Goal: Task Accomplishment & Management: Use online tool/utility

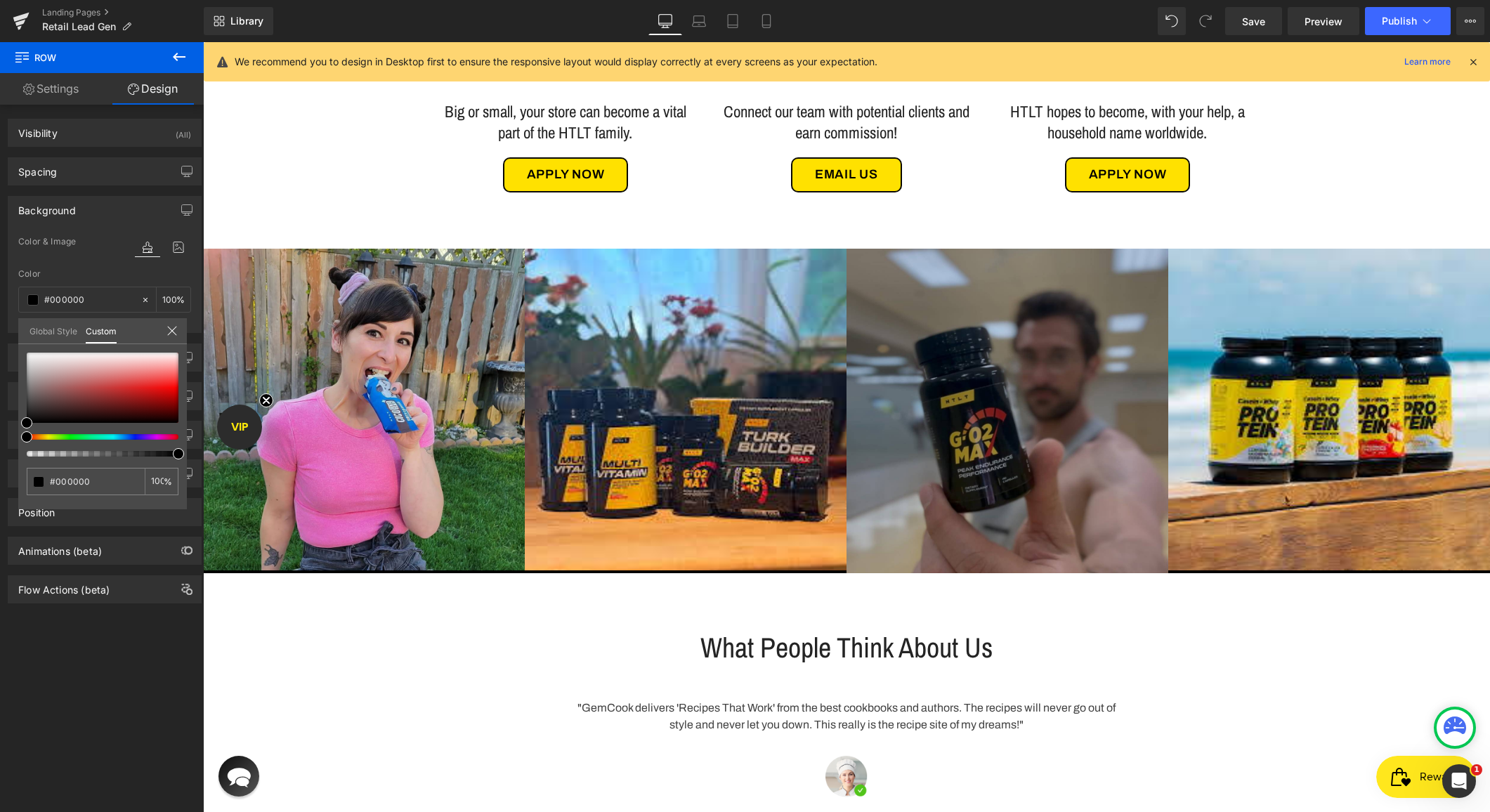
click at [267, 379] on body "Skip to content HTLT Supplements Supplements Turk Builder Platinum Turk Builder…" at bounding box center [847, 489] width 1288 height 2369
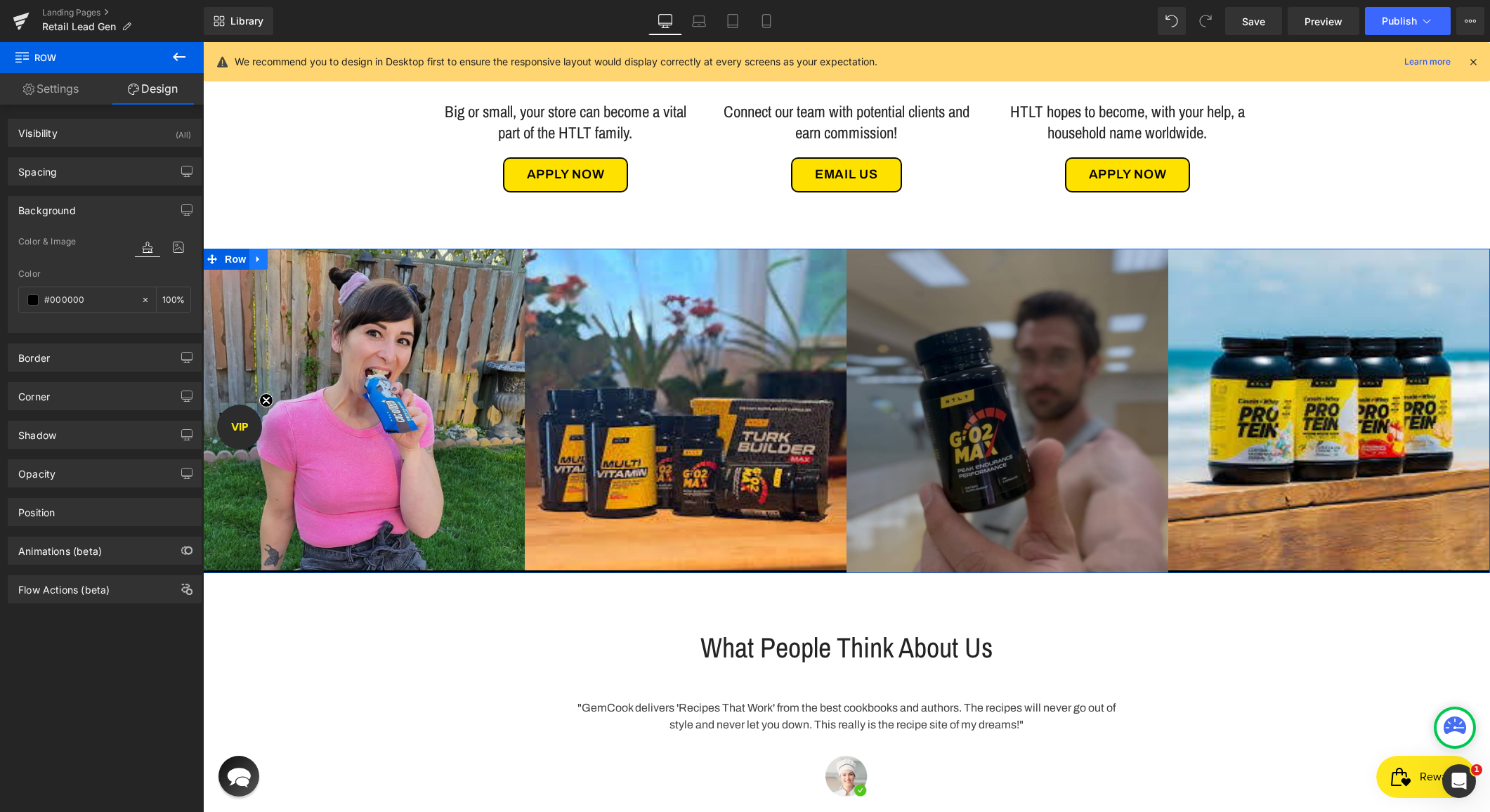
click at [257, 256] on icon at bounding box center [258, 259] width 3 height 7
click at [274, 261] on icon at bounding box center [277, 259] width 10 height 10
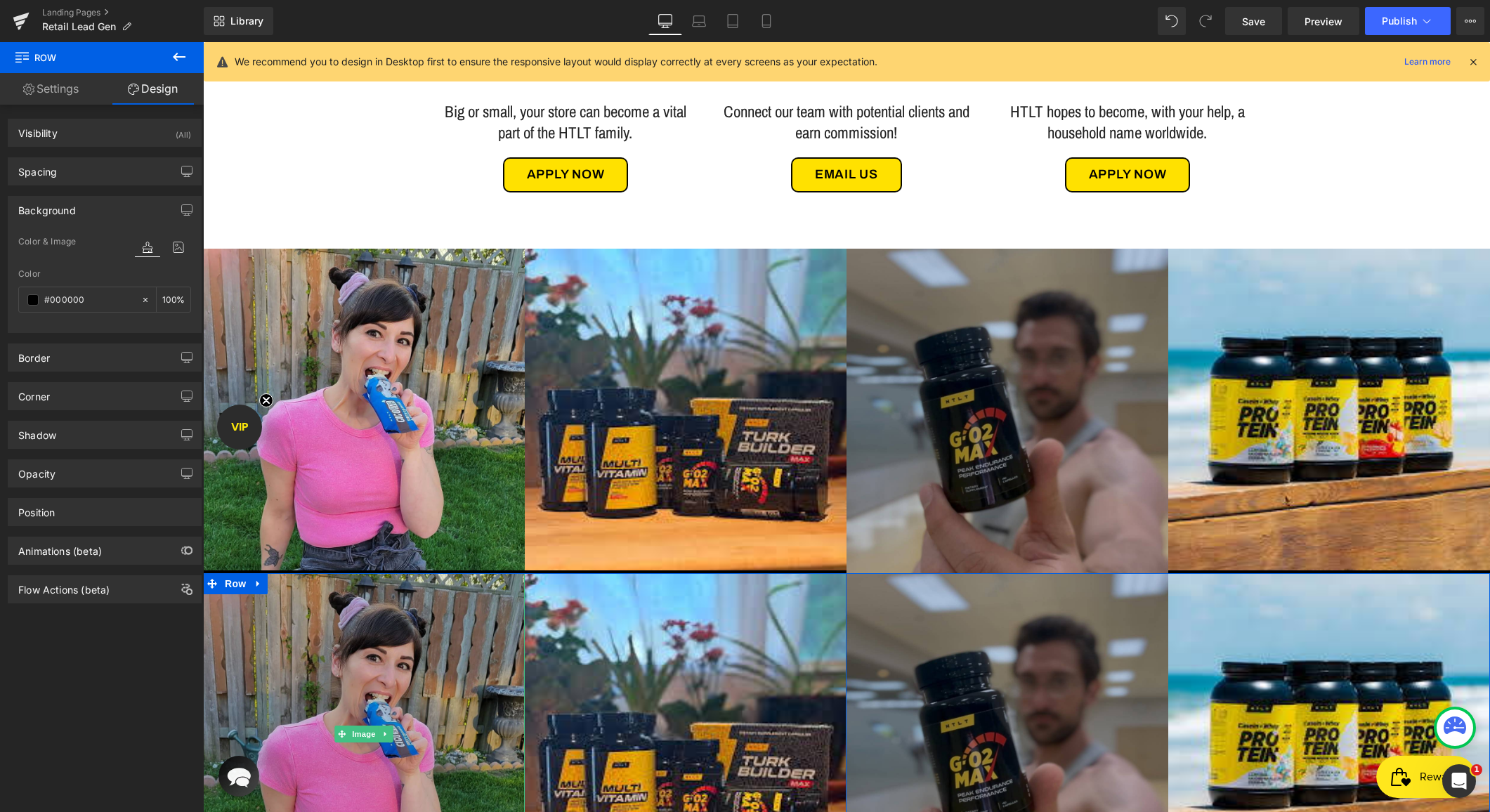
click at [286, 670] on img at bounding box center [364, 734] width 322 height 322
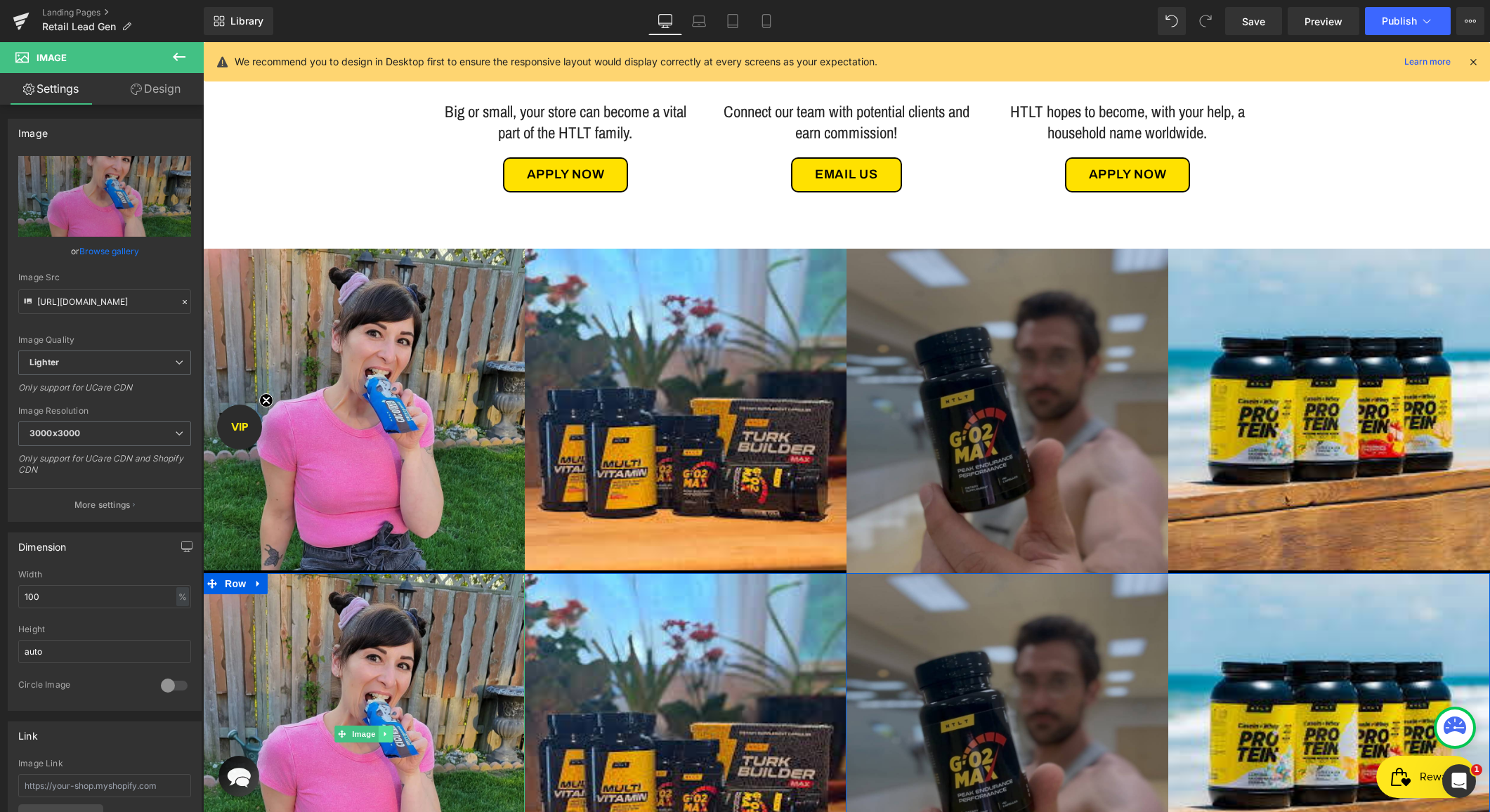
click at [386, 739] on link at bounding box center [386, 734] width 14 height 17
click at [395, 734] on icon at bounding box center [393, 734] width 8 height 8
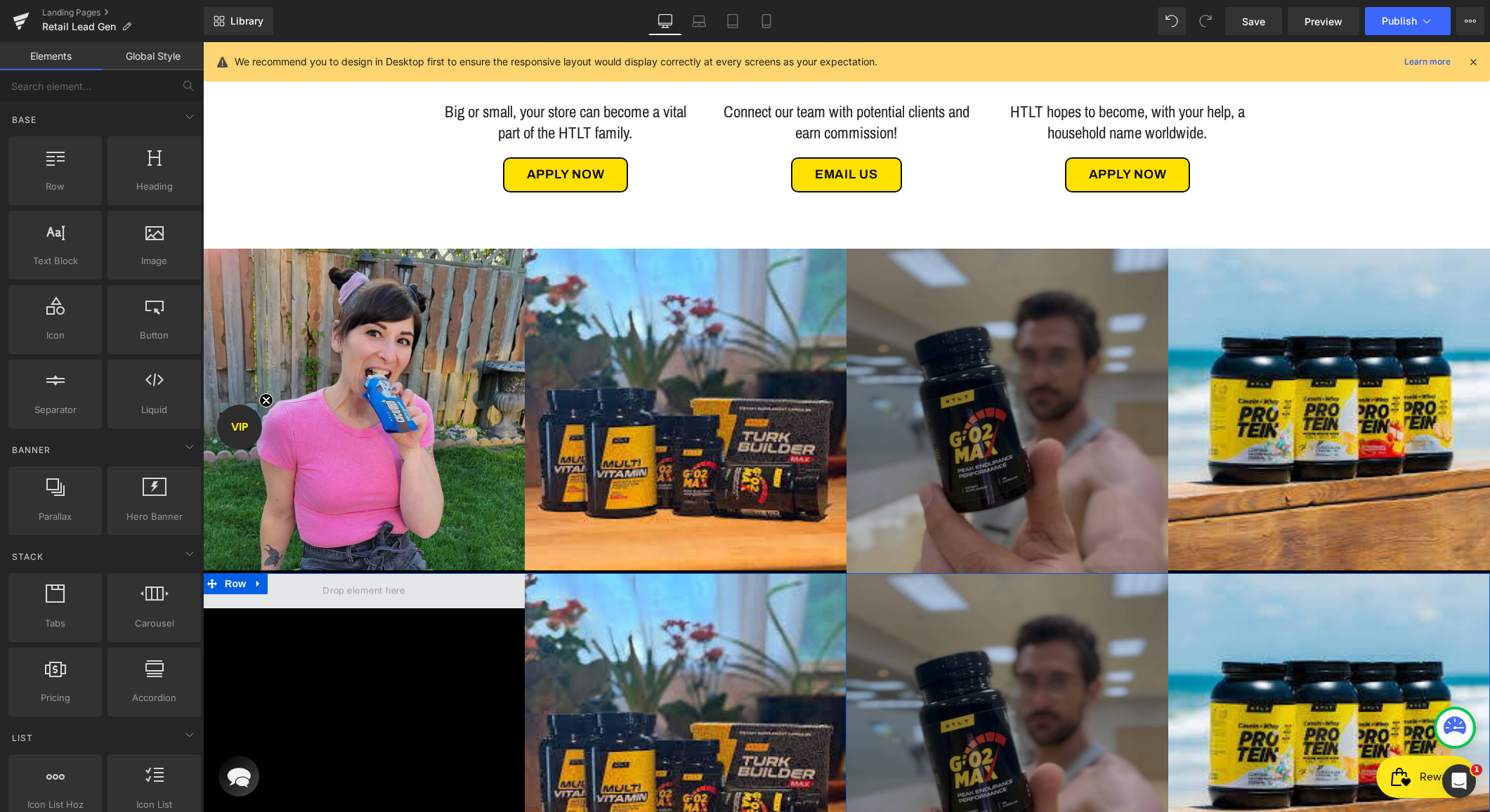
click at [326, 593] on span at bounding box center [364, 590] width 93 height 22
click at [346, 587] on span at bounding box center [364, 590] width 93 height 22
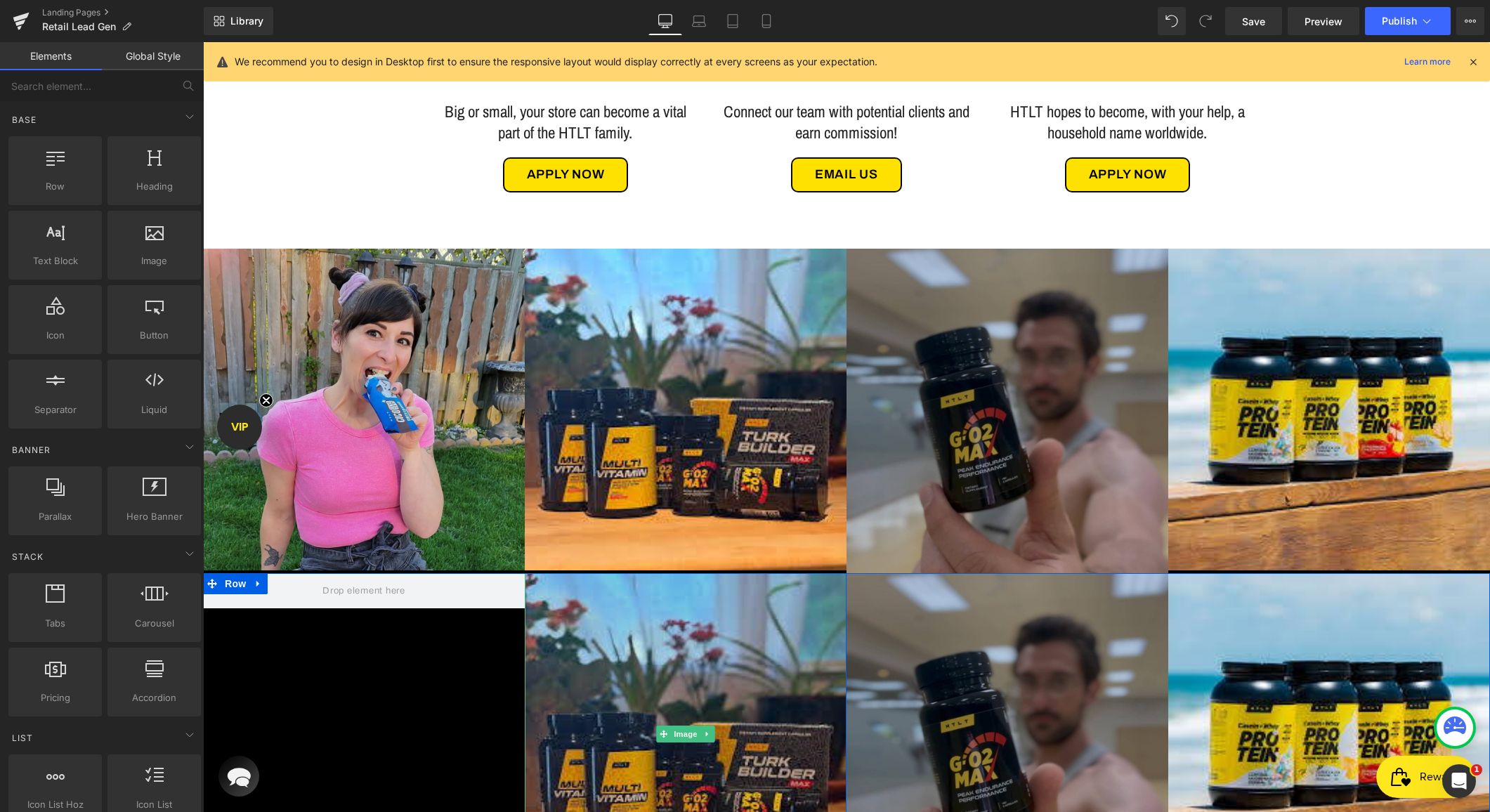
click at [643, 606] on img at bounding box center [685, 734] width 322 height 322
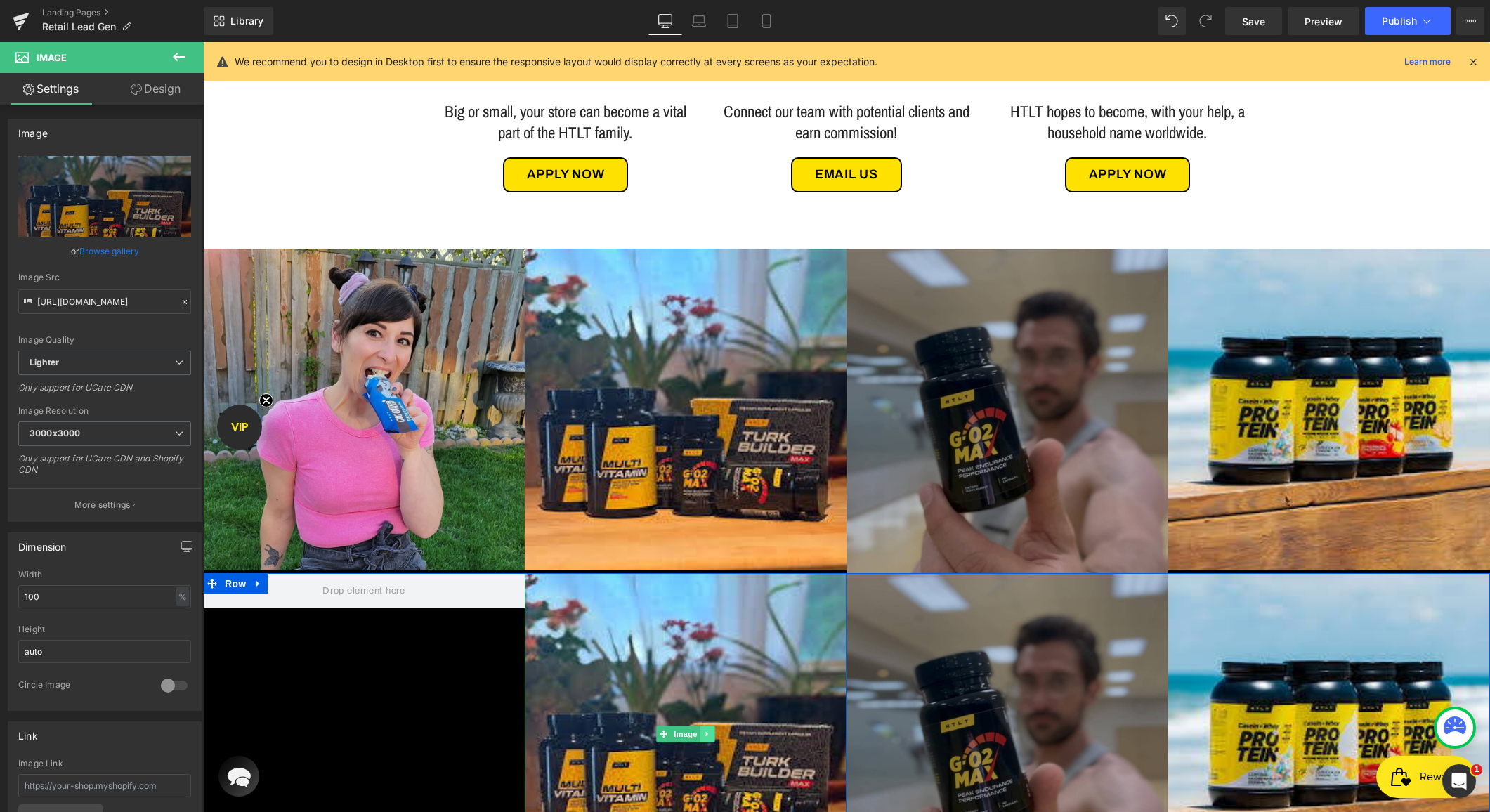
click at [711, 736] on icon at bounding box center [708, 734] width 8 height 9
click at [712, 736] on icon at bounding box center [715, 734] width 8 height 8
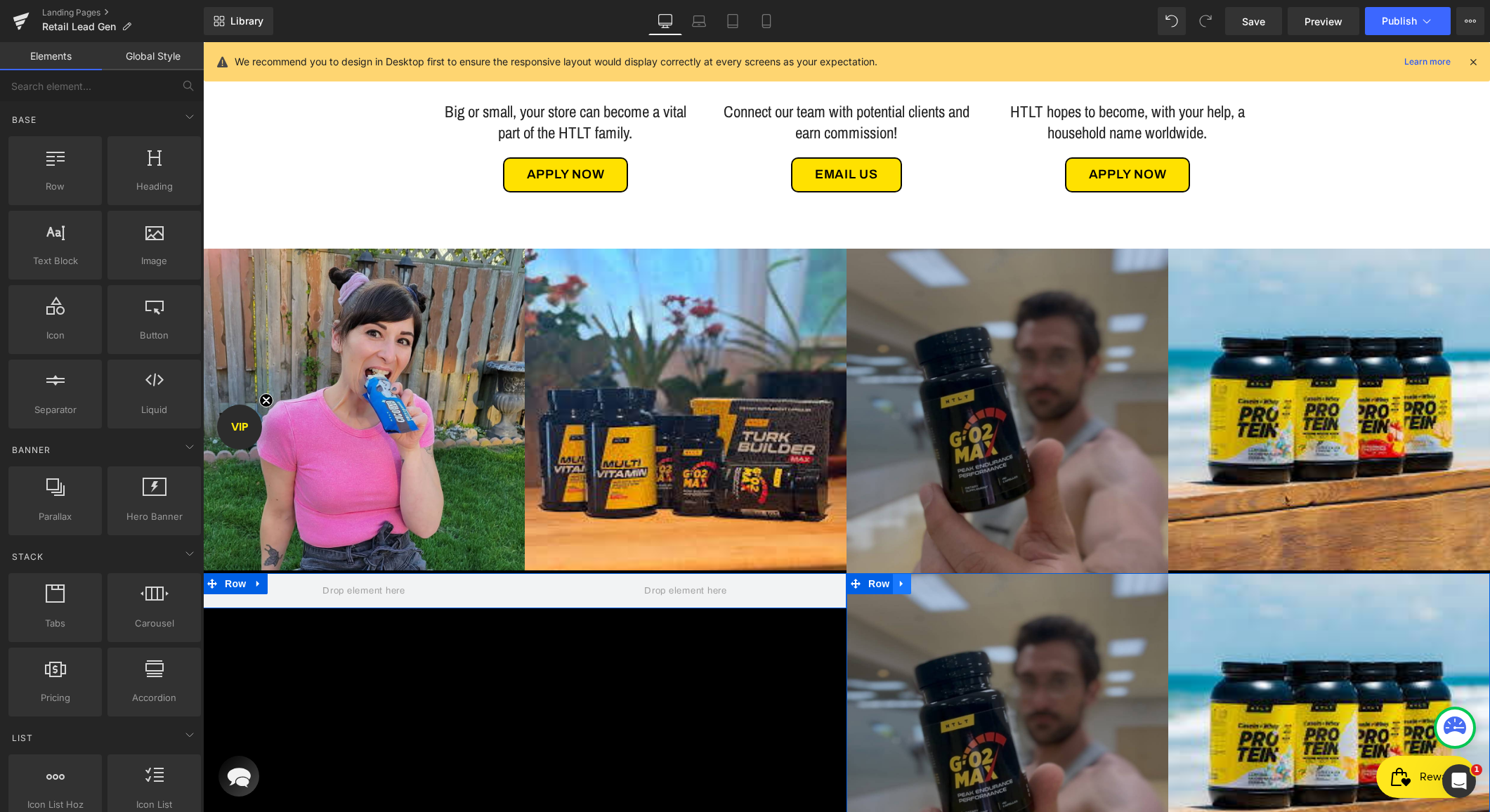
click at [901, 584] on icon at bounding box center [901, 584] width 3 height 7
click at [936, 586] on icon at bounding box center [938, 584] width 10 height 10
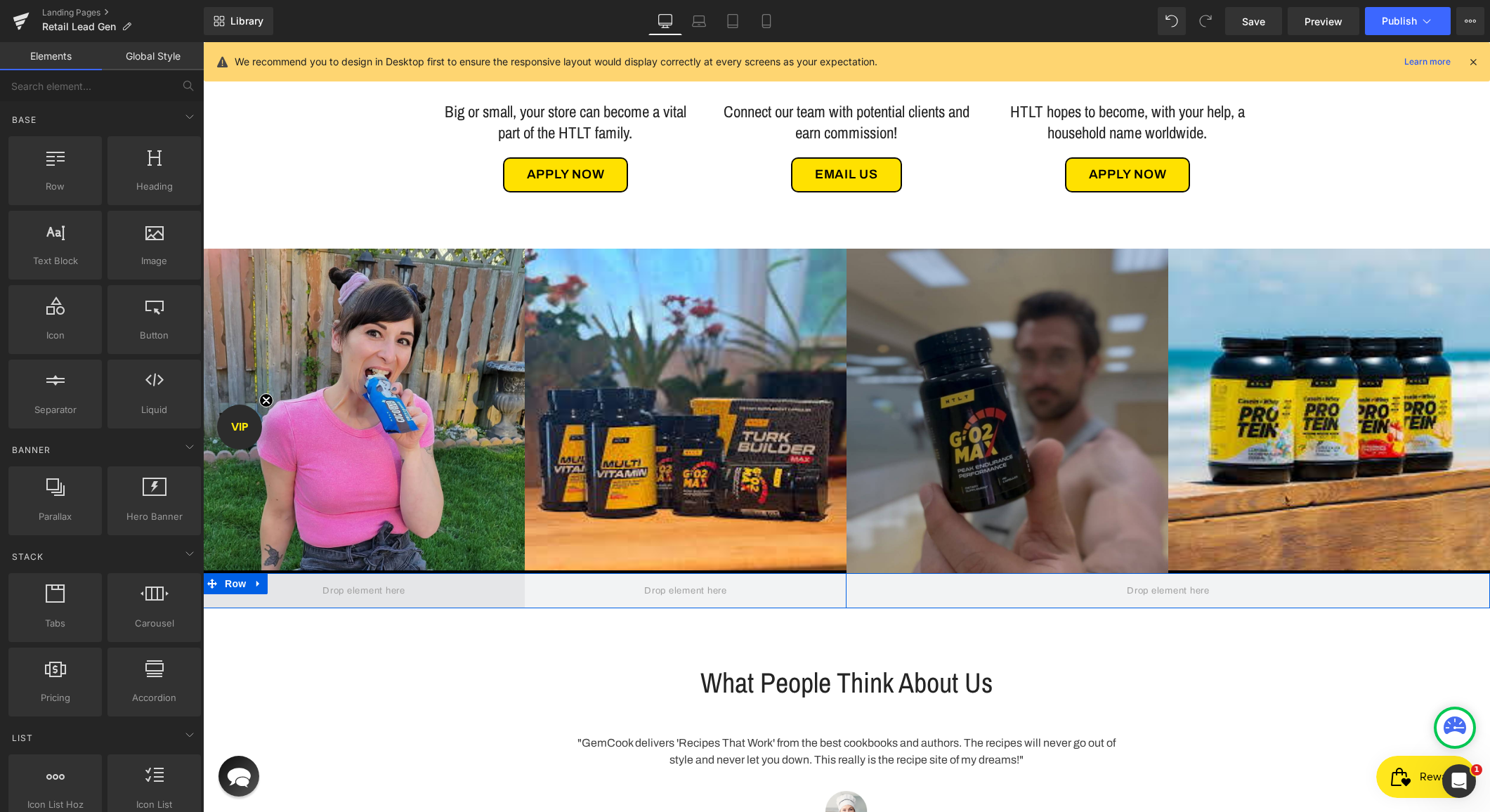
click at [523, 594] on span at bounding box center [364, 591] width 322 height 35
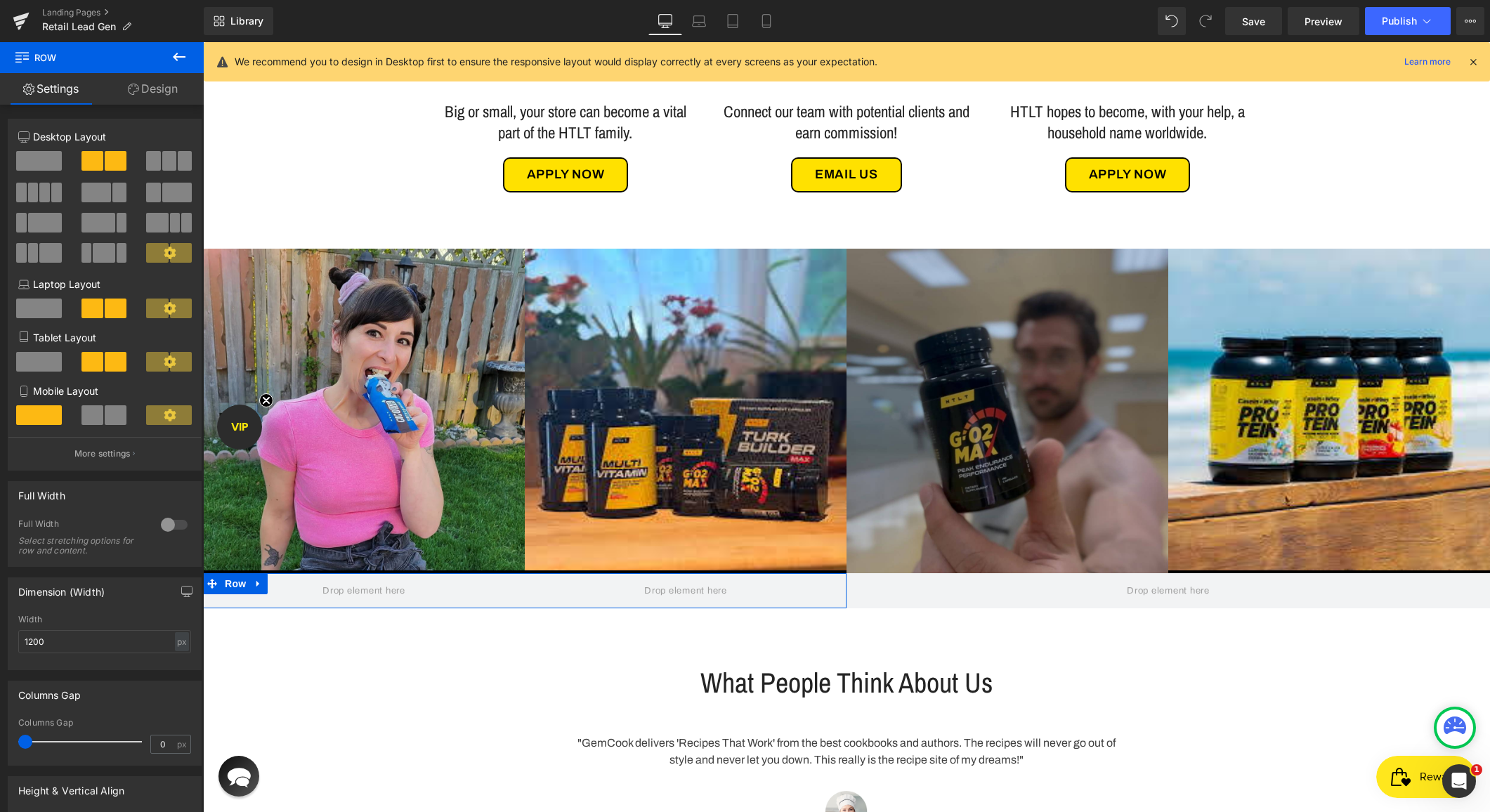
scroll to position [239, 0]
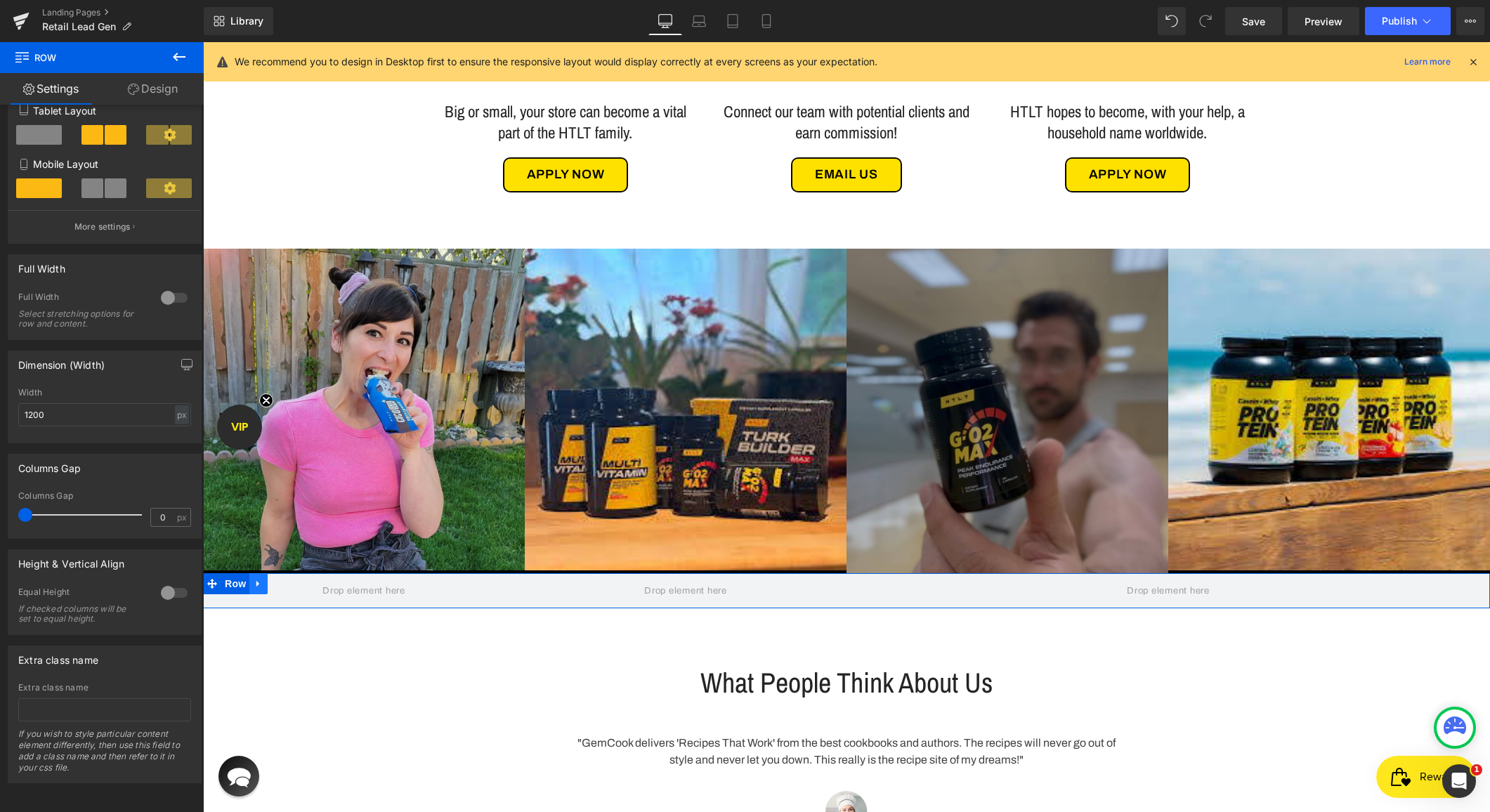
click at [257, 587] on icon at bounding box center [259, 583] width 10 height 10
click at [276, 584] on icon at bounding box center [277, 584] width 10 height 10
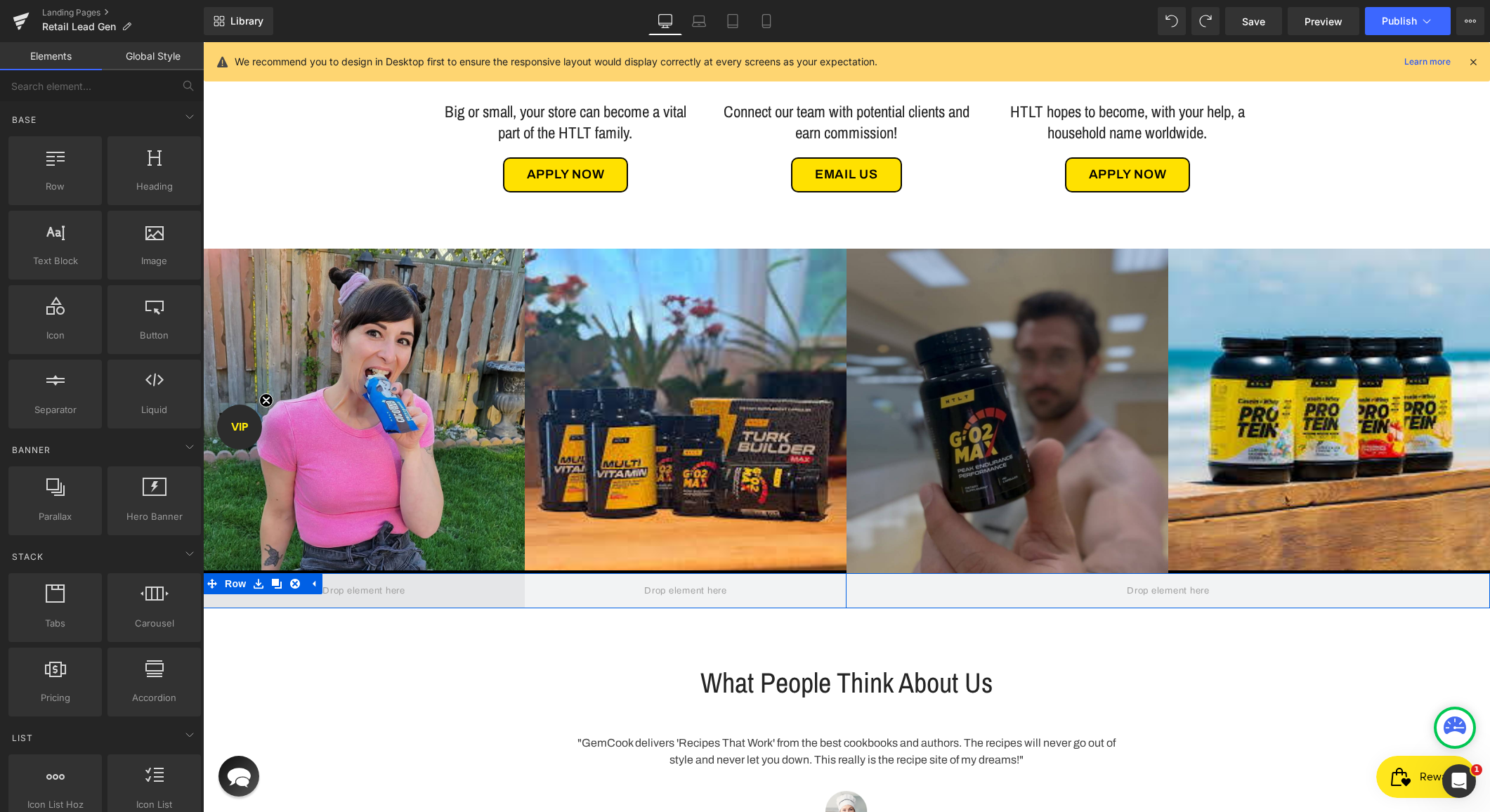
click at [370, 591] on span at bounding box center [364, 590] width 93 height 22
click at [228, 582] on span "Row" at bounding box center [235, 584] width 28 height 21
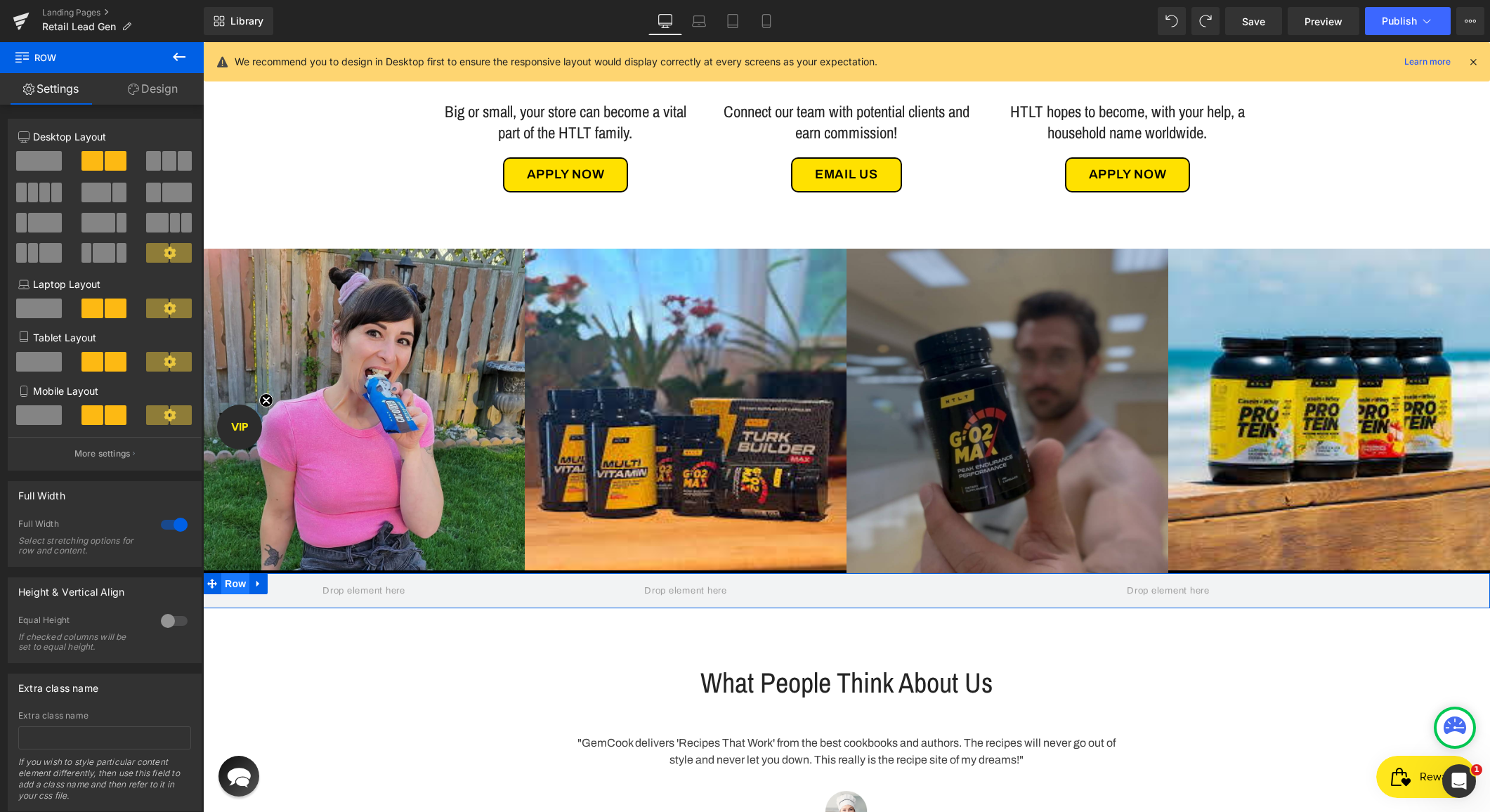
click at [237, 585] on span "Row" at bounding box center [235, 584] width 28 height 21
click at [253, 586] on link at bounding box center [258, 584] width 18 height 21
click at [403, 593] on span at bounding box center [364, 590] width 93 height 22
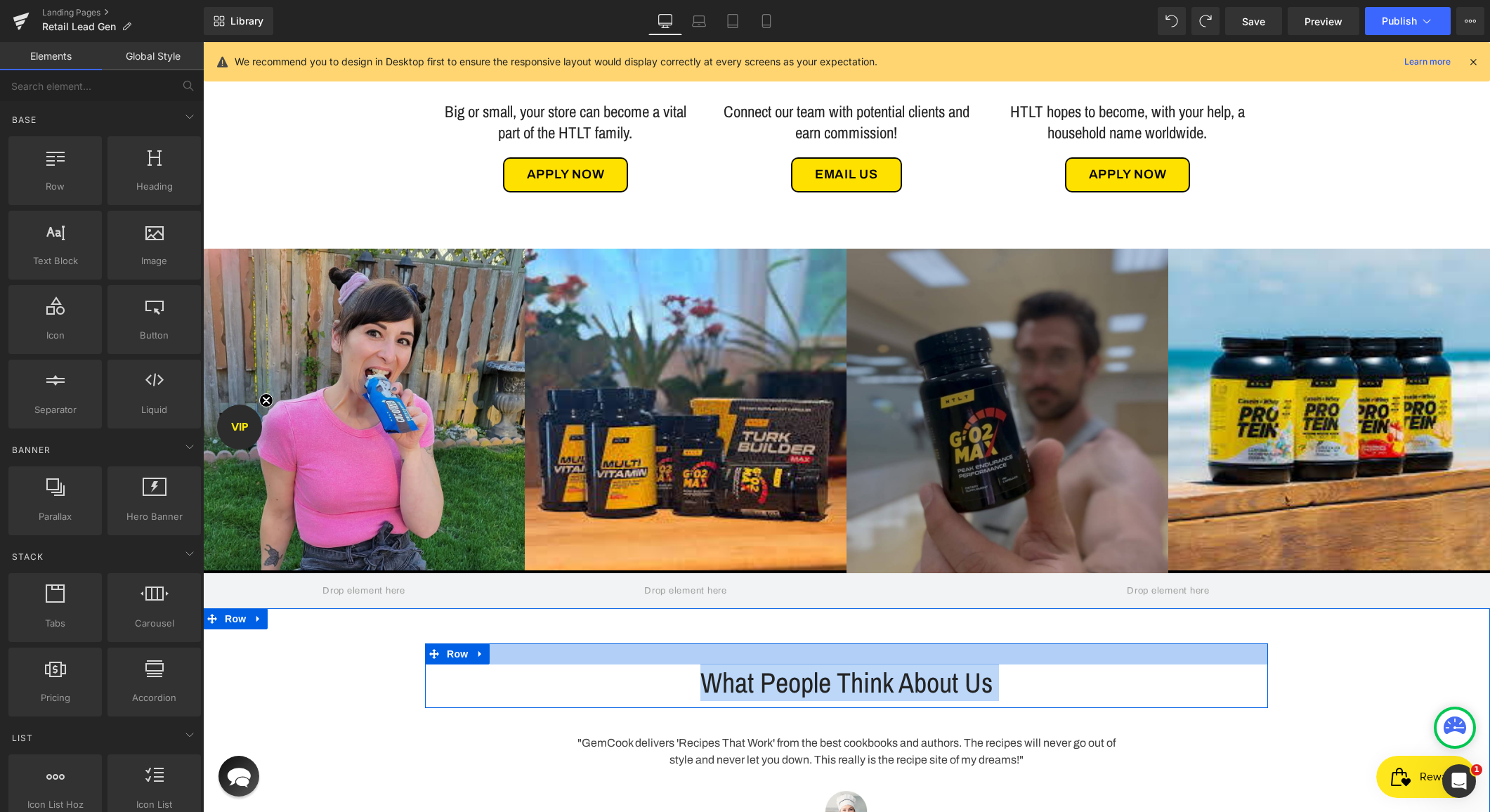
drag, startPoint x: 661, startPoint y: 588, endPoint x: 751, endPoint y: 654, distance: 111.6
click at [751, 656] on div "Image BECOME OUR RETAIL PARTNER Heading Boost Your Business & Carry One Of The …" at bounding box center [847, 350] width 1288 height 1989
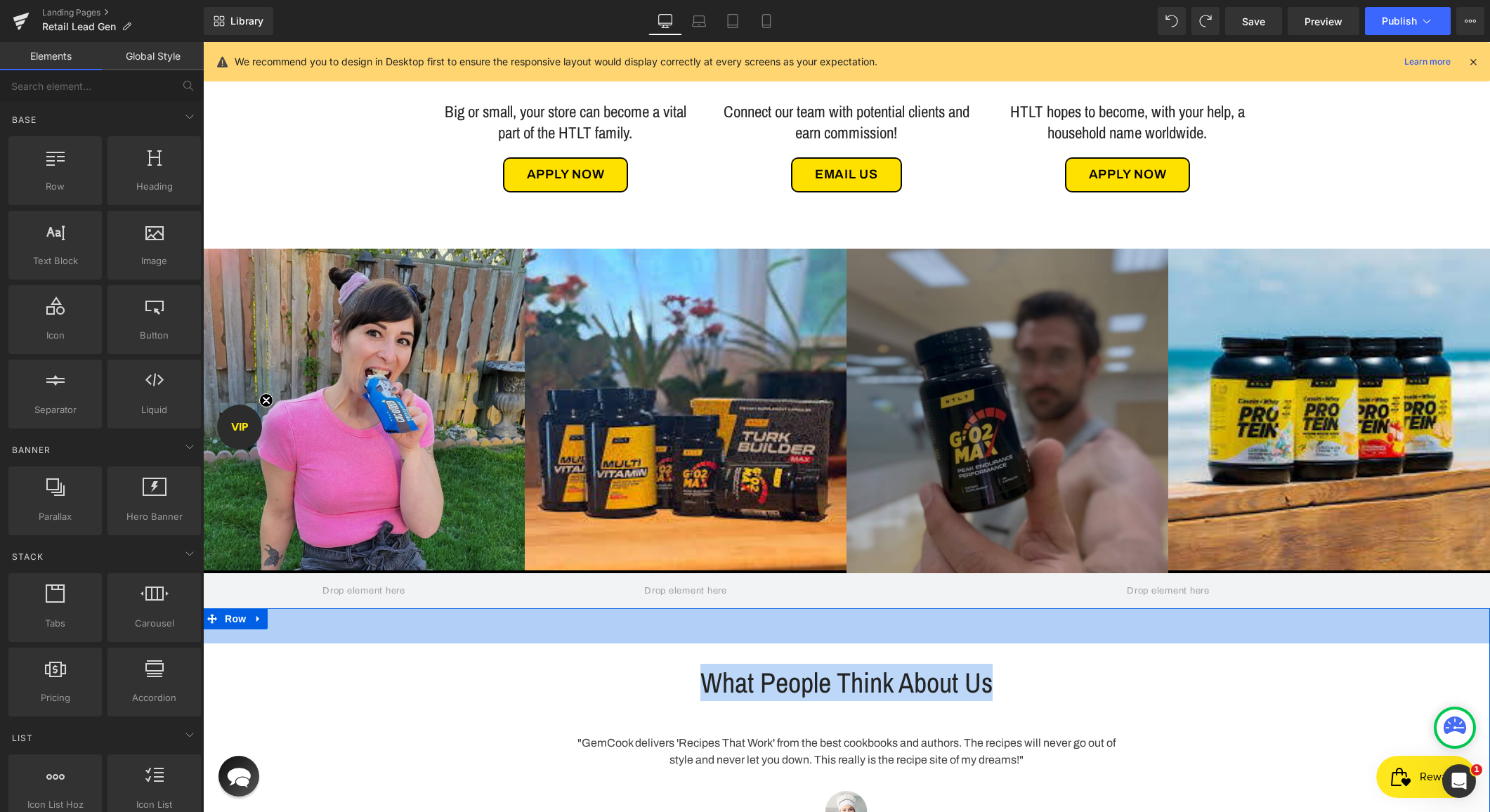
drag, startPoint x: 732, startPoint y: 624, endPoint x: 275, endPoint y: 624, distance: 457.0
click at [731, 624] on div "50px" at bounding box center [847, 625] width 1288 height 35
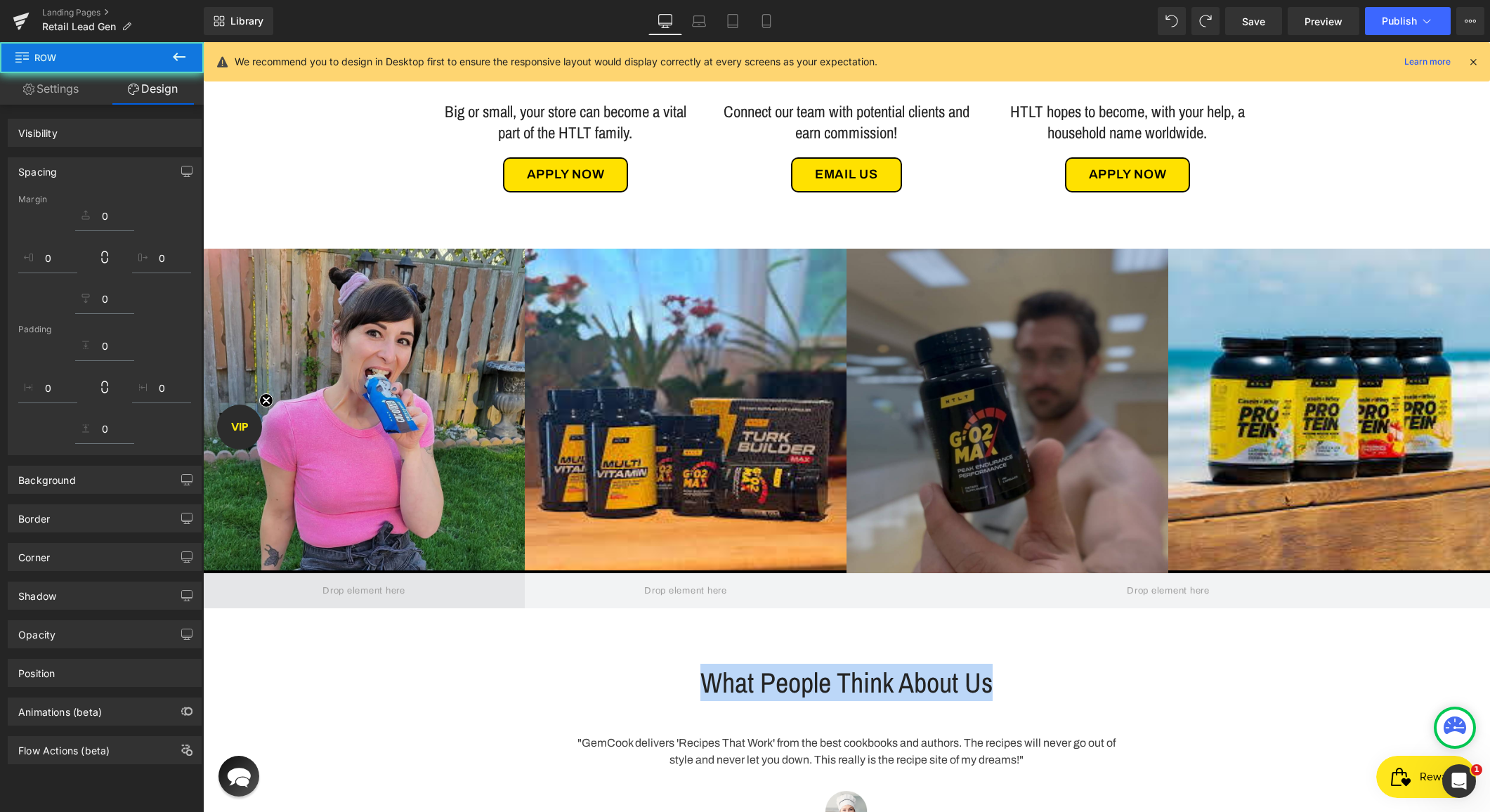
click at [308, 596] on span at bounding box center [364, 591] width 322 height 35
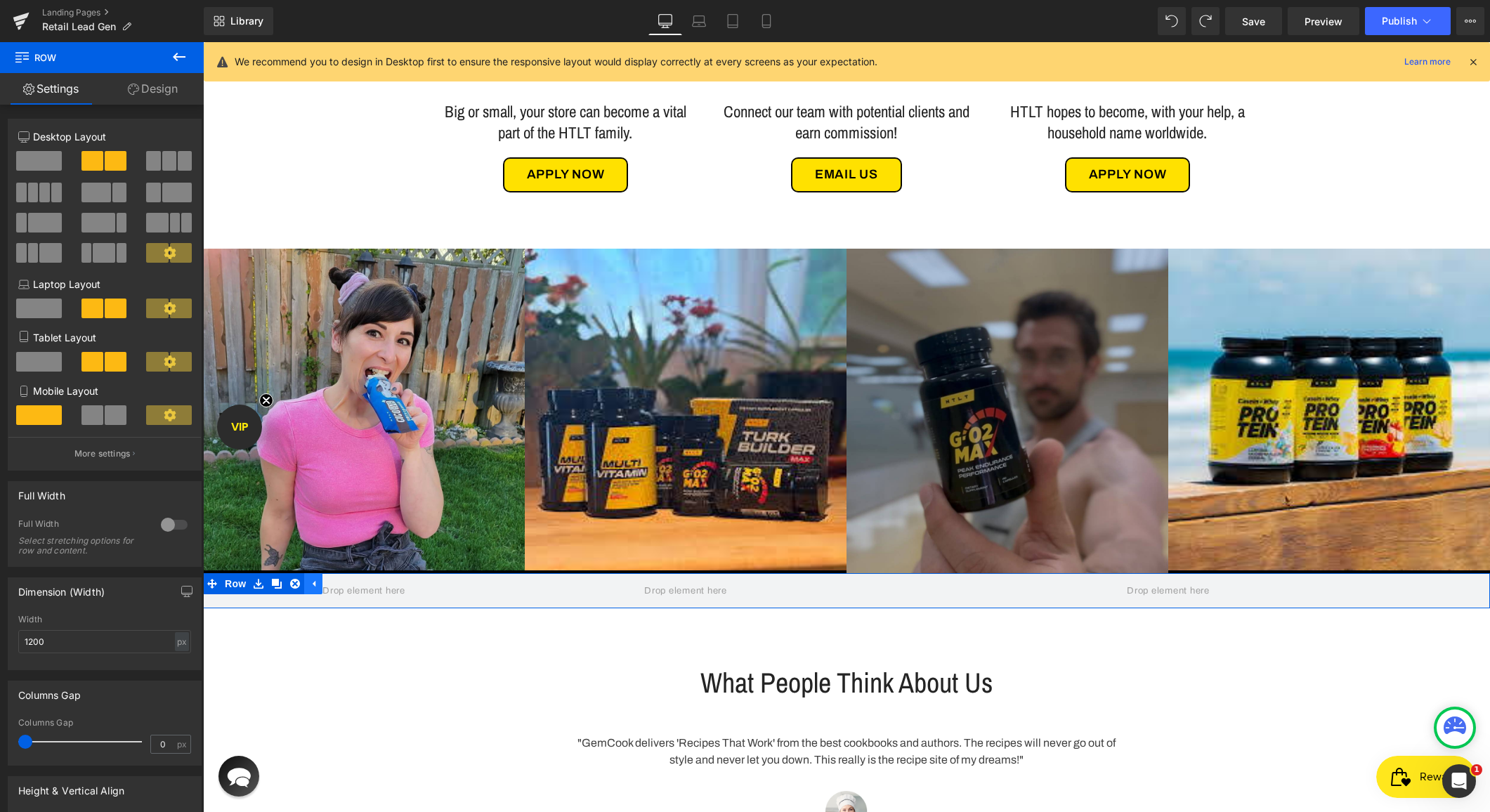
click at [312, 586] on icon at bounding box center [313, 583] width 10 height 10
click at [260, 586] on icon at bounding box center [259, 583] width 10 height 10
click at [237, 584] on span "Row" at bounding box center [235, 584] width 28 height 21
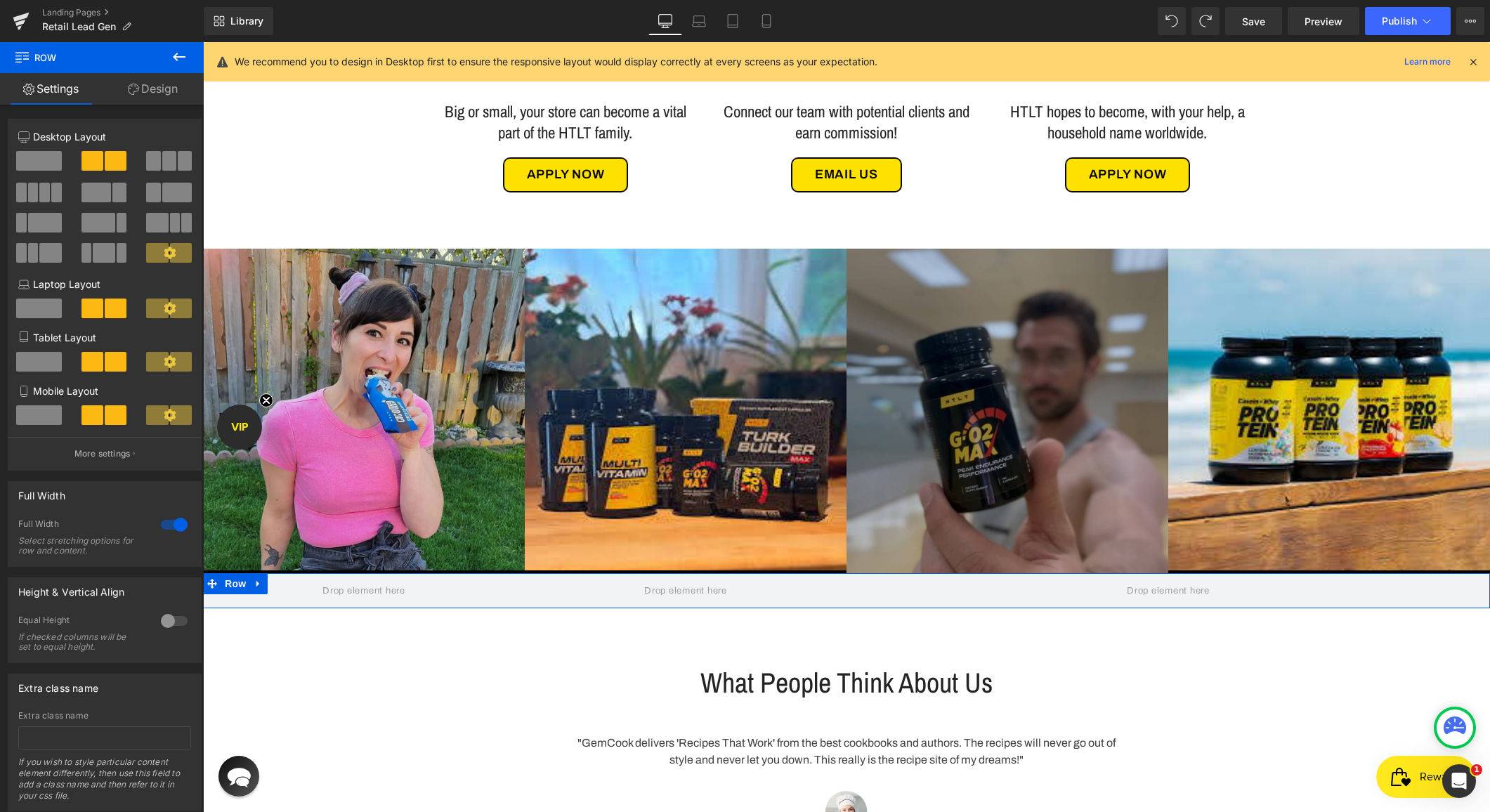
click at [159, 81] on link "Design" at bounding box center [153, 89] width 102 height 31
click at [0, 0] on div "Spacing" at bounding box center [0, 0] width 0 height 0
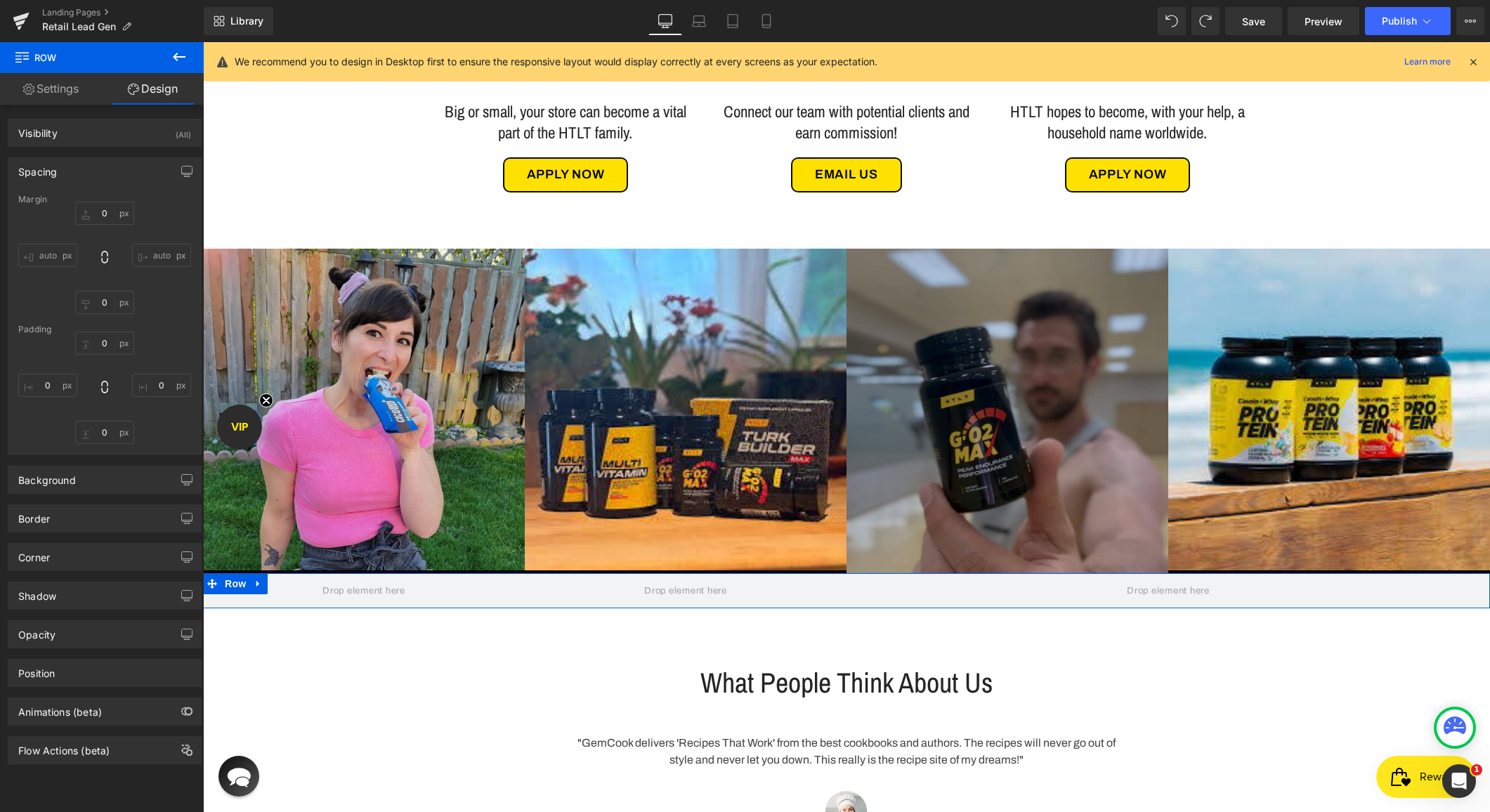
type input "0"
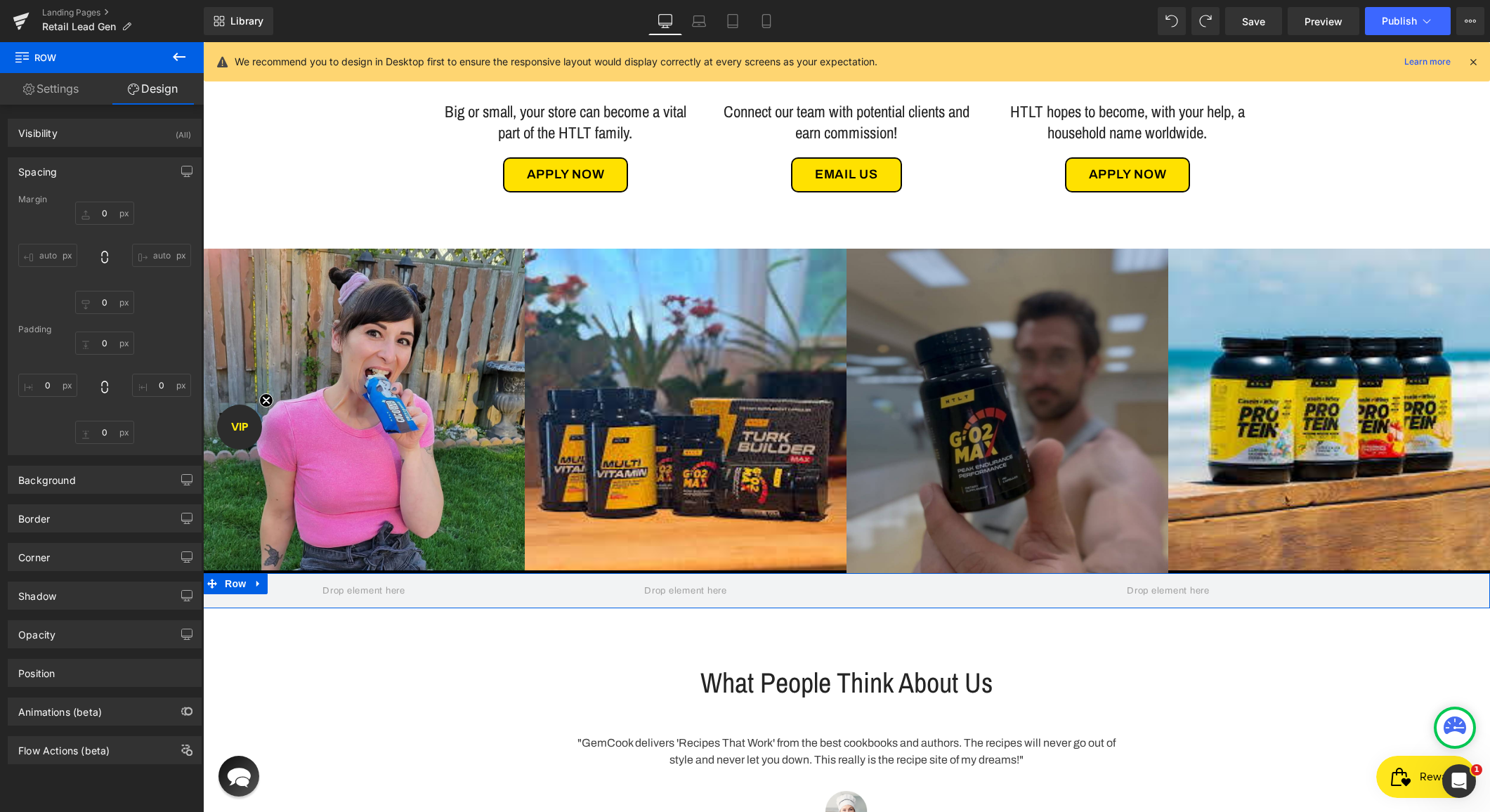
type input "0"
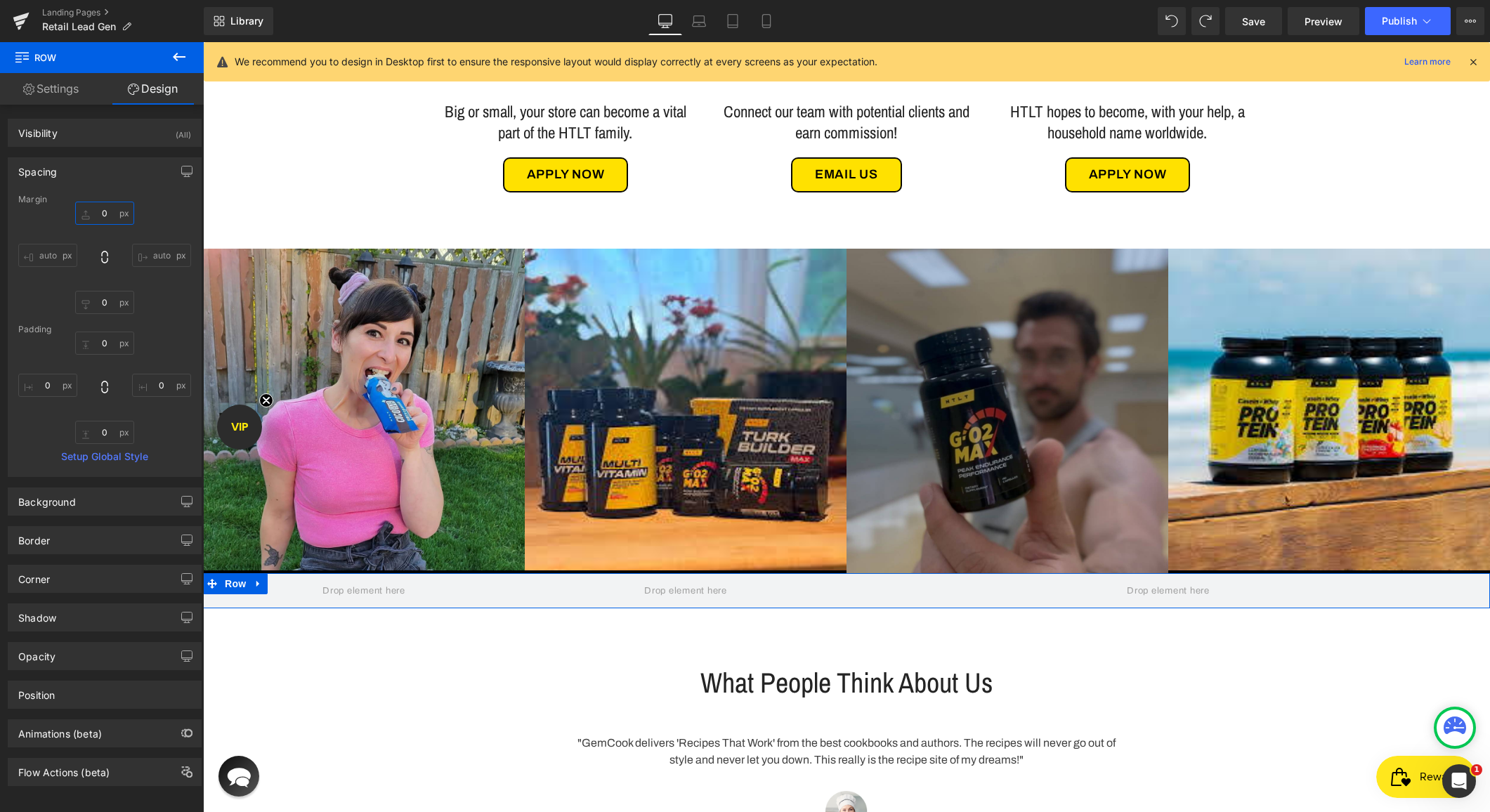
click at [97, 218] on input "0" at bounding box center [105, 213] width 59 height 23
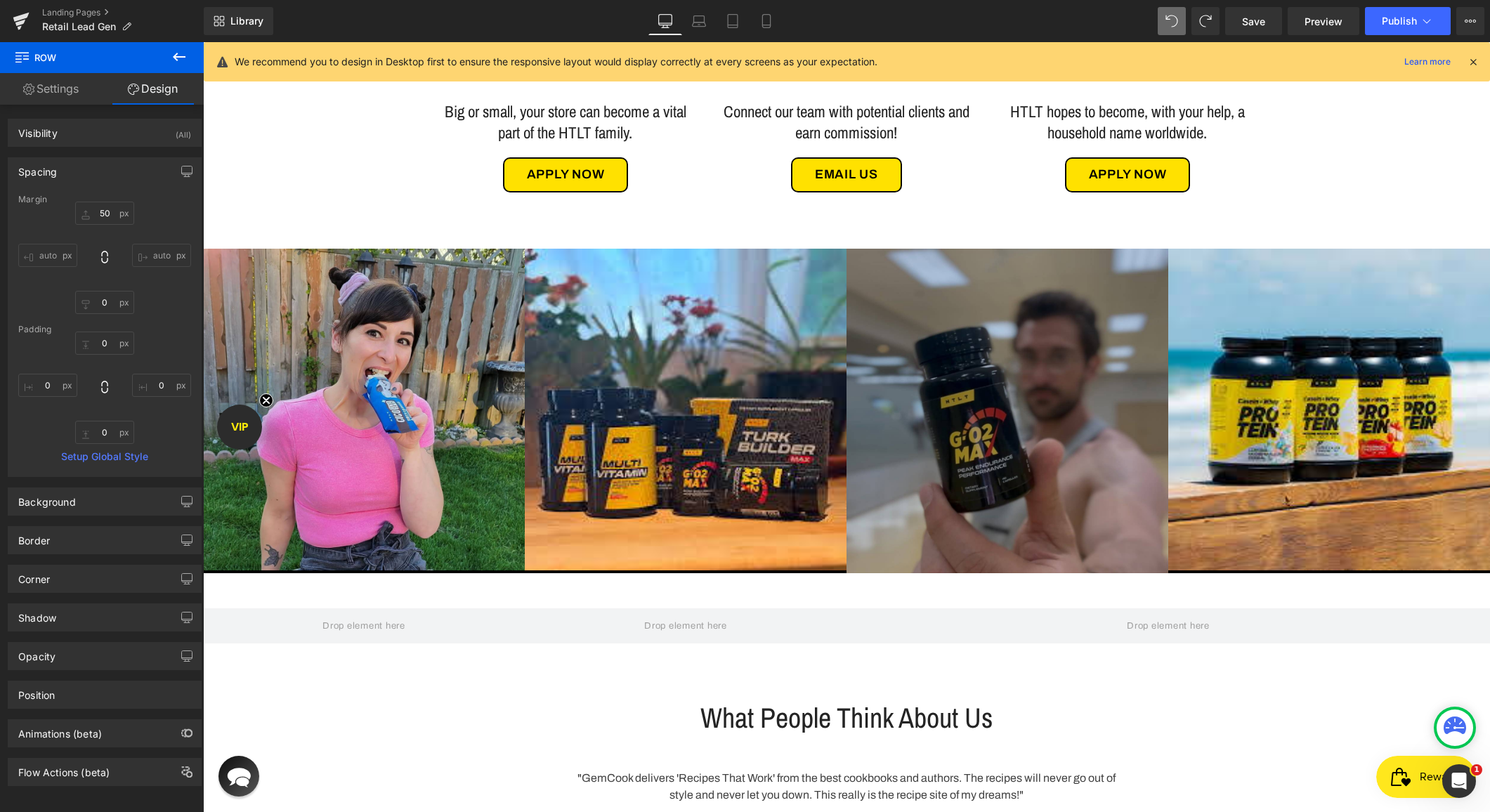
click at [1172, 24] on icon at bounding box center [1171, 20] width 12 height 12
type input "0"
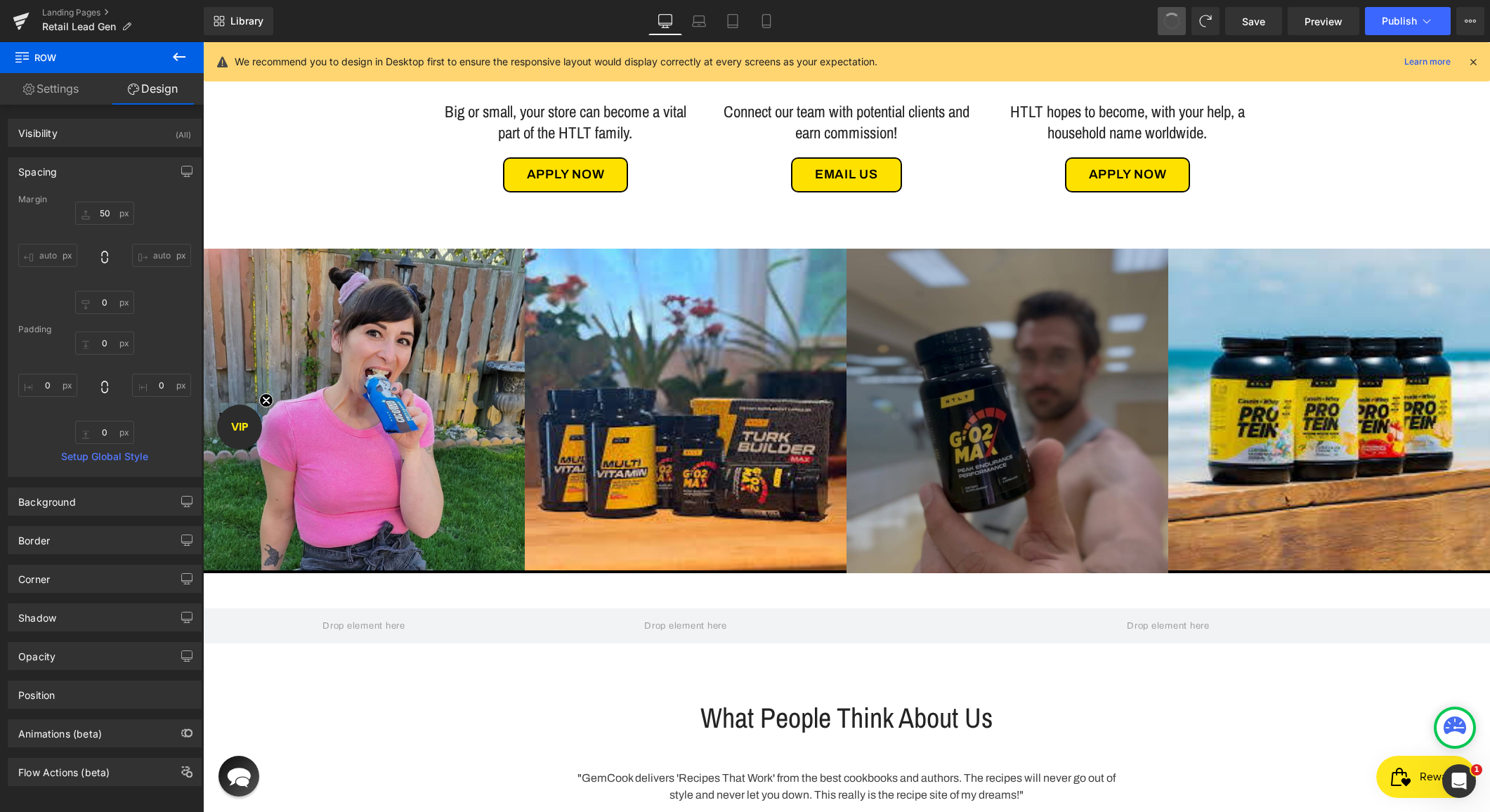
type input "0"
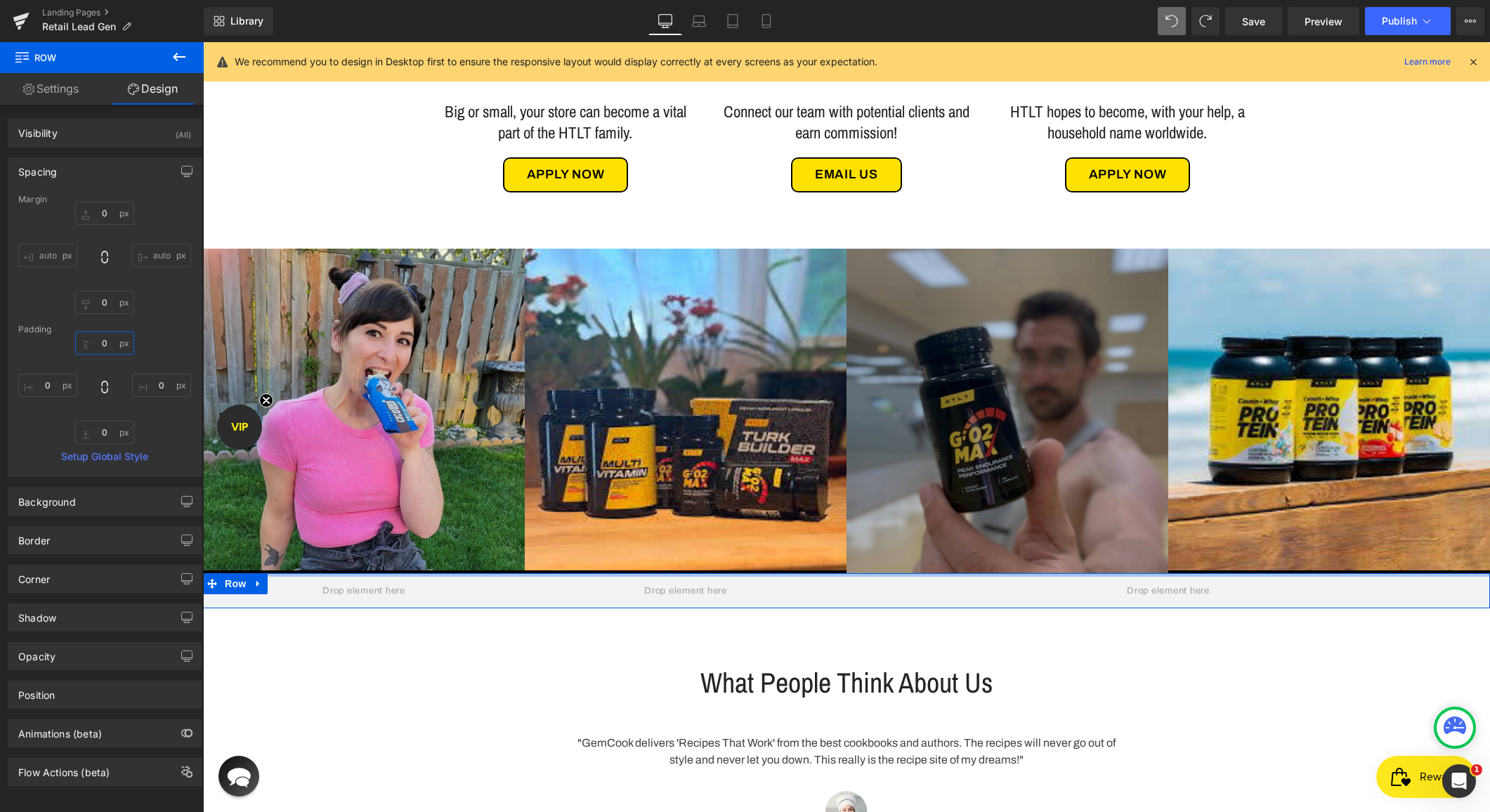
click at [98, 344] on input "0" at bounding box center [105, 343] width 59 height 23
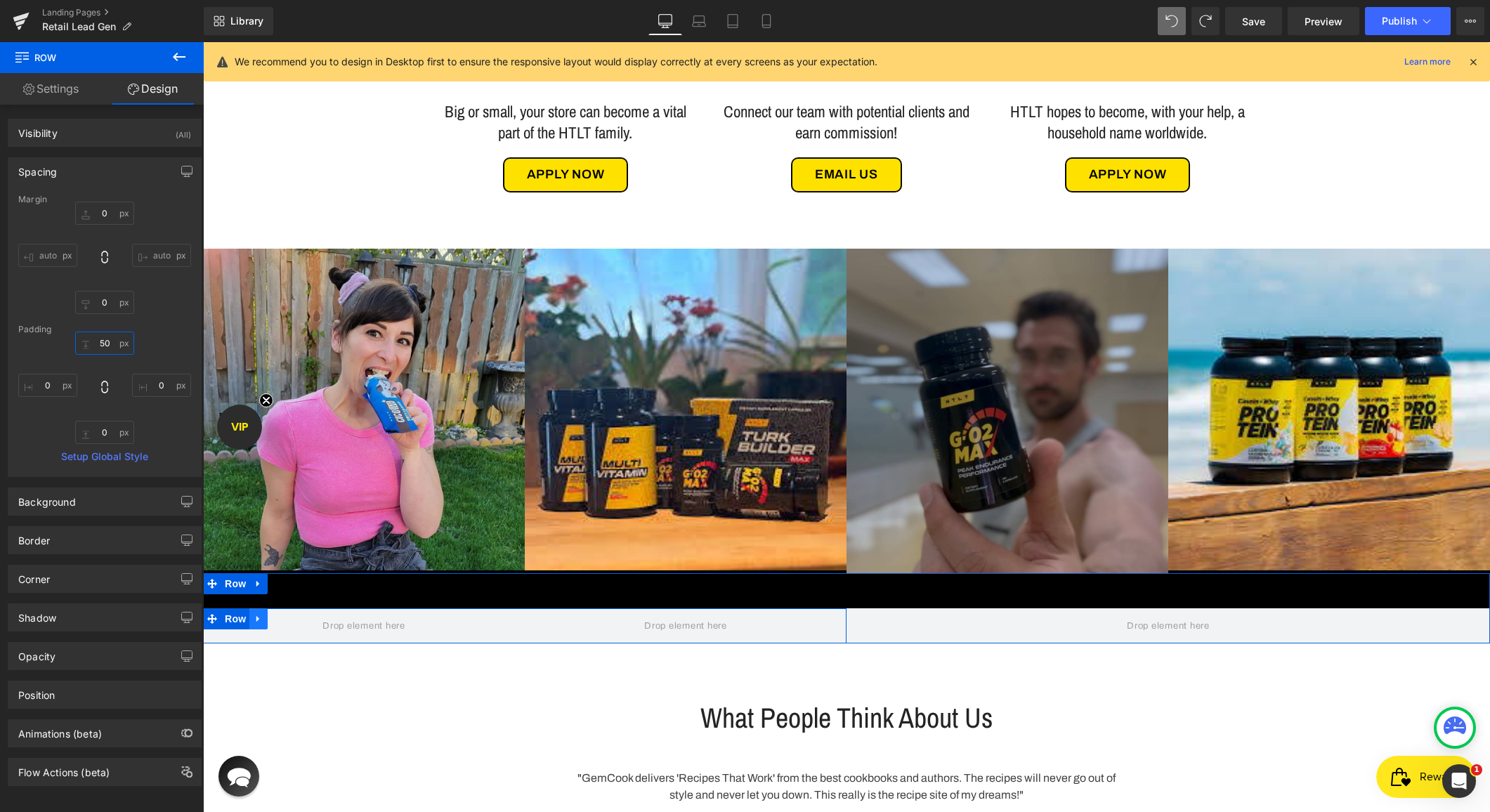
type input "50"
click at [255, 621] on icon at bounding box center [259, 618] width 10 height 10
click at [290, 618] on icon at bounding box center [295, 618] width 10 height 10
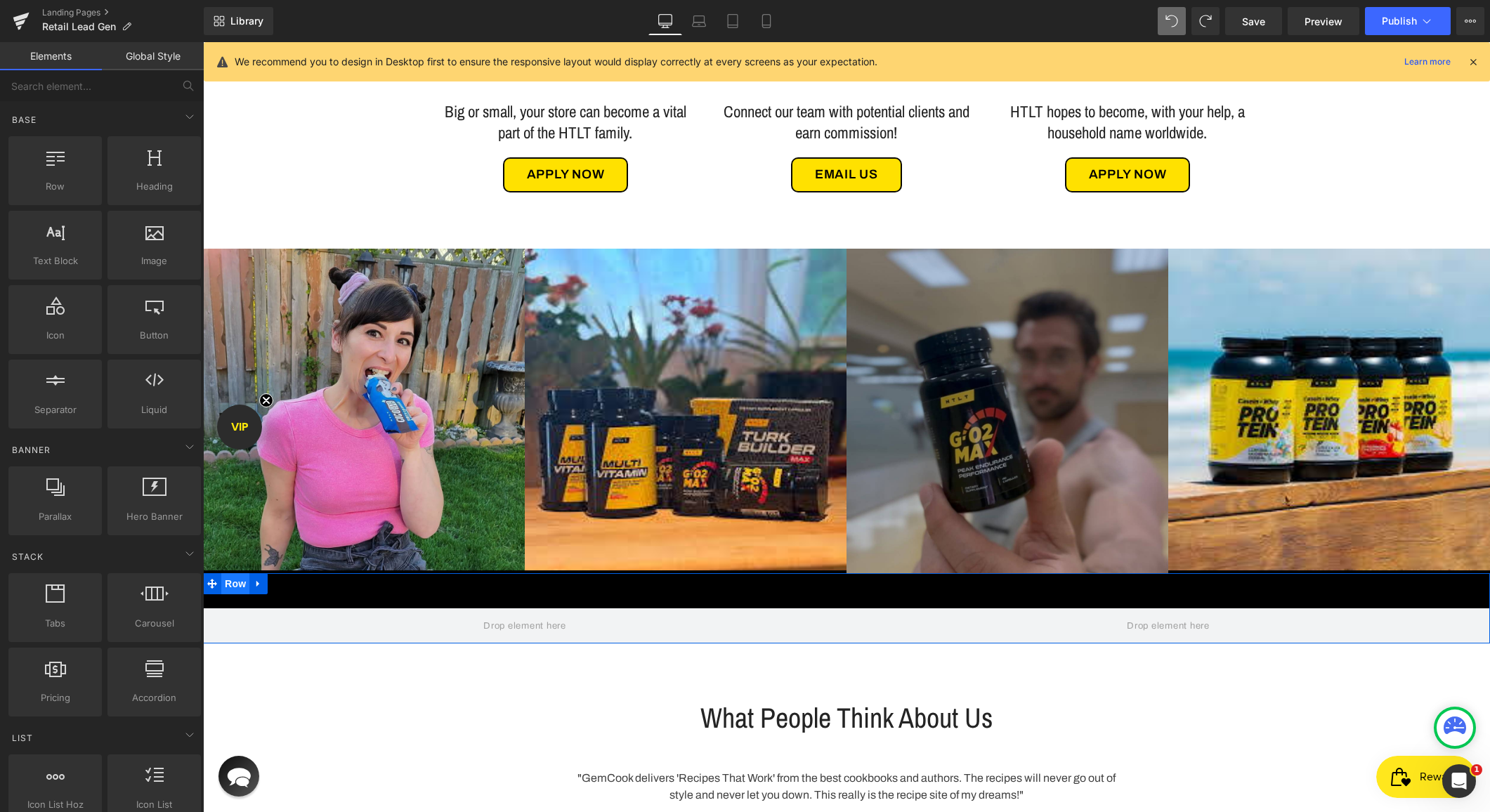
click at [238, 590] on span "Row" at bounding box center [235, 584] width 28 height 21
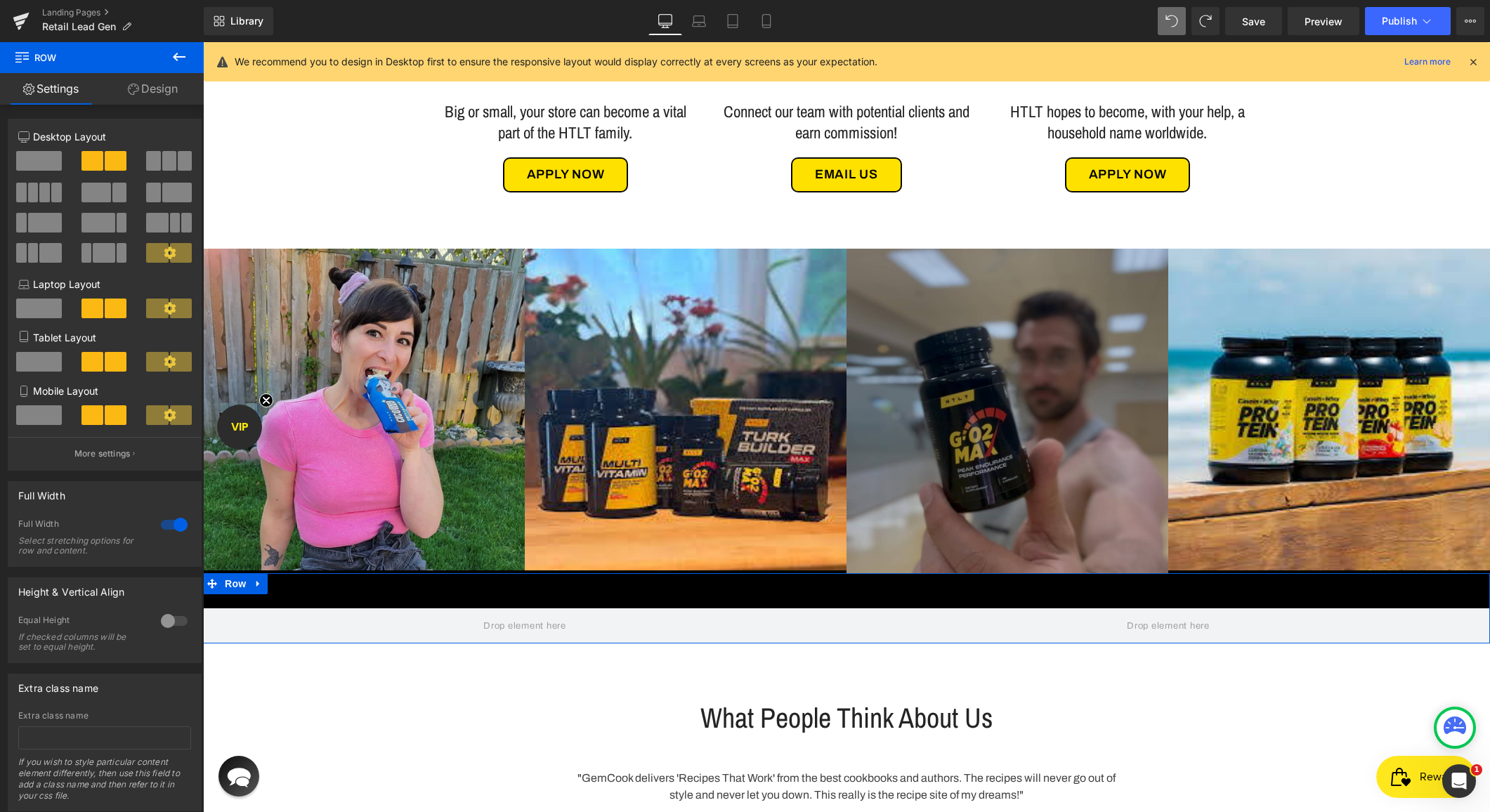
click at [153, 91] on link "Design" at bounding box center [153, 89] width 102 height 31
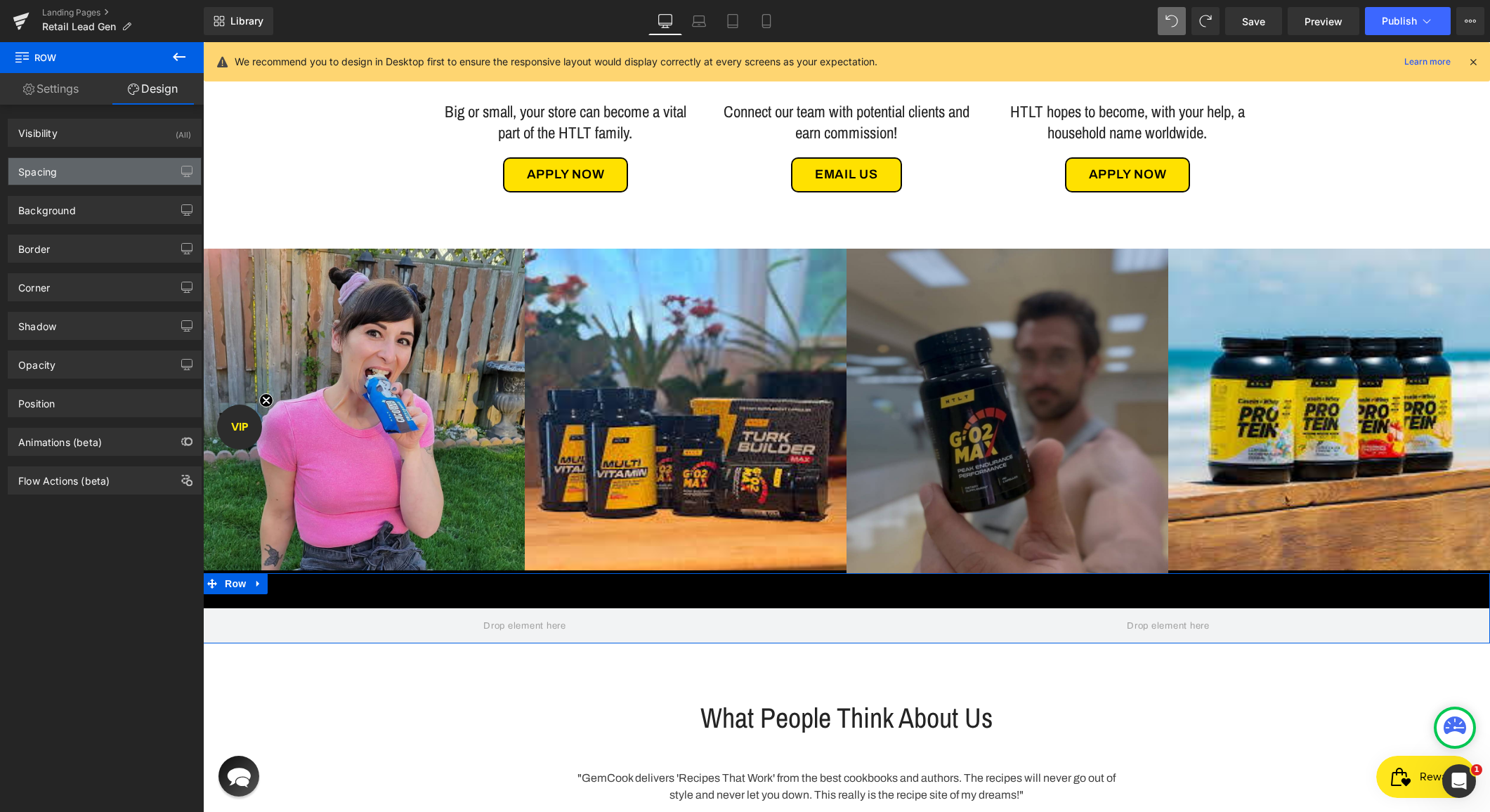
click at [88, 174] on div "Spacing" at bounding box center [105, 172] width 193 height 27
type input "0"
type input "50"
type input "0"
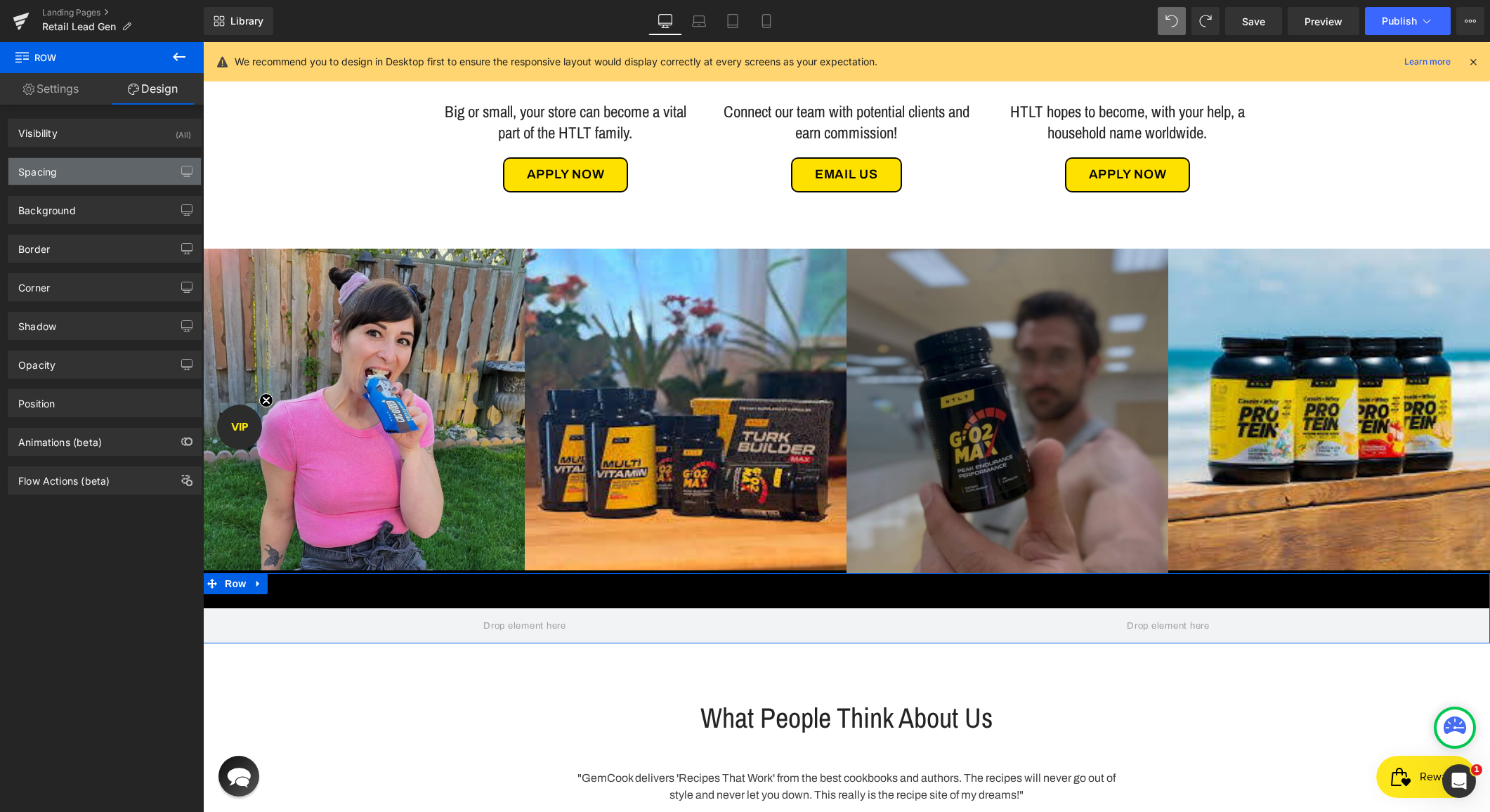
type input "0"
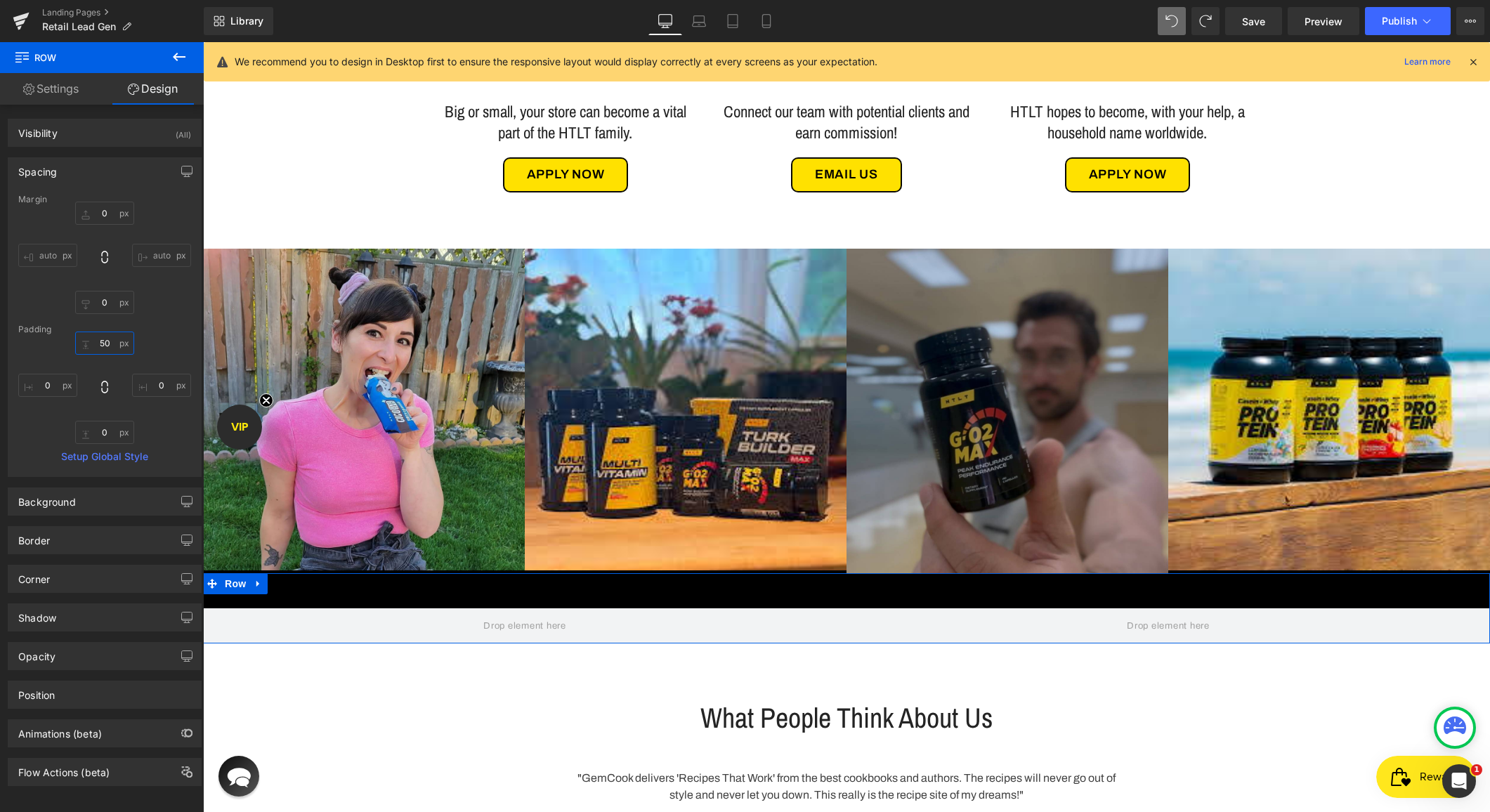
click at [95, 336] on input "50" at bounding box center [105, 343] width 59 height 23
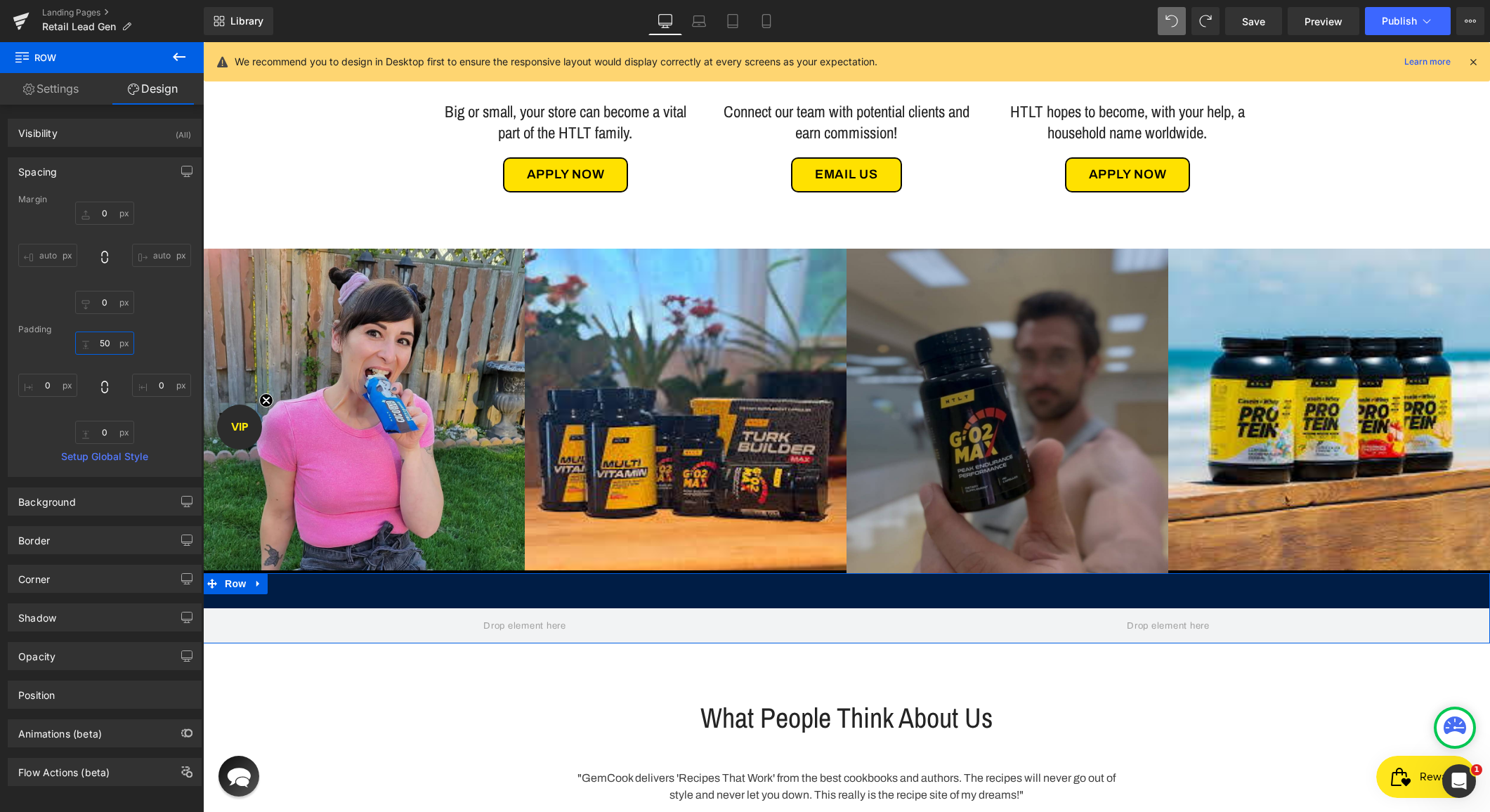
click at [95, 336] on input "50" at bounding box center [105, 343] width 59 height 23
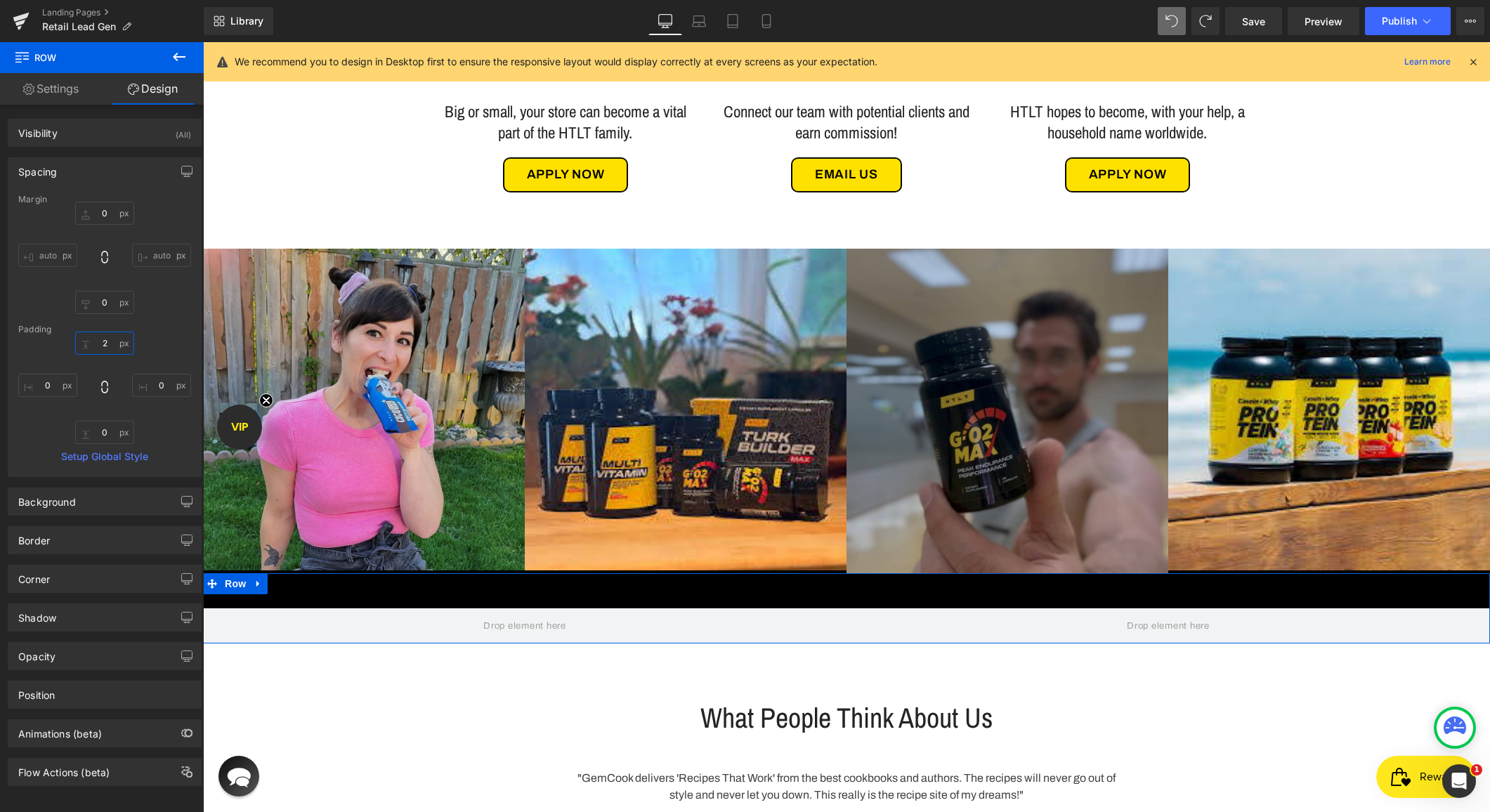
type input "20"
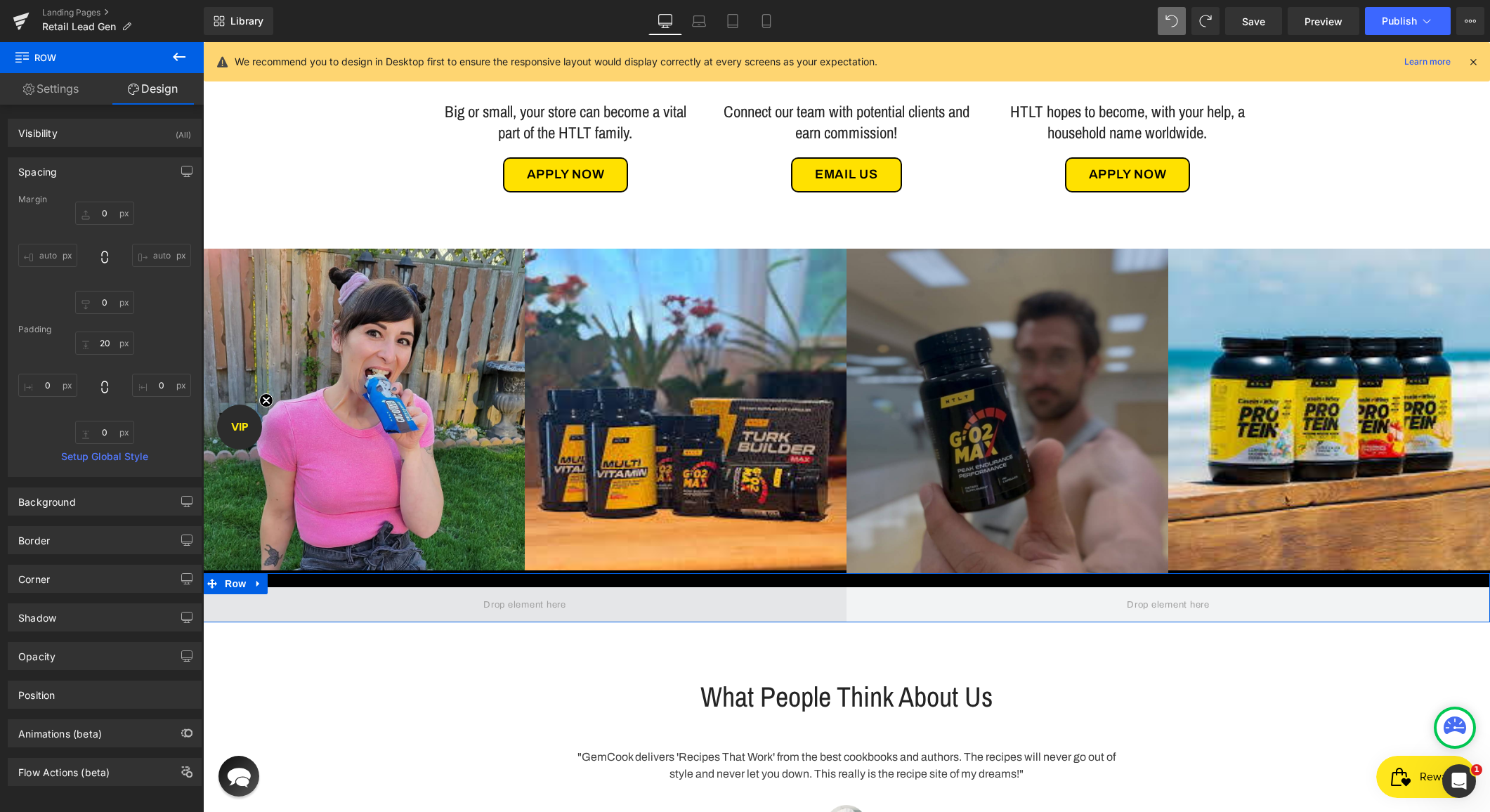
click at [234, 594] on span at bounding box center [525, 604] width 643 height 35
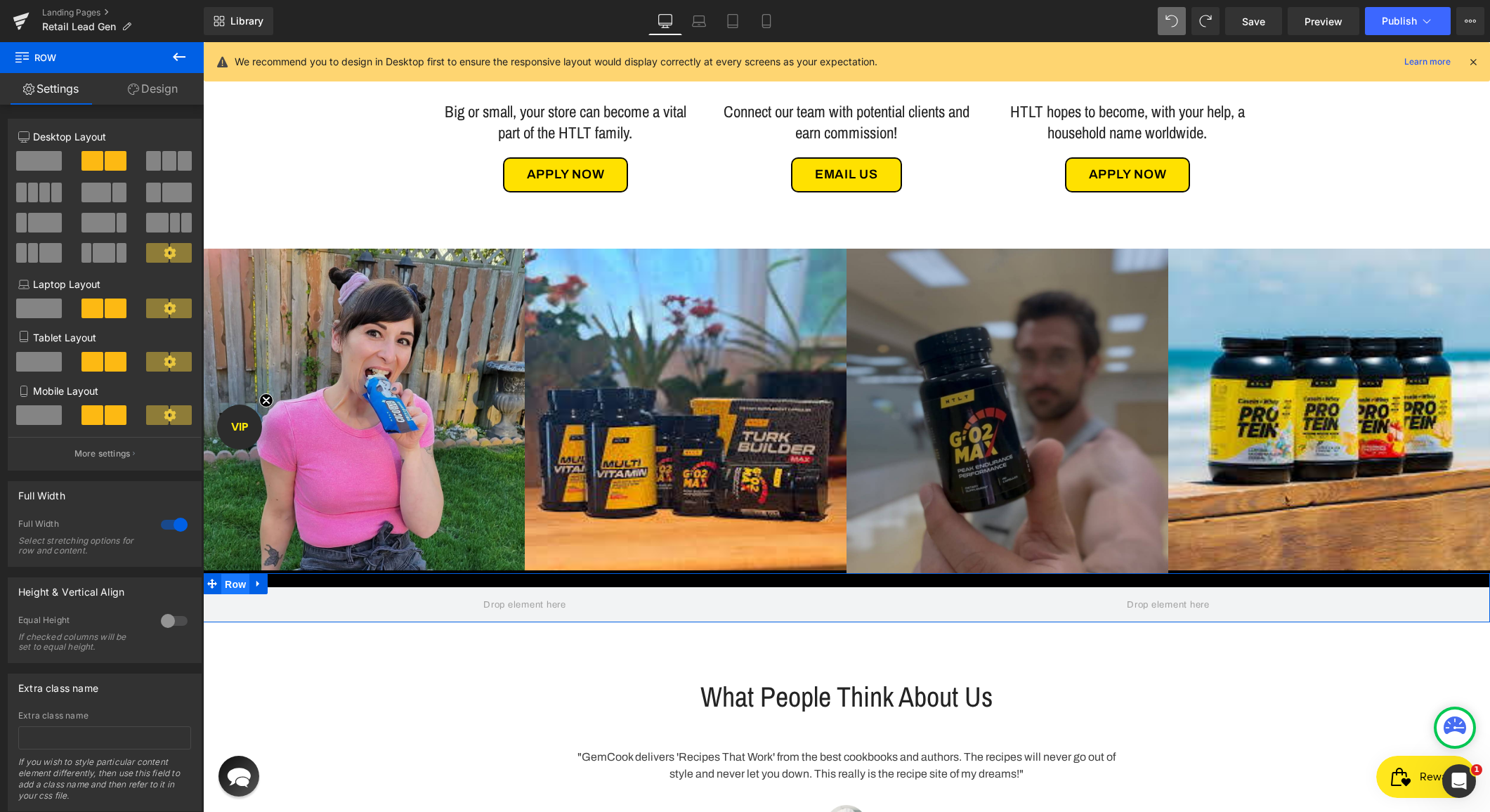
click at [237, 584] on span "Row" at bounding box center [235, 584] width 28 height 21
click at [158, 86] on link "Design" at bounding box center [153, 89] width 102 height 31
click at [0, 0] on div "Spacing" at bounding box center [0, 0] width 0 height 0
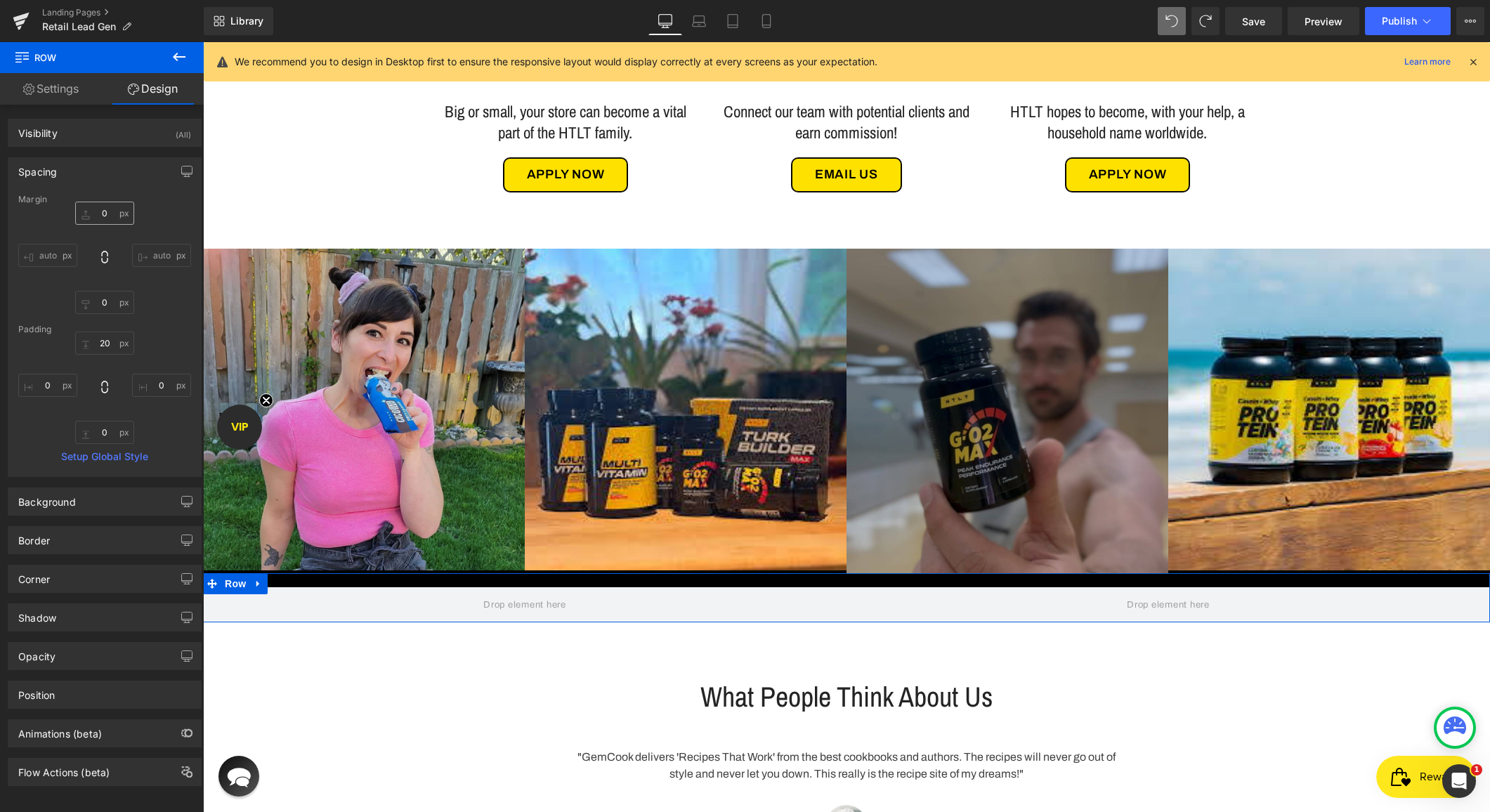
type input "0"
type input "20"
type input "0"
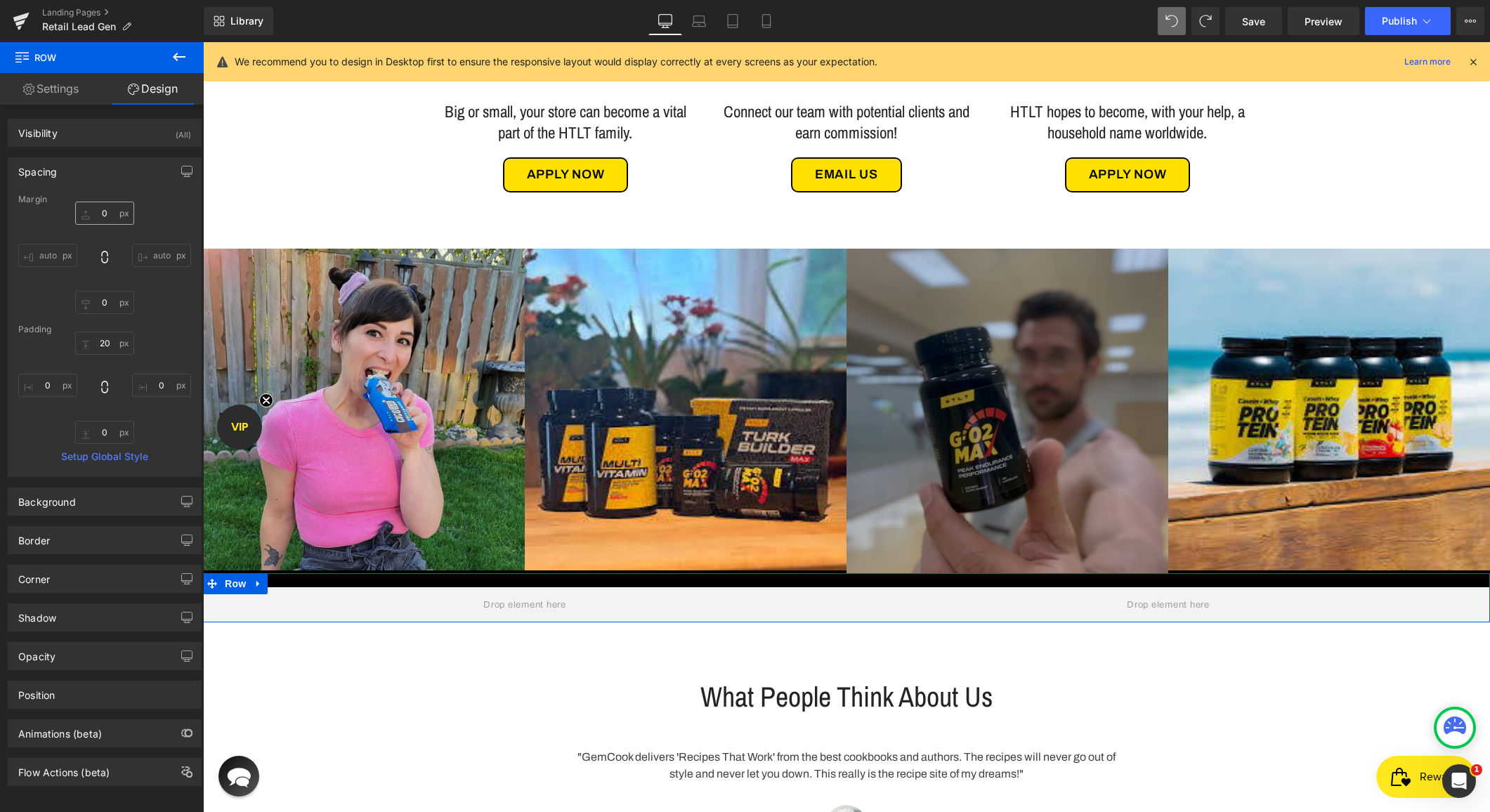
type input "0"
click at [94, 344] on input "20" at bounding box center [105, 343] width 59 height 23
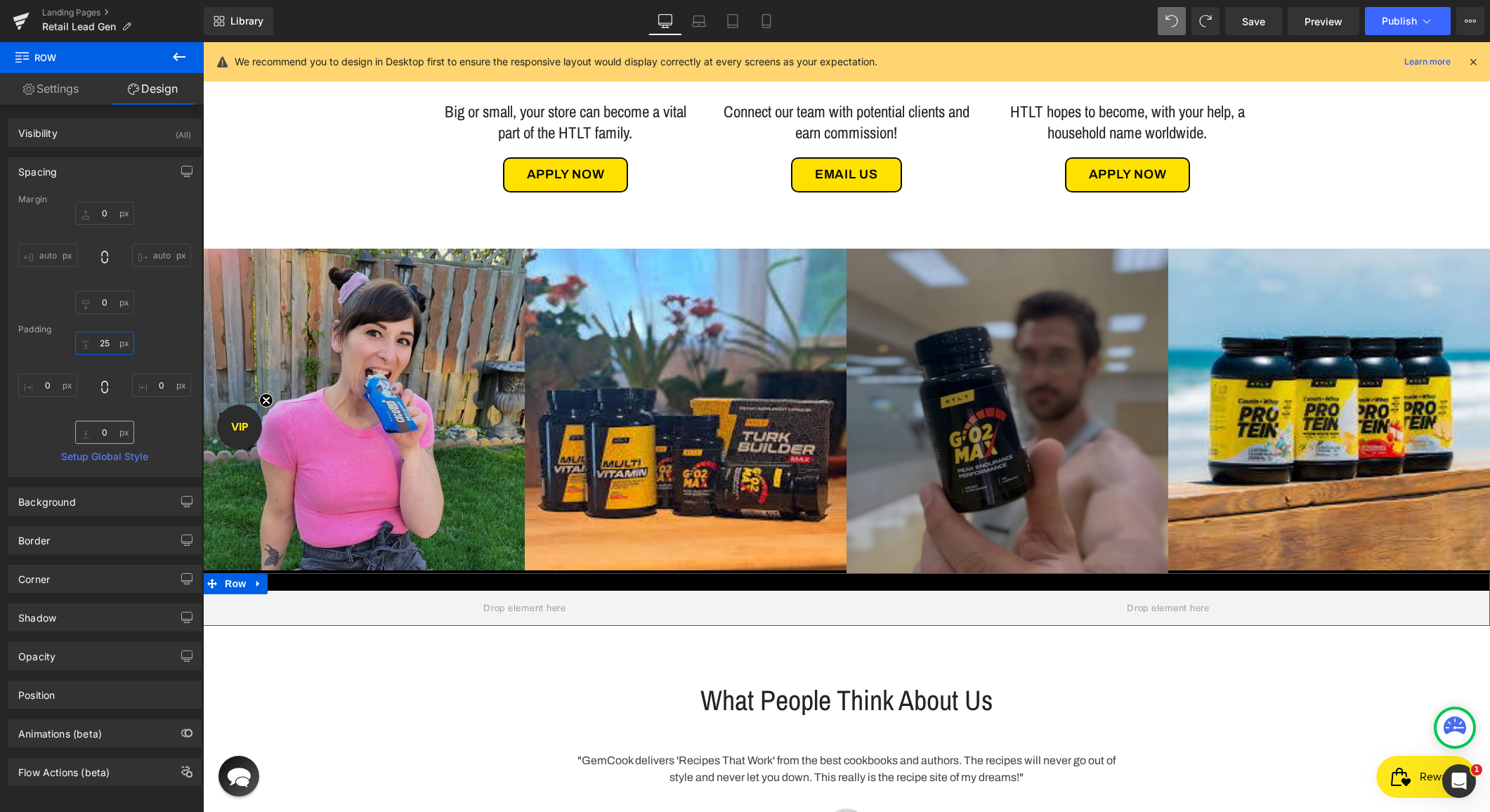
type input "25"
click at [96, 421] on input "0" at bounding box center [105, 432] width 59 height 23
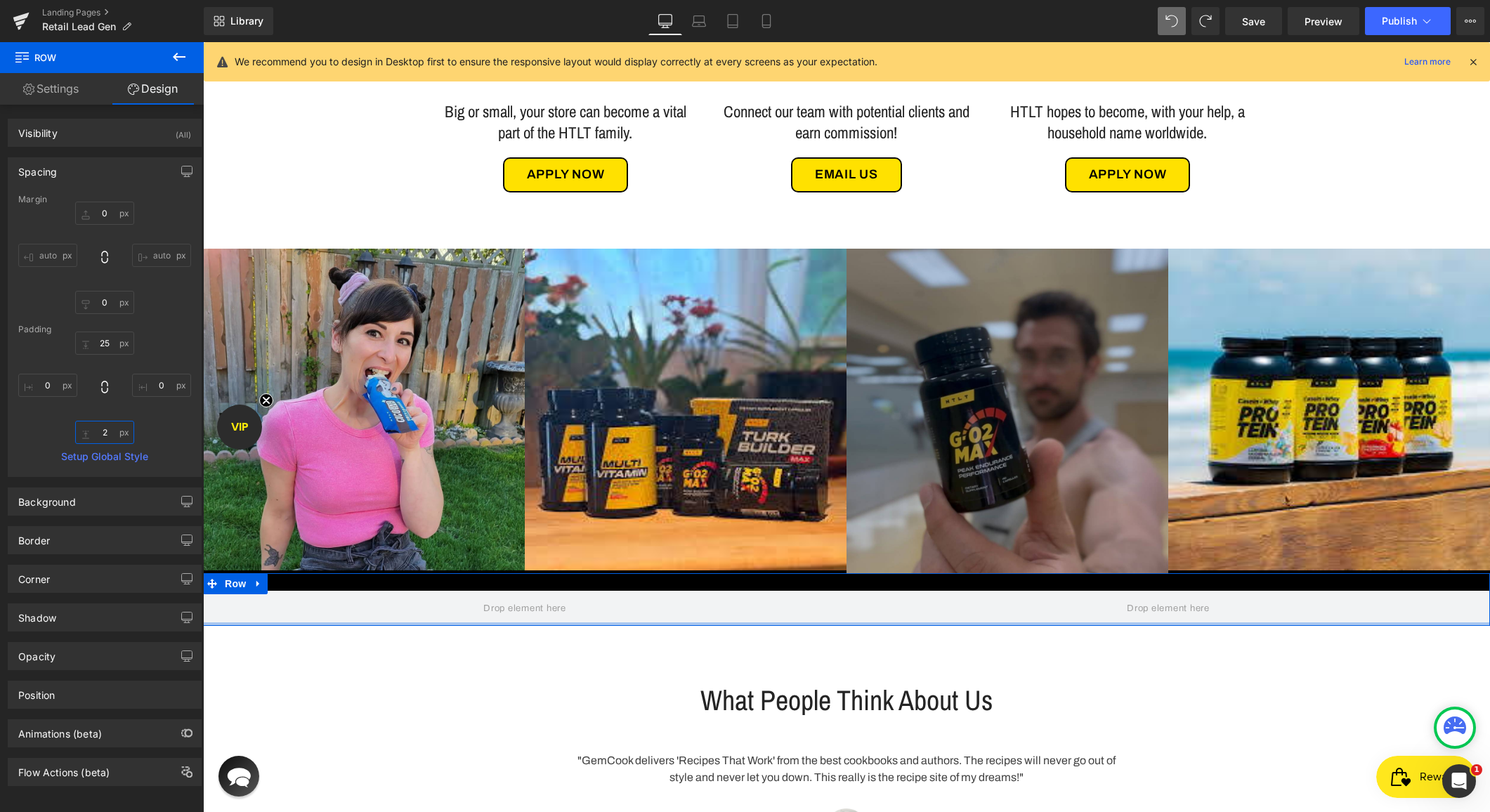
type input "25"
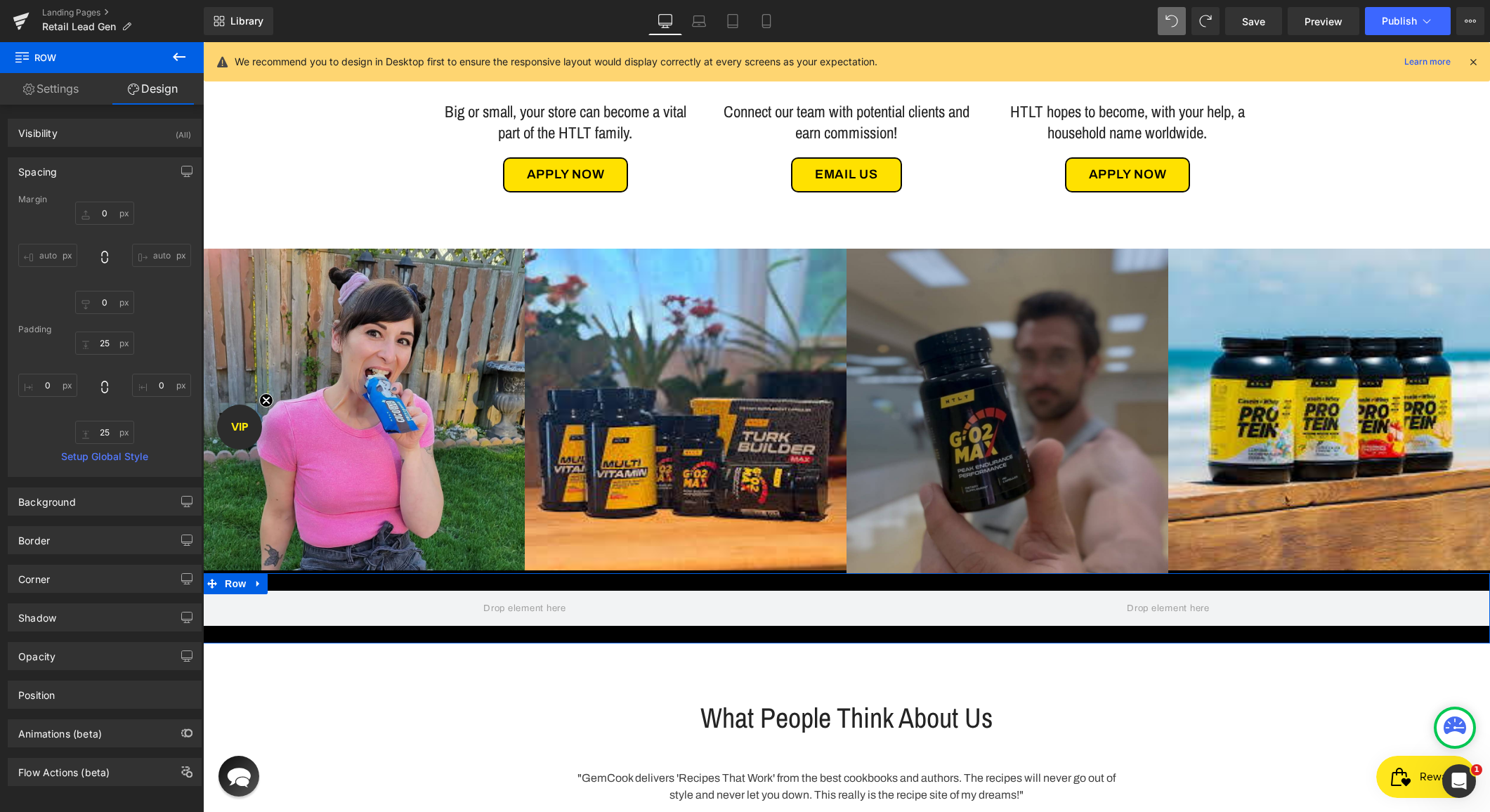
click at [66, 89] on link "Settings" at bounding box center [51, 89] width 102 height 31
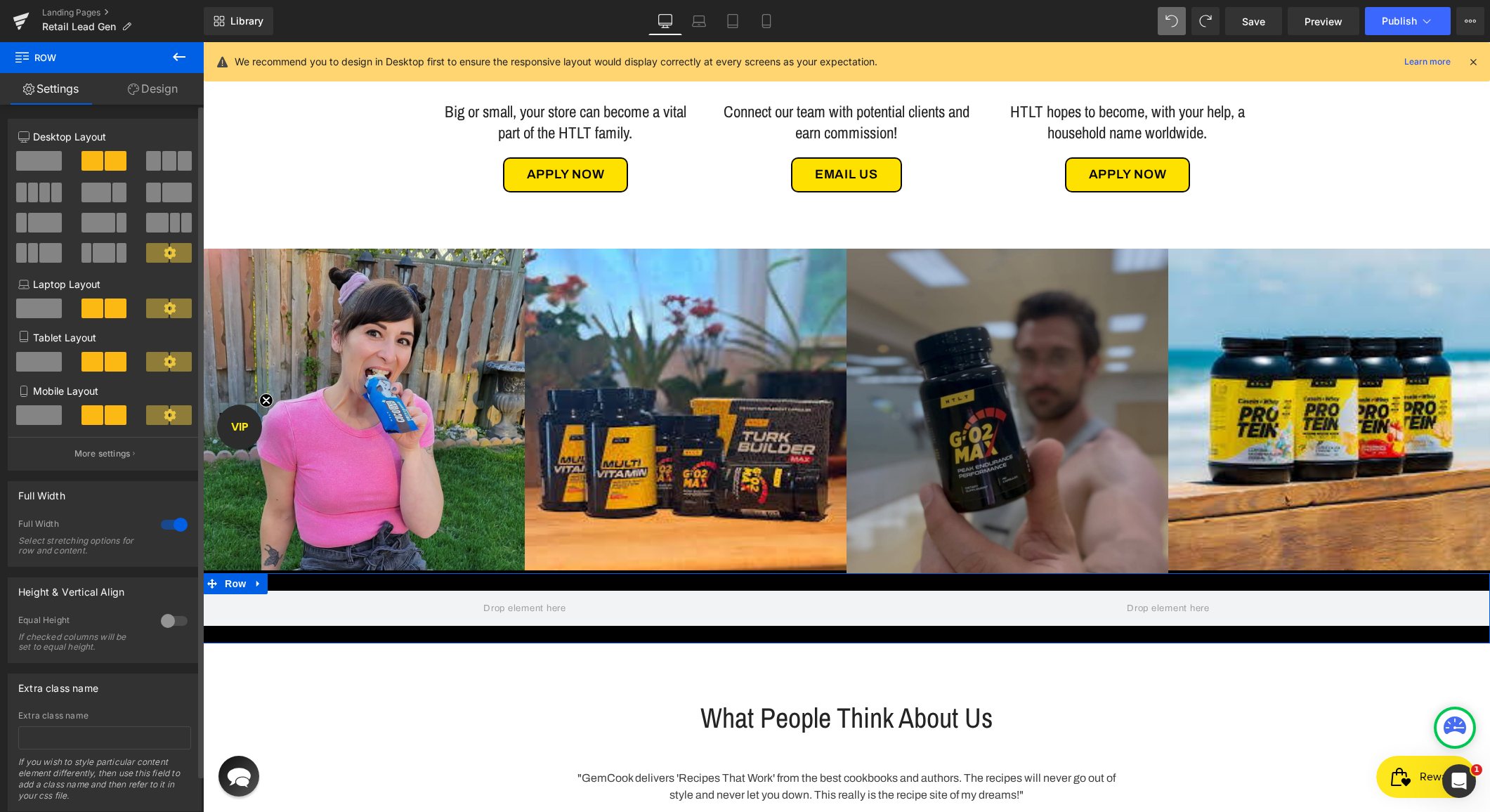
drag, startPoint x: 27, startPoint y: 164, endPoint x: 35, endPoint y: 239, distance: 75.4
click at [26, 164] on span at bounding box center [39, 160] width 46 height 20
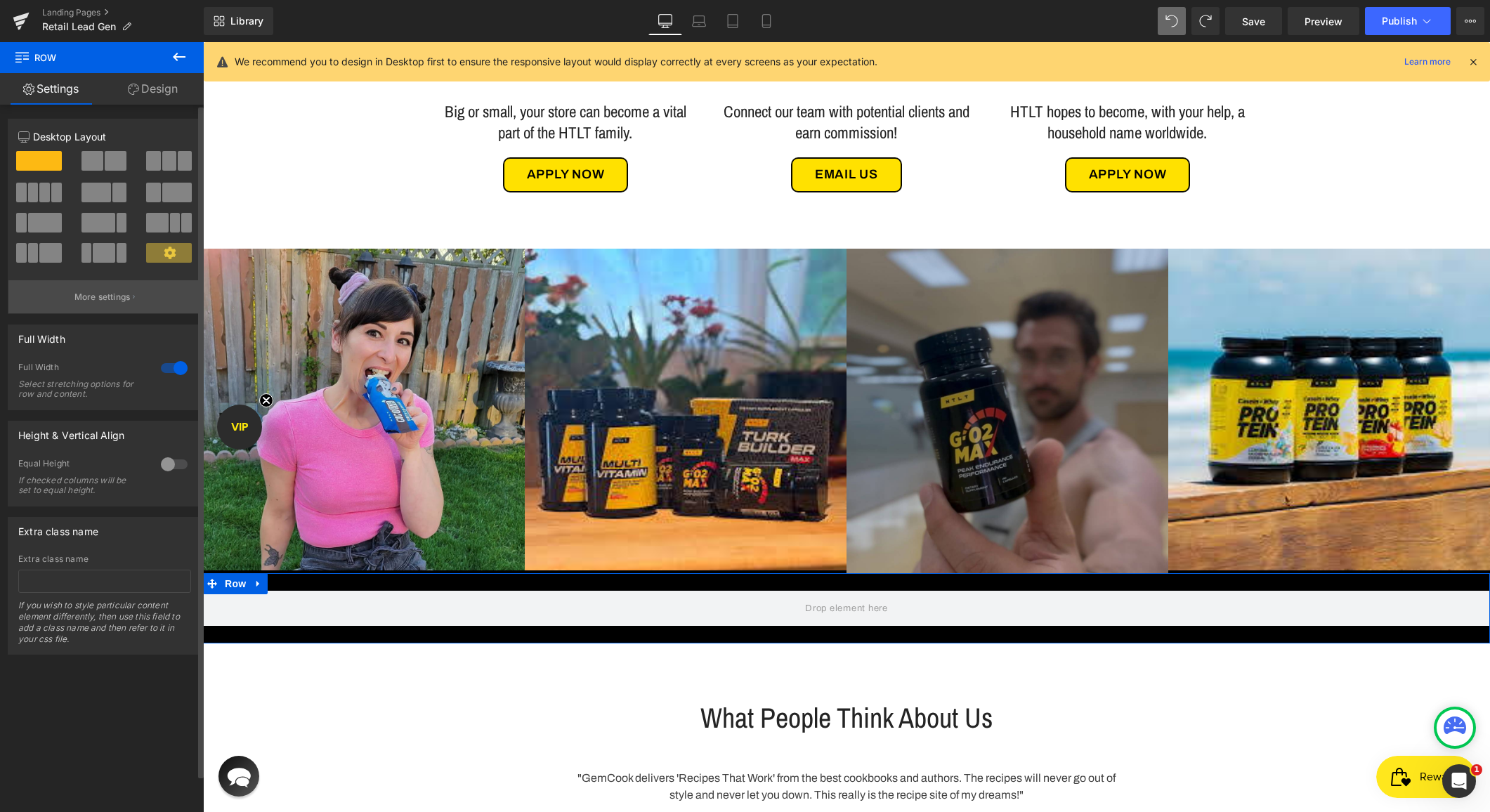
click at [89, 302] on p "More settings" at bounding box center [102, 297] width 56 height 12
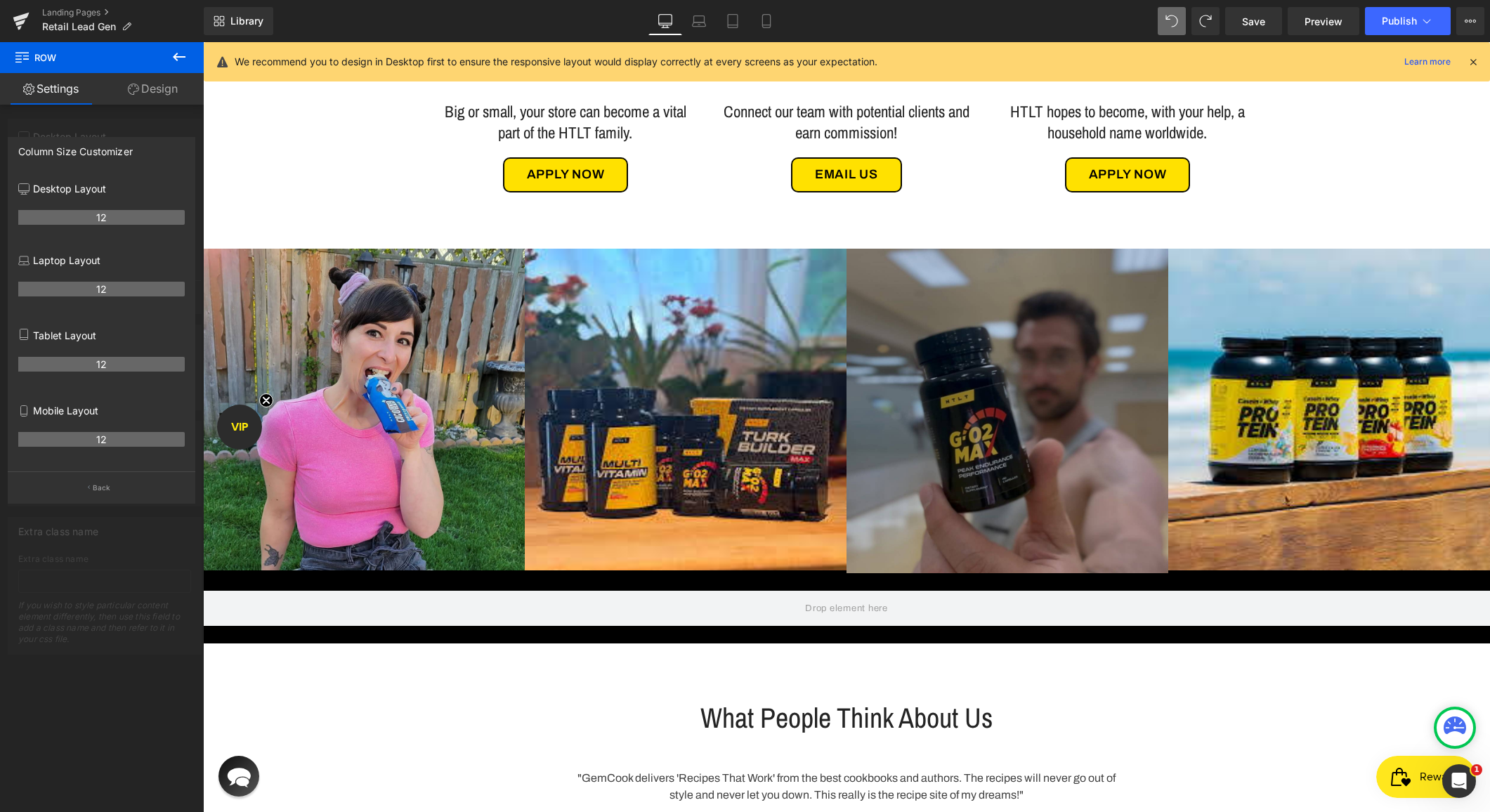
click at [437, 697] on body "Skip to content HTLT Supplements Supplements Turk Builder Platinum Turk Builder…" at bounding box center [847, 524] width 1288 height 2440
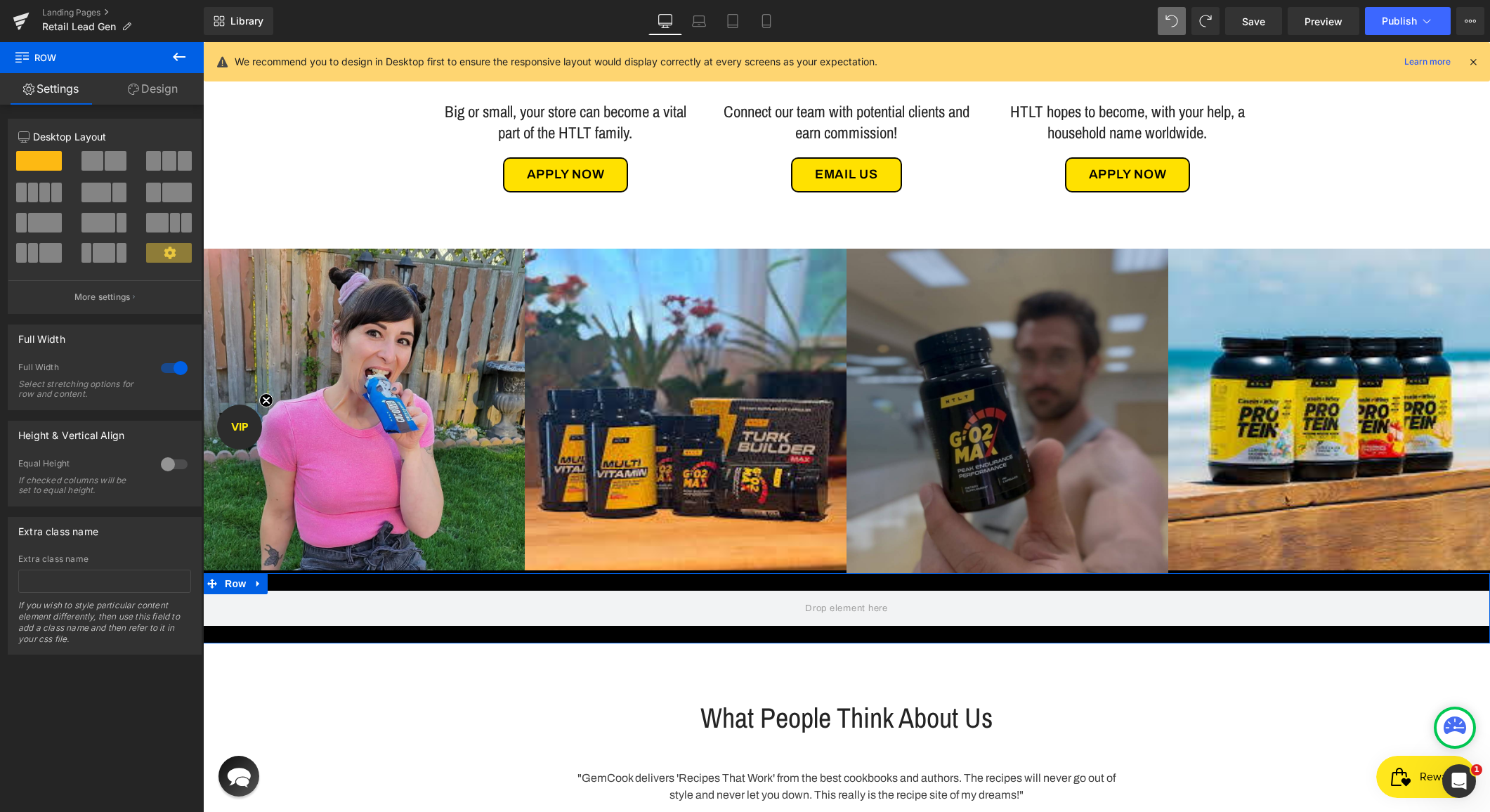
click at [162, 99] on link "Design" at bounding box center [153, 89] width 102 height 31
type input "0"
type input "25"
type input "0"
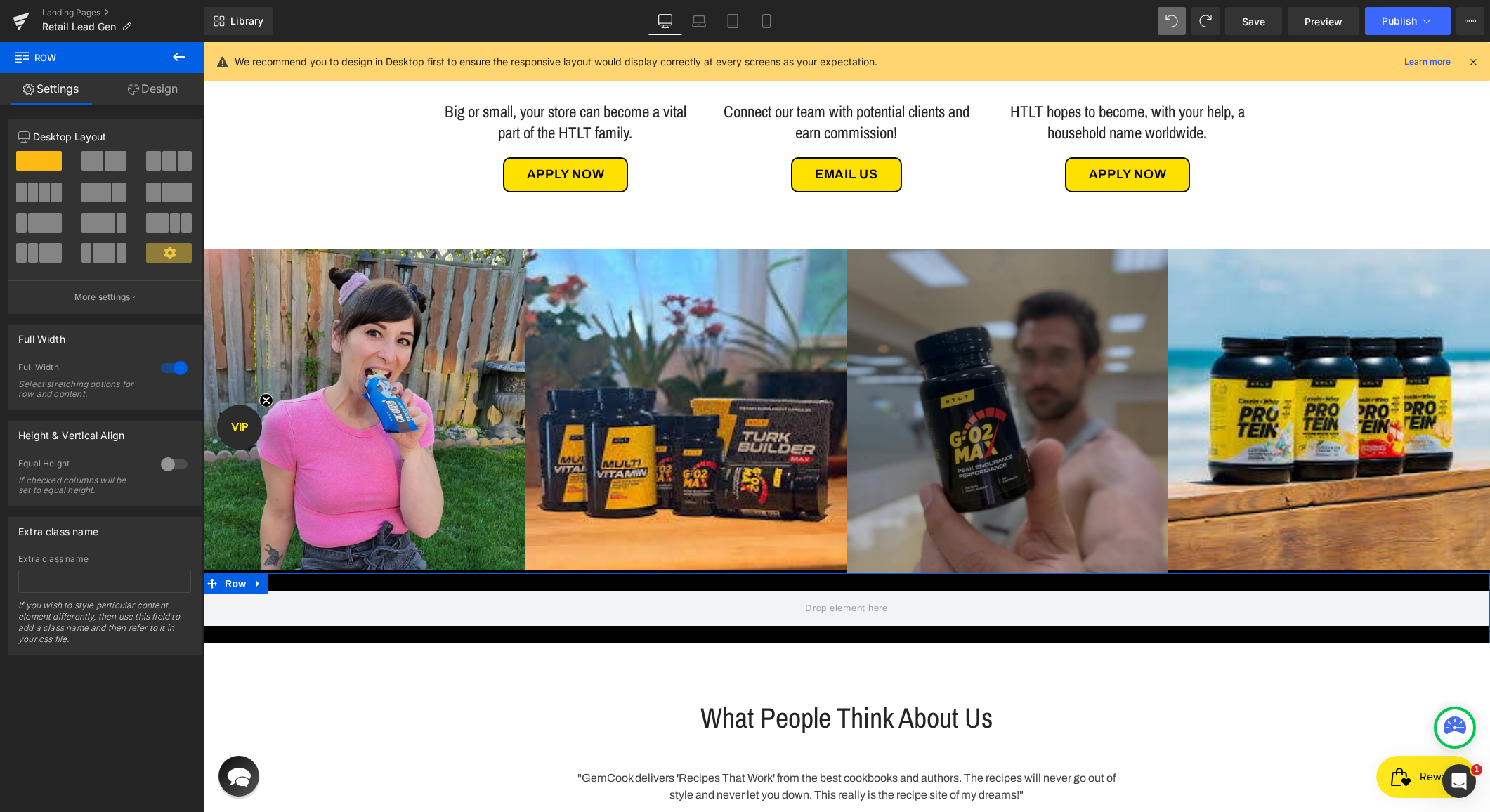
type input "25"
type input "0"
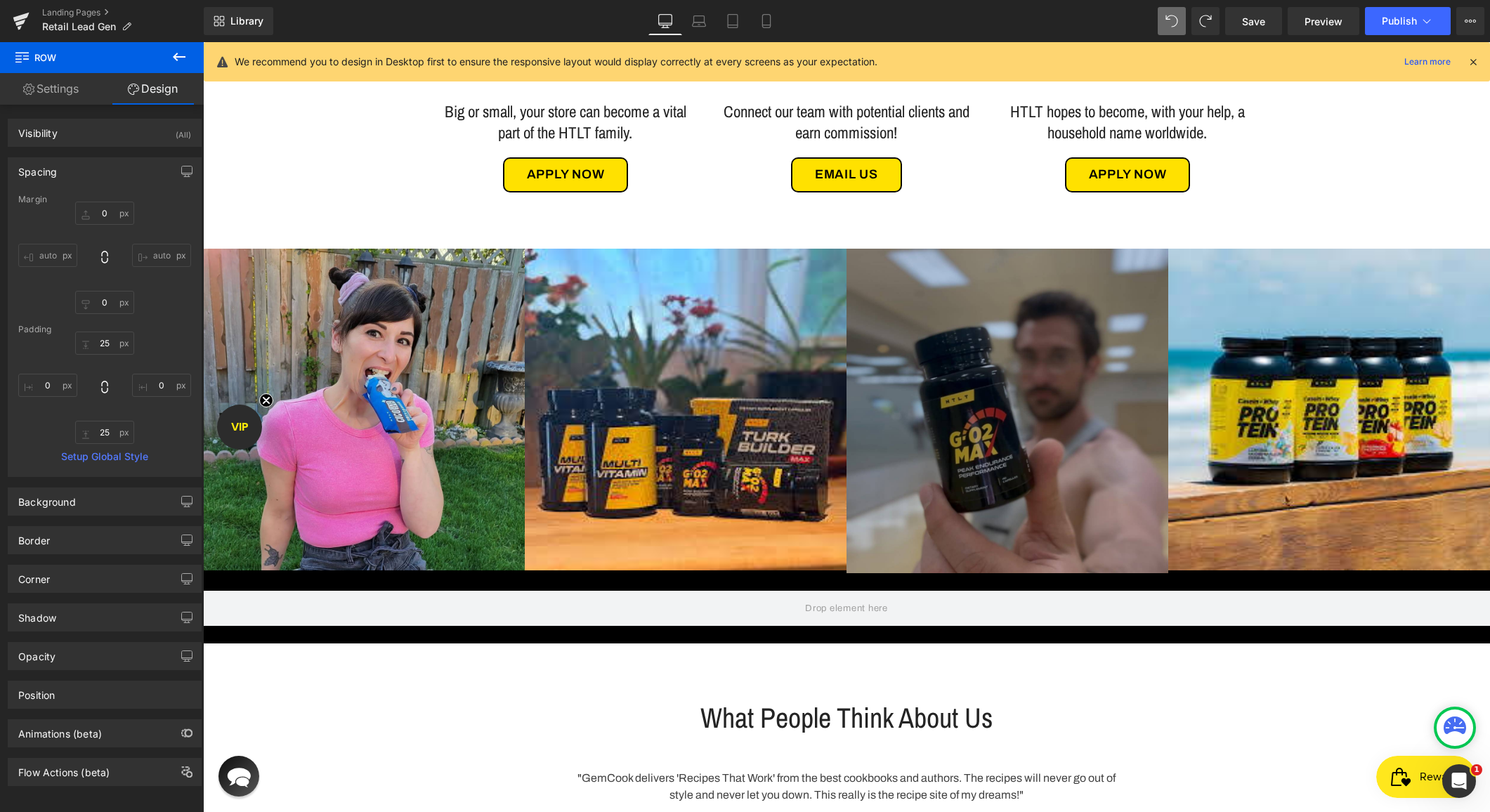
click at [195, 55] on button at bounding box center [179, 57] width 50 height 31
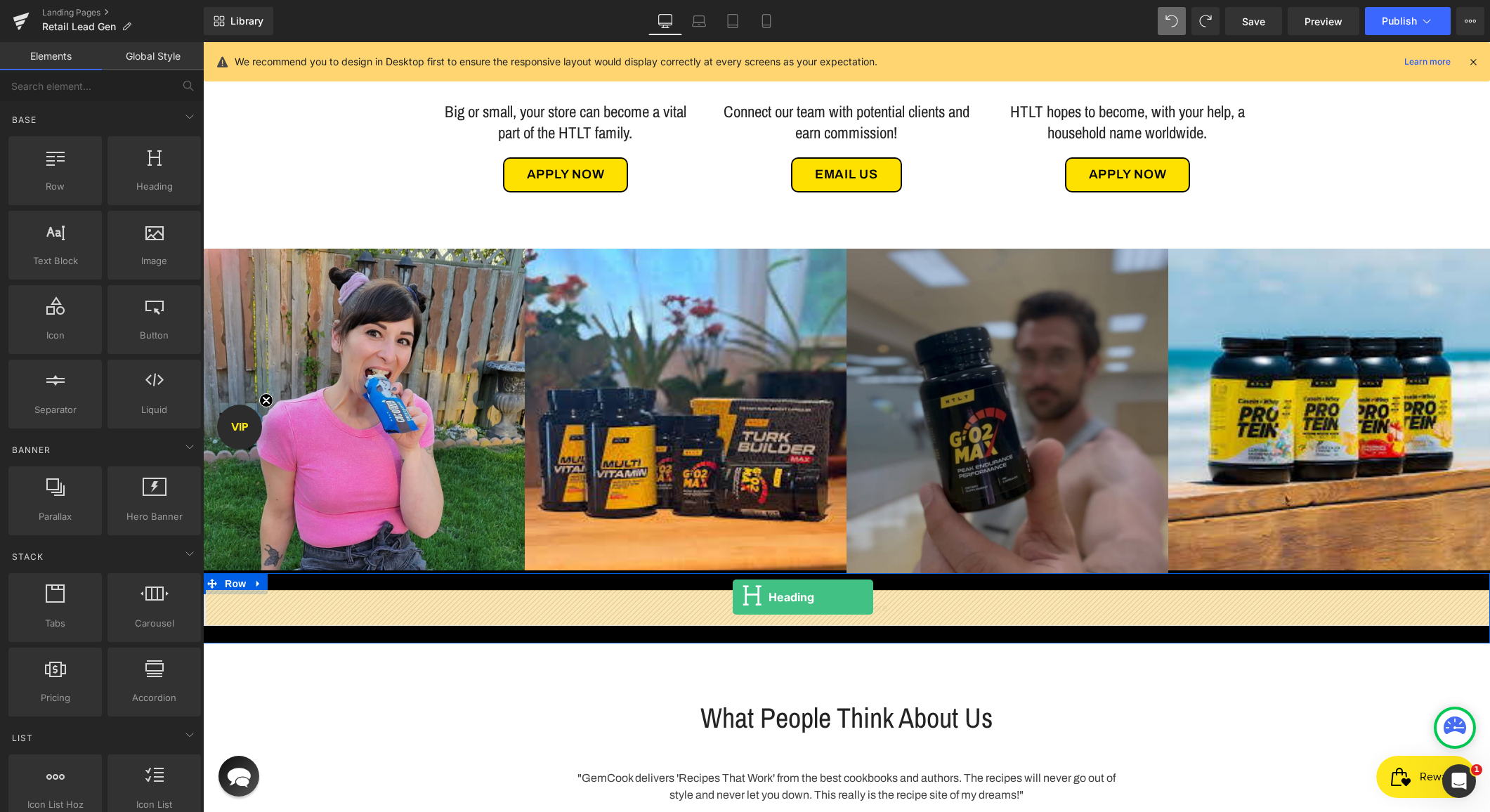
drag, startPoint x: 344, startPoint y: 222, endPoint x: 736, endPoint y: 597, distance: 542.5
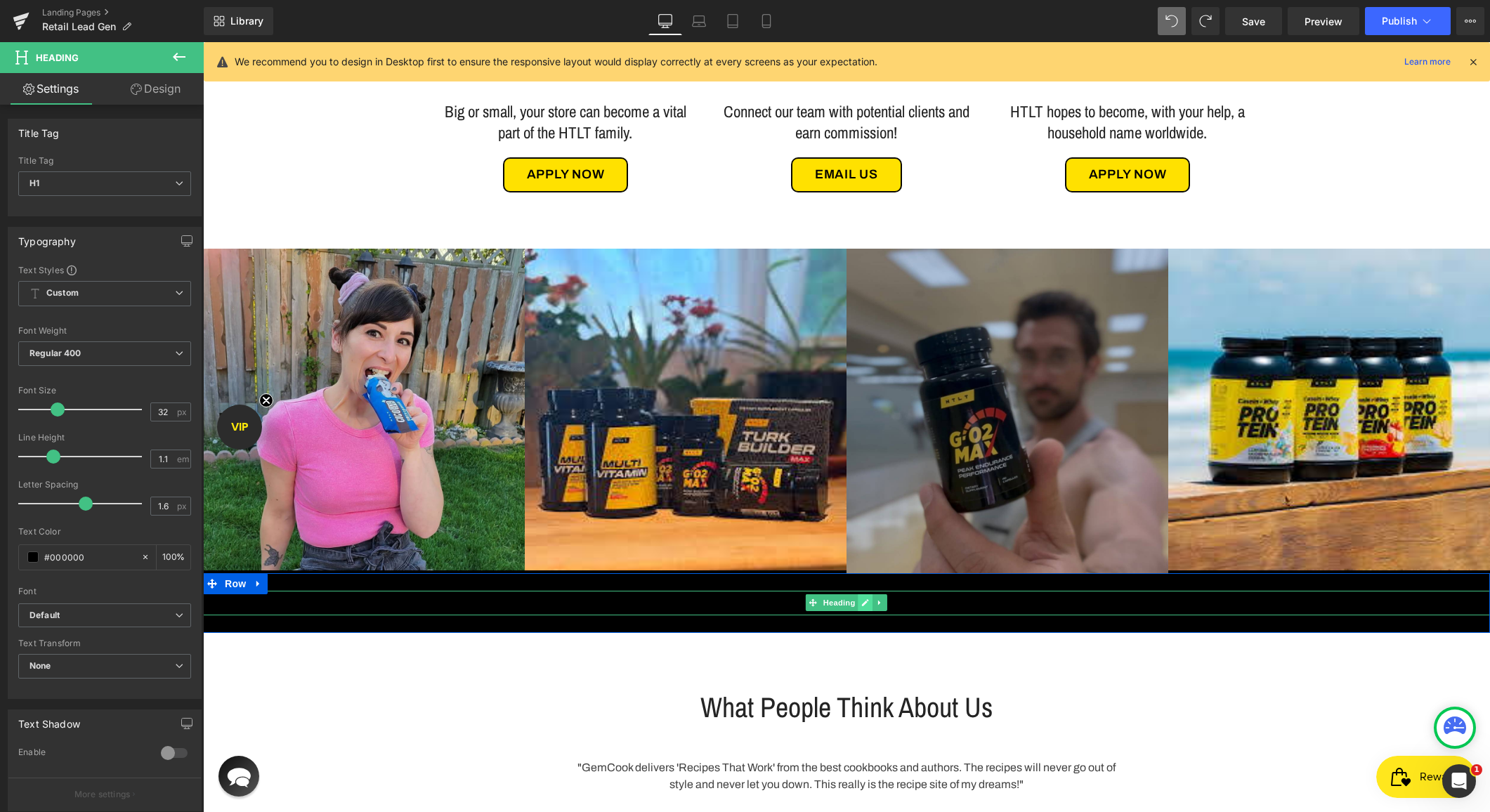
click at [866, 606] on icon at bounding box center [865, 602] width 8 height 9
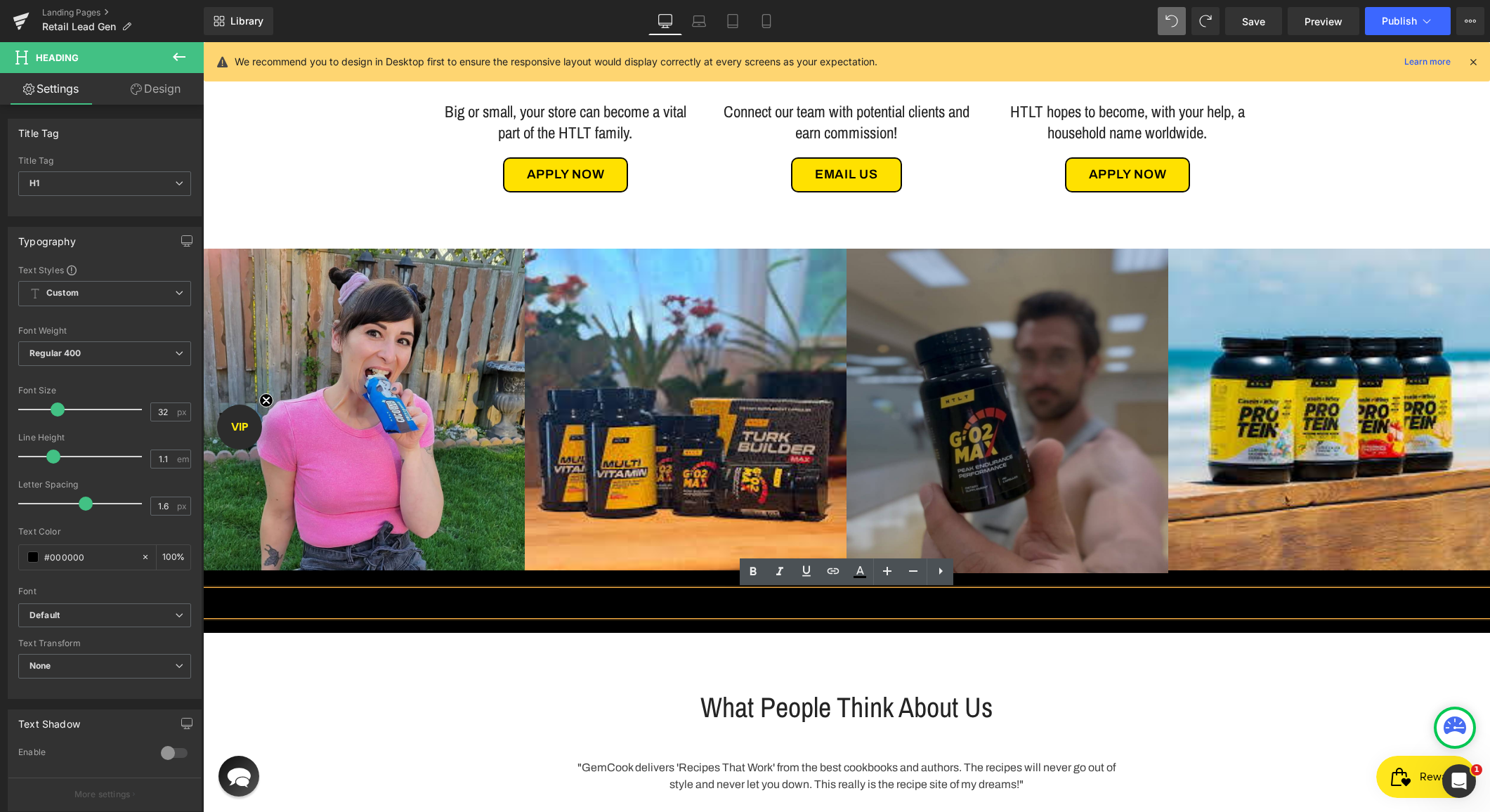
click at [851, 604] on h1 "Your heading text goes here" at bounding box center [847, 603] width 1288 height 25
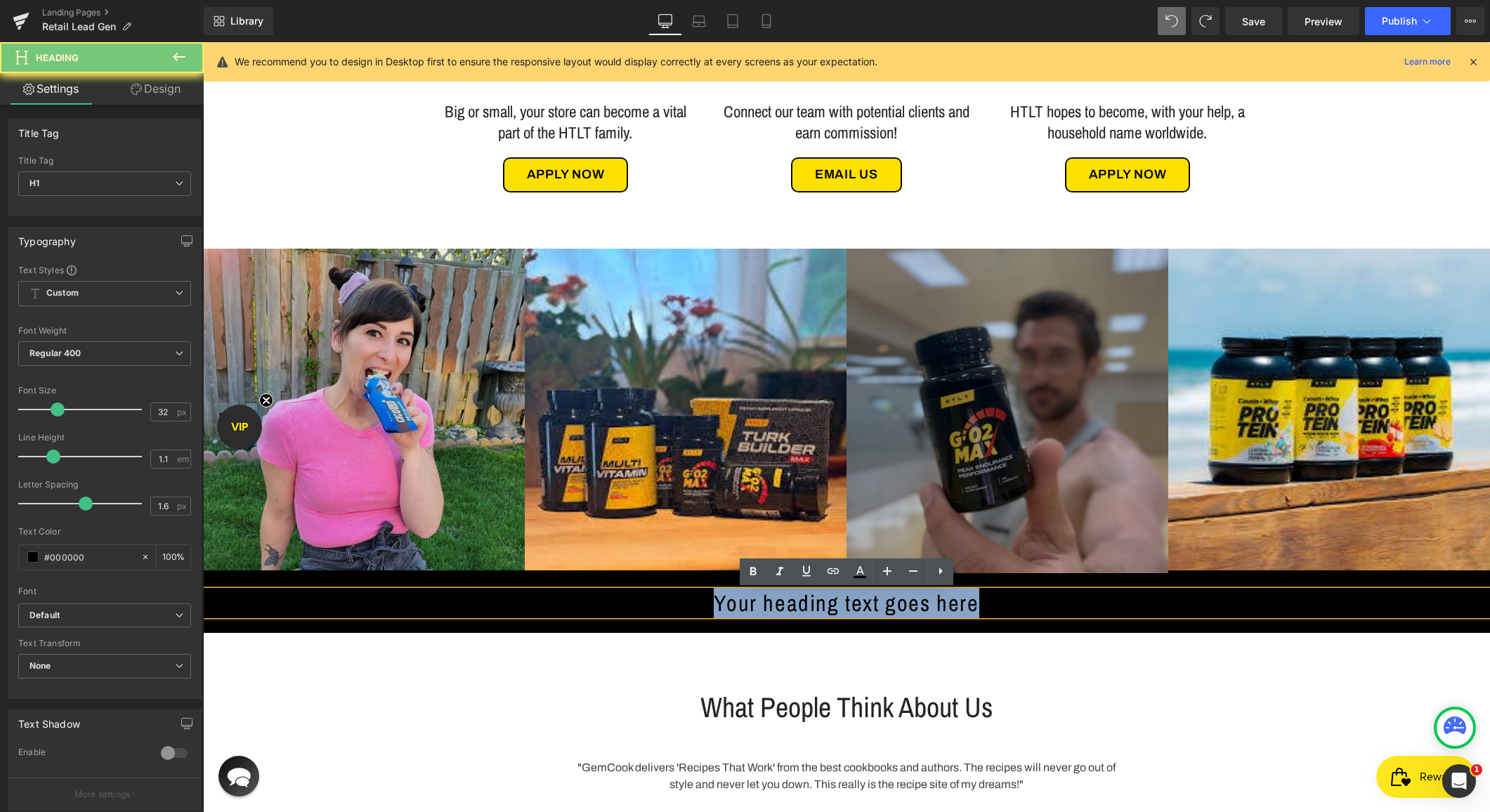
click at [851, 604] on h1 "Your heading text goes here" at bounding box center [847, 603] width 1288 height 25
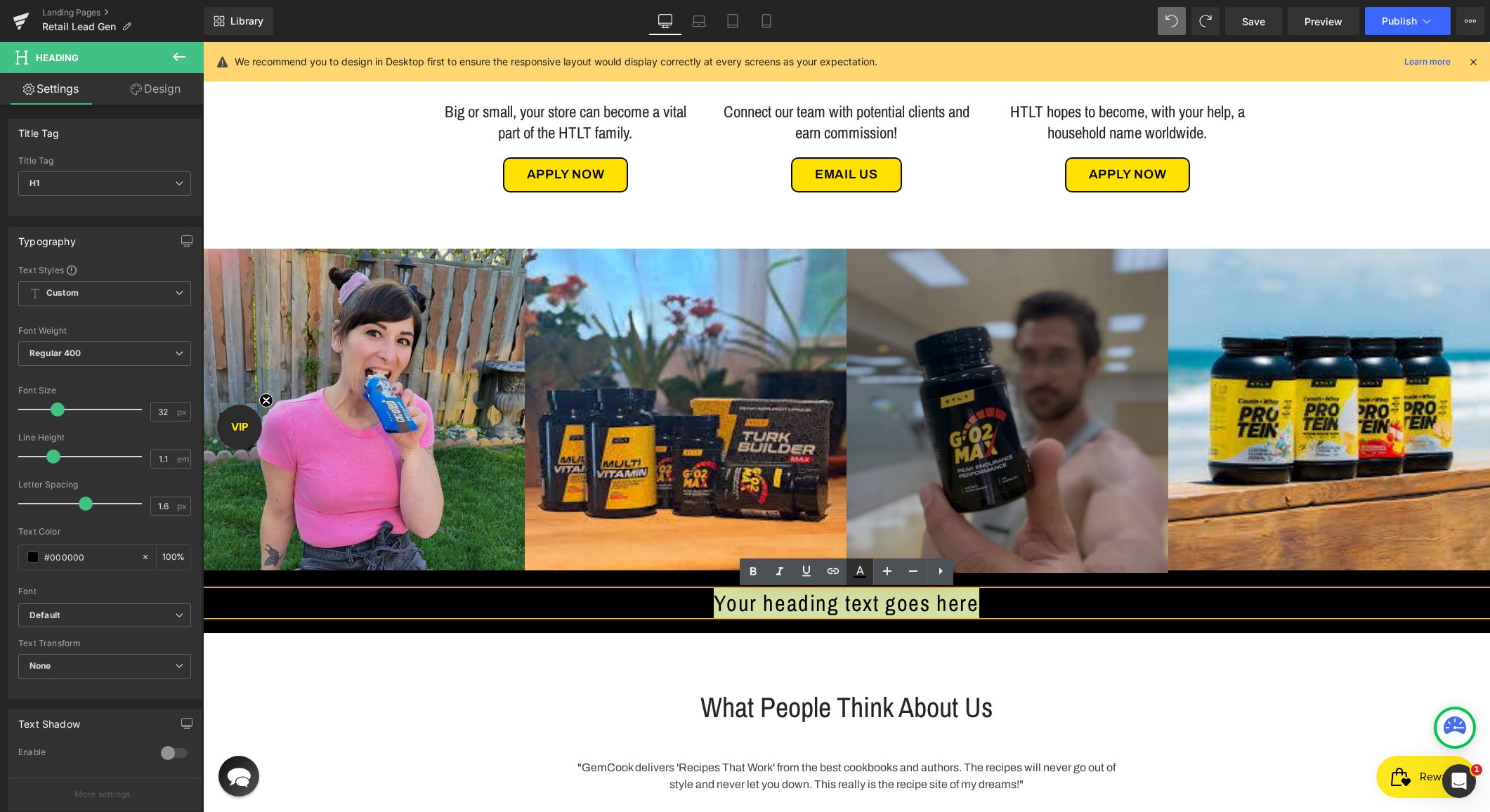
click at [868, 567] on icon at bounding box center [860, 572] width 17 height 17
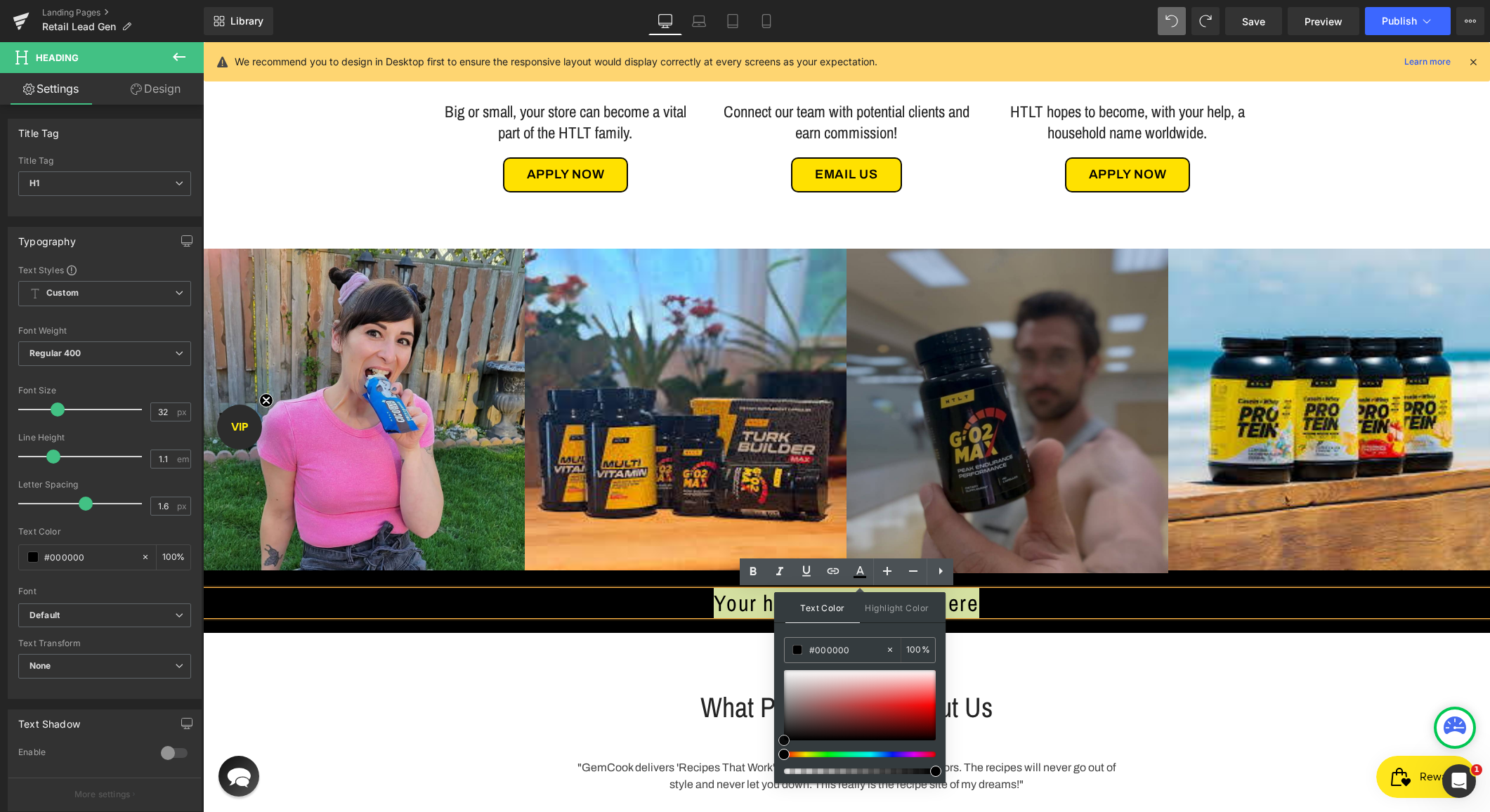
type input "#e2d9d9"
type input "#ffffff"
drag, startPoint x: 1008, startPoint y: 721, endPoint x: 769, endPoint y: 667, distance: 245.0
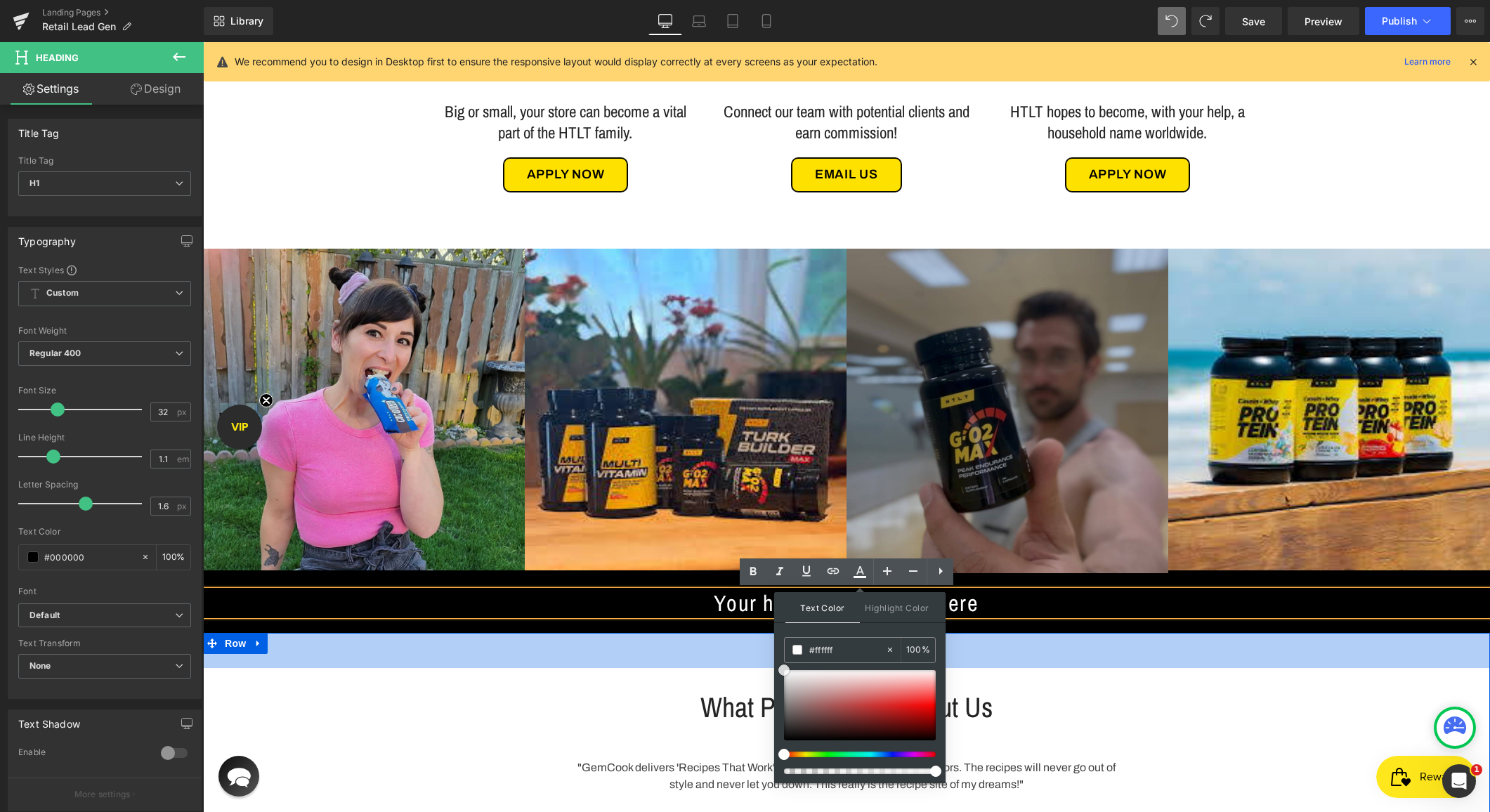
click at [699, 666] on div "50px" at bounding box center [847, 650] width 1288 height 35
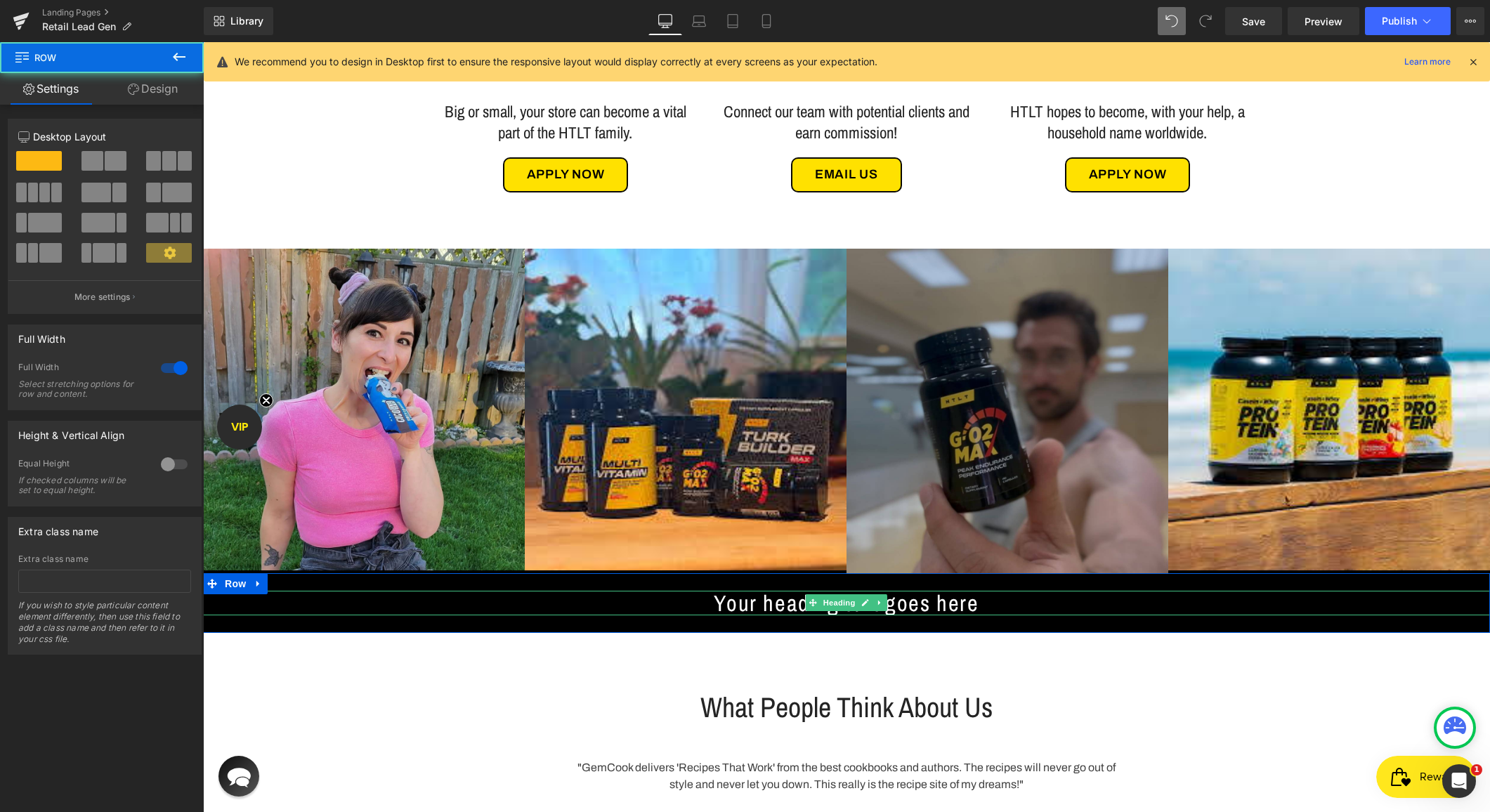
click at [794, 600] on span "Your heading text goes here" at bounding box center [847, 603] width 265 height 31
click at [792, 600] on span "Your heading text goes here" at bounding box center [847, 603] width 265 height 31
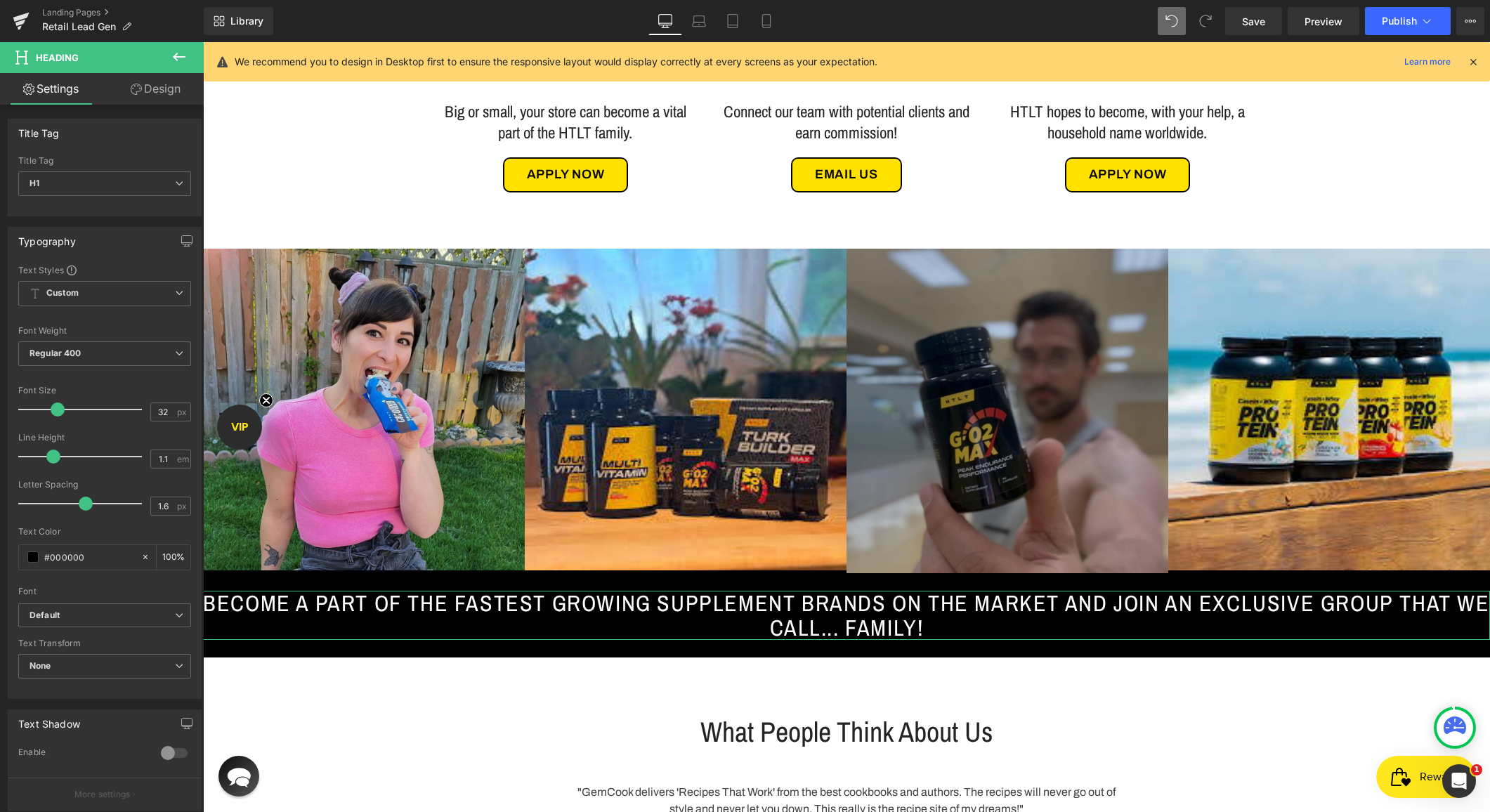
click at [163, 90] on link "Design" at bounding box center [156, 89] width 102 height 31
click at [0, 0] on div "Spacing" at bounding box center [0, 0] width 0 height 0
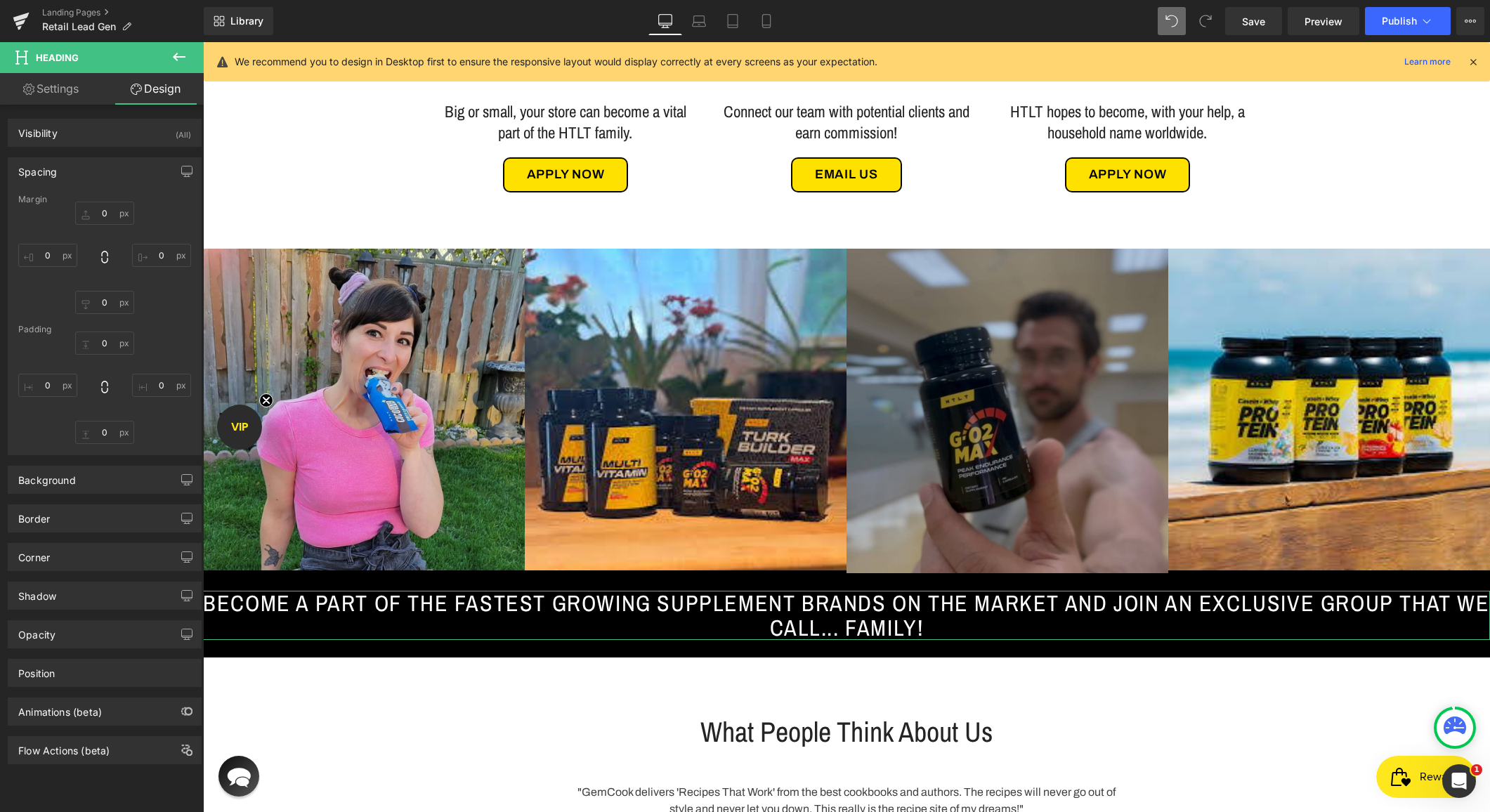
type input "0"
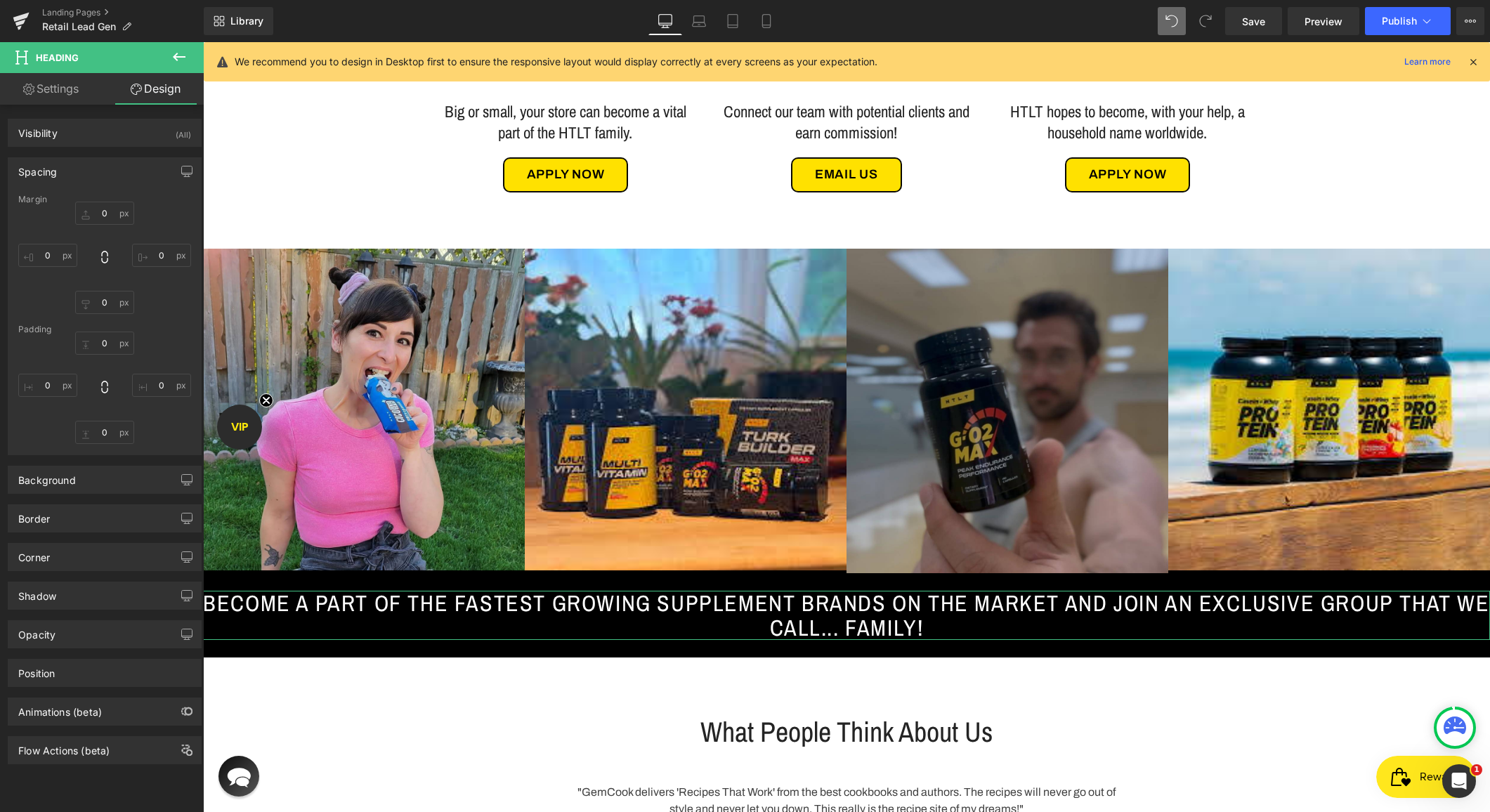
type input "0"
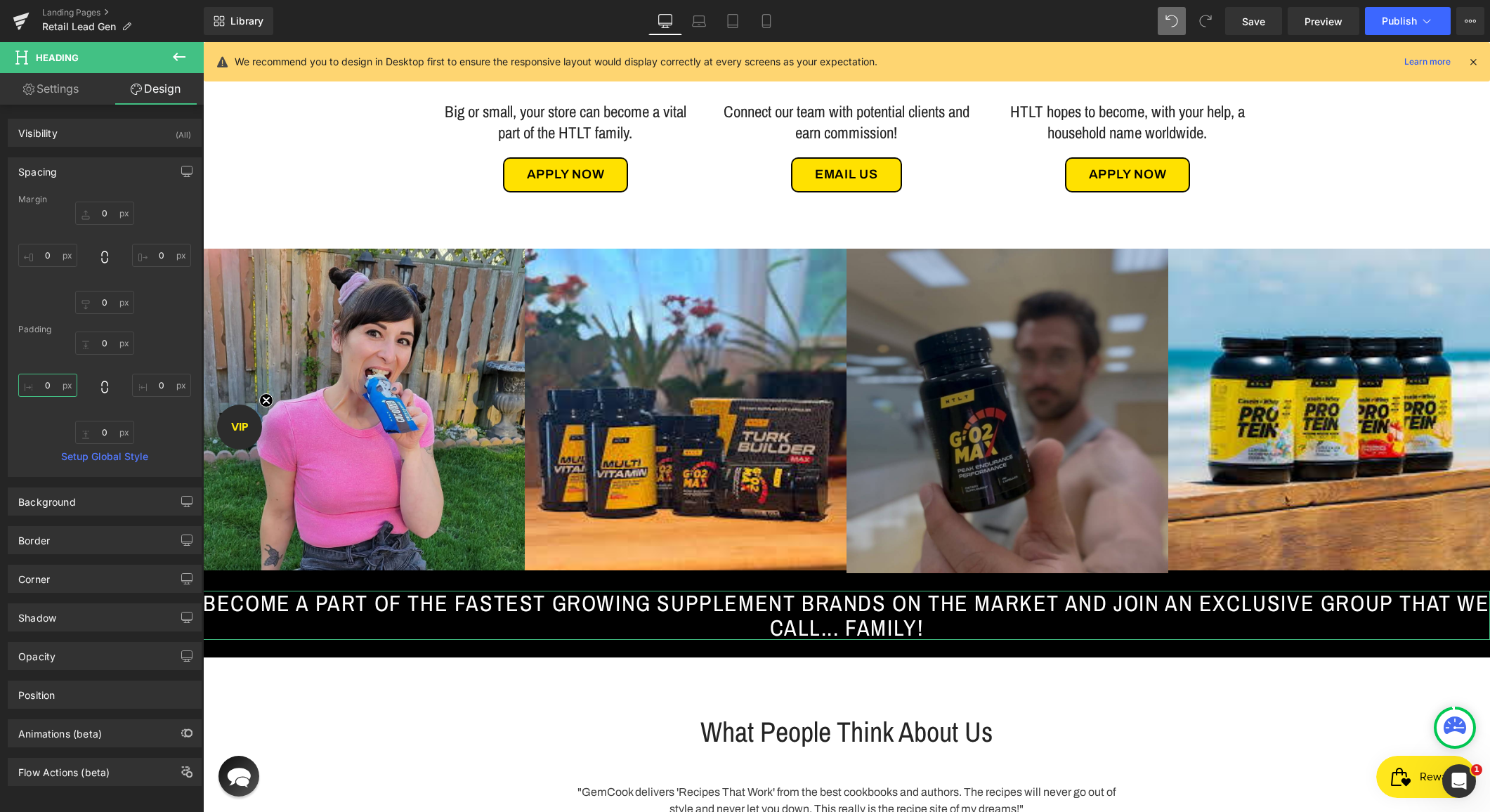
click at [38, 379] on input "0" at bounding box center [48, 385] width 59 height 23
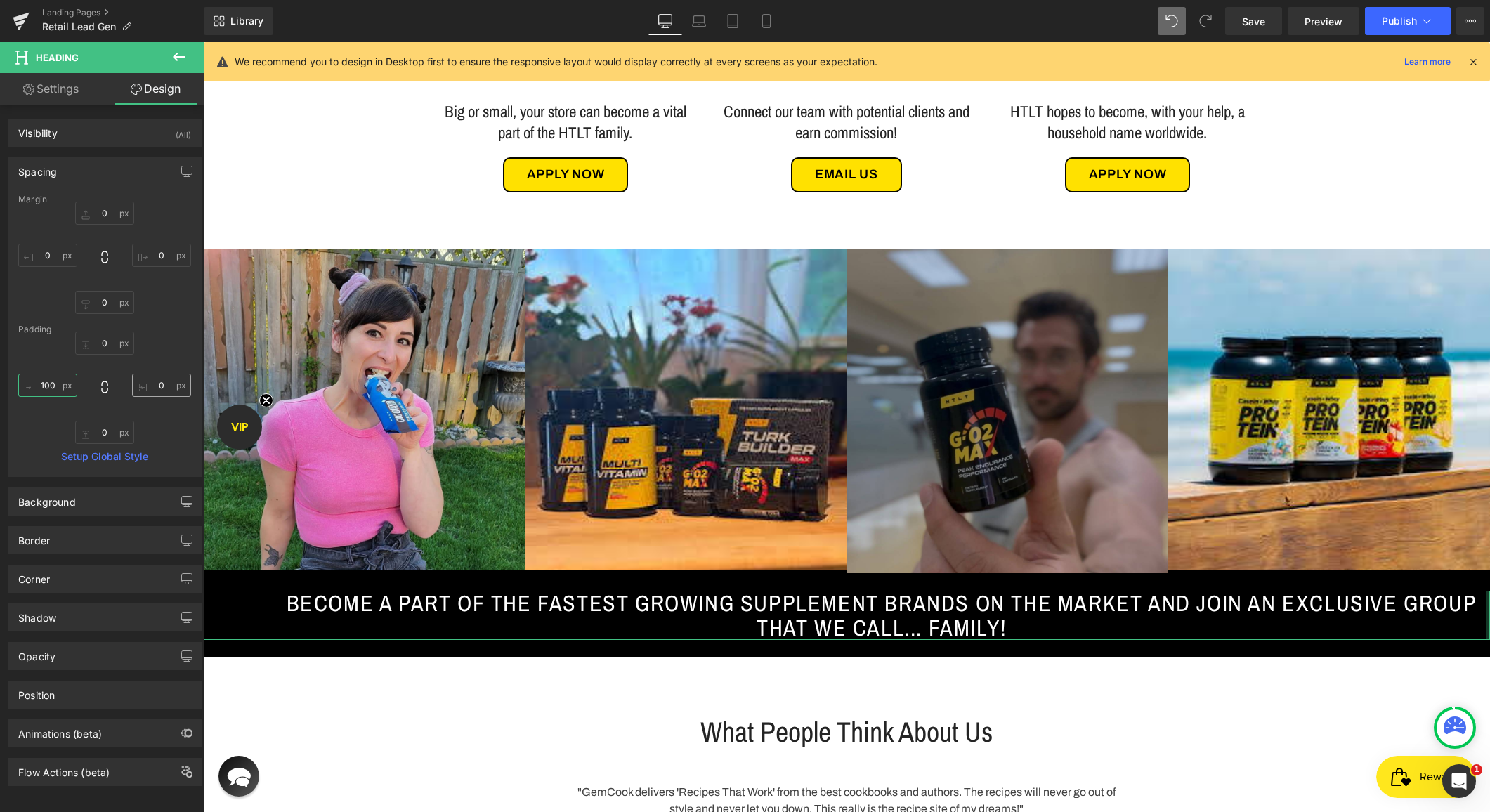
type input "100"
click at [145, 388] on input "0" at bounding box center [161, 385] width 59 height 23
type input "100"
click at [33, 386] on input "100" at bounding box center [48, 385] width 59 height 23
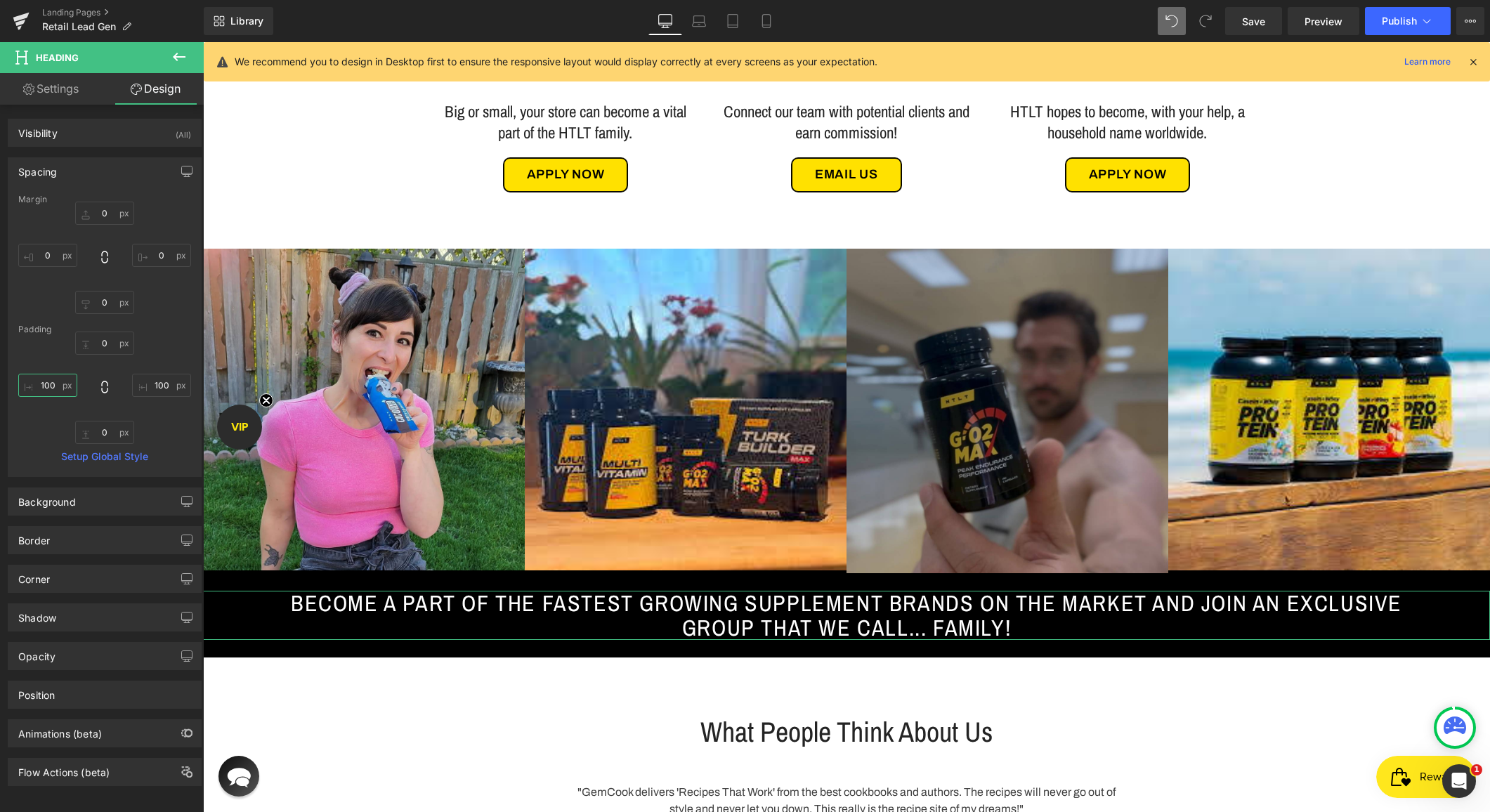
click at [33, 386] on input "100" at bounding box center [48, 385] width 59 height 23
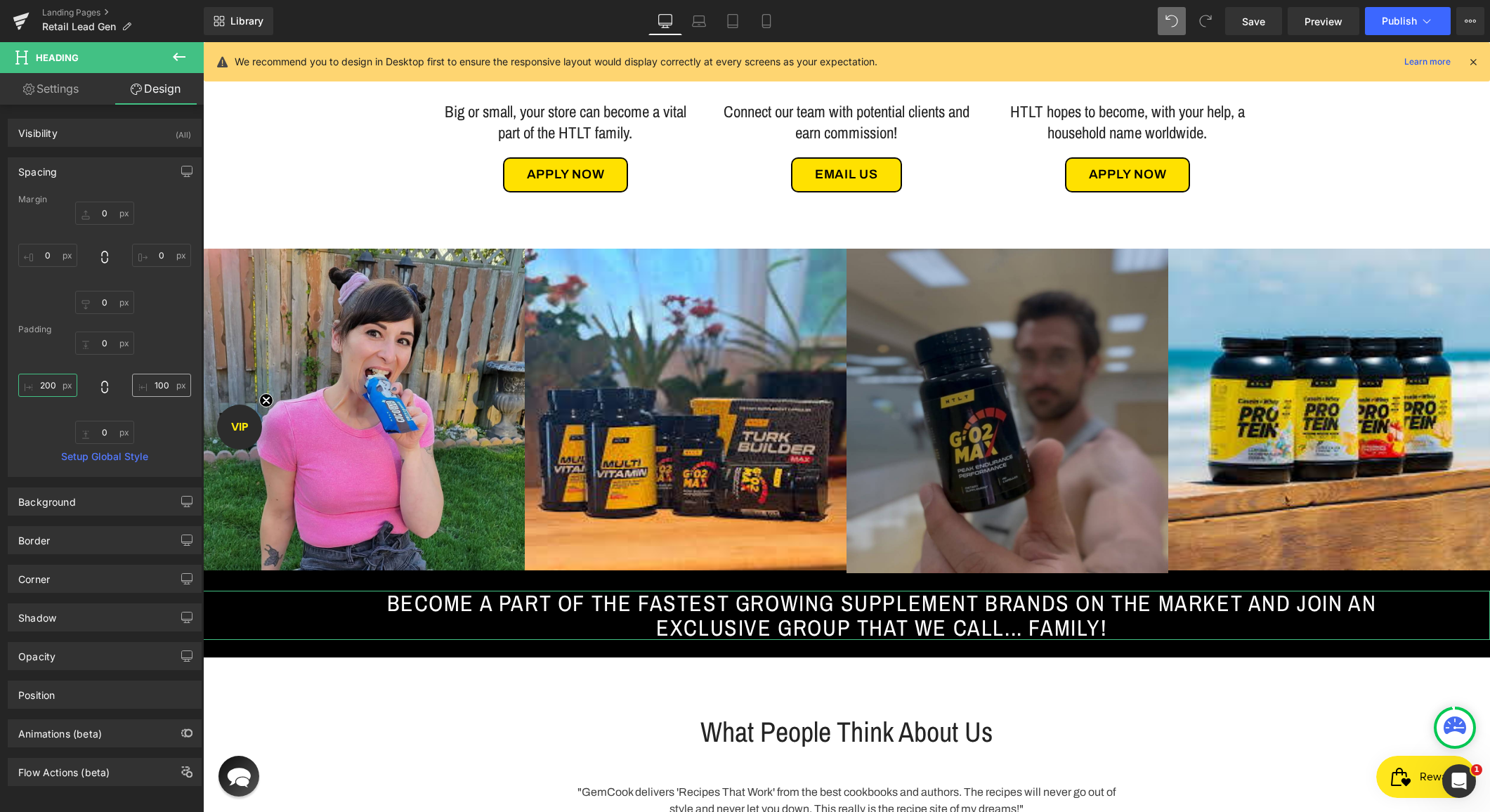
type input "200"
click at [142, 392] on input "100" at bounding box center [161, 385] width 59 height 23
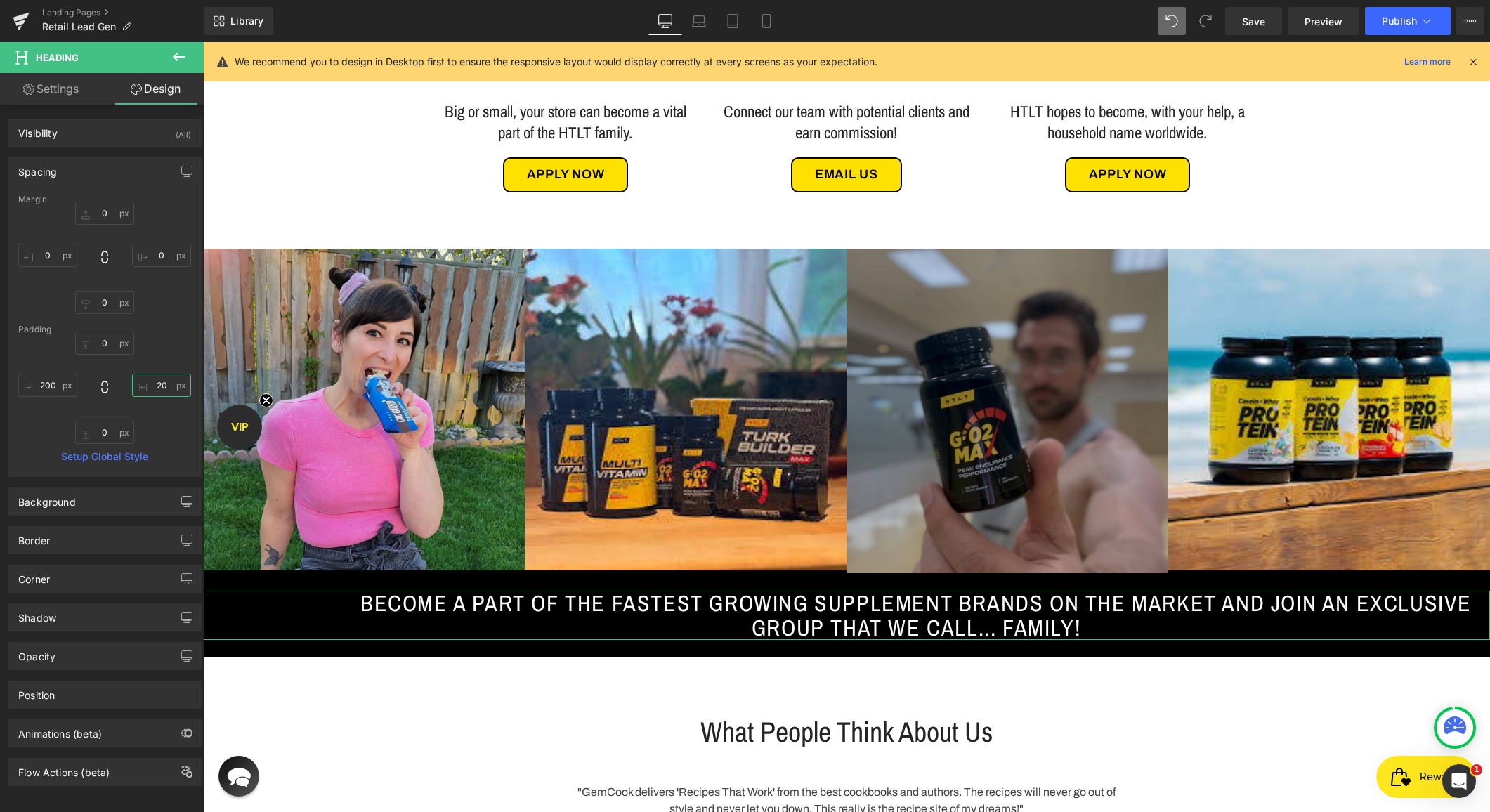
type input "200"
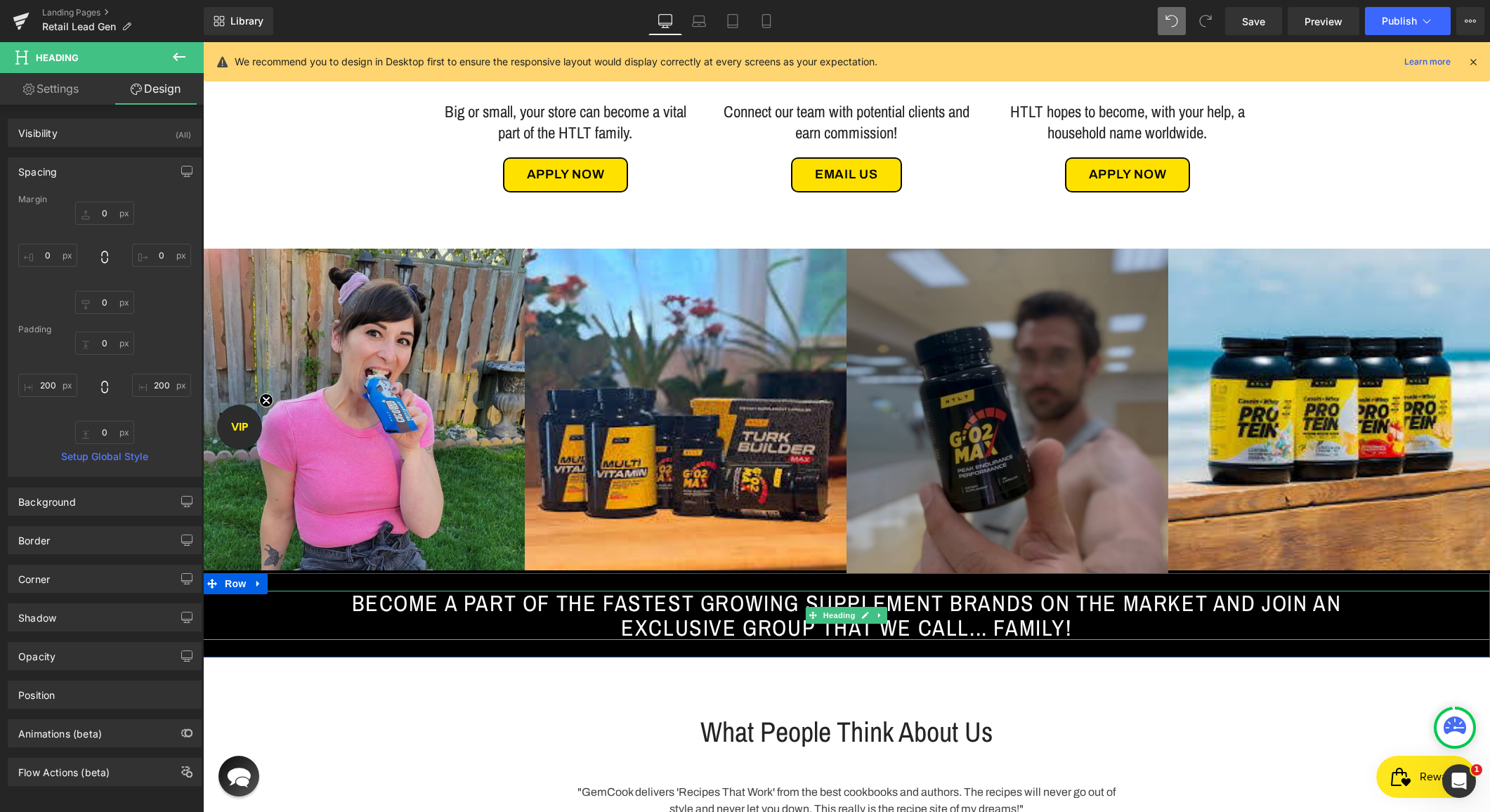
click at [902, 598] on span "BECOME A PART OF THE FASTEST GROWING SUPPLEMENT BRANDS ON THE MARKET AND JOIN A…" at bounding box center [847, 614] width 990 height 54
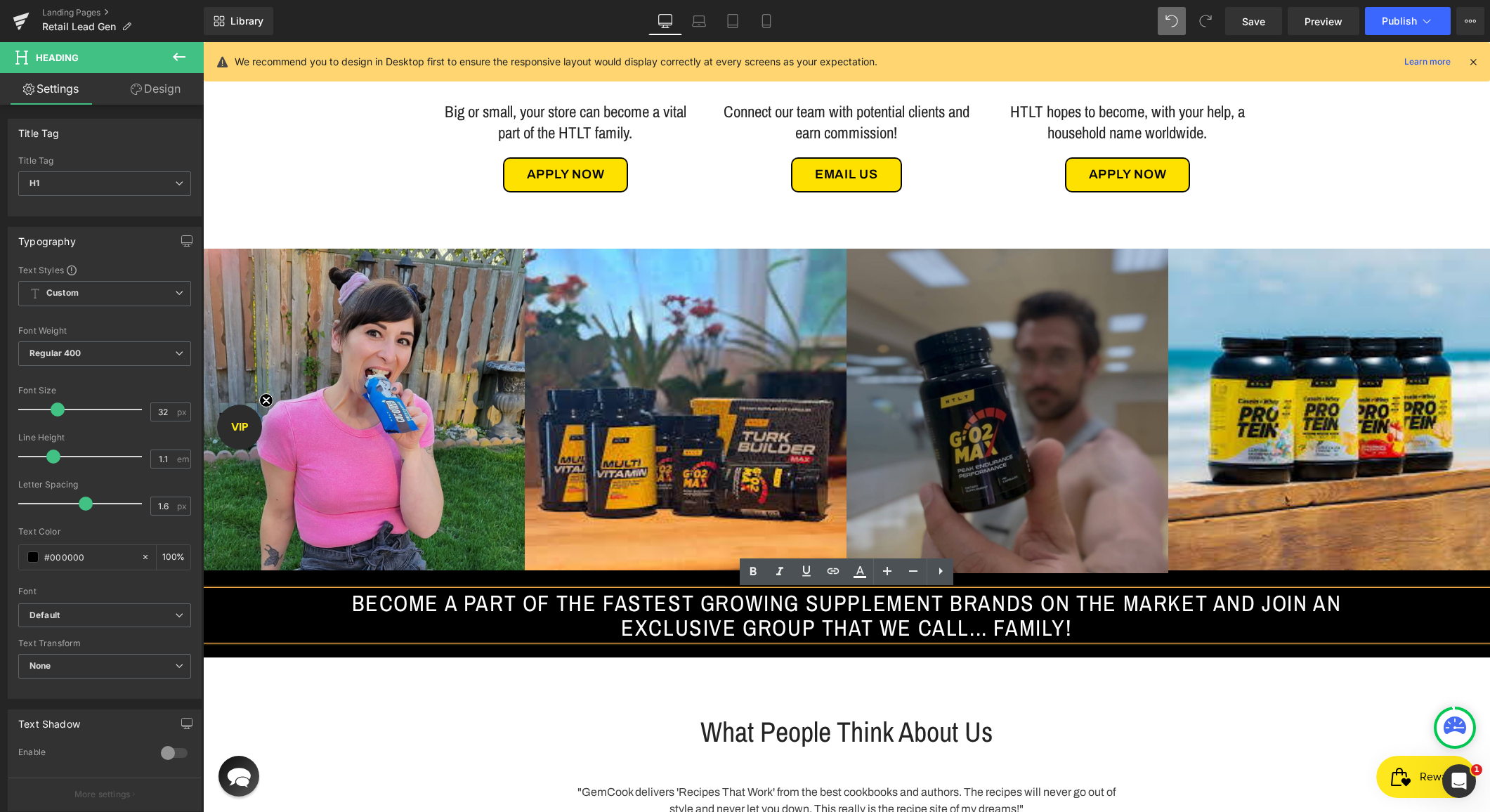
click at [851, 600] on span "BECOME A PART OF THE FASTEST GROWING SUPPLEMENT BRANDS ON THE MARKET AND JOIN A…" at bounding box center [847, 614] width 990 height 54
drag, startPoint x: 691, startPoint y: 604, endPoint x: 962, endPoint y: 593, distance: 271.2
click at [962, 593] on span "BECOME A PART OF THE FASTEST GROWING SUPPLEMENT BRANDS ON THE MARKET AND JOIN A…" at bounding box center [847, 614] width 990 height 54
click at [786, 617] on span "BECOME A PART OF THE FASTEST GROWING SUPPLEMENT BRANDS ON THE MARKET AND JOIN A…" at bounding box center [847, 614] width 990 height 54
click at [749, 573] on icon at bounding box center [753, 572] width 17 height 17
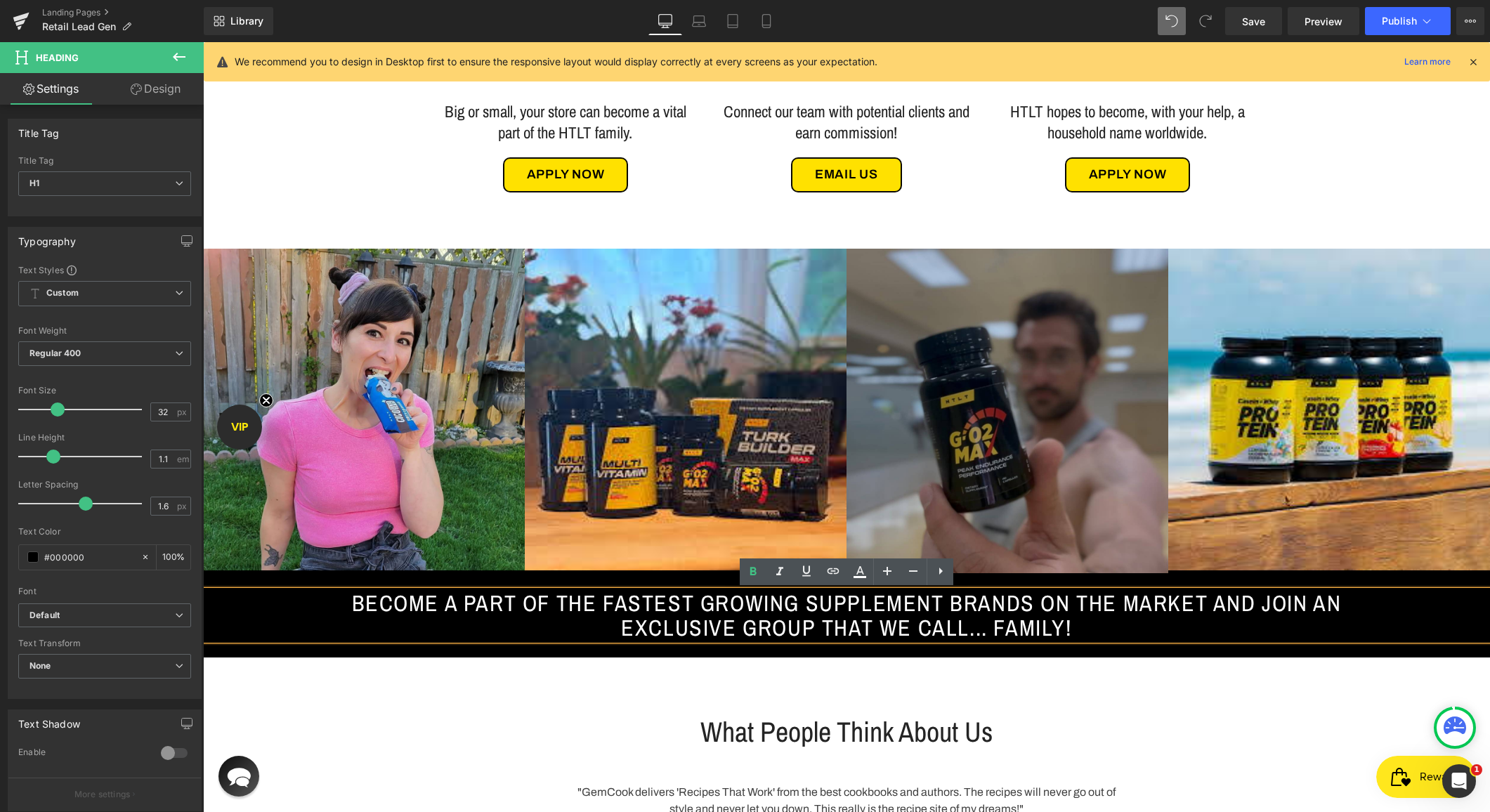
click at [490, 615] on span "BECOME A PART OF THE FASTEST GROWING SUPPLEMENT BRANDS ON THE MARKET AND JOIN A…" at bounding box center [847, 614] width 990 height 54
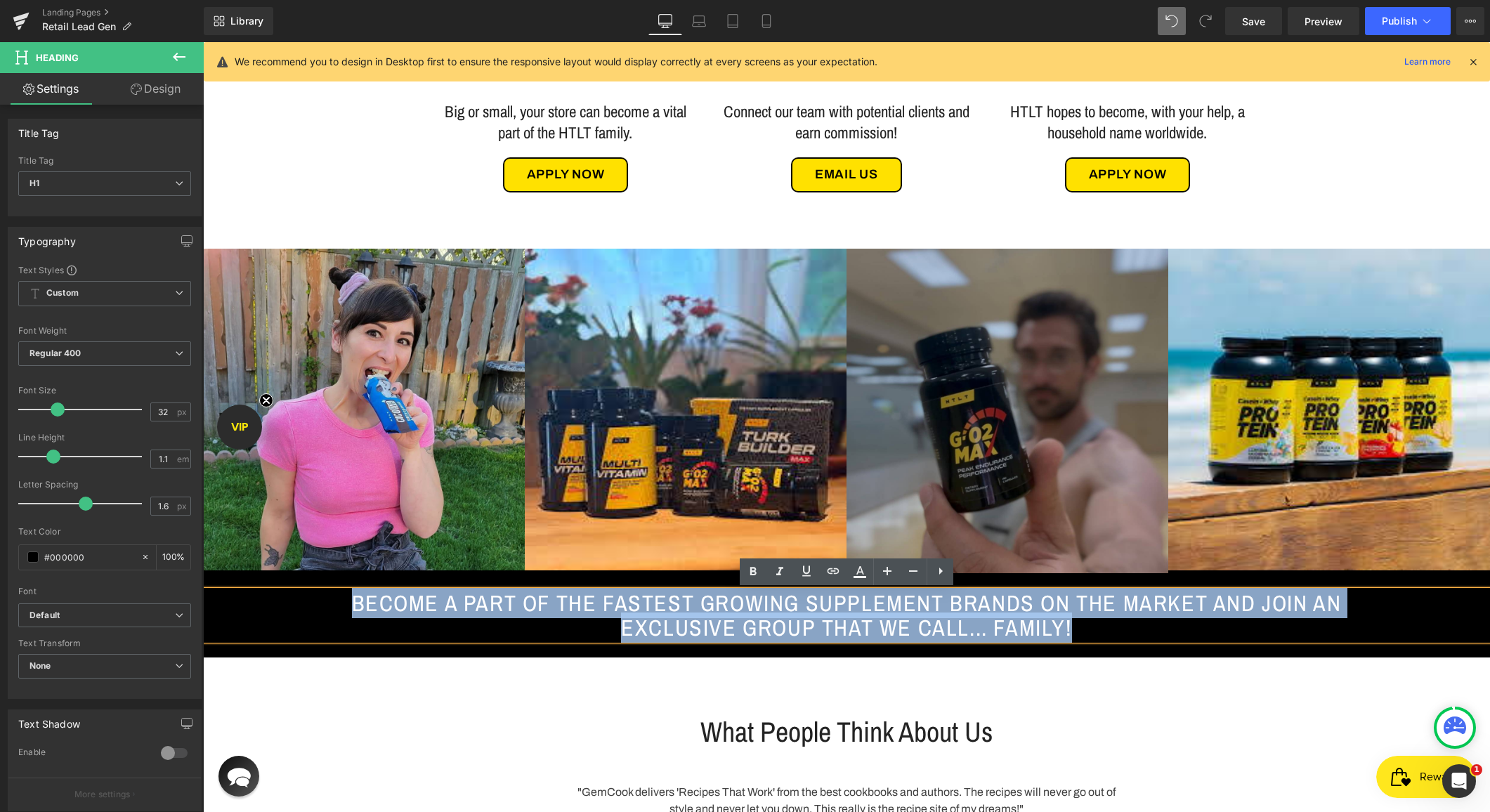
drag, startPoint x: 394, startPoint y: 603, endPoint x: 1359, endPoint y: 643, distance: 965.8
click at [1359, 640] on div "BECOME A PART OF THE FASTEST GROWING SUPPLEMENT BRANDS ON THE MARKET AND JOIN A…" at bounding box center [847, 615] width 1288 height 50
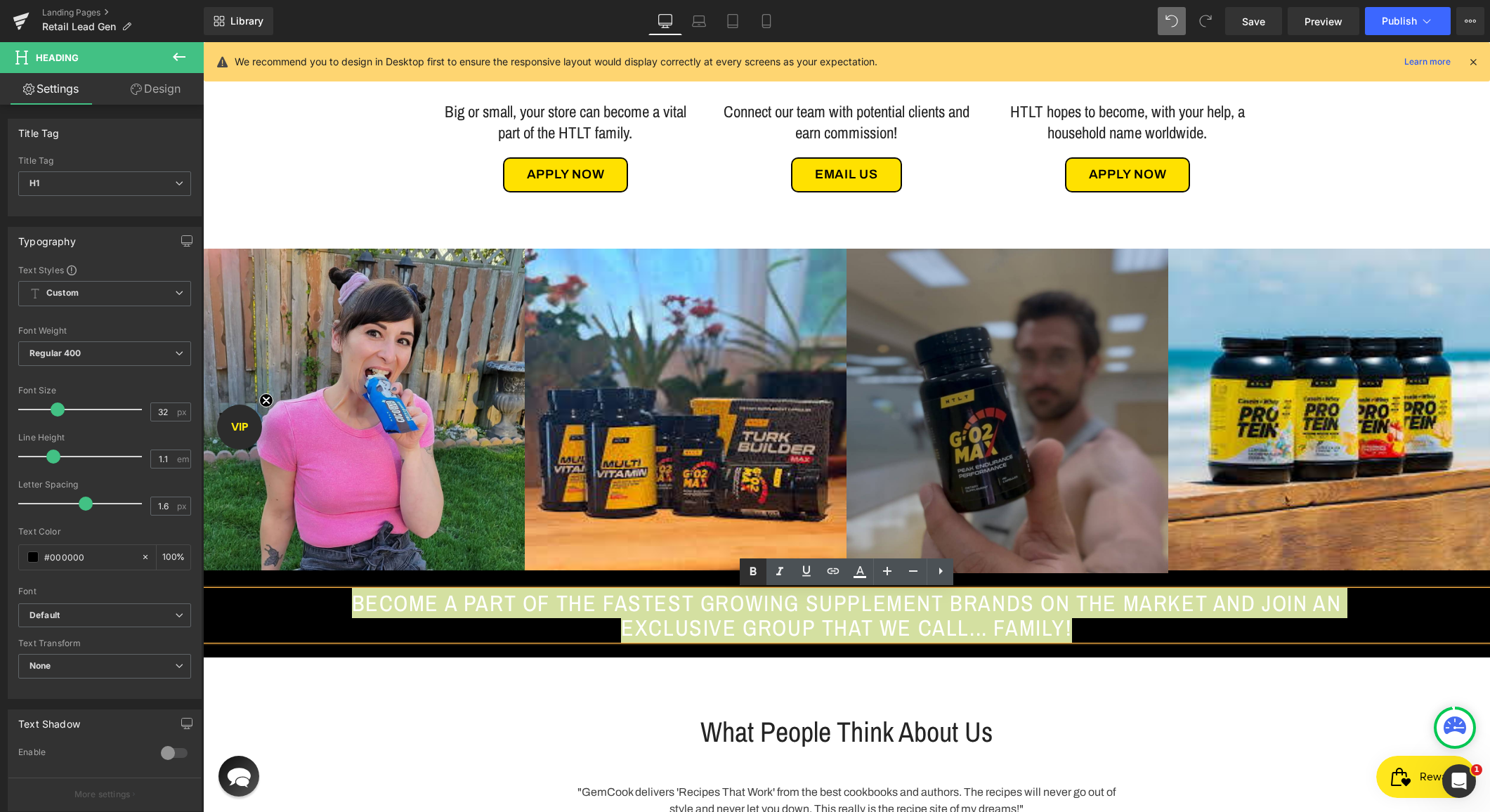
click at [750, 574] on icon at bounding box center [753, 571] width 7 height 9
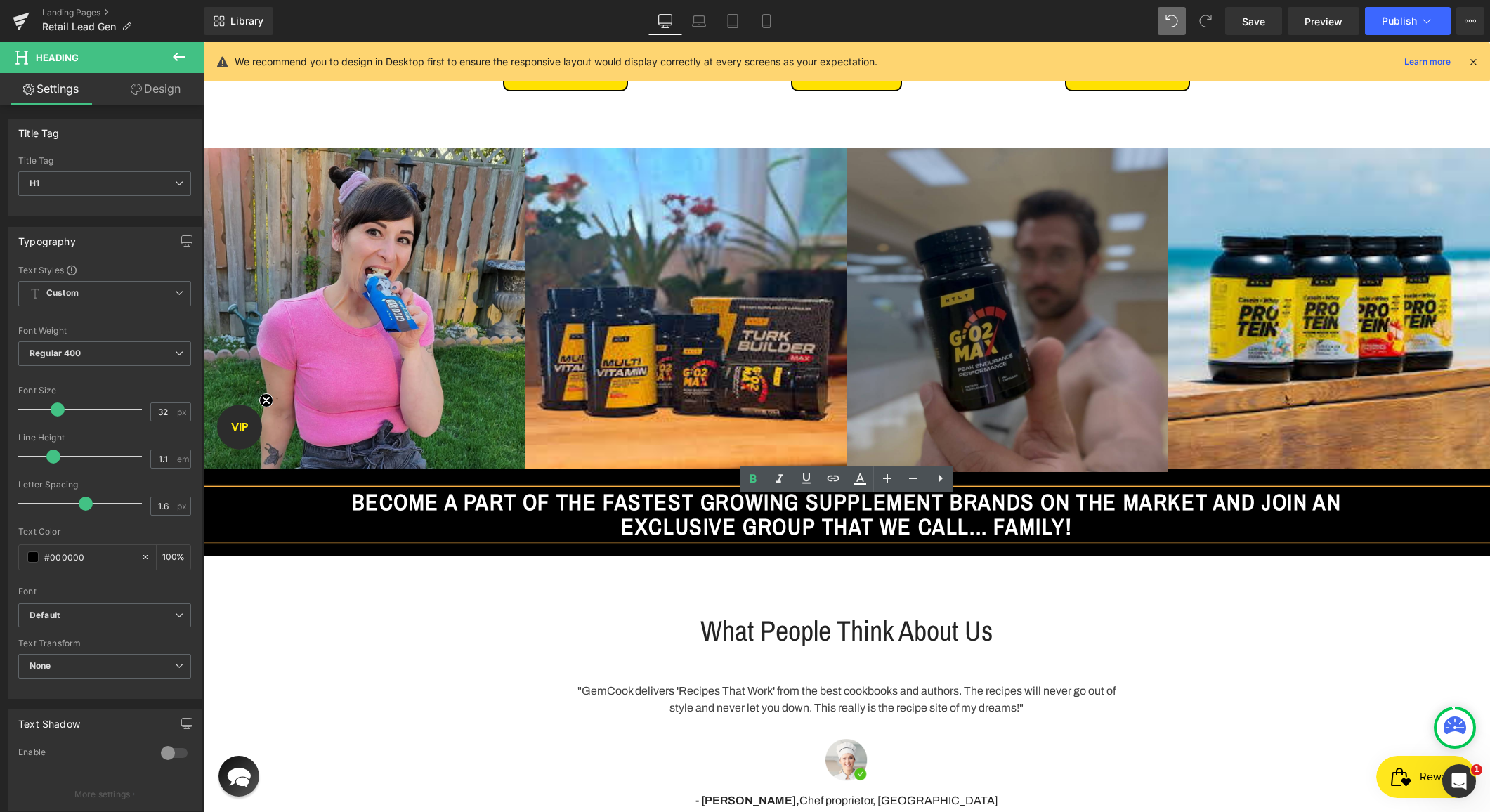
scroll to position [848, 0]
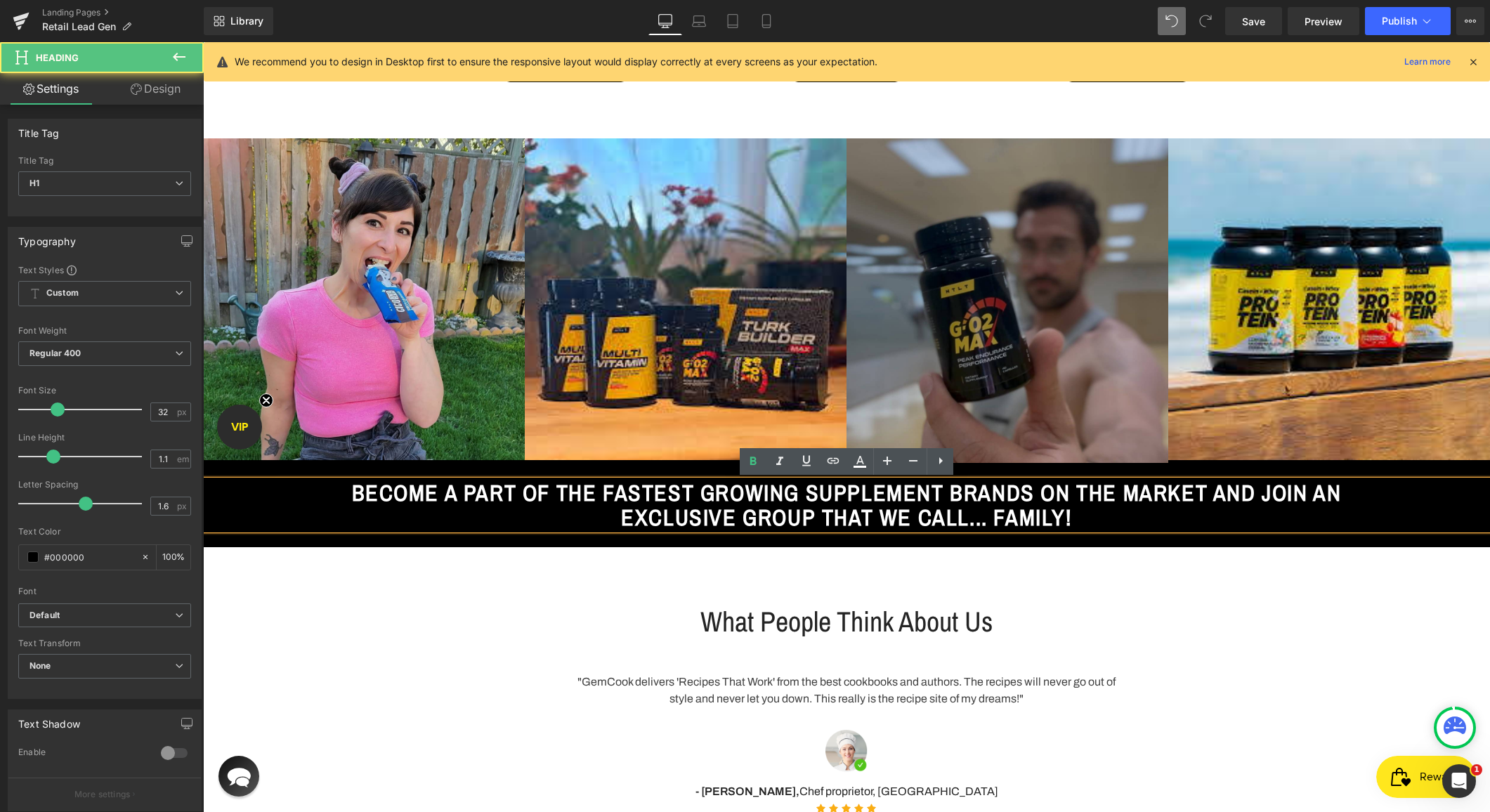
click at [809, 491] on span "BECOME A PART OF THE FASTEST GROWING SUPPLEMENT BRANDS ON THE MARKET AND JOIN A…" at bounding box center [847, 505] width 990 height 54
click at [699, 496] on span "BECOME A PART OF THE FASTEST GROWING SUPPLEMENT BRANDS ON THE MARKET AND JOIN A…" at bounding box center [847, 505] width 990 height 54
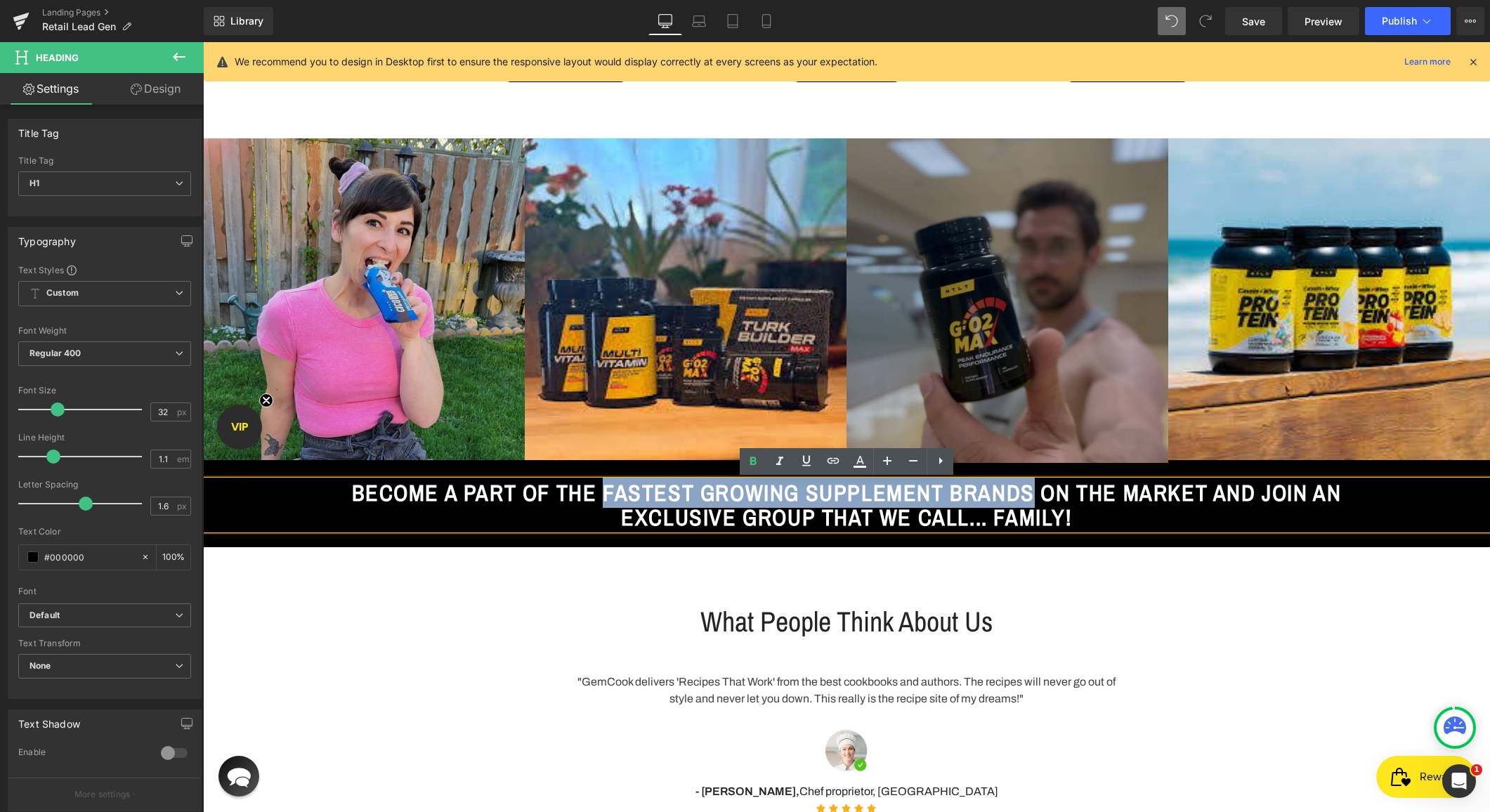
drag, startPoint x: 688, startPoint y: 493, endPoint x: 1205, endPoint y: 486, distance: 517.0
click at [1205, 486] on span "BECOME A PART OF THE FASTEST GROWING SUPPLEMENT BRANDS ON THE MARKET AND JOIN A…" at bounding box center [847, 505] width 990 height 54
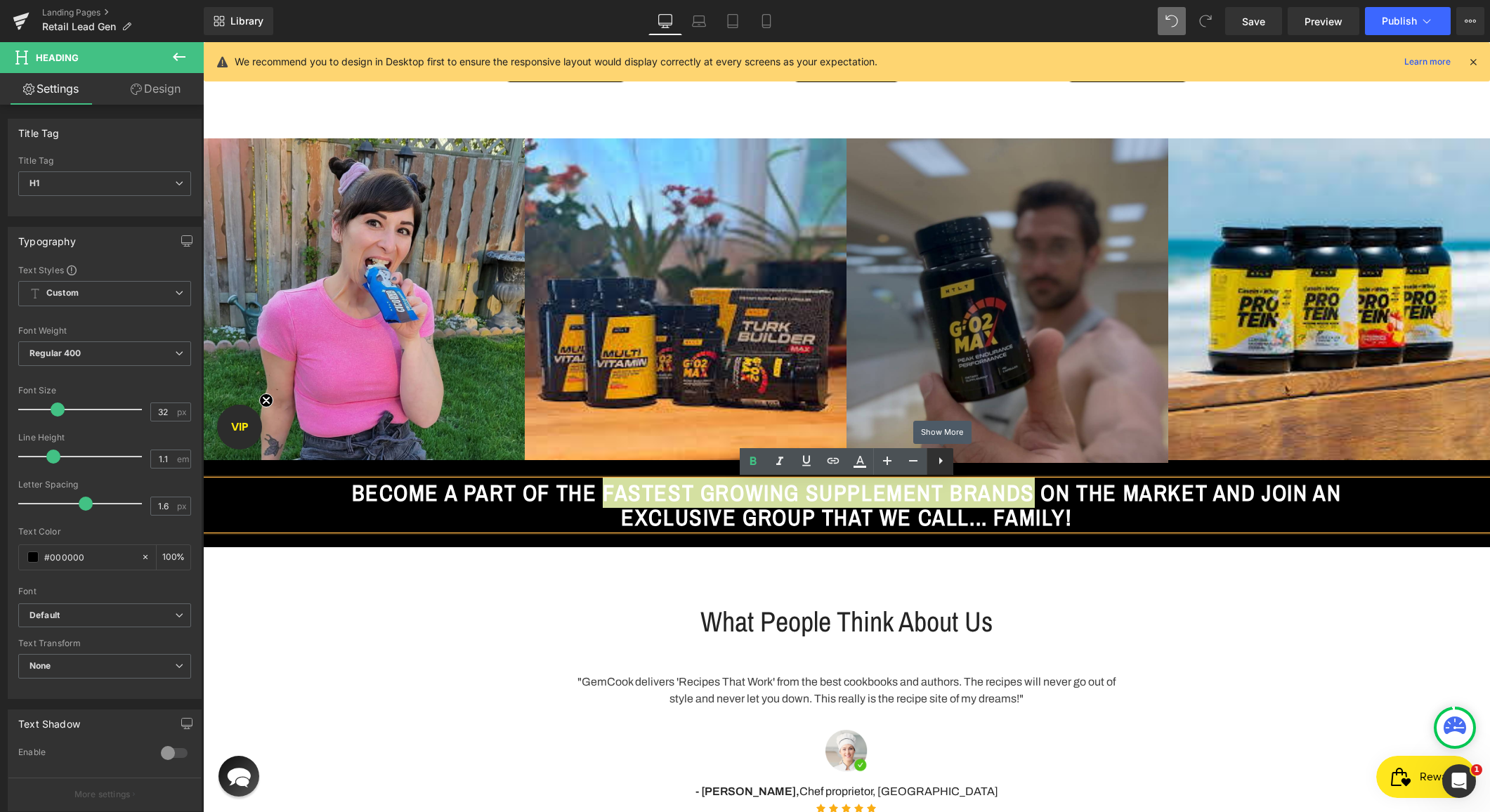
click at [942, 465] on icon at bounding box center [941, 461] width 17 height 17
click at [859, 462] on icon at bounding box center [861, 461] width 17 height 17
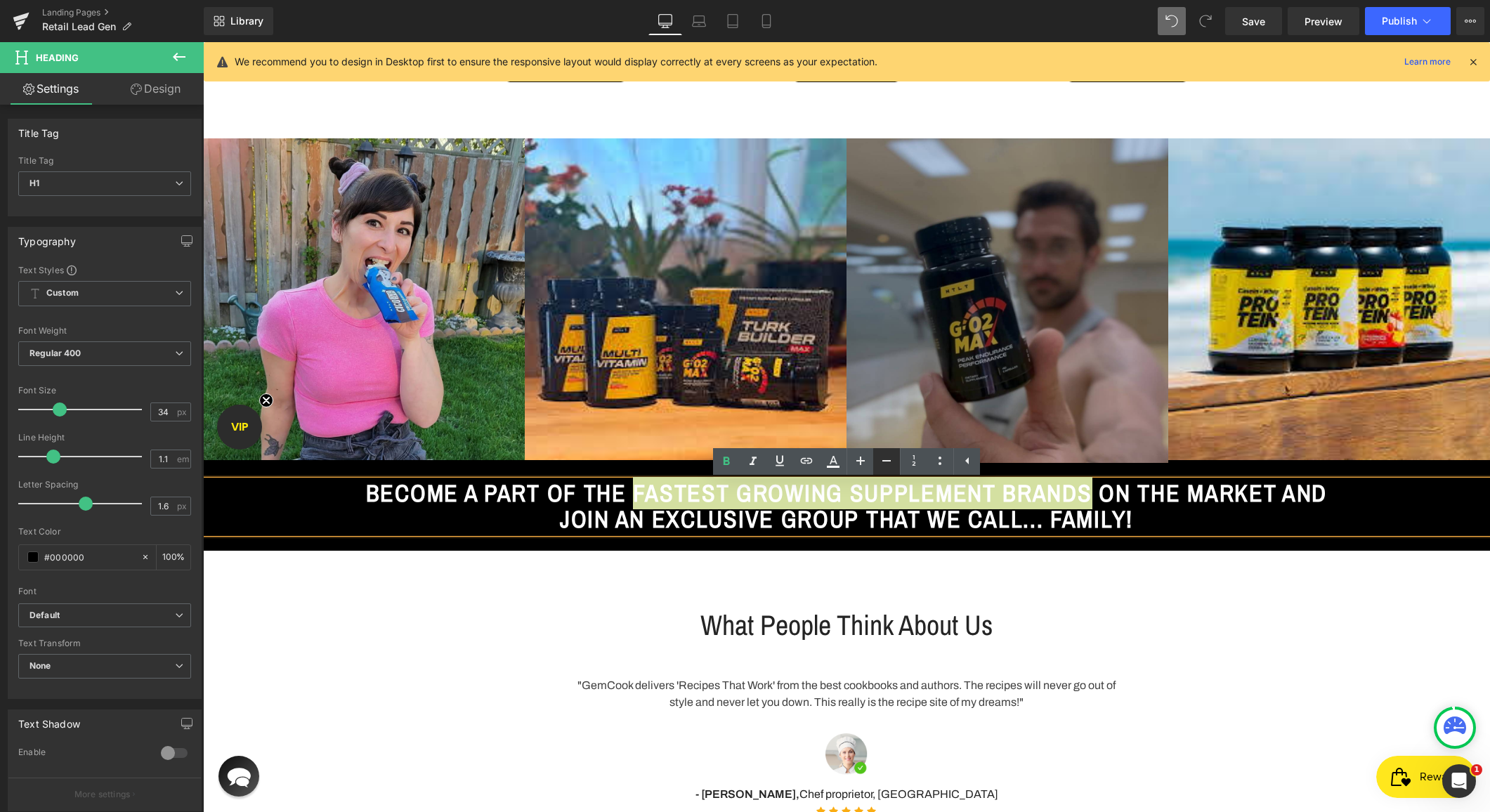
click at [883, 460] on icon at bounding box center [887, 460] width 9 height 1
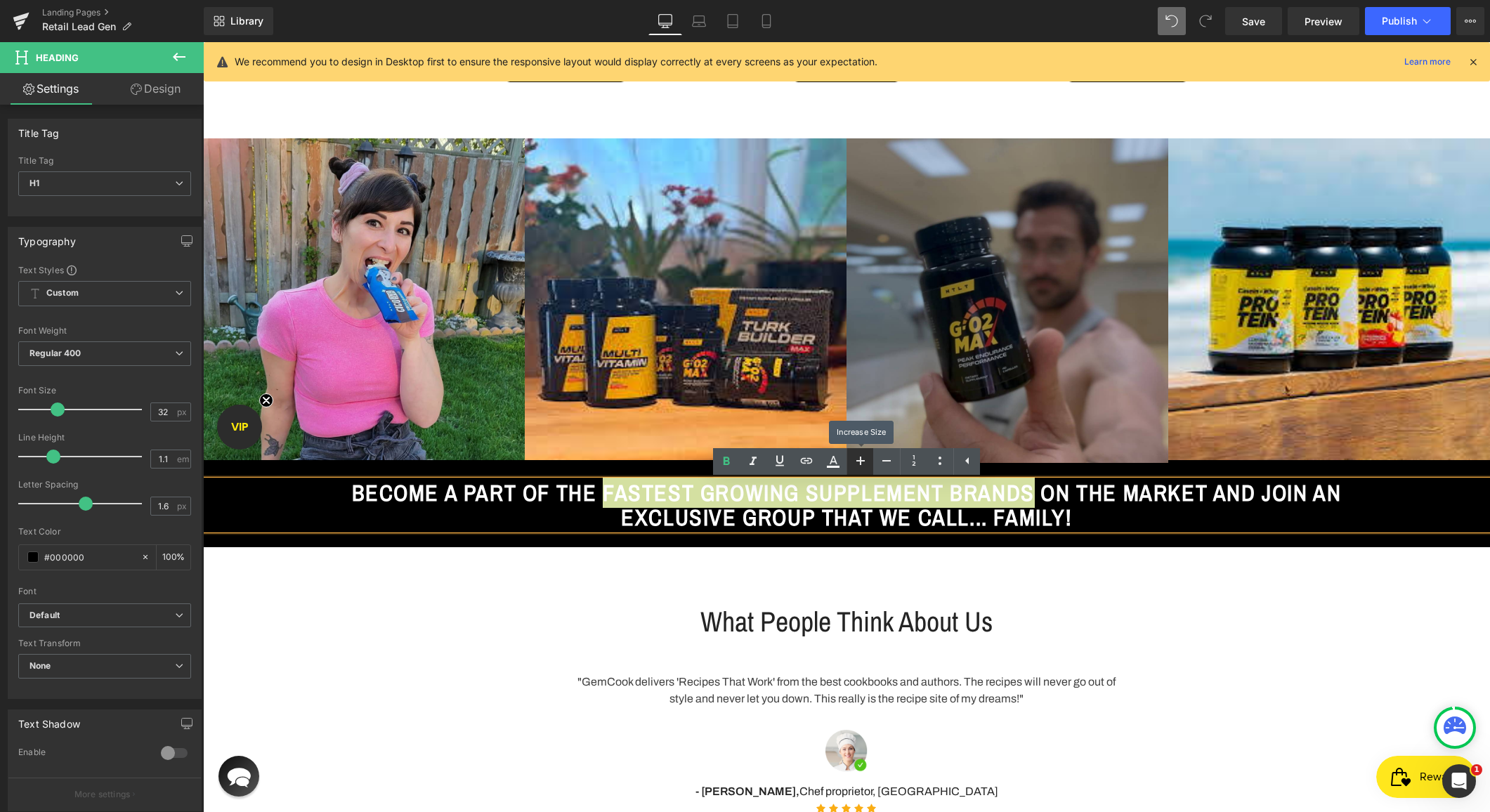
click at [865, 460] on icon at bounding box center [861, 461] width 17 height 17
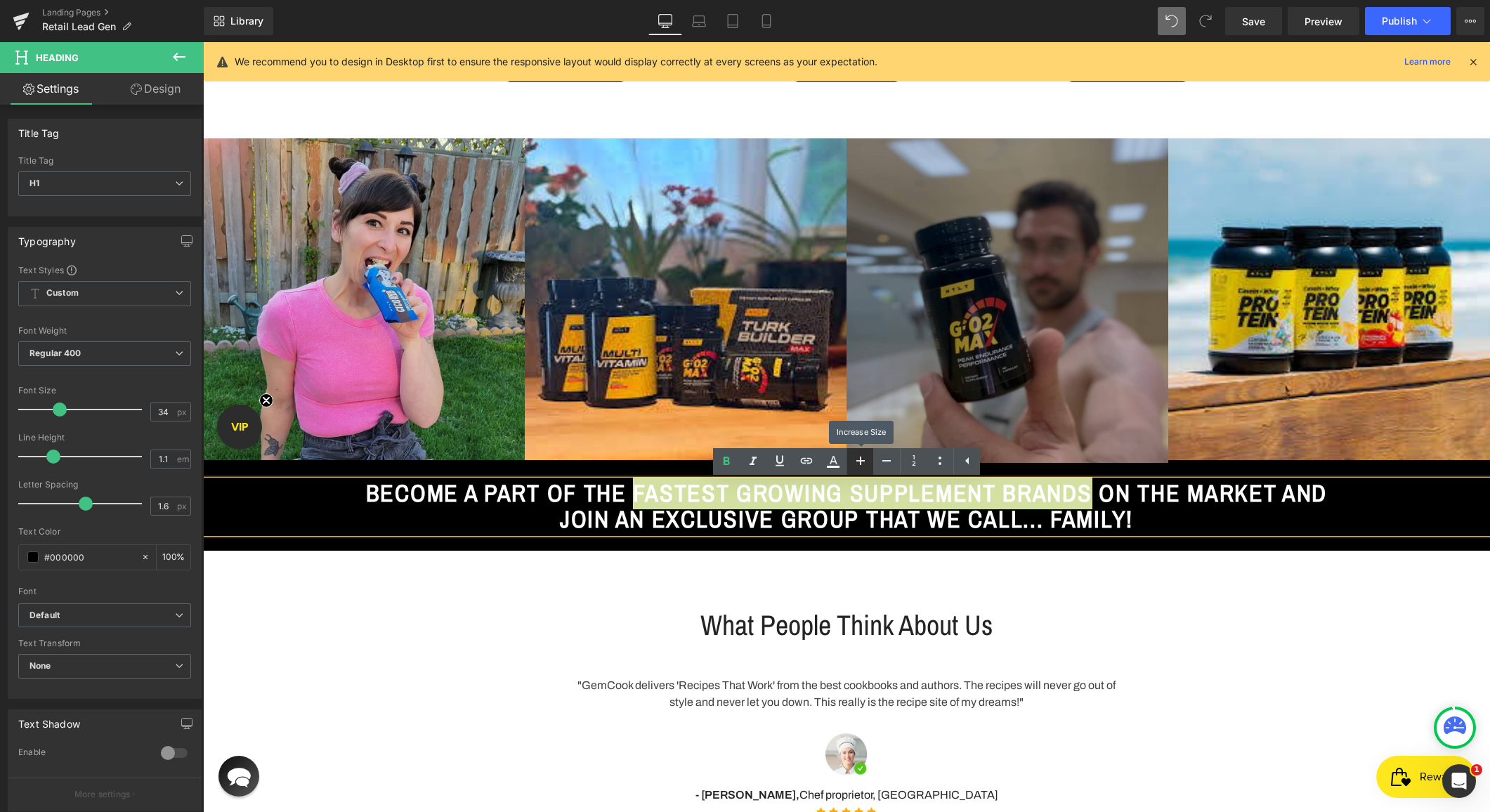
click at [866, 460] on icon at bounding box center [861, 461] width 17 height 17
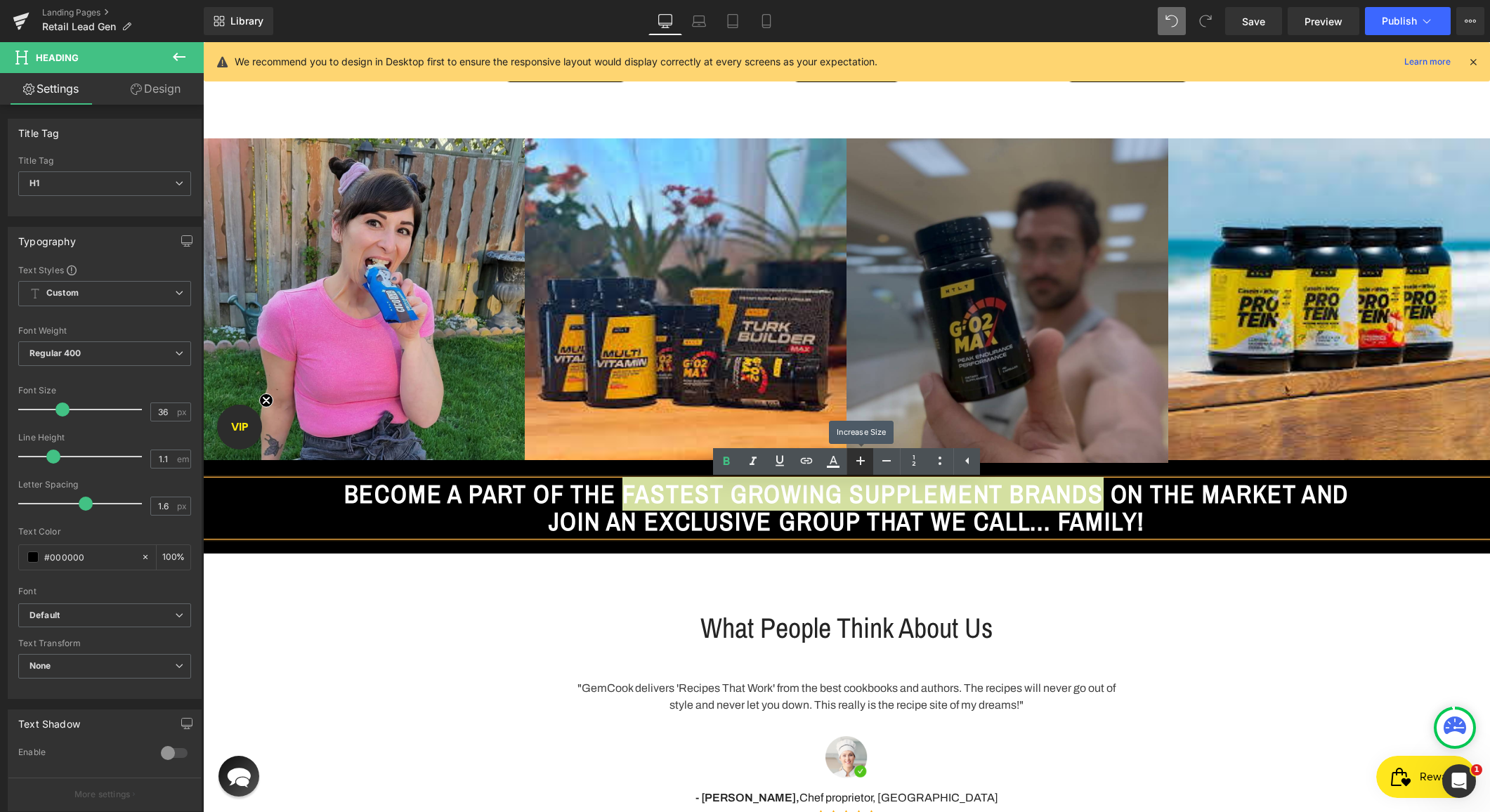
click at [866, 460] on icon at bounding box center [861, 461] width 17 height 17
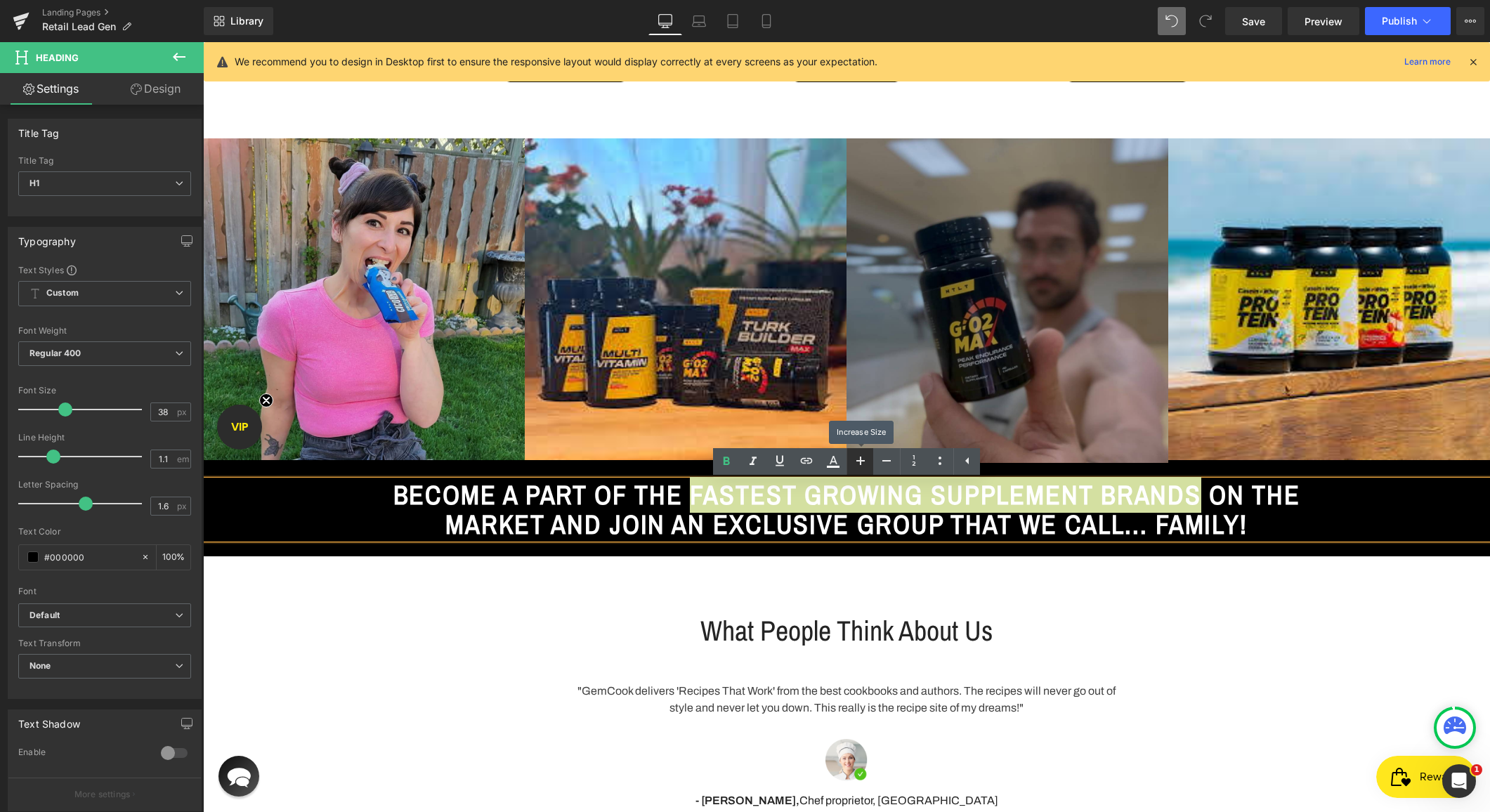
click at [865, 460] on icon at bounding box center [861, 461] width 17 height 17
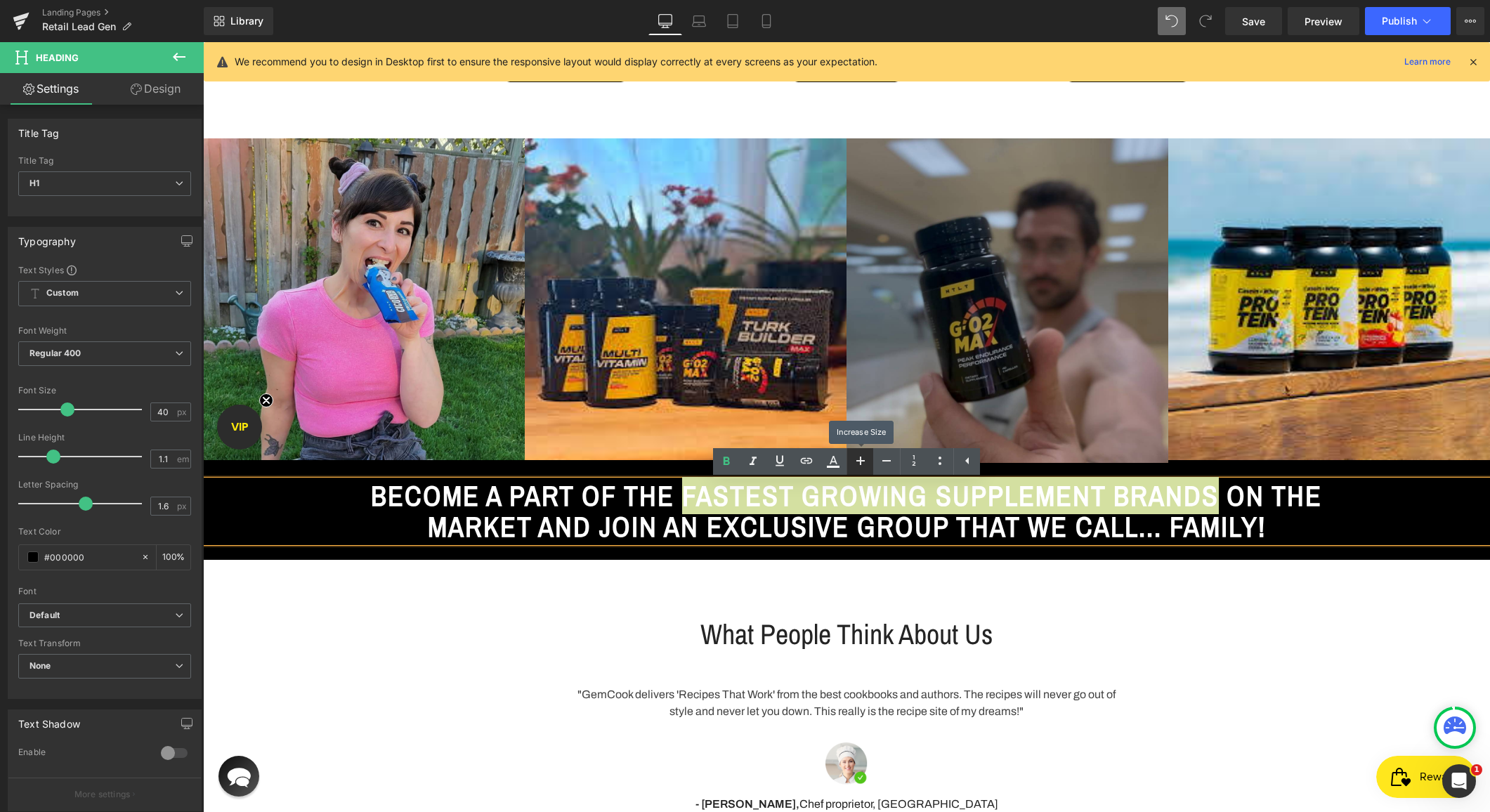
click at [866, 460] on icon at bounding box center [861, 461] width 17 height 17
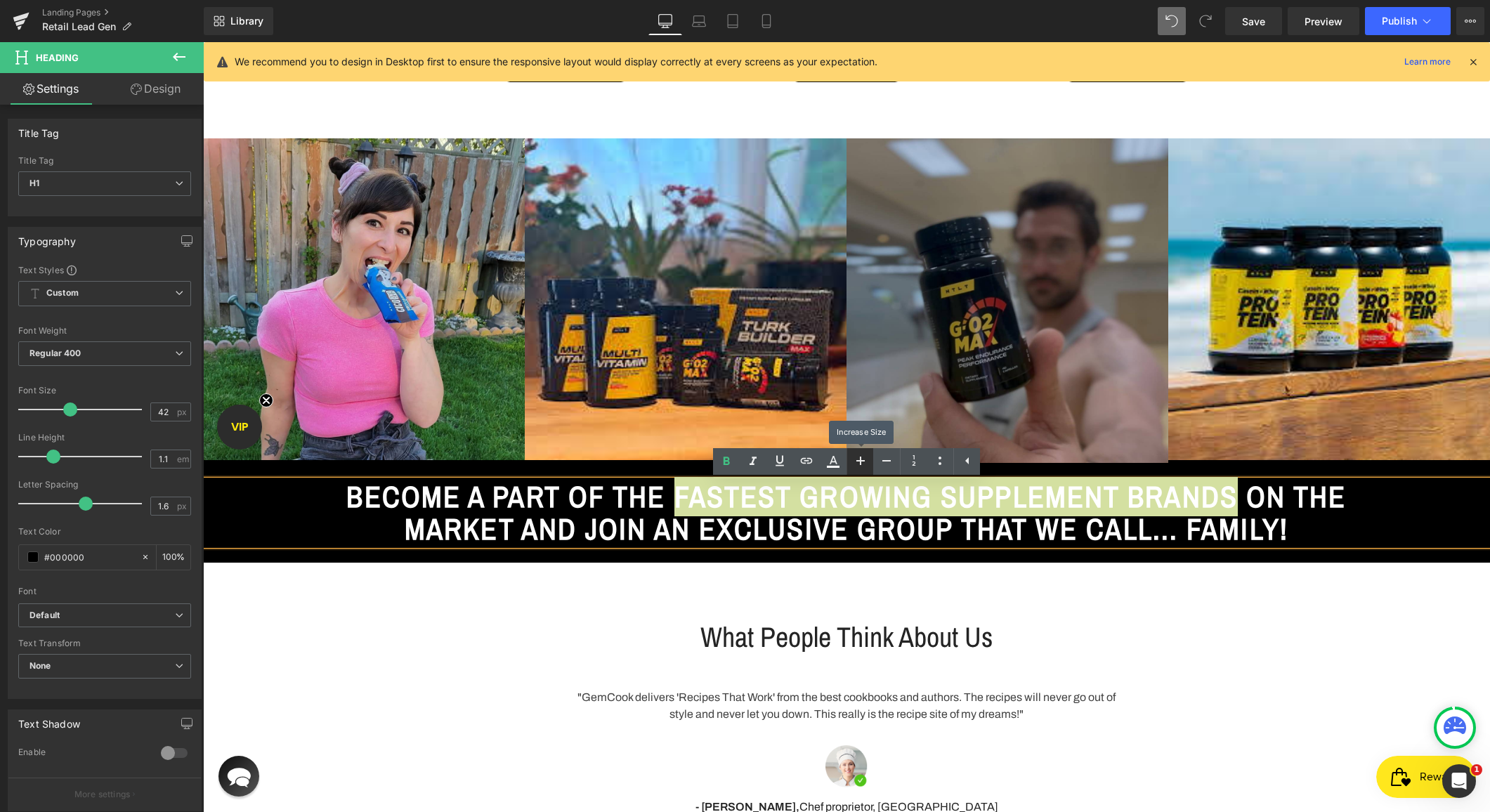
click at [867, 460] on icon at bounding box center [861, 461] width 17 height 17
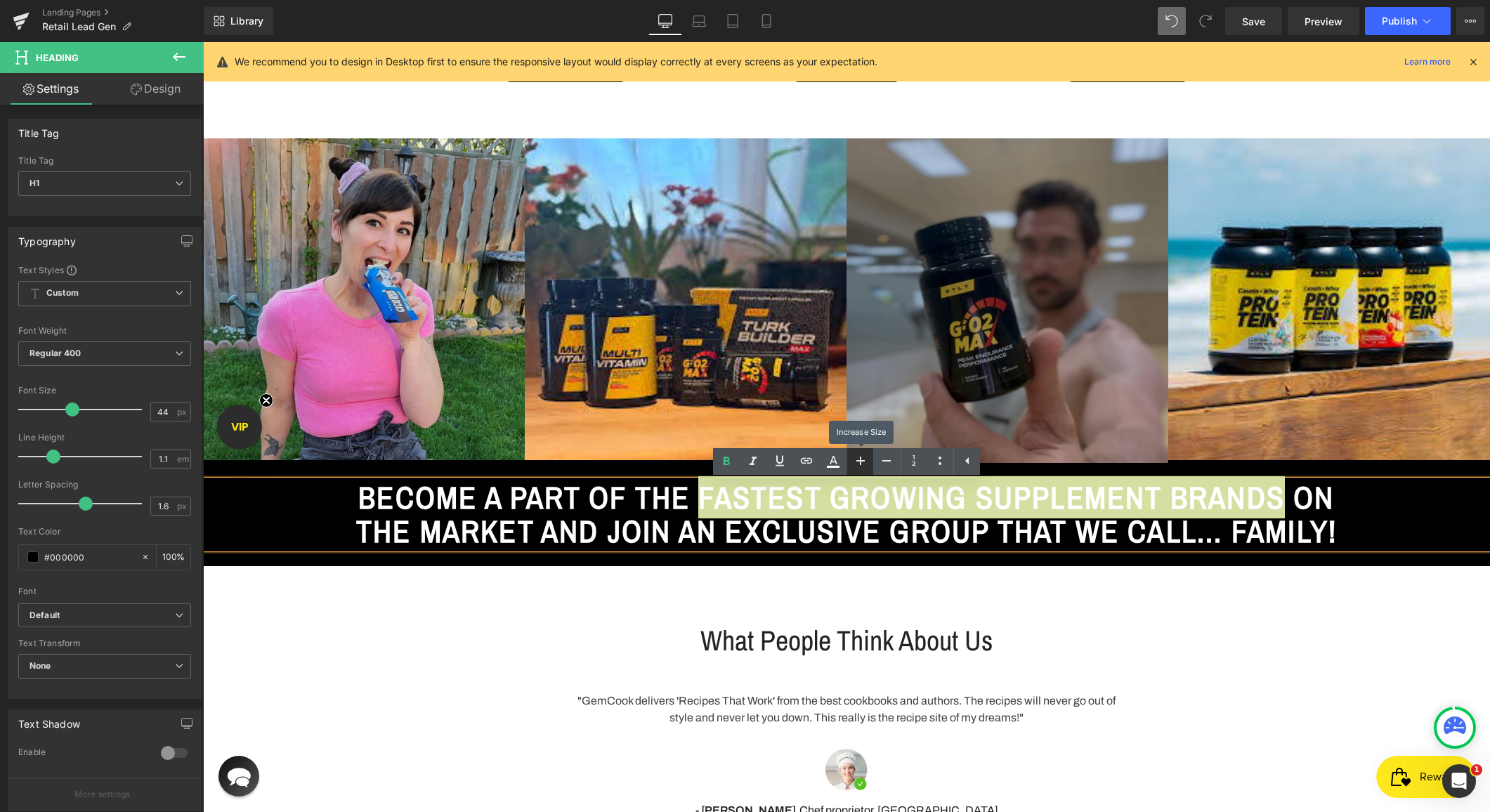
click at [867, 460] on icon at bounding box center [861, 461] width 17 height 17
type input "46"
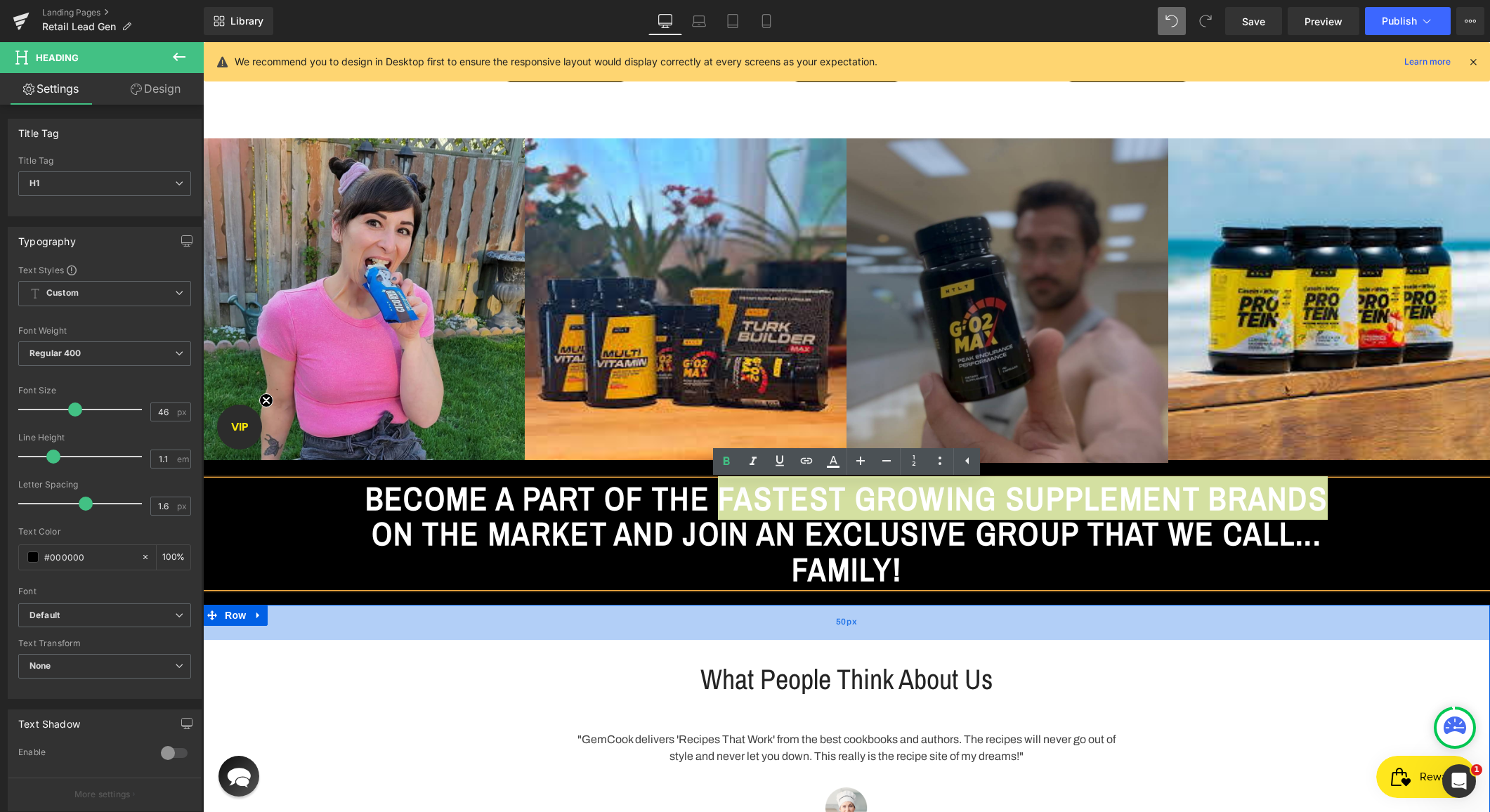
click at [771, 632] on div "50px" at bounding box center [847, 622] width 1288 height 35
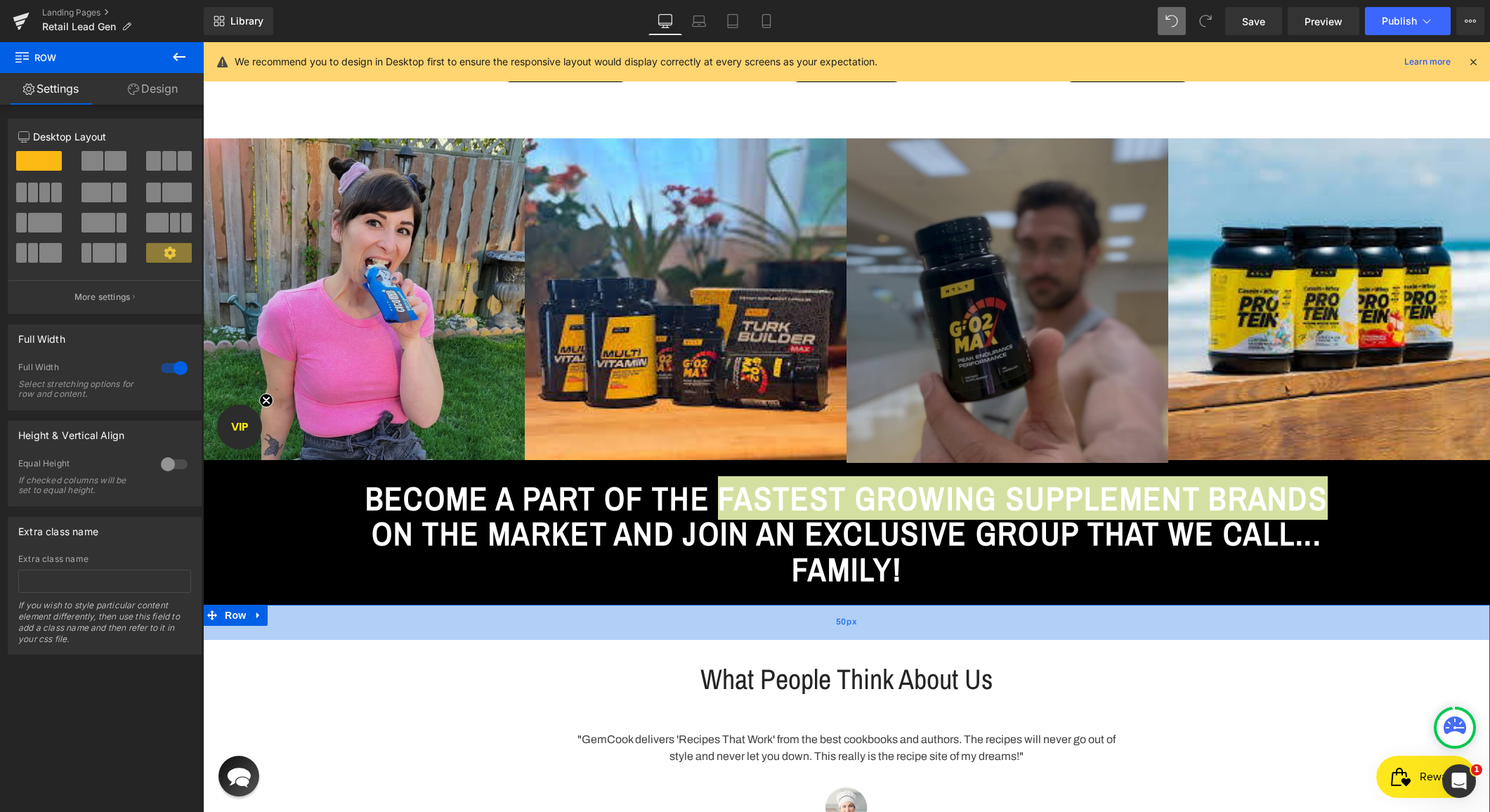
click at [1195, 639] on div "50px" at bounding box center [847, 622] width 1288 height 35
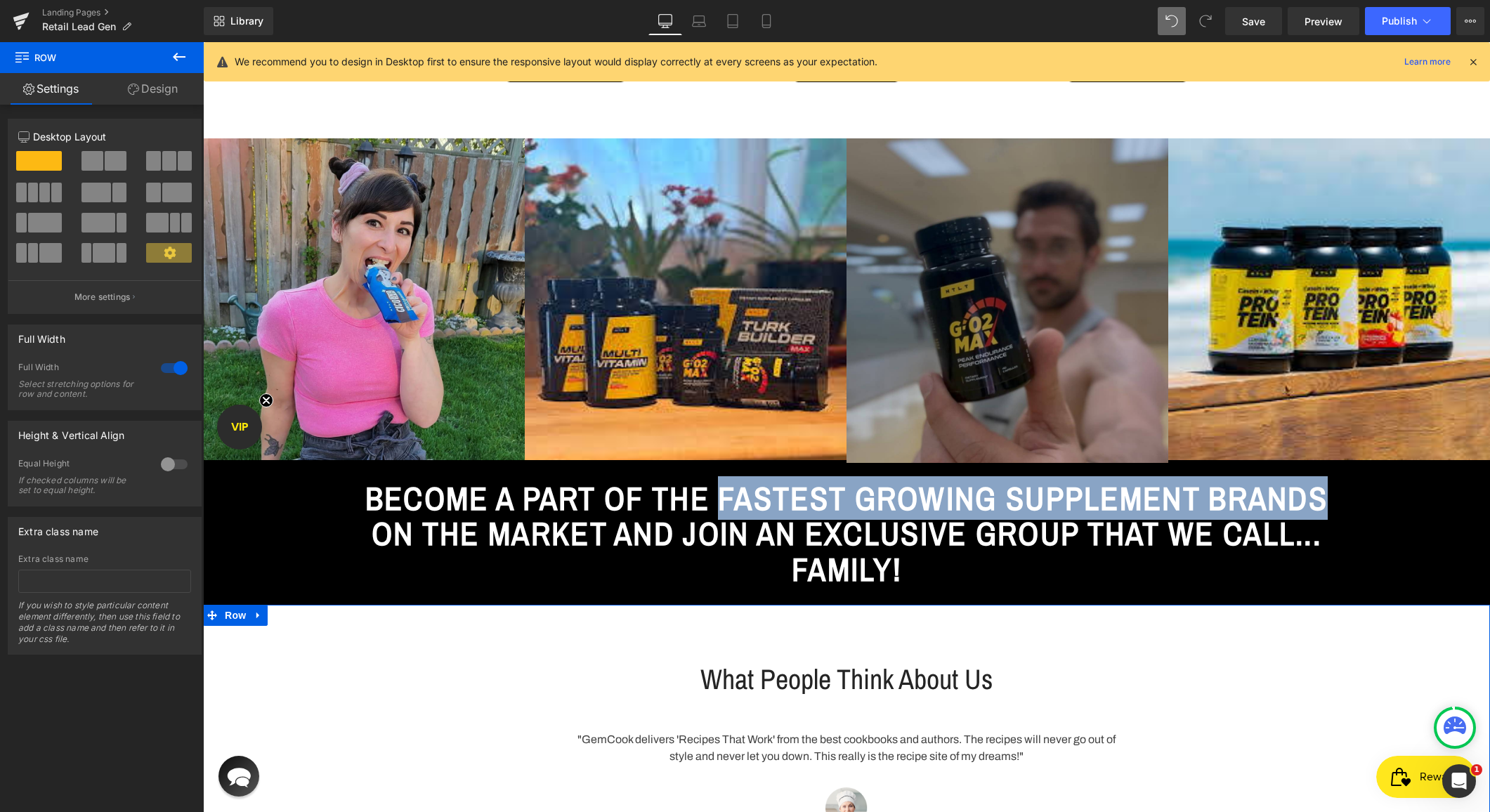
click at [1197, 536] on span "BECOME A PART OF THE FASTEST GROWING SUPPLEMENT BRANDS ON THE MARKET AND JOIN A…" at bounding box center [847, 533] width 962 height 115
click at [1063, 486] on span "BECOME A PART OF THE FASTEST GROWING SUPPLEMENT BRANDS ON THE MARKET AND JOIN A…" at bounding box center [847, 533] width 962 height 115
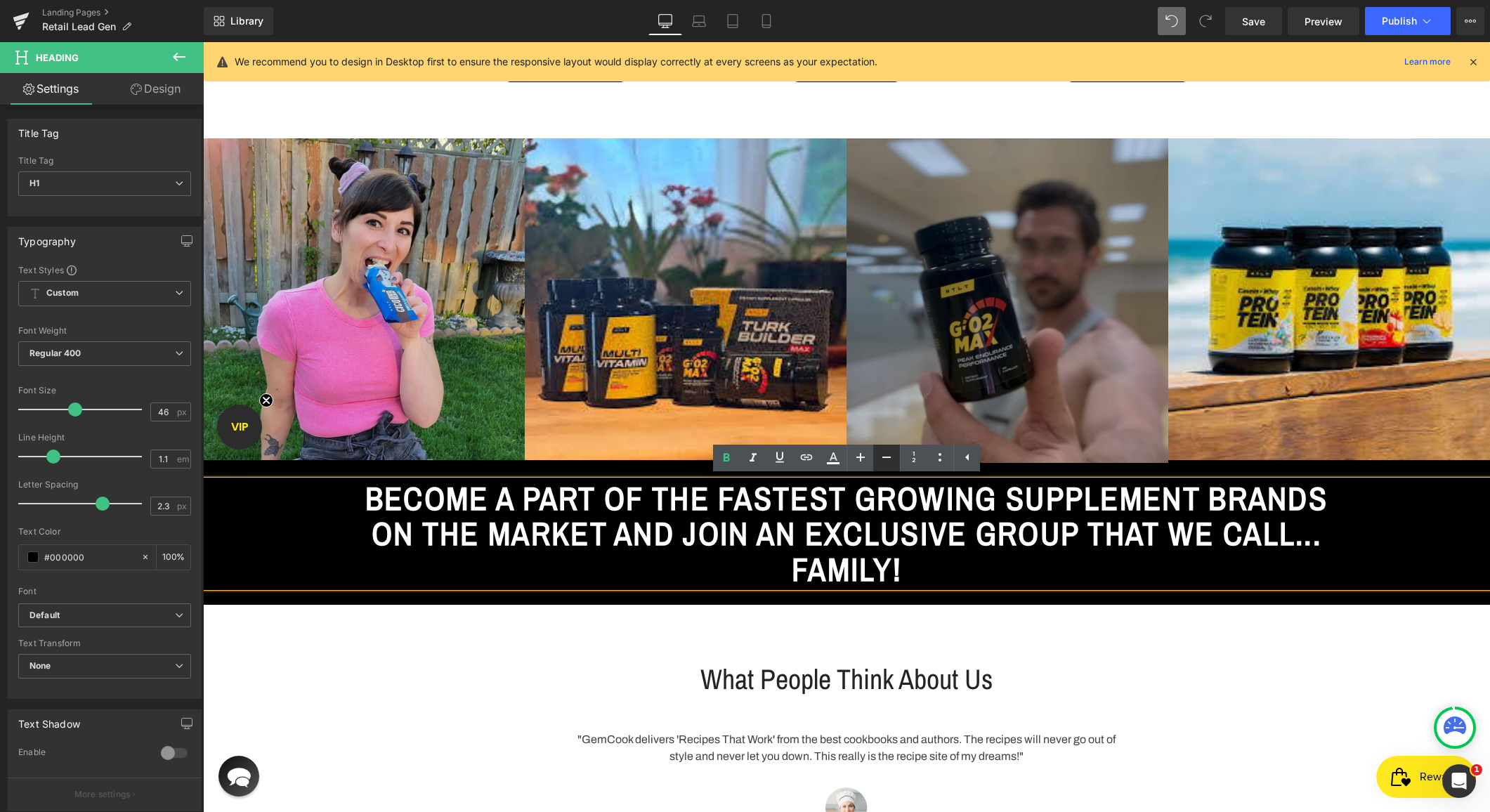
click at [886, 456] on icon at bounding box center [887, 456] width 9 height 1
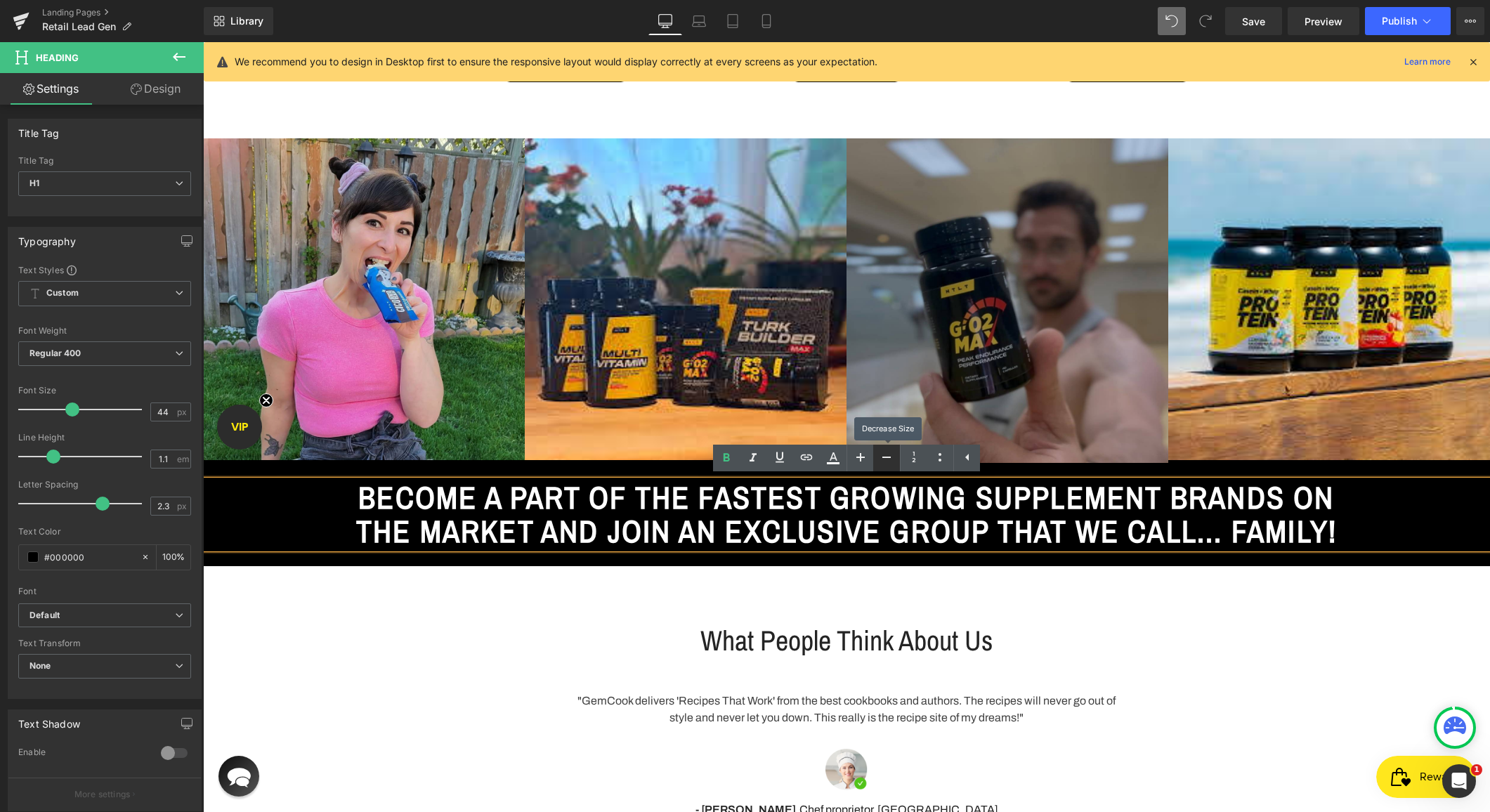
click at [886, 456] on icon at bounding box center [887, 456] width 9 height 1
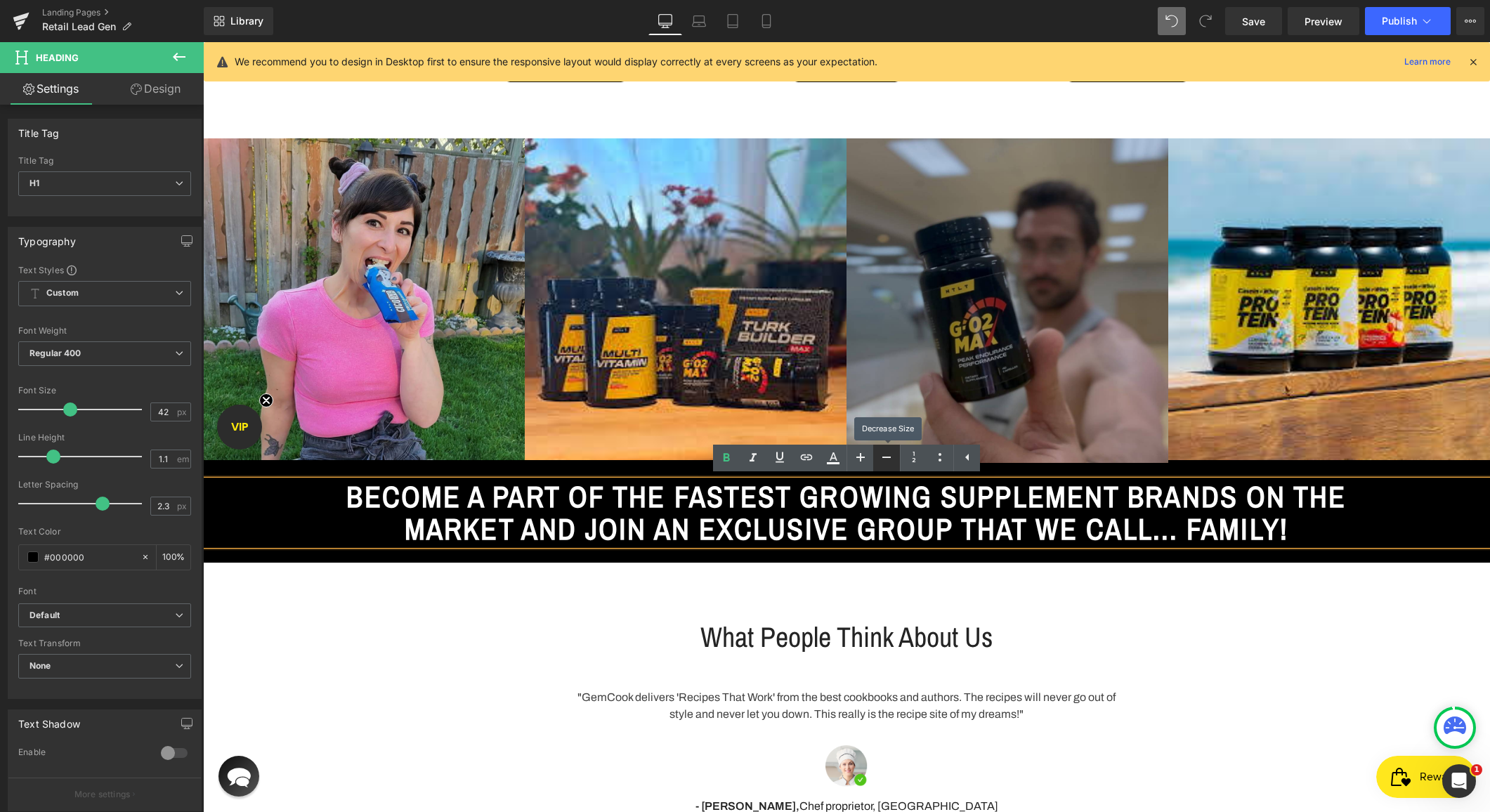
click at [886, 456] on icon at bounding box center [887, 456] width 9 height 1
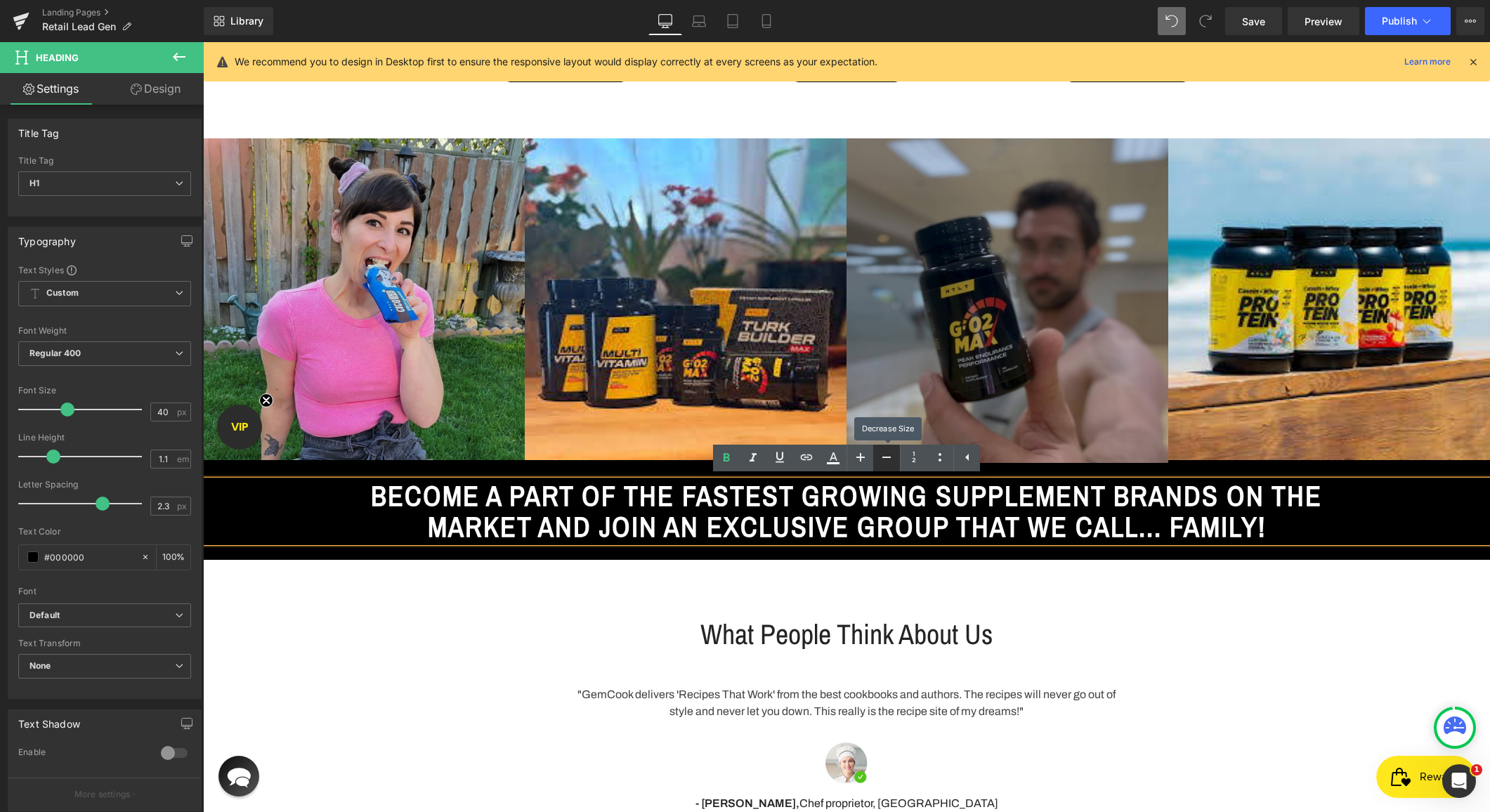
click at [886, 456] on icon at bounding box center [887, 456] width 9 height 1
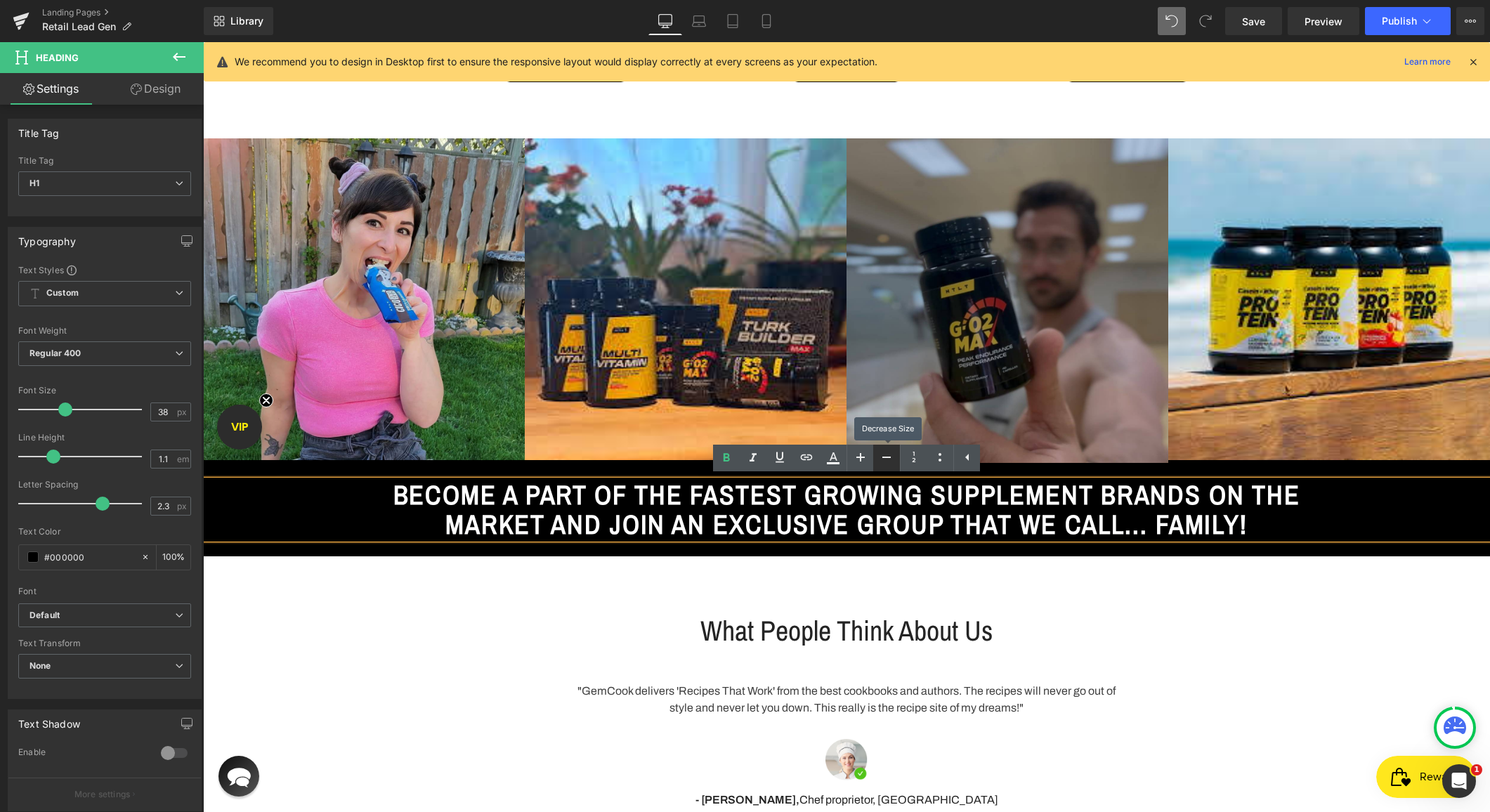
click at [886, 456] on icon at bounding box center [887, 456] width 9 height 1
type input "36"
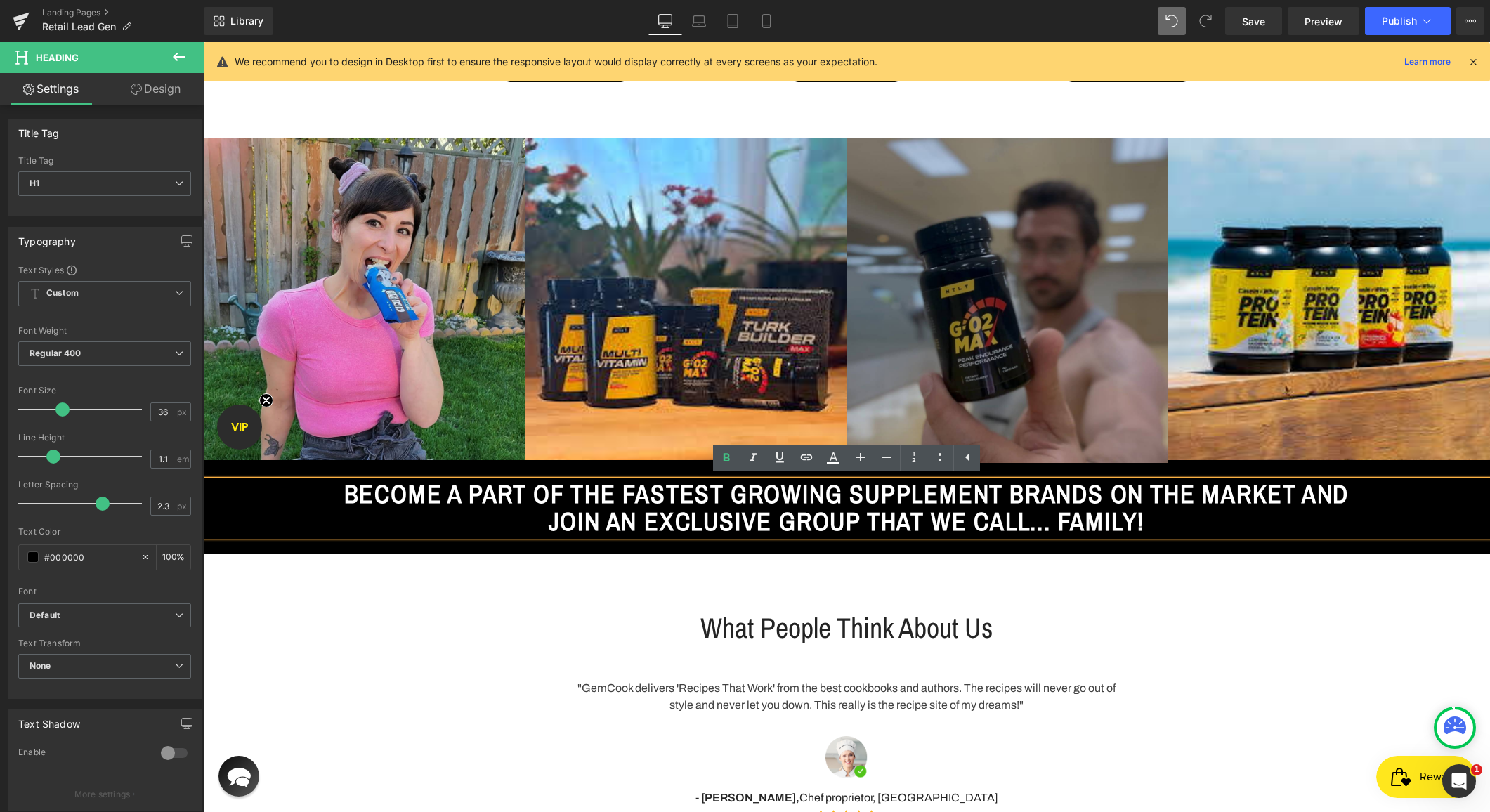
click at [234, 546] on div "BECOME A PART OF THE FASTEST GROWING SUPPLEMENT BRANDS ON THE MARKET AND JOIN A…" at bounding box center [847, 508] width 1288 height 91
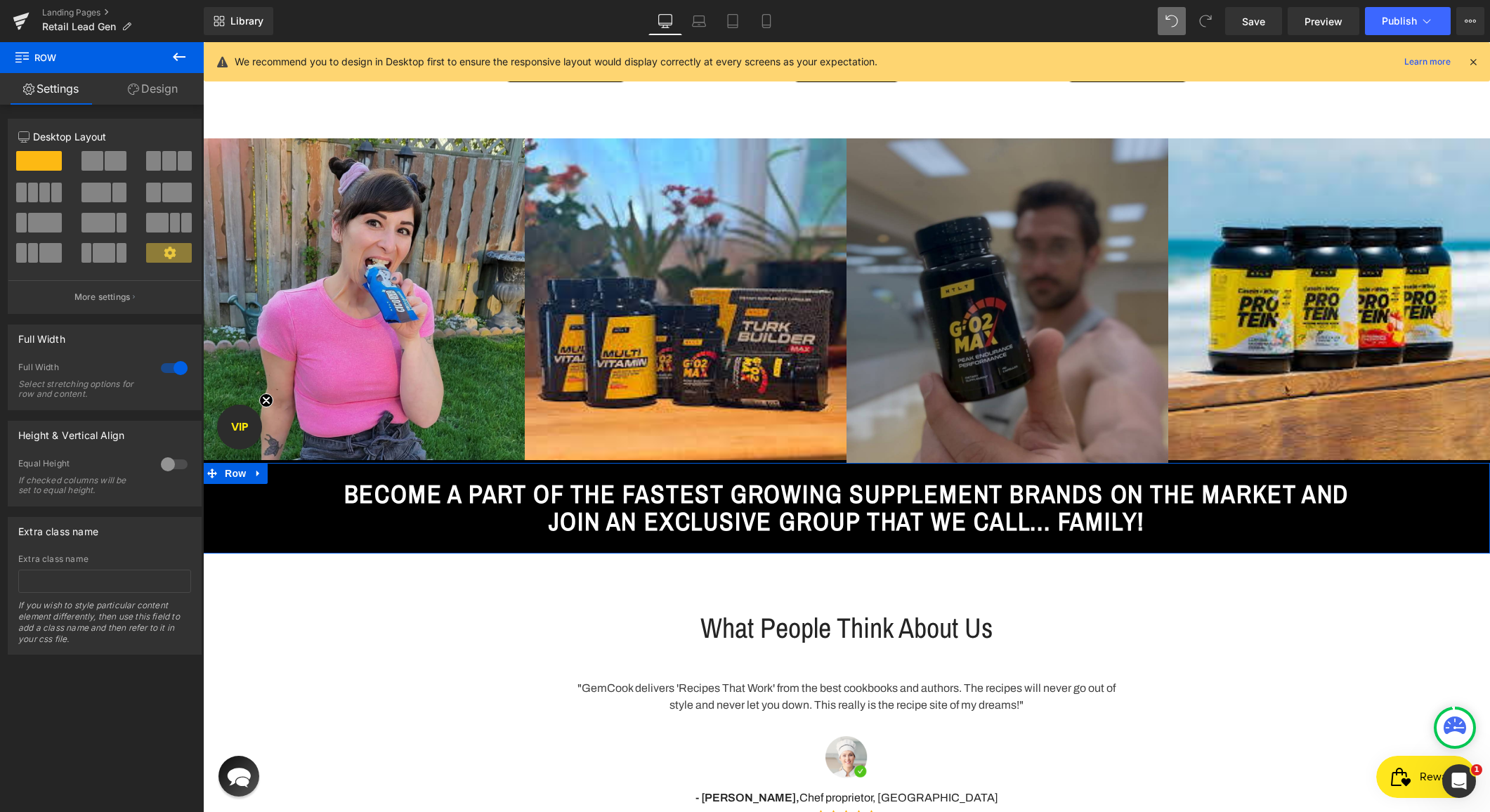
click at [148, 103] on link "Design" at bounding box center [153, 89] width 102 height 31
click at [0, 0] on div "Spacing" at bounding box center [0, 0] width 0 height 0
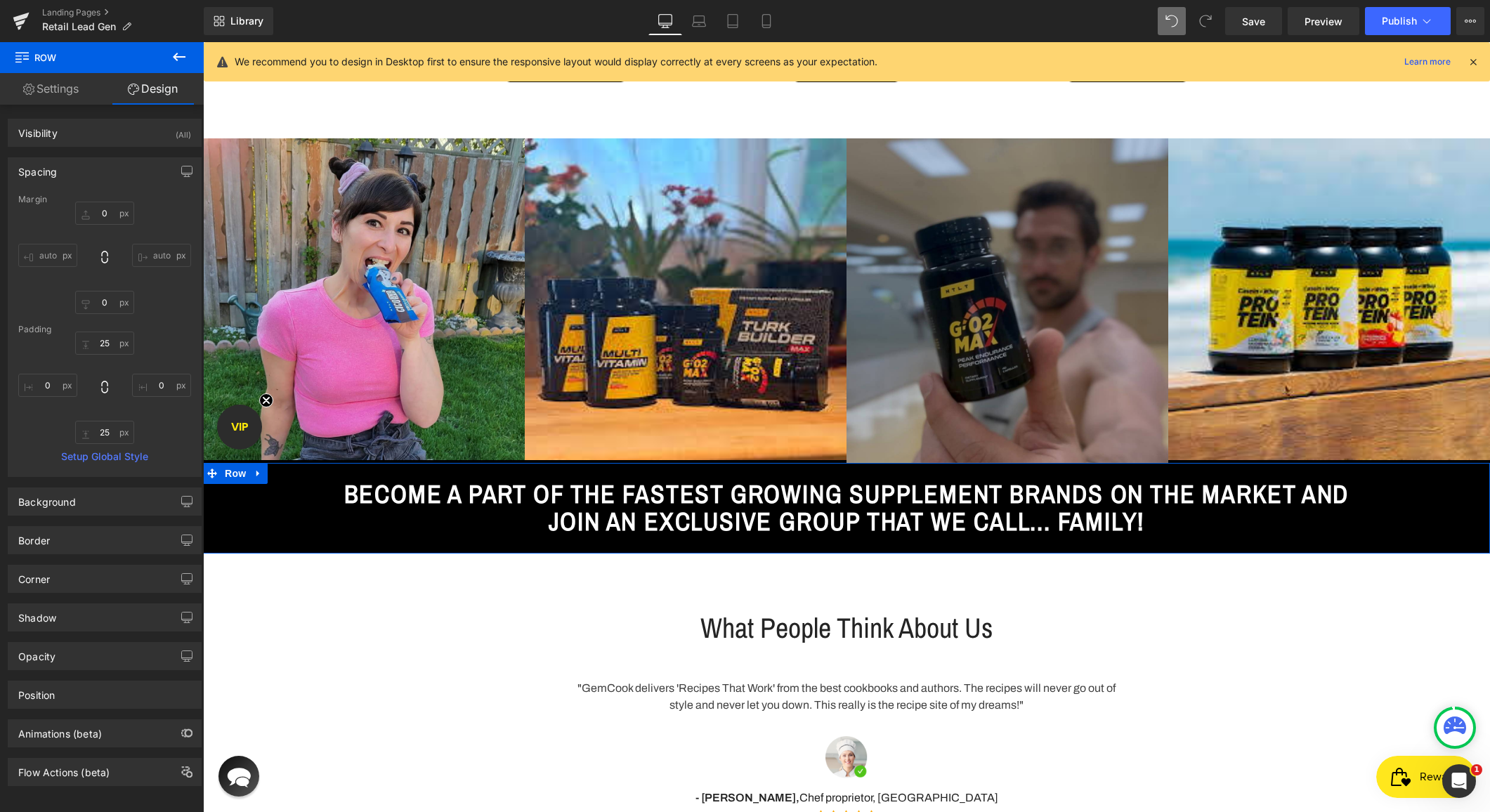
click at [92, 173] on div "Spacing" at bounding box center [105, 172] width 193 height 27
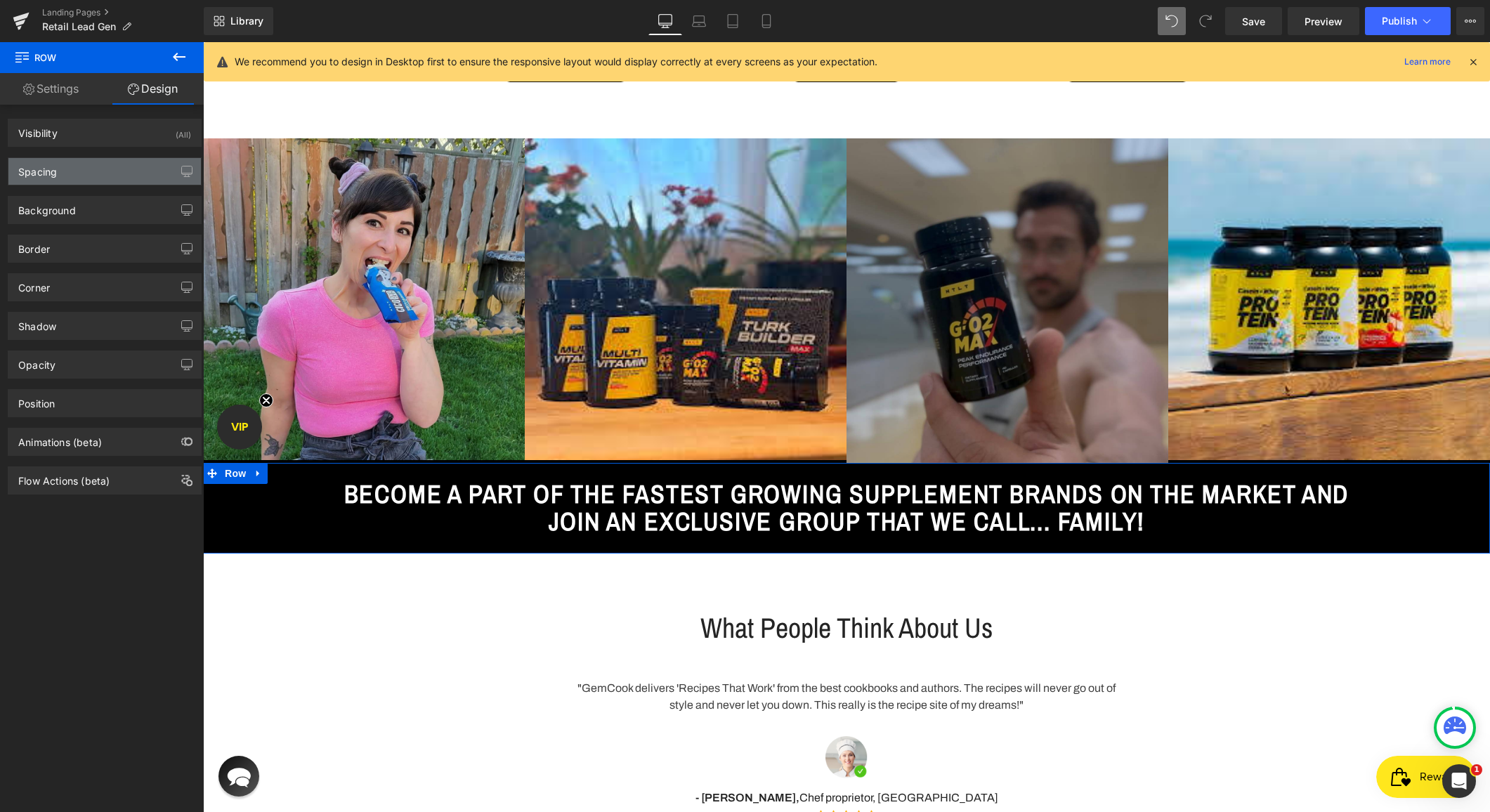
click at [84, 173] on div "Spacing" at bounding box center [105, 172] width 193 height 27
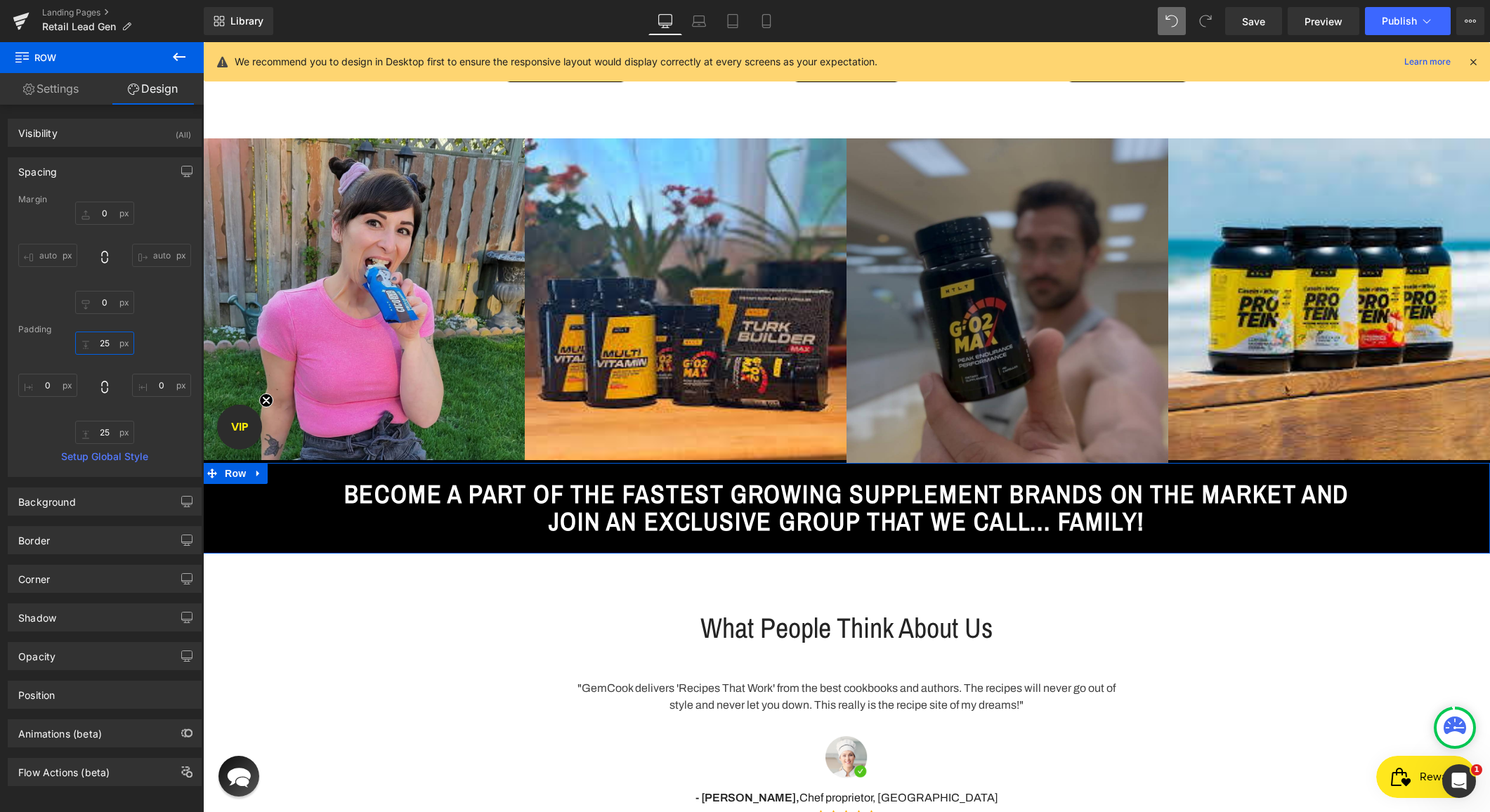
click at [97, 347] on input "25" at bounding box center [105, 343] width 59 height 23
click at [95, 347] on input "25" at bounding box center [105, 343] width 59 height 23
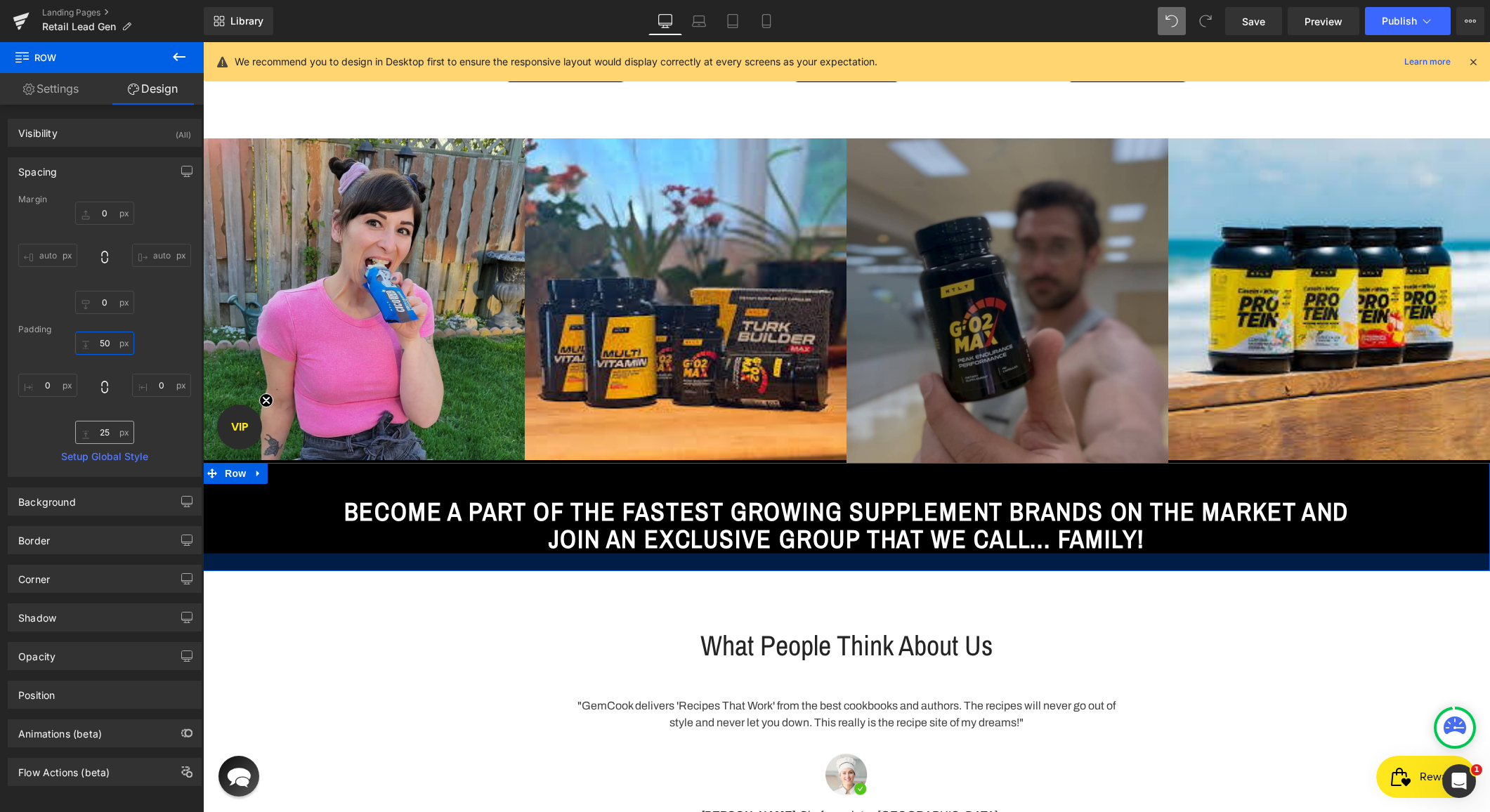
type input "50"
click at [100, 432] on input "25" at bounding box center [105, 432] width 59 height 23
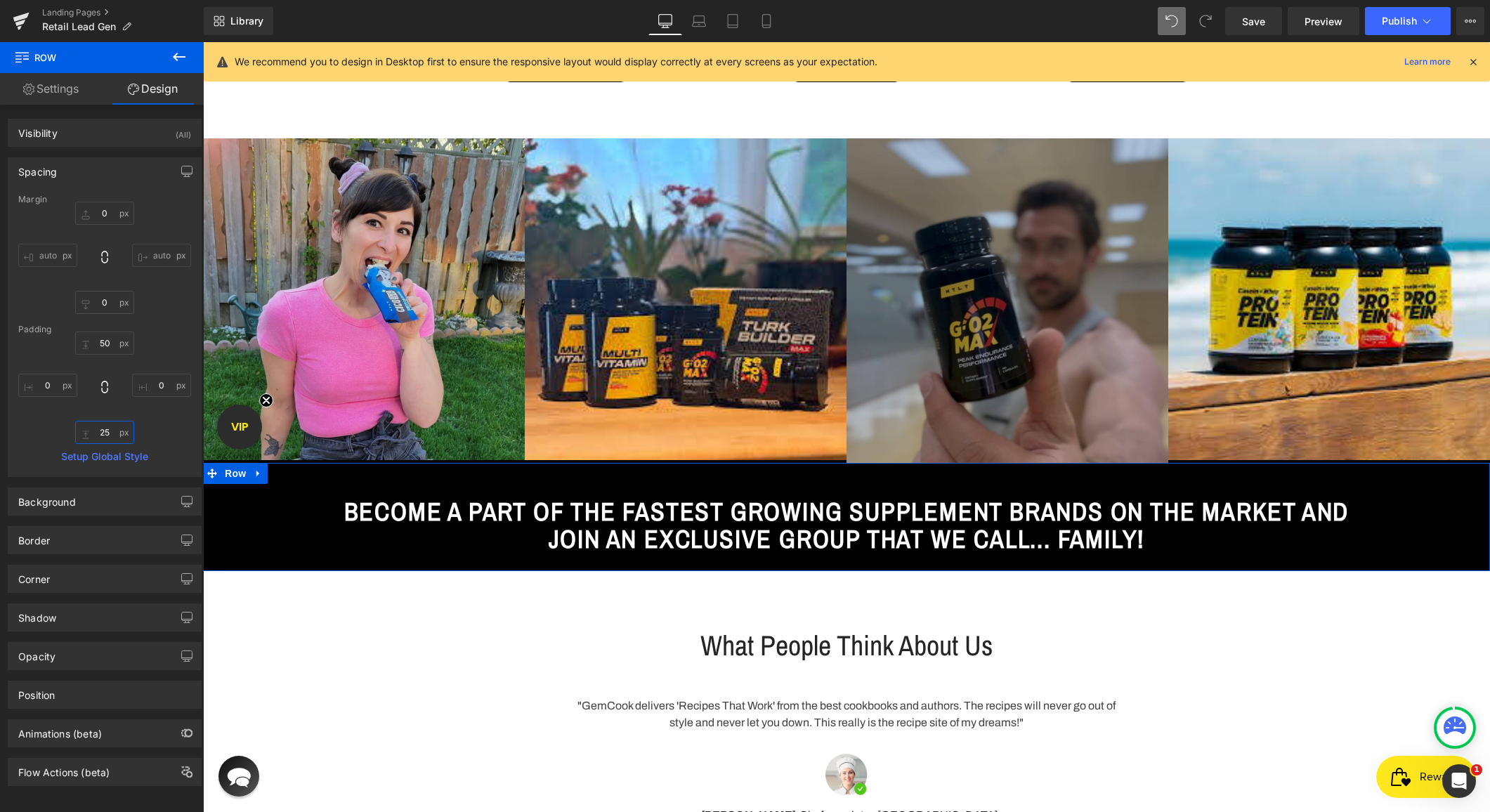
click at [100, 432] on input "25" at bounding box center [105, 432] width 59 height 23
type input "50"
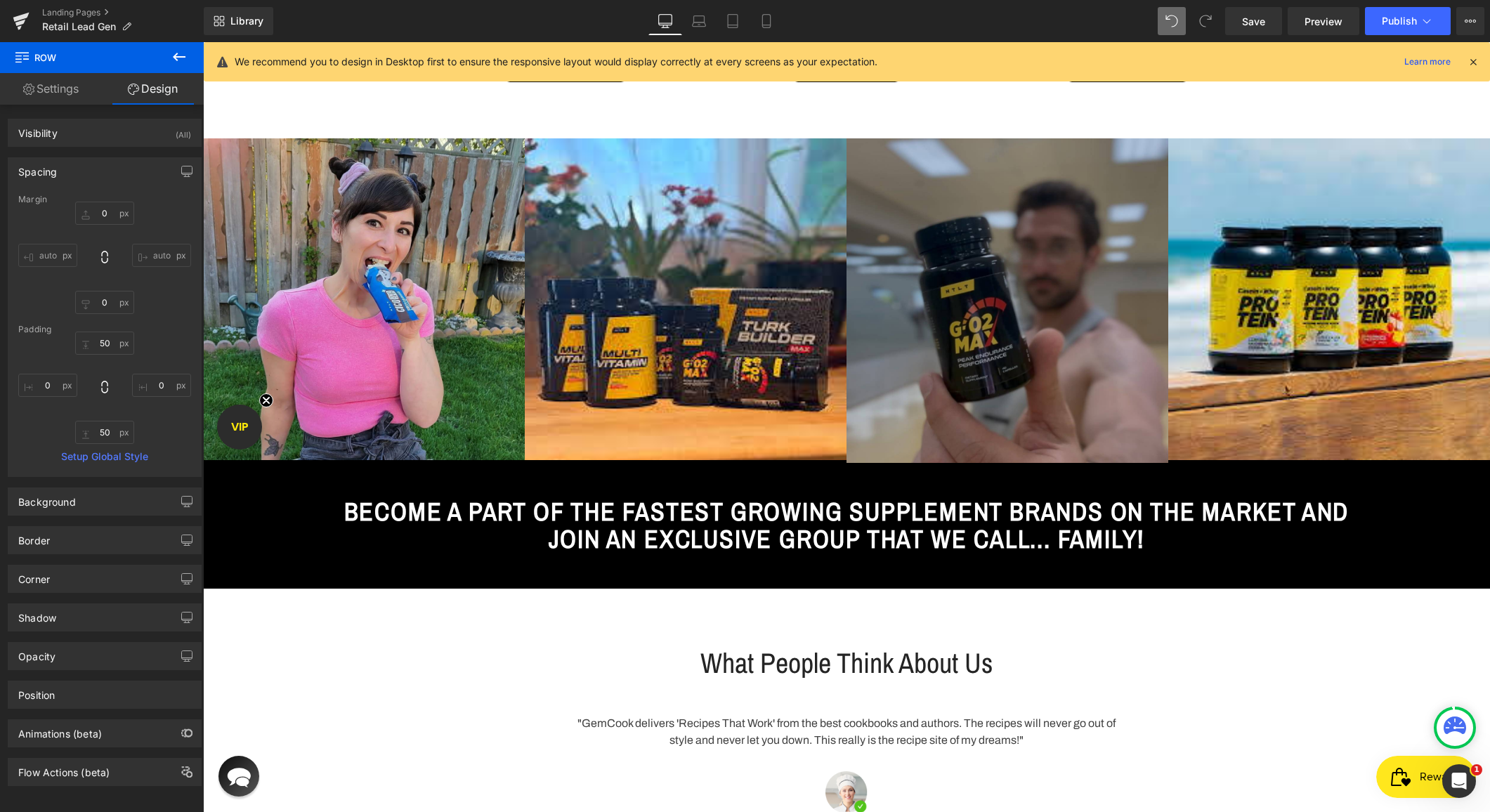
click at [203, 42] on div at bounding box center [203, 42] width 0 height 0
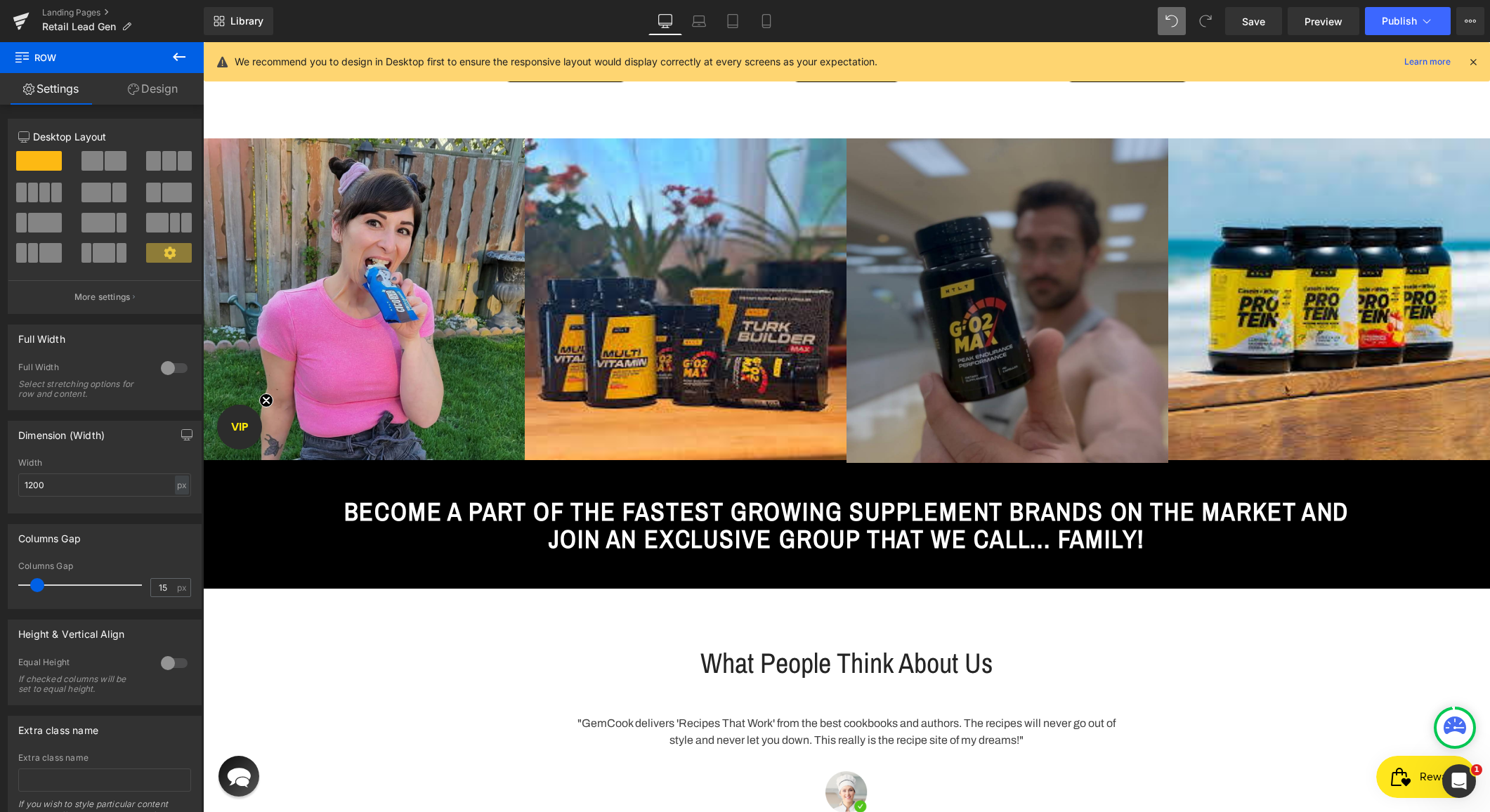
click at [177, 63] on icon at bounding box center [179, 57] width 17 height 17
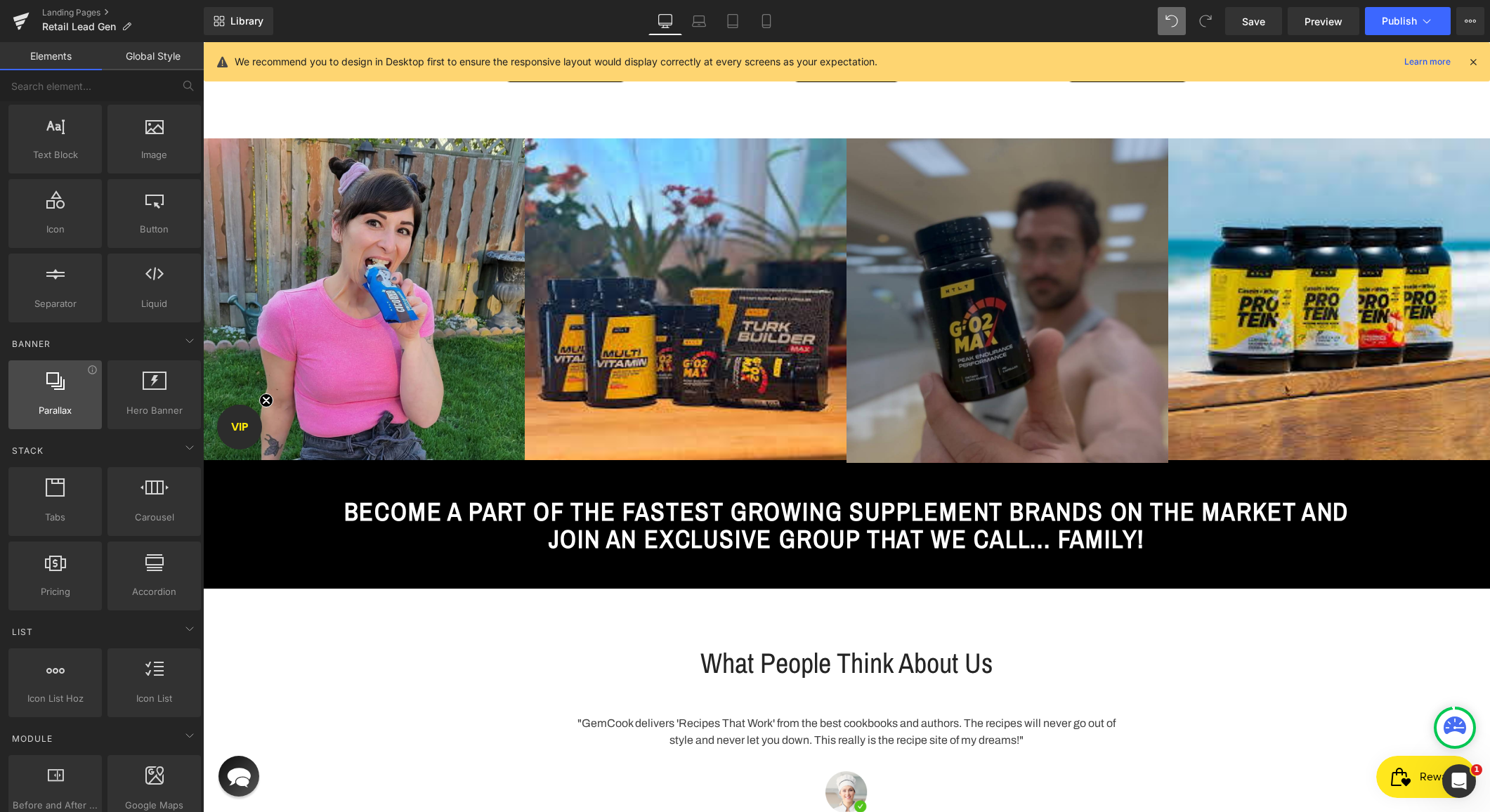
scroll to position [103, 0]
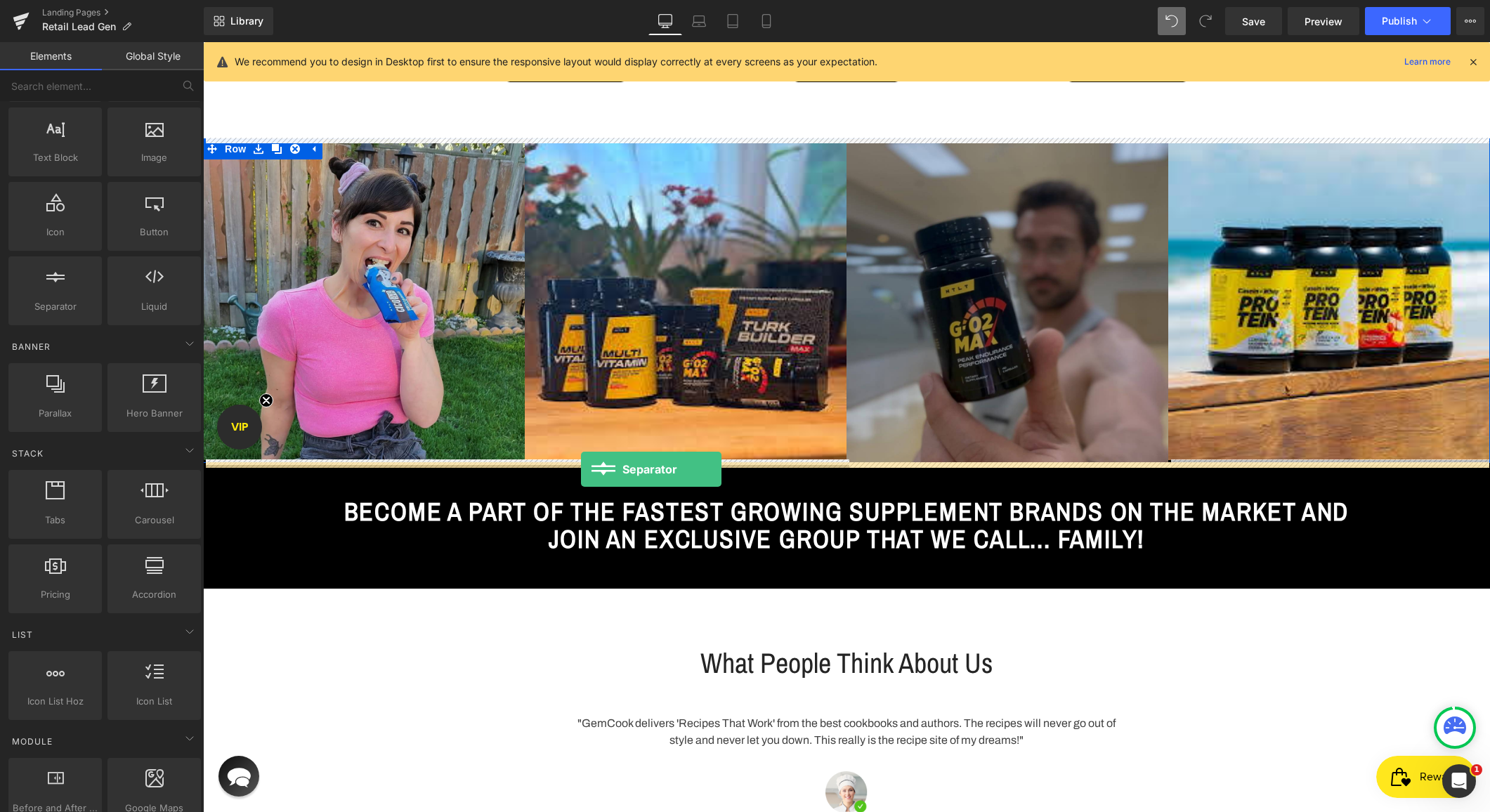
drag, startPoint x: 267, startPoint y: 337, endPoint x: 581, endPoint y: 469, distance: 340.6
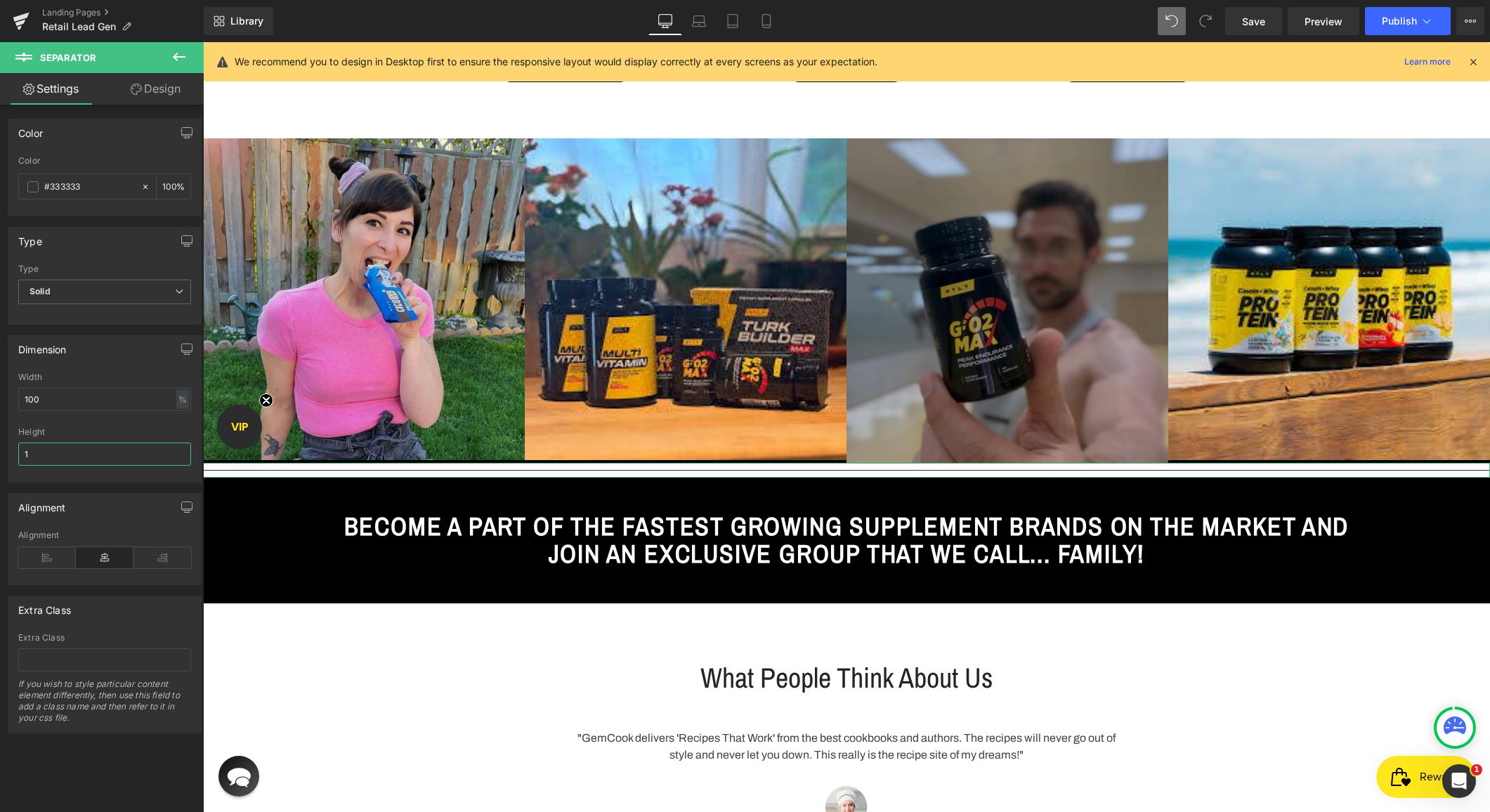
click at [50, 459] on input "1" at bounding box center [104, 454] width 173 height 23
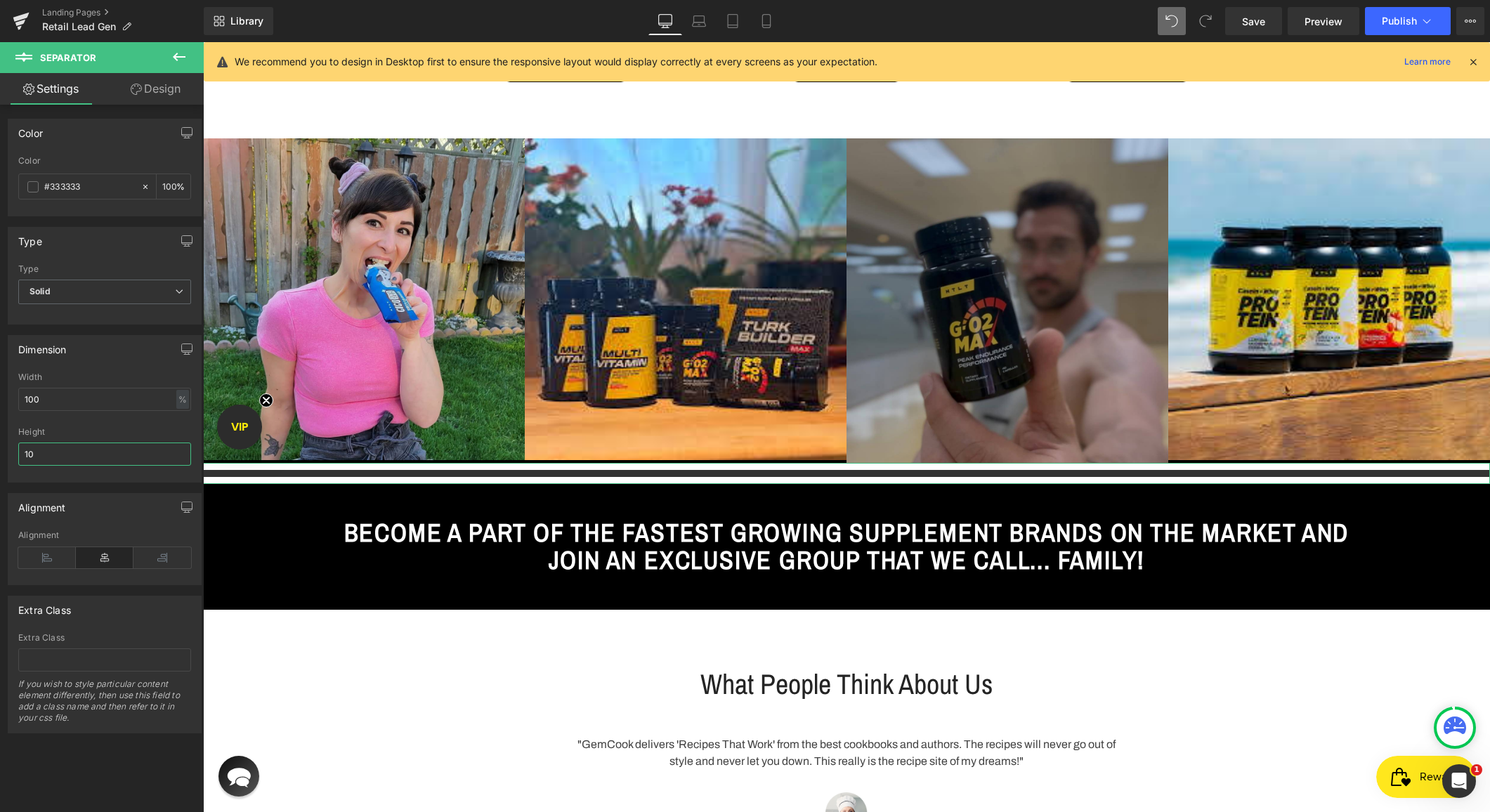
click at [50, 459] on input "10" at bounding box center [104, 454] width 173 height 23
click at [51, 459] on input "10" at bounding box center [104, 454] width 173 height 23
type input "20"
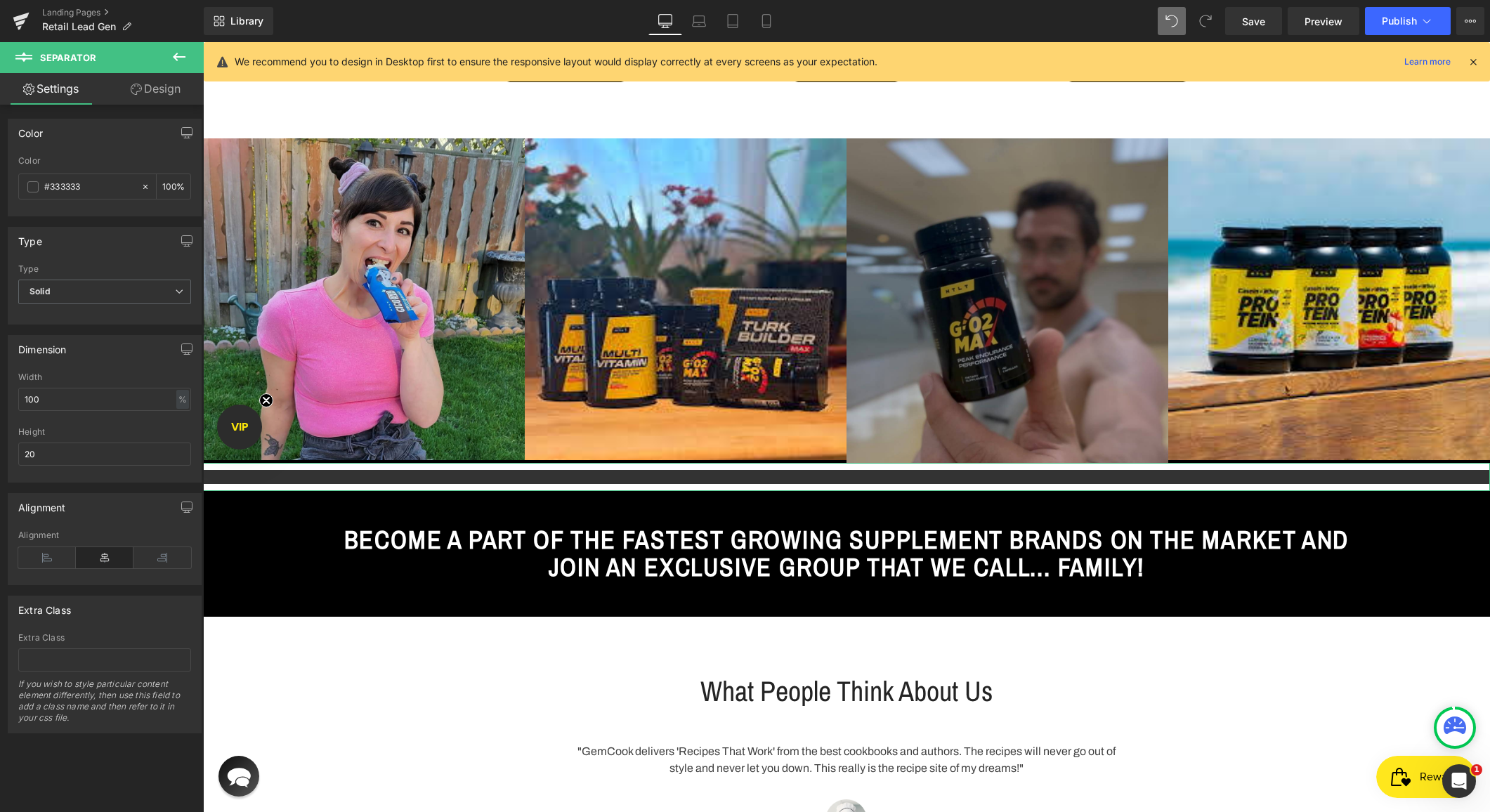
click at [144, 81] on link "Design" at bounding box center [156, 89] width 102 height 31
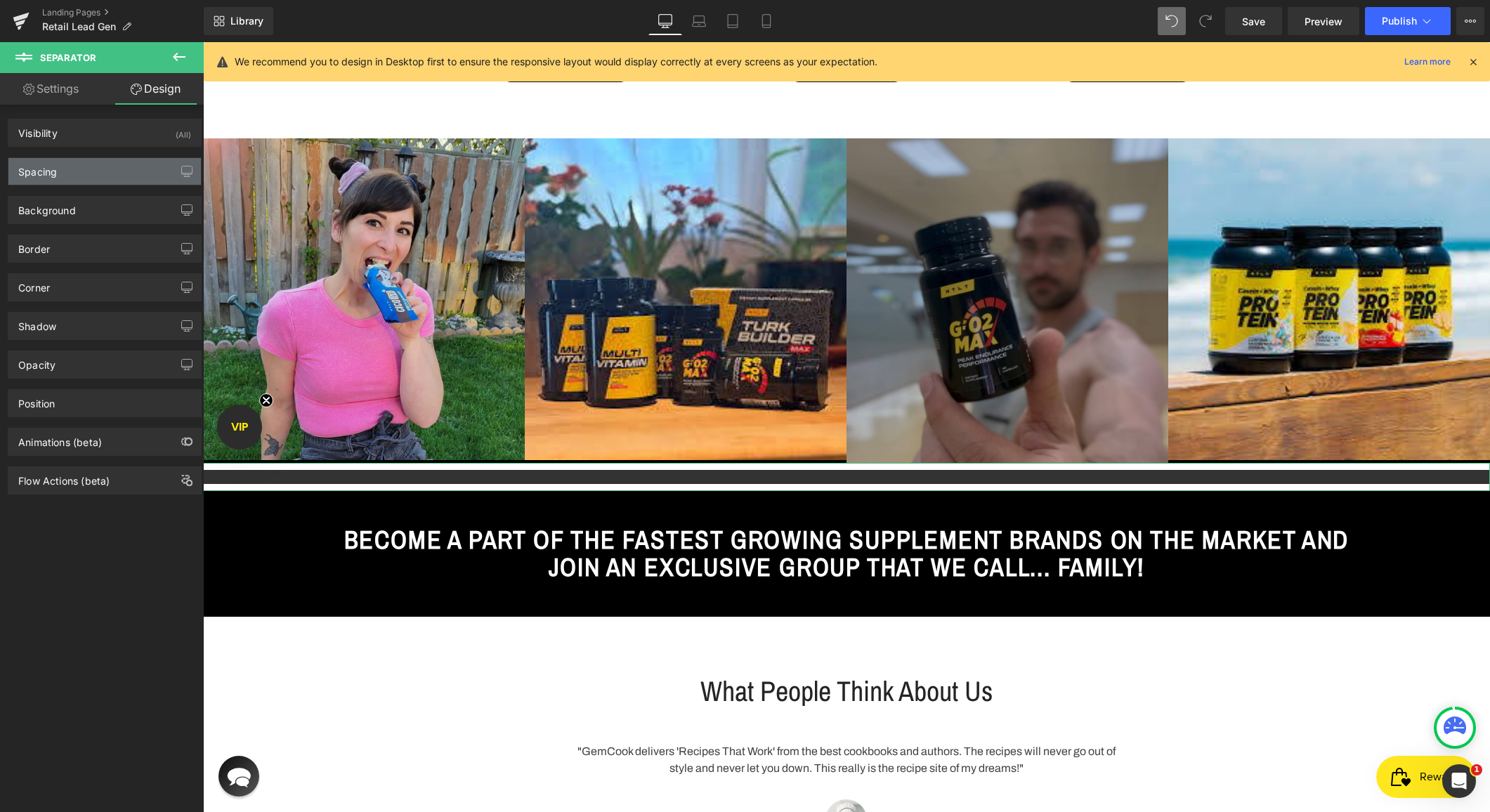
click at [67, 174] on div "Spacing" at bounding box center [105, 172] width 193 height 27
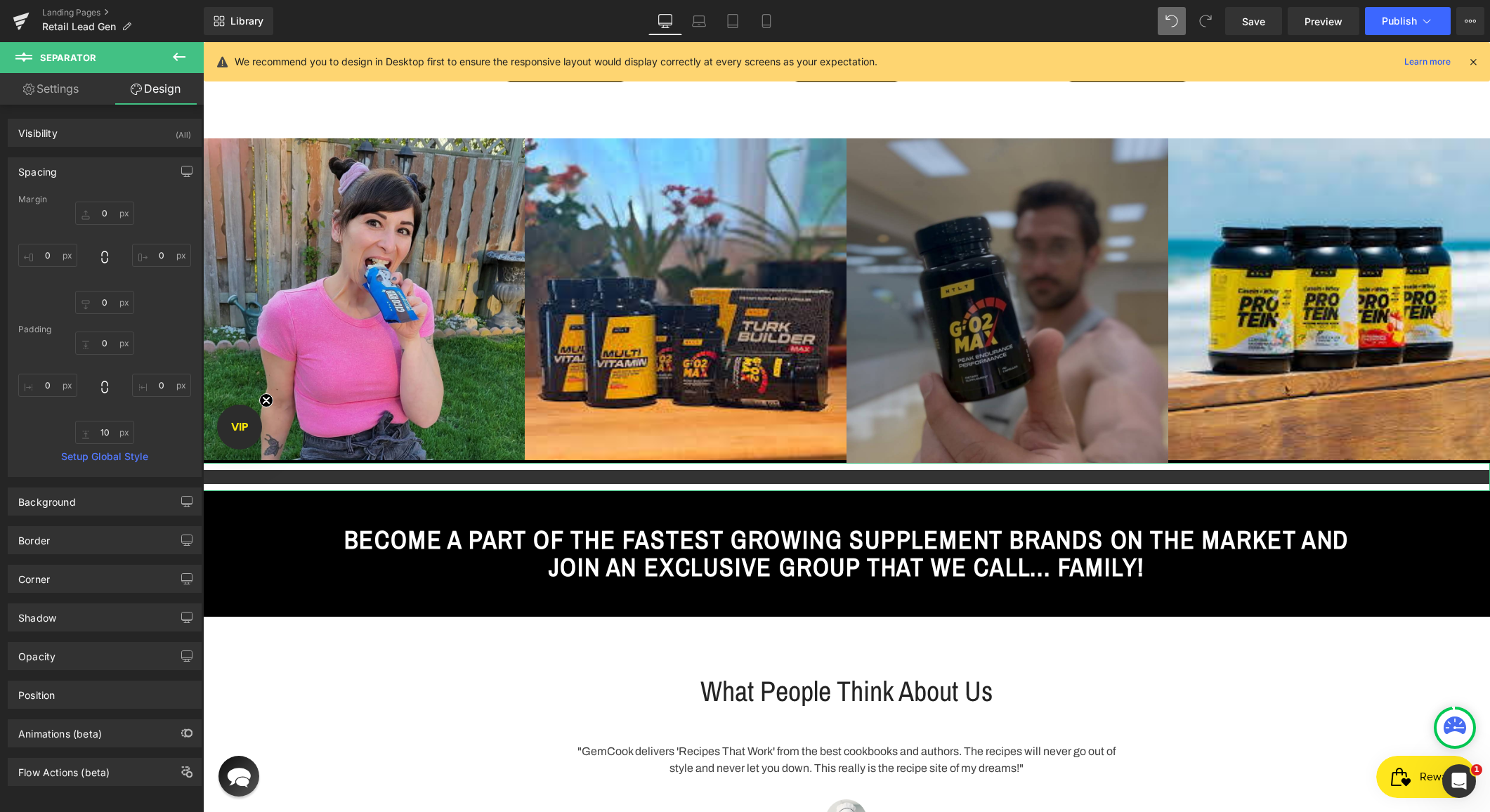
type input "0"
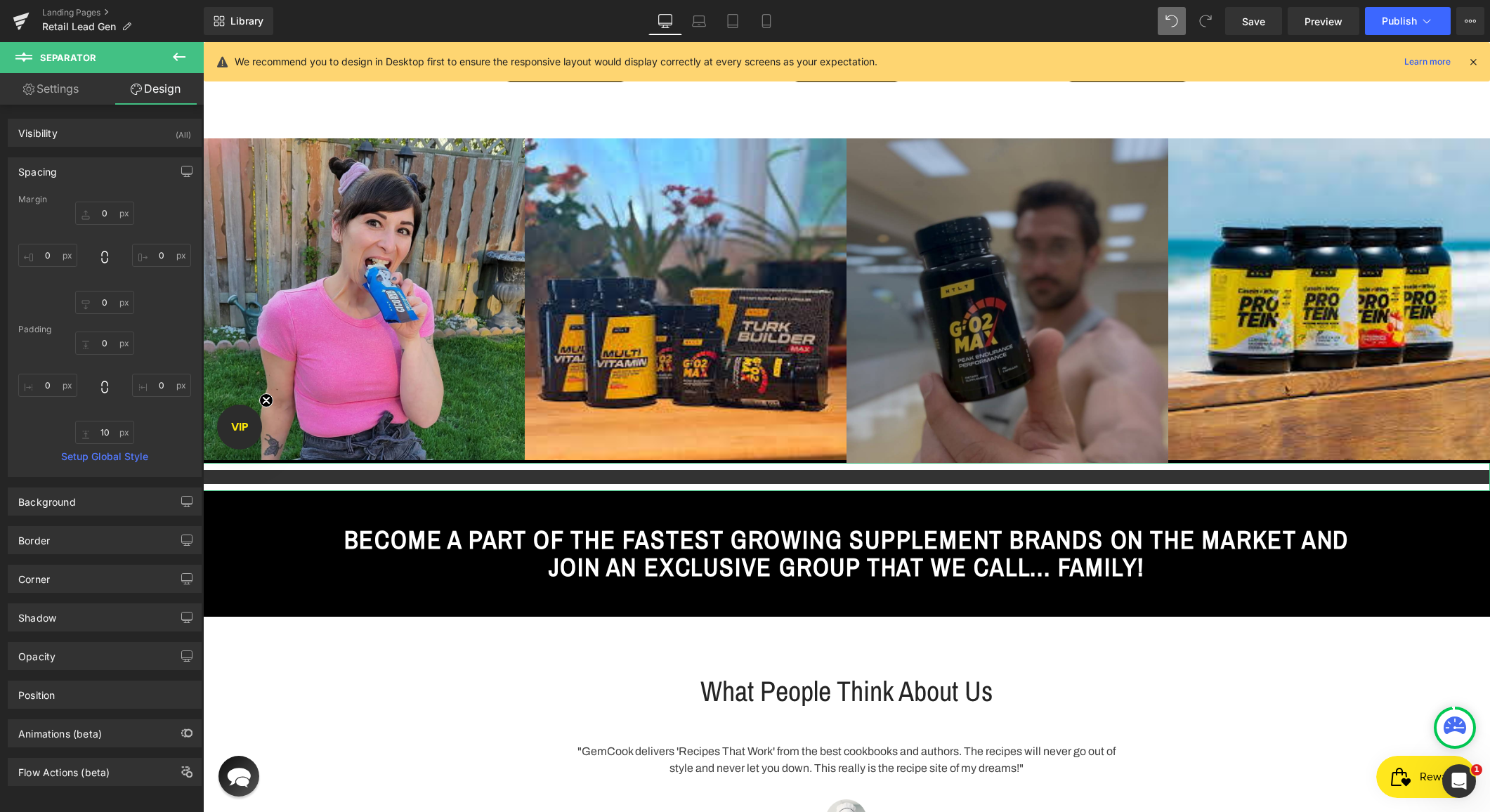
type input "0"
type input "10"
type input "0"
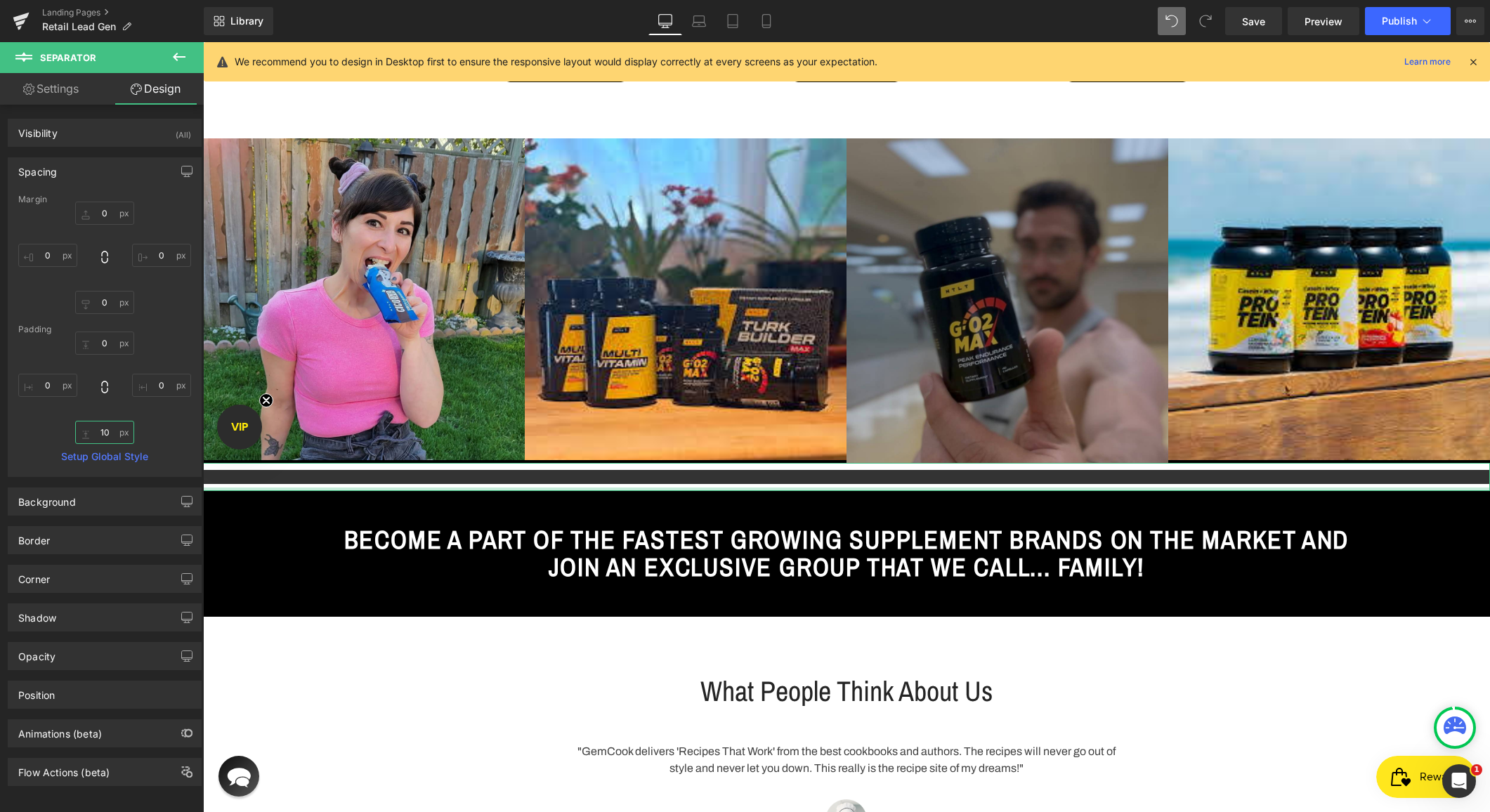
click at [100, 431] on input "10" at bounding box center [105, 432] width 59 height 23
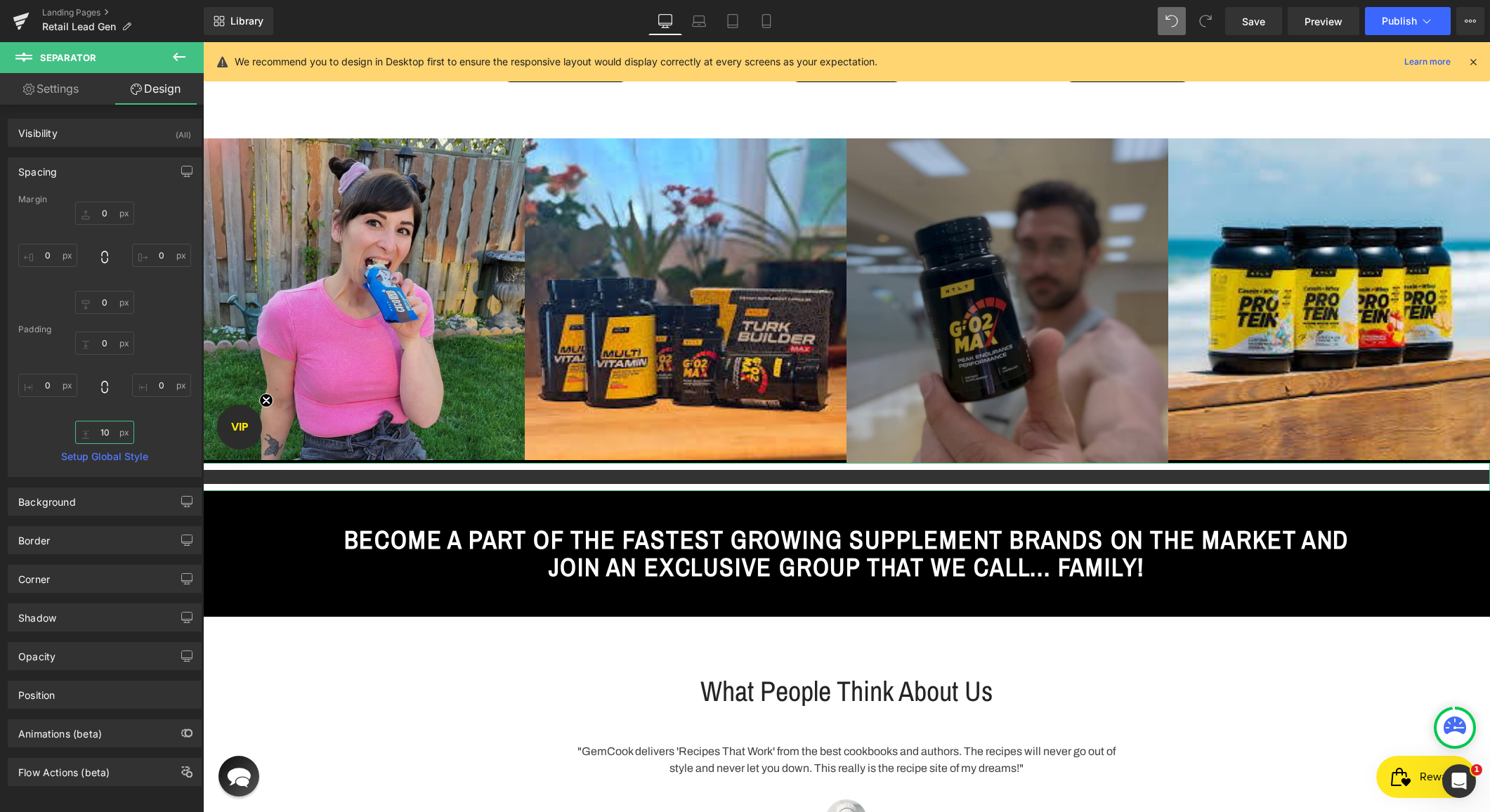
click at [100, 431] on input "10" at bounding box center [105, 432] width 59 height 23
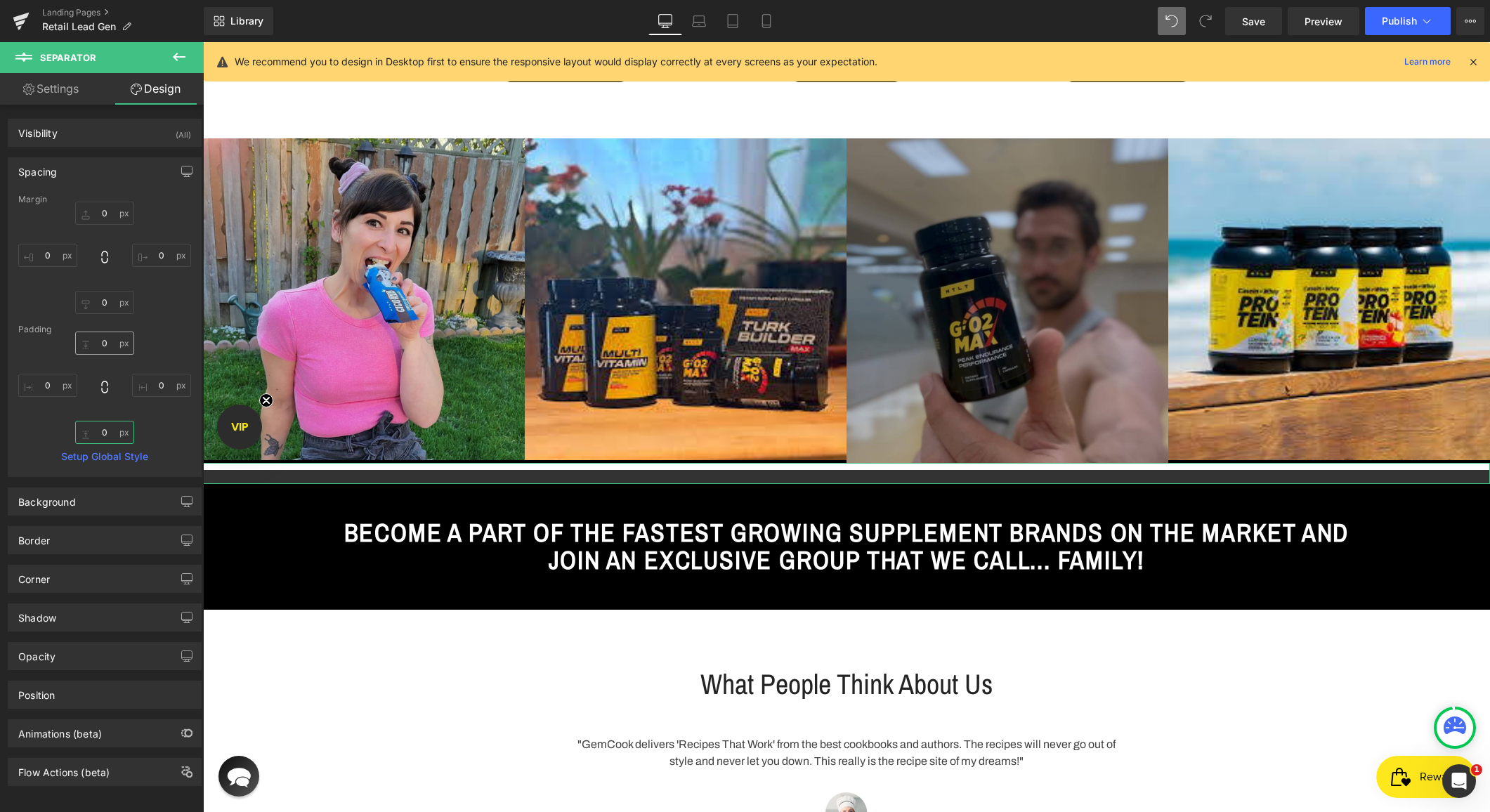
type input "0"
click at [100, 338] on input "0" at bounding box center [105, 343] width 59 height 23
click at [53, 90] on link "Settings" at bounding box center [51, 89] width 102 height 31
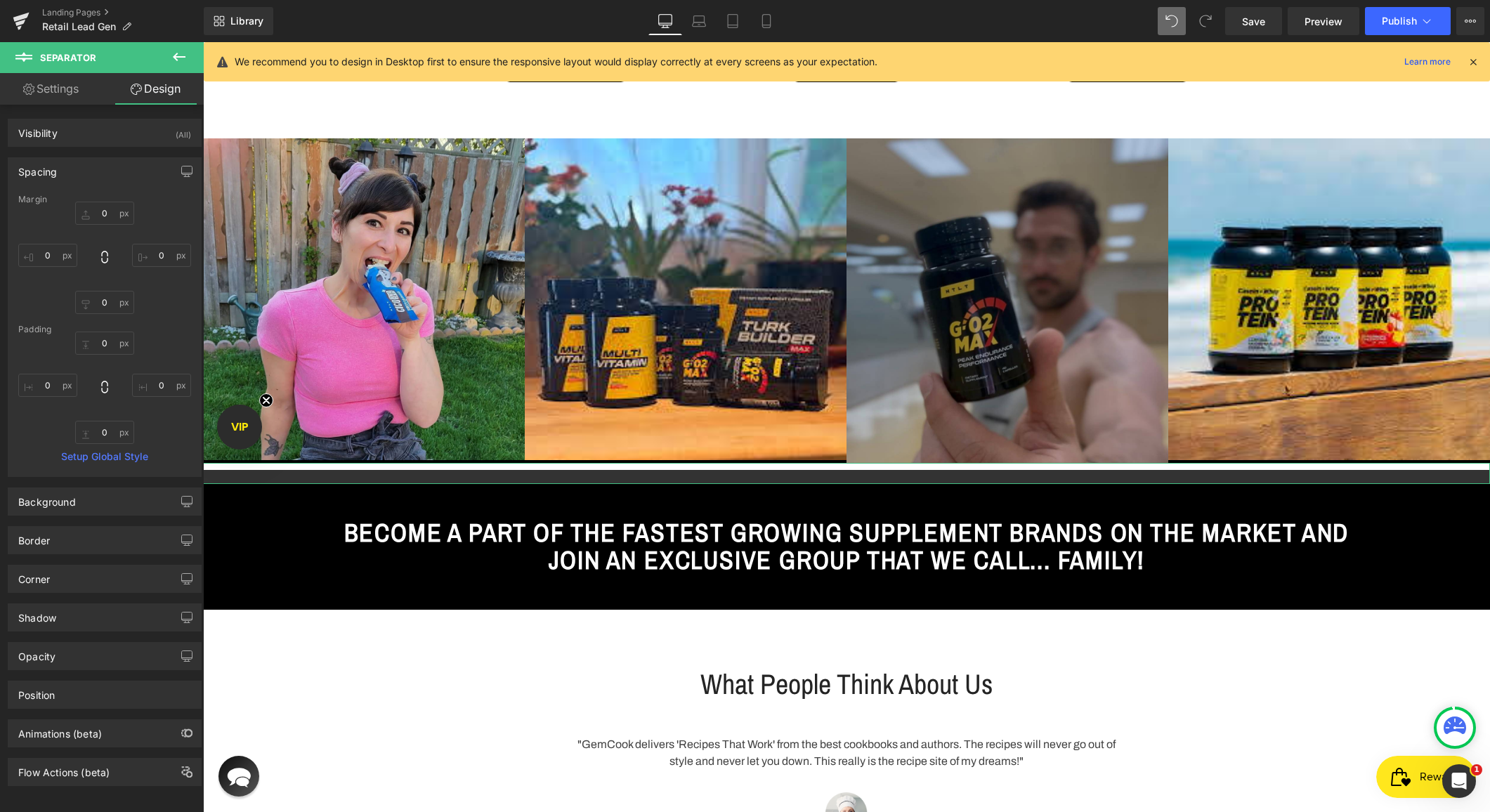
type input "100"
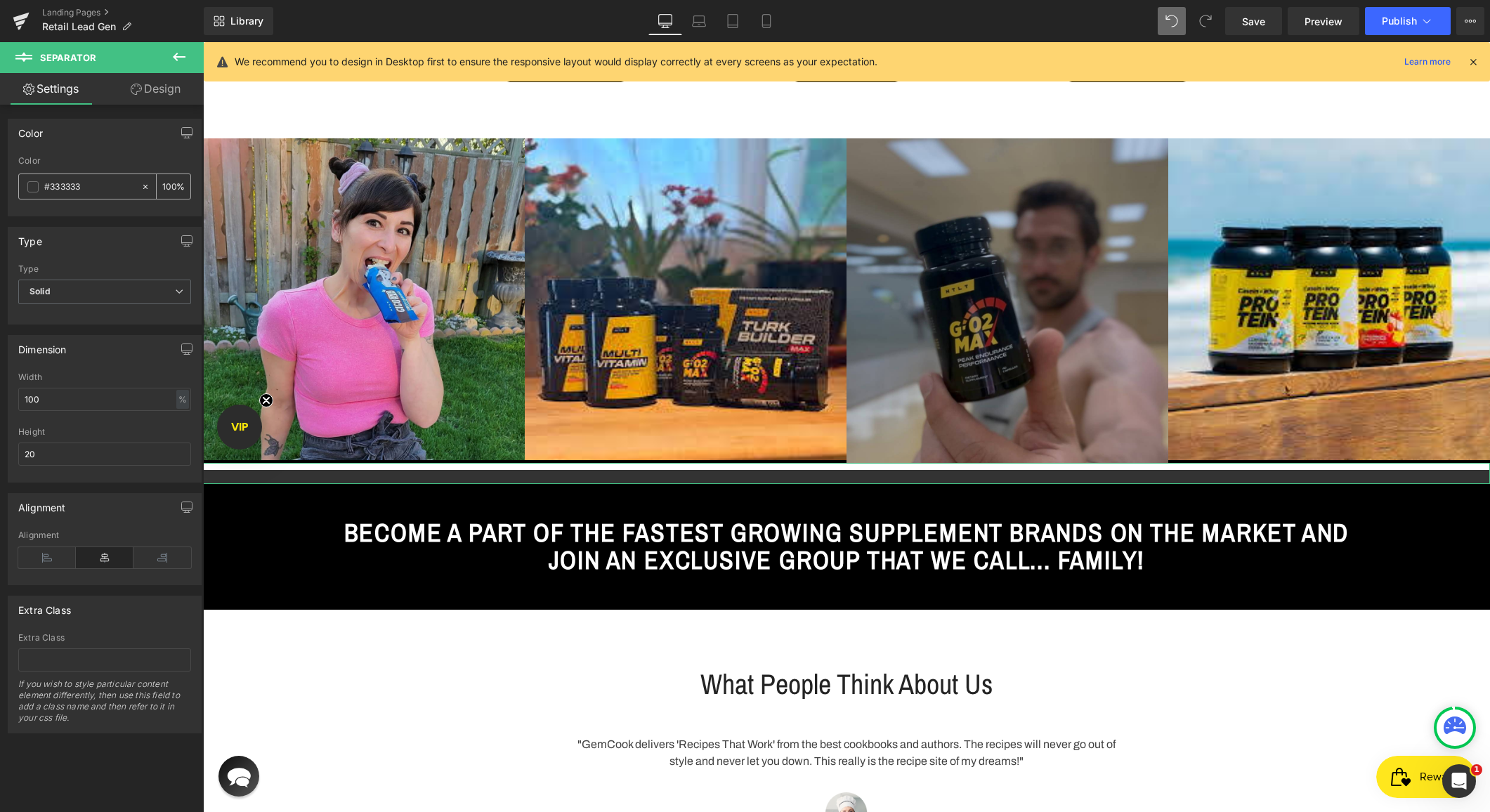
click at [55, 184] on input "#333333" at bounding box center [89, 187] width 90 height 15
click at [36, 182] on span at bounding box center [33, 187] width 11 height 11
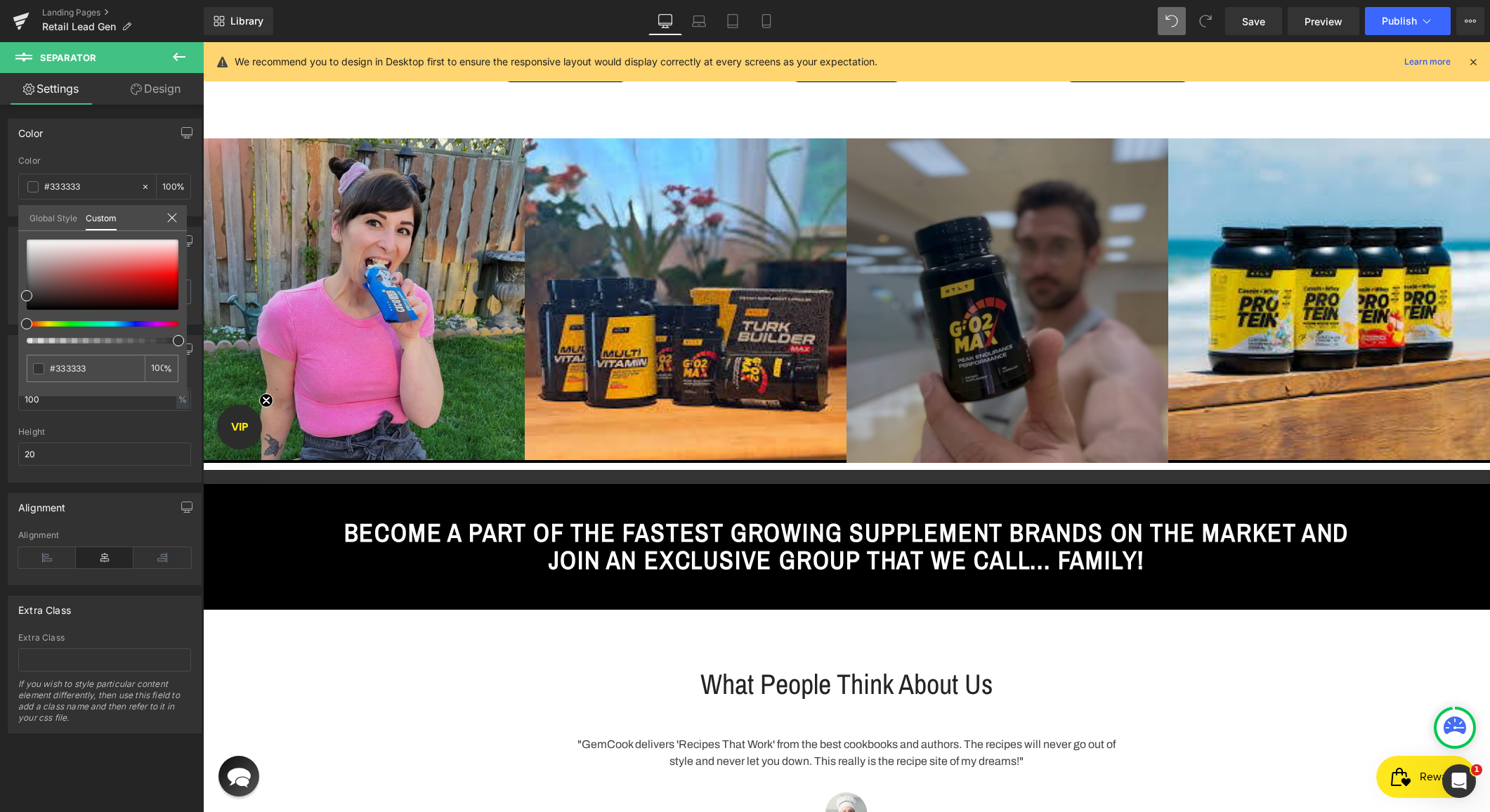
click at [449, 99] on body "Skip to content HTLT Supplements Supplements Turk Builder Platinum Turk Builder…" at bounding box center [847, 452] width 1288 height 2516
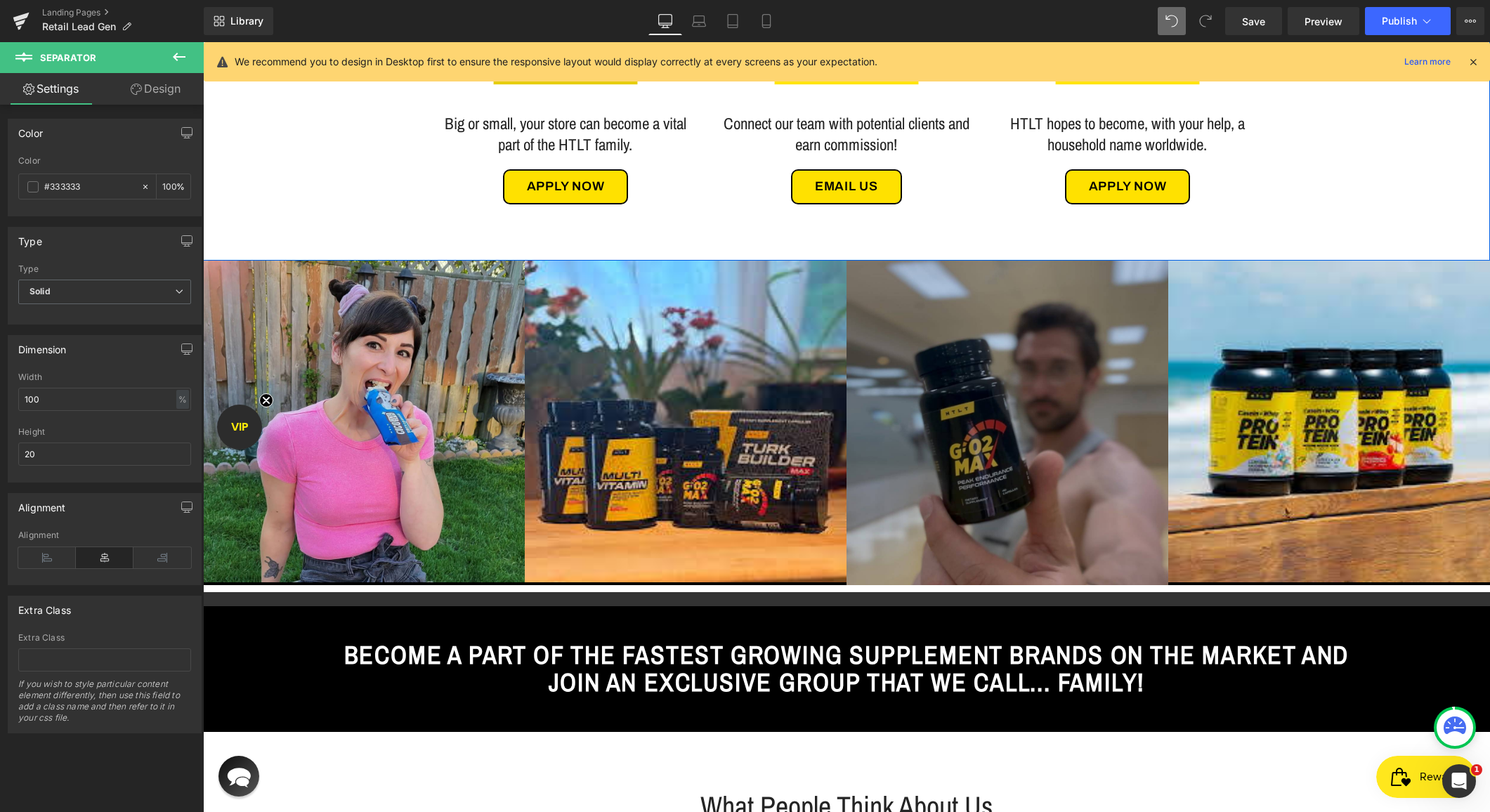
scroll to position [703, 0]
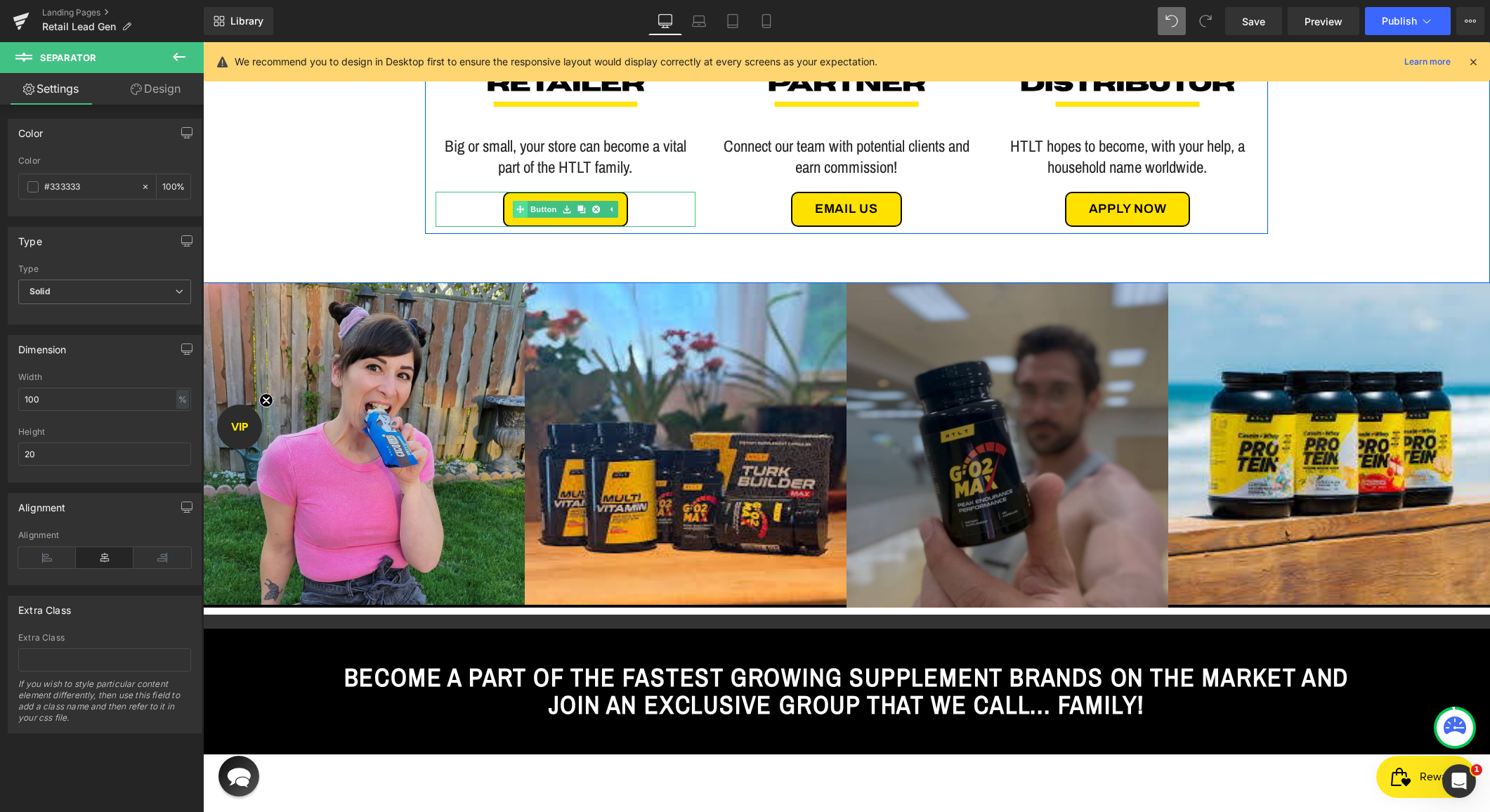
click at [522, 209] on div "Apply Now Button" at bounding box center [565, 209] width 260 height 35
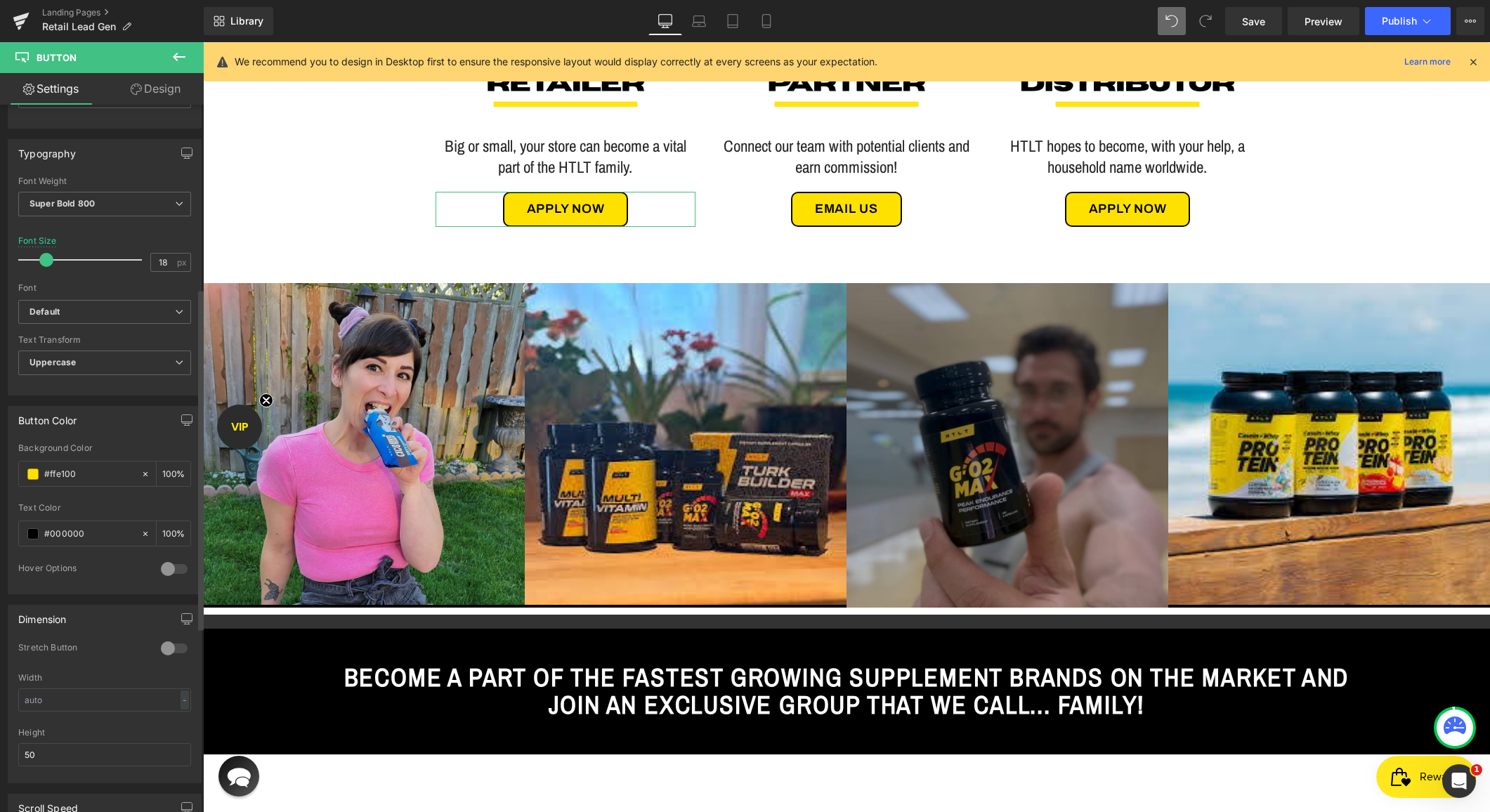
scroll to position [400, 0]
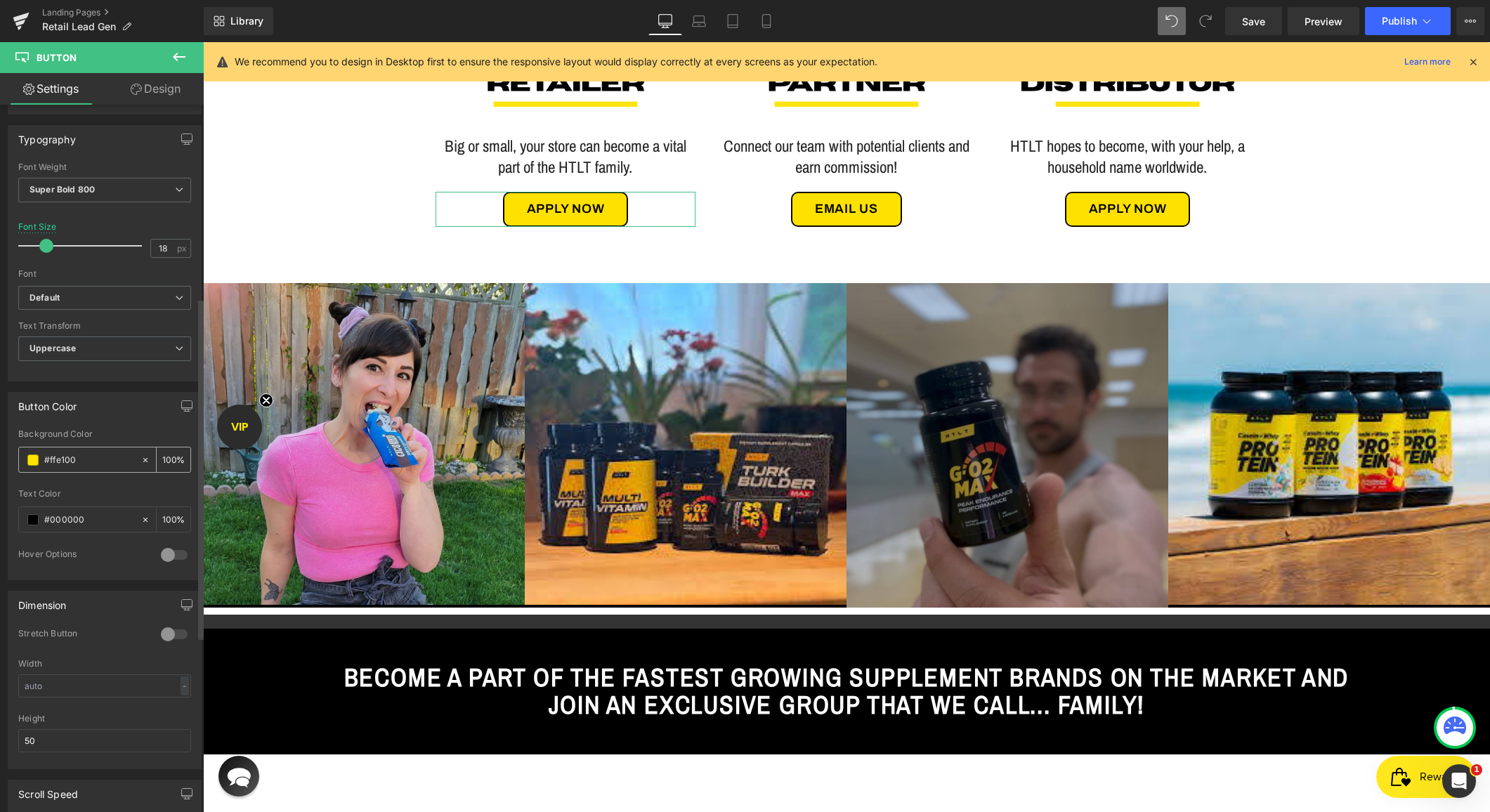
click at [68, 465] on input "#ffe100" at bounding box center [89, 460] width 90 height 15
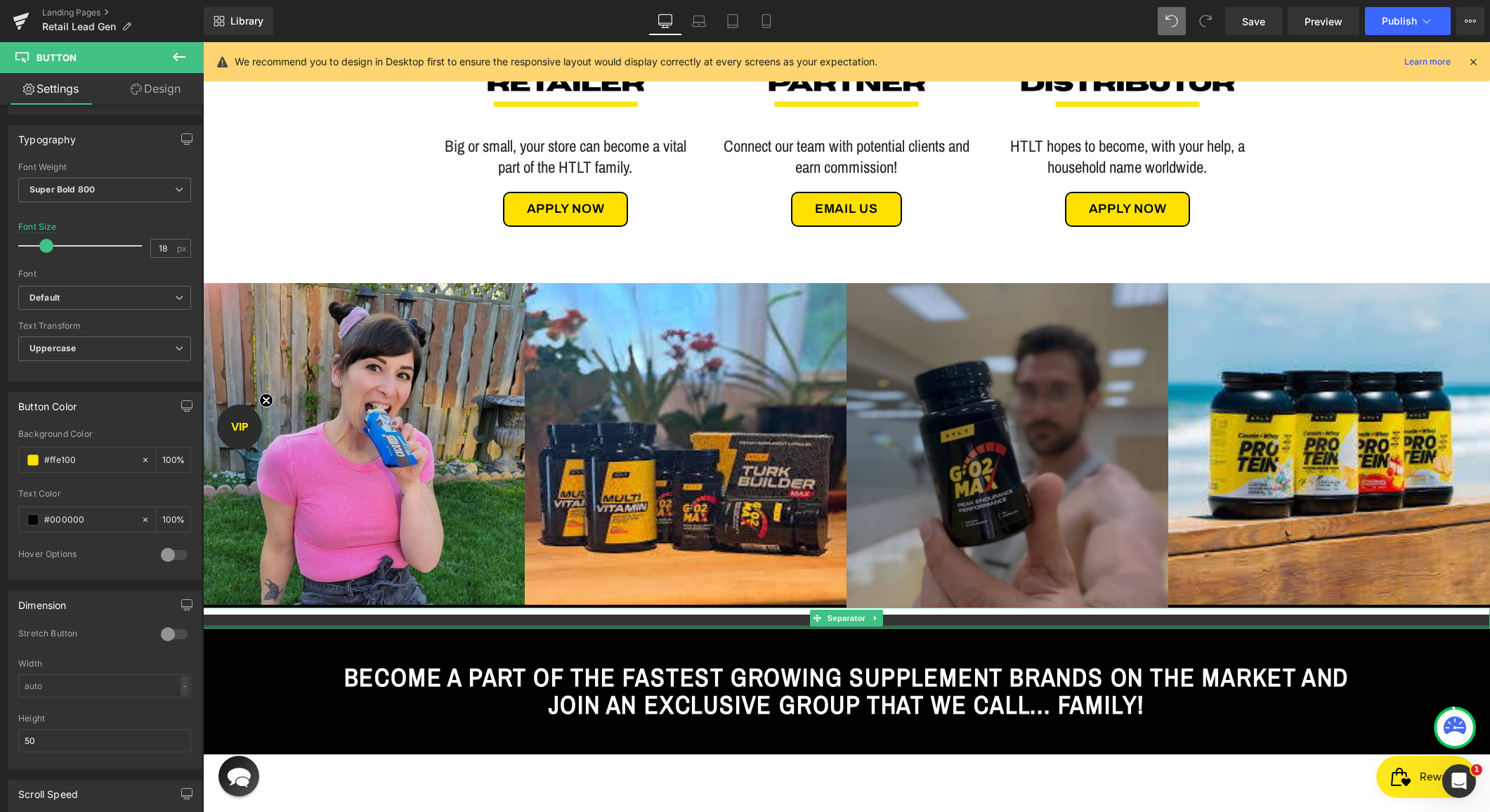
click at [441, 625] on div at bounding box center [847, 627] width 1288 height 4
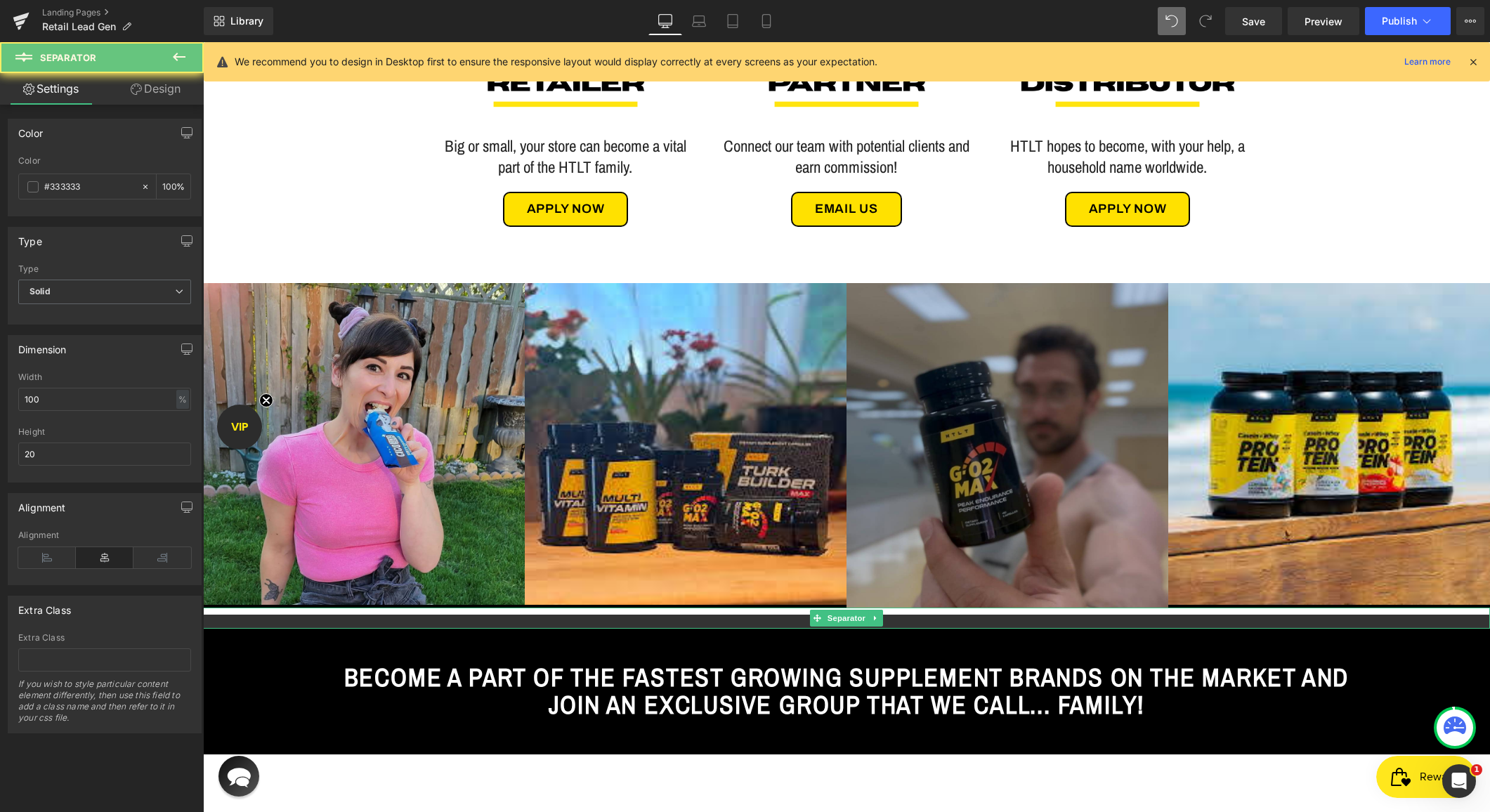
click at [432, 613] on div at bounding box center [847, 618] width 1288 height 21
click at [428, 620] on hr at bounding box center [847, 621] width 1288 height 14
click at [73, 449] on input "20" at bounding box center [104, 454] width 173 height 23
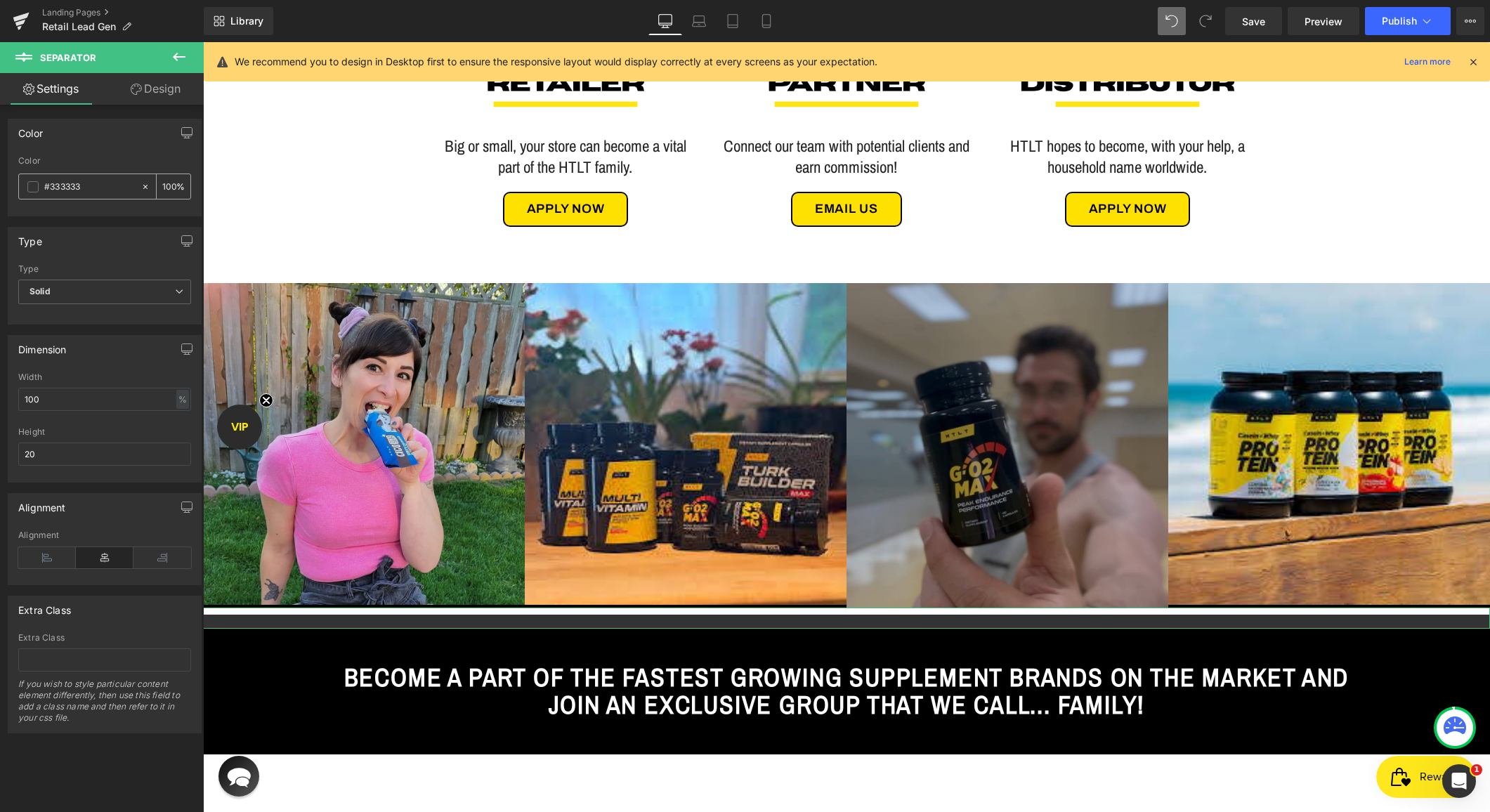
click at [84, 181] on input "#333333" at bounding box center [89, 187] width 90 height 15
click at [86, 181] on input "#333333" at bounding box center [89, 187] width 90 height 15
type input "#"
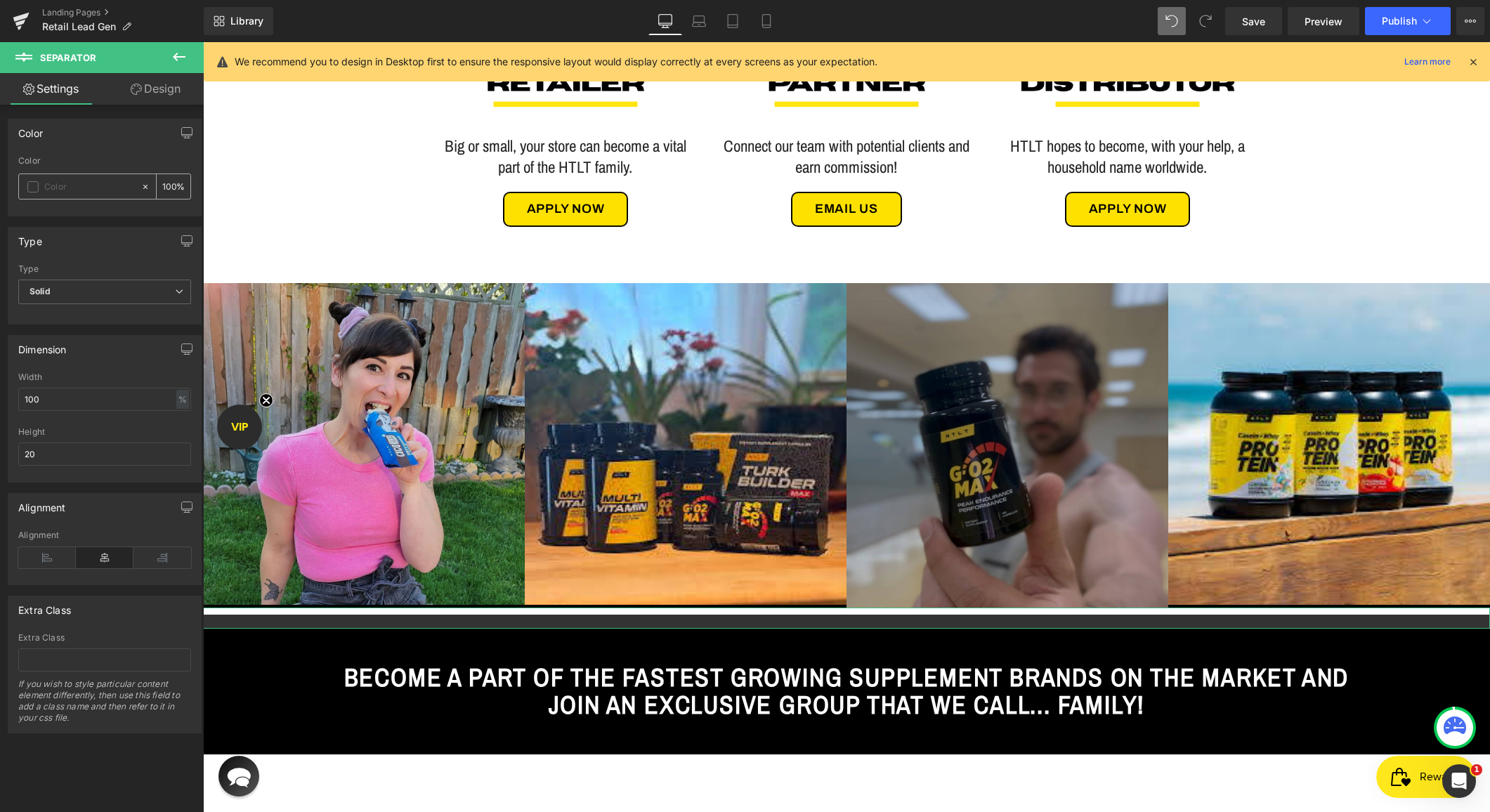
type input "0"
paste input "#ffe100"
type input "#ffe100#ffe100"
type input "100"
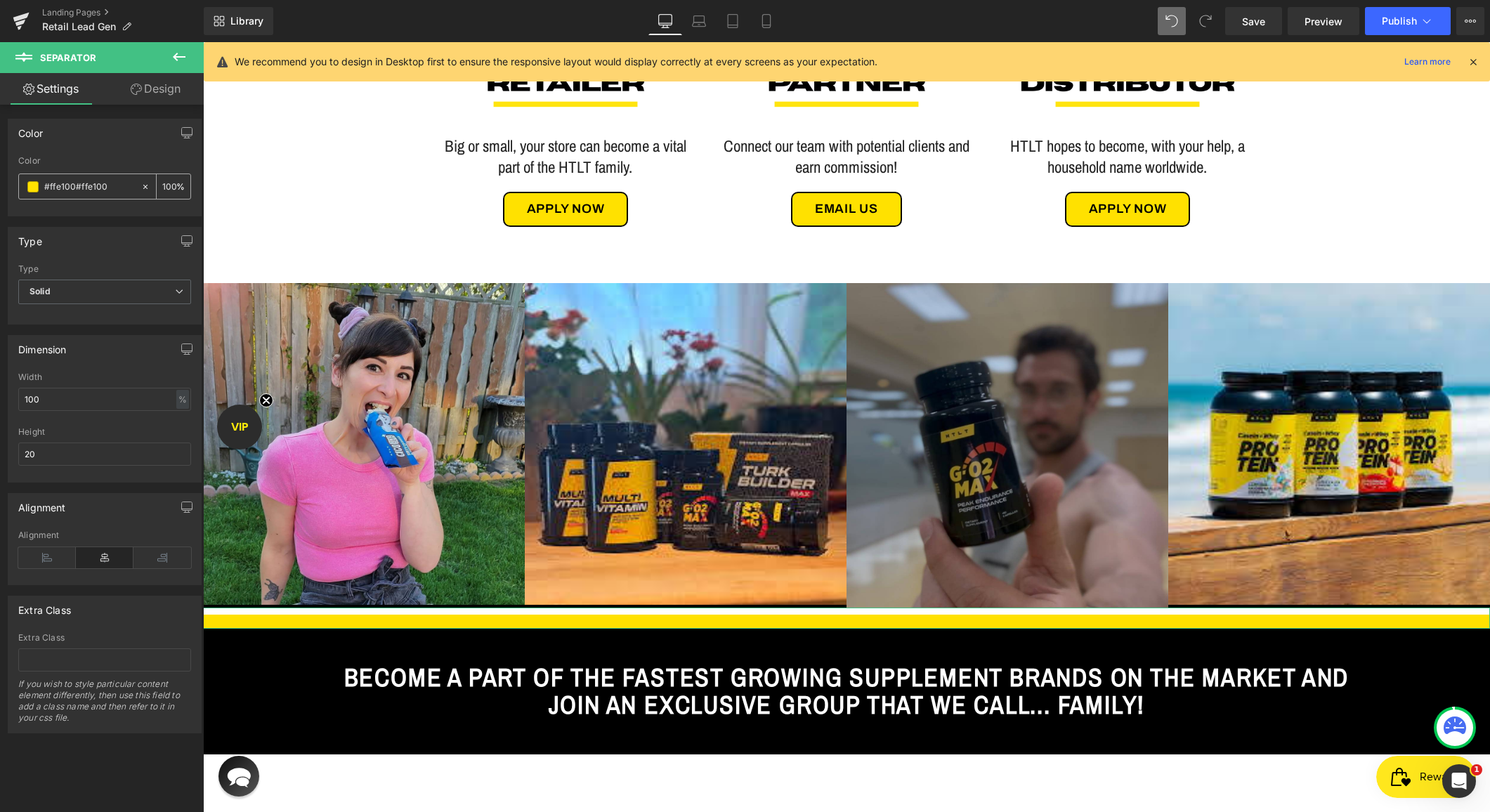
drag, startPoint x: 107, startPoint y: 187, endPoint x: 77, endPoint y: 188, distance: 30.0
click at [77, 188] on input "#ffe100#ffe100" at bounding box center [89, 187] width 90 height 15
type input "#ffe100"
click at [132, 142] on div "Color" at bounding box center [105, 133] width 193 height 27
click at [150, 92] on link "Design" at bounding box center [156, 89] width 102 height 31
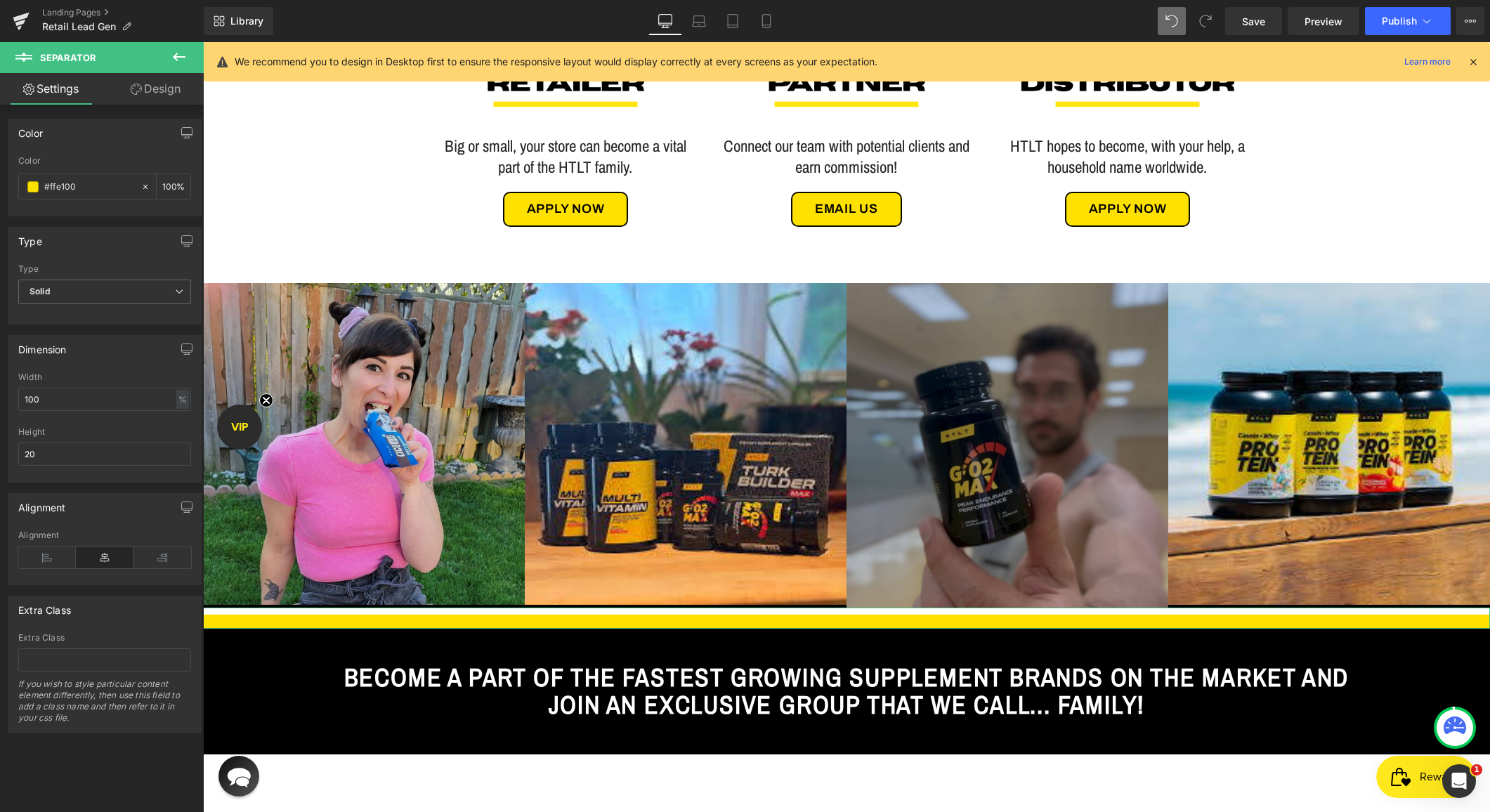
click at [0, 0] on div "Spacing" at bounding box center [0, 0] width 0 height 0
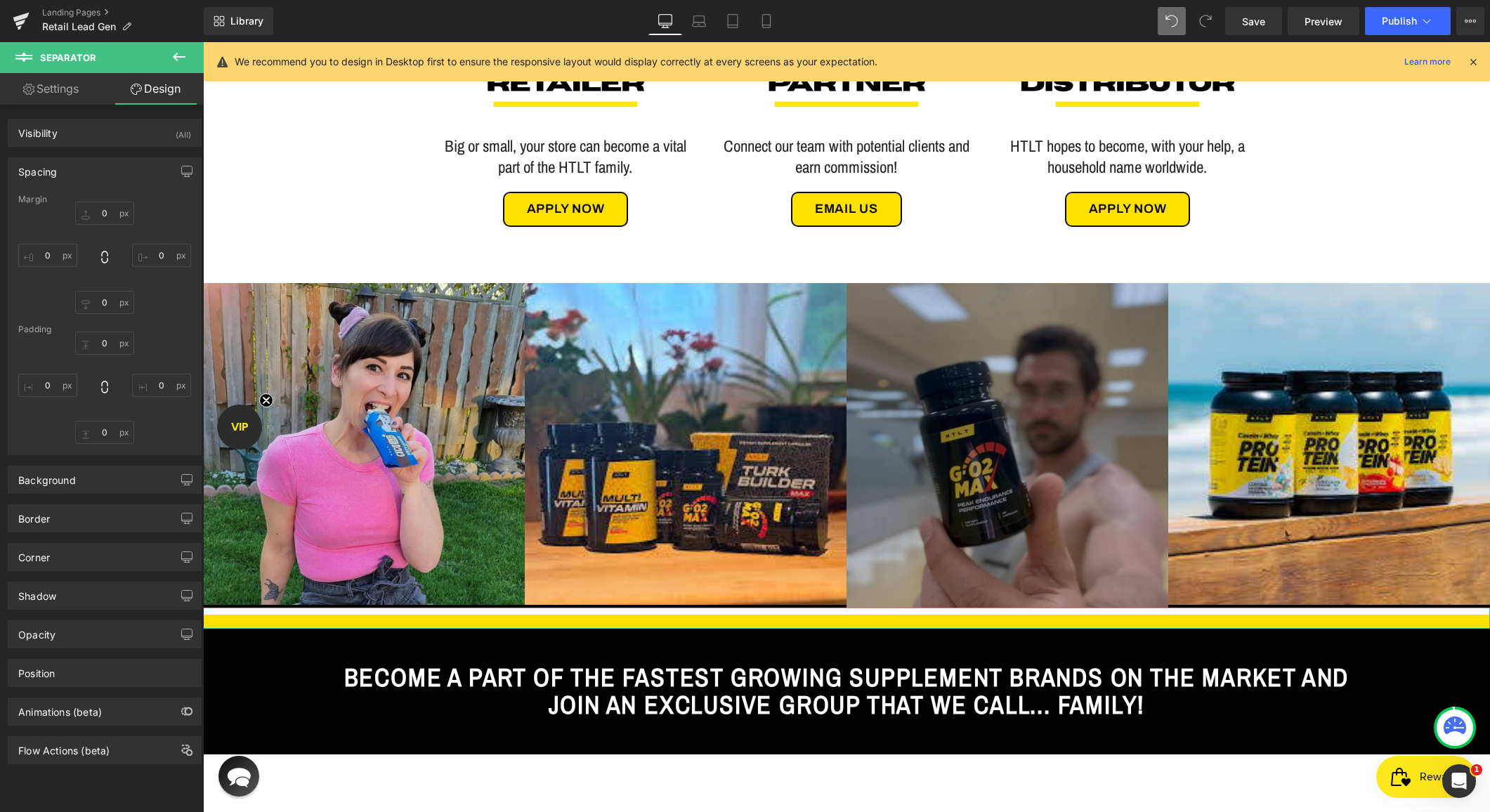
click at [58, 172] on div "Spacing" at bounding box center [105, 172] width 193 height 27
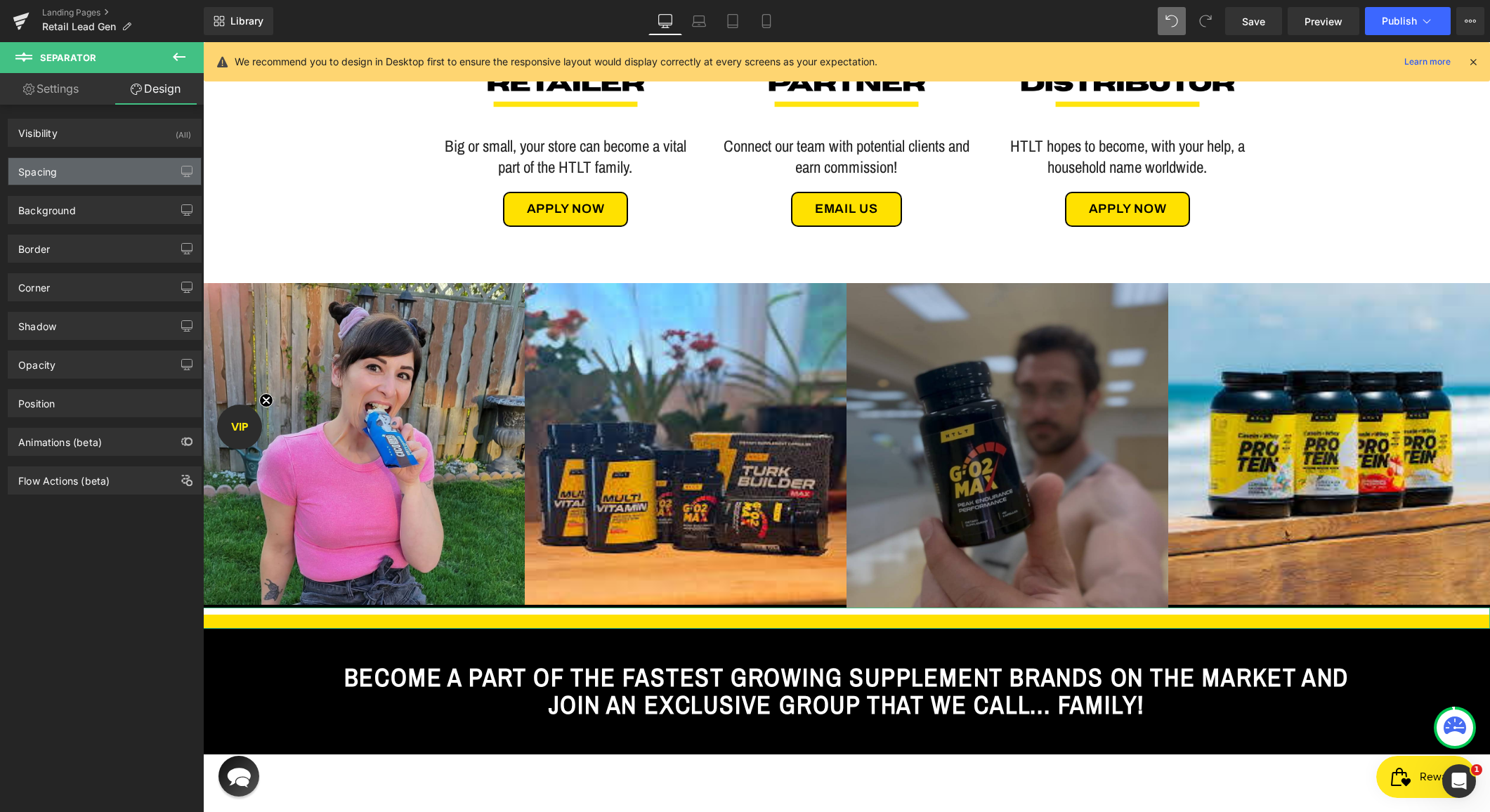
click at [50, 170] on div "Spacing" at bounding box center [37, 168] width 38 height 20
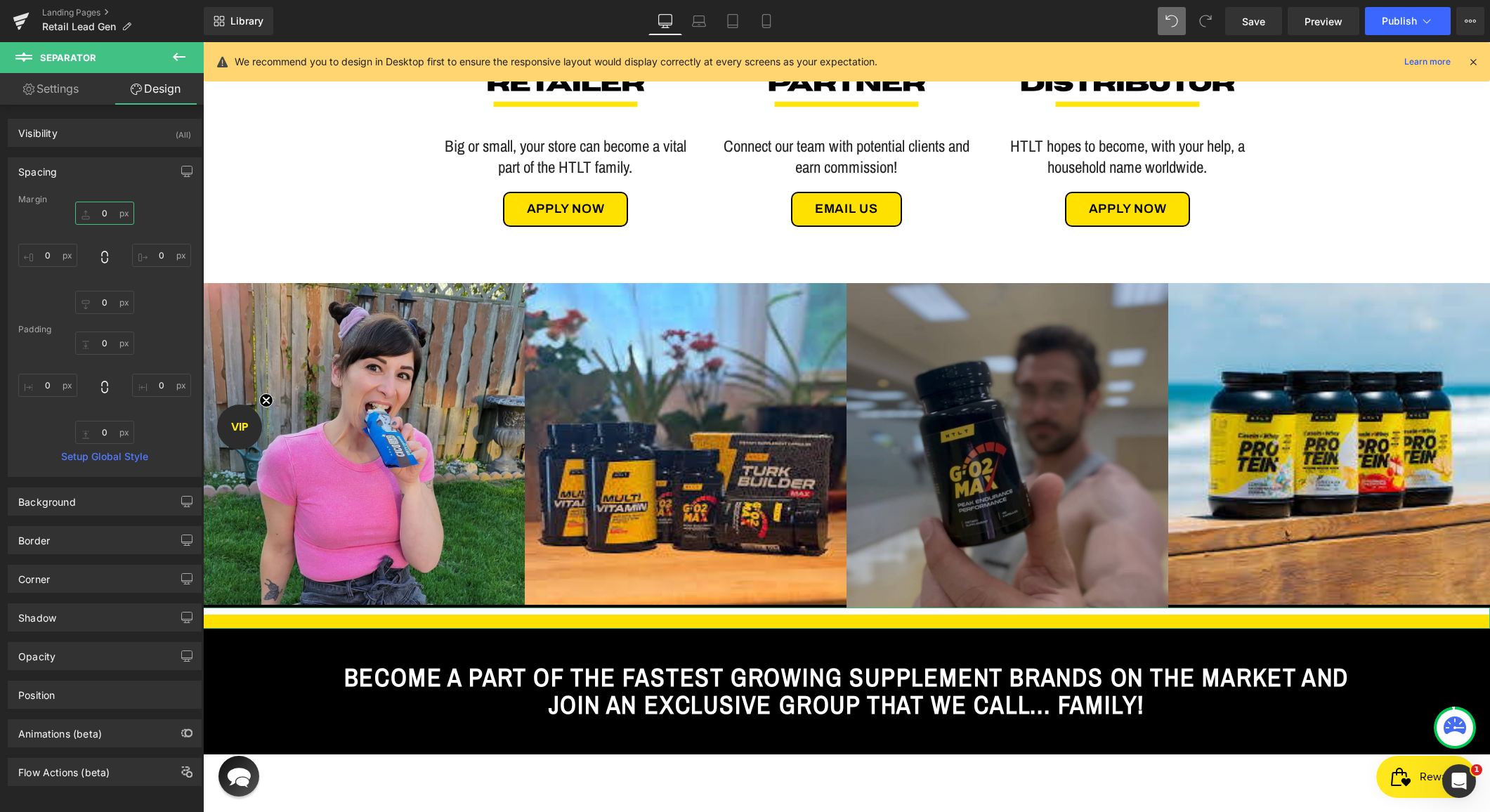
click at [94, 208] on input "0" at bounding box center [105, 213] width 59 height 23
type input "-20"
click at [157, 190] on div "Spacing [GEOGRAPHIC_DATA] -20 -20 0px 0 0px 0 0px 0 [GEOGRAPHIC_DATA] 0px 0 0px…" at bounding box center [104, 317] width 194 height 320
click at [72, 506] on div "Background" at bounding box center [47, 498] width 57 height 20
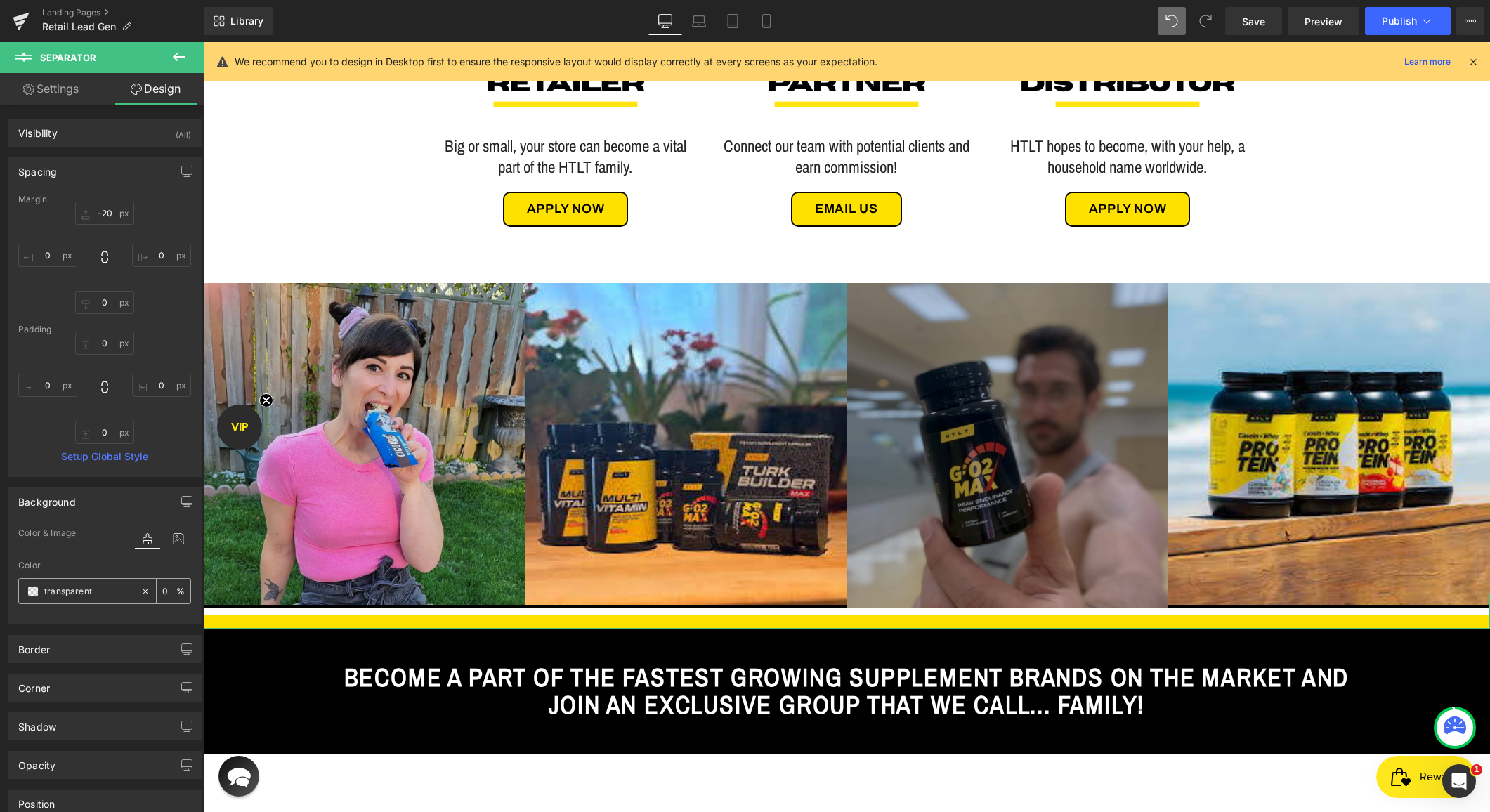
click at [43, 587] on div "transparent" at bounding box center [79, 592] width 121 height 25
click at [28, 589] on span at bounding box center [33, 592] width 11 height 11
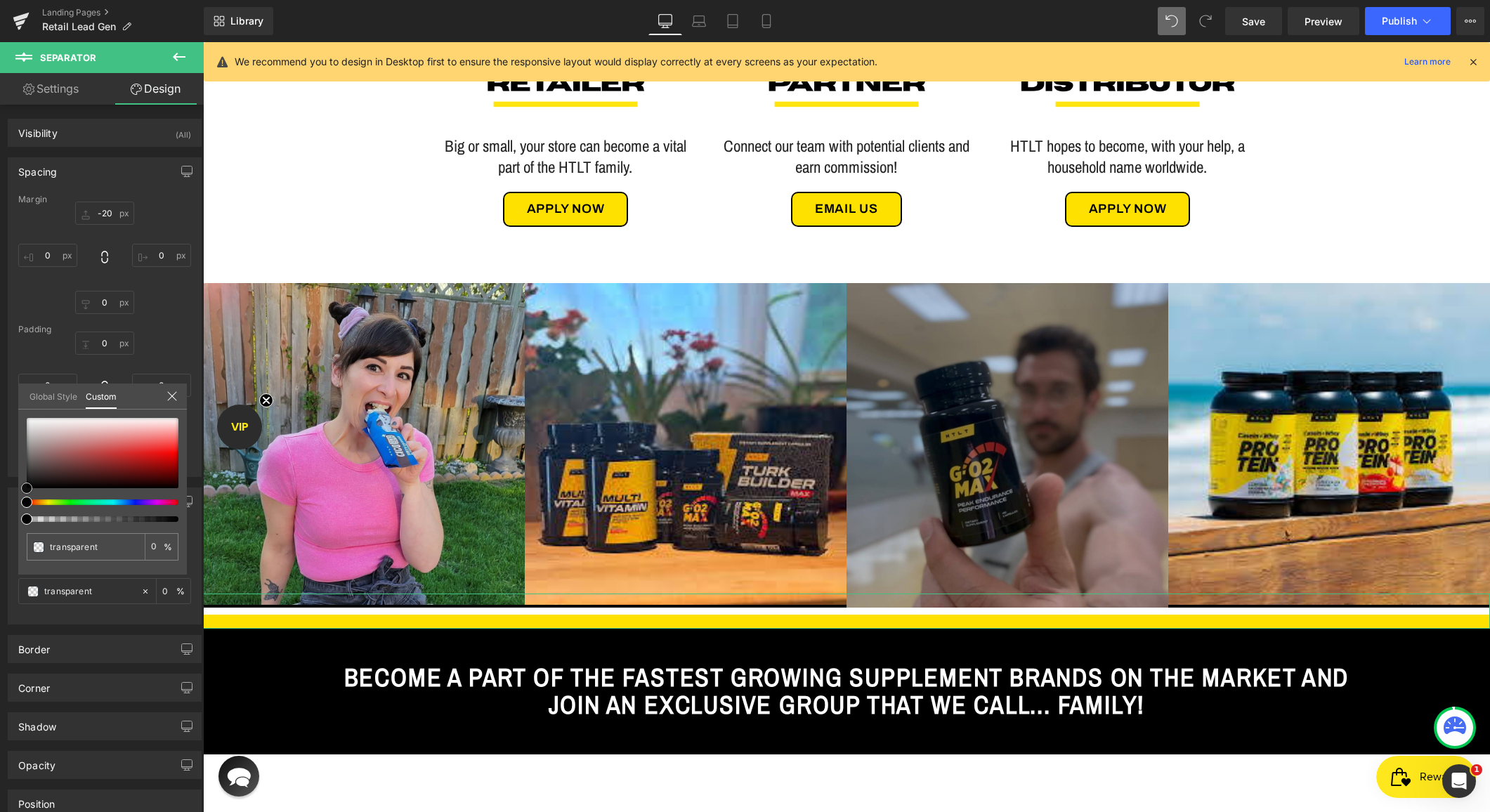
type input "#3d2323"
type input "100"
type input "#3d2323"
type input "100"
type input "#361111"
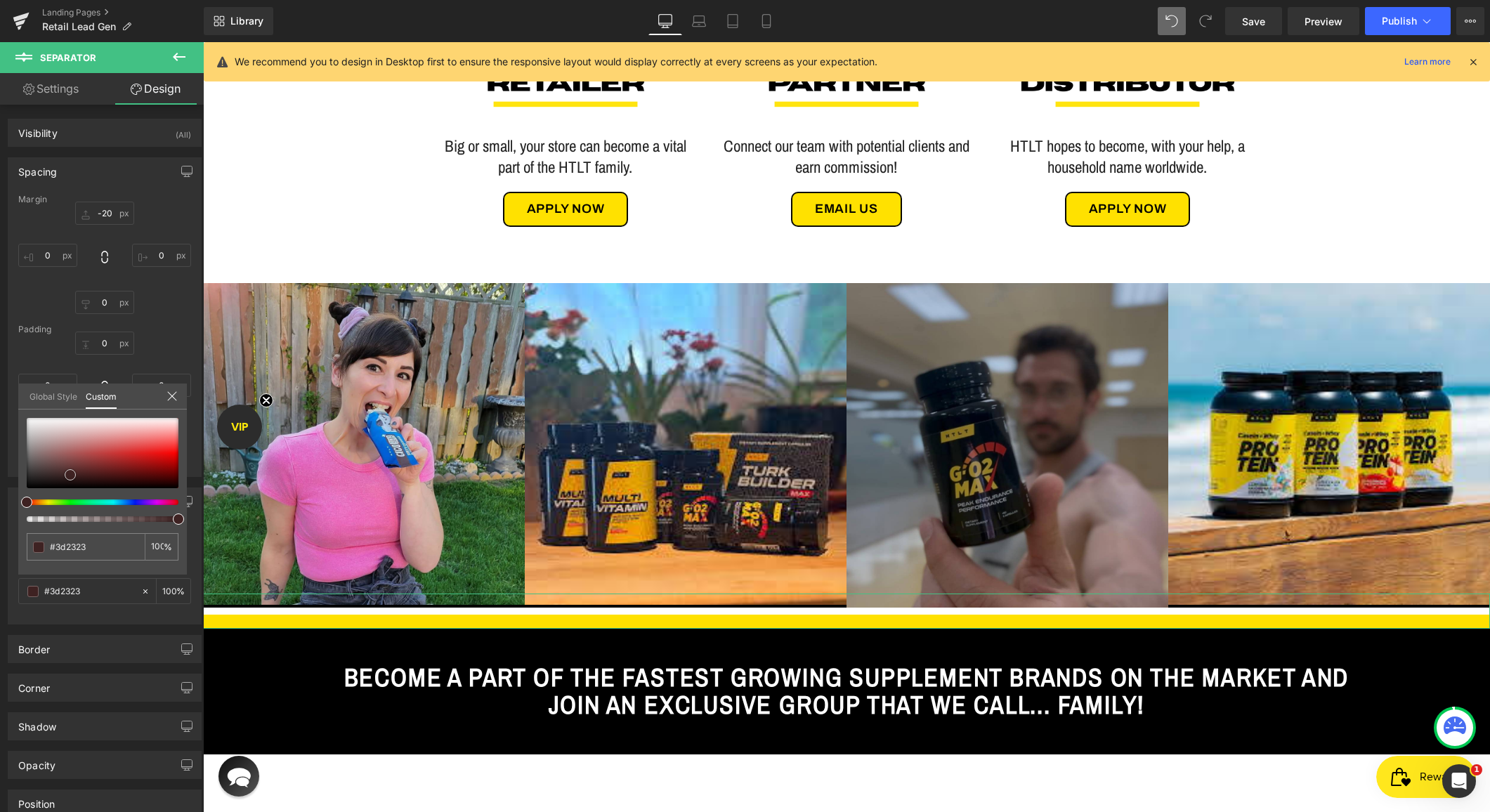
type input "#361111"
type input "#2e0909"
type input "#200303"
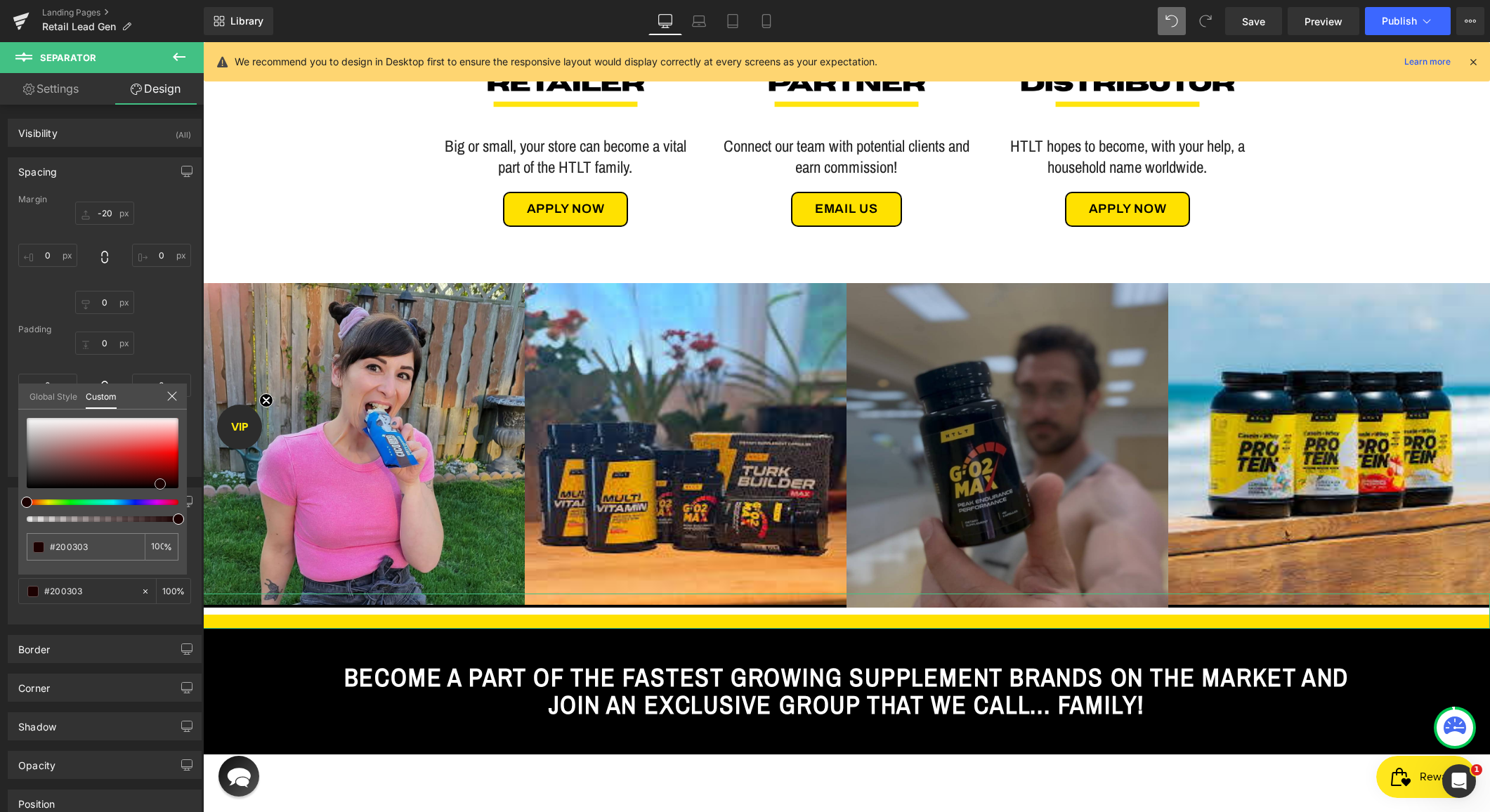
type input "#1c0101"
type input "#140000"
type input "#000000"
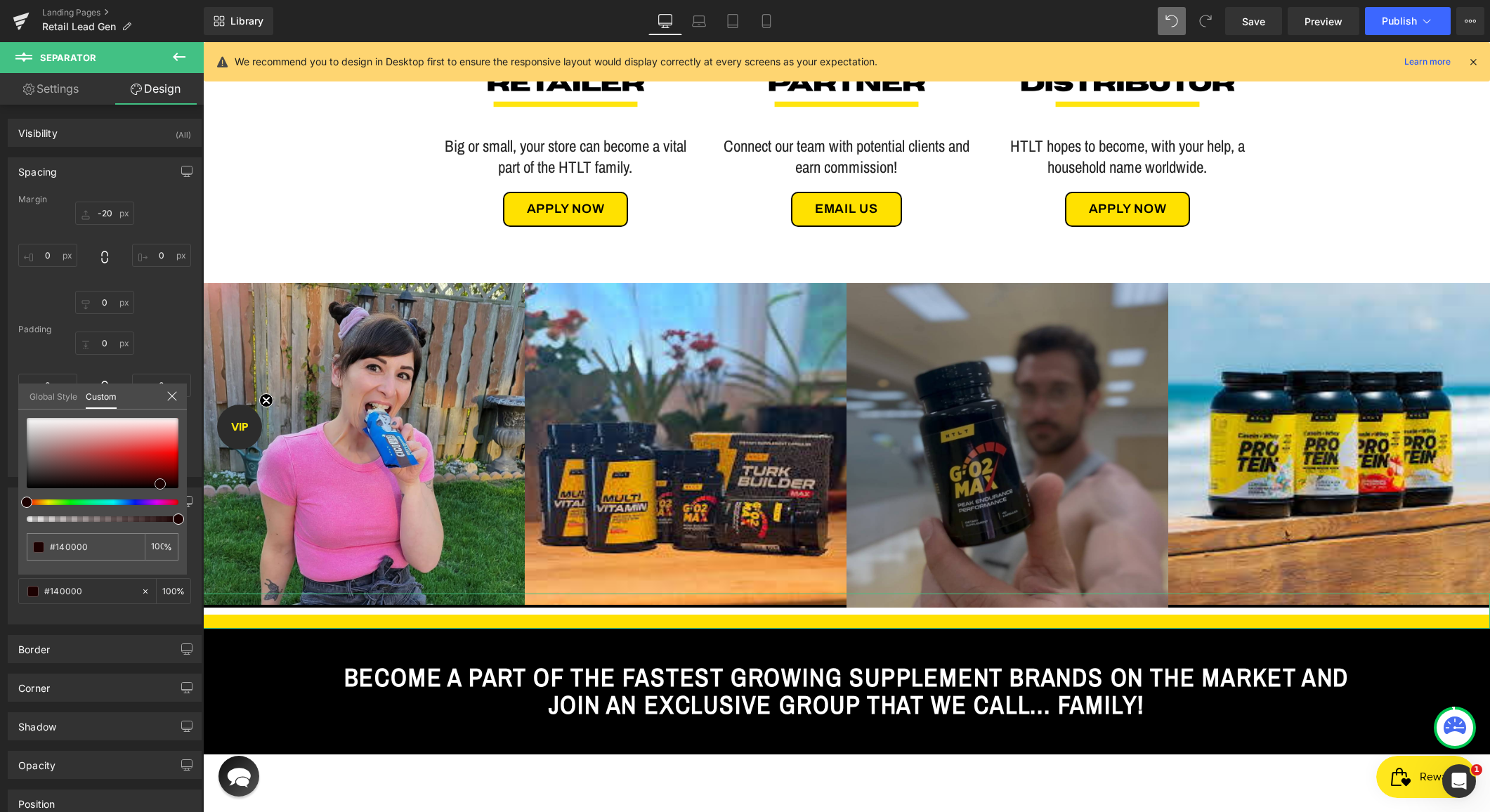
type input "#000000"
drag, startPoint x: 71, startPoint y: 475, endPoint x: 188, endPoint y: 493, distance: 118.4
click at [188, 493] on div "Background Color & Image color rgba(0, 0, 0, 1) Color #000000 100 % Image Repla…" at bounding box center [105, 551] width 210 height 148
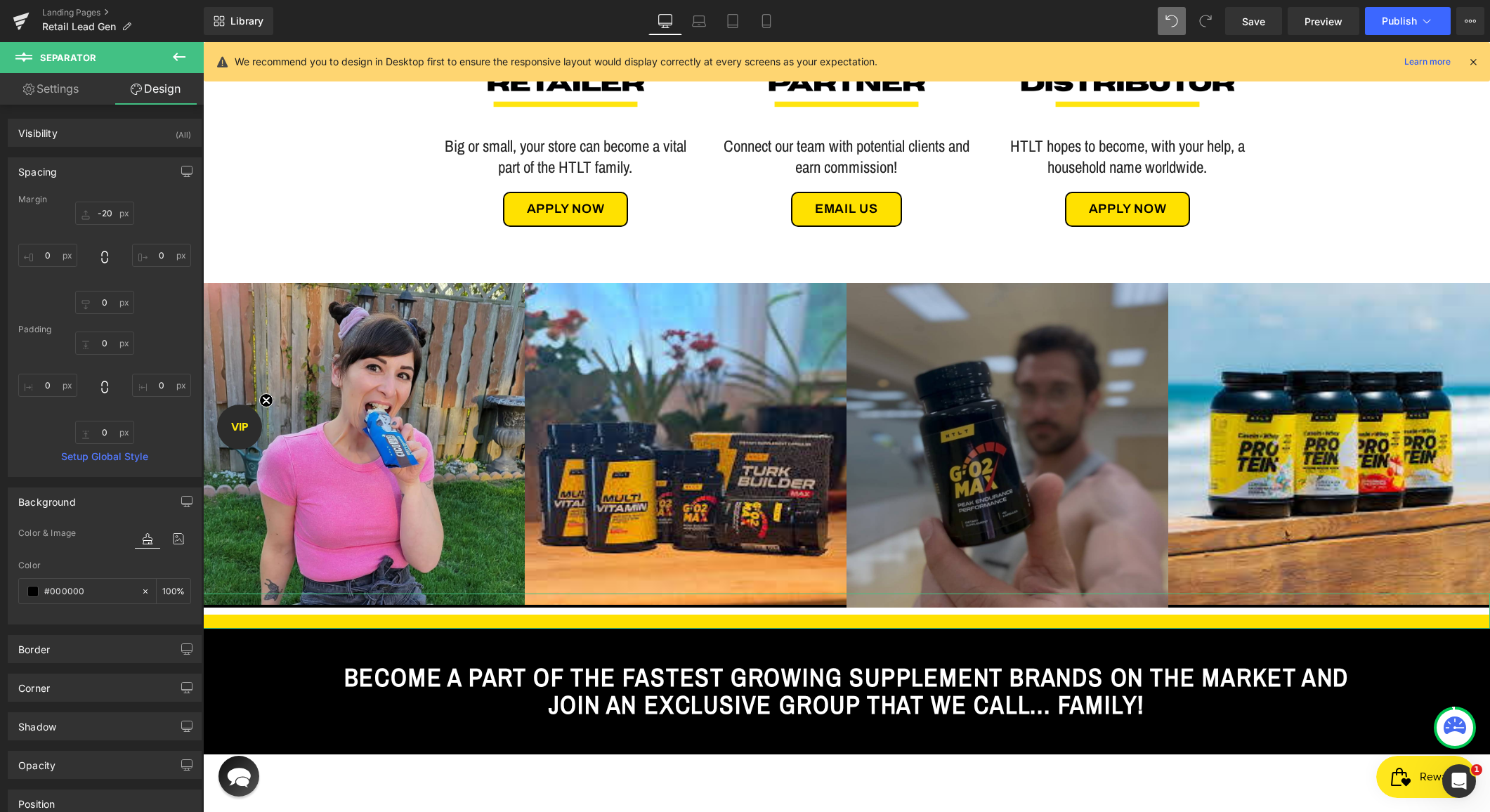
click at [108, 496] on div "Background" at bounding box center [105, 502] width 193 height 27
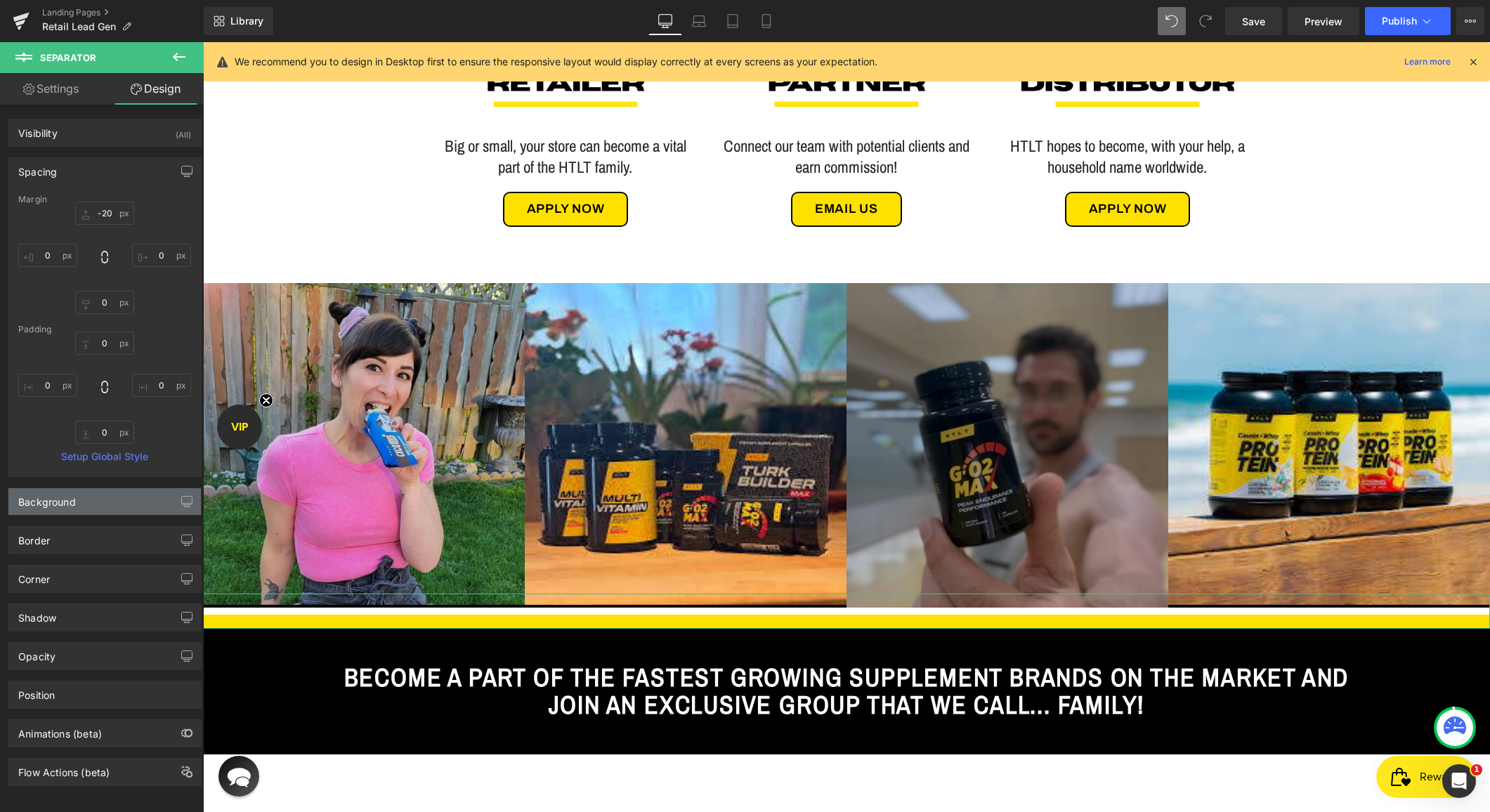
click at [101, 504] on div "Background" at bounding box center [105, 502] width 193 height 27
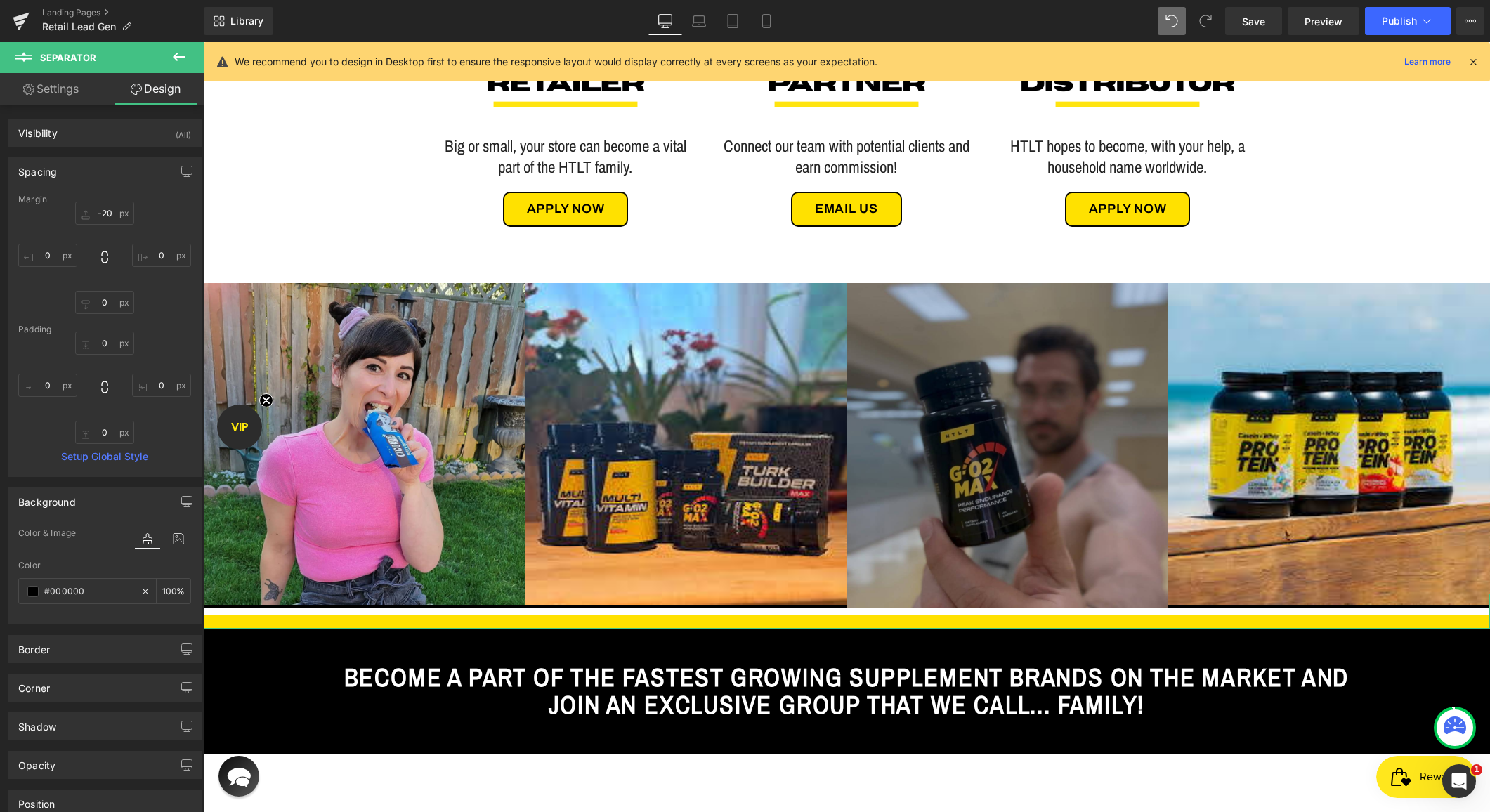
click at [94, 502] on div "Background" at bounding box center [105, 502] width 193 height 27
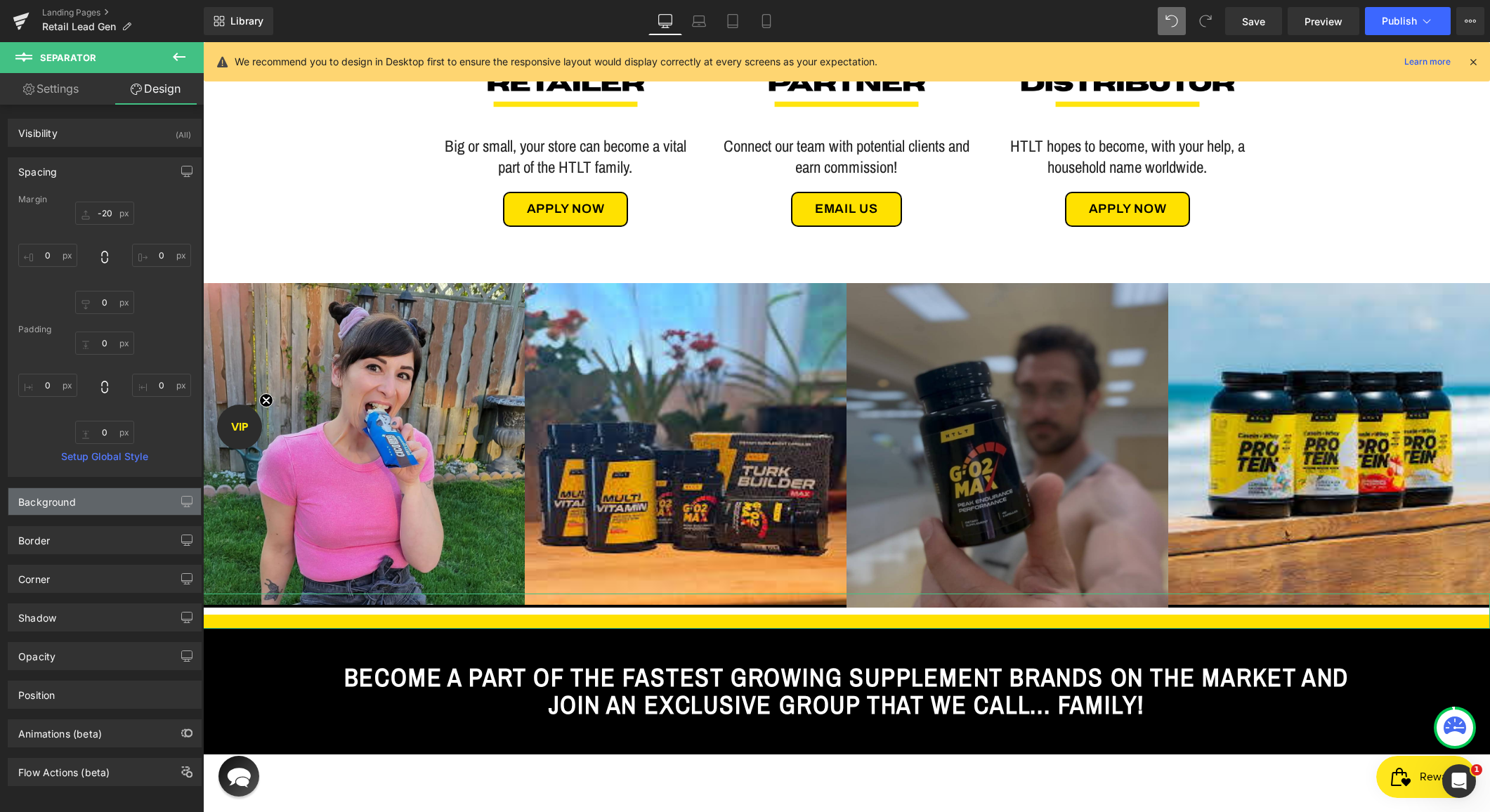
click at [94, 502] on div "Background" at bounding box center [105, 502] width 193 height 27
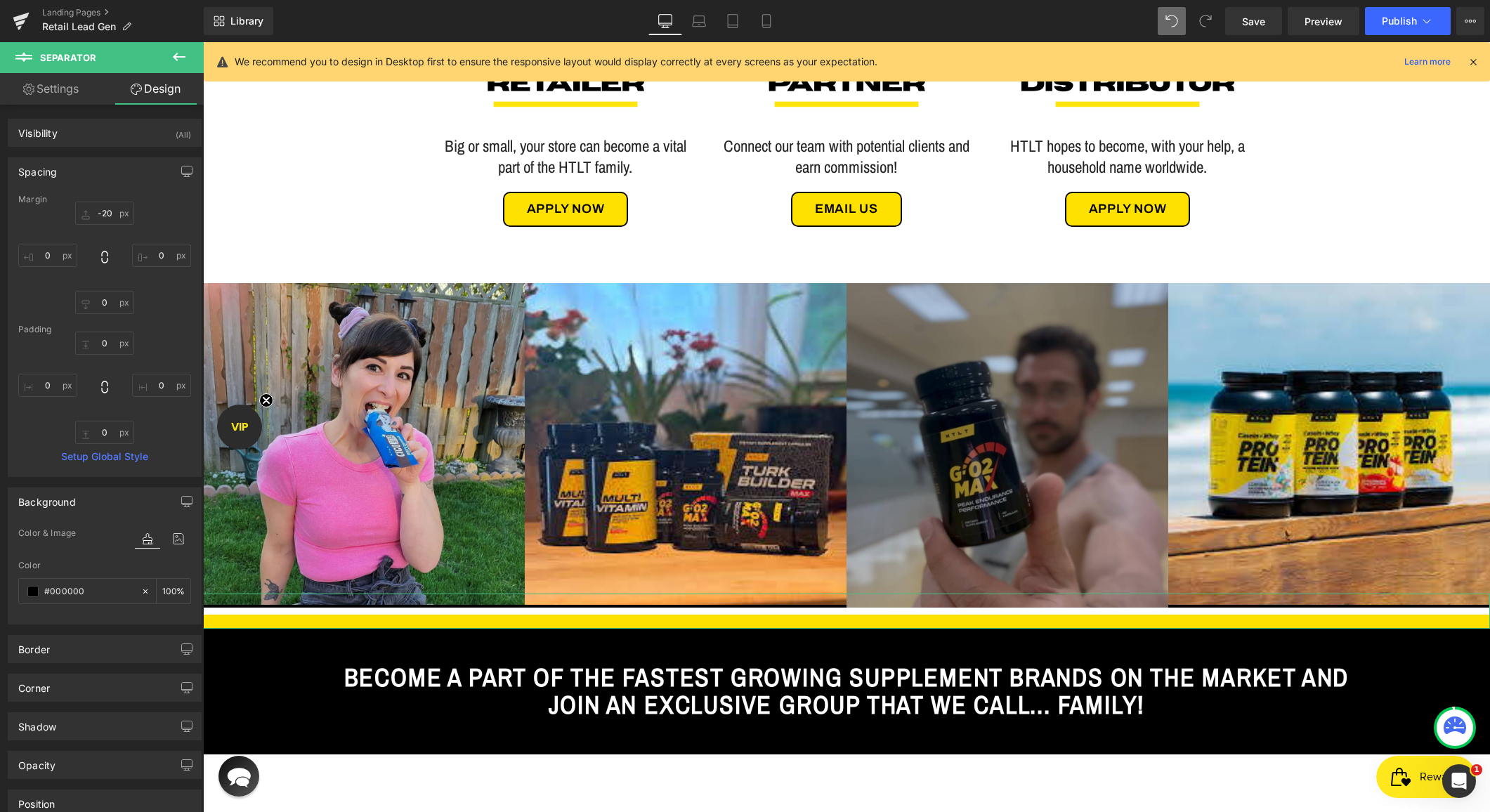
click at [94, 502] on div "Background" at bounding box center [105, 502] width 193 height 27
click at [267, 608] on body "Skip to content HTLT Supplements Supplements Turk Builder Platinum Turk Builder…" at bounding box center [847, 596] width 1288 height 2516
click at [876, 612] on icon at bounding box center [876, 611] width 8 height 9
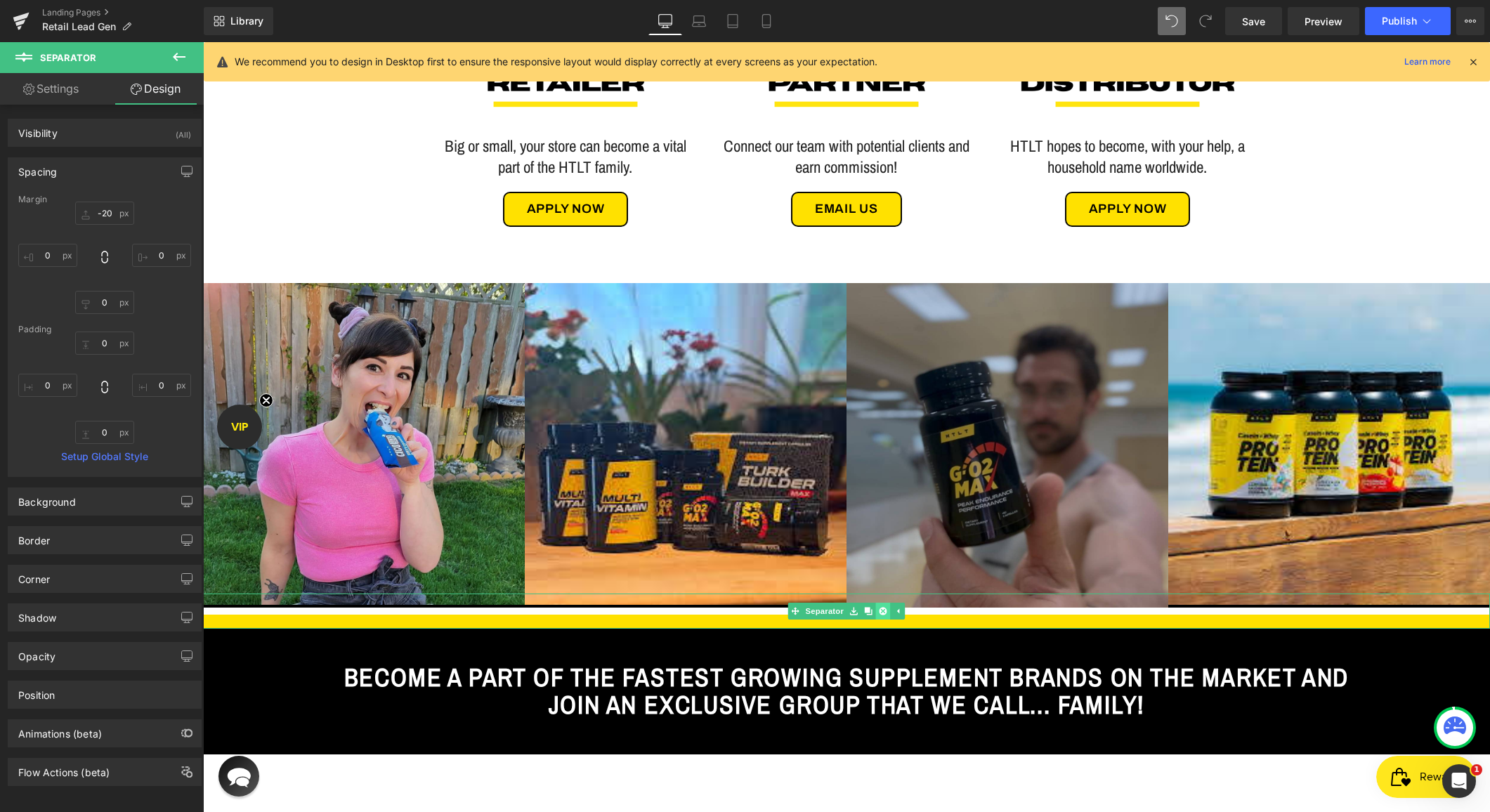
click at [883, 610] on icon at bounding box center [883, 611] width 8 height 8
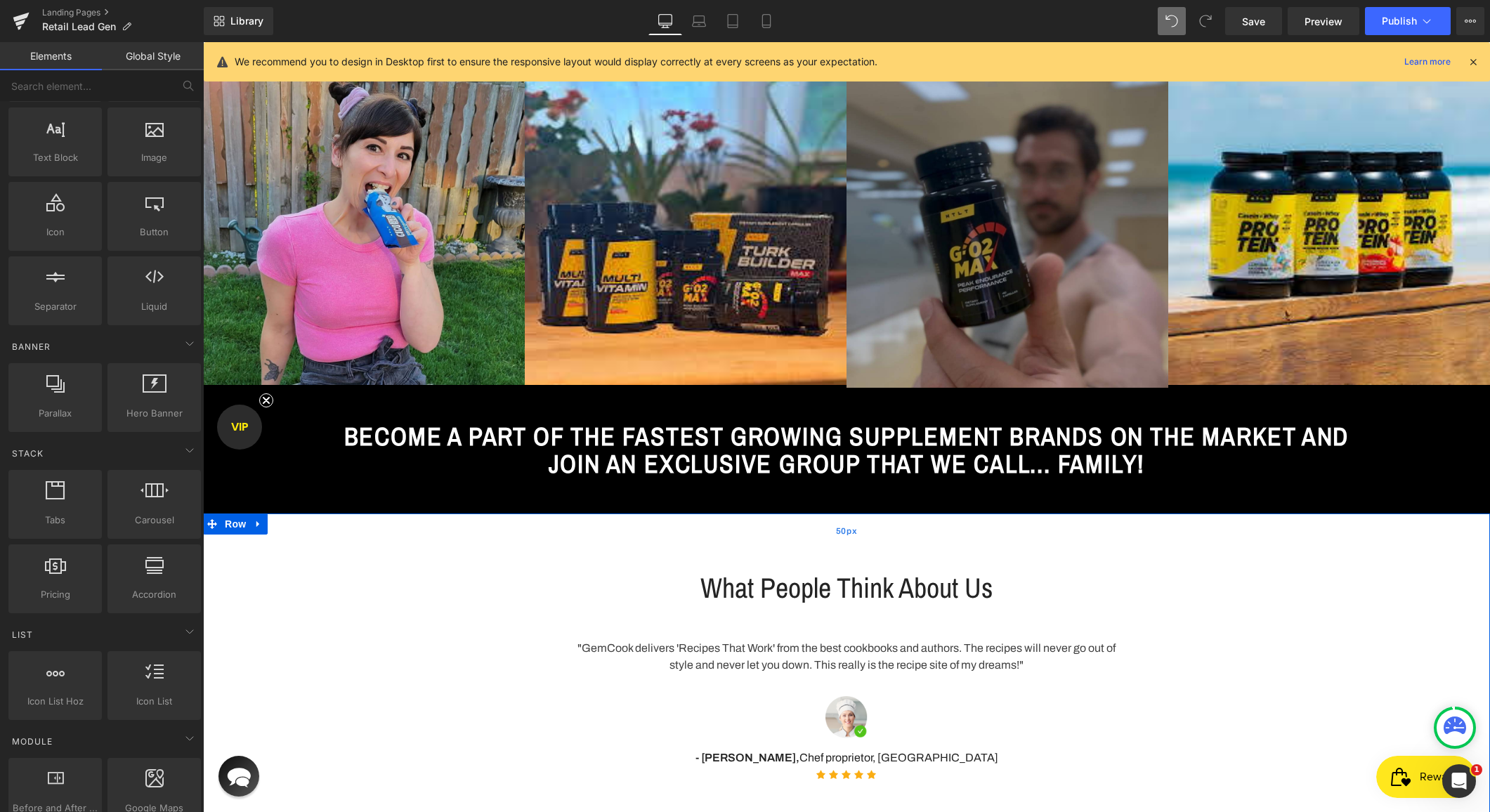
scroll to position [918, 0]
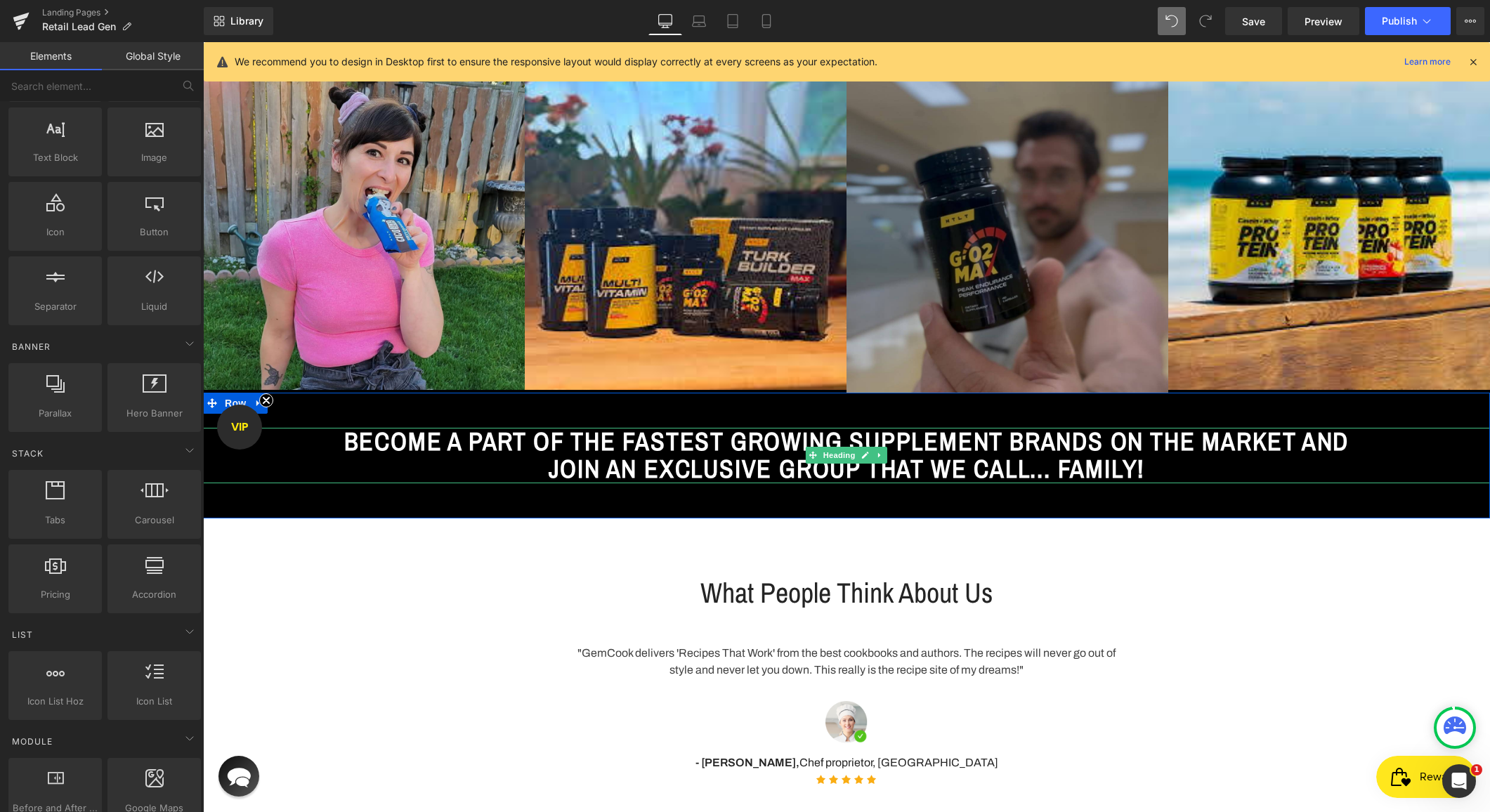
click at [808, 443] on span "BECOME A PART OF THE FASTEST GROWING SUPPLEMENT BRANDS ON THE MARKET AND JOIN A…" at bounding box center [847, 455] width 1005 height 62
click at [757, 436] on span "BECOME A PART OF THE FASTEST GROWING SUPPLEMENT BRANDS ON THE MARKET AND JOIN A…" at bounding box center [847, 455] width 1005 height 62
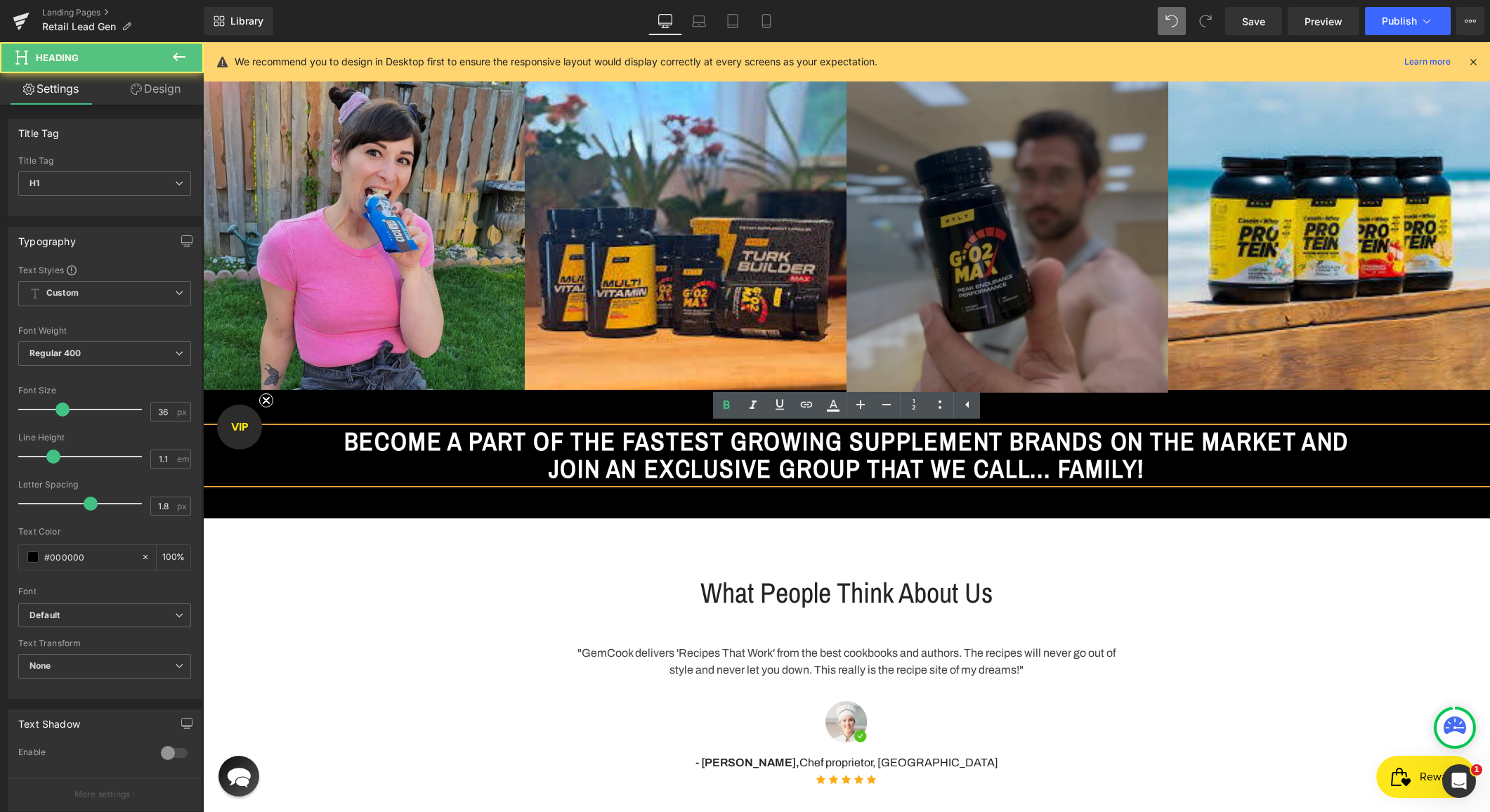
click at [707, 442] on span "BECOME A PART OF THE FASTEST GROWING SUPPLEMENT BRANDS ON THE MARKET AND JOIN A…" at bounding box center [847, 455] width 1005 height 62
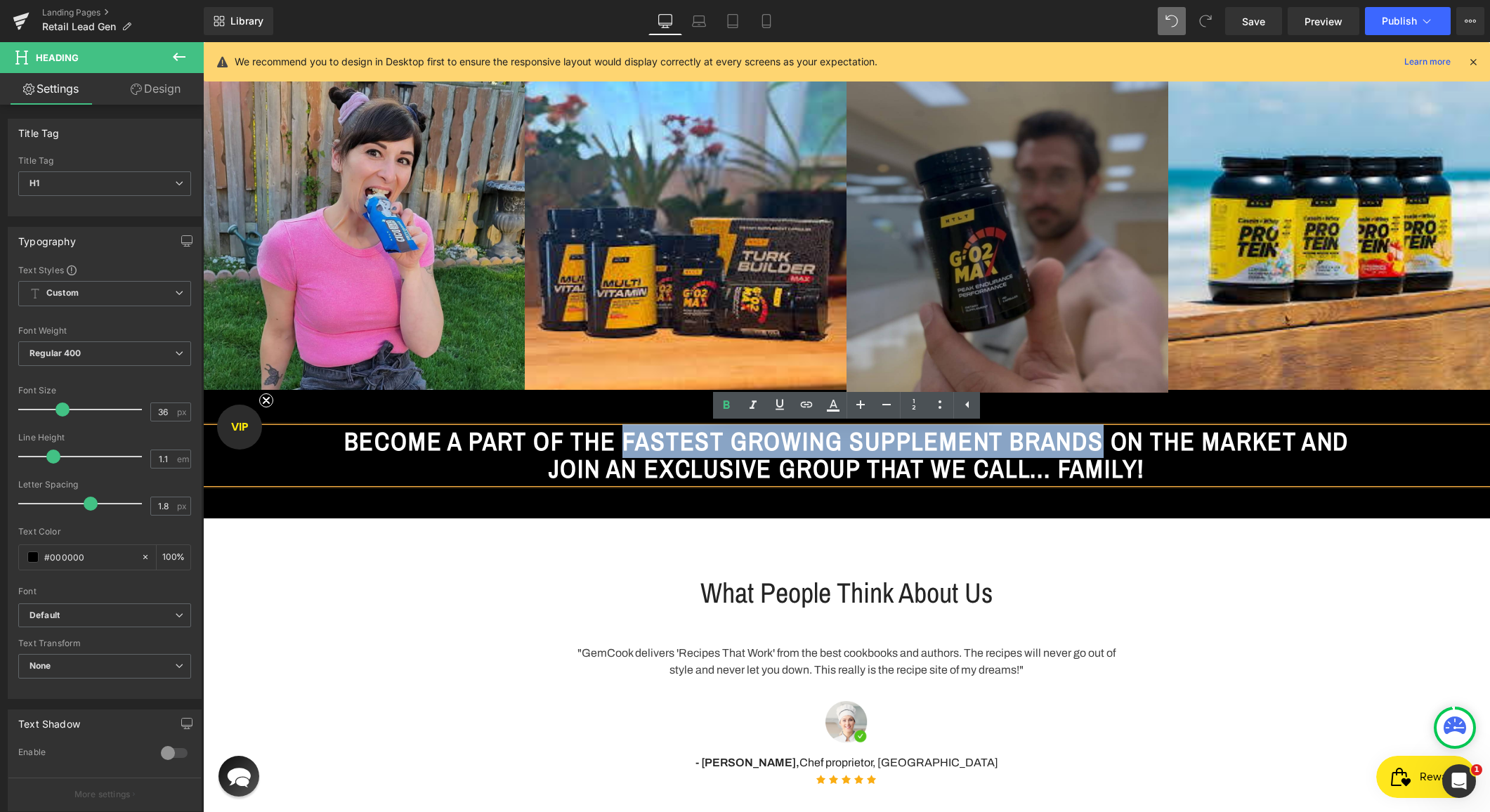
drag, startPoint x: 706, startPoint y: 441, endPoint x: 1288, endPoint y: 453, distance: 582.1
click at [1288, 453] on span "BECOME A PART OF THE FASTEST GROWING SUPPLEMENT BRANDS ON THE MARKET AND JOIN A…" at bounding box center [847, 455] width 1005 height 62
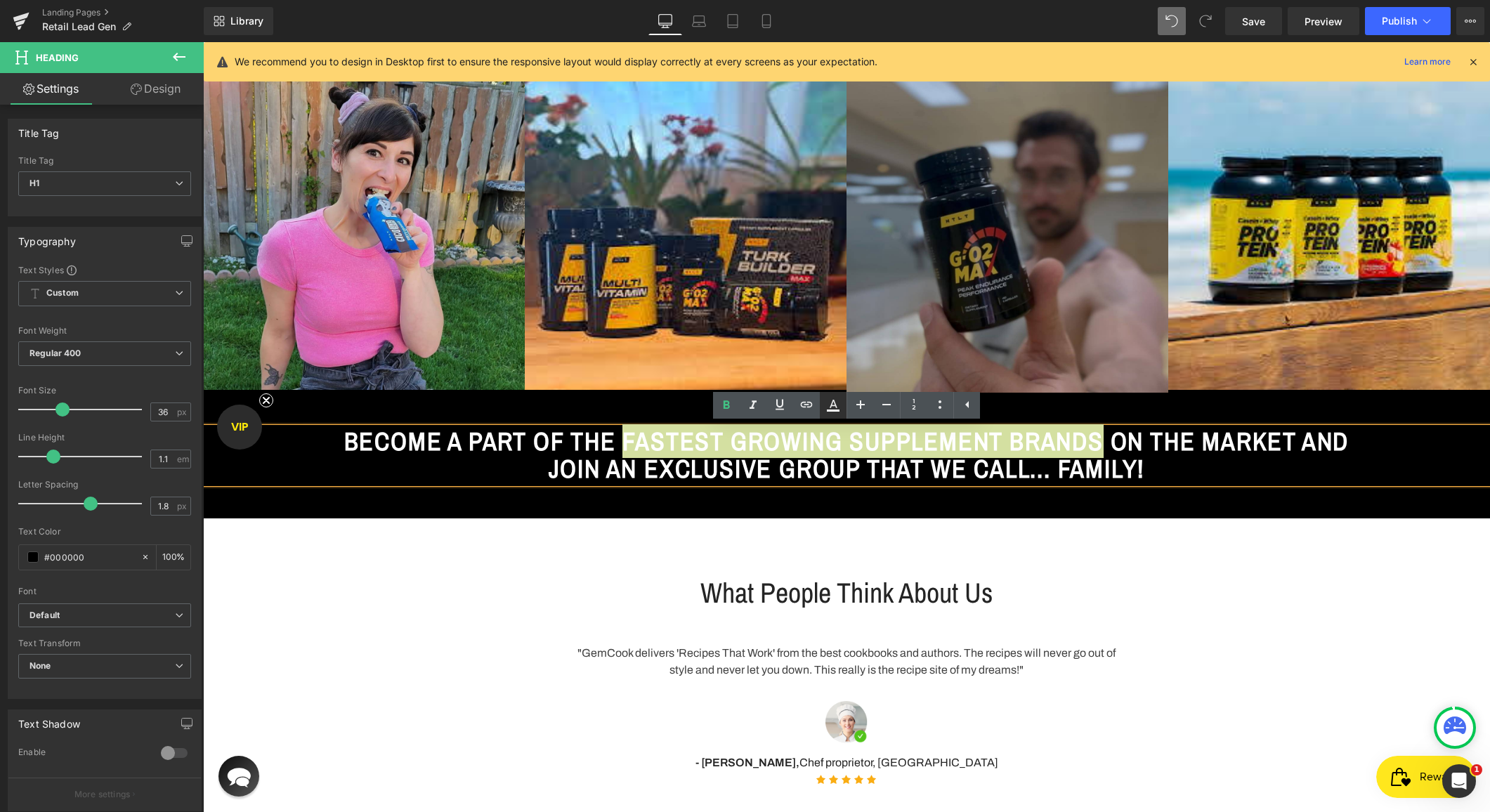
click at [834, 406] on icon at bounding box center [833, 406] width 17 height 17
type input "100"
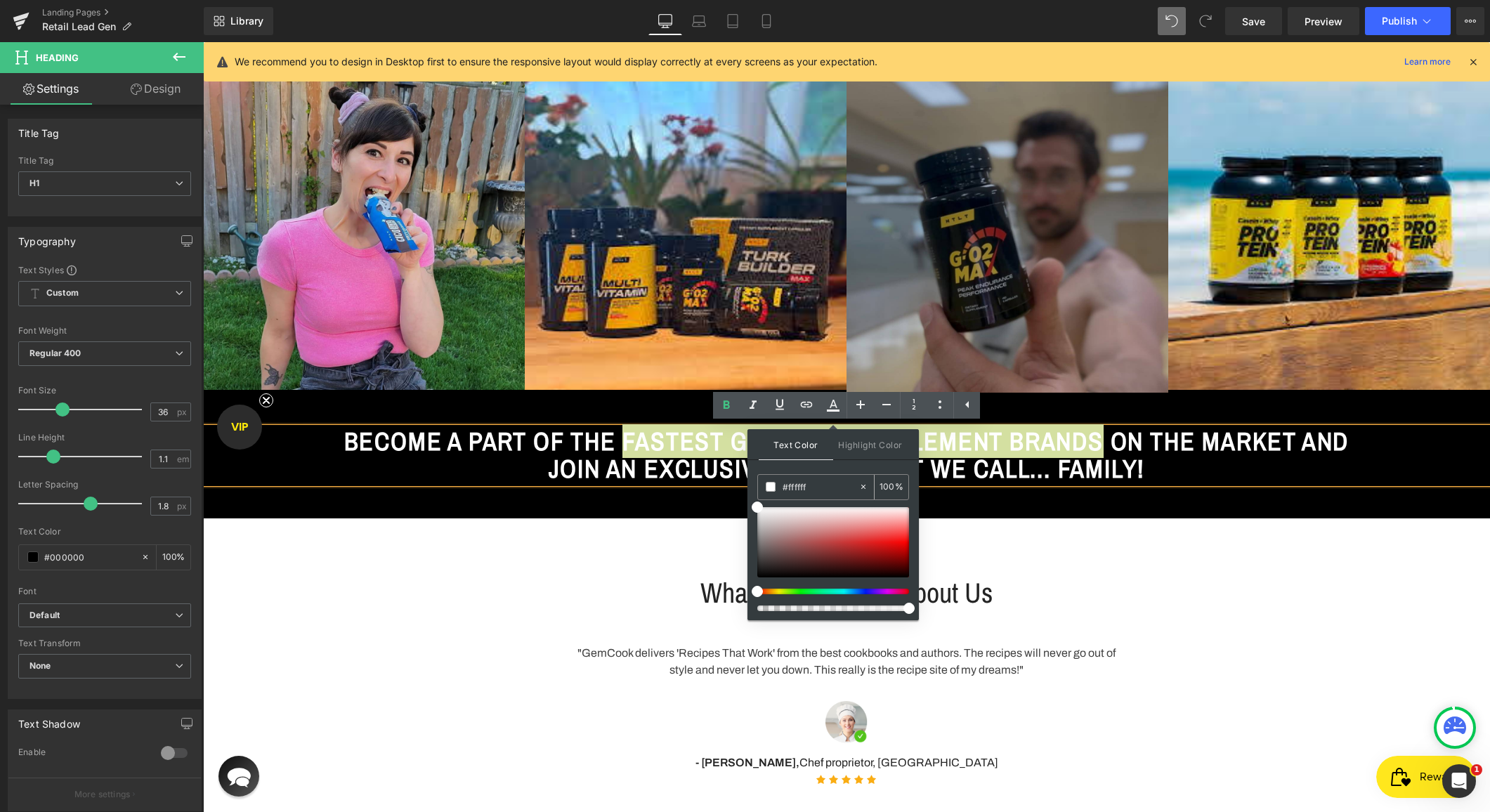
click at [813, 481] on input "#ffffff" at bounding box center [821, 487] width 76 height 15
paste input "e100"
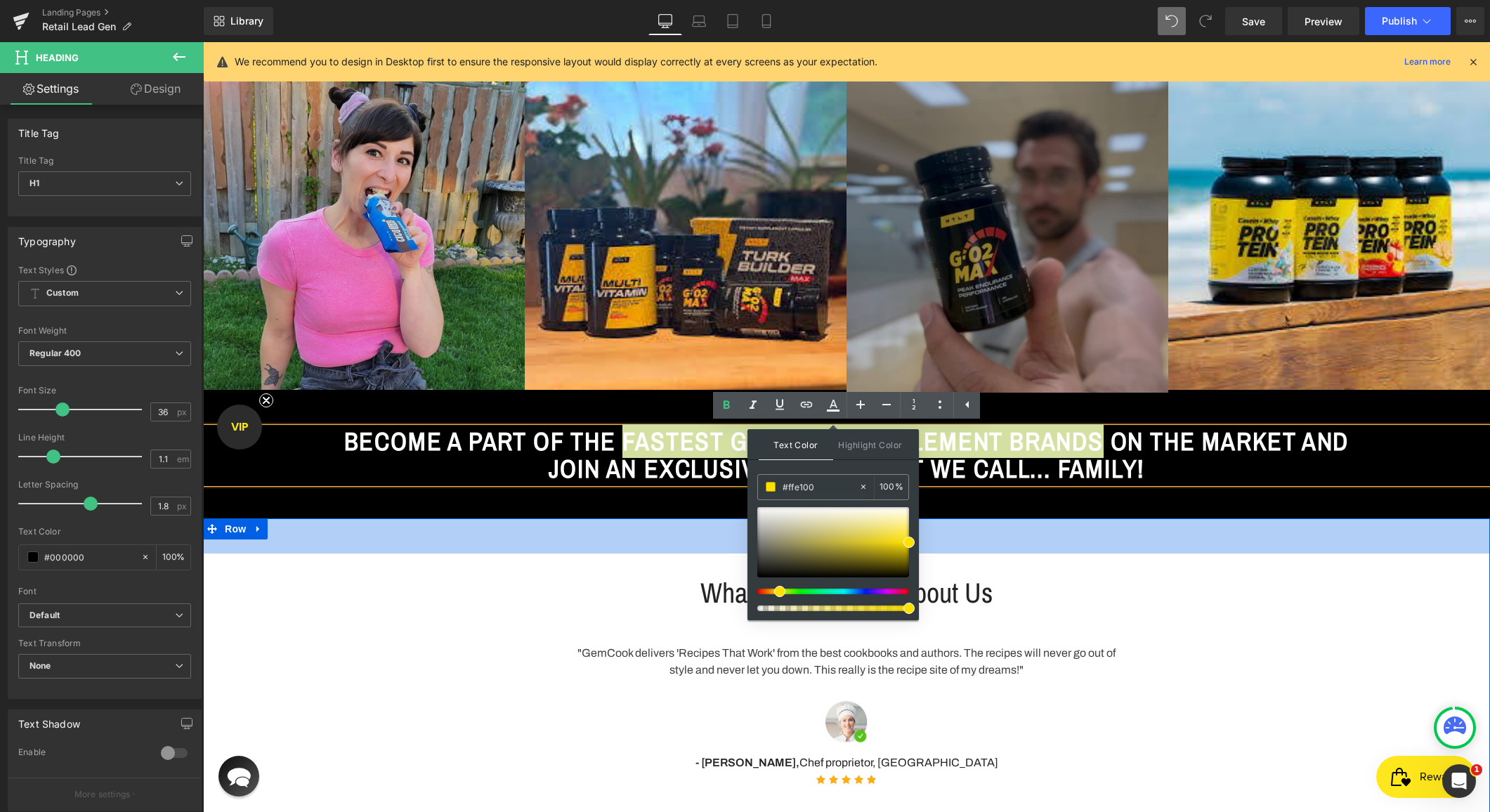
click at [1242, 548] on div "50px" at bounding box center [847, 535] width 1288 height 35
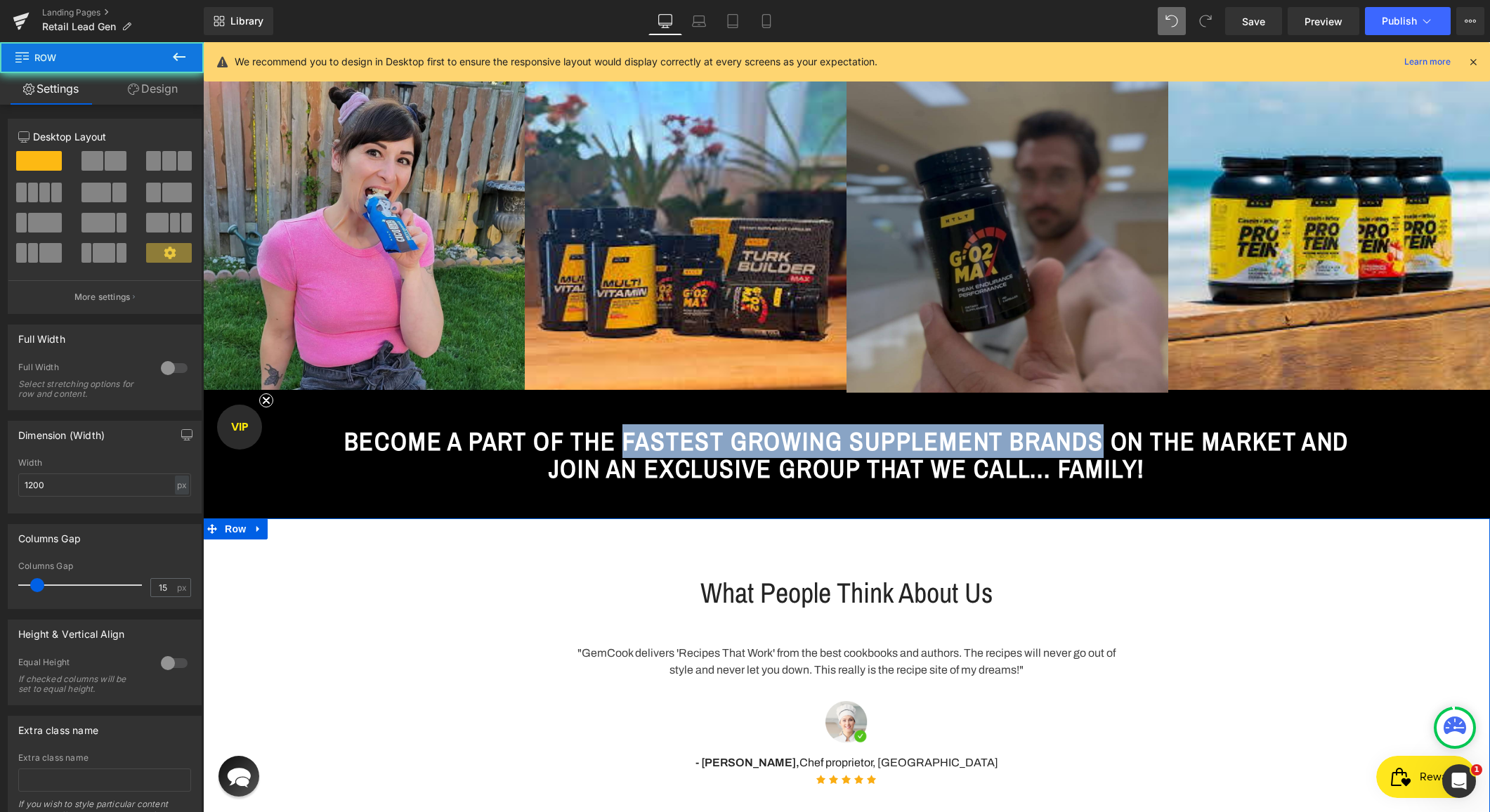
click at [1261, 575] on div "What People Think About Us Heading" at bounding box center [846, 593] width 843 height 36
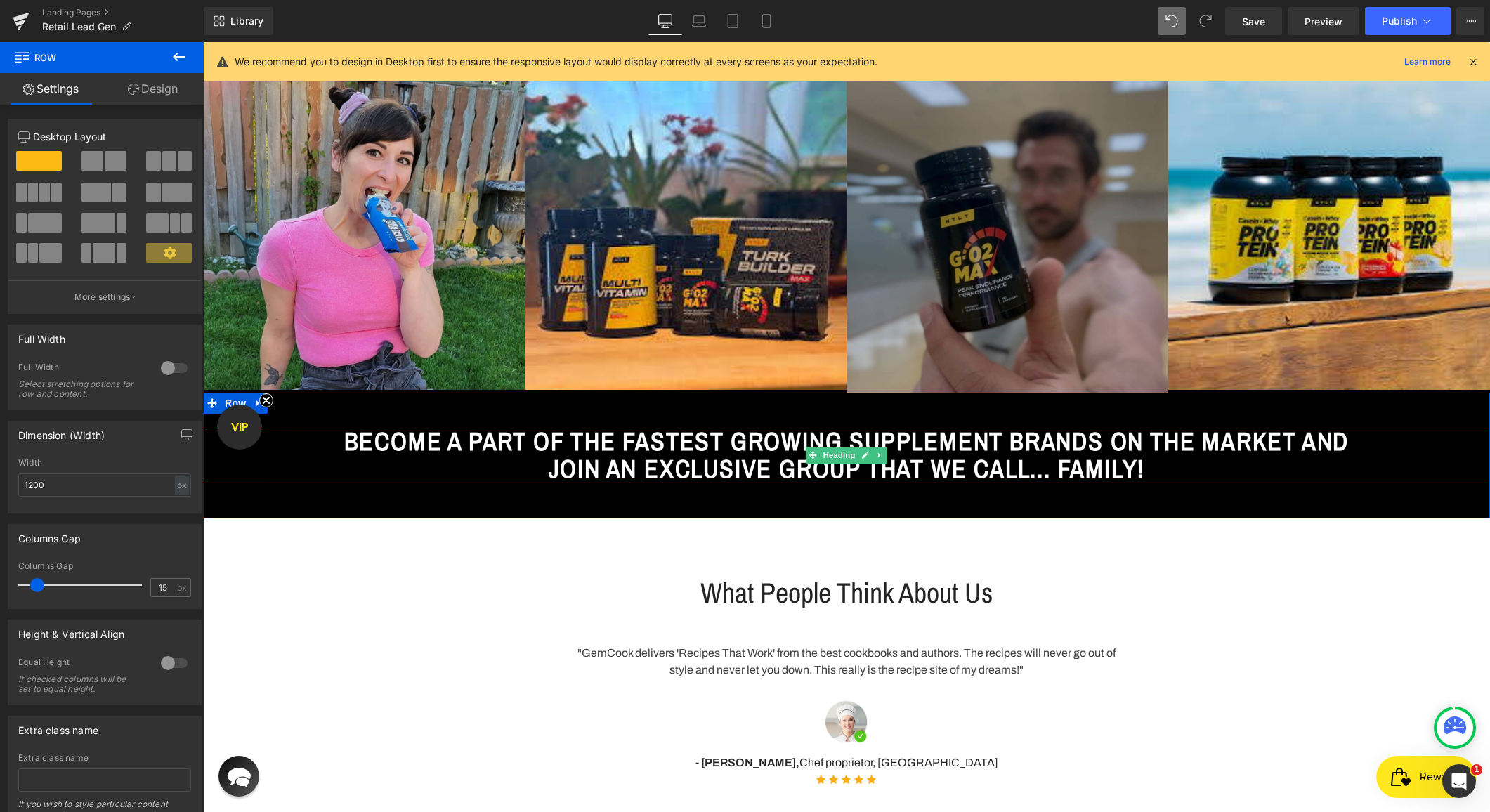
click at [746, 437] on span "BECOME A PART OF THE FASTEST GROWING SUPPLEMENT BRANDS ON THE MARKET AND JOIN A…" at bounding box center [847, 455] width 1005 height 62
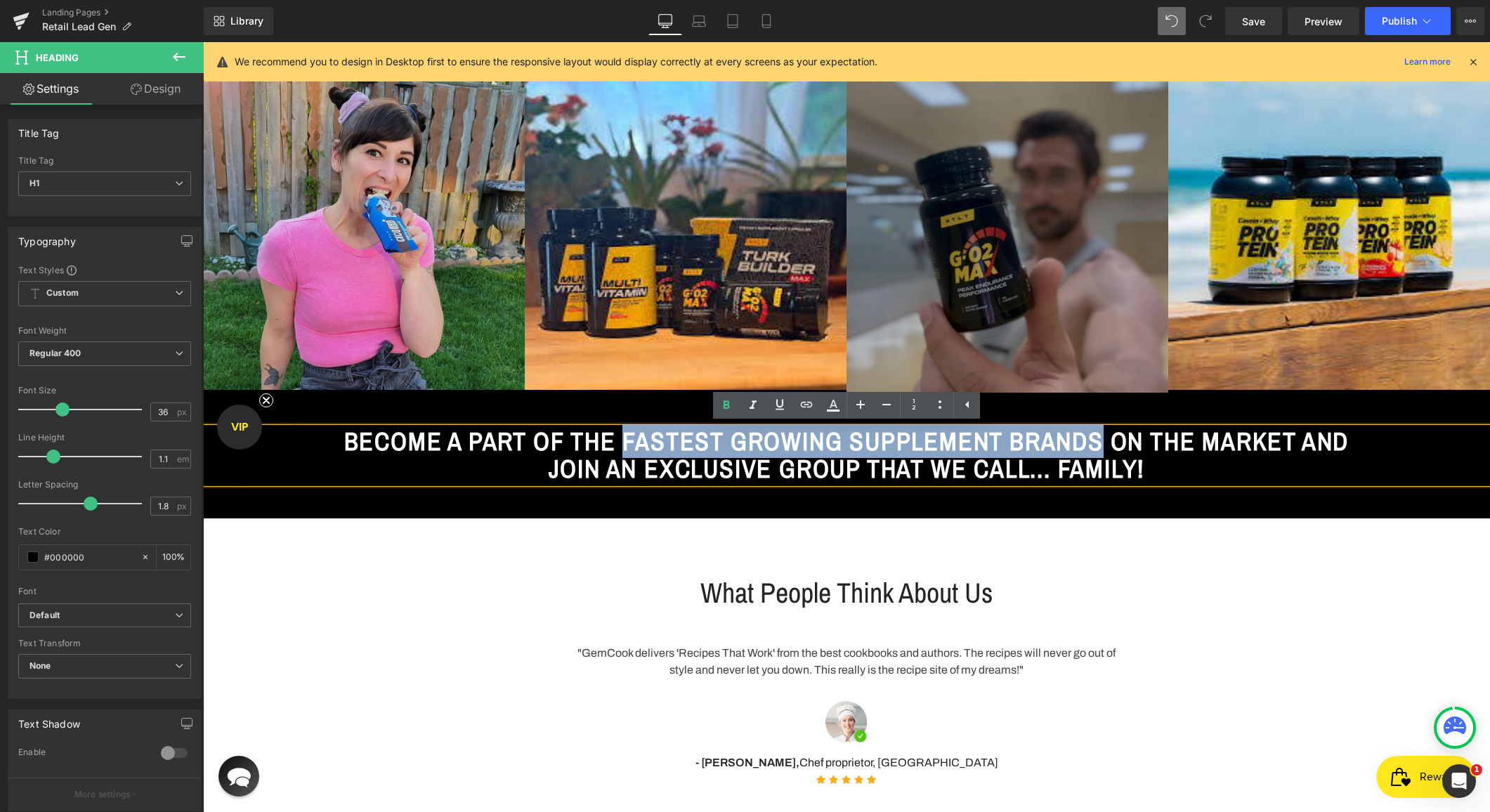
drag, startPoint x: 699, startPoint y: 437, endPoint x: 1287, endPoint y: 451, distance: 588.2
click at [1287, 451] on span "BECOME A PART OF THE FASTEST GROWING SUPPLEMENT BRANDS ON THE MARKET AND JOIN A…" at bounding box center [847, 455] width 1005 height 62
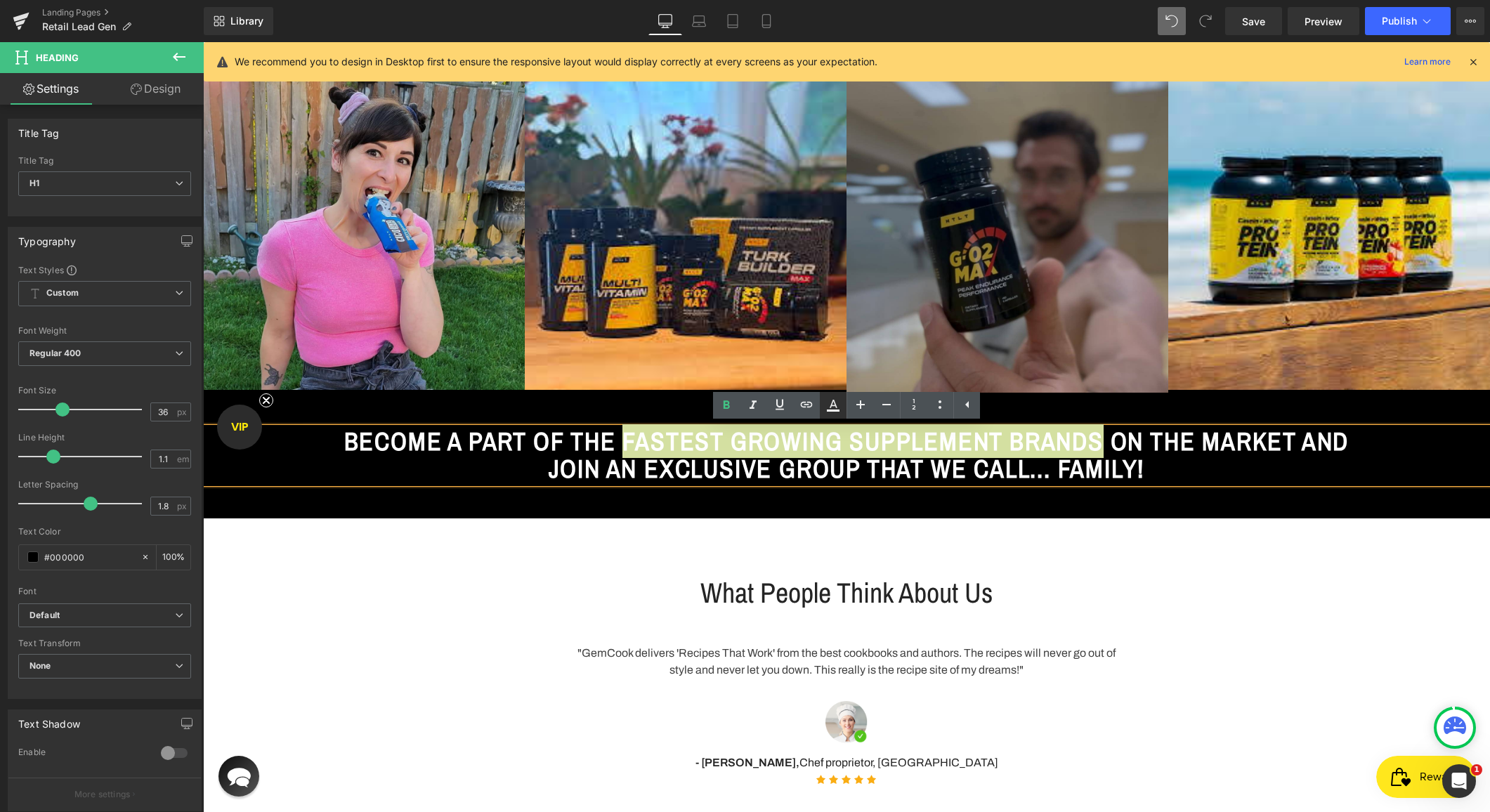
click at [829, 409] on icon at bounding box center [832, 410] width 12 height 2
type input "#ffffff"
type input "100"
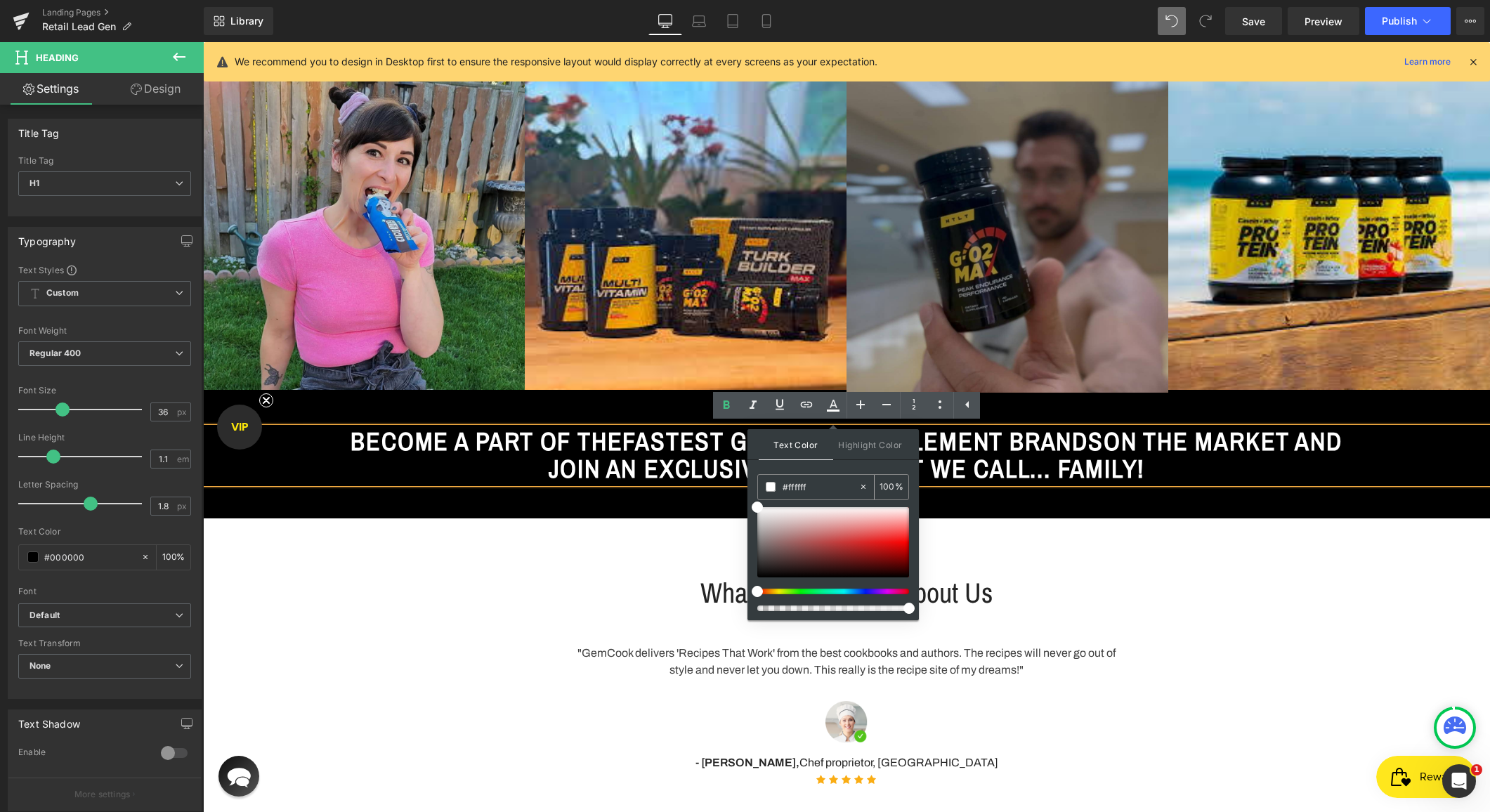
click at [795, 485] on input "#ffffff" at bounding box center [821, 487] width 76 height 15
paste input "e100"
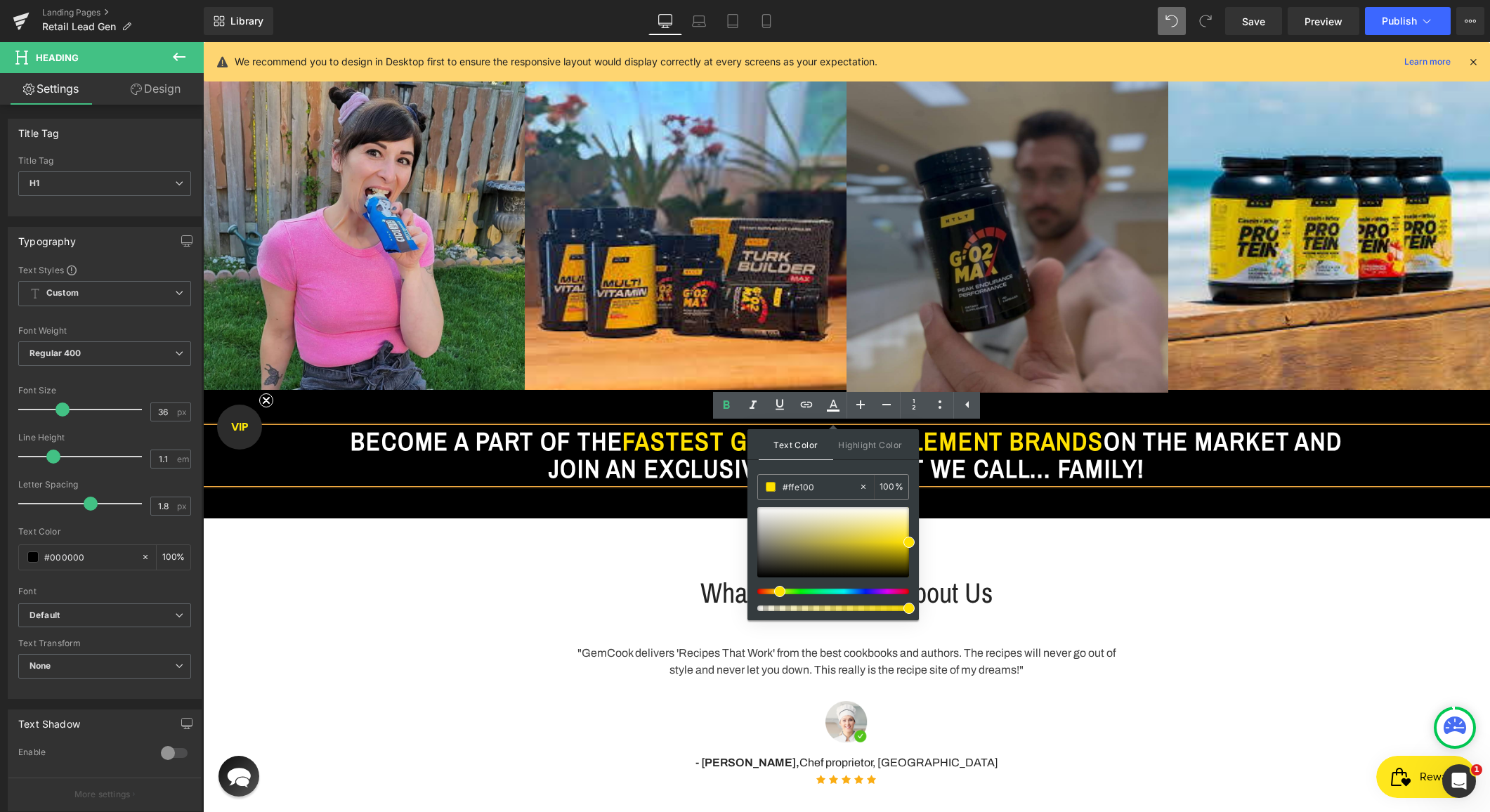
click at [793, 465] on div "Text Color Highlight Color rgba(255, 225, 0, 1) #ffe100 100 % transparent trans…" at bounding box center [833, 525] width 172 height 191
click at [203, 42] on div at bounding box center [203, 42] width 0 height 0
click at [1202, 478] on span "ON THE MARKET AND JOIN AN EXCLUSIVE GROUP THAT WE CALL... FAMILY!" at bounding box center [946, 455] width 794 height 62
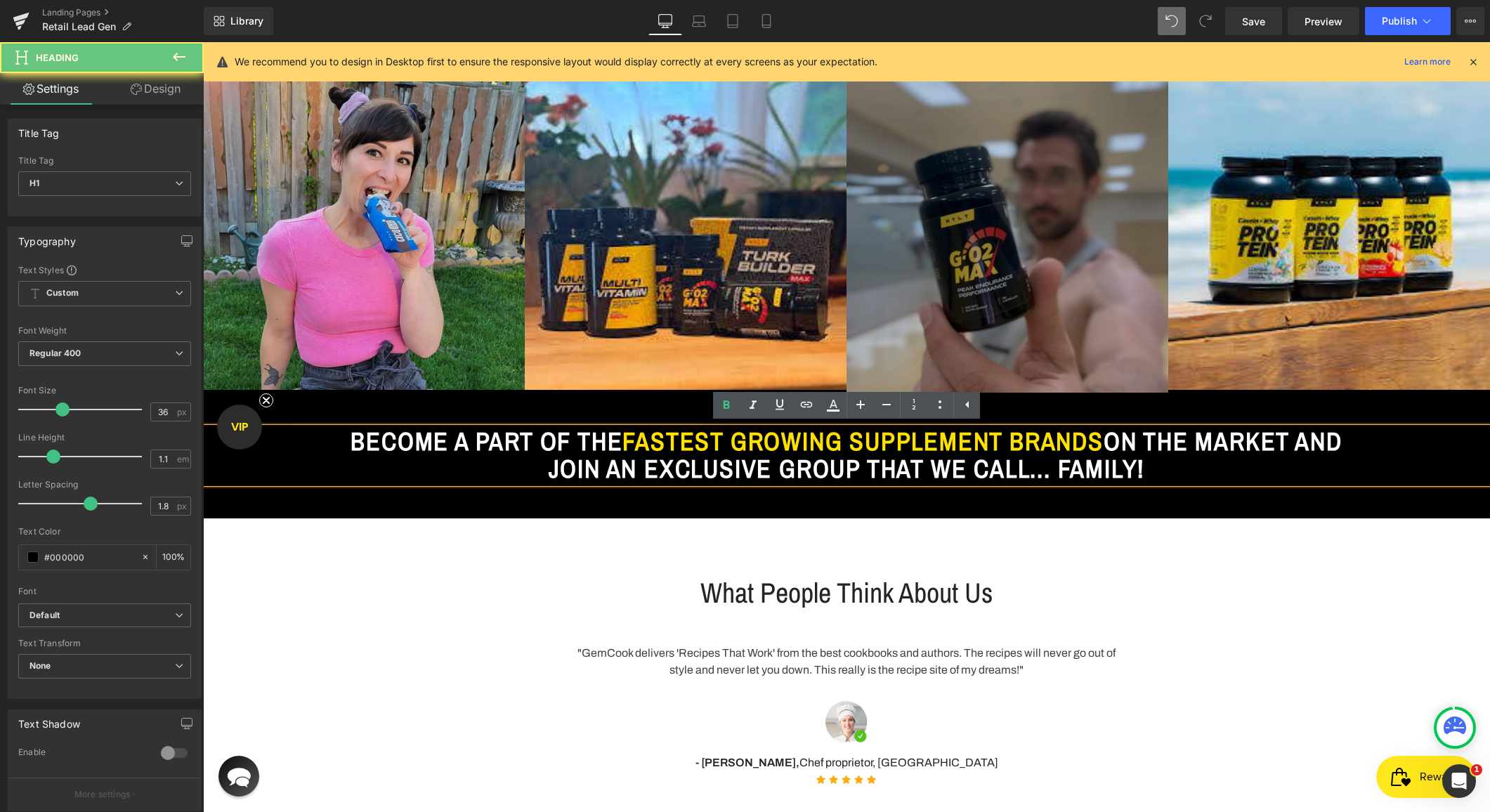
click at [1260, 464] on span "ON THE MARKET AND JOIN AN EXCLUSIVE GROUP THAT WE CALL... FAMILY!" at bounding box center [946, 455] width 794 height 62
click at [1329, 463] on span "ON THE MARKET AND JOIN AN EXCLUSIVE GROUP THAT WE CALL... FAMILY!" at bounding box center [946, 455] width 794 height 62
drag, startPoint x: 1231, startPoint y: 468, endPoint x: 1339, endPoint y: 469, distance: 108.0
click at [1339, 469] on h1 "BECOME A PART OF THE FASTEST GROWING SUPPLEMENT BRANDS ON THE MARKET AND JOIN A…" at bounding box center [847, 455] width 1006 height 55
click at [825, 398] on icon at bounding box center [833, 406] width 17 height 17
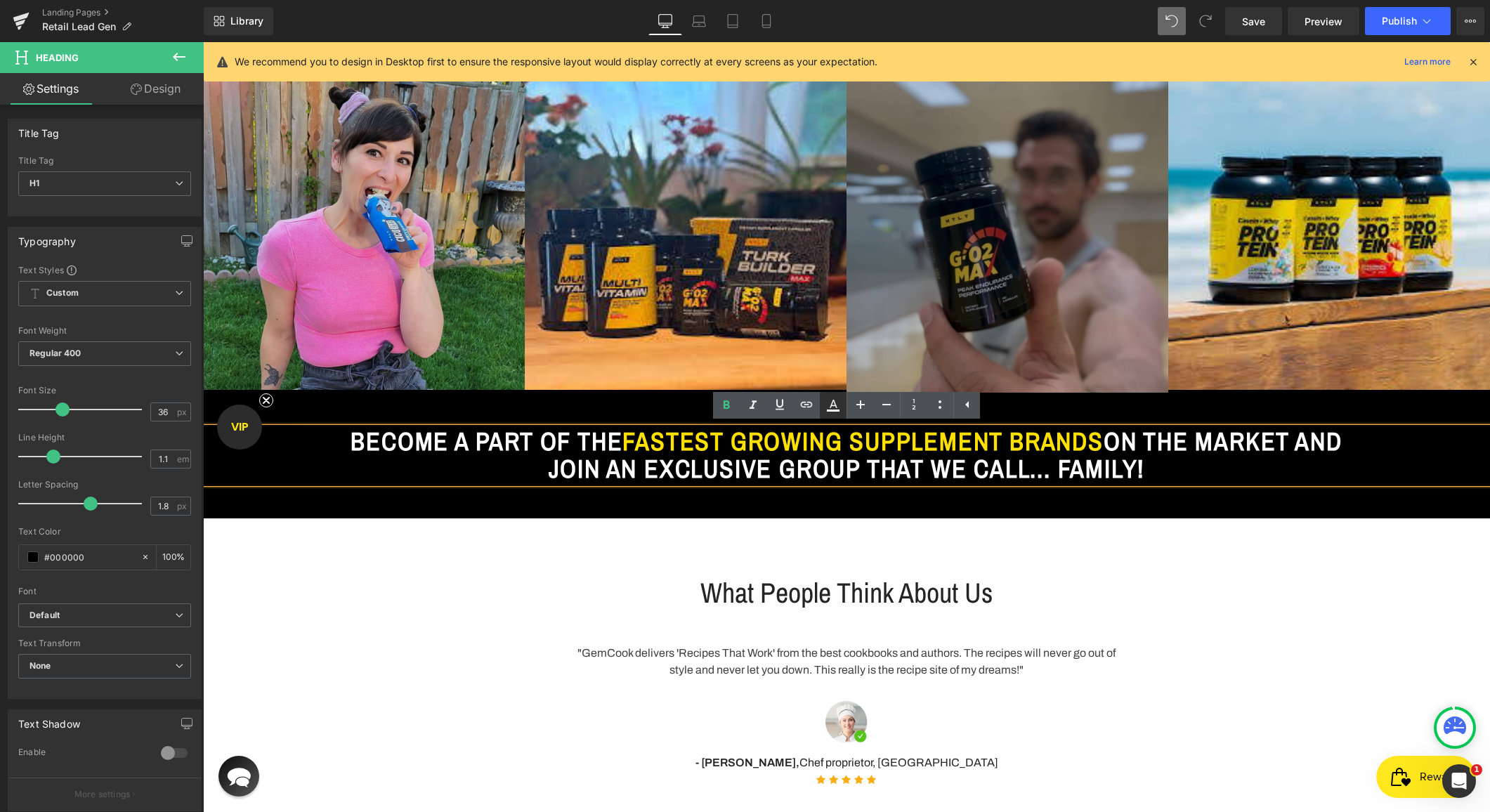
type input "#ffffff"
type input "100"
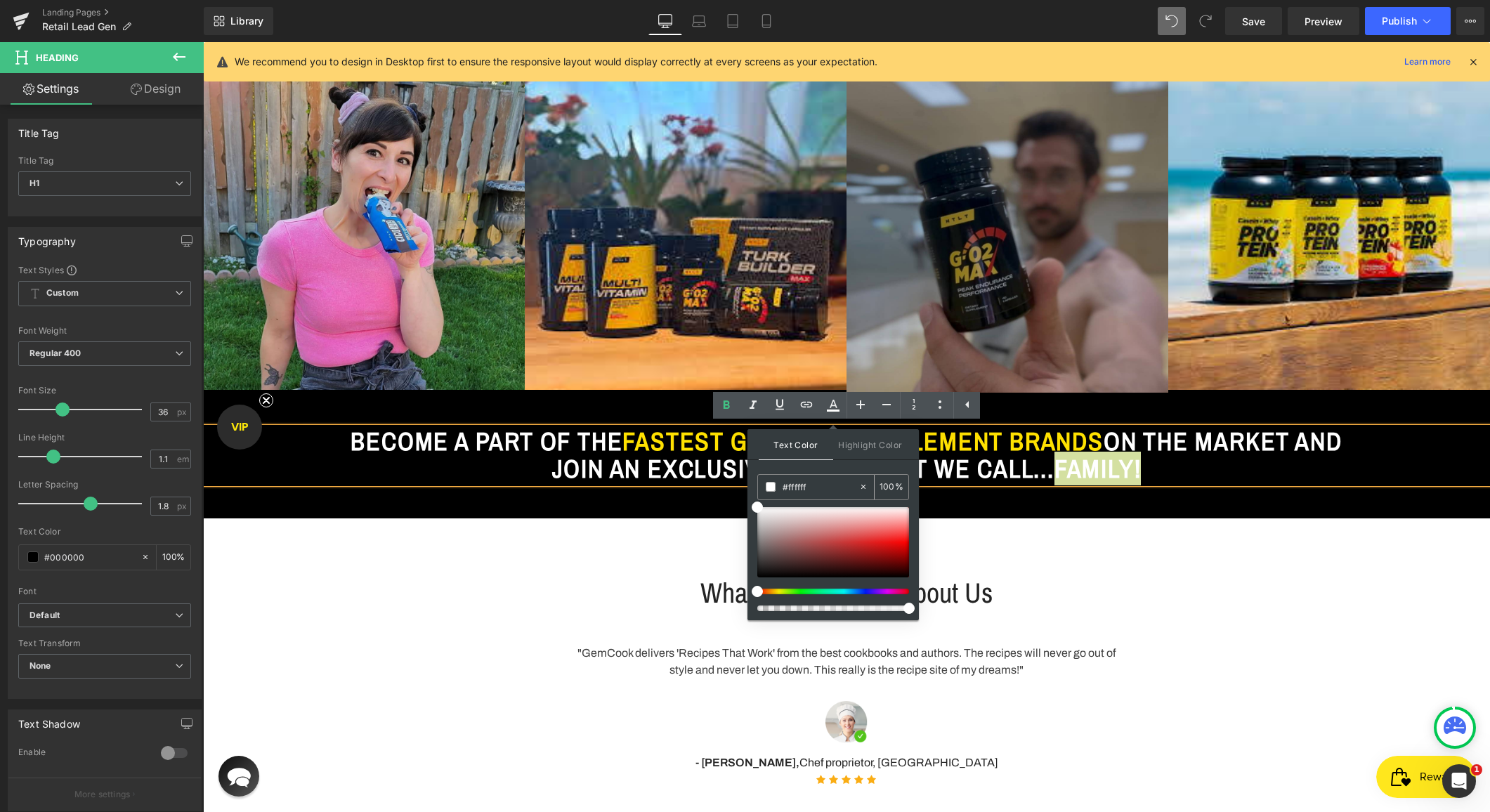
click at [796, 484] on input "#ffffff" at bounding box center [821, 487] width 76 height 15
paste input "e100"
type input "#ffe100"
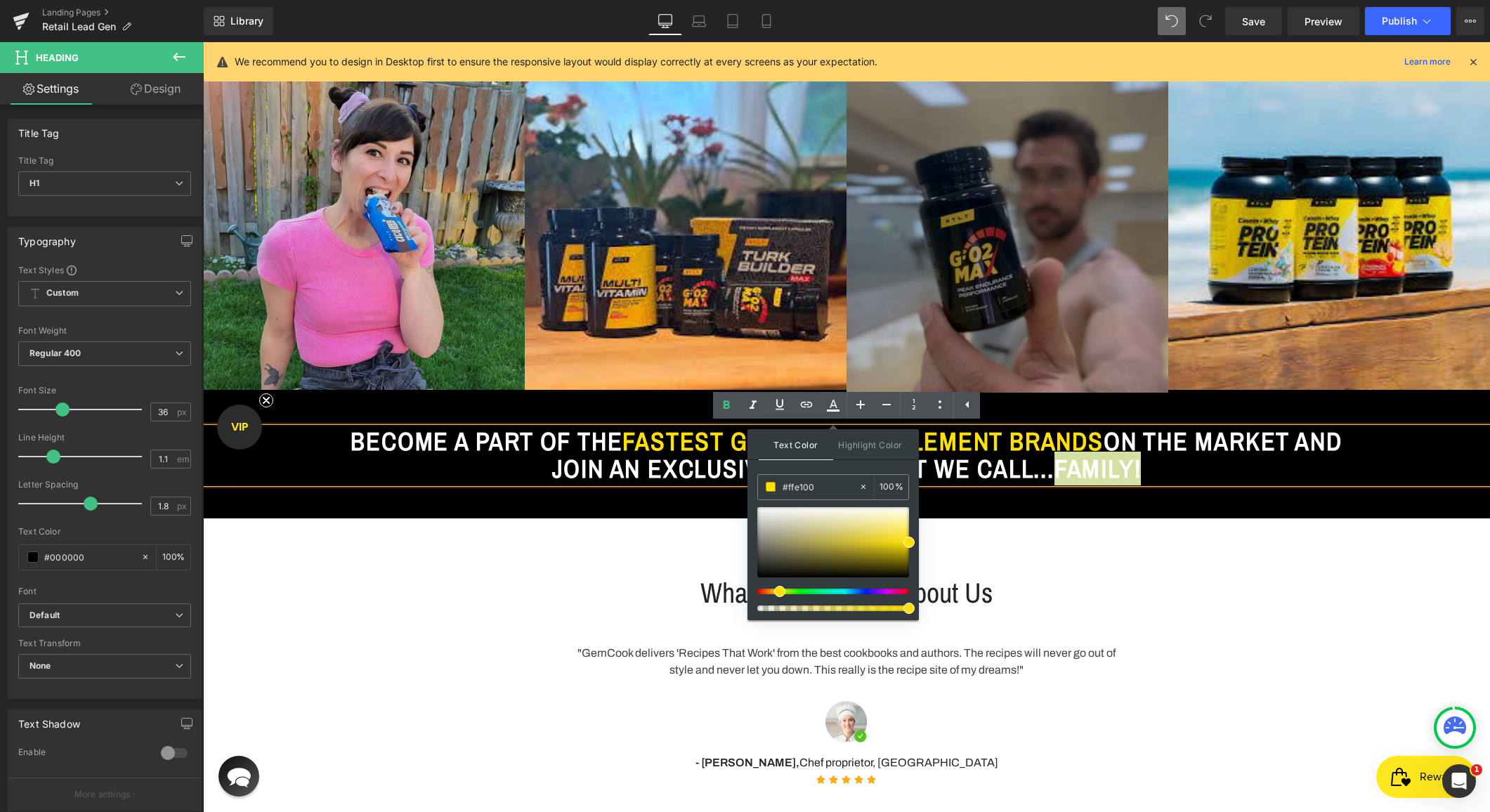
click at [772, 469] on div "Text Color Highlight Color rgba(255, 225, 0, 1) #ffe100 100 % transparent trans…" at bounding box center [833, 525] width 172 height 191
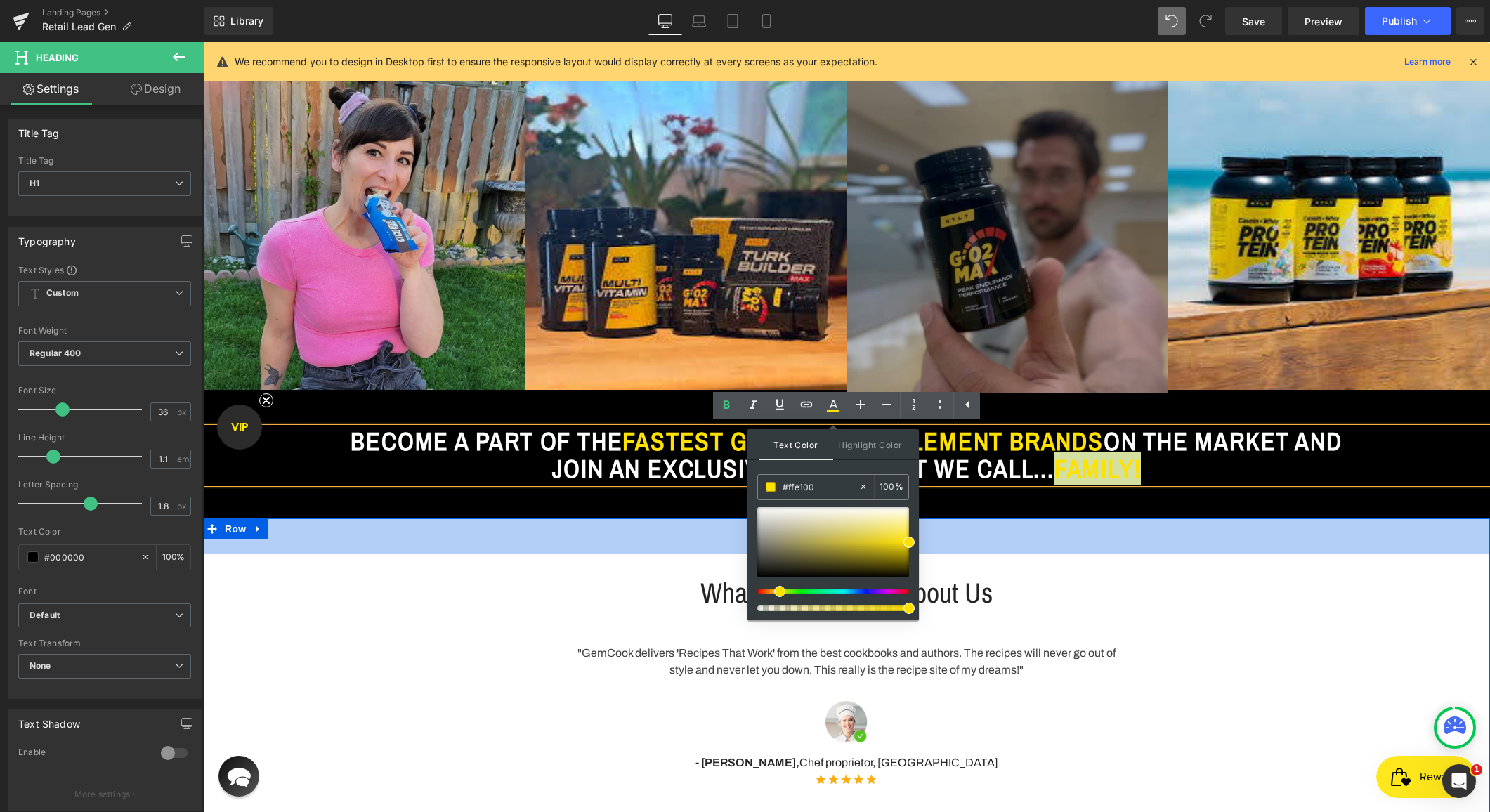
click at [672, 539] on div "50px" at bounding box center [847, 535] width 1288 height 35
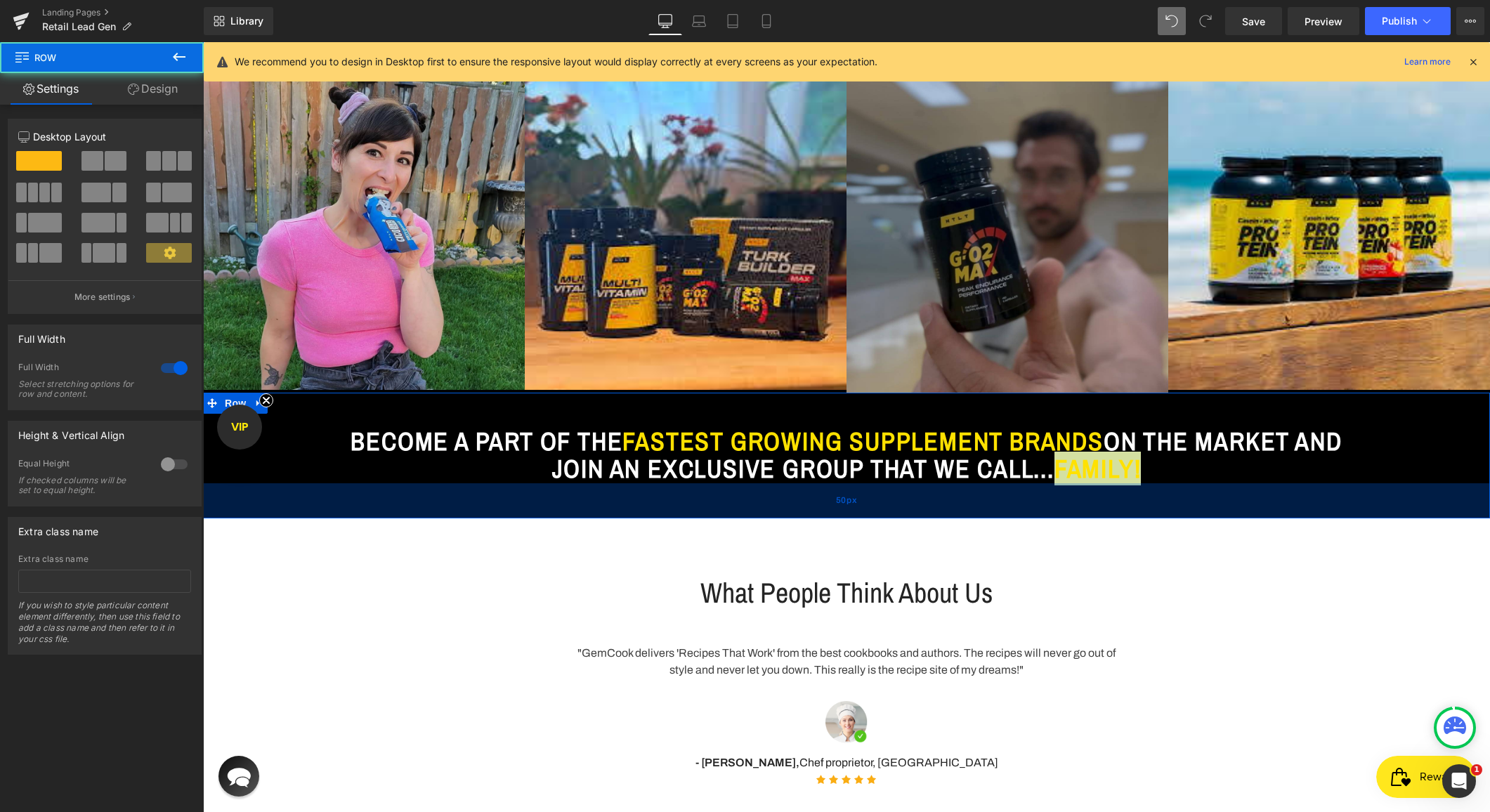
click at [1246, 513] on div "50px" at bounding box center [847, 500] width 1288 height 35
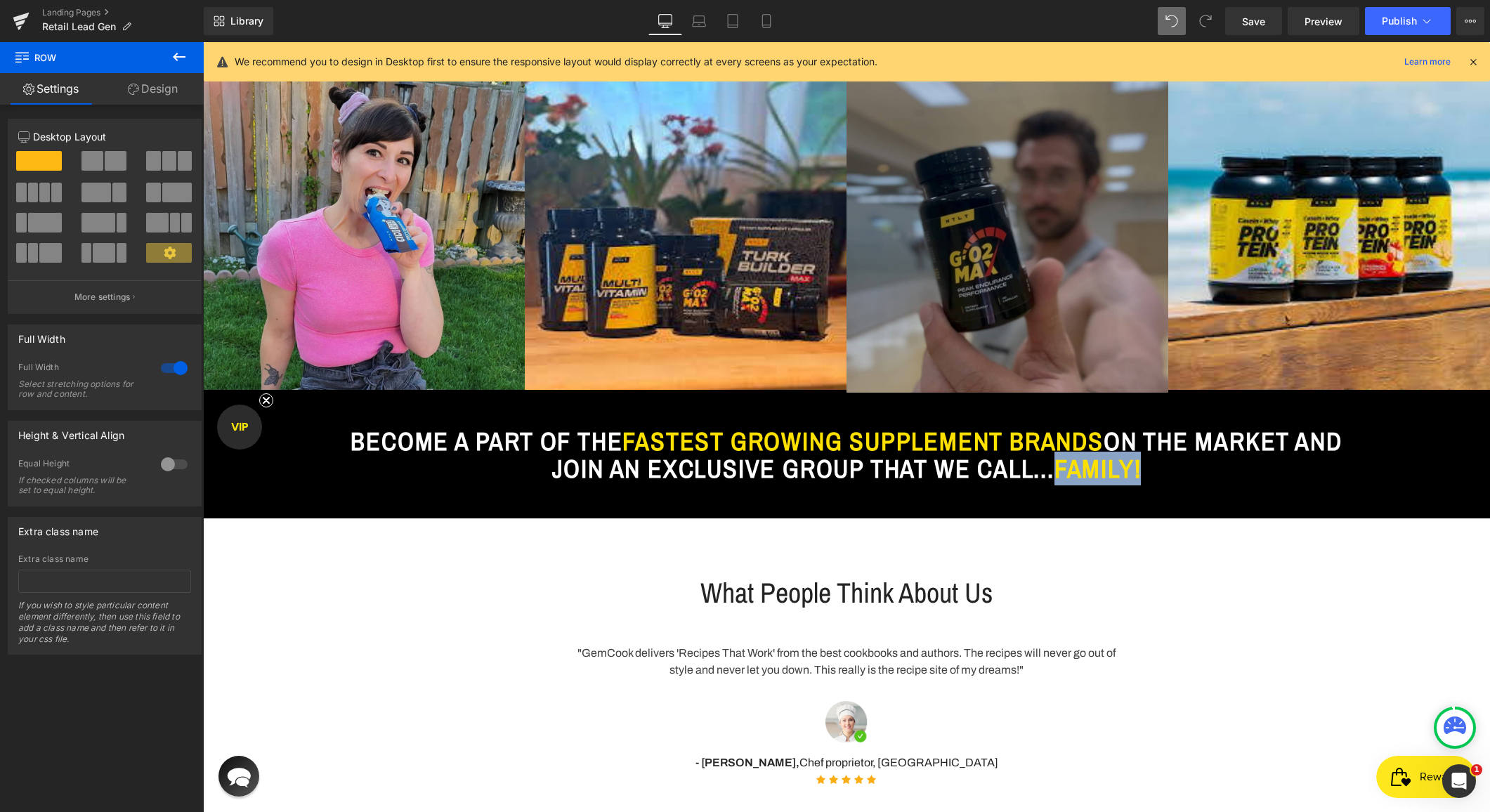
click at [1306, 573] on div "What People Think About Us Heading Row "GemCook delivers 'Recipes That Work' fr…" at bounding box center [847, 677] width 1288 height 246
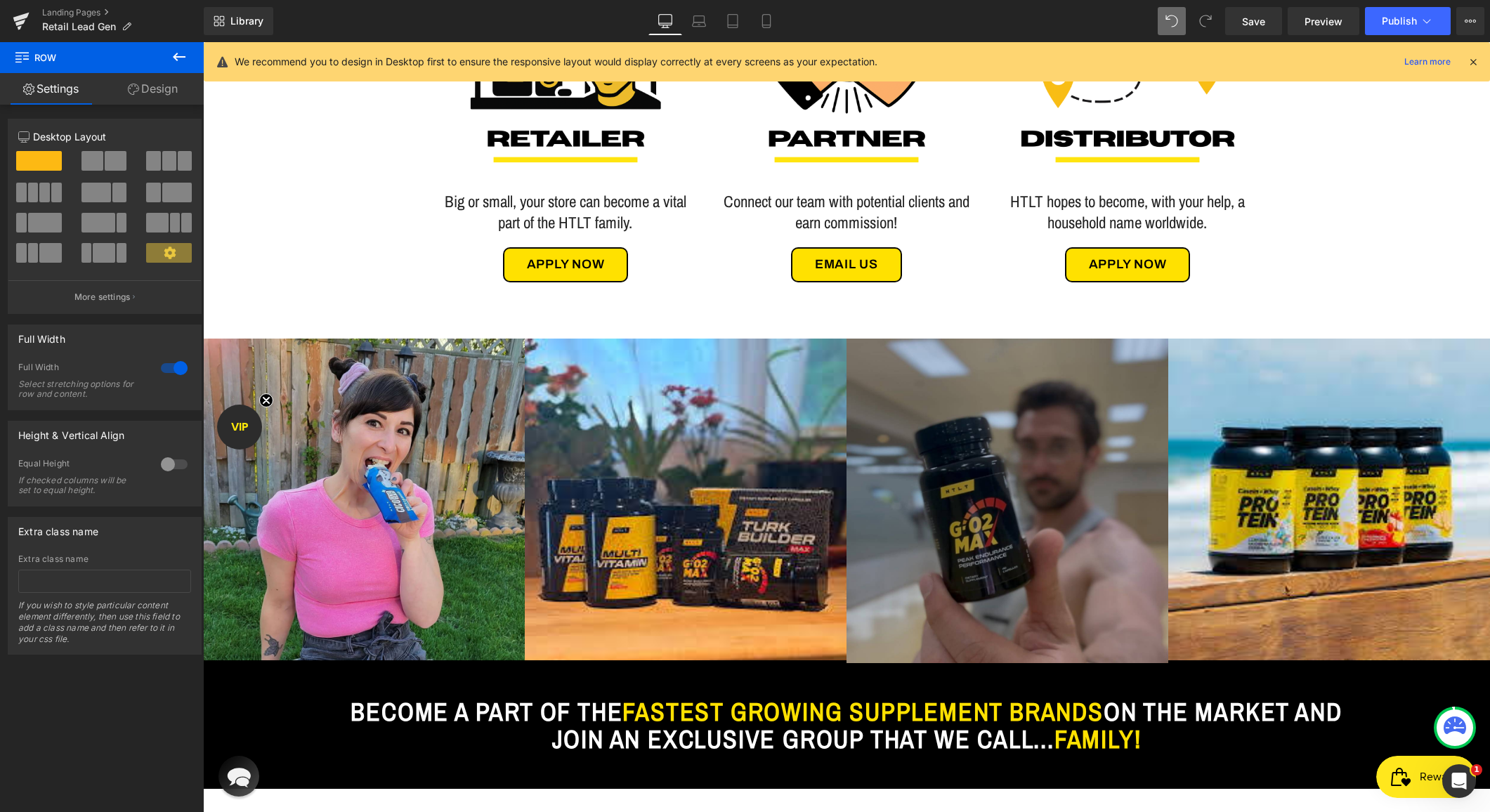
scroll to position [646, 0]
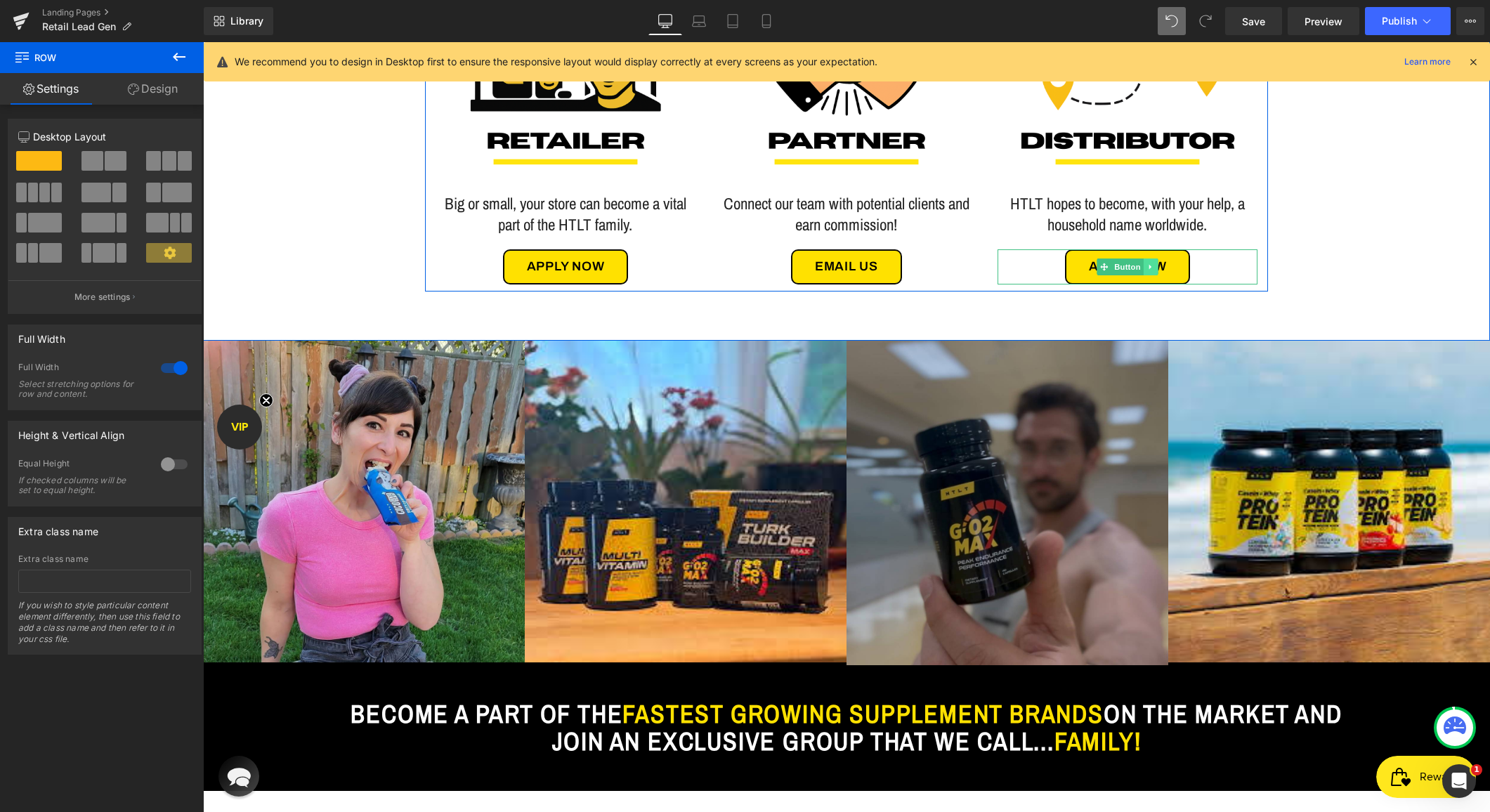
click at [1148, 266] on icon at bounding box center [1151, 266] width 8 height 9
click at [1140, 266] on icon at bounding box center [1144, 266] width 8 height 8
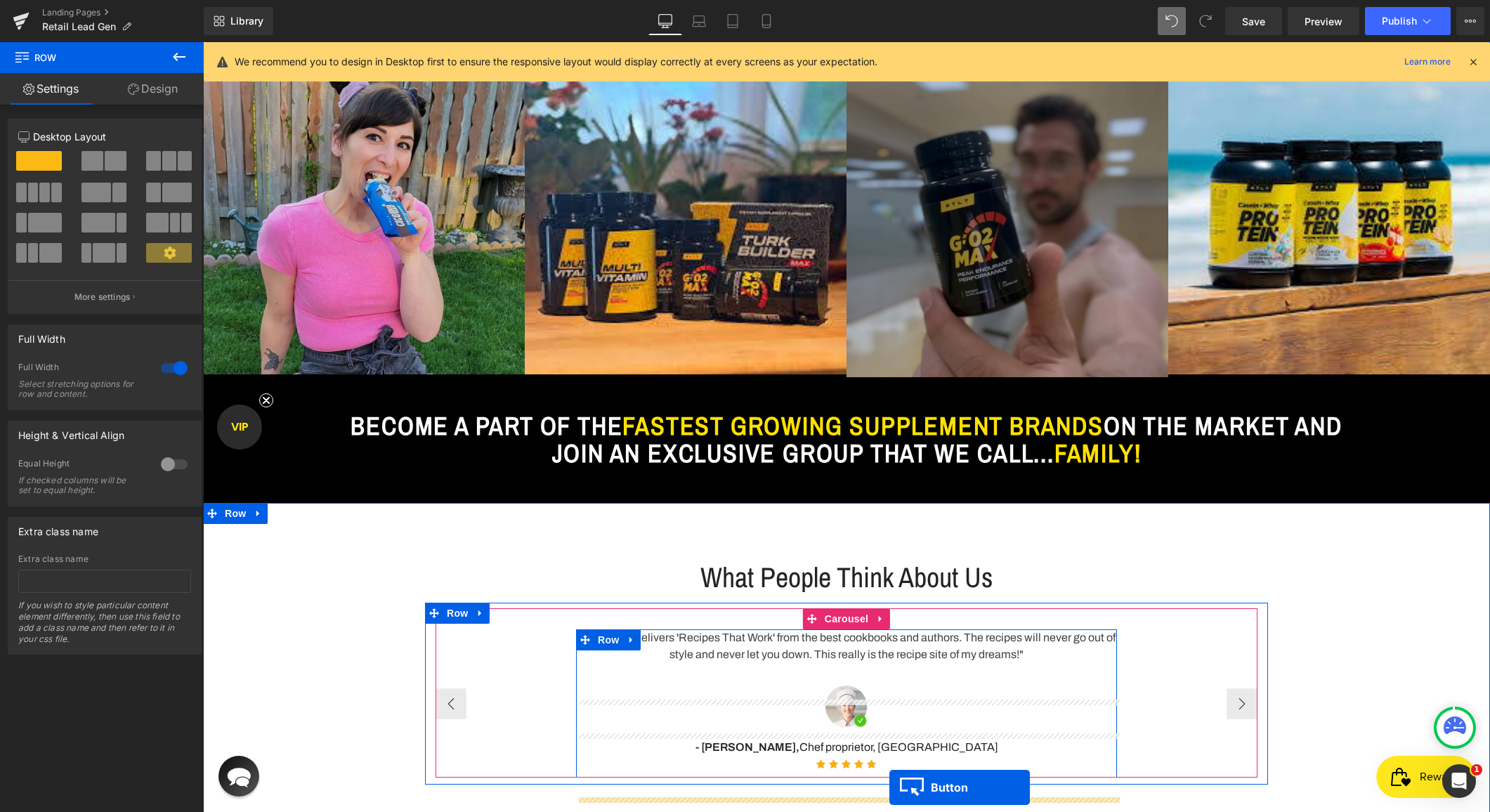
scroll to position [1025, 0]
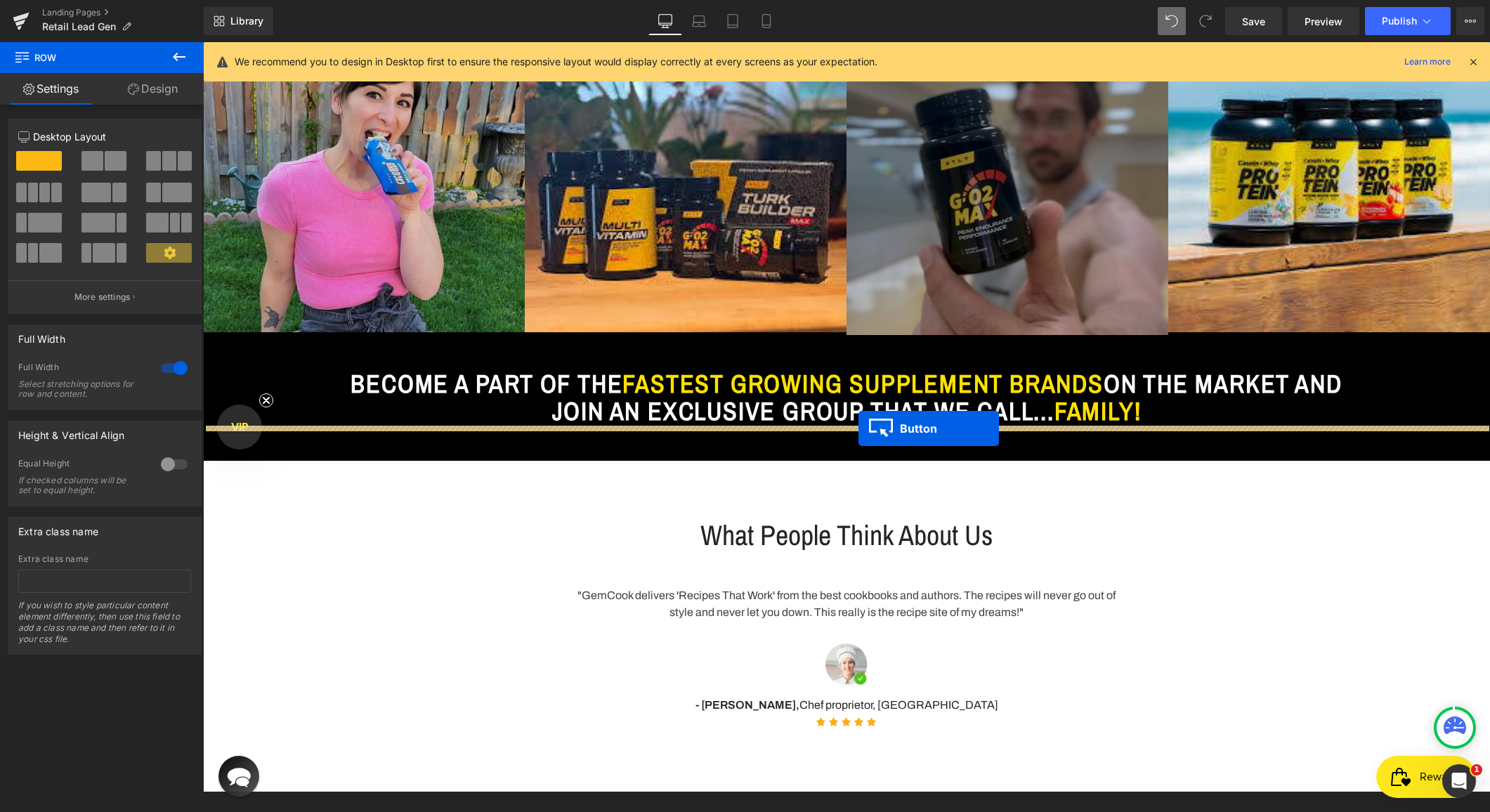
drag, startPoint x: 1102, startPoint y: 313, endPoint x: 859, endPoint y: 428, distance: 268.8
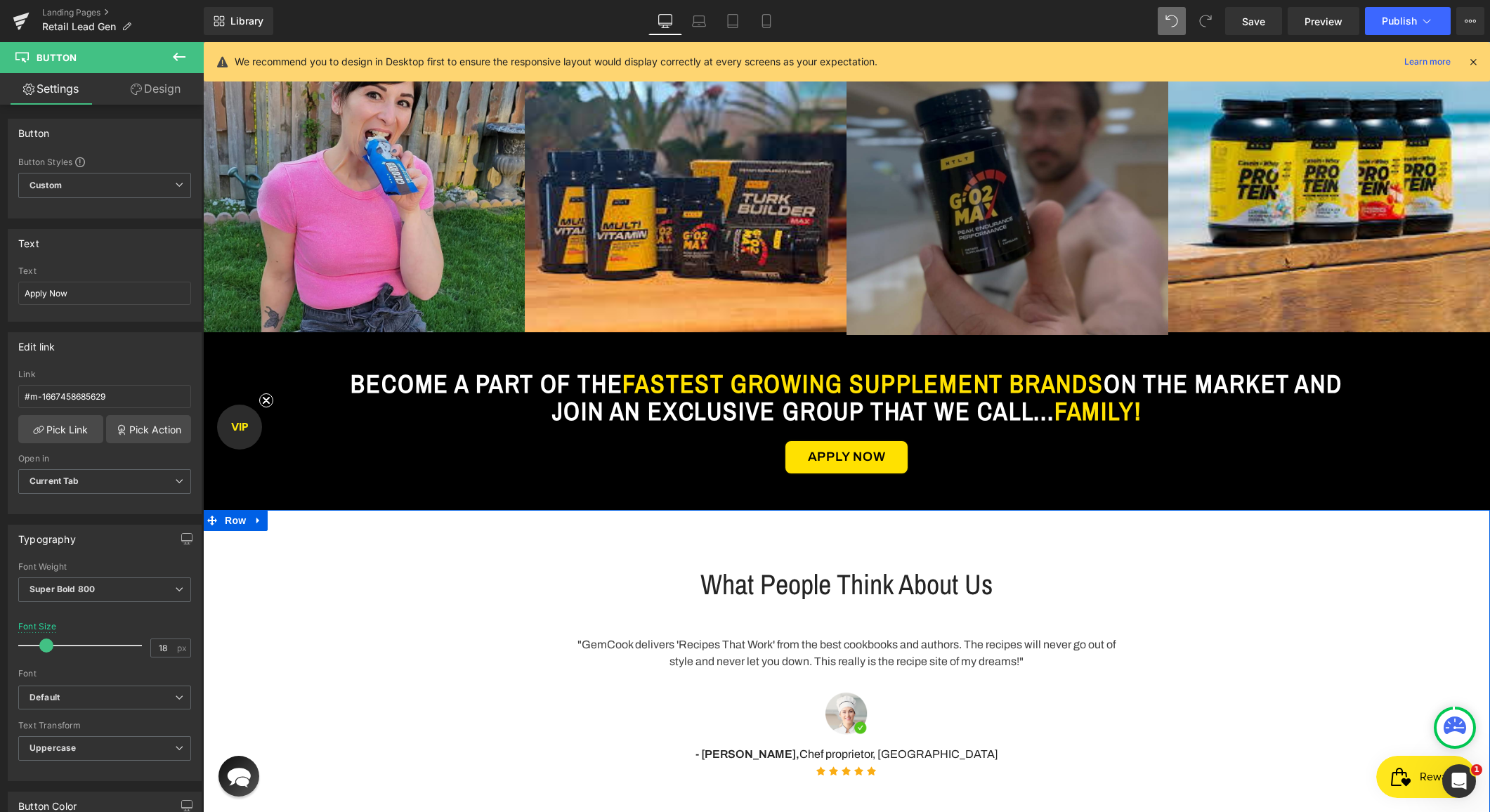
click at [1282, 630] on div "What People Think About Us Heading Row "GemCook delivers 'Recipes That Work' fr…" at bounding box center [847, 668] width 1288 height 246
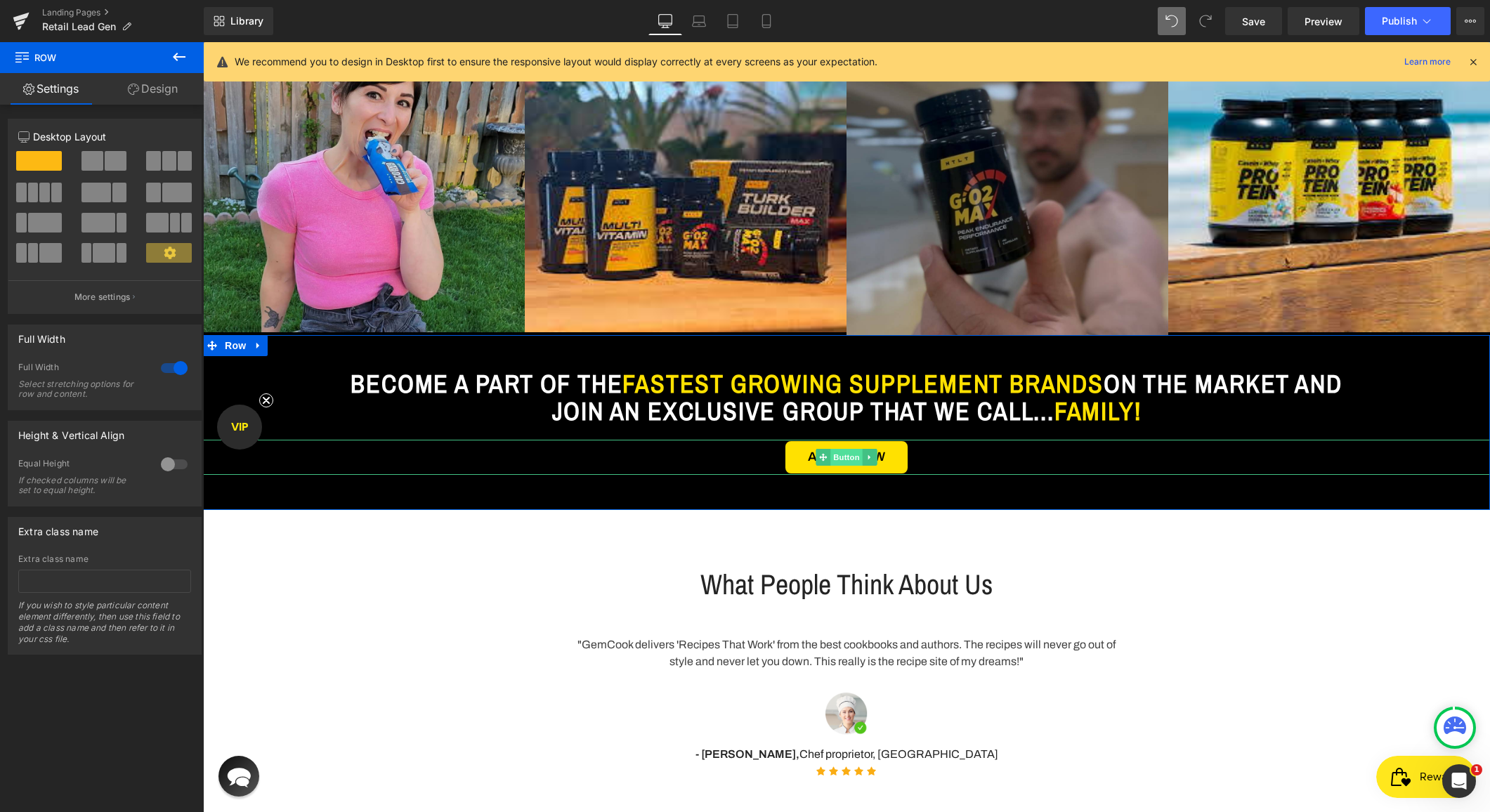
click at [854, 457] on span "Button" at bounding box center [847, 457] width 32 height 17
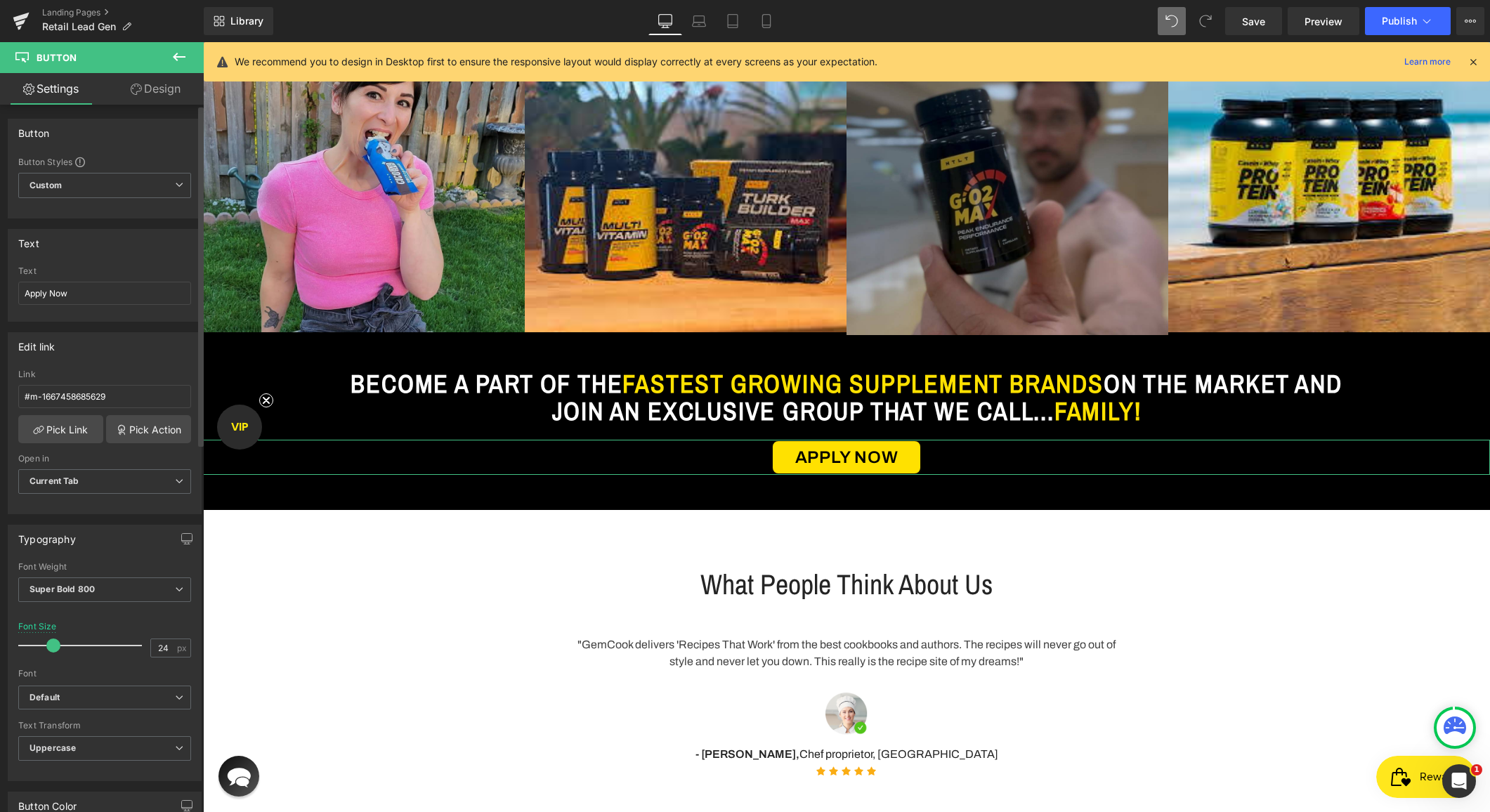
type input "26"
drag, startPoint x: 45, startPoint y: 644, endPoint x: 54, endPoint y: 644, distance: 9.0
click at [54, 644] on span at bounding box center [55, 645] width 14 height 14
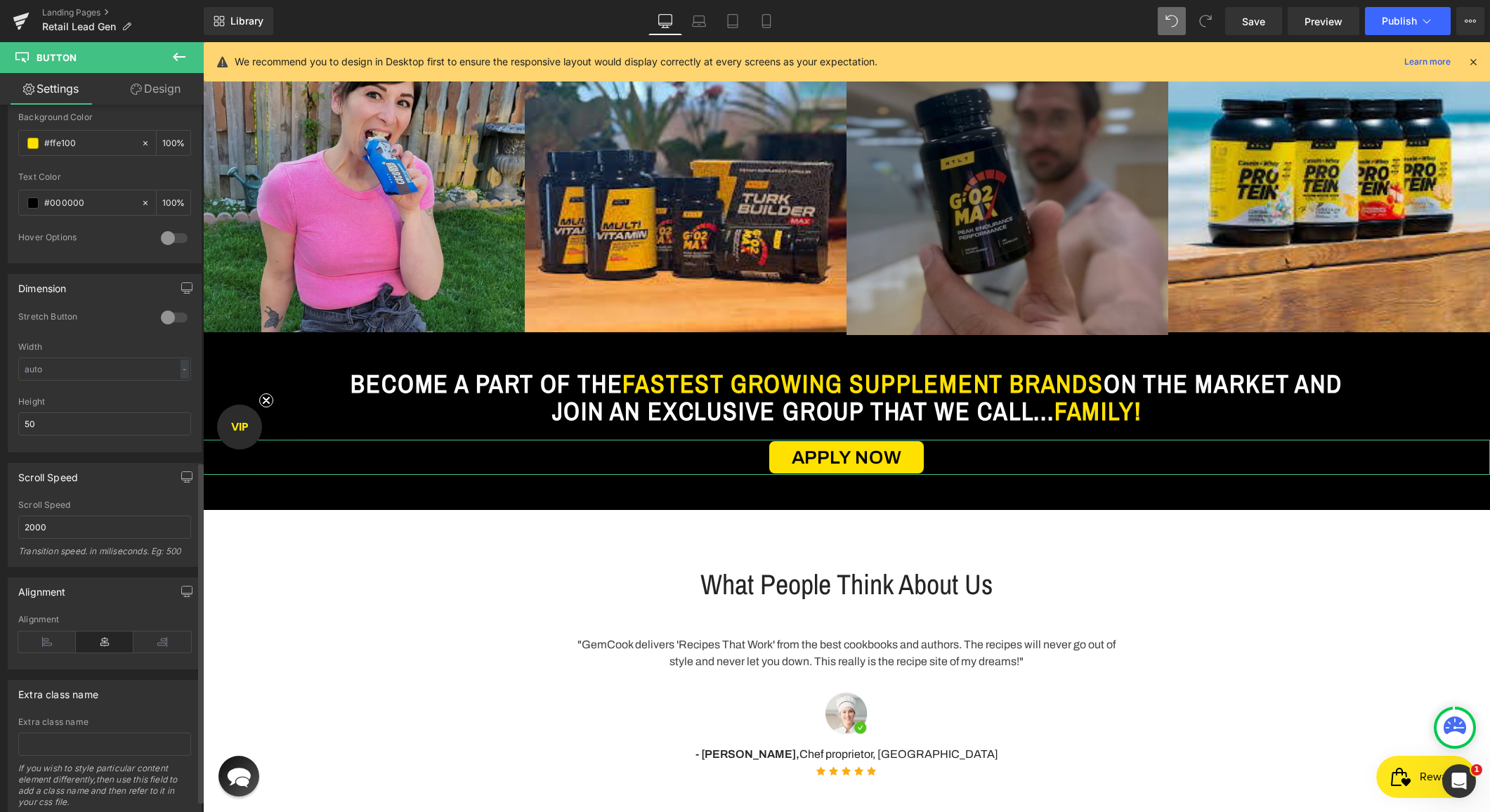
scroll to position [762, 0]
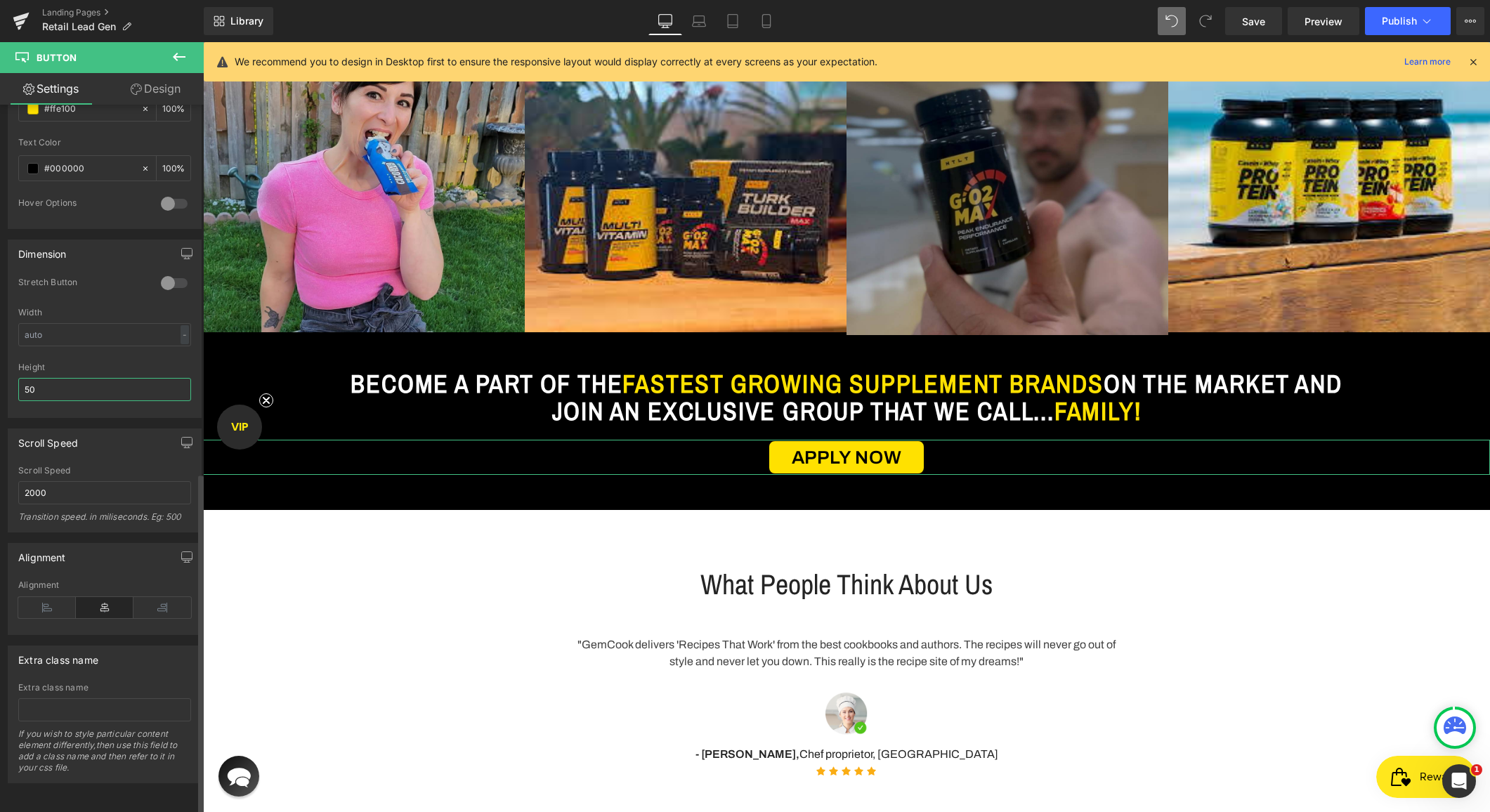
click at [62, 378] on input "50" at bounding box center [104, 389] width 173 height 23
type input "60"
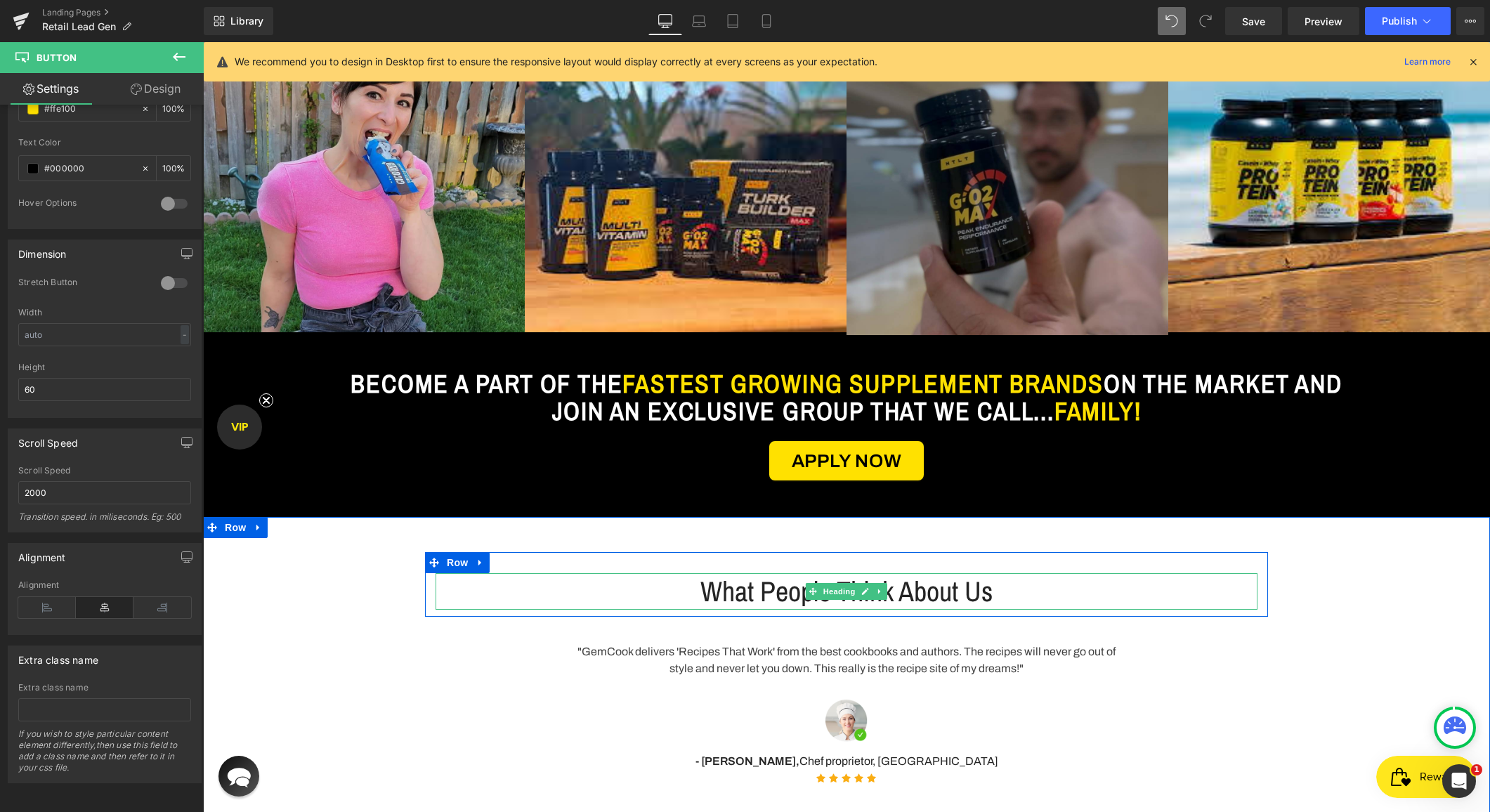
click at [1257, 596] on div at bounding box center [1256, 592] width 4 height 36
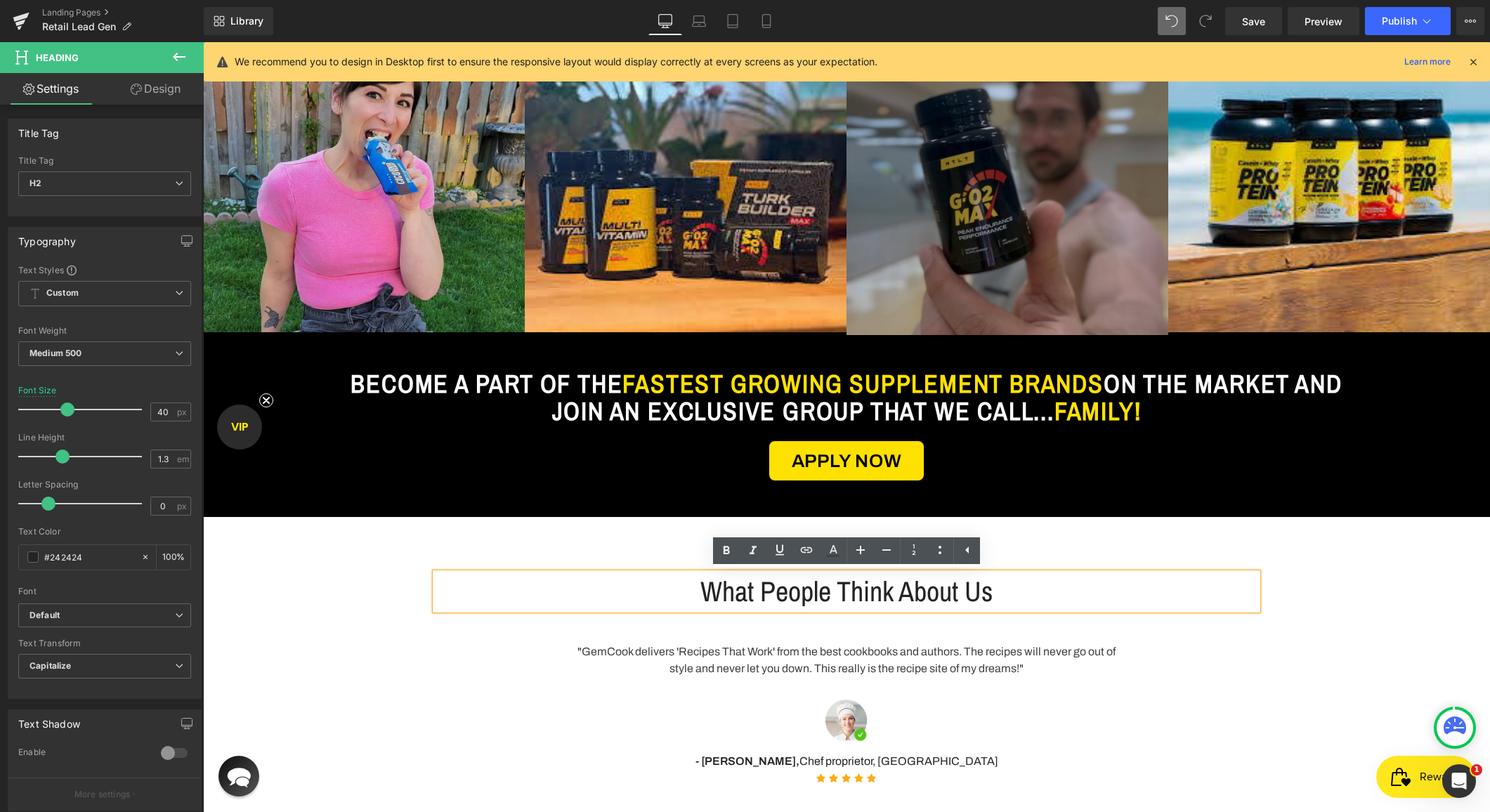
click at [1412, 584] on div "What People Think About Us Heading Row "GemCook delivers 'Recipes That Work' fr…" at bounding box center [847, 676] width 1288 height 246
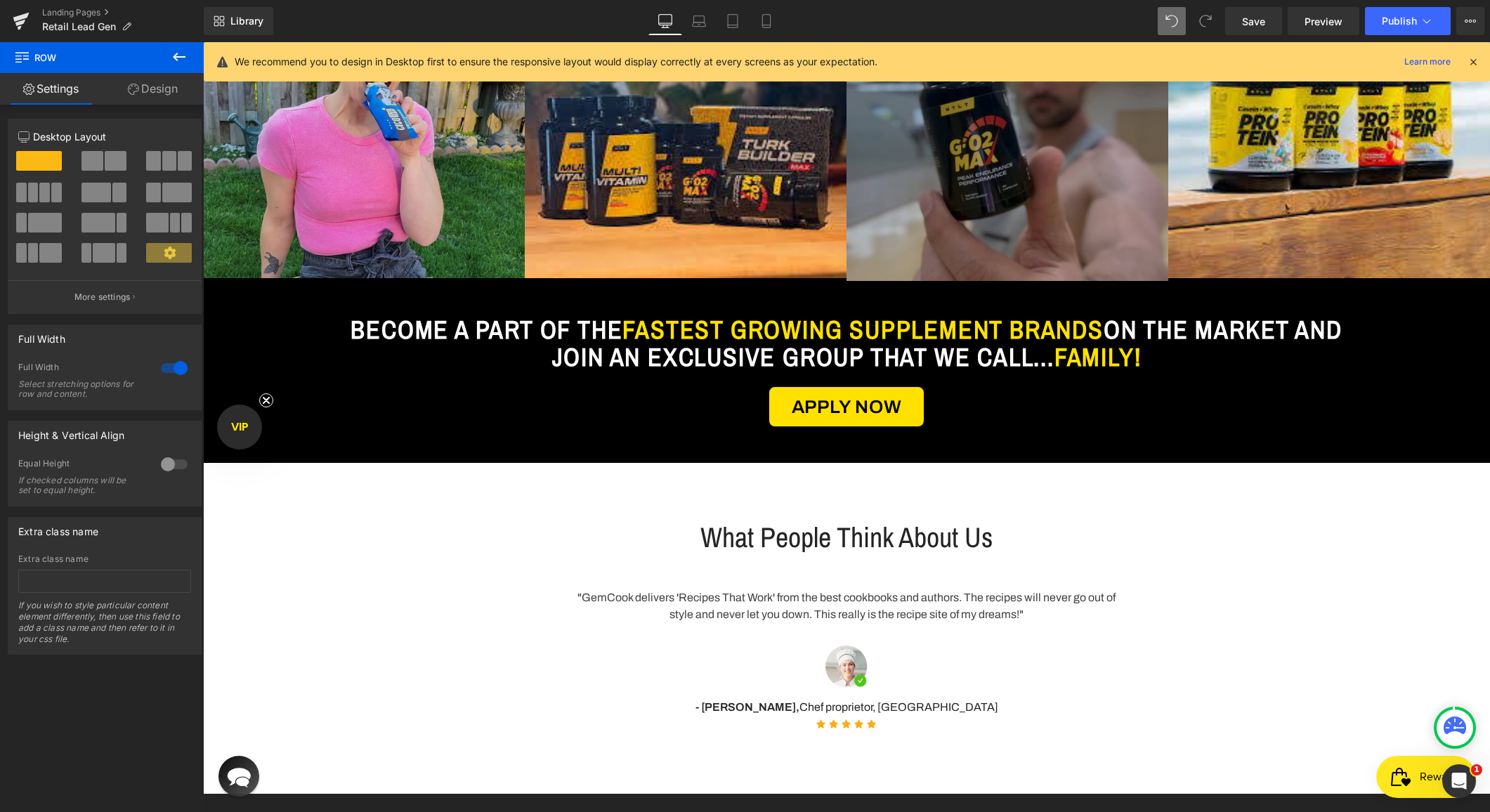
scroll to position [1034, 0]
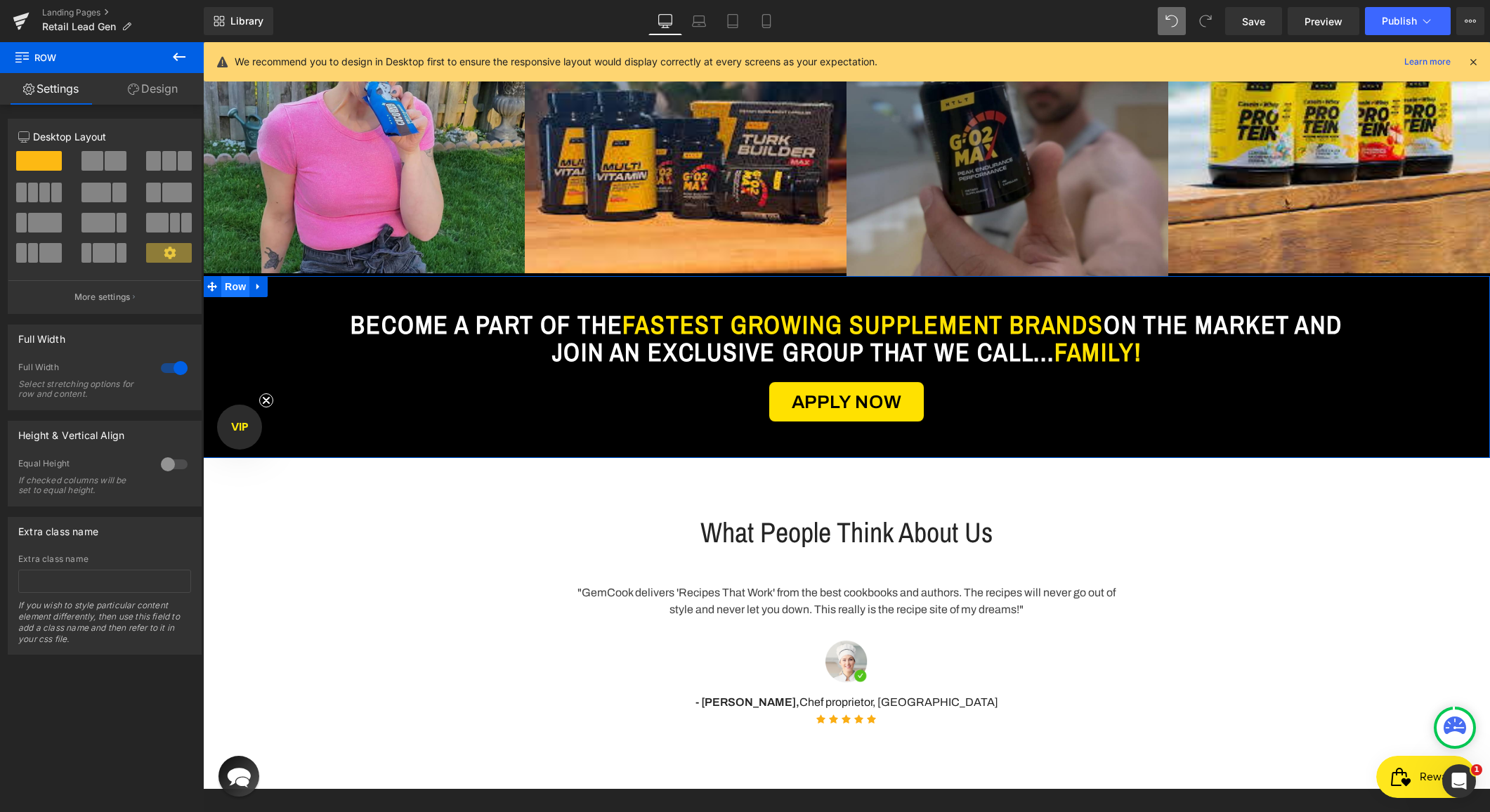
click at [239, 288] on span "Row" at bounding box center [235, 286] width 28 height 21
click at [254, 289] on icon at bounding box center [259, 285] width 10 height 10
click at [270, 287] on link at bounding box center [276, 286] width 18 height 21
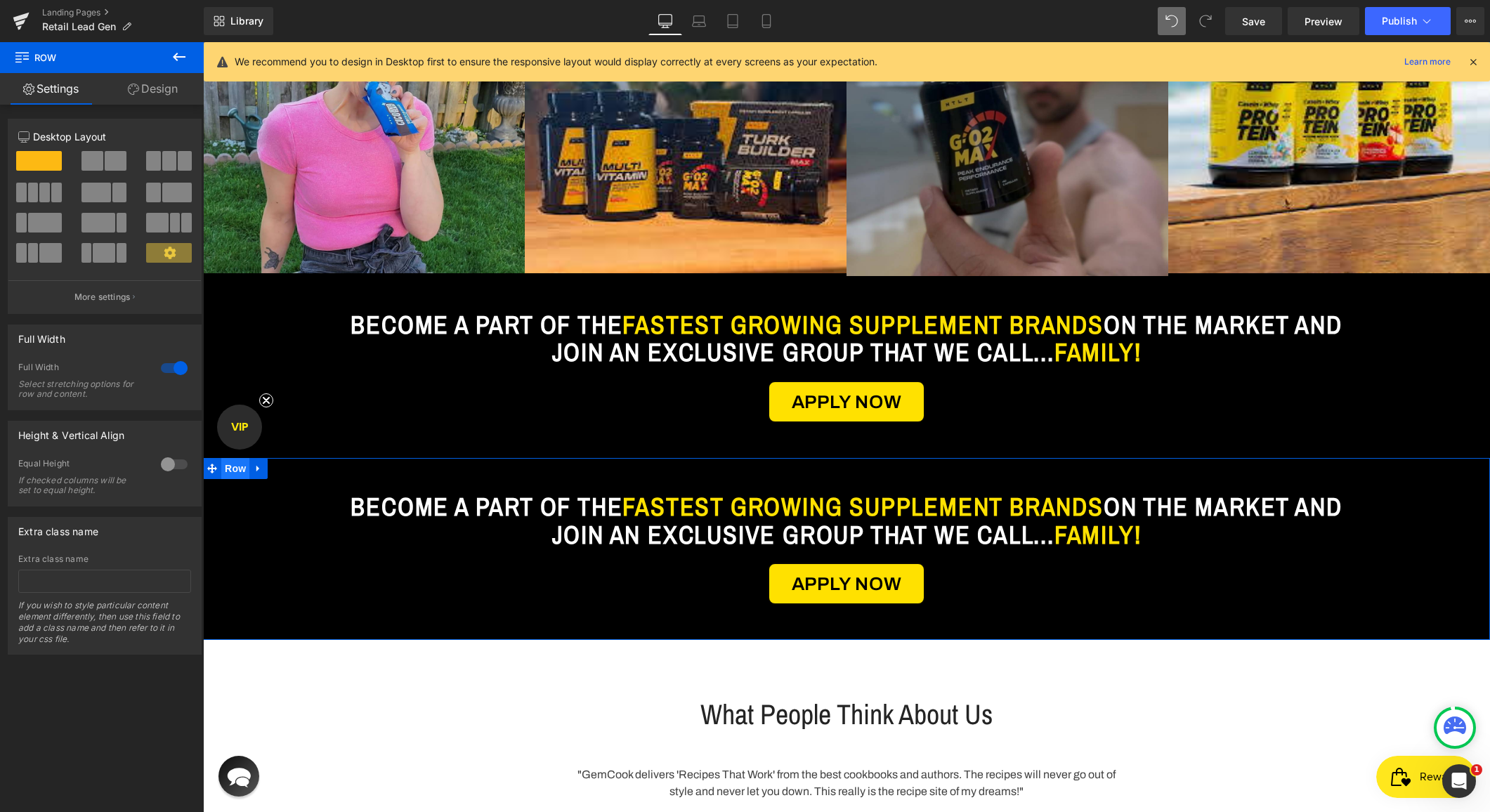
click at [237, 469] on span "Row" at bounding box center [235, 468] width 28 height 21
click at [153, 87] on link "Design" at bounding box center [153, 89] width 102 height 31
click at [0, 0] on div "Background" at bounding box center [0, 0] width 0 height 0
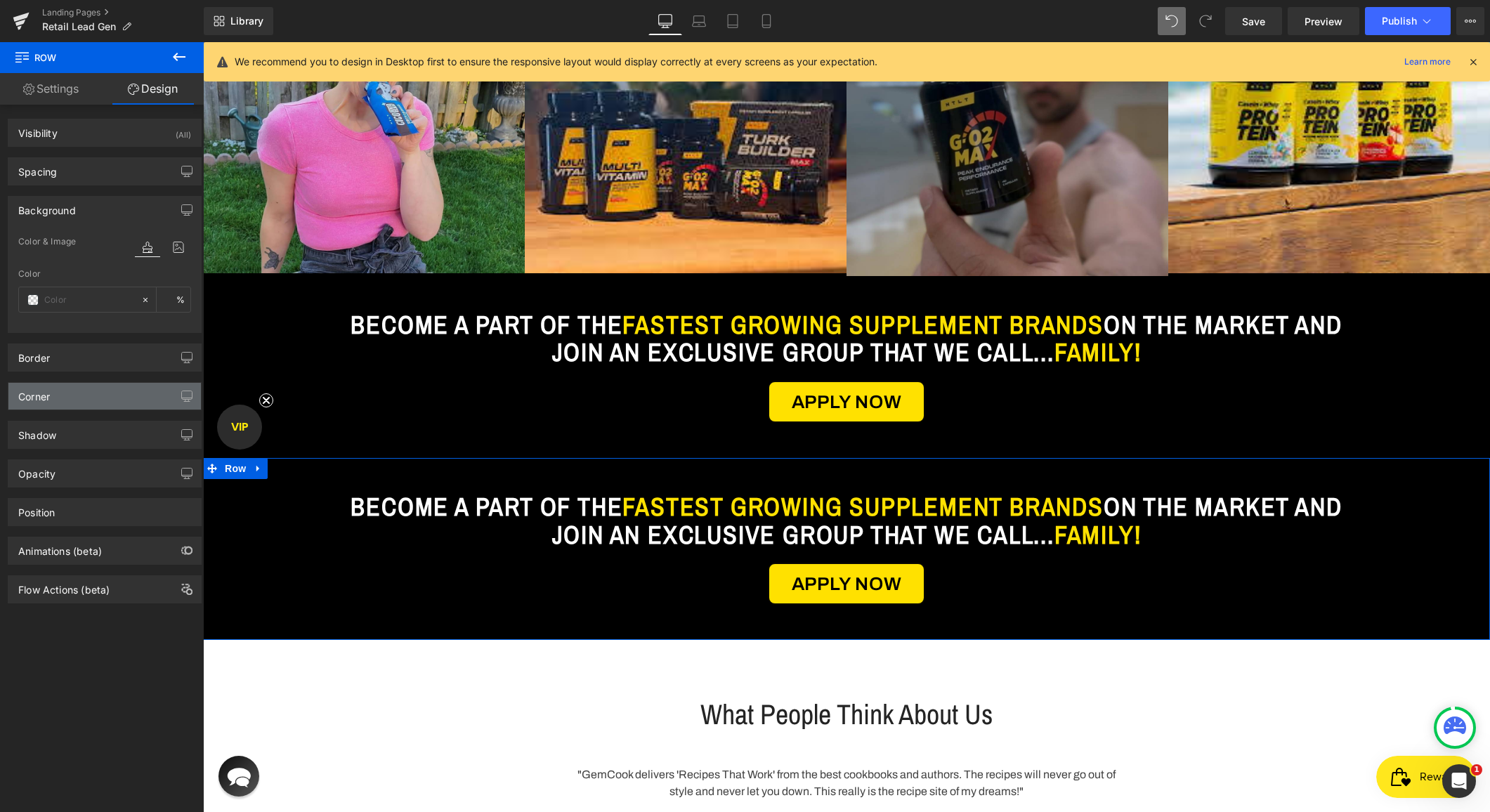
type input "#000000"
type input "100"
click at [69, 296] on input "#000000" at bounding box center [89, 300] width 90 height 15
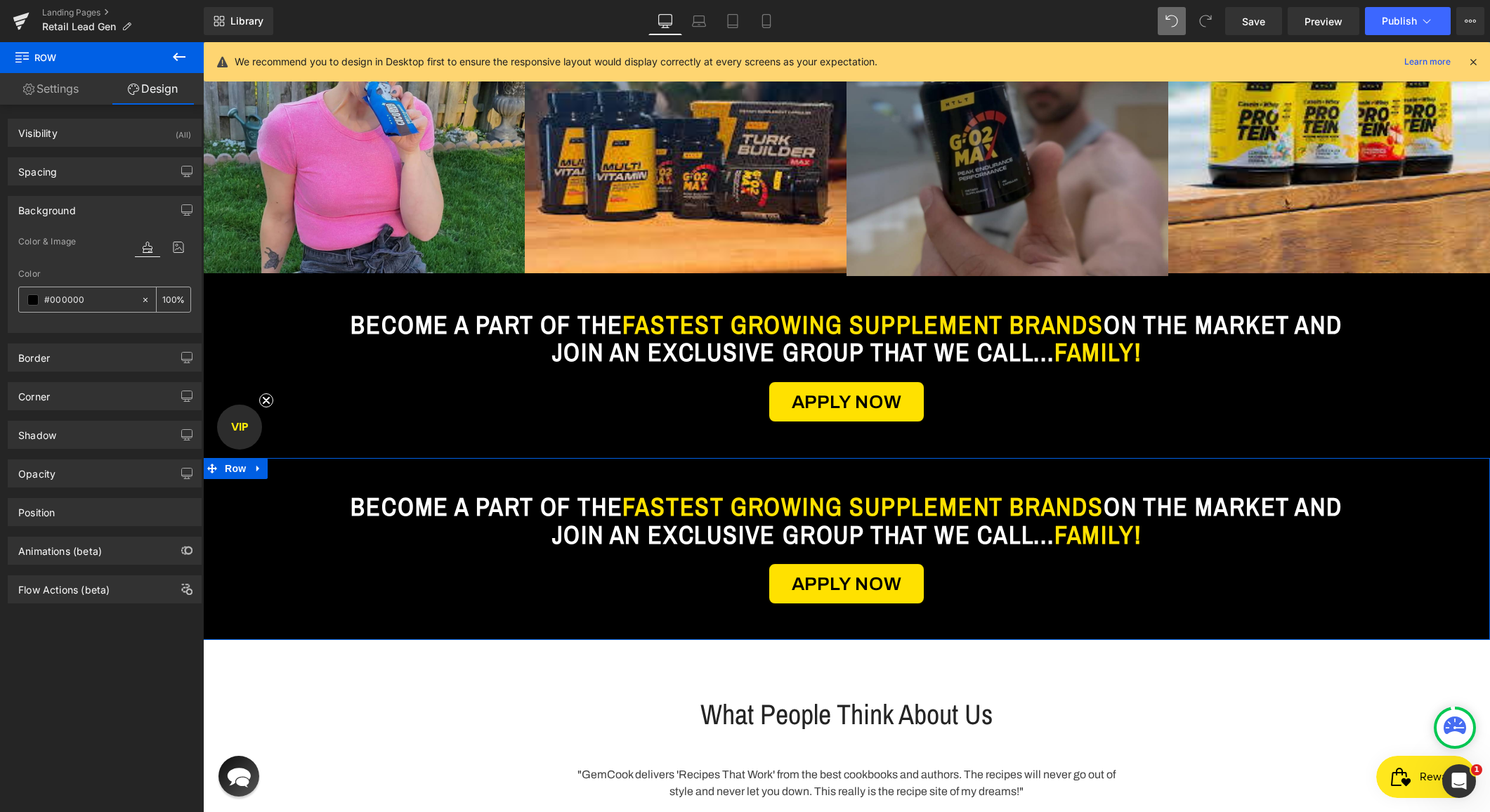
paste input "ffe1"
type input "#ffe100"
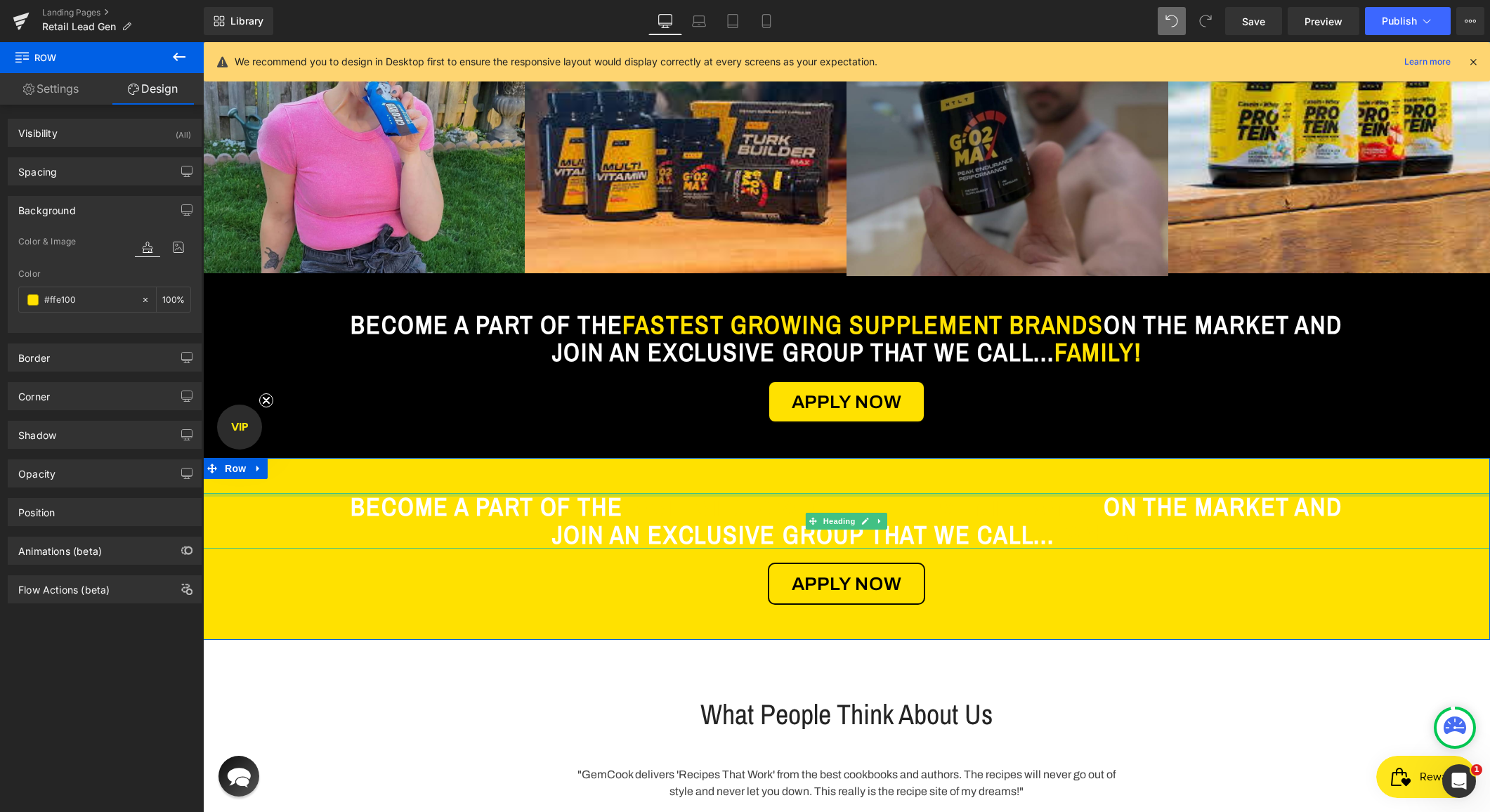
click at [680, 494] on div at bounding box center [847, 495] width 1288 height 4
click at [622, 502] on span "BECOME A PART OF THE" at bounding box center [486, 506] width 272 height 33
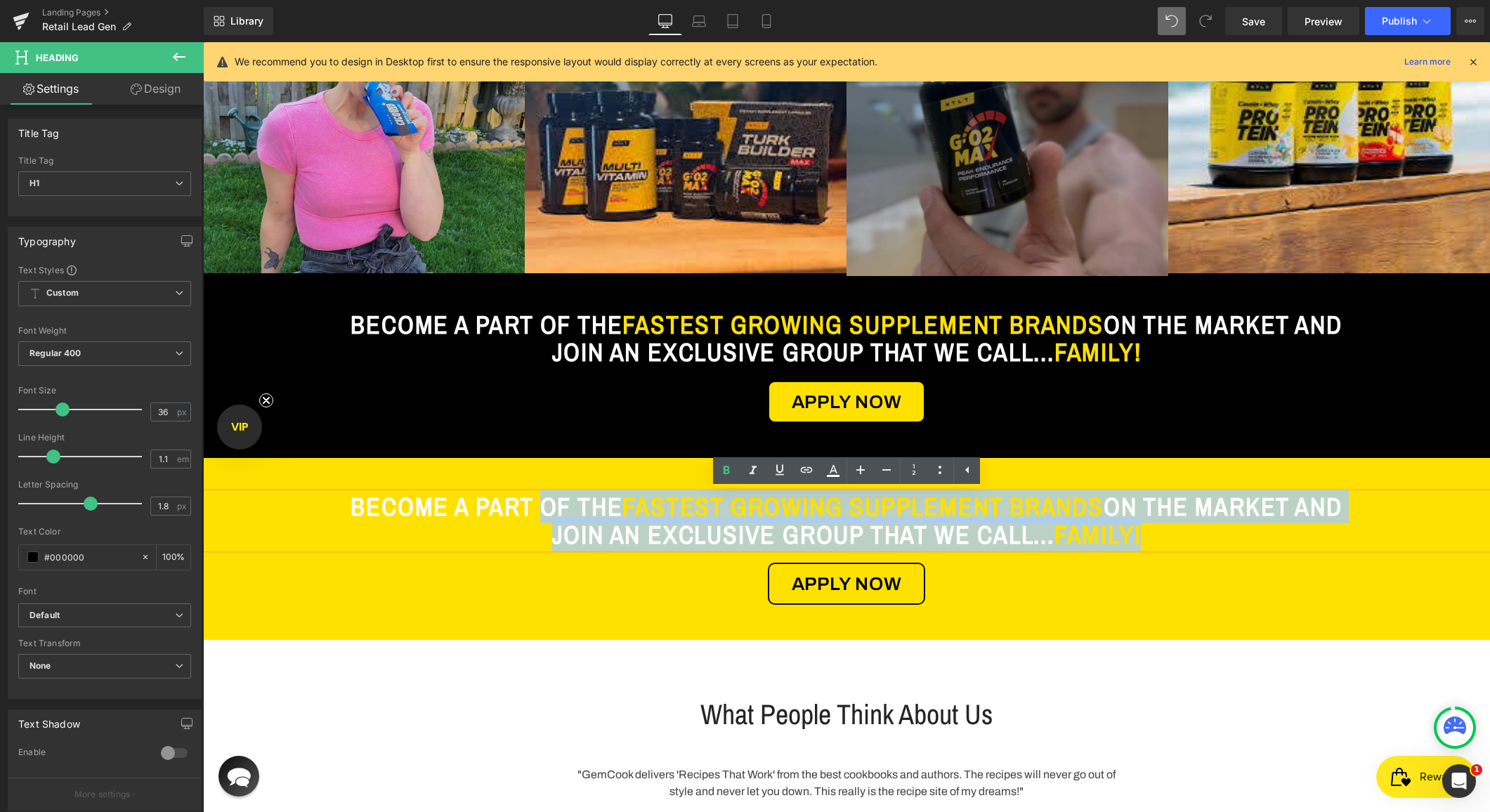
drag, startPoint x: 596, startPoint y: 505, endPoint x: 1404, endPoint y: 545, distance: 809.0
click at [1404, 545] on div "BECOME A PART OF THE FASTEST GROWING SUPPLEMENT BRANDS ON THE MARKET AND JOIN A…" at bounding box center [847, 521] width 1288 height 55
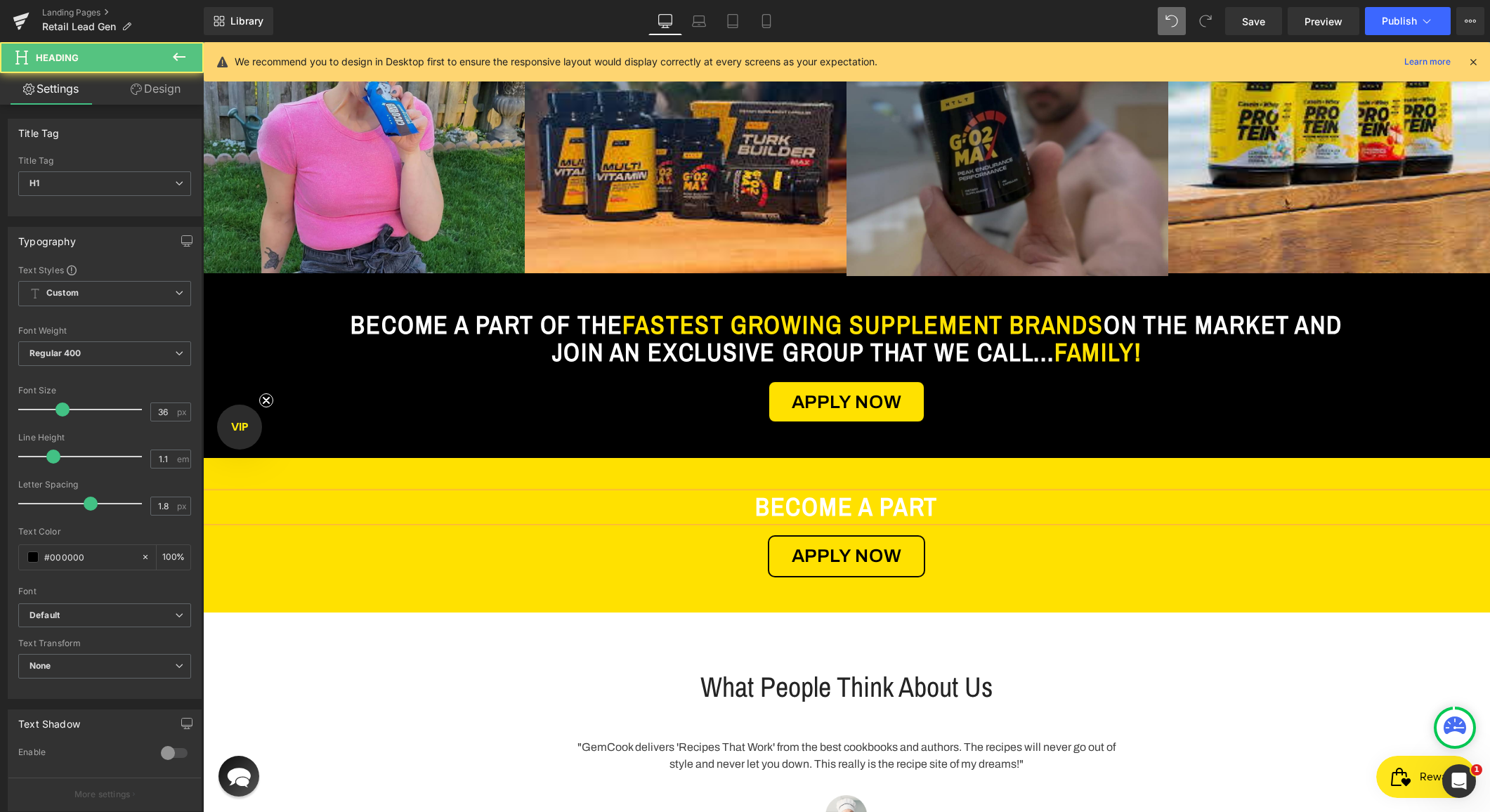
click at [811, 507] on span "BECOME A PART" at bounding box center [846, 506] width 182 height 33
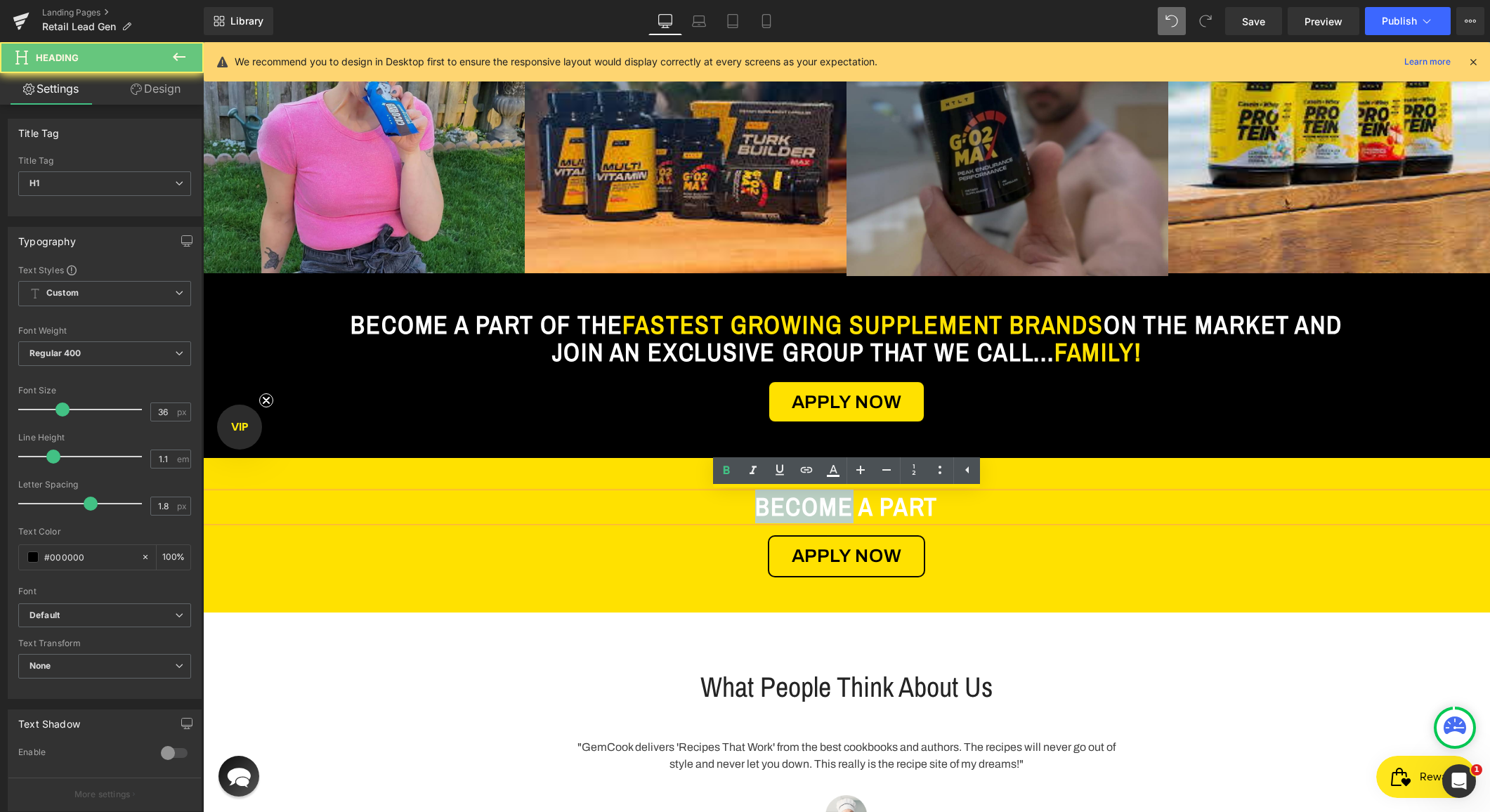
click at [811, 507] on span "BECOME A PART" at bounding box center [846, 506] width 182 height 33
click at [812, 507] on span "BECOME A PART" at bounding box center [846, 506] width 182 height 33
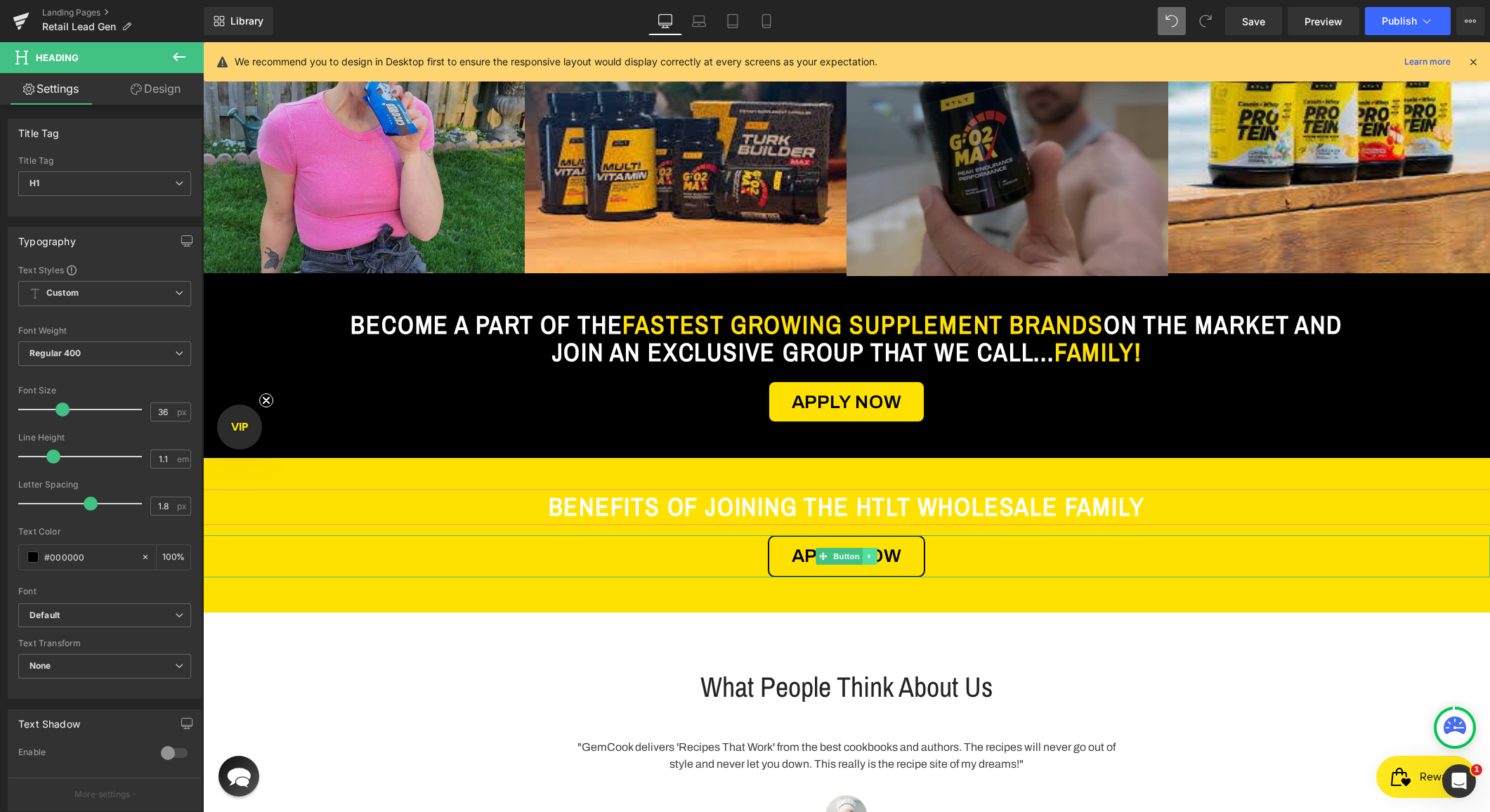
click at [869, 555] on icon at bounding box center [870, 555] width 2 height 5
click at [874, 557] on icon at bounding box center [877, 556] width 8 height 8
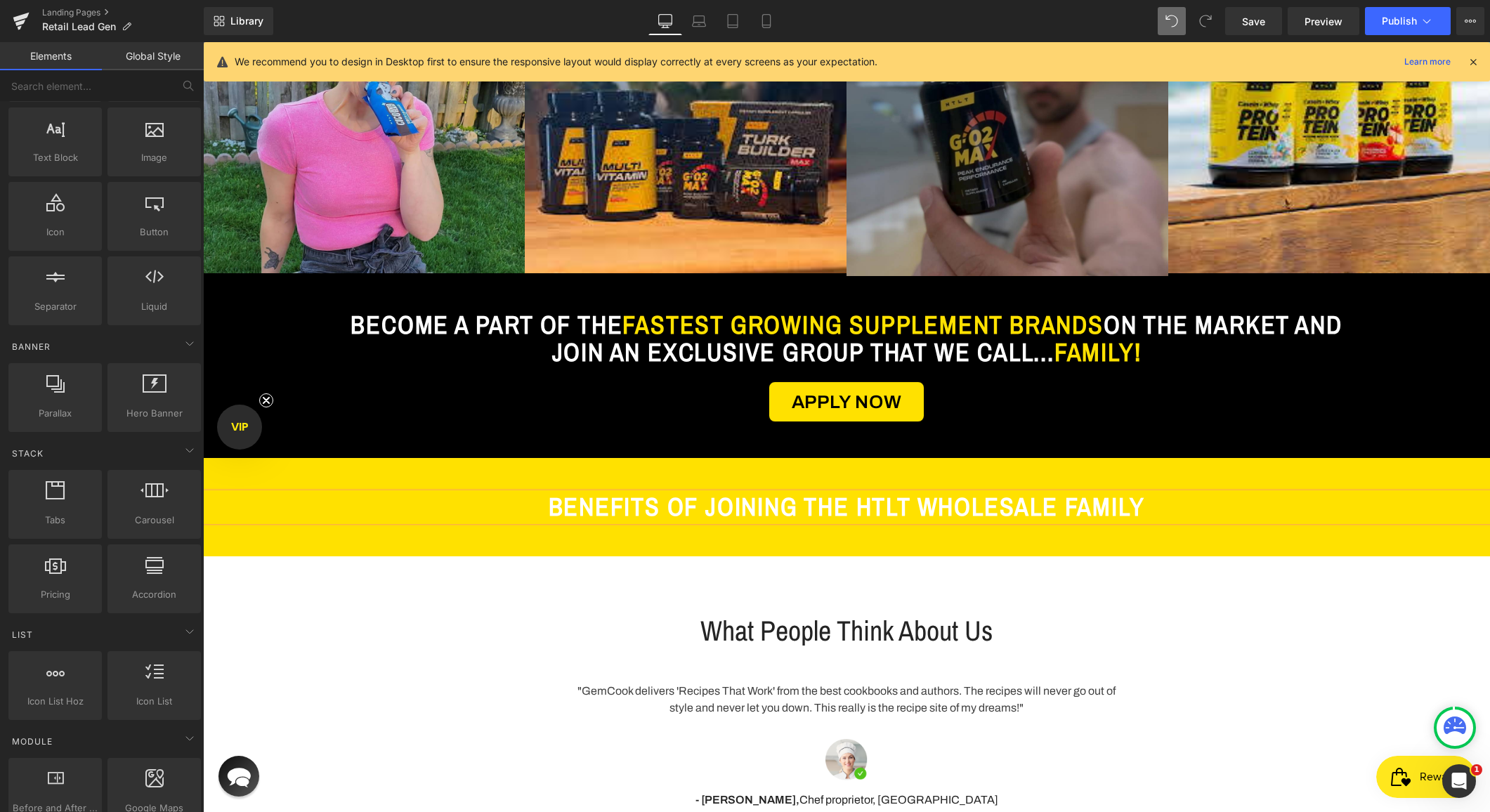
click at [822, 507] on span "BENEFITS OF JOINING THE HTLT WHOLESALE FAMILY" at bounding box center [847, 506] width 597 height 33
click at [769, 587] on div "What People Think About Us Heading Row "GemCook delivers 'Recipes That Work' fr…" at bounding box center [847, 721] width 1288 height 331
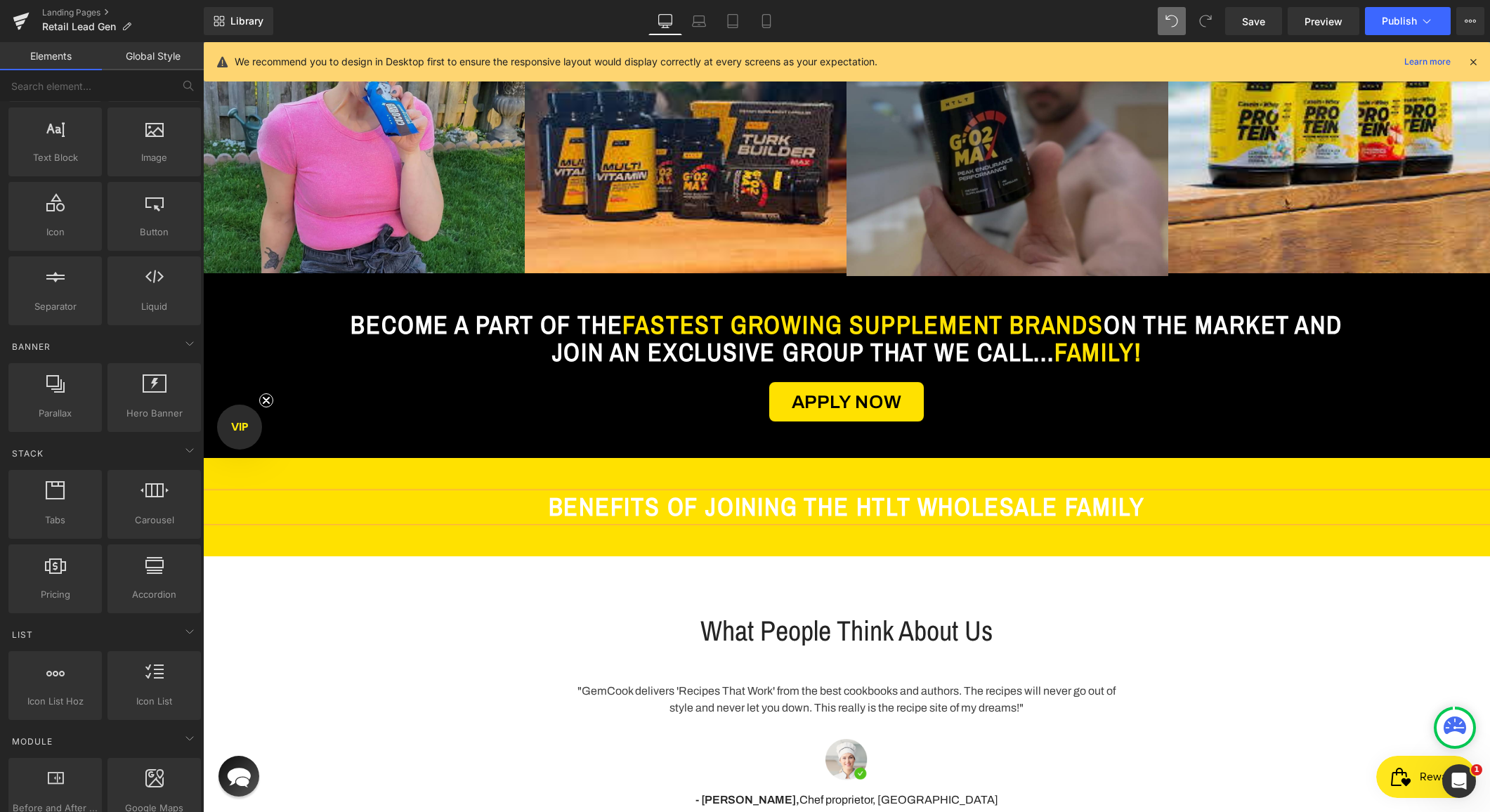
click at [843, 509] on span "BENEFITS OF JOINING THE HTLT WHOLESALE FAMILY" at bounding box center [847, 506] width 597 height 33
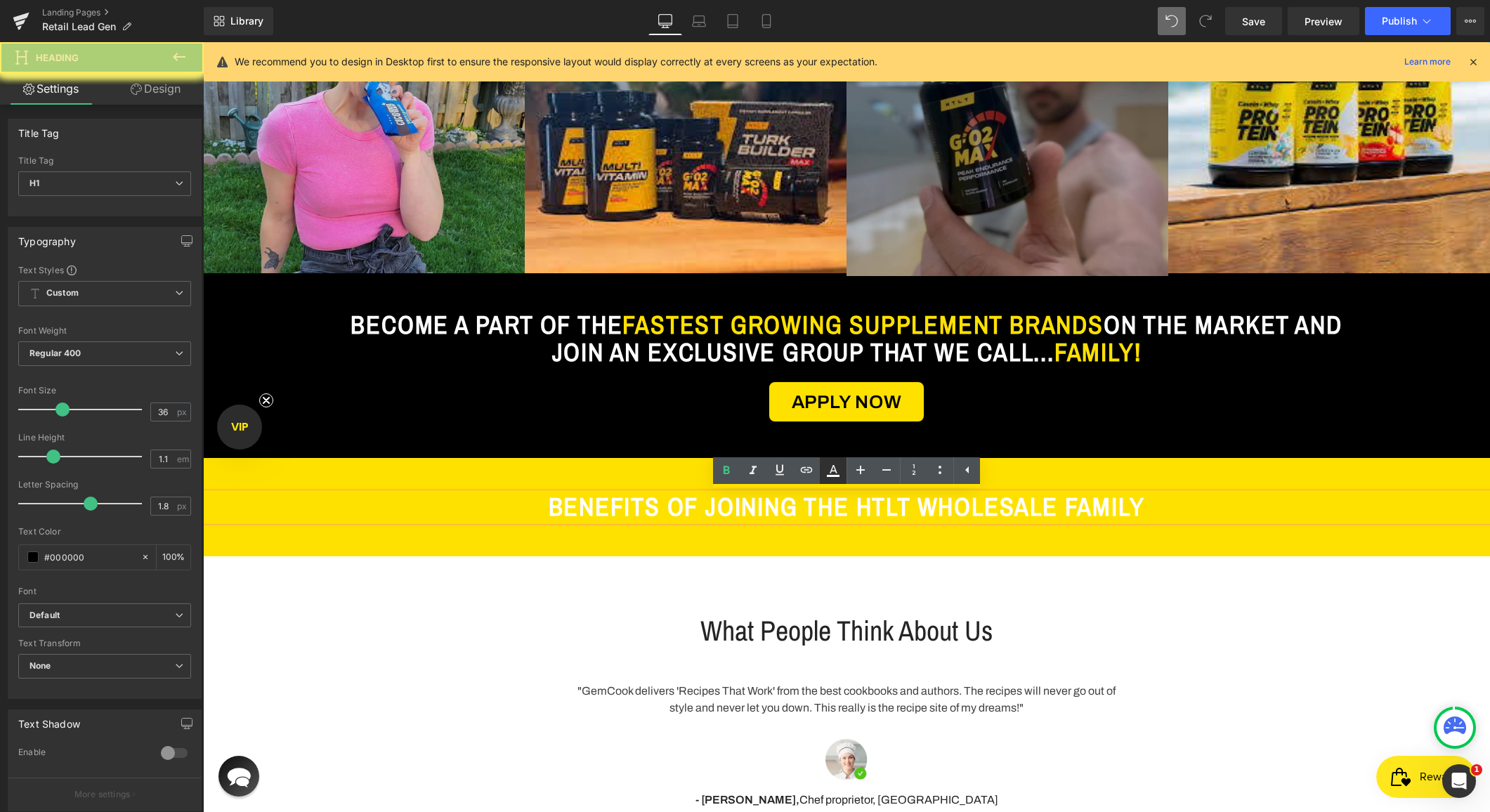
click at [836, 471] on icon at bounding box center [833, 468] width 8 height 9
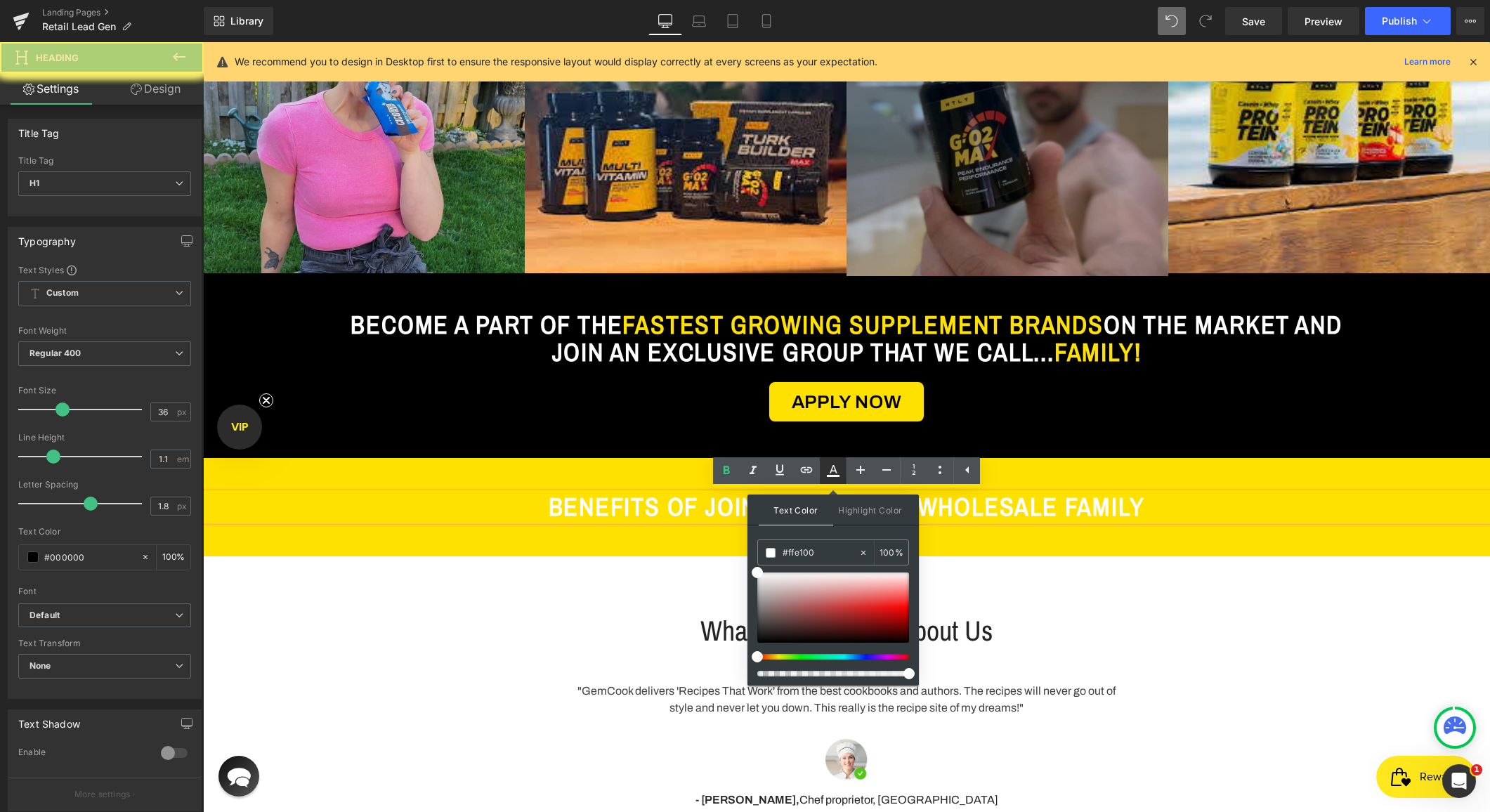
type input "#ffffff"
type input "100"
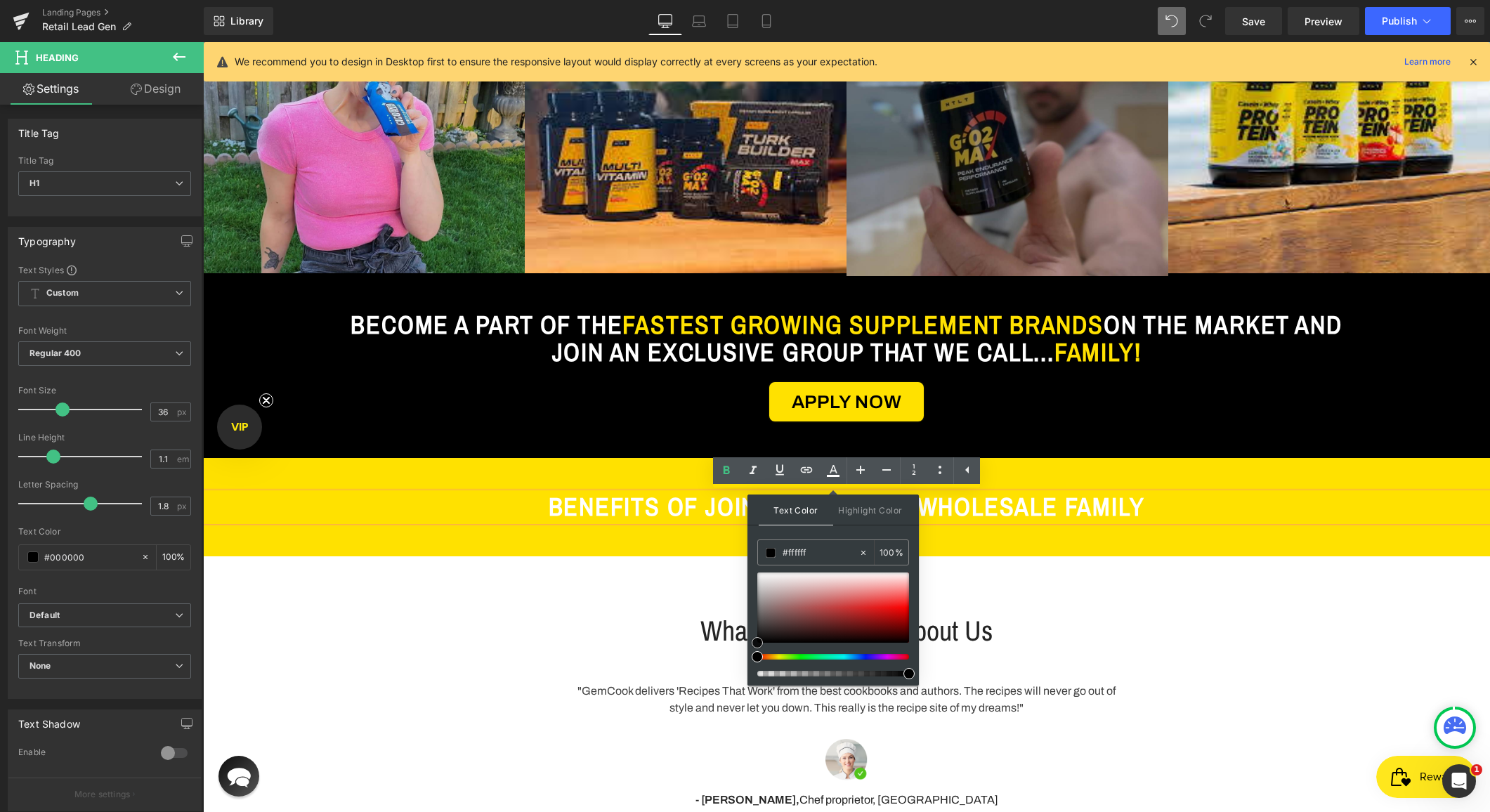
drag, startPoint x: 768, startPoint y: 636, endPoint x: 769, endPoint y: 614, distance: 22.0
click at [749, 648] on div "Text Color Highlight Color #ffffff #ffffff 100 % transparent transparent 0 %" at bounding box center [833, 590] width 172 height 191
drag, startPoint x: 765, startPoint y: 632, endPoint x: 751, endPoint y: 655, distance: 26.9
click at [758, 655] on div at bounding box center [833, 624] width 152 height 104
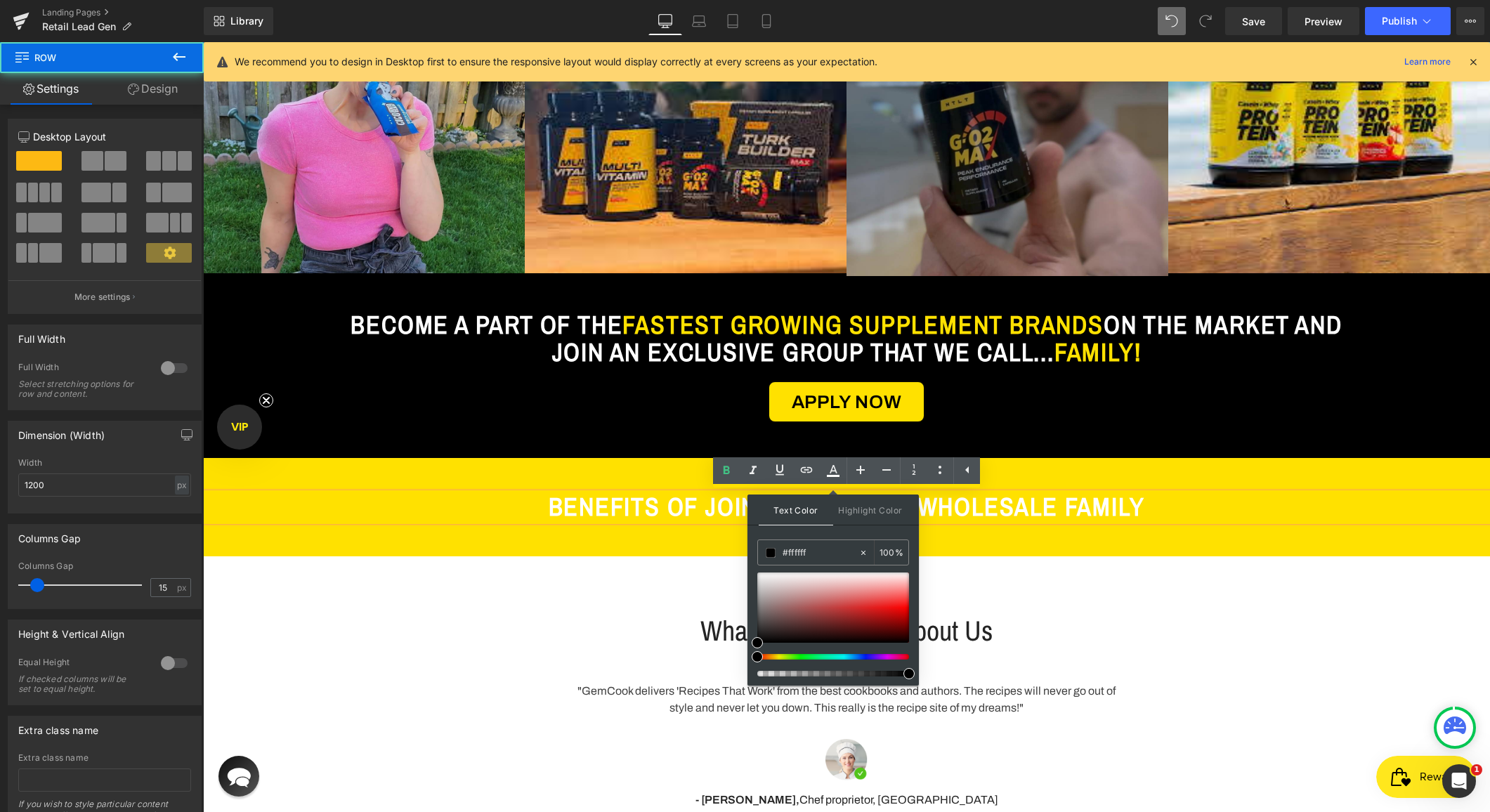
click at [619, 600] on div "What People Think About Us Heading Row" at bounding box center [846, 624] width 843 height 65
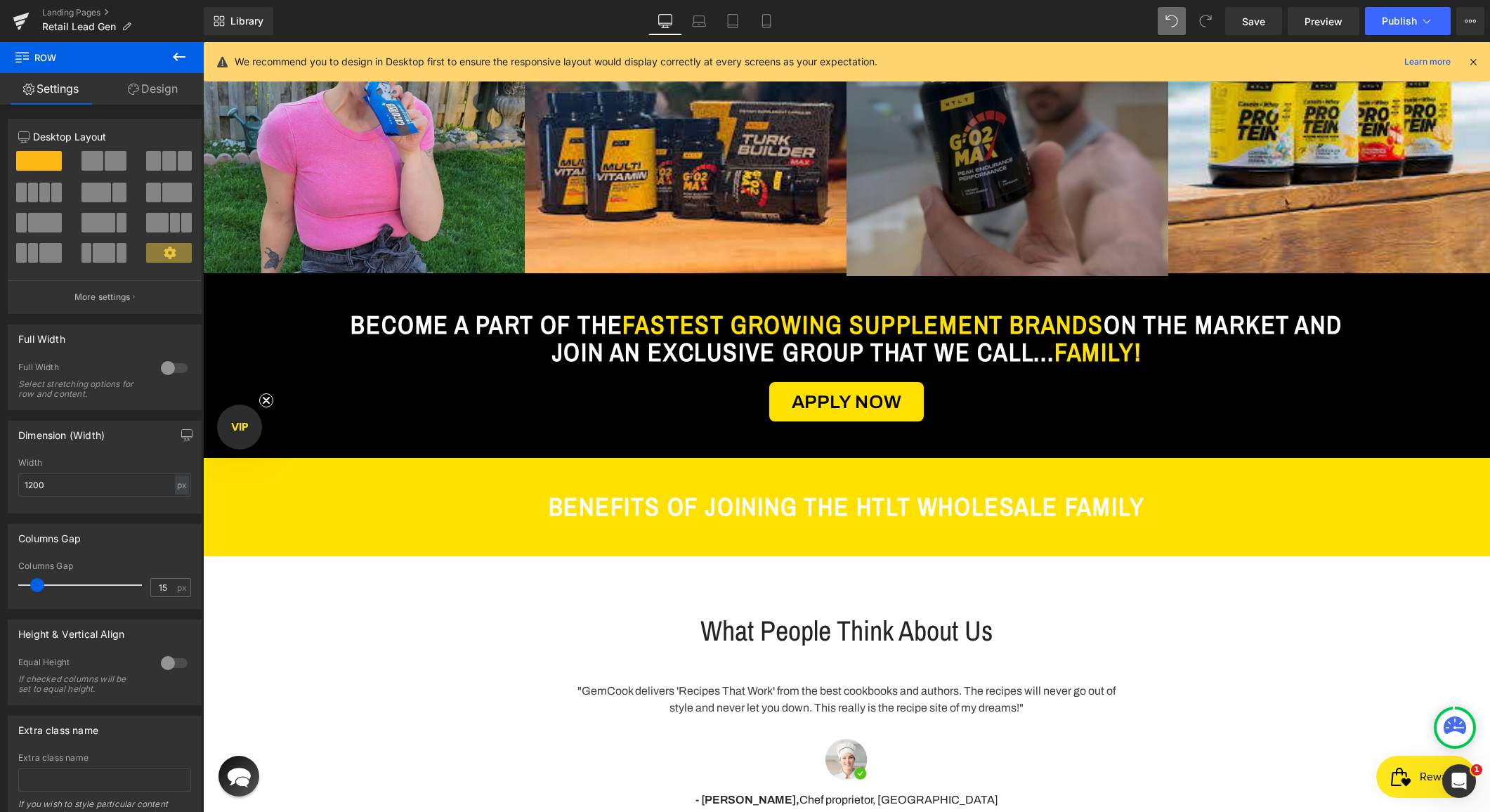
click at [668, 507] on span "BENEFITS OF JOINING THE HTLT WHOLESALE FAMILY" at bounding box center [847, 506] width 597 height 33
click at [858, 504] on span "BENEFITS OF JOINING THE HTLT WHOLESALE FAMILY" at bounding box center [847, 506] width 597 height 33
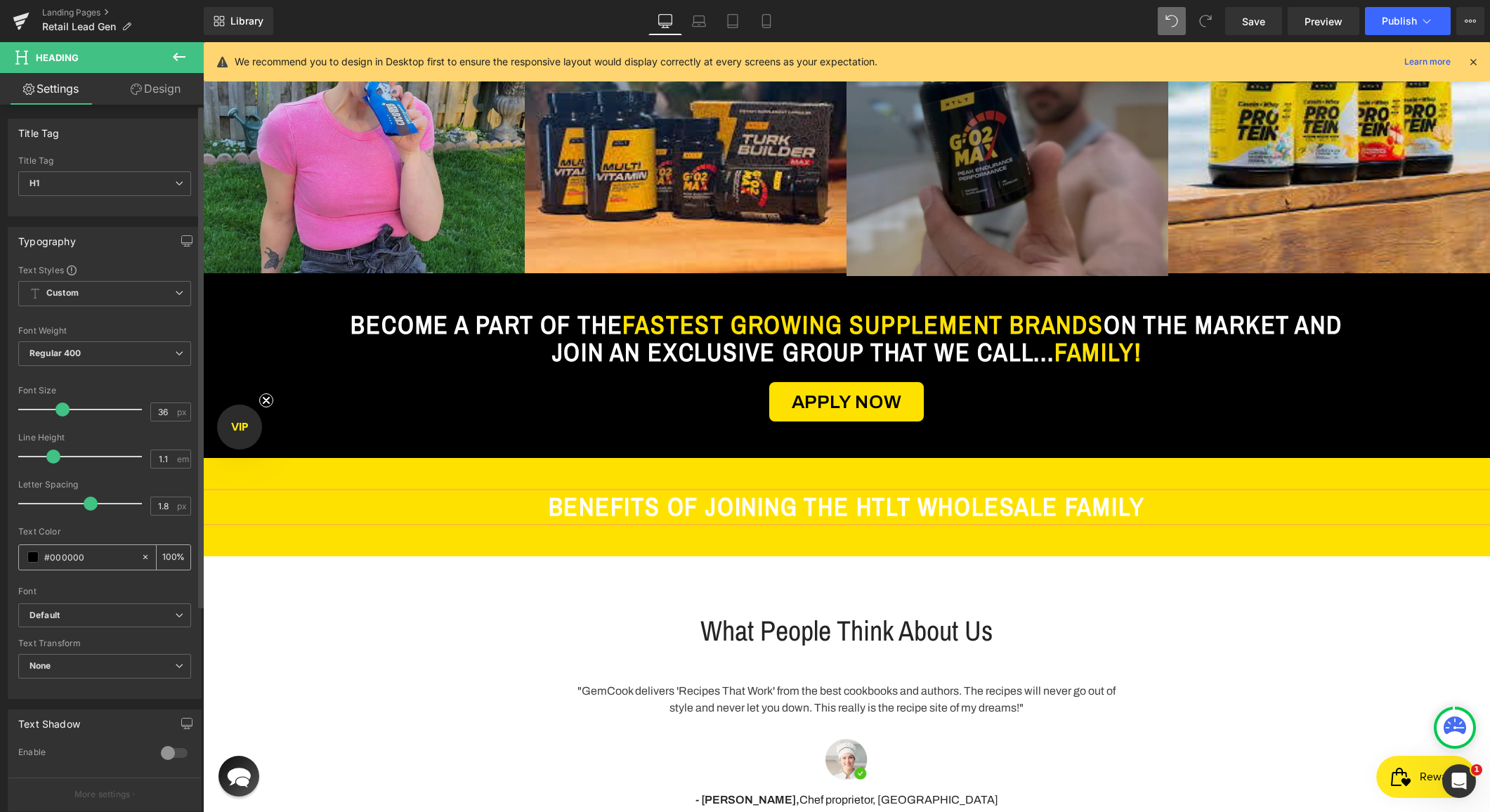
click at [60, 560] on input "#000000" at bounding box center [89, 557] width 90 height 15
drag, startPoint x: 113, startPoint y: 542, endPoint x: 151, endPoint y: 510, distance: 49.7
click at [113, 542] on div "Text Color #000000 100 %" at bounding box center [104, 556] width 173 height 60
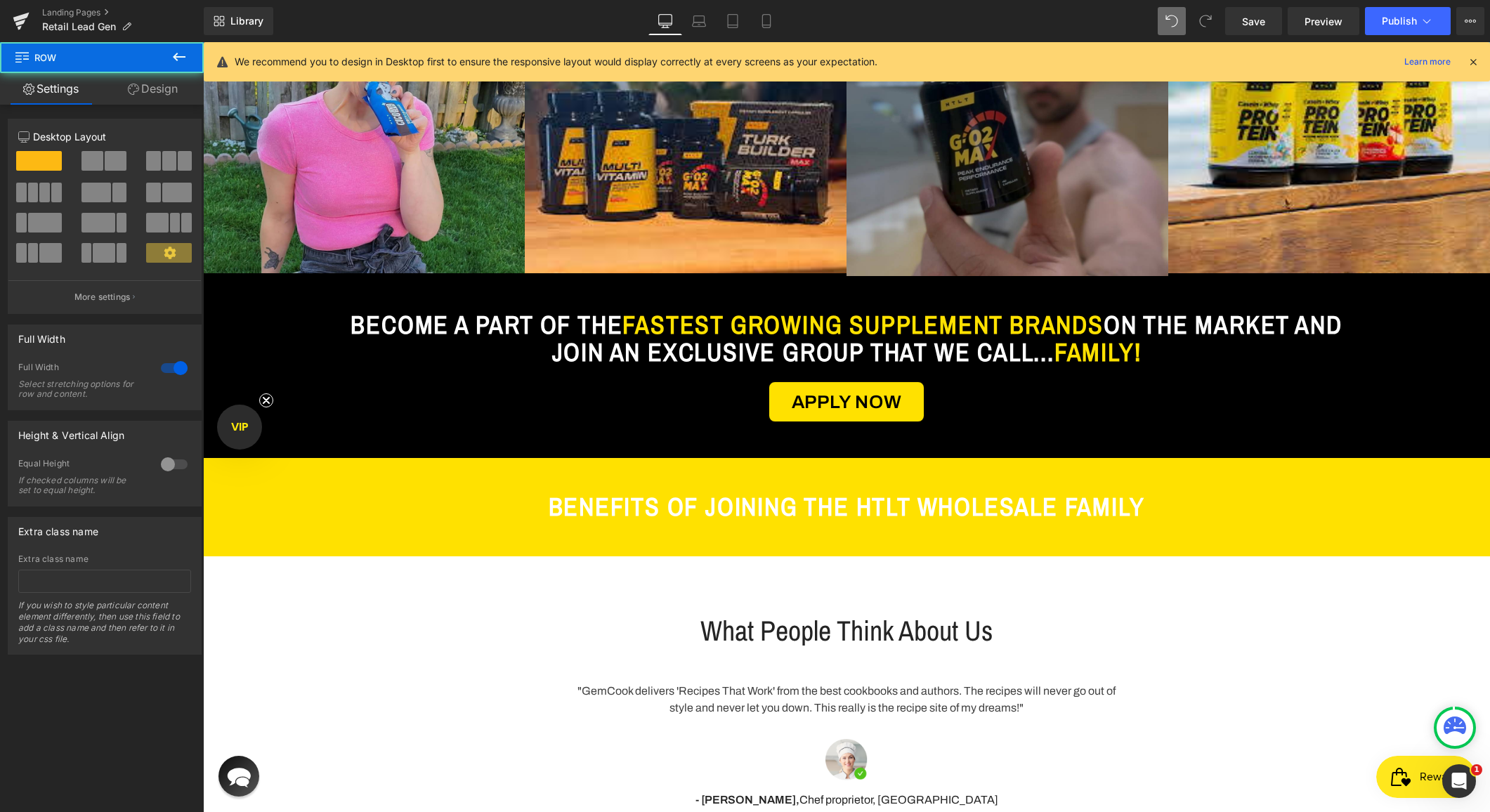
click at [430, 564] on div "What People Think About Us Heading Row "GemCook delivers 'Recipes That Work' fr…" at bounding box center [847, 721] width 1288 height 331
drag, startPoint x: 1255, startPoint y: 23, endPoint x: 1082, endPoint y: 73, distance: 180.1
click at [1255, 23] on span "Save" at bounding box center [1253, 21] width 23 height 14
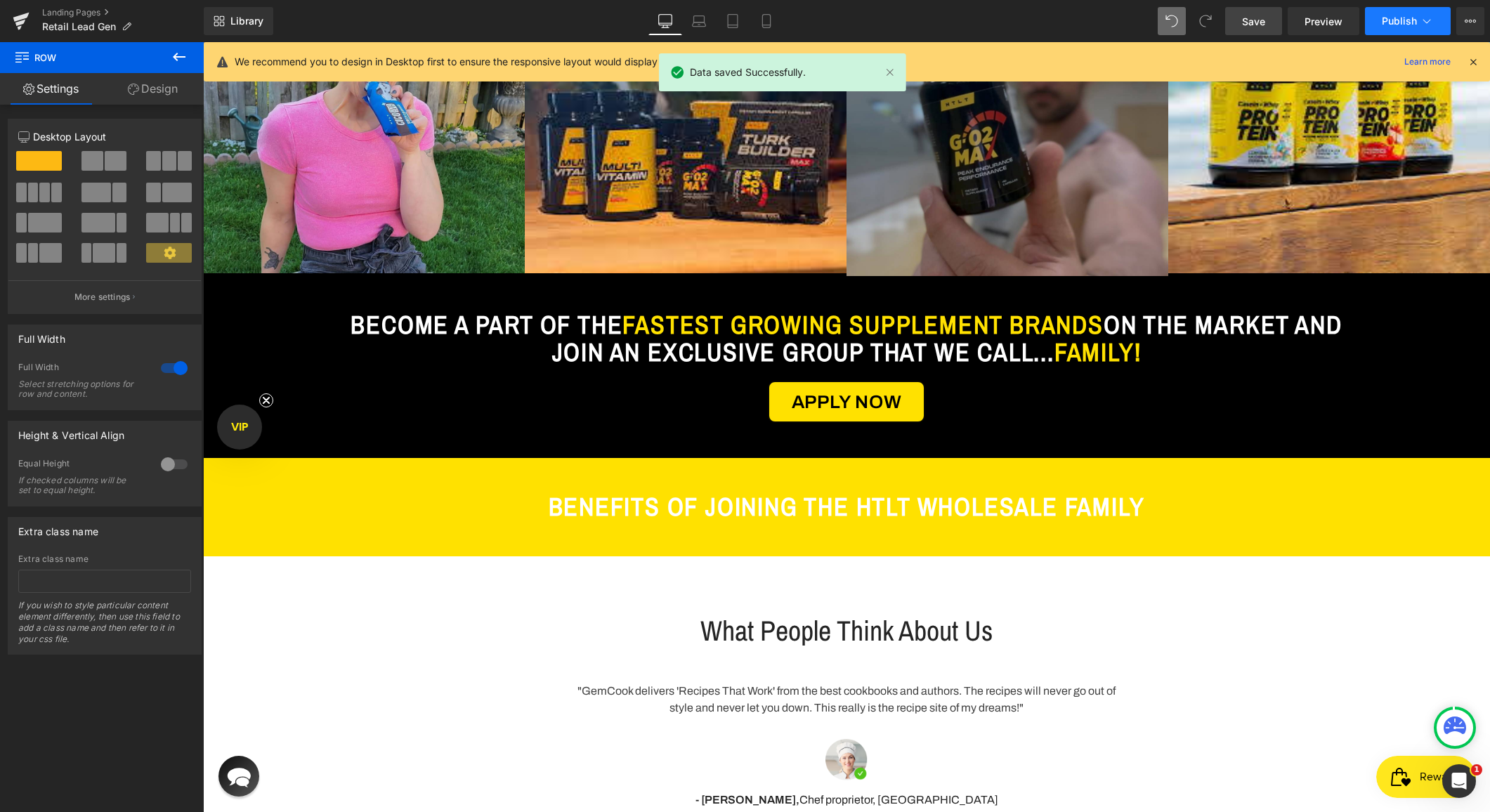
click at [1410, 19] on span "Publish" at bounding box center [1399, 21] width 35 height 11
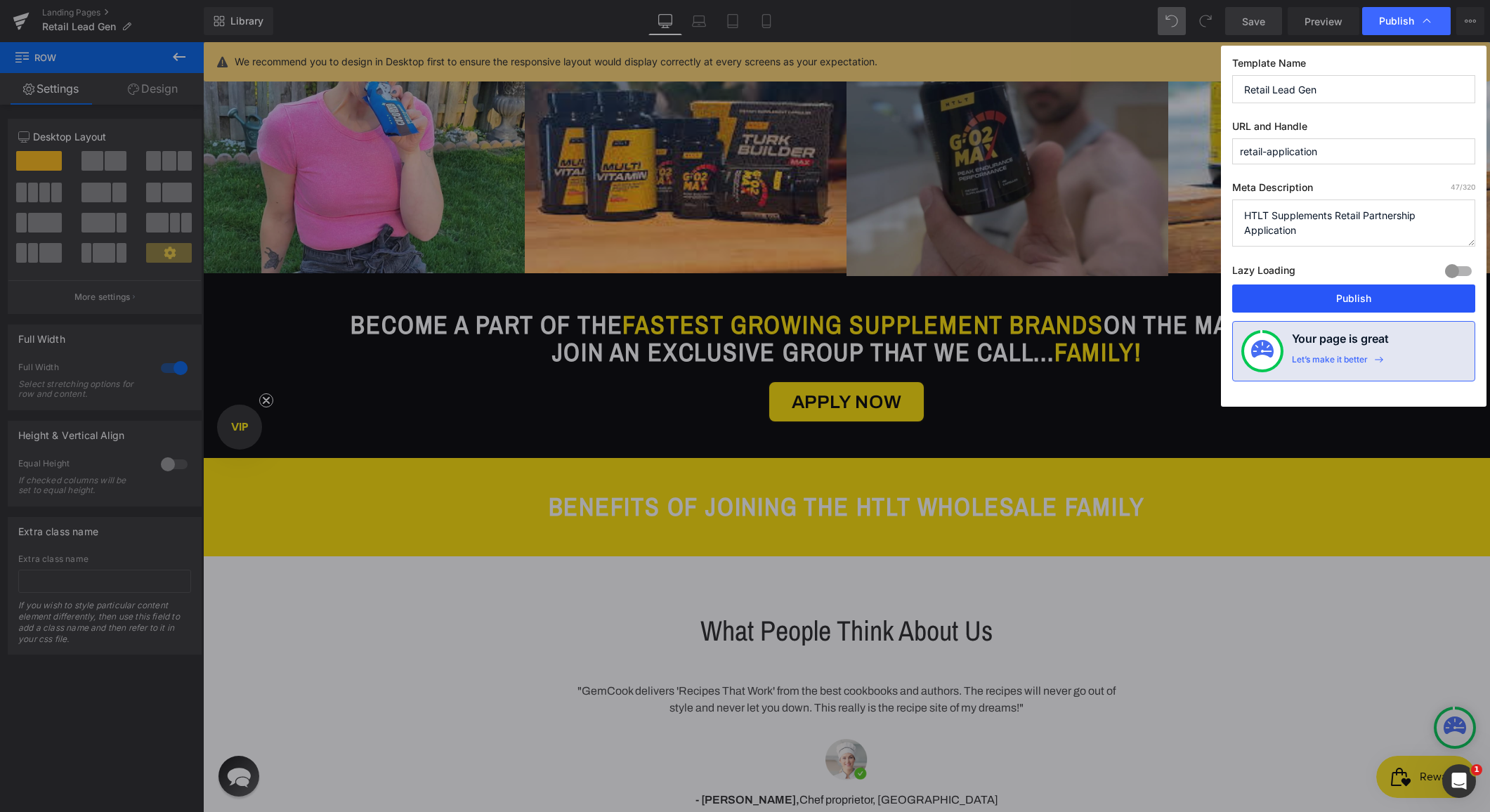
click at [1310, 297] on button "Publish" at bounding box center [1354, 298] width 243 height 28
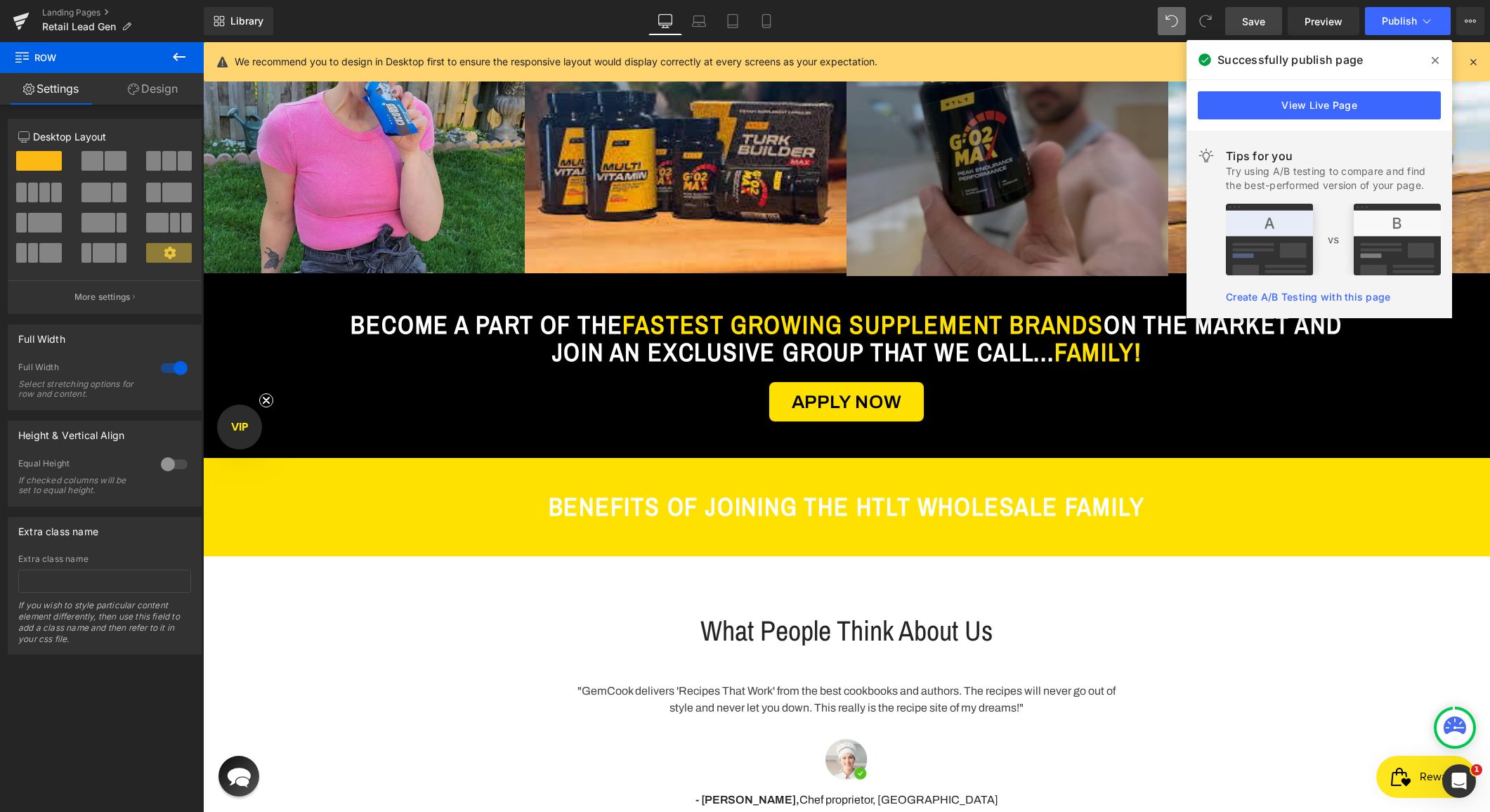
click at [1432, 58] on icon at bounding box center [1435, 60] width 7 height 11
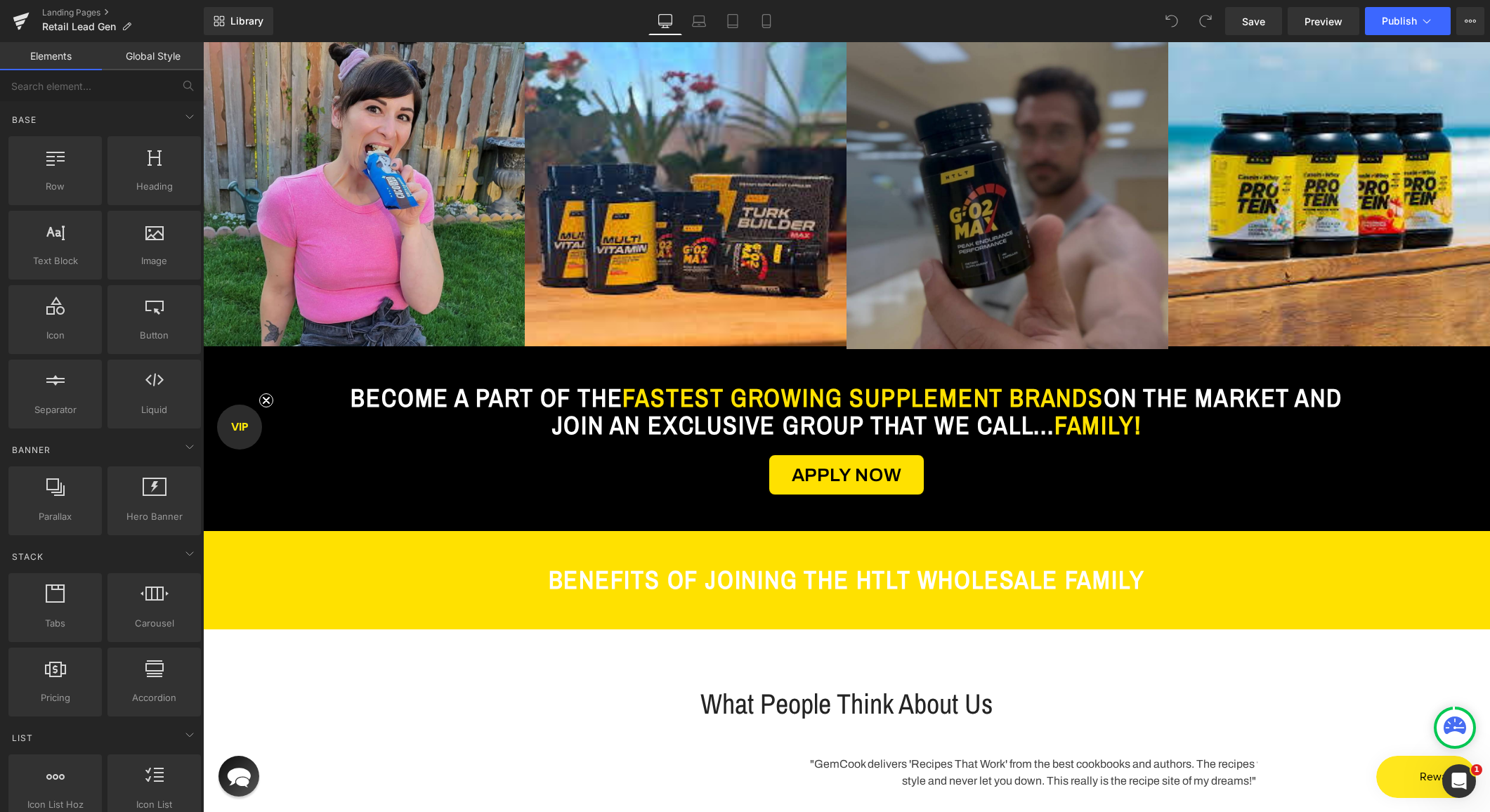
scroll to position [975, 0]
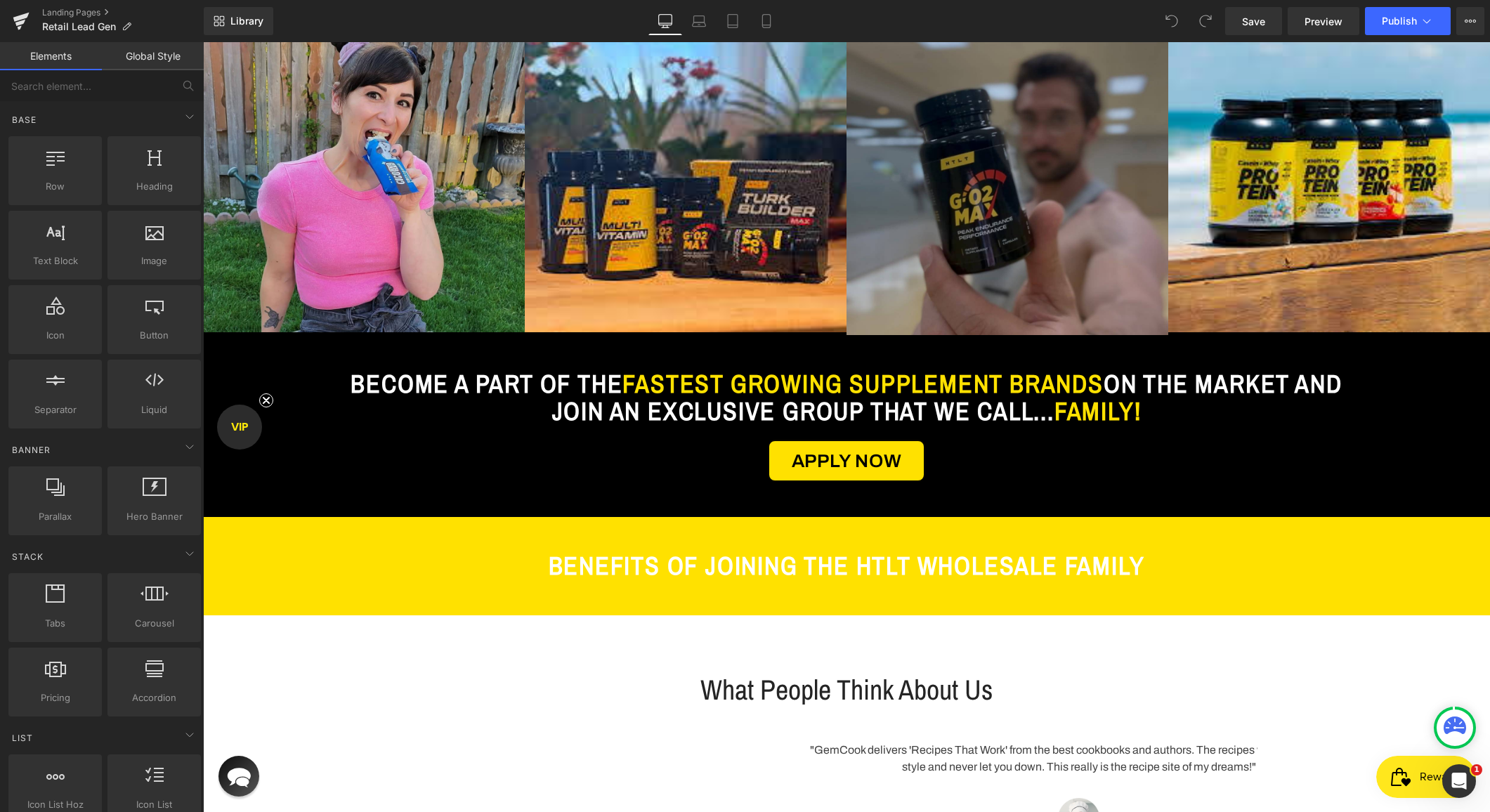
click at [612, 560] on span "BENEFITS OF JOINING THE HTLT WHOLESALE FAMILY" at bounding box center [847, 565] width 597 height 33
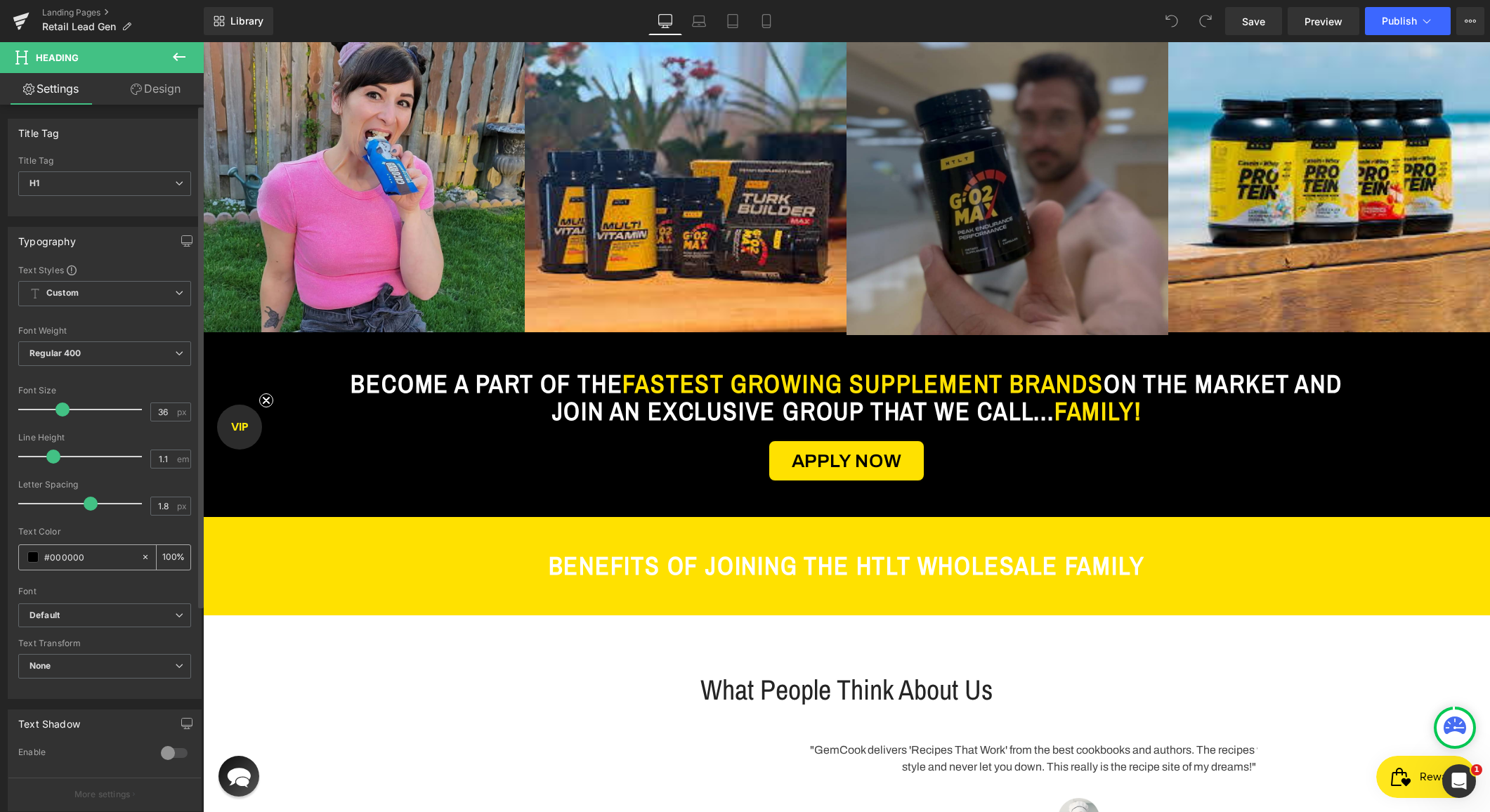
click at [83, 551] on input "#000000" at bounding box center [89, 557] width 90 height 15
click at [142, 557] on icon at bounding box center [145, 557] width 10 height 10
type input "none"
type input "0"
click at [100, 556] on input "none" at bounding box center [89, 557] width 90 height 15
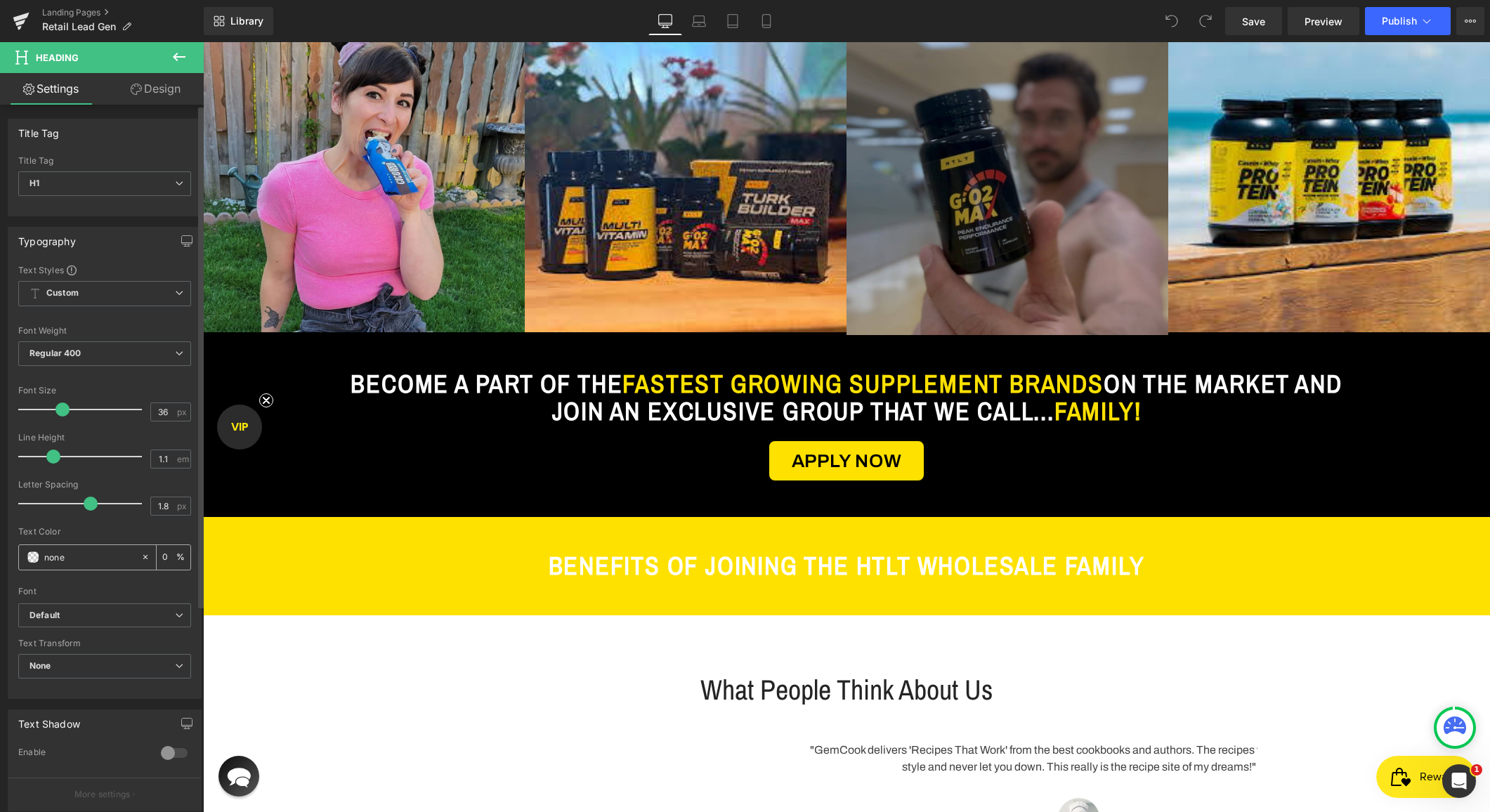
click at [34, 557] on span at bounding box center [33, 557] width 11 height 11
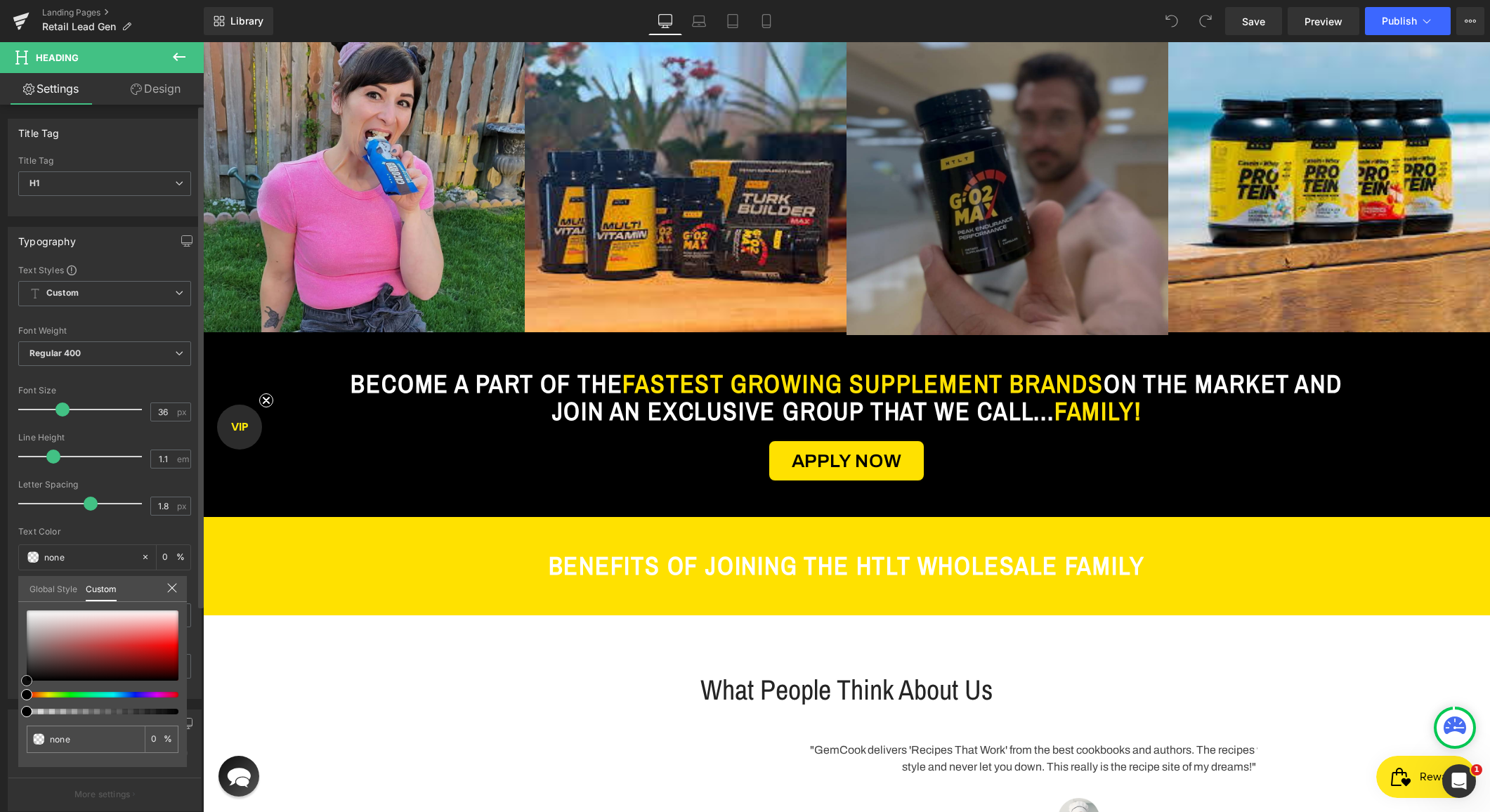
type input "#272525"
type input "100"
type input "#272525"
type input "100"
type input "#222020"
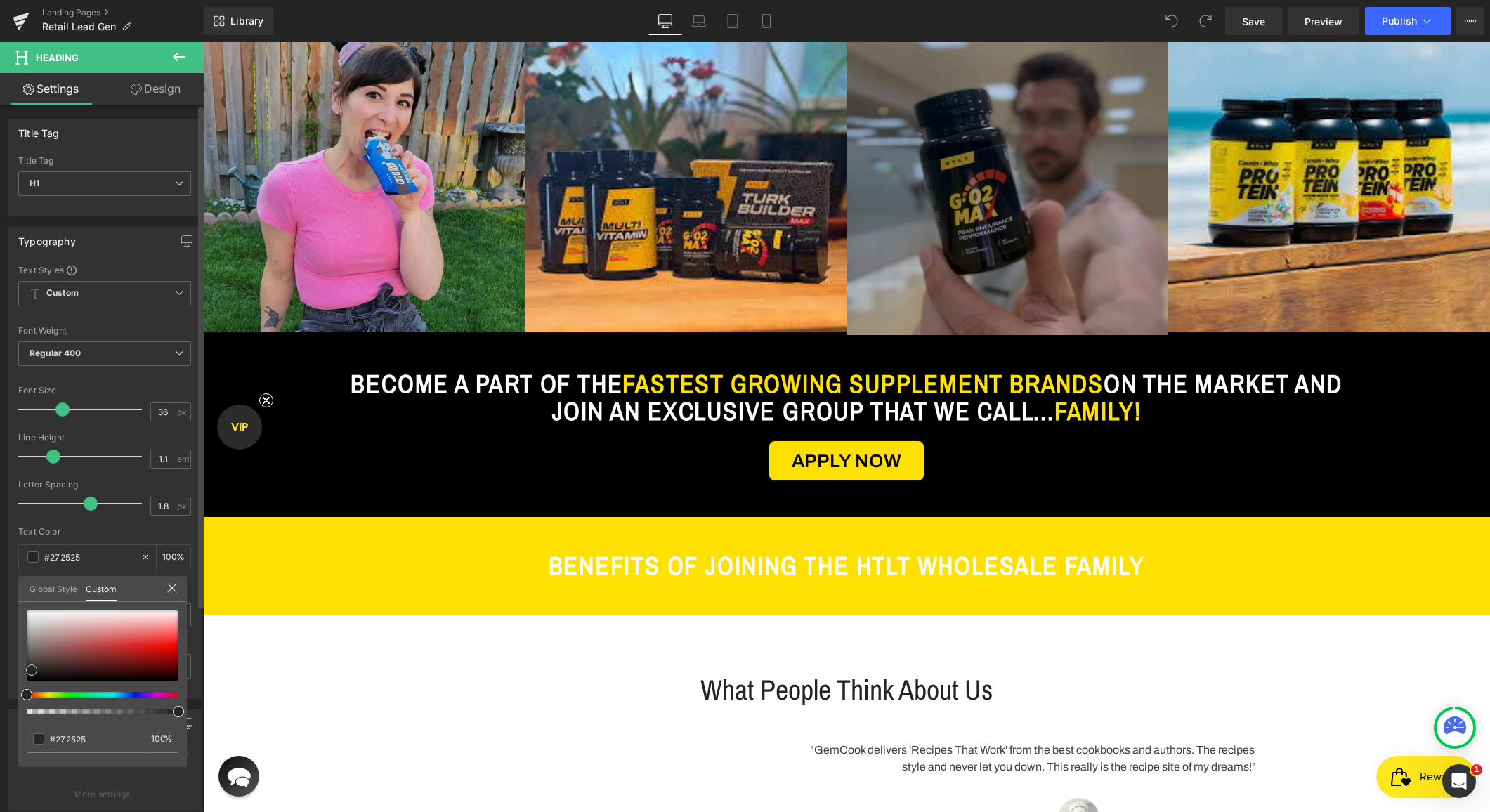
type input "#222020"
type input "#0a0909"
type input "#000000"
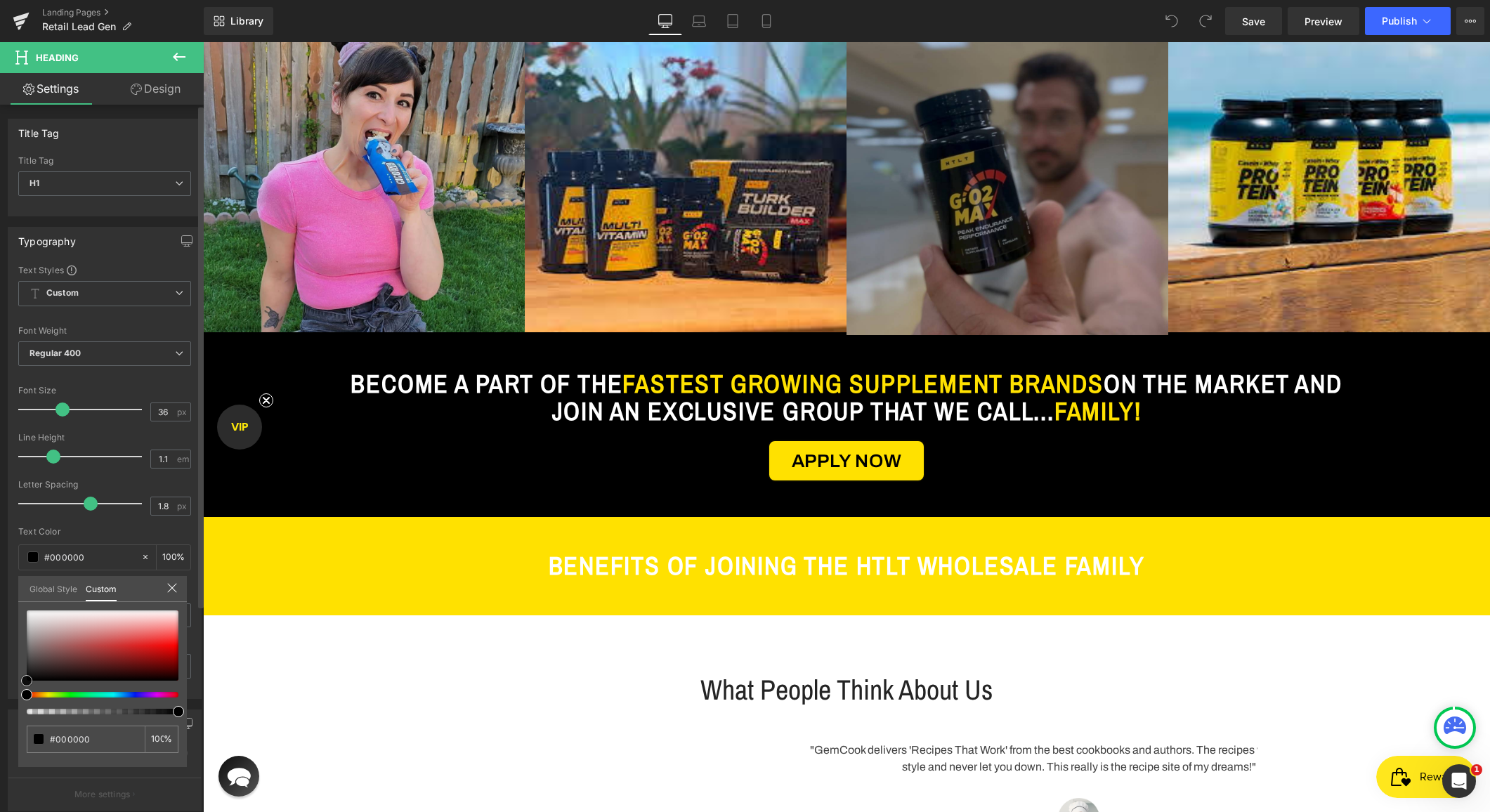
drag, startPoint x: 31, startPoint y: 670, endPoint x: 17, endPoint y: 709, distance: 41.4
click at [18, 709] on div "#000000 100 %" at bounding box center [102, 689] width 169 height 156
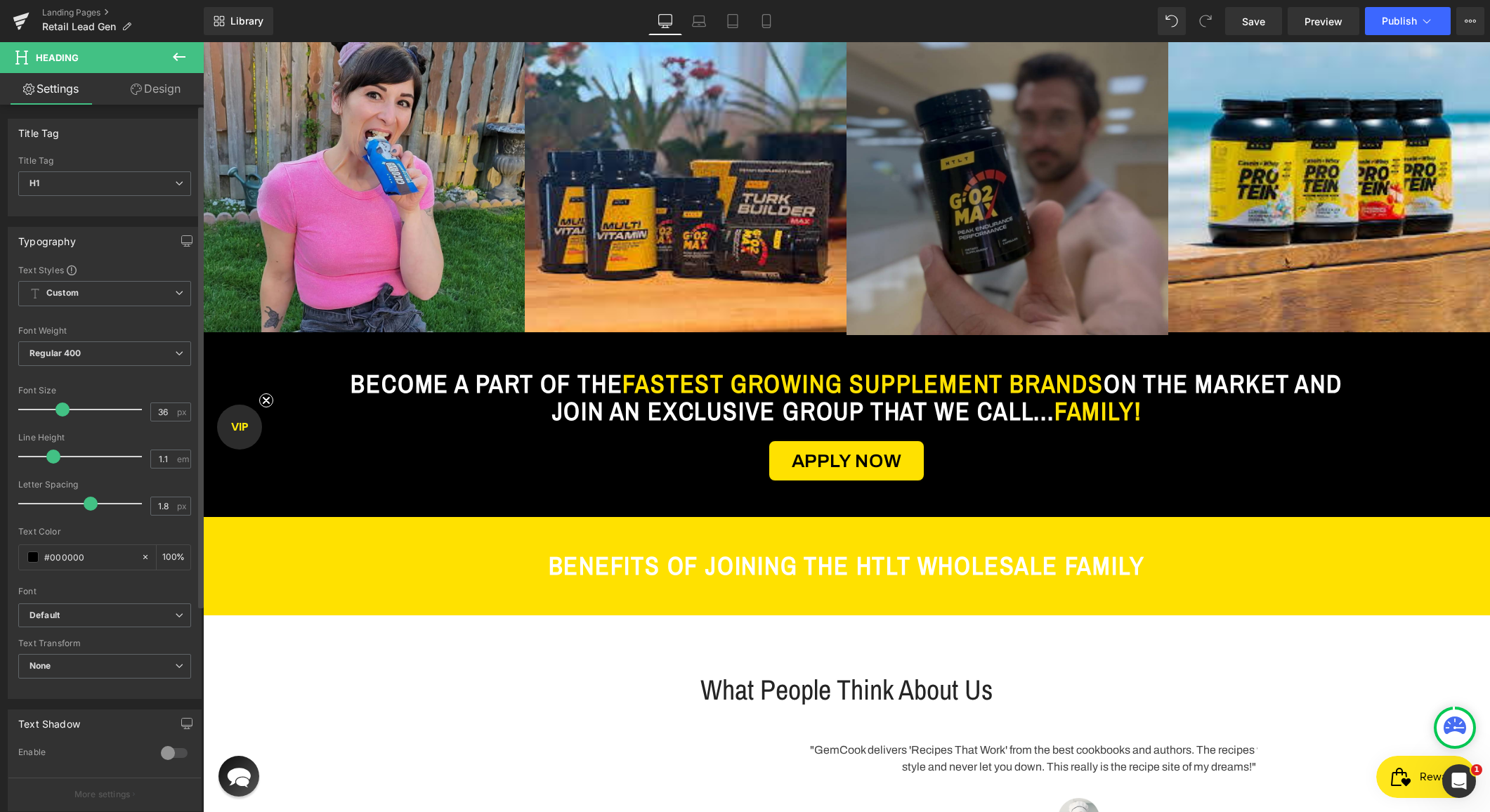
click at [658, 550] on body "Skip to content HTLT Supplements Supplements Turk Builder Platinum Turk Builder…" at bounding box center [847, 391] width 1288 height 2649
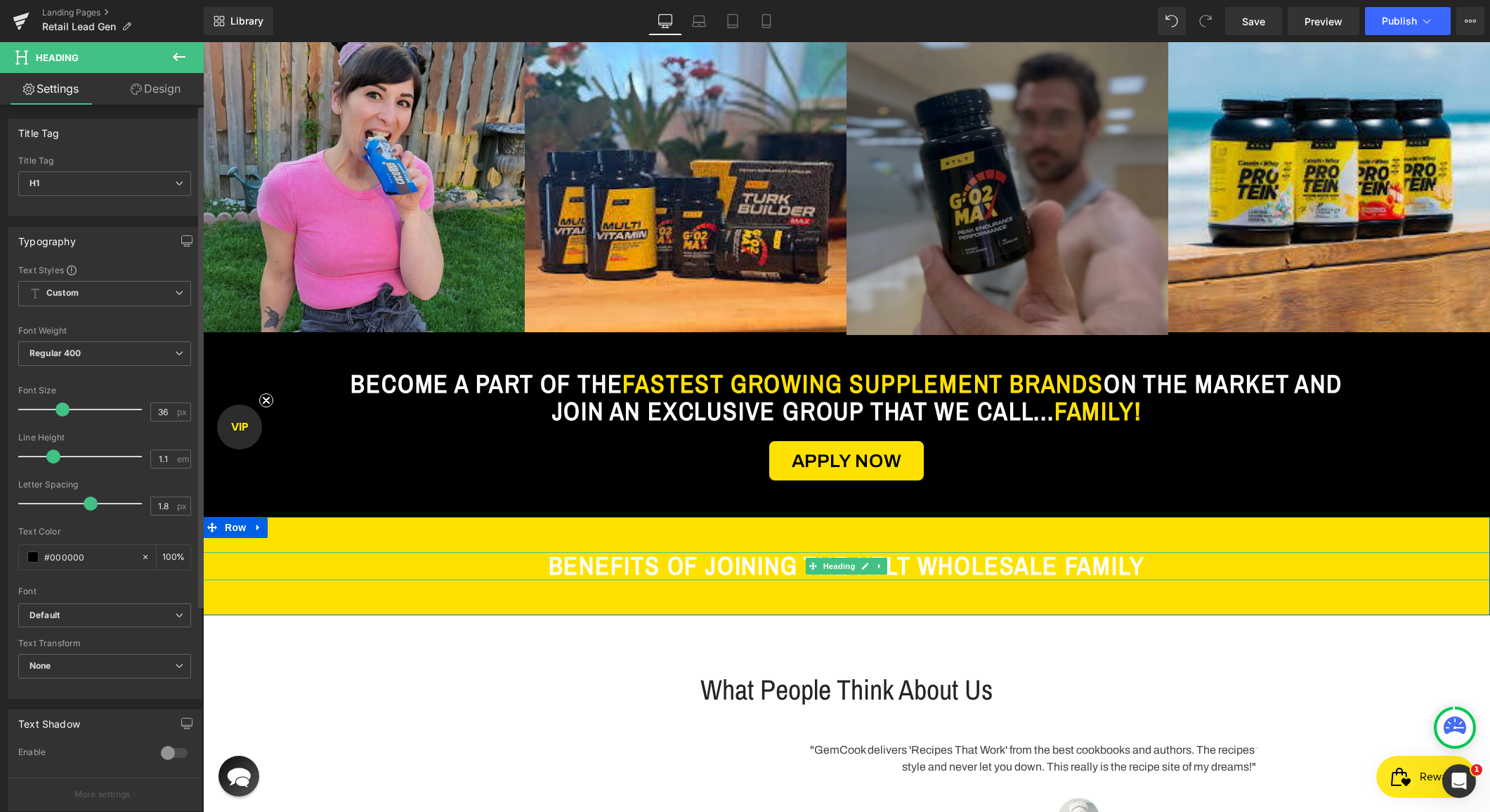
click at [683, 569] on span "BENEFITS OF JOINING THE HTLT WHOLESALE FAMILY" at bounding box center [847, 565] width 597 height 33
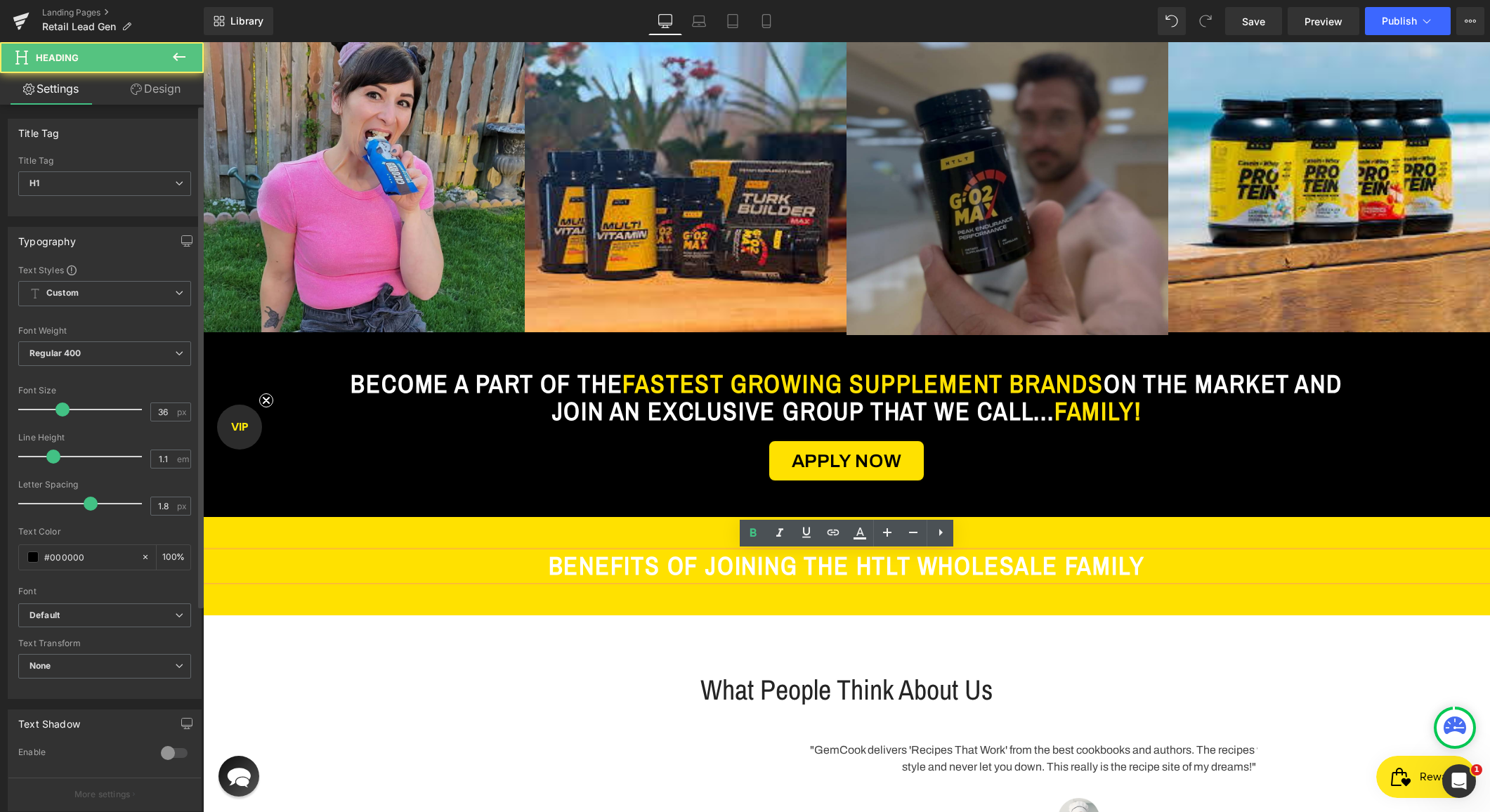
click at [739, 565] on span "BENEFITS OF JOINING THE HTLT WHOLESALE FAMILY" at bounding box center [847, 565] width 597 height 33
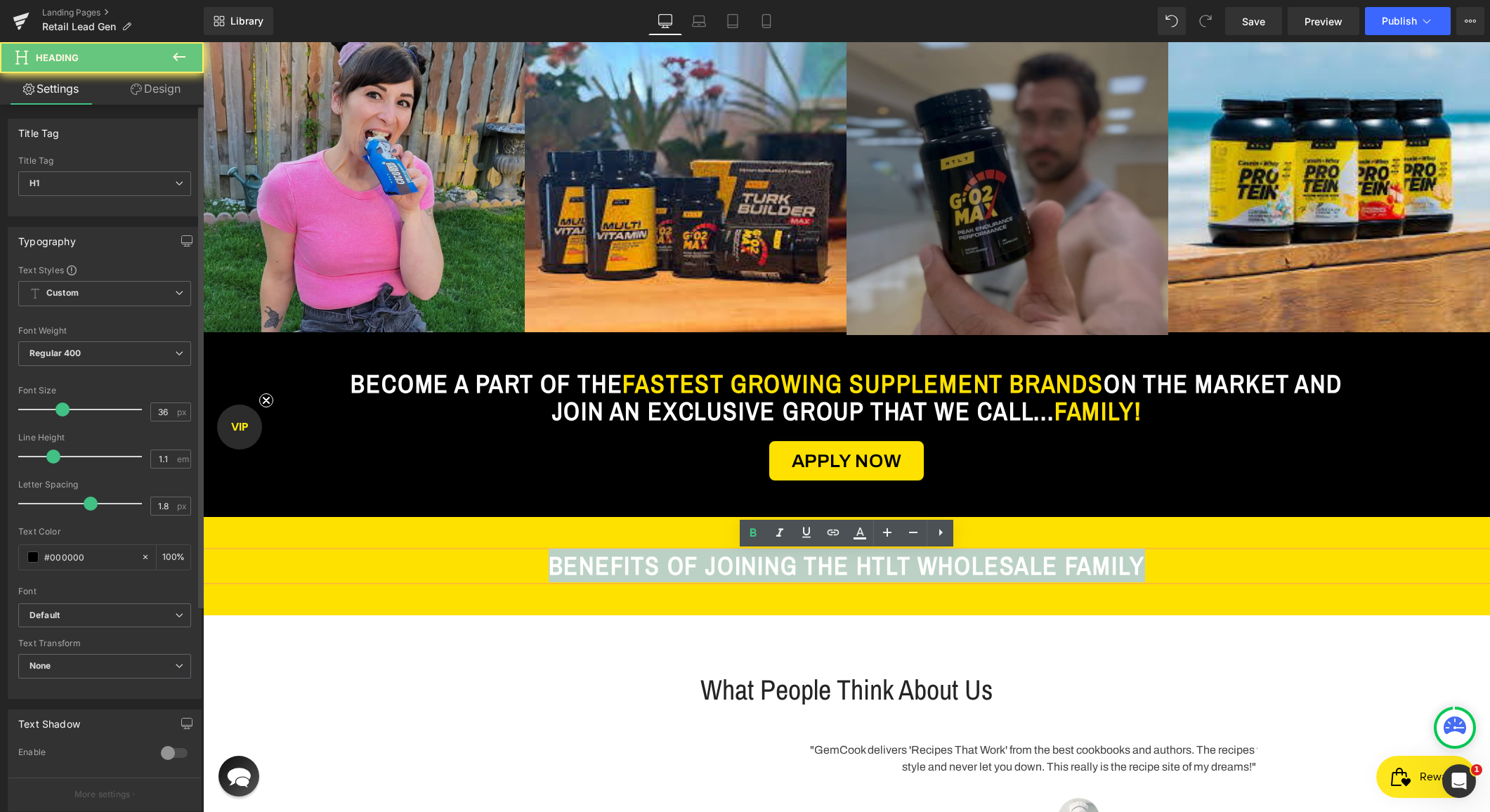
click at [739, 565] on span "BENEFITS OF JOINING THE HTLT WHOLESALE FAMILY" at bounding box center [847, 565] width 597 height 33
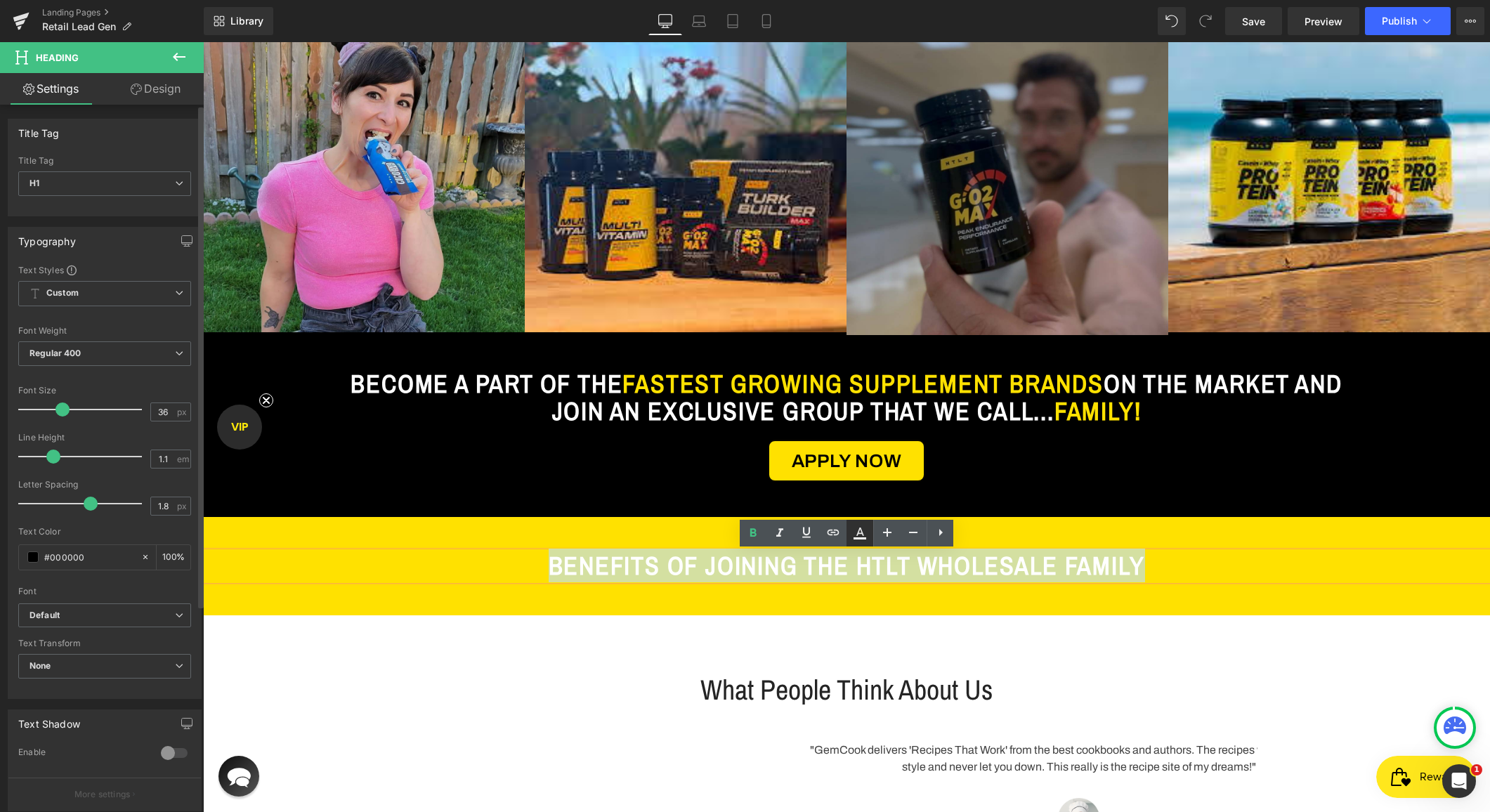
click at [851, 534] on icon at bounding box center [860, 533] width 17 height 17
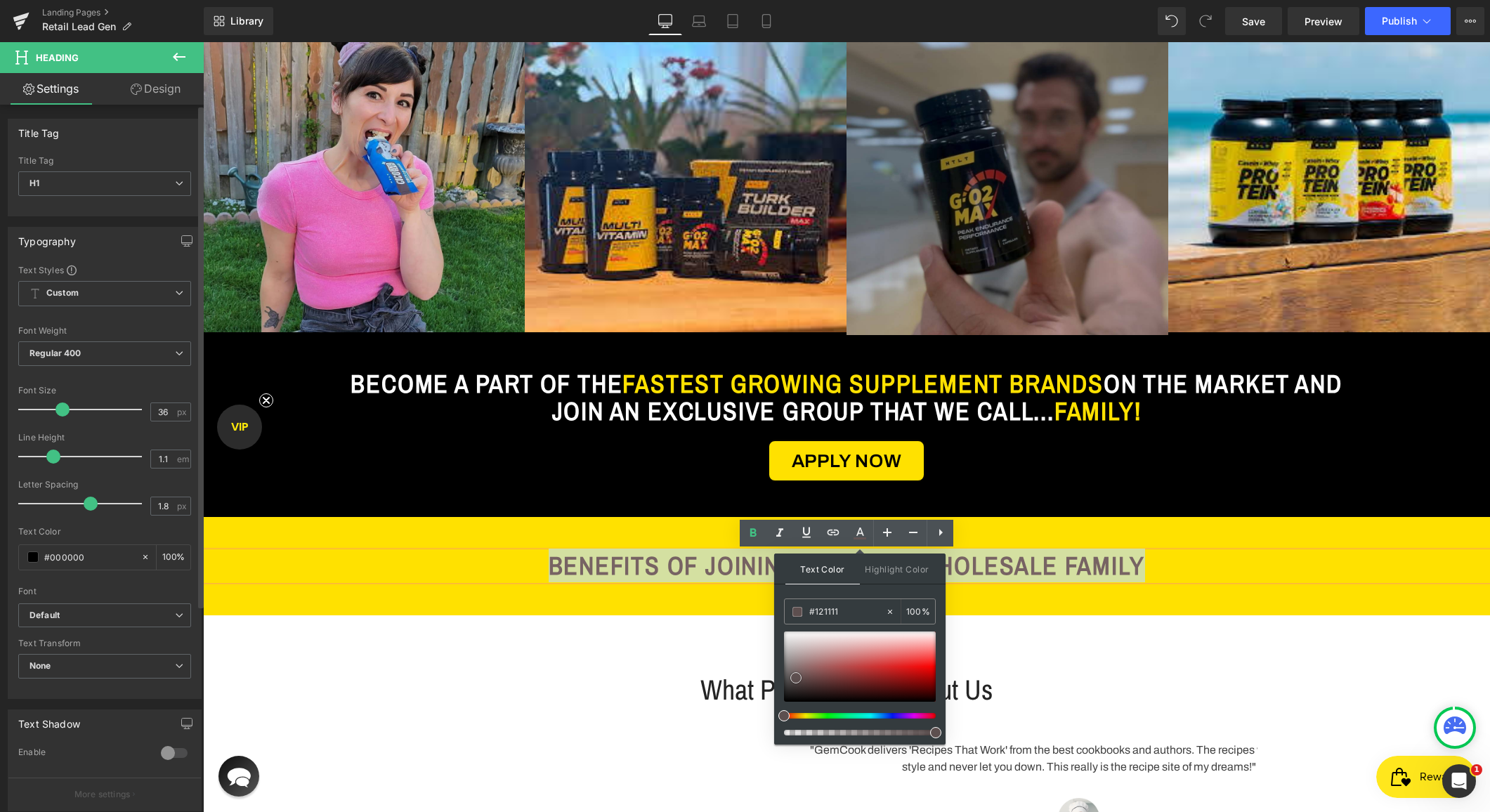
type input "#000000"
drag, startPoint x: 1001, startPoint y: 714, endPoint x: 772, endPoint y: 726, distance: 229.3
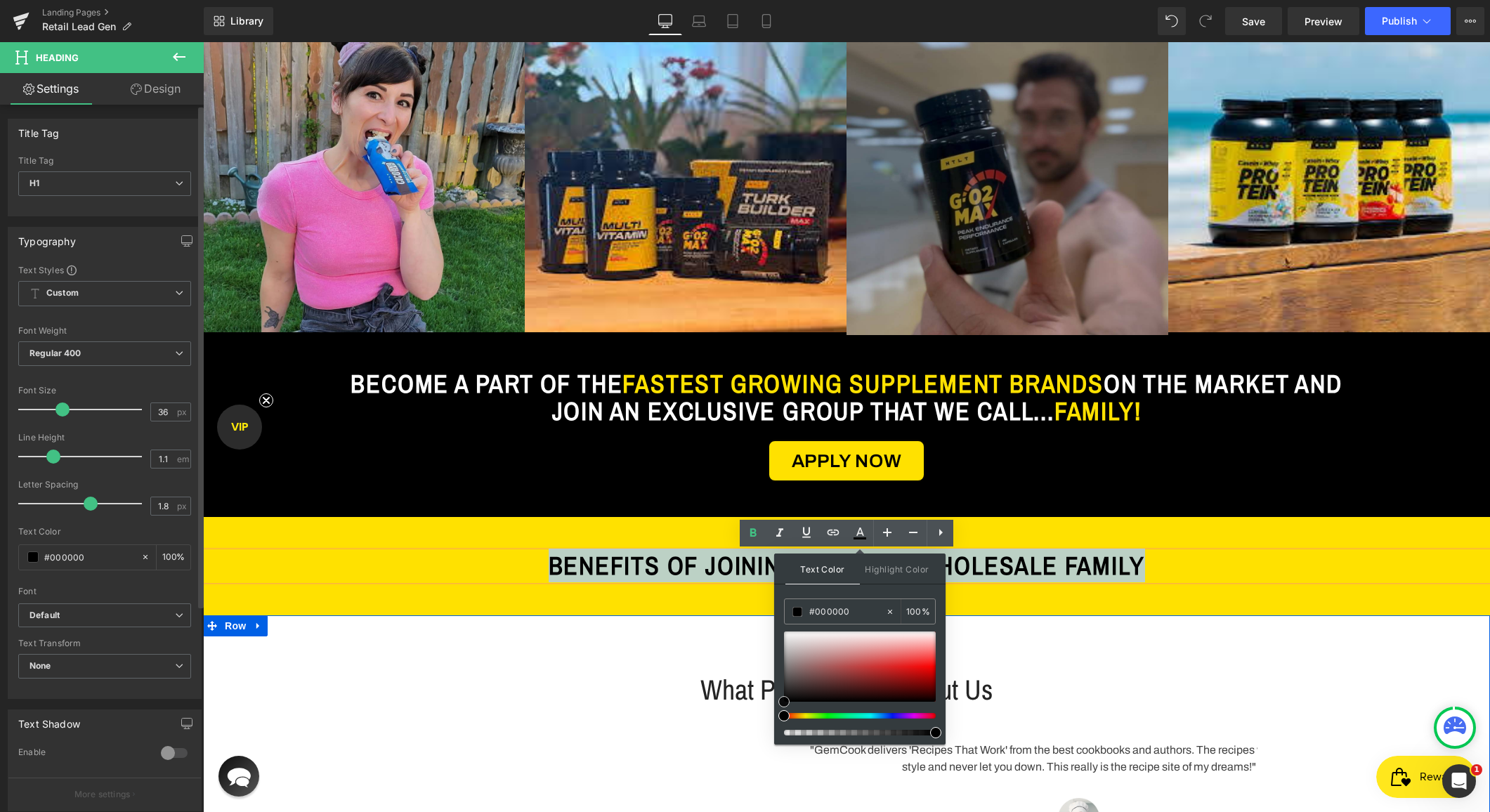
click at [572, 632] on div "What People Think About Us Heading Row "GemCook delivers 'Recipes That Work' fr…" at bounding box center [847, 781] width 1288 height 331
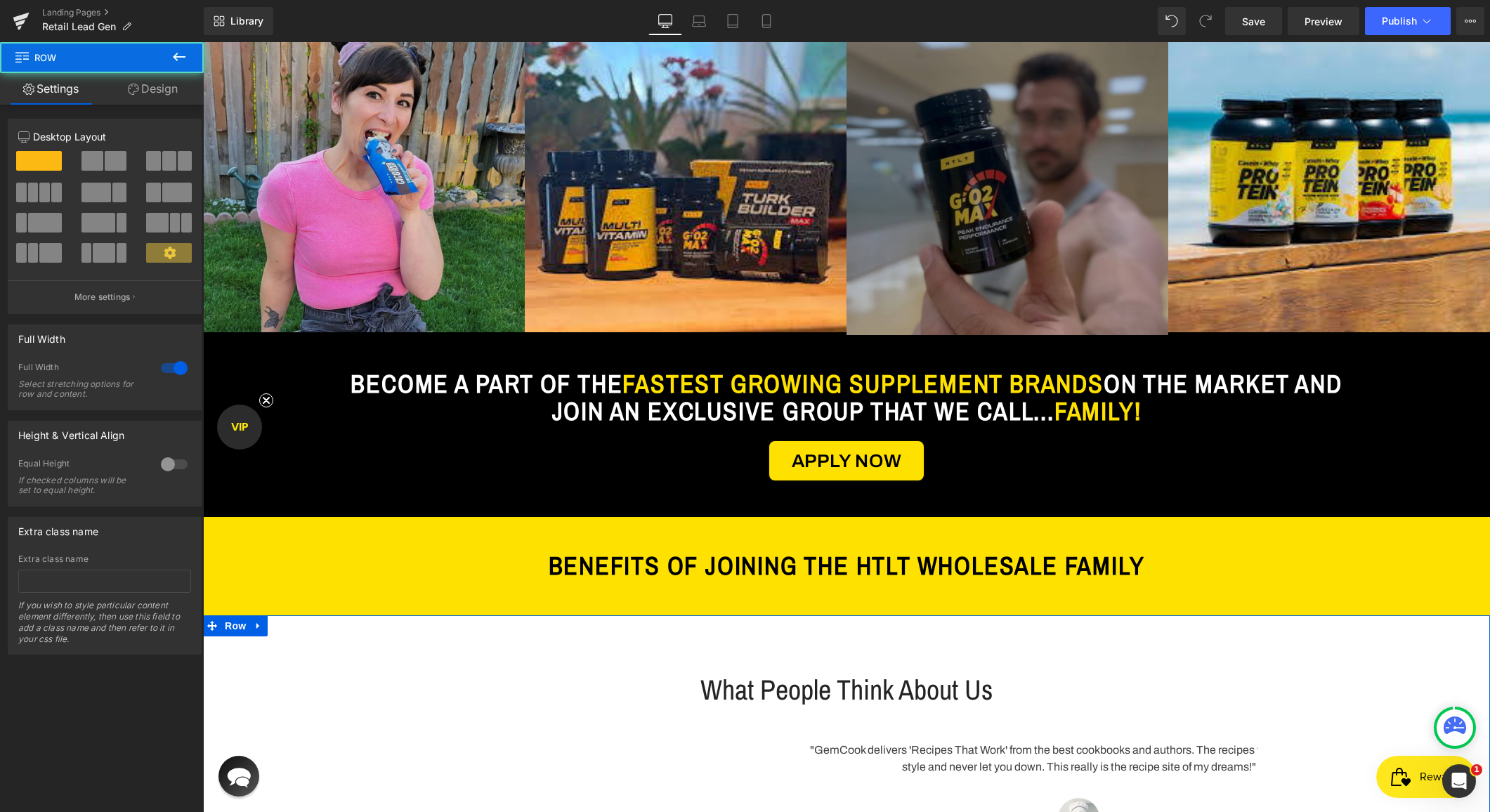
click at [553, 637] on div "What People Think About Us Heading Row "GemCook delivers 'Recipes That Work' fr…" at bounding box center [847, 781] width 1288 height 331
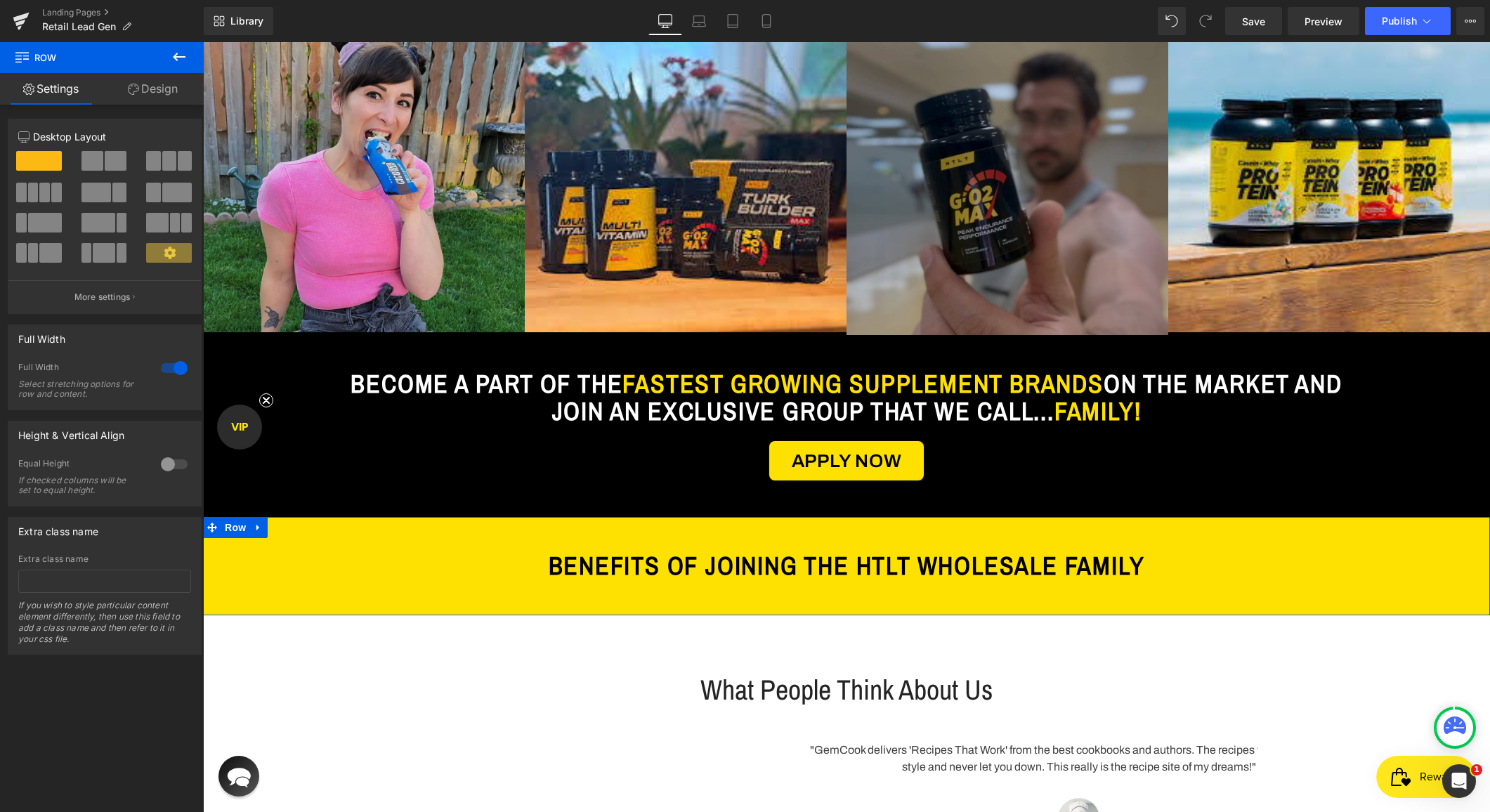
click at [584, 533] on div "BENEFITS OF JOINING THE HTLT WHOLESALE FAMILY Heading Row" at bounding box center [847, 566] width 1288 height 98
click at [159, 73] on link "Design" at bounding box center [153, 89] width 102 height 31
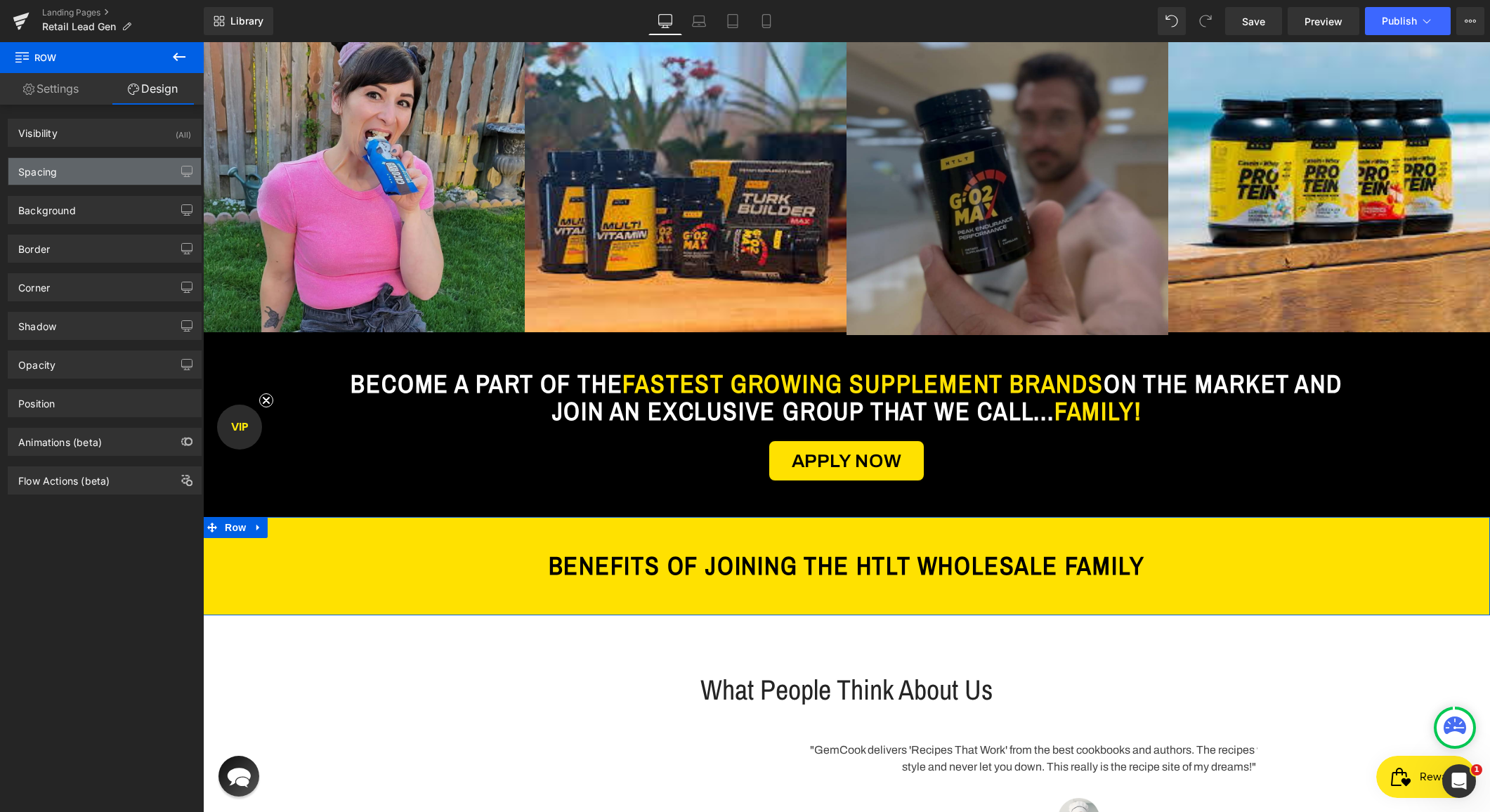
click at [68, 171] on div "Spacing" at bounding box center [105, 172] width 193 height 27
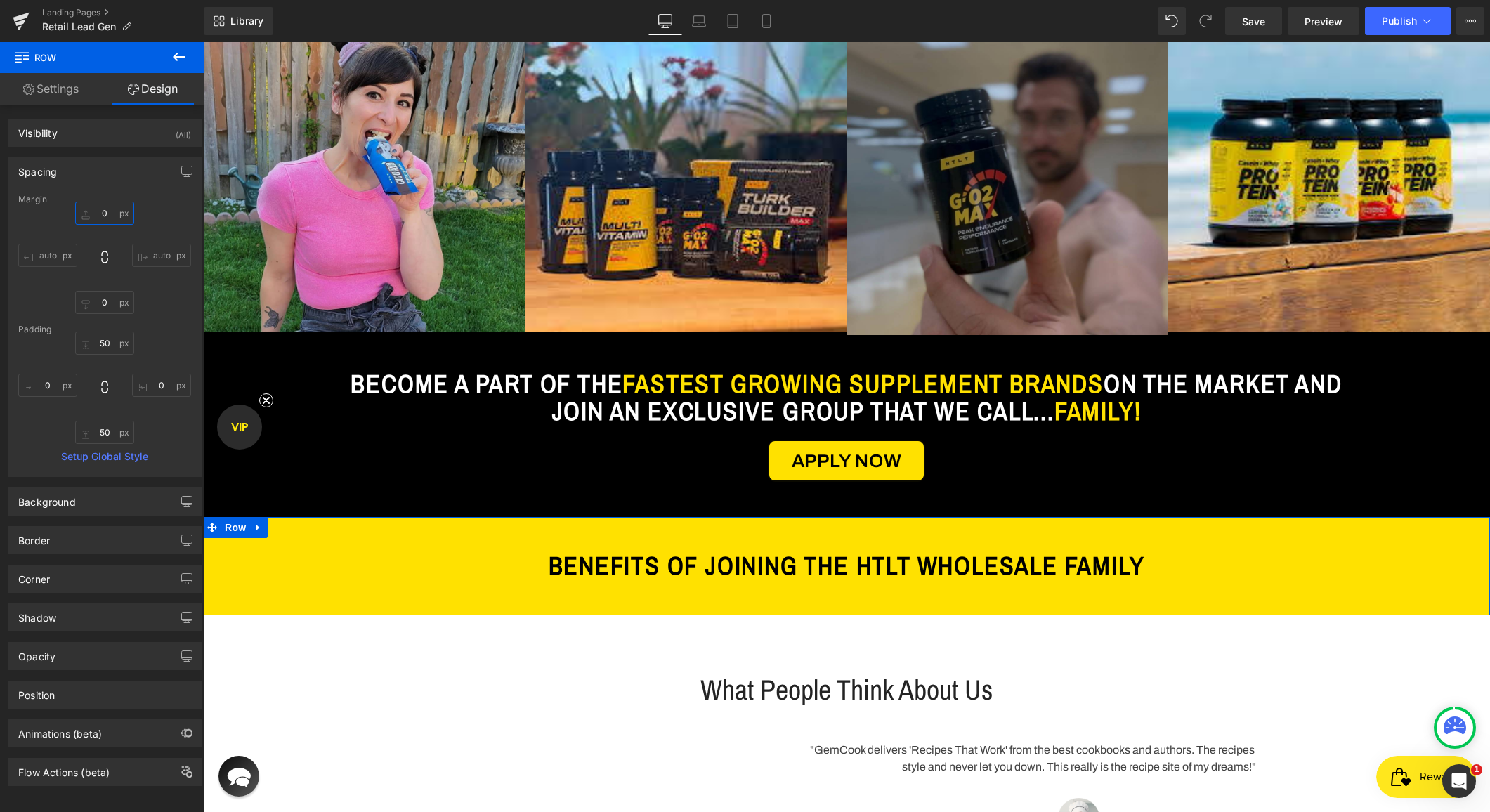
click at [97, 214] on input "0" at bounding box center [105, 213] width 59 height 23
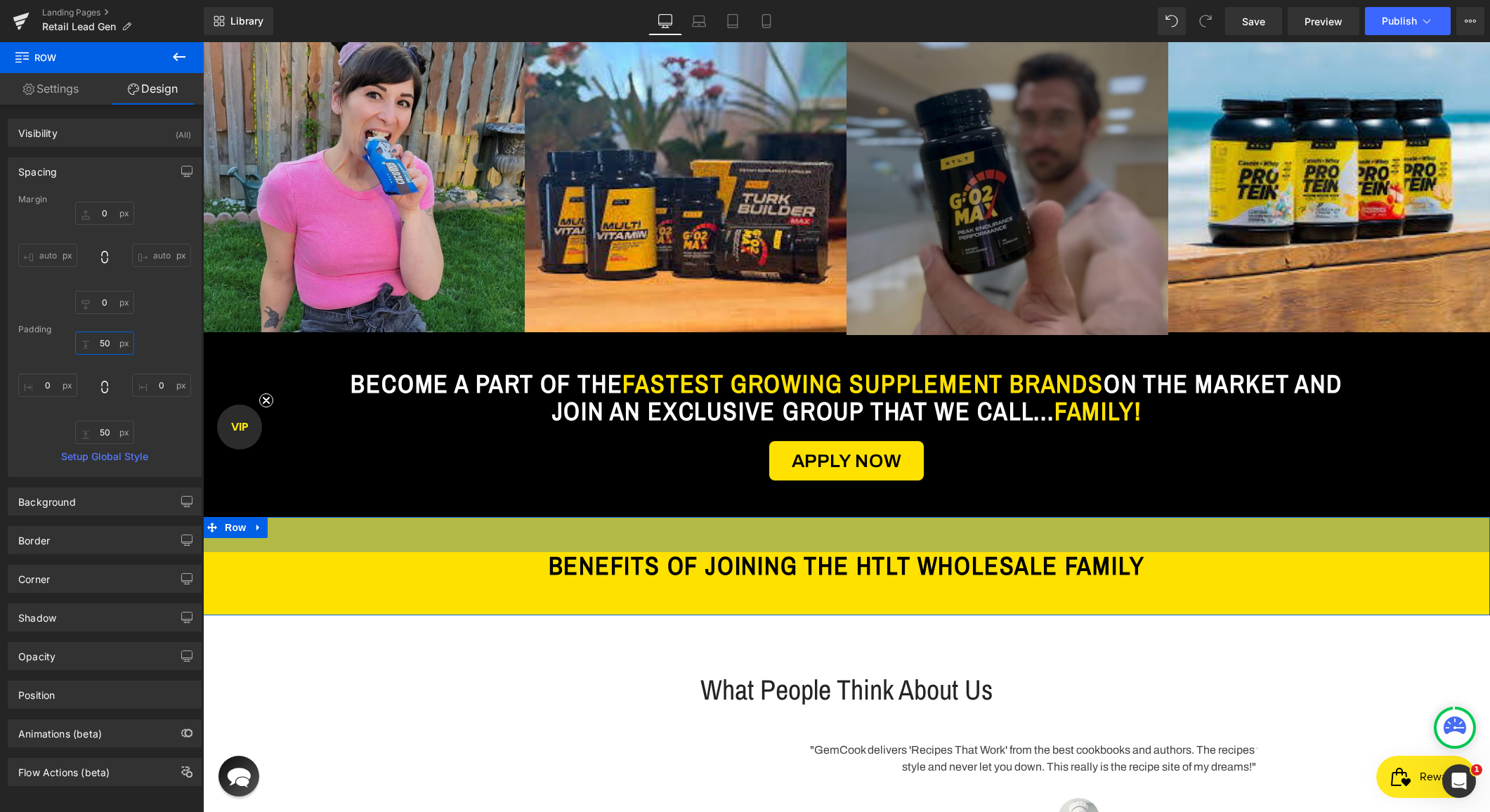
click at [95, 342] on input "50" at bounding box center [105, 343] width 59 height 23
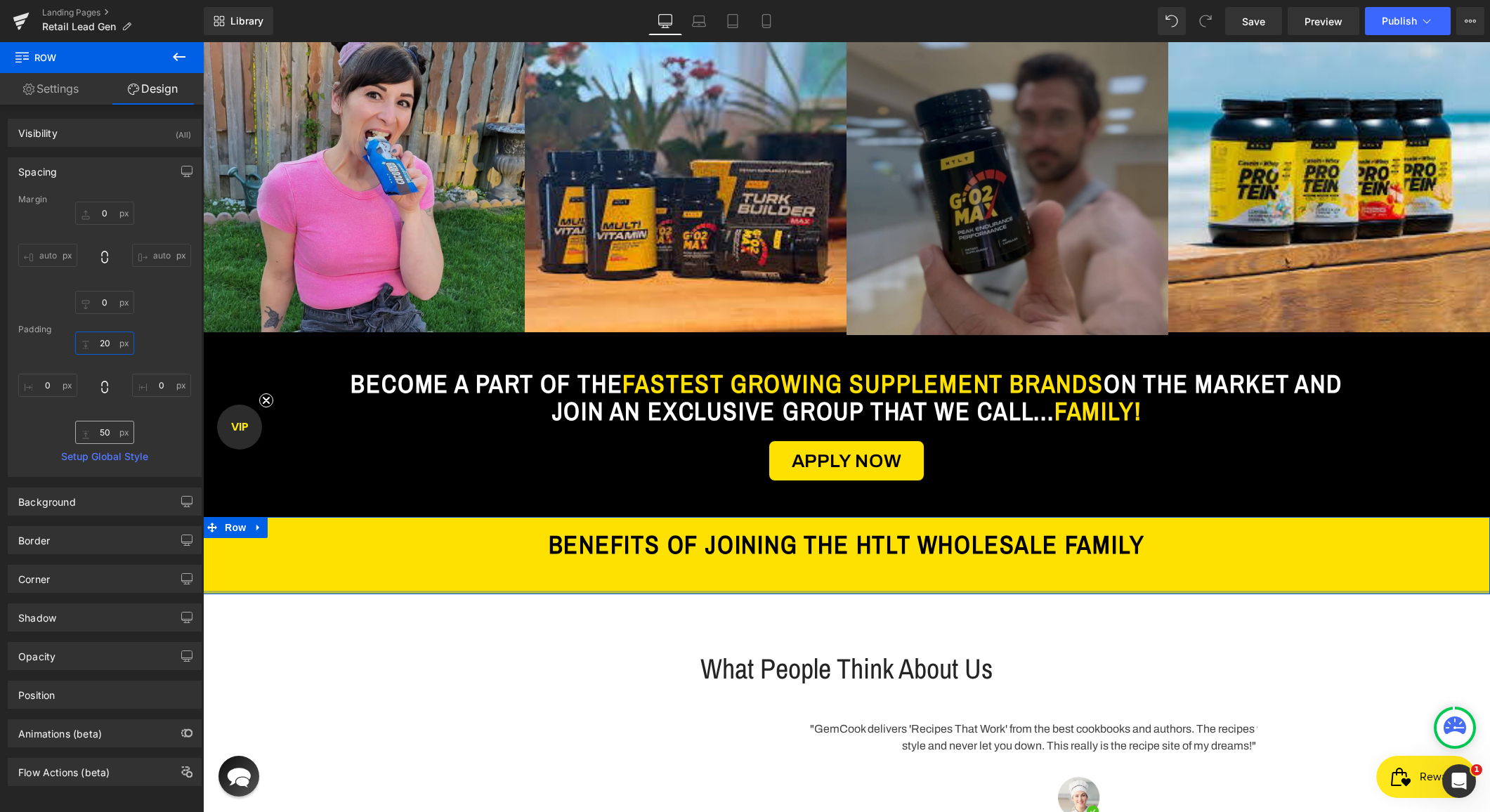
type input "20"
click at [100, 434] on input "50" at bounding box center [105, 432] width 59 height 23
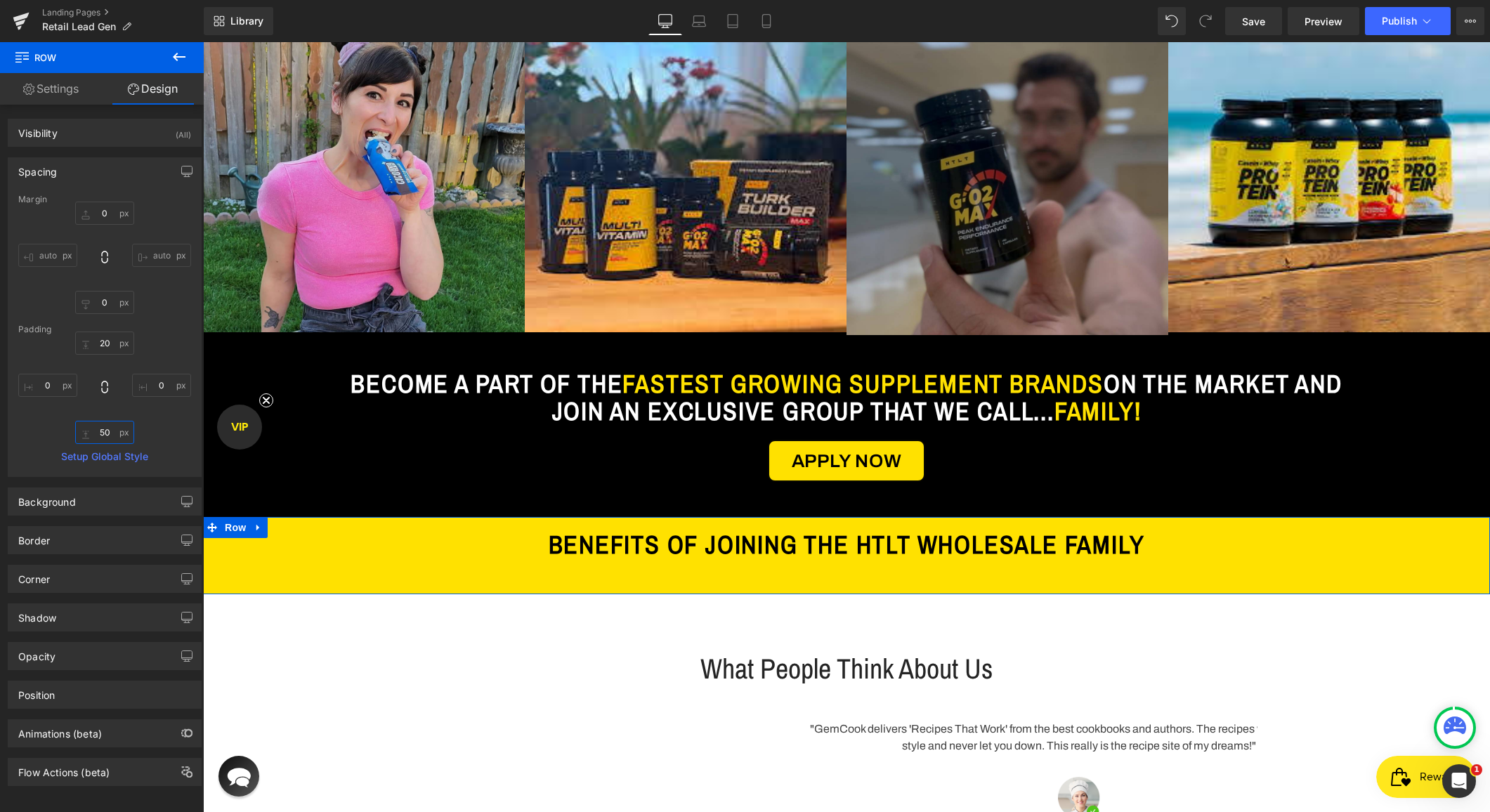
click at [100, 434] on input "50" at bounding box center [105, 432] width 59 height 23
type input "20"
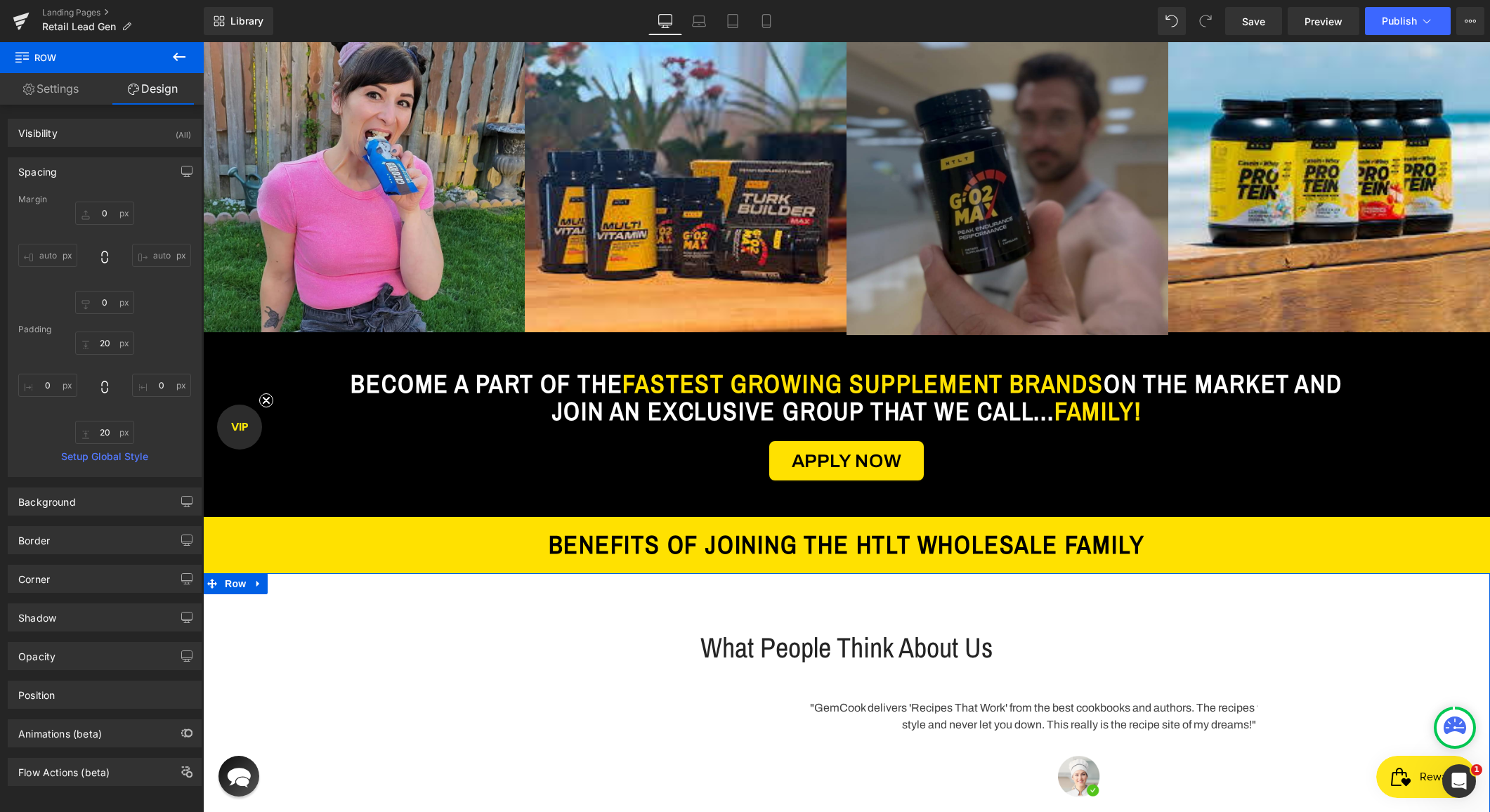
click at [401, 637] on div "What People Think About Us Heading Row "GemCook delivers 'Recipes That Work' fr…" at bounding box center [847, 731] width 1288 height 246
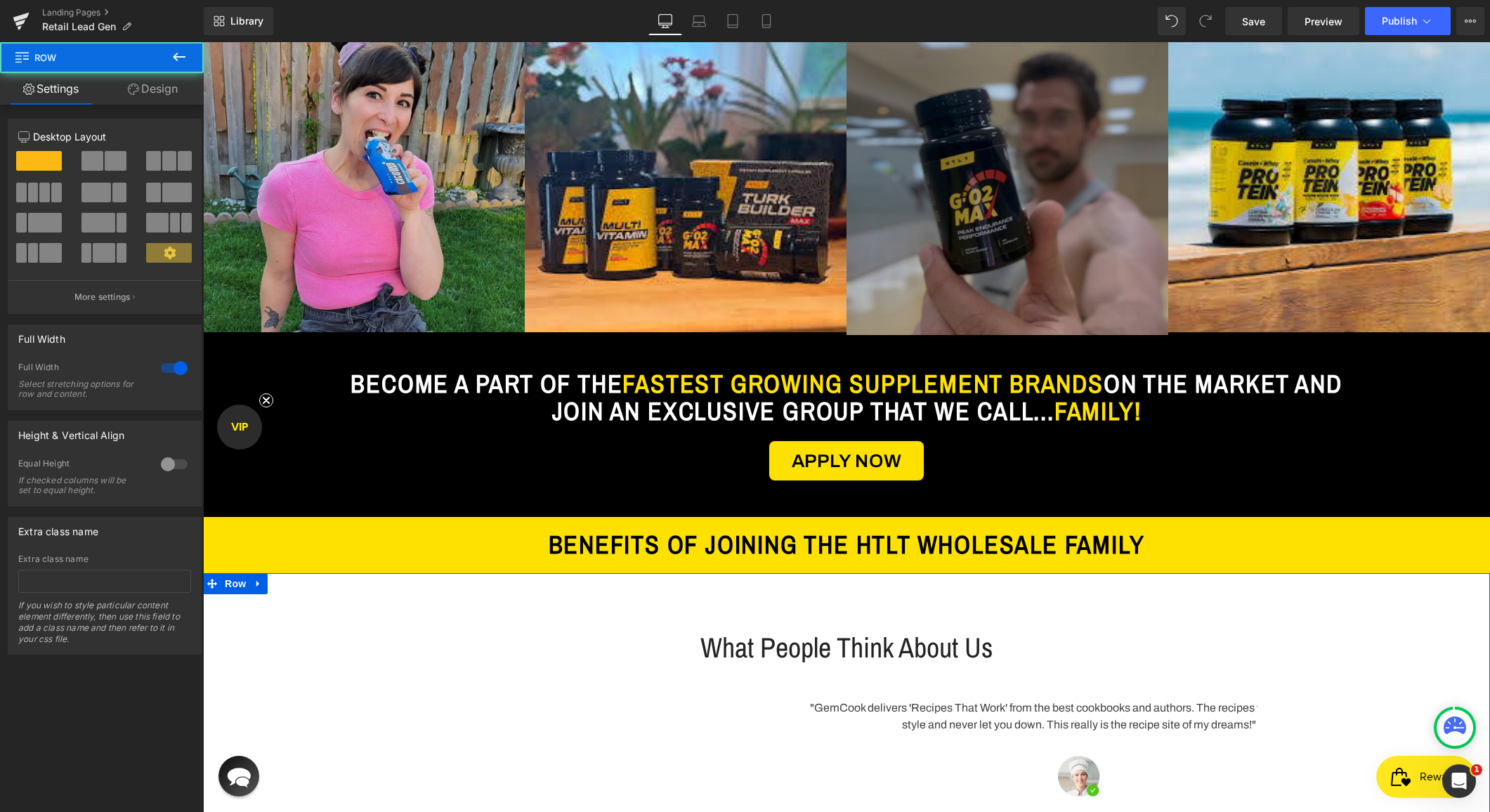
click at [583, 630] on div "What People Think About Us Heading" at bounding box center [846, 648] width 822 height 36
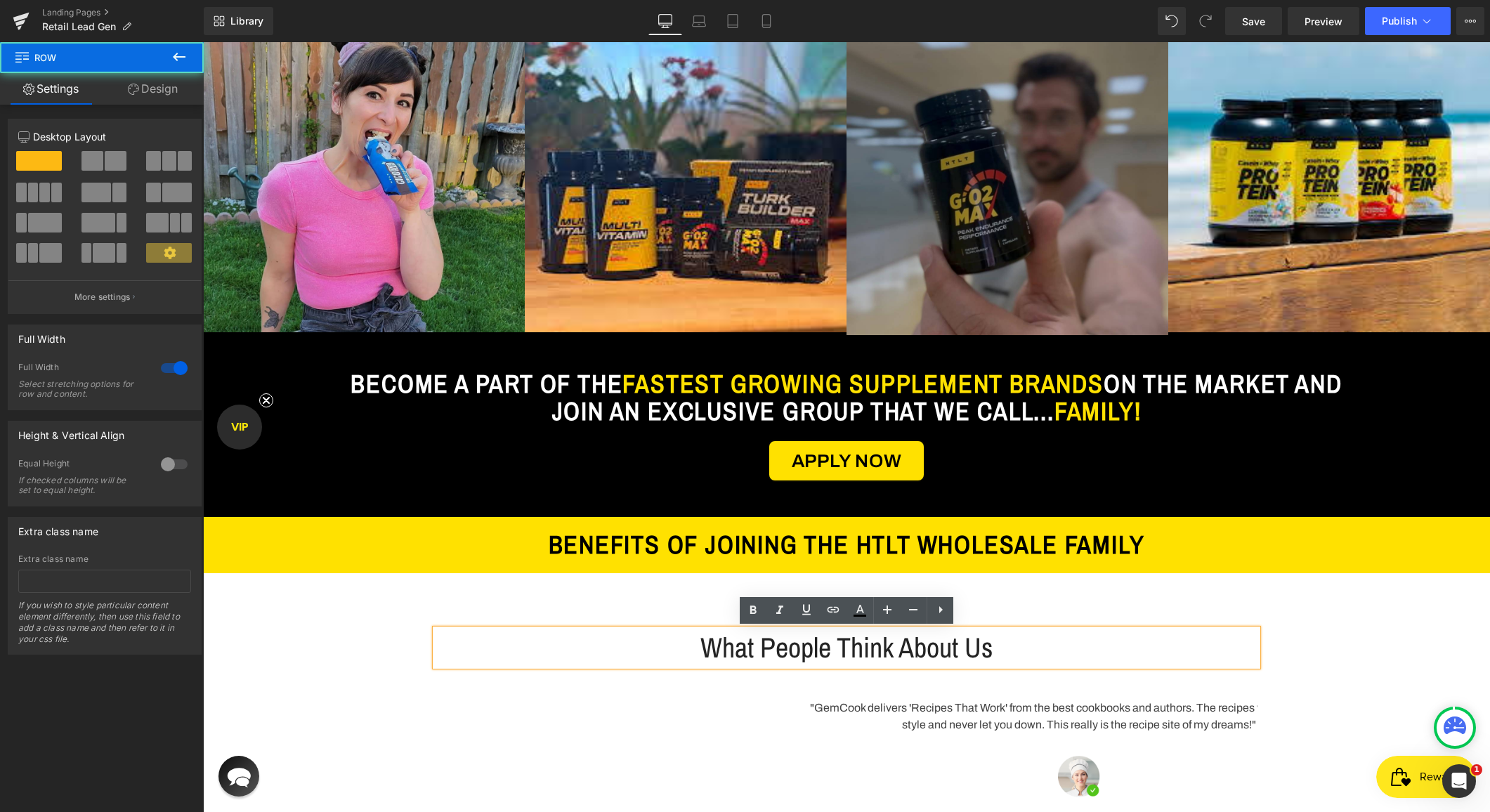
click at [1442, 635] on div "What People Think About Us Heading Row "GemCook delivers 'Recipes That Work' fr…" at bounding box center [847, 731] width 1288 height 246
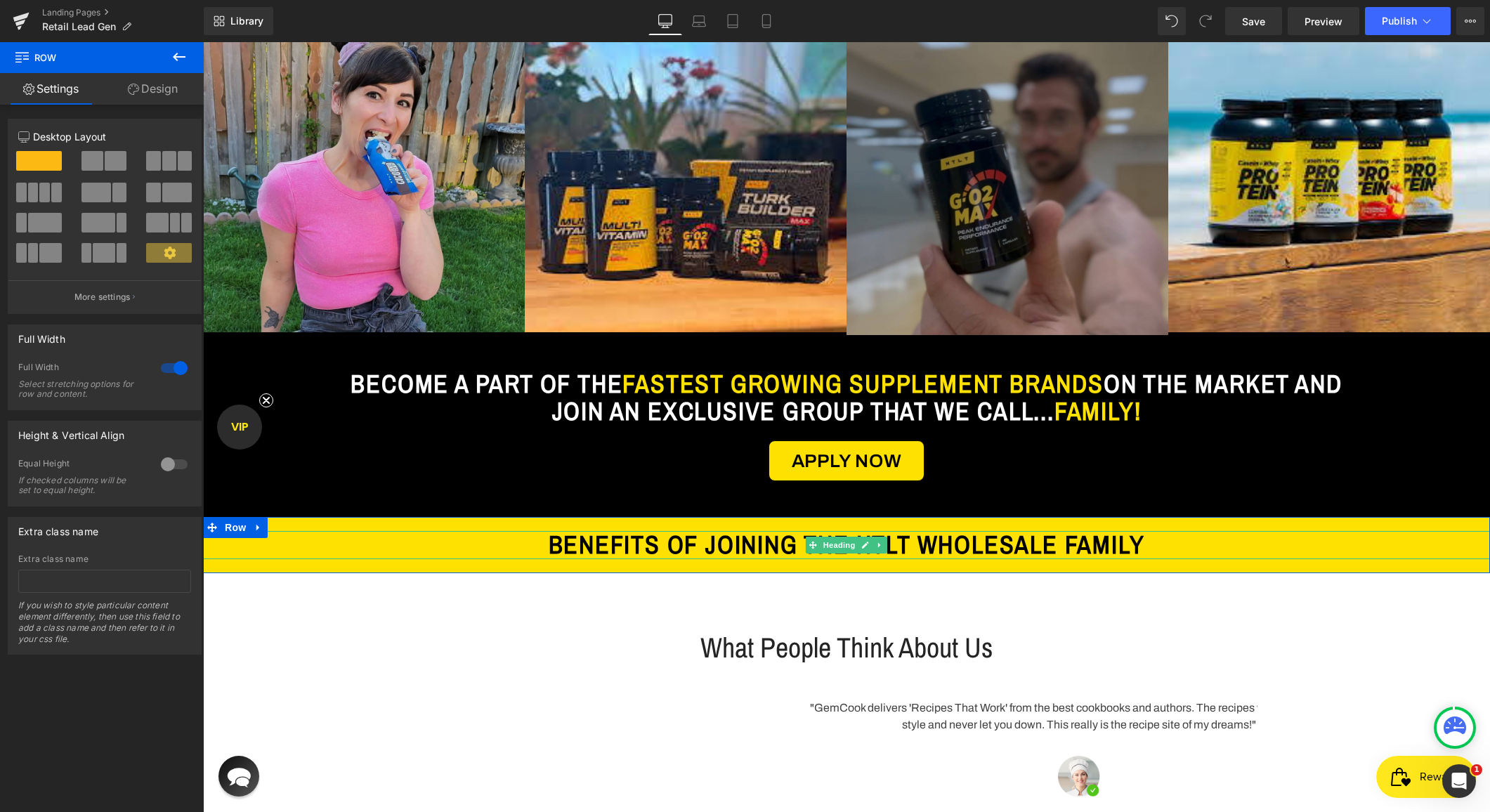
click at [1000, 542] on span "BENEFITS OF JOINING THE HTLT WHOLESALE FAMILY" at bounding box center [847, 544] width 597 height 33
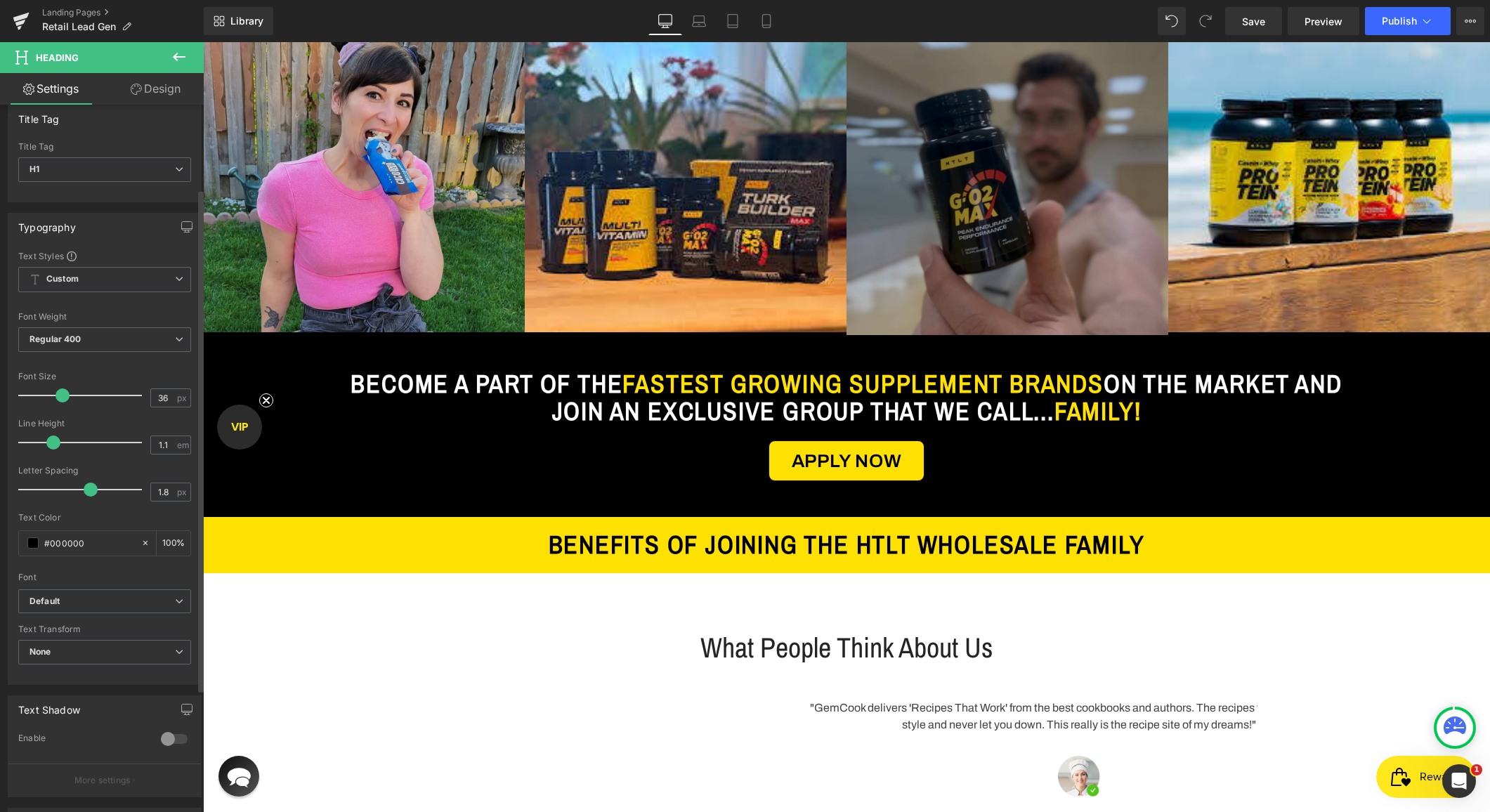
scroll to position [0, 0]
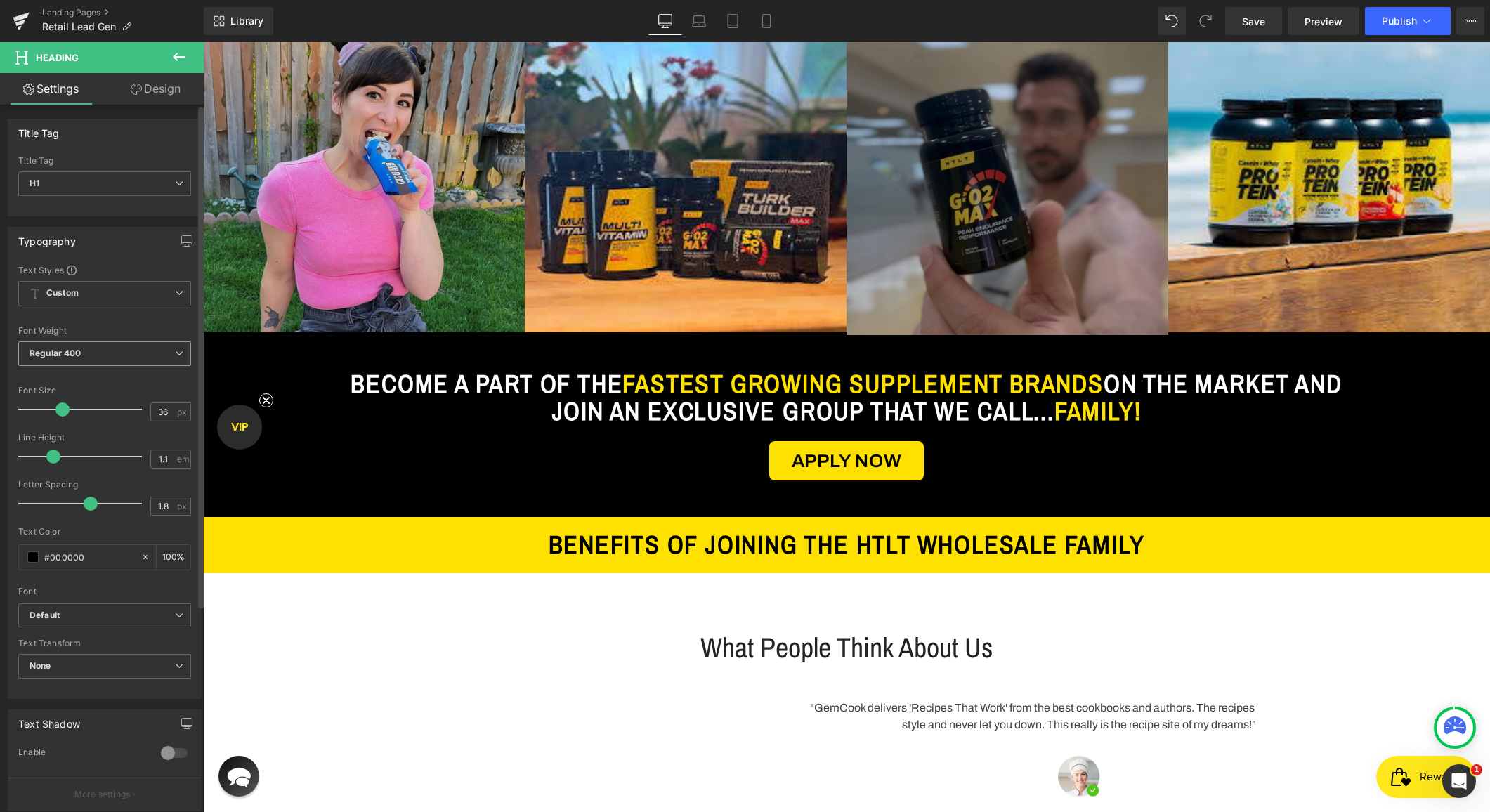
click at [114, 350] on span "Regular 400" at bounding box center [104, 354] width 173 height 25
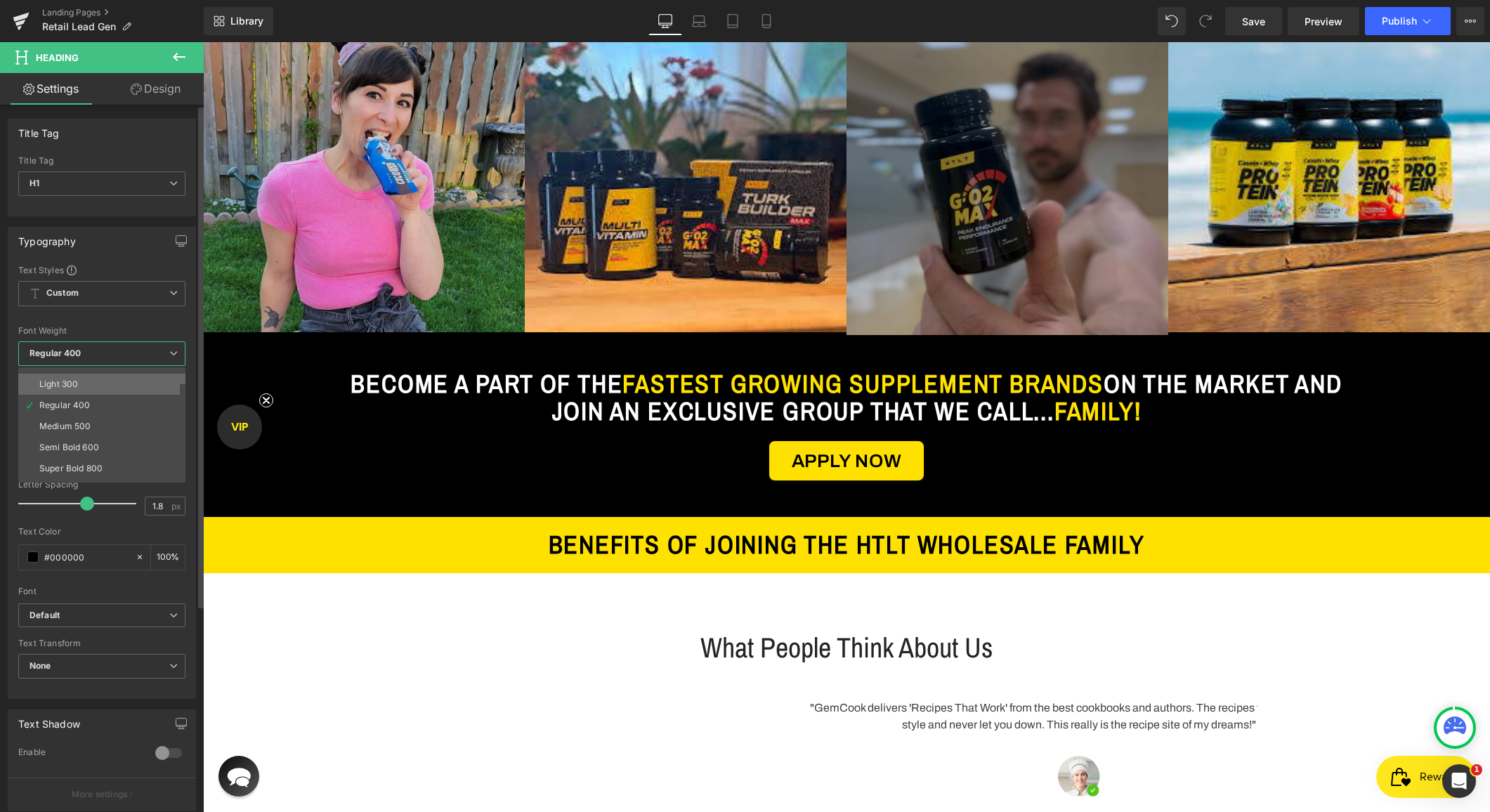
scroll to position [43, 0]
click at [94, 439] on div "Semi Bold 600" at bounding box center [69, 440] width 60 height 10
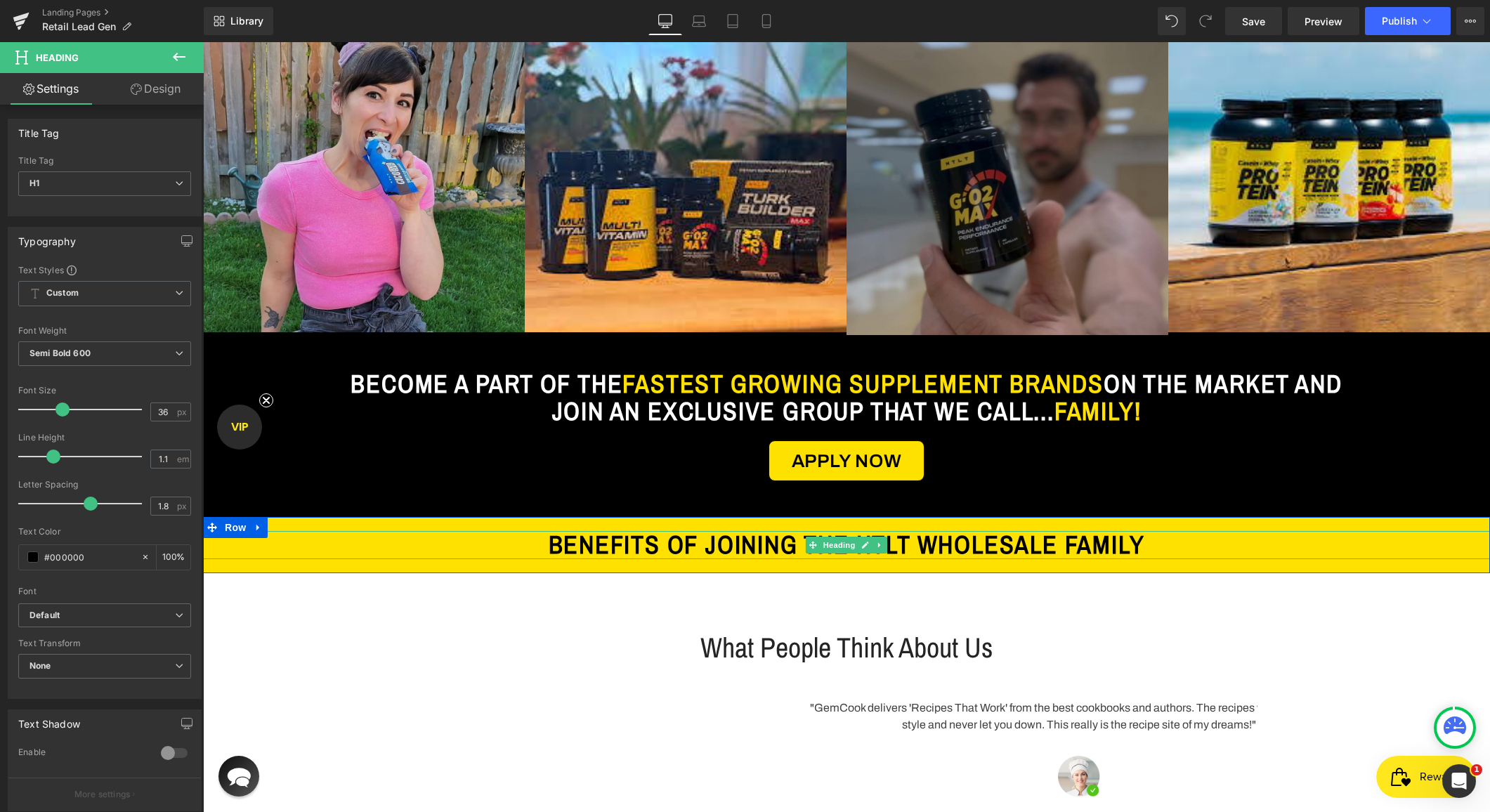
click at [673, 544] on span "BENEFITS OF JOINING THE HTLT WHOLESALE FAMILY" at bounding box center [847, 544] width 597 height 33
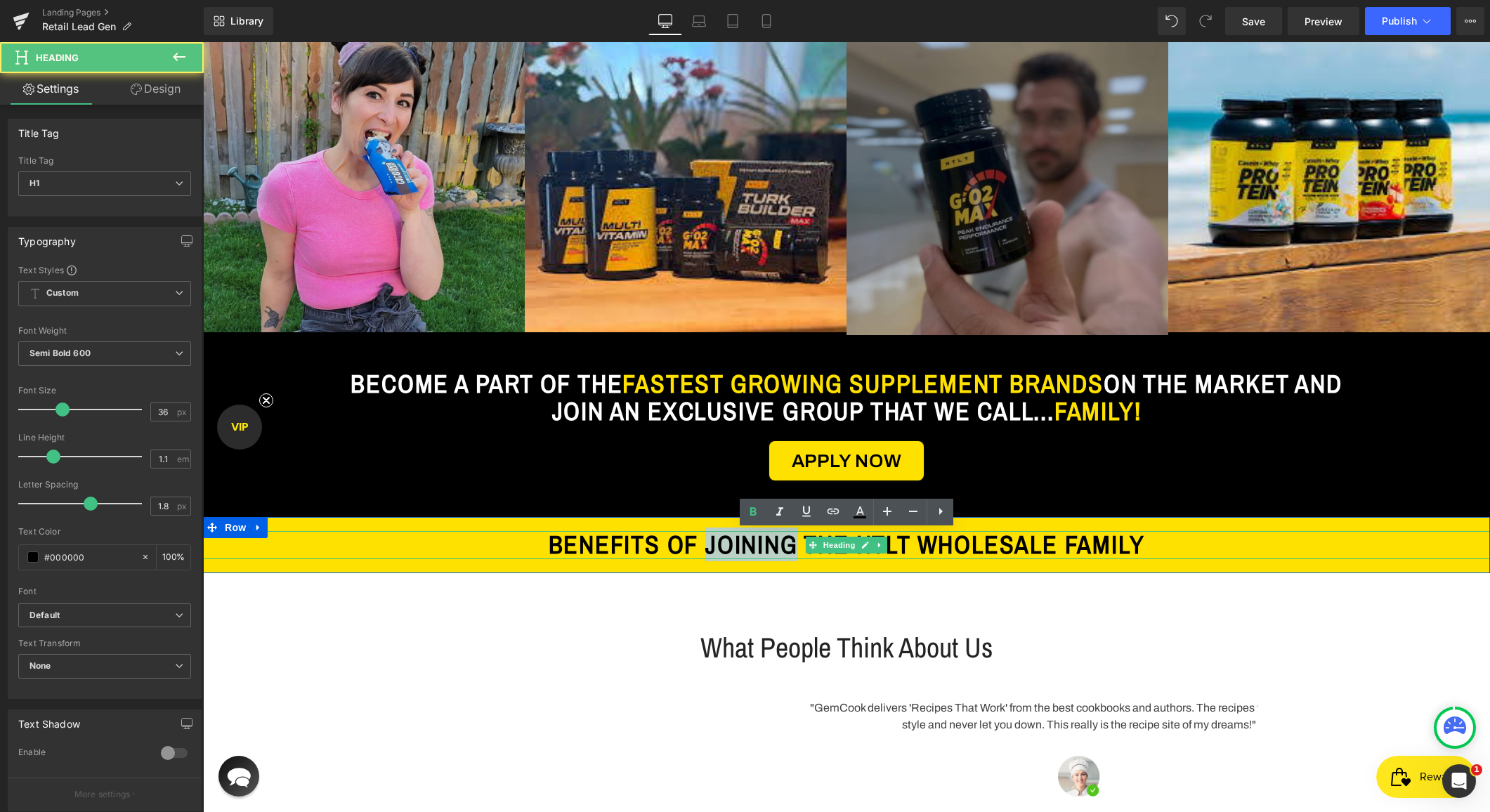
click at [673, 544] on span "BENEFITS OF JOINING THE HTLT WHOLESALE FAMILY" at bounding box center [847, 544] width 597 height 33
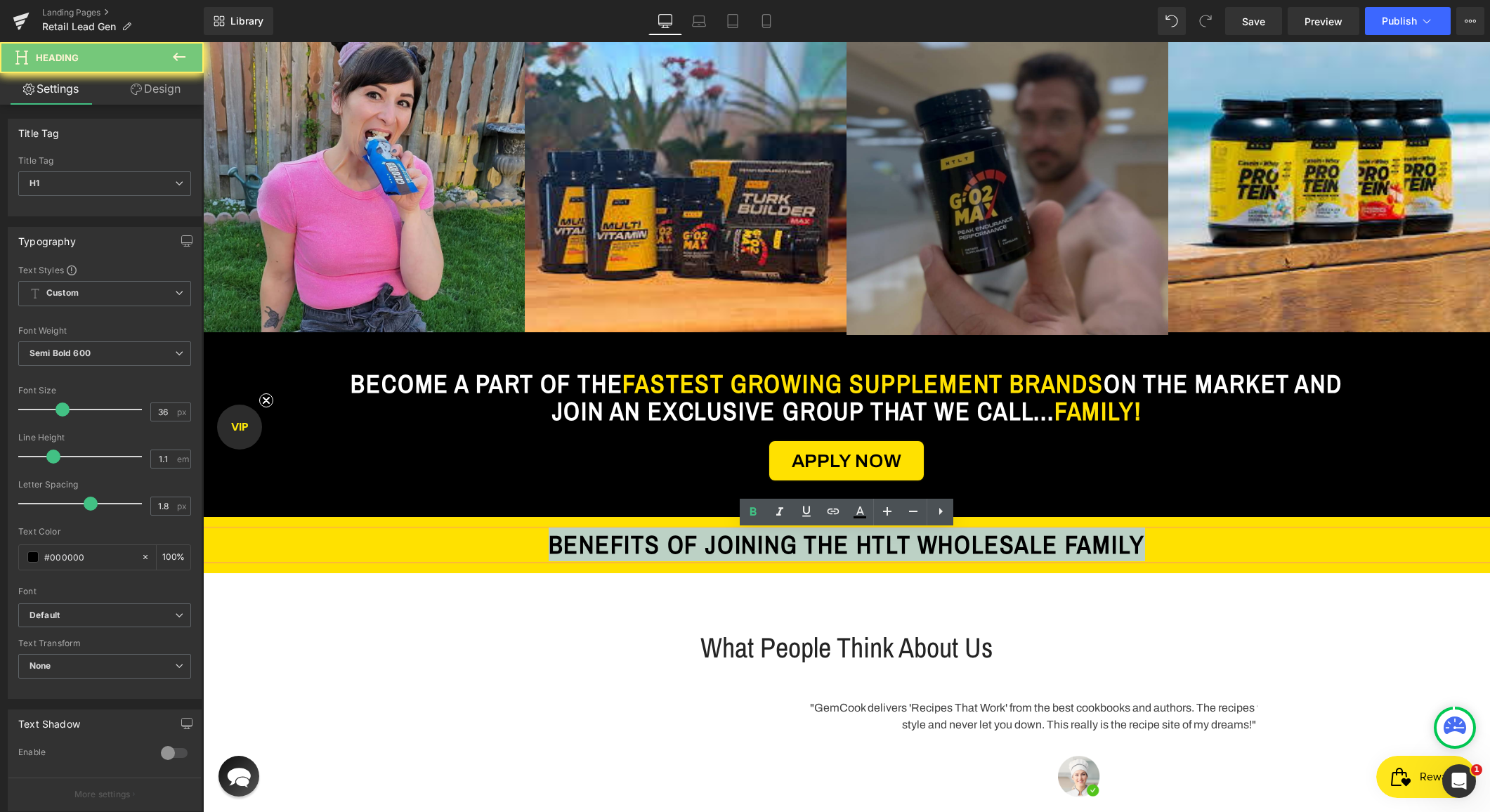
click at [673, 544] on span "BENEFITS OF JOINING THE HTLT WHOLESALE FAMILY" at bounding box center [847, 544] width 597 height 33
click at [571, 626] on div "What People Think About Us Heading Row" at bounding box center [846, 640] width 843 height 65
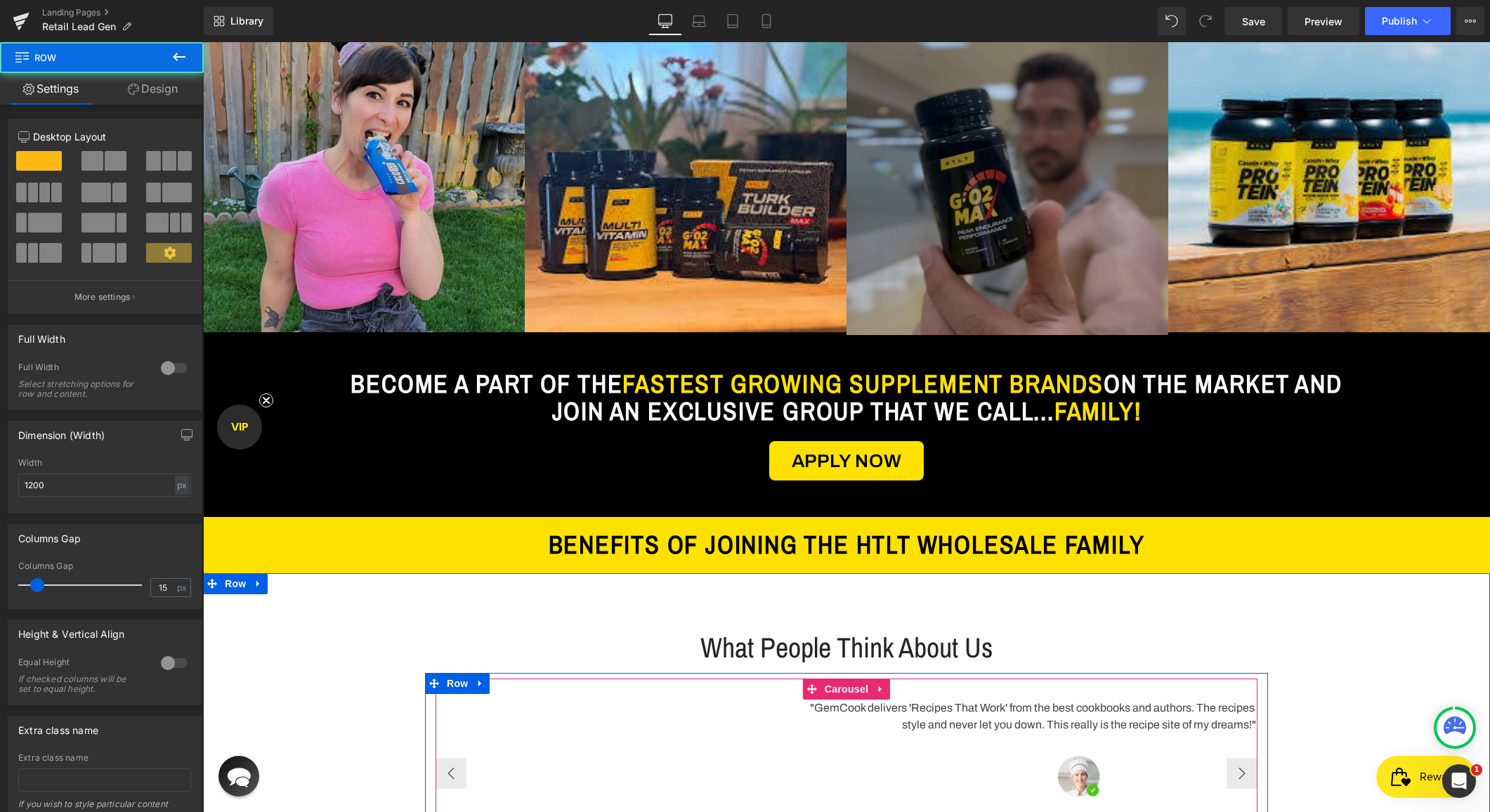
click at [545, 724] on div ""GemCook delivers 'Recipes That Work' from the best cookbooks and authors. The …" at bounding box center [1079, 773] width 1288 height 148
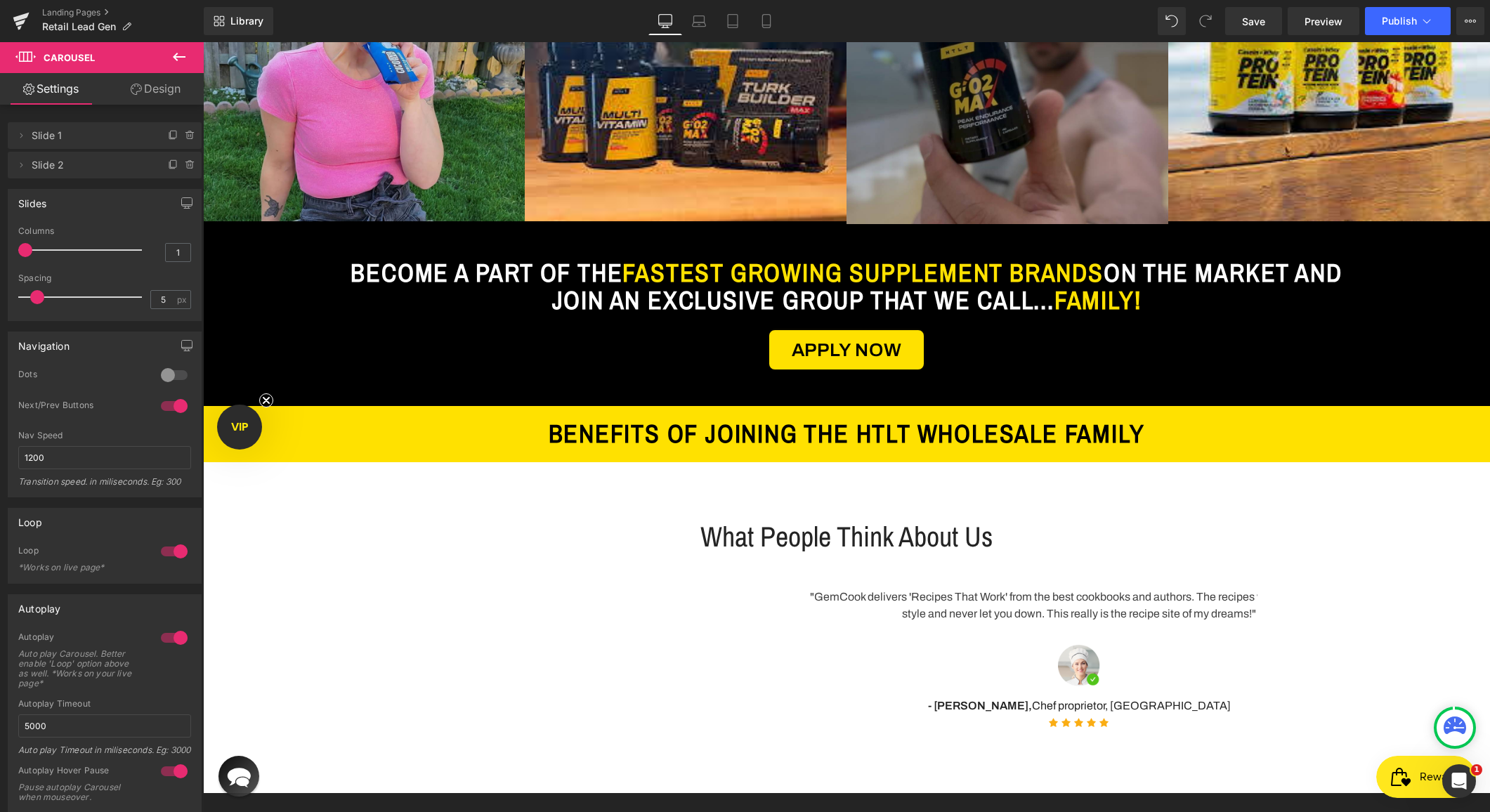
scroll to position [1088, 0]
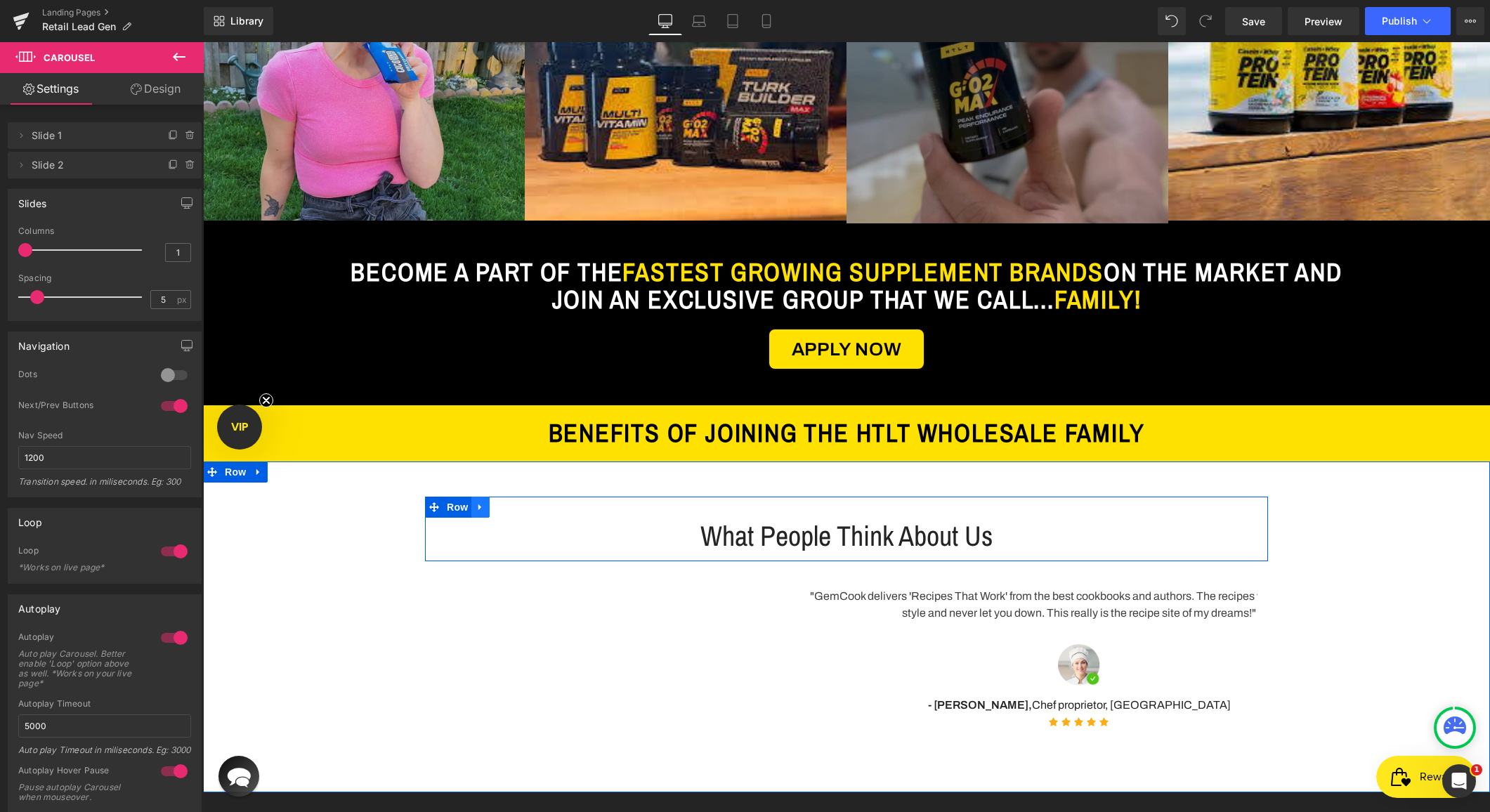
click at [483, 507] on icon at bounding box center [480, 507] width 10 height 10
click at [515, 507] on icon at bounding box center [517, 507] width 10 height 10
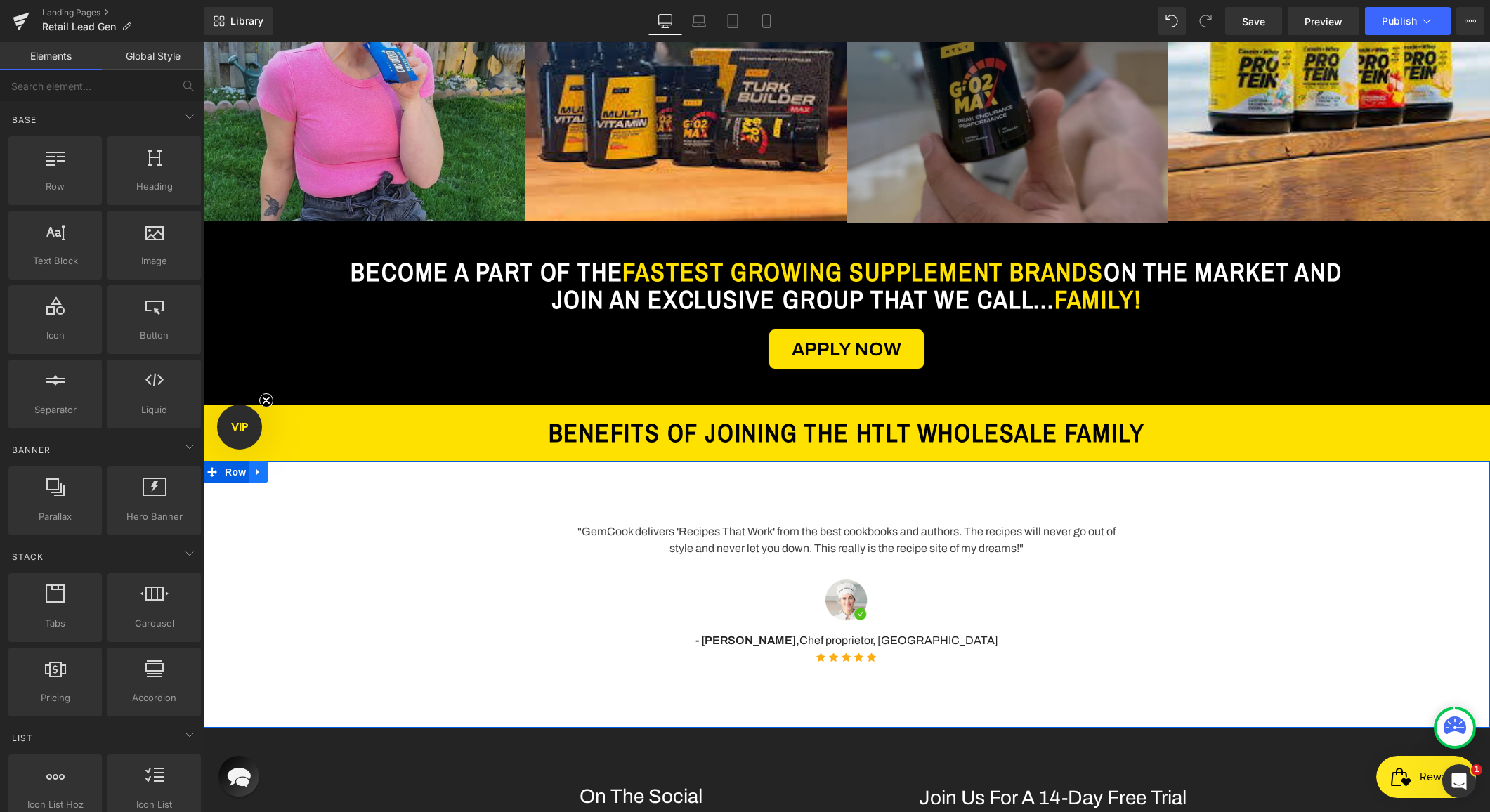
click at [259, 473] on icon at bounding box center [259, 471] width 10 height 10
click at [289, 473] on link at bounding box center [295, 472] width 18 height 21
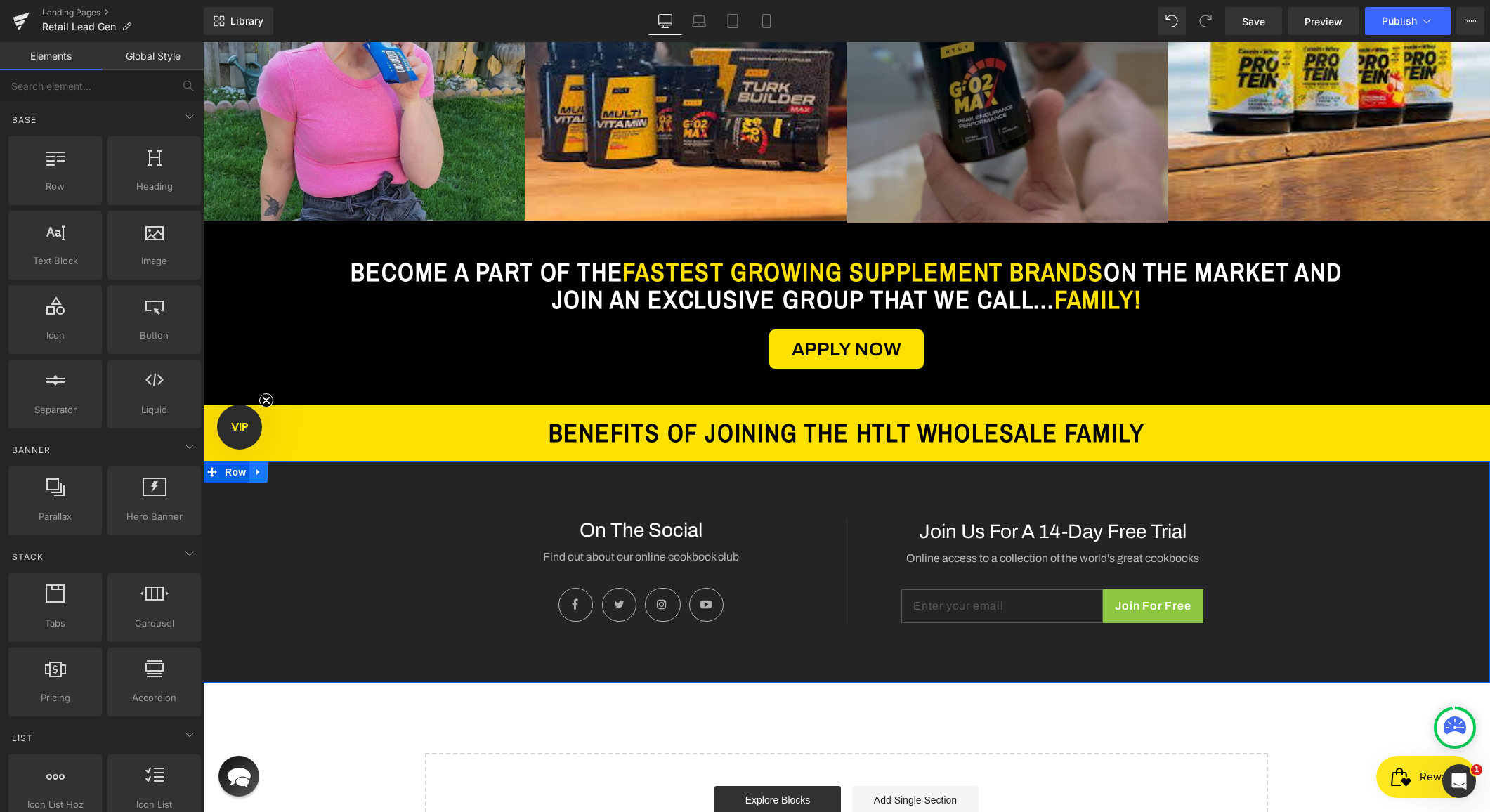
click at [256, 472] on icon at bounding box center [259, 471] width 10 height 10
click at [291, 473] on icon at bounding box center [295, 472] width 10 height 10
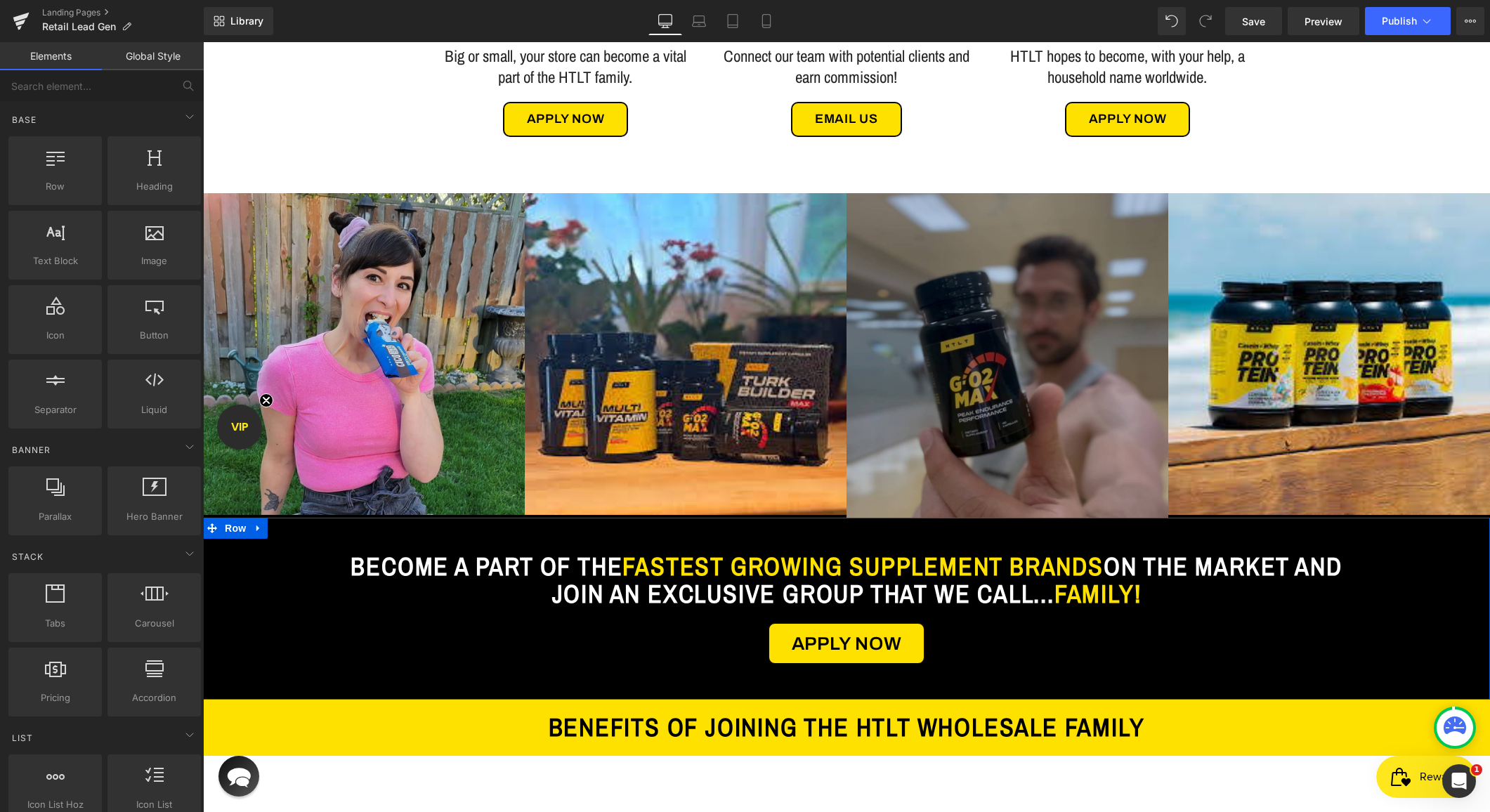
scroll to position [704, 0]
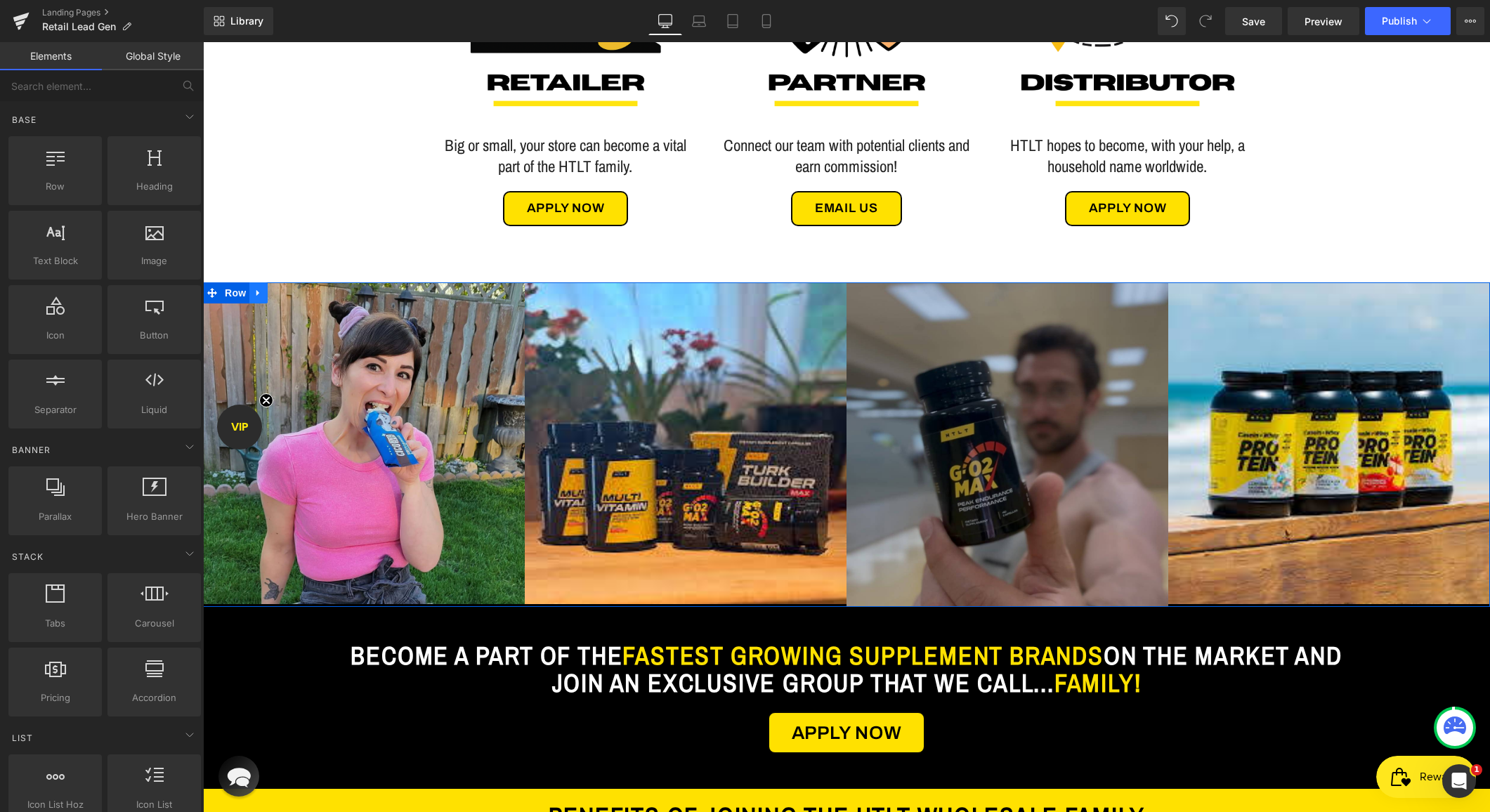
click at [261, 292] on icon at bounding box center [259, 292] width 10 height 10
click at [279, 294] on icon at bounding box center [277, 293] width 10 height 10
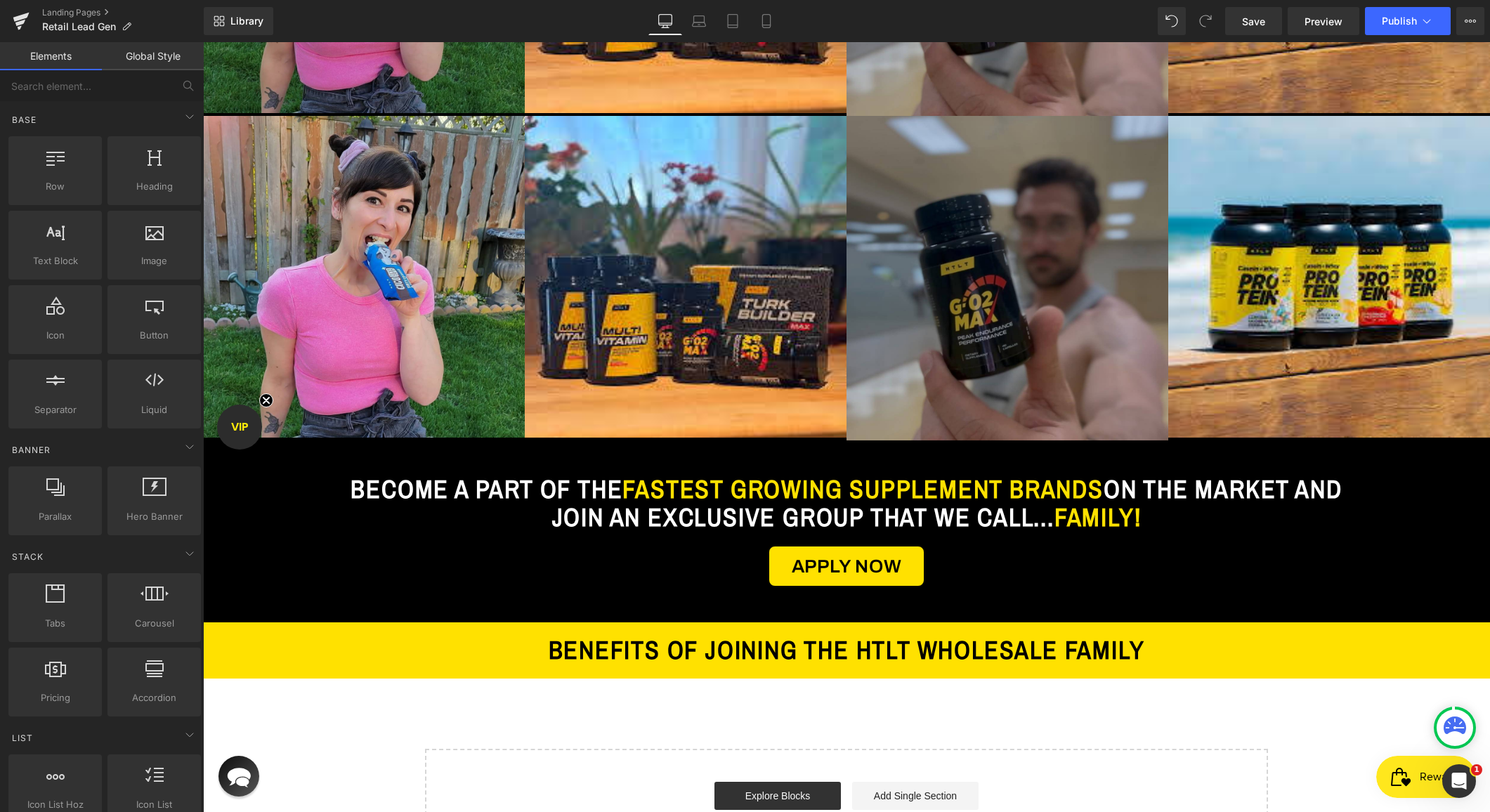
scroll to position [1213, 0]
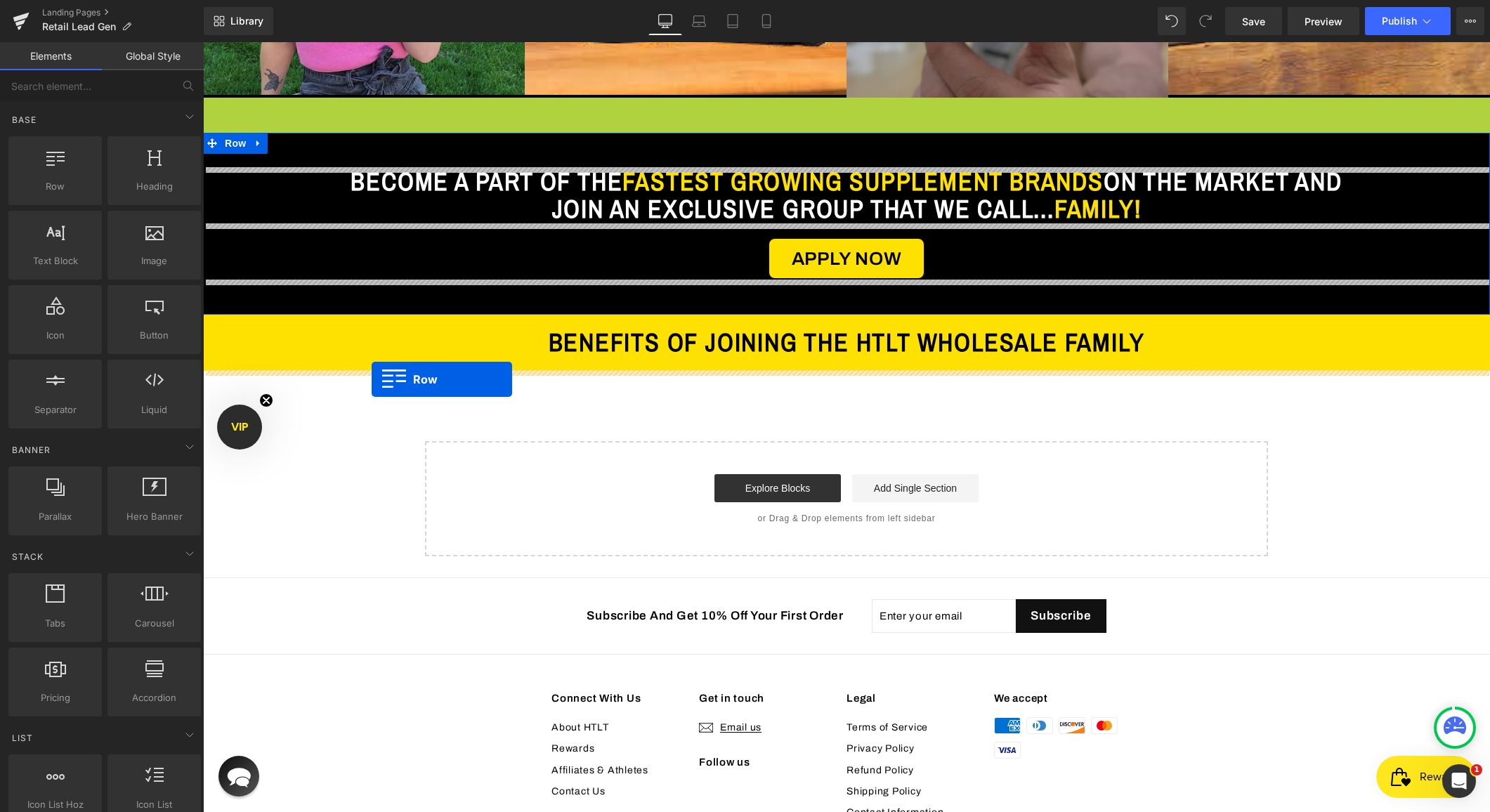
drag, startPoint x: 212, startPoint y: 105, endPoint x: 371, endPoint y: 380, distance: 317.7
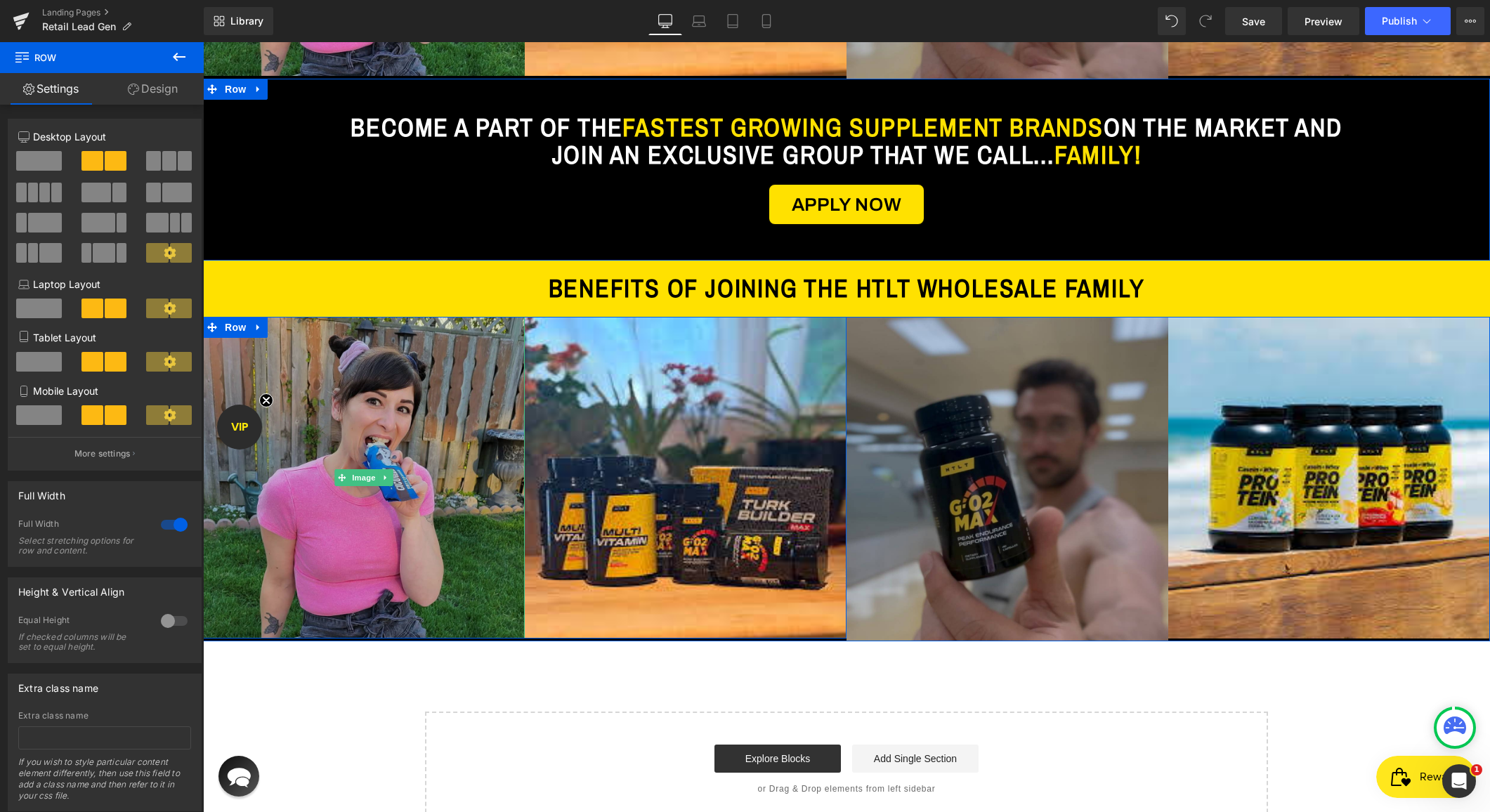
scroll to position [1231, 0]
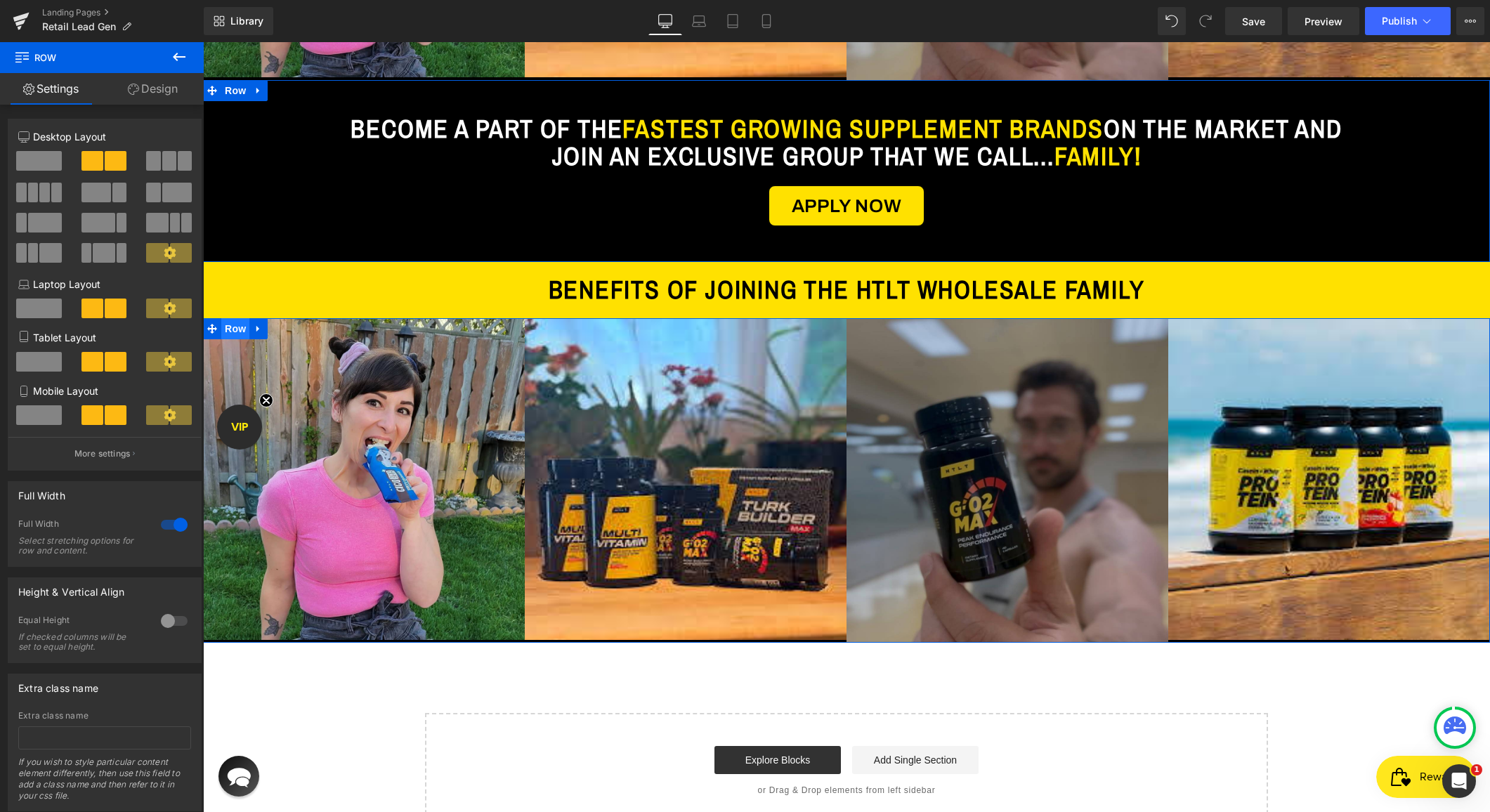
click at [234, 334] on span "Row" at bounding box center [235, 328] width 28 height 21
click at [169, 523] on div at bounding box center [174, 525] width 33 height 23
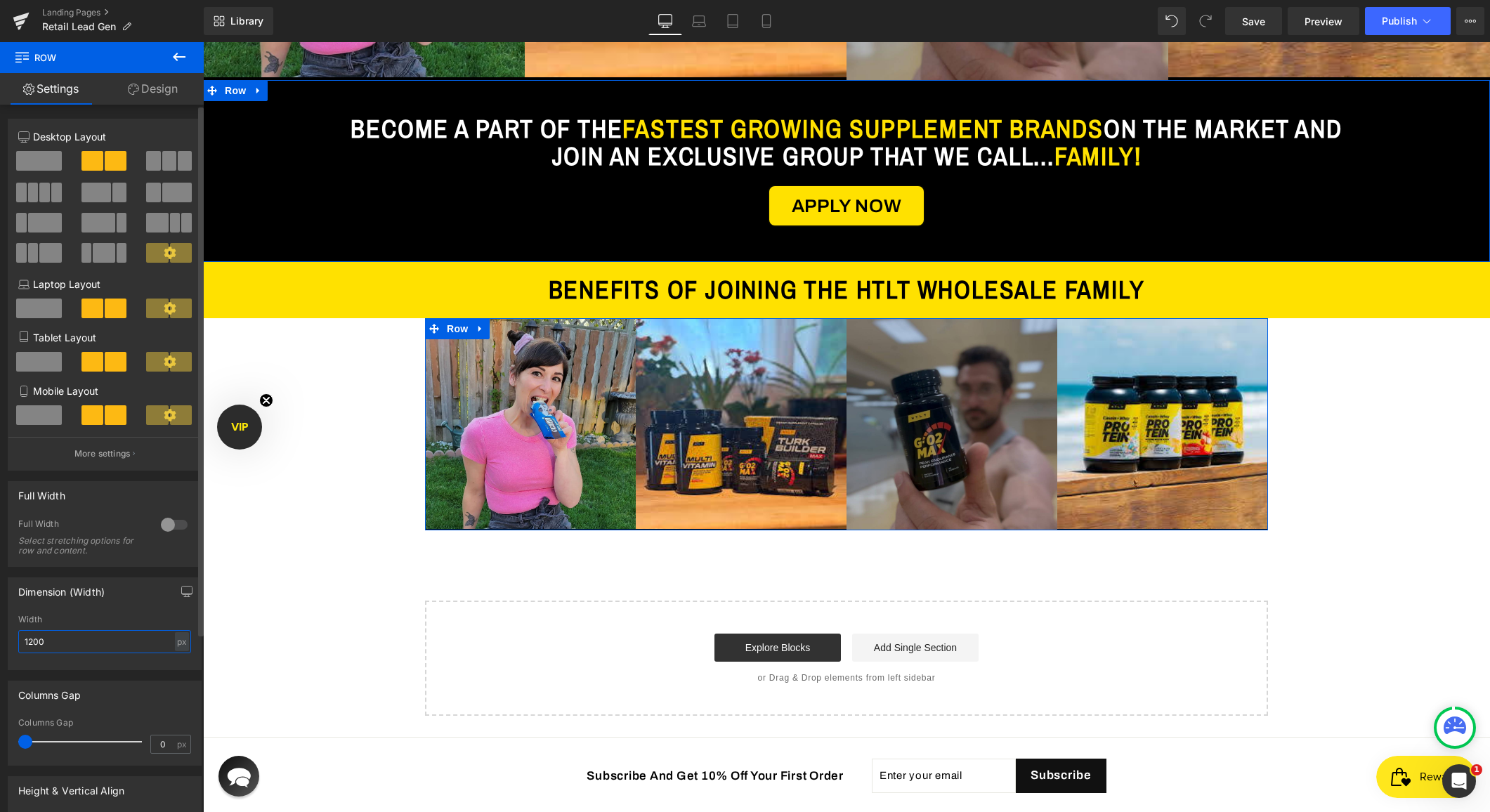
click at [47, 641] on input "1200" at bounding box center [104, 641] width 173 height 23
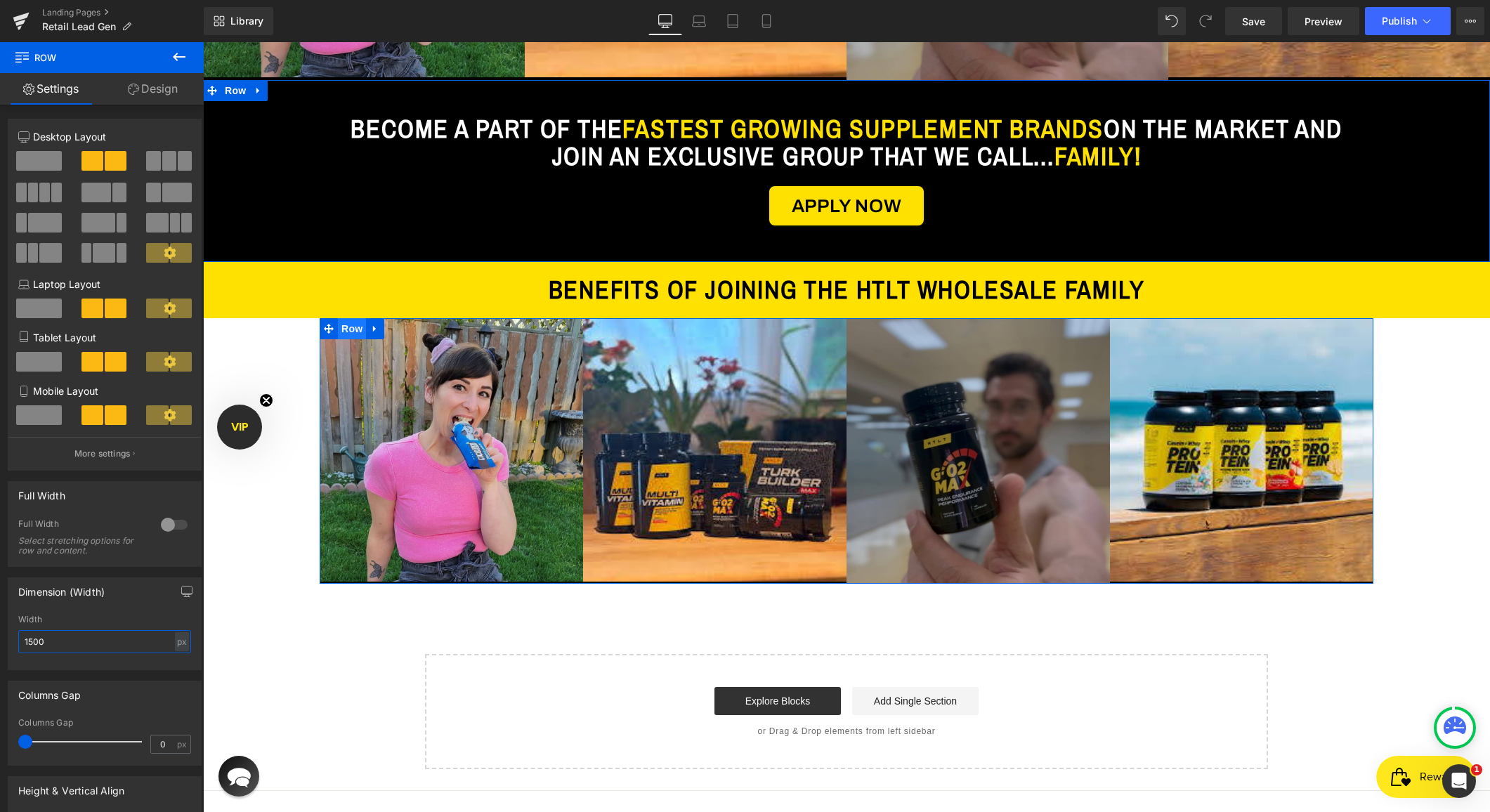
click at [353, 327] on span "Row" at bounding box center [351, 328] width 28 height 21
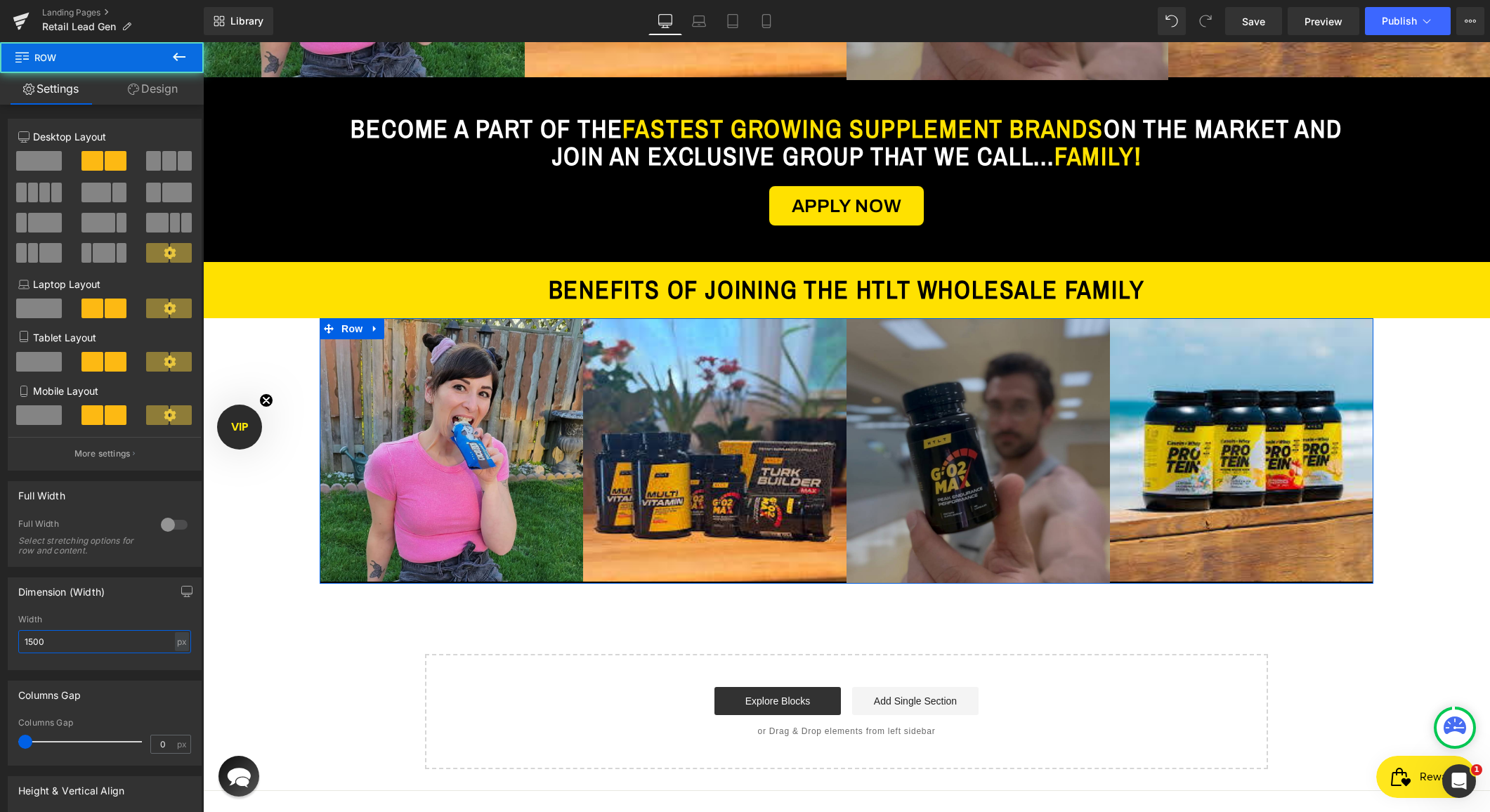
type input "1500"
click at [151, 88] on link "Design" at bounding box center [153, 89] width 102 height 31
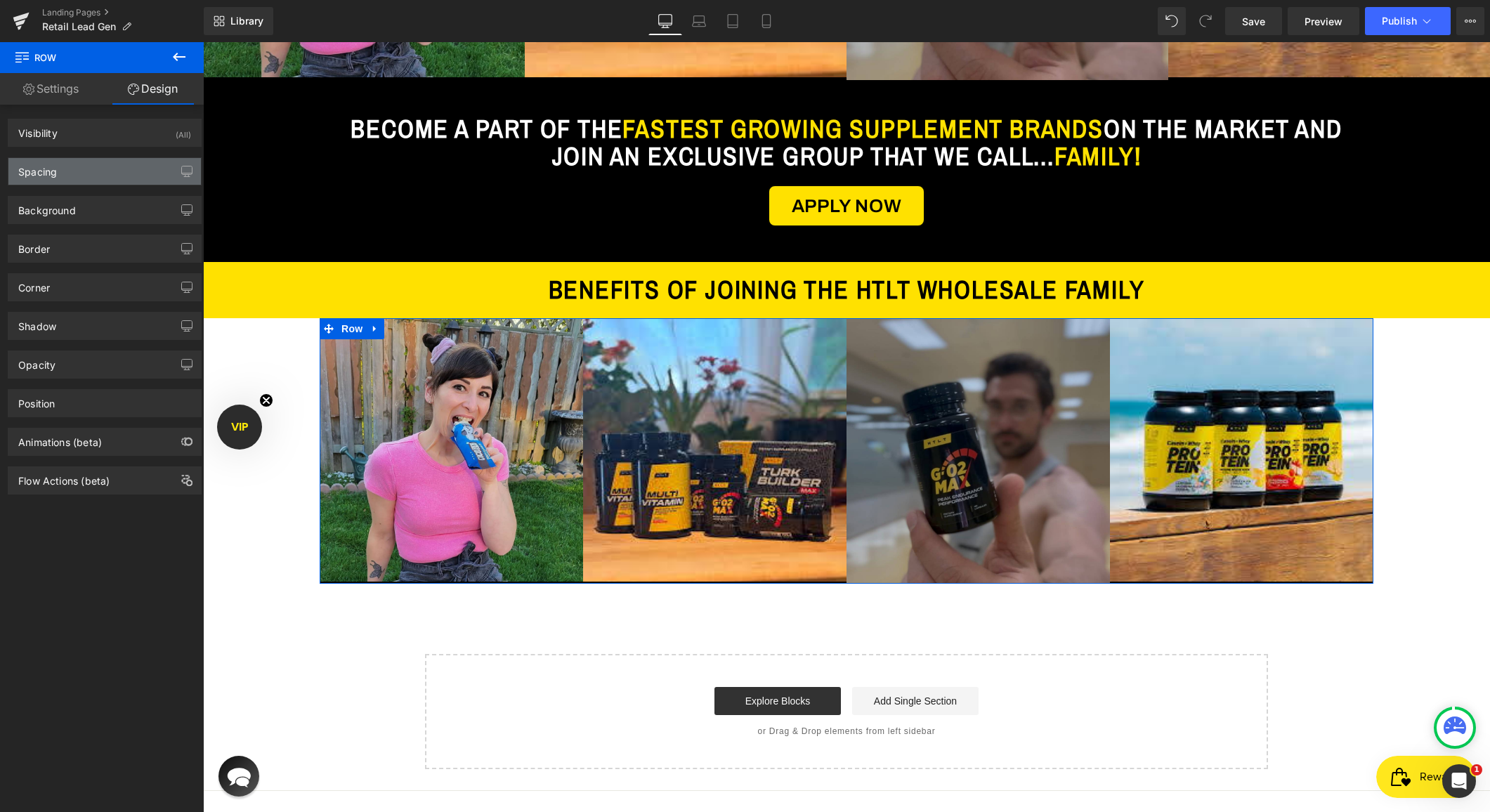
click at [54, 177] on div "Spacing" at bounding box center [37, 168] width 38 height 20
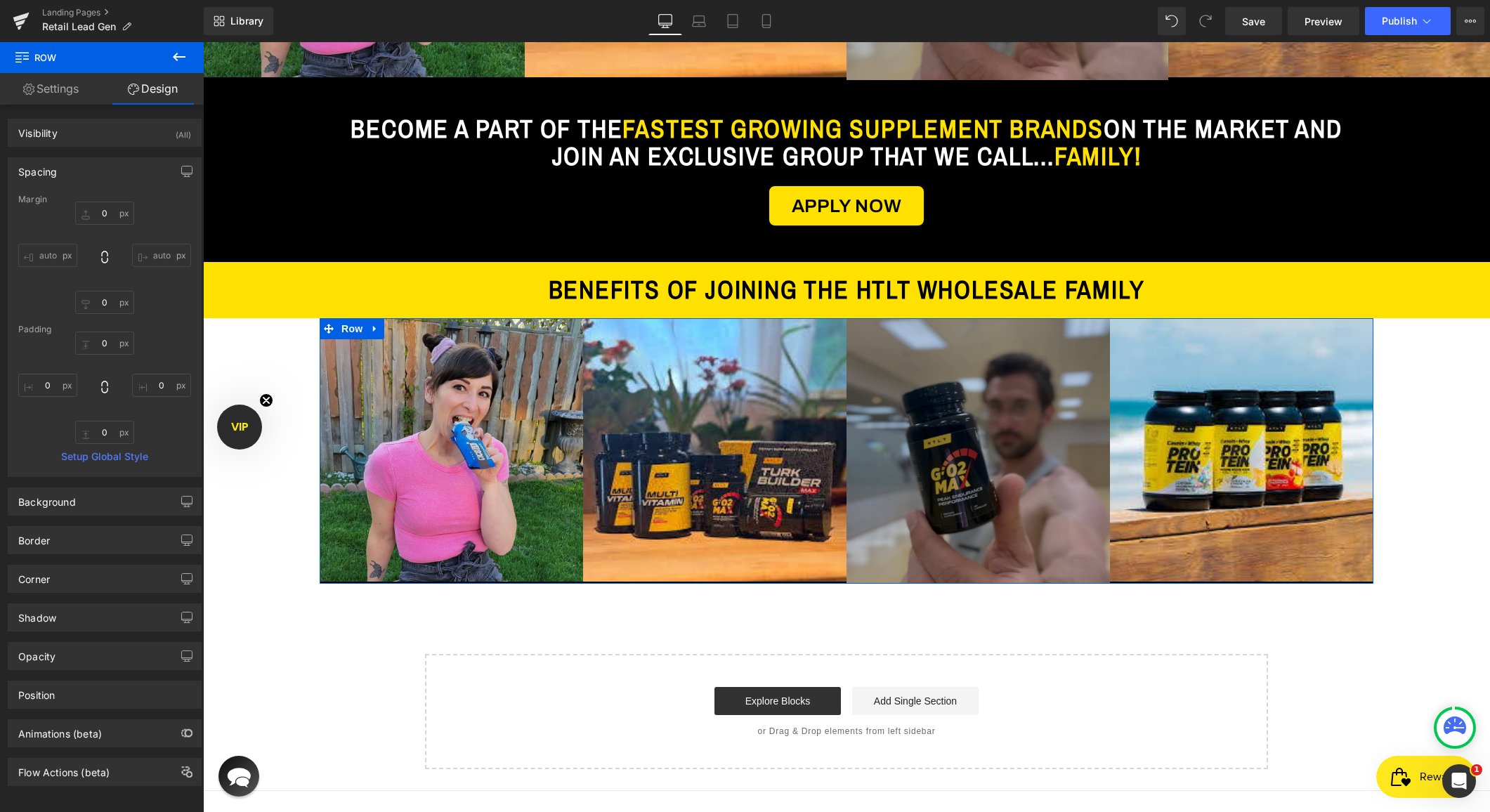
click at [96, 330] on div "Padding" at bounding box center [104, 329] width 173 height 10
click at [95, 330] on div "Padding" at bounding box center [104, 329] width 173 height 10
click at [96, 310] on input "0" at bounding box center [105, 302] width 59 height 23
click at [94, 310] on input "0" at bounding box center [105, 302] width 59 height 23
click at [97, 347] on input "0" at bounding box center [105, 343] width 59 height 23
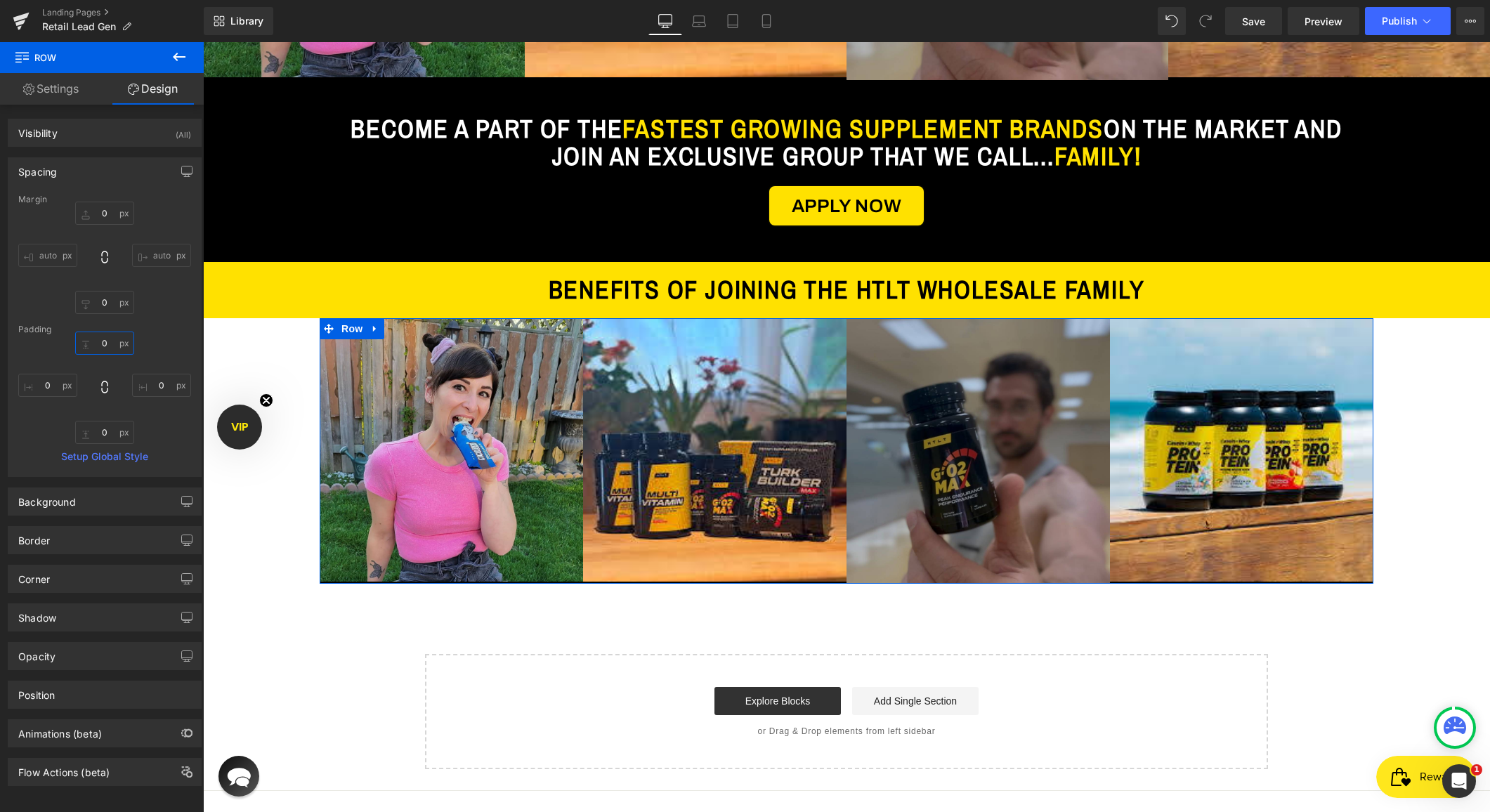
click at [97, 347] on input "0" at bounding box center [105, 343] width 59 height 23
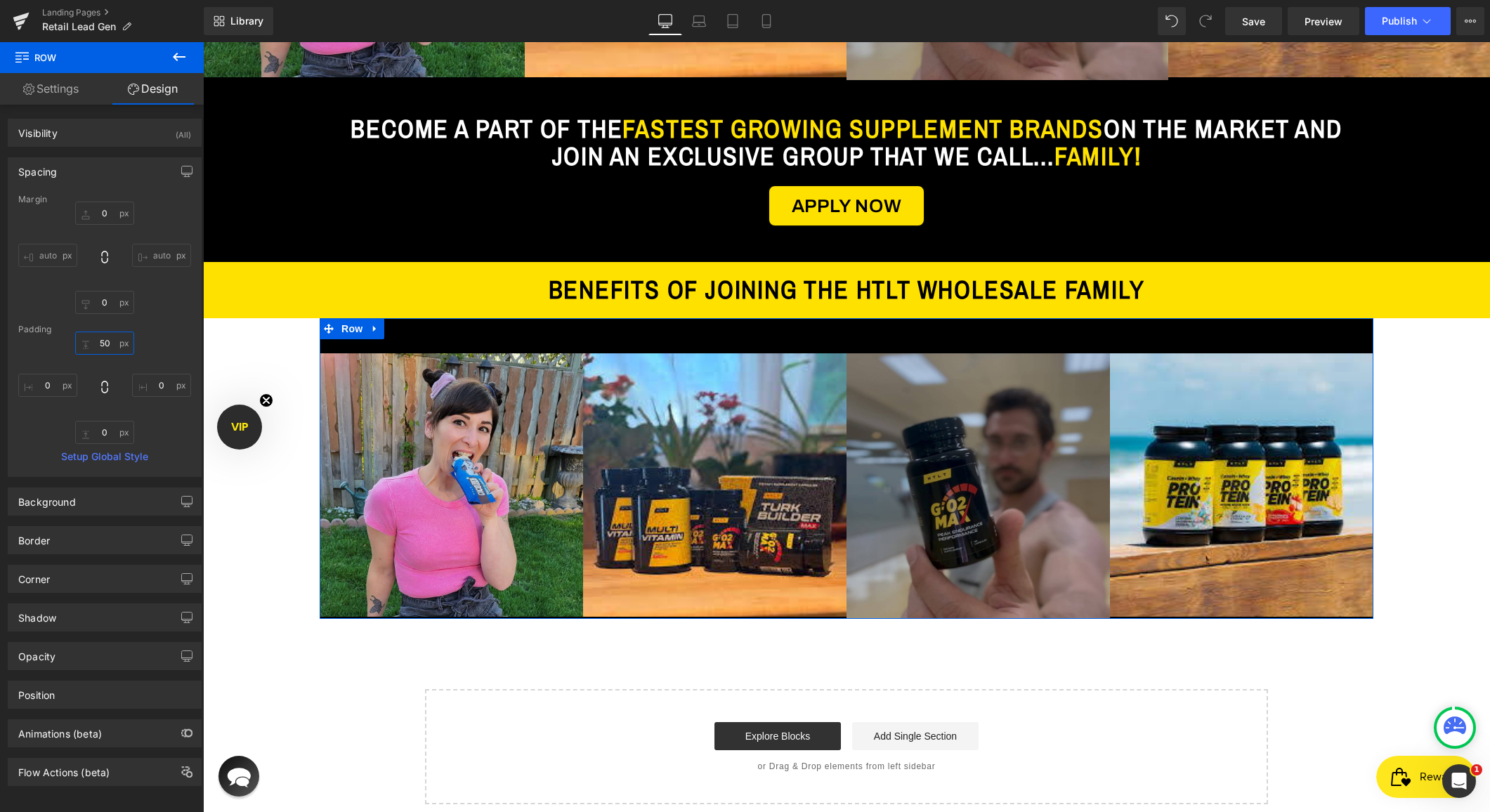
type input "50"
click at [89, 173] on div "Spacing" at bounding box center [105, 172] width 193 height 27
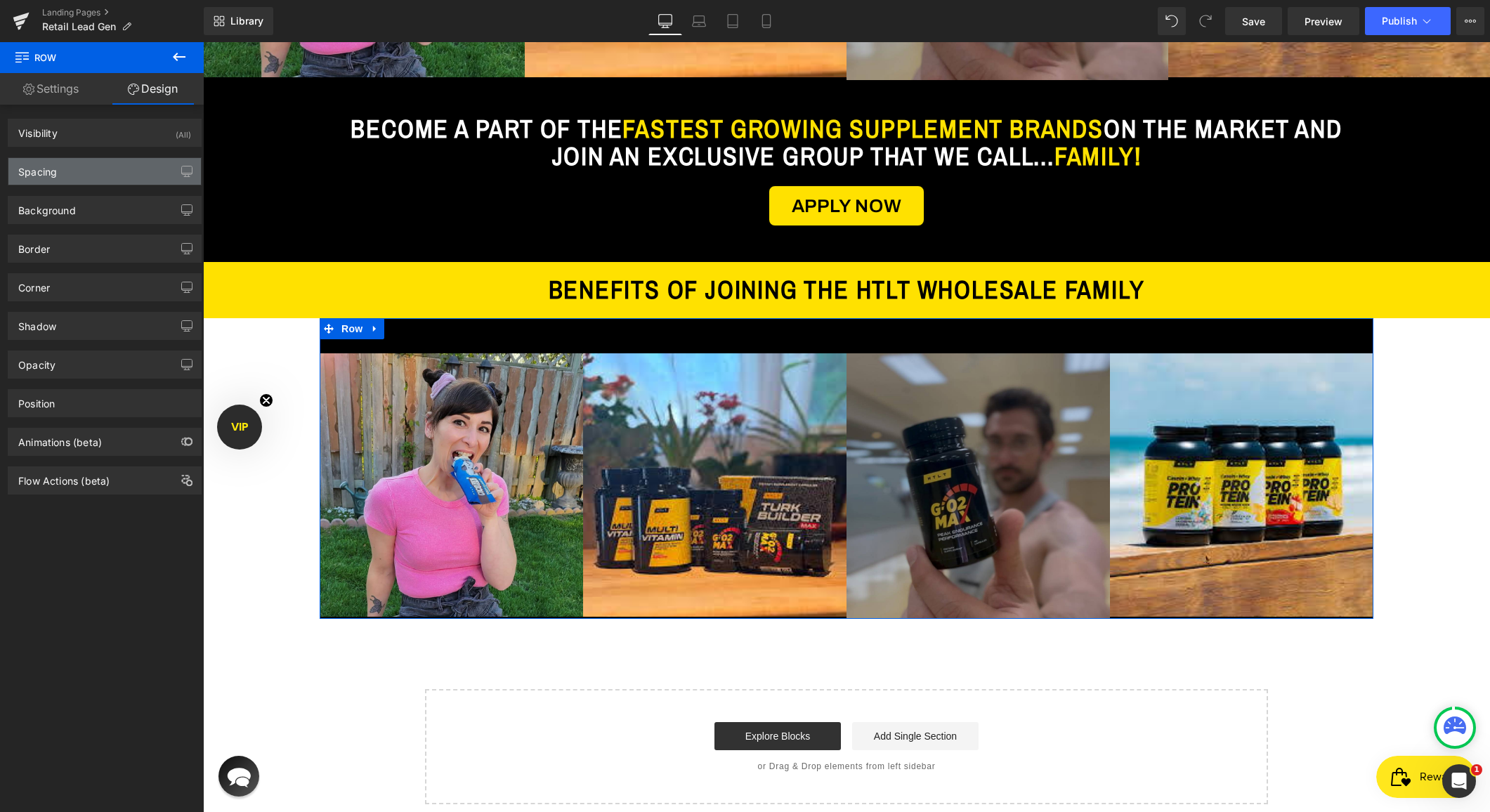
click at [85, 178] on div "Spacing" at bounding box center [105, 172] width 193 height 27
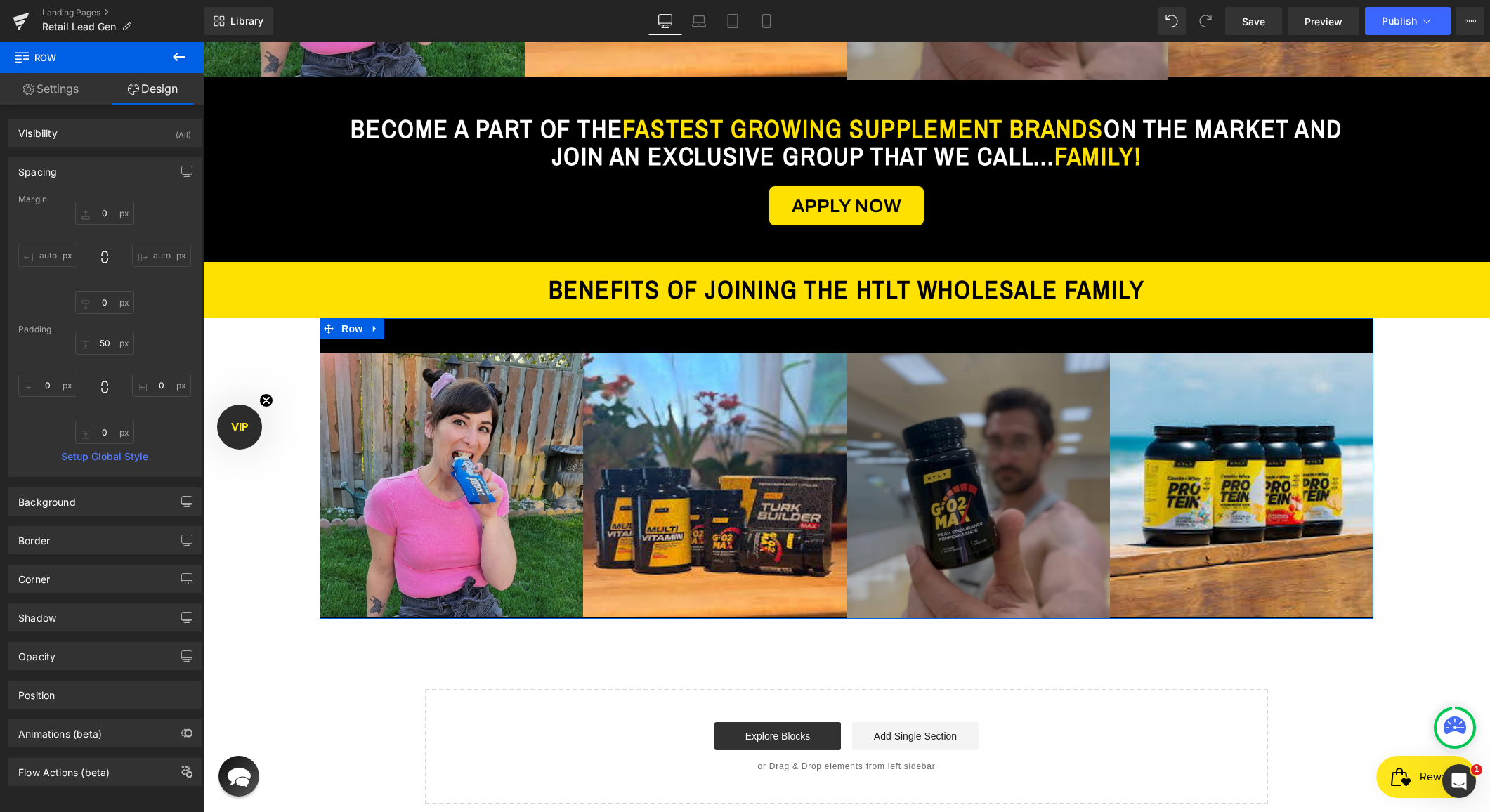
click at [84, 167] on div "Spacing" at bounding box center [105, 172] width 193 height 27
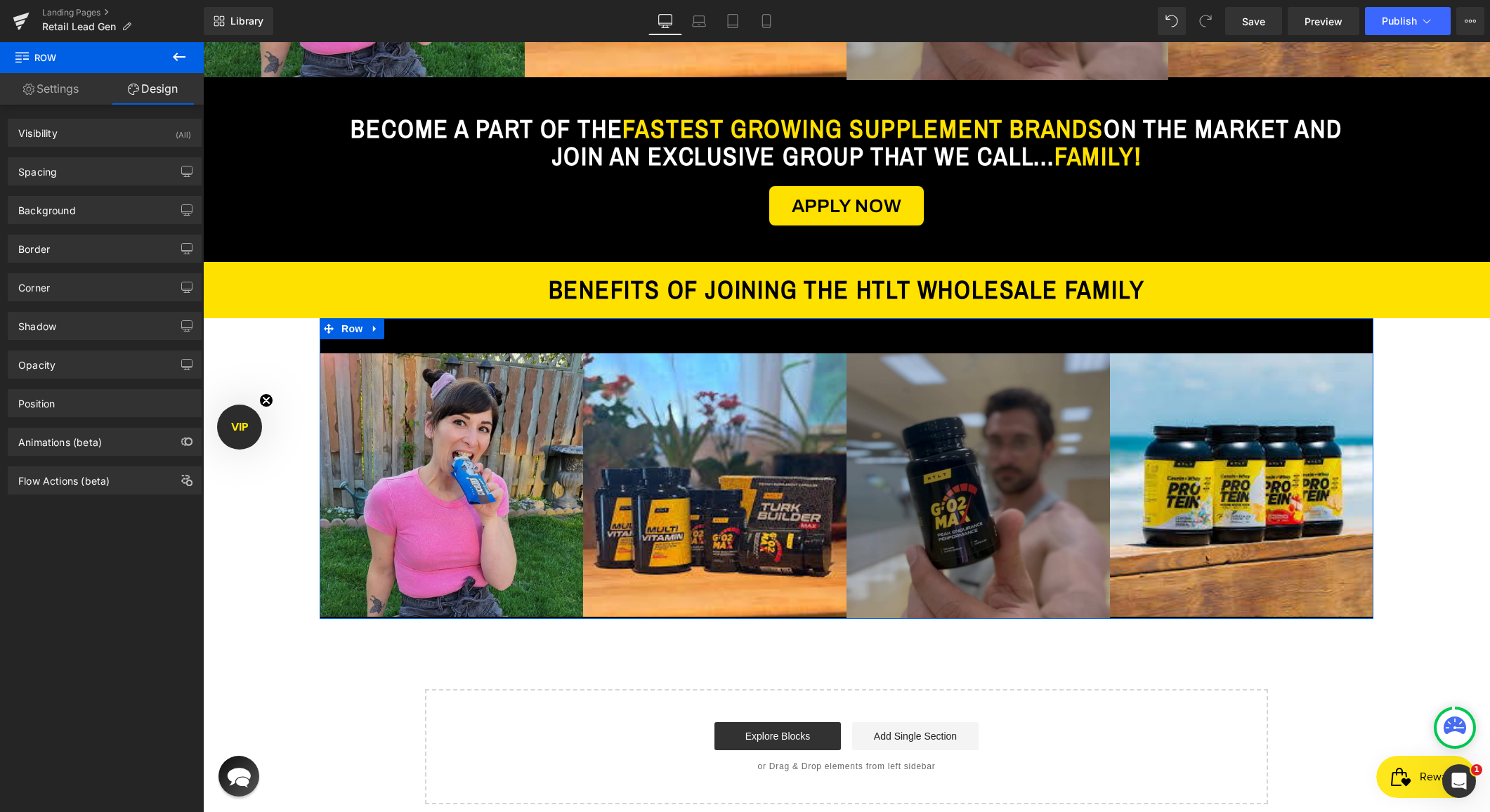
click at [73, 225] on div "Border Border Style Custom Custom Setup Global Style Custom Setup Global Style …" at bounding box center [105, 243] width 210 height 38
click at [76, 217] on div "Background" at bounding box center [105, 210] width 193 height 27
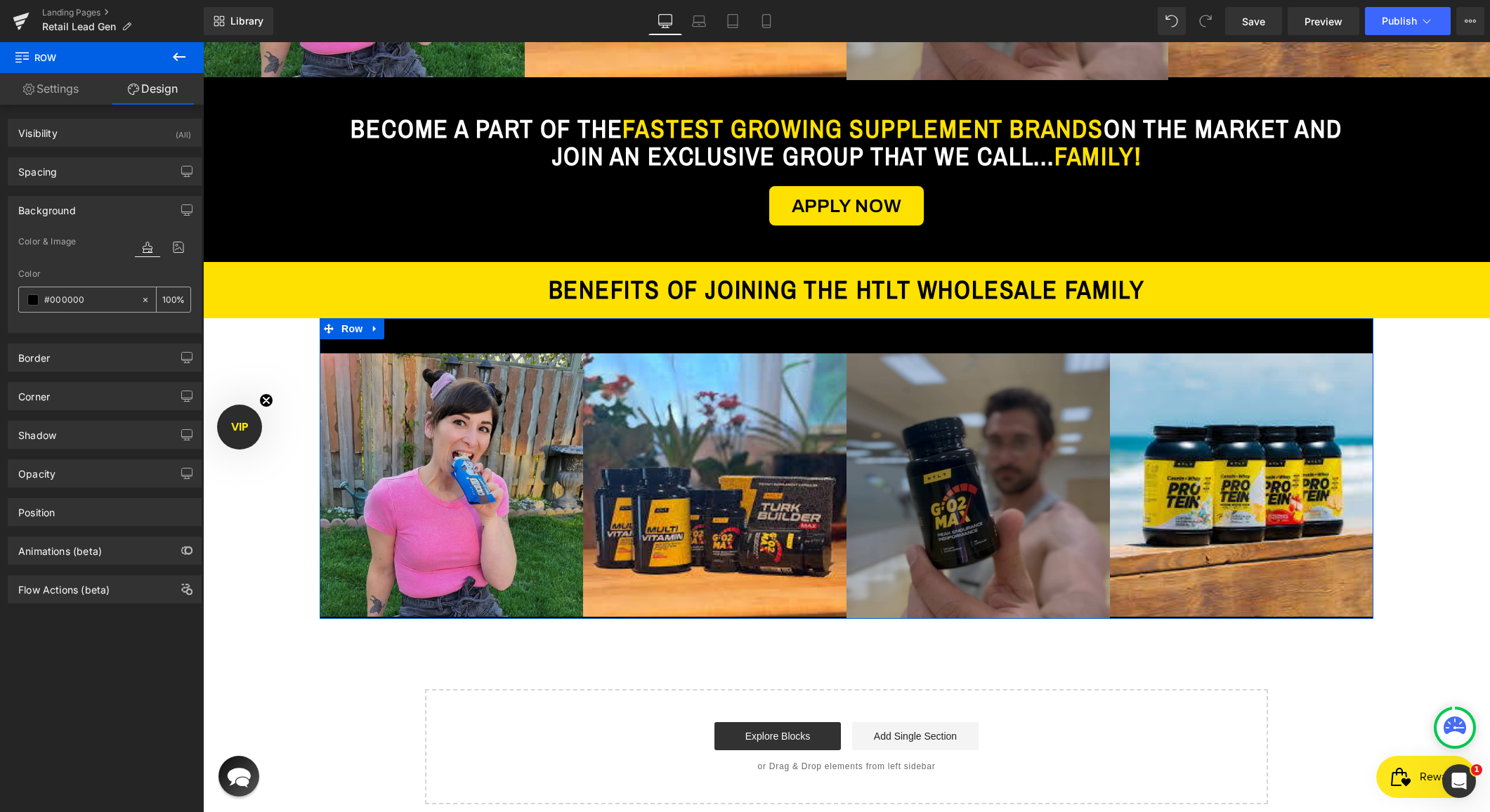
click at [141, 300] on icon at bounding box center [145, 300] width 10 height 10
type input "none"
type input "0"
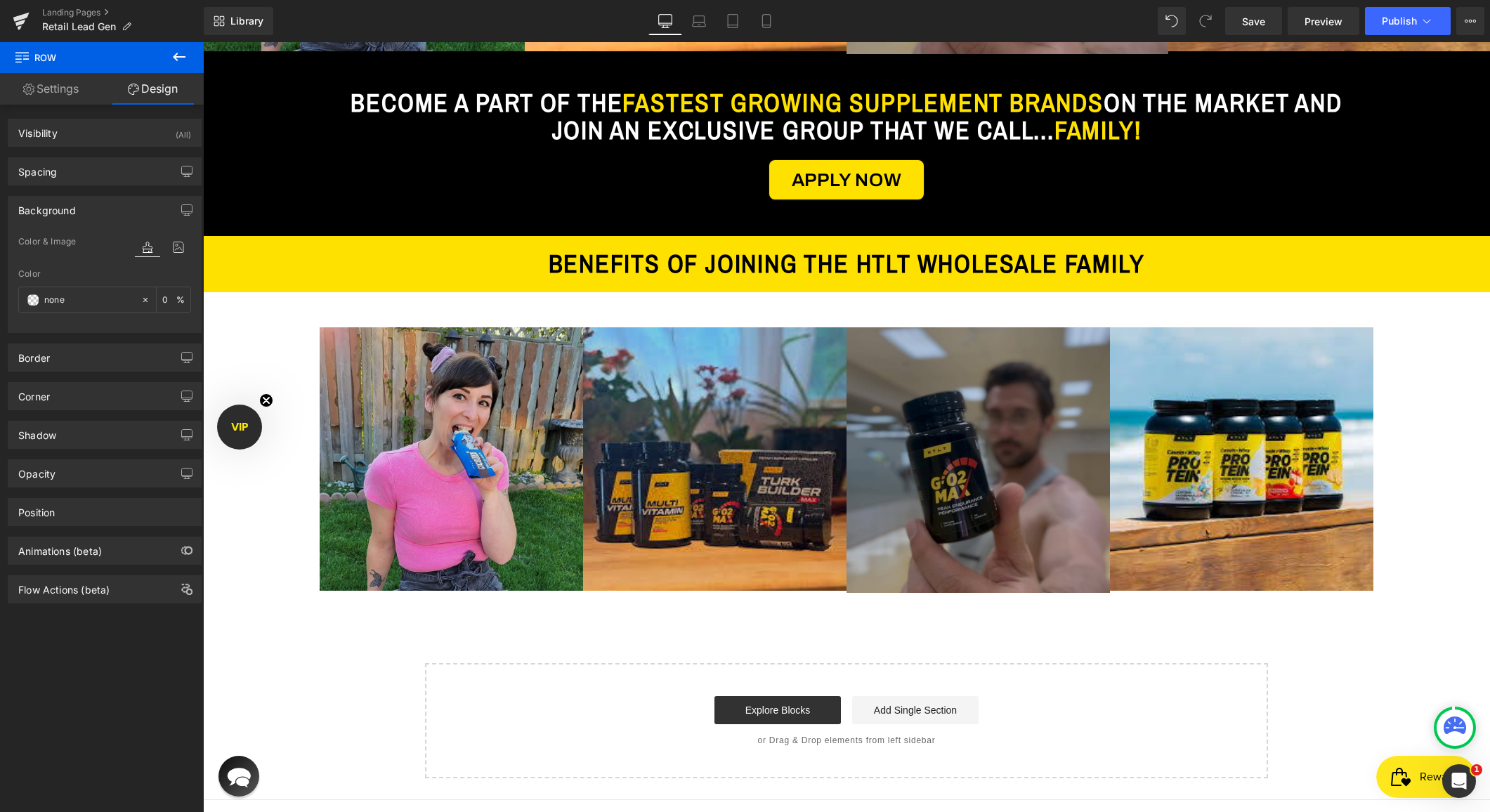
scroll to position [1318, 0]
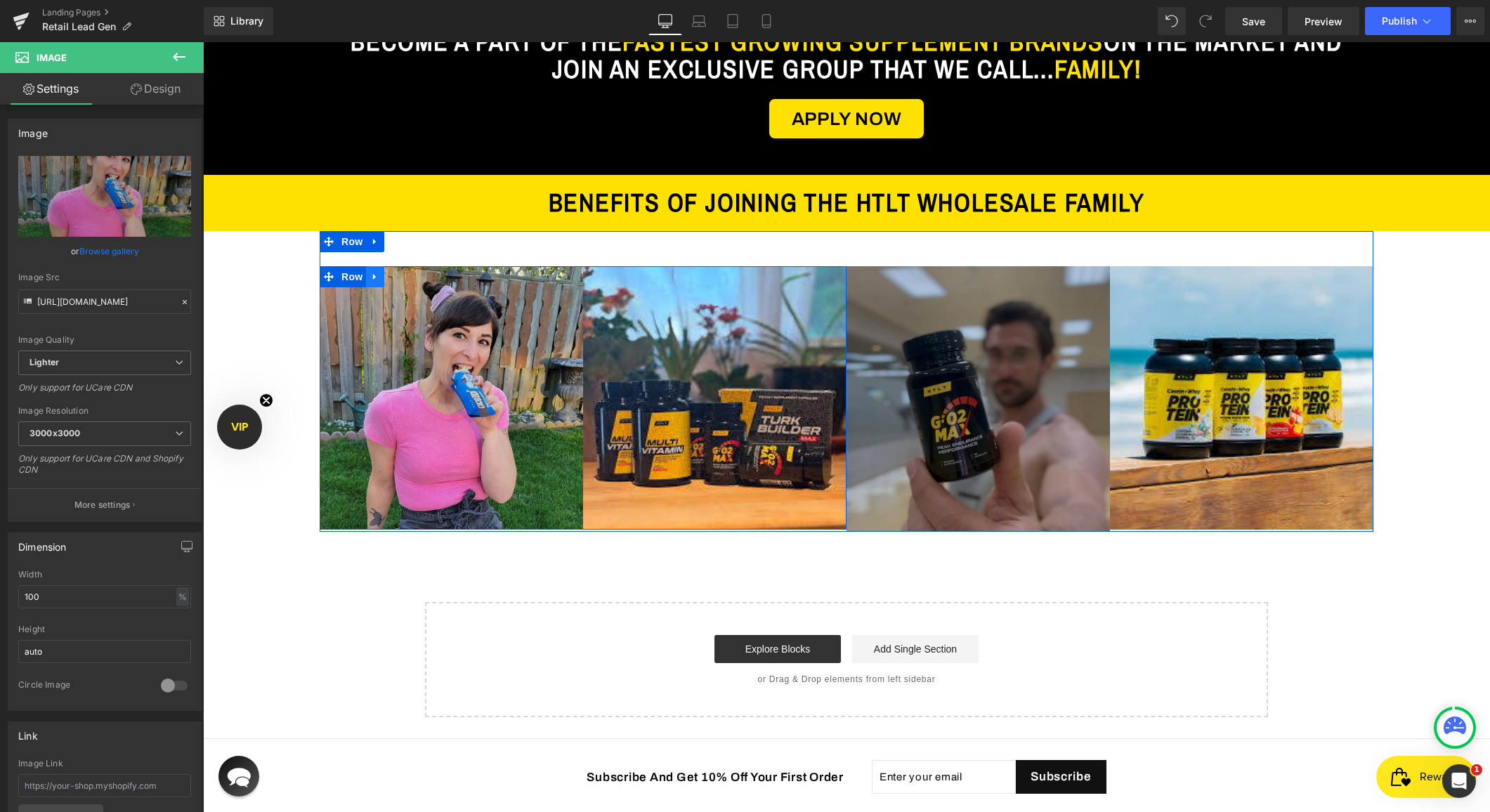
click at [374, 279] on icon at bounding box center [374, 276] width 3 height 7
click at [405, 276] on link at bounding box center [411, 277] width 18 height 21
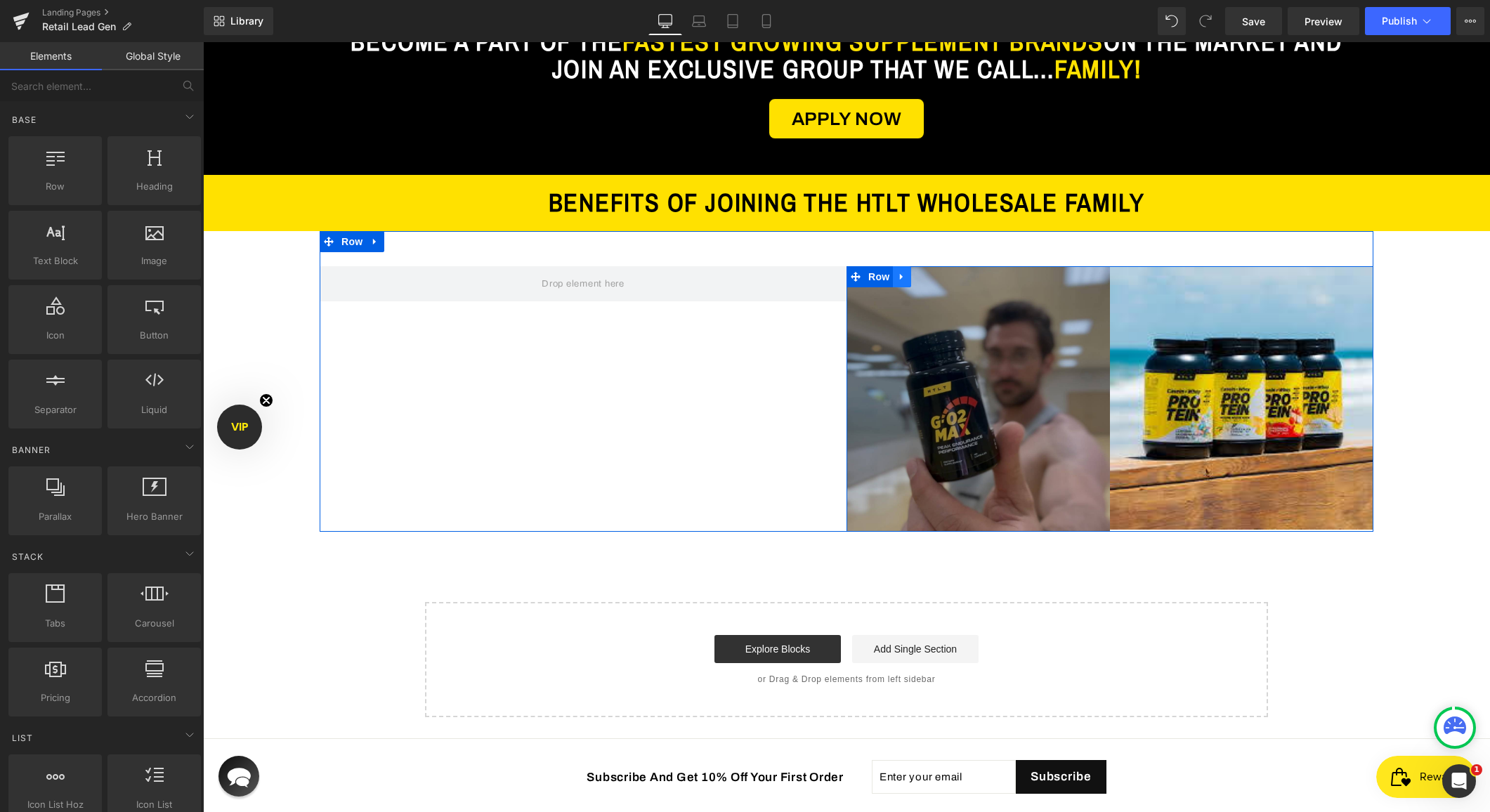
click at [902, 283] on link at bounding box center [902, 277] width 18 height 21
click at [939, 278] on icon at bounding box center [938, 277] width 10 height 10
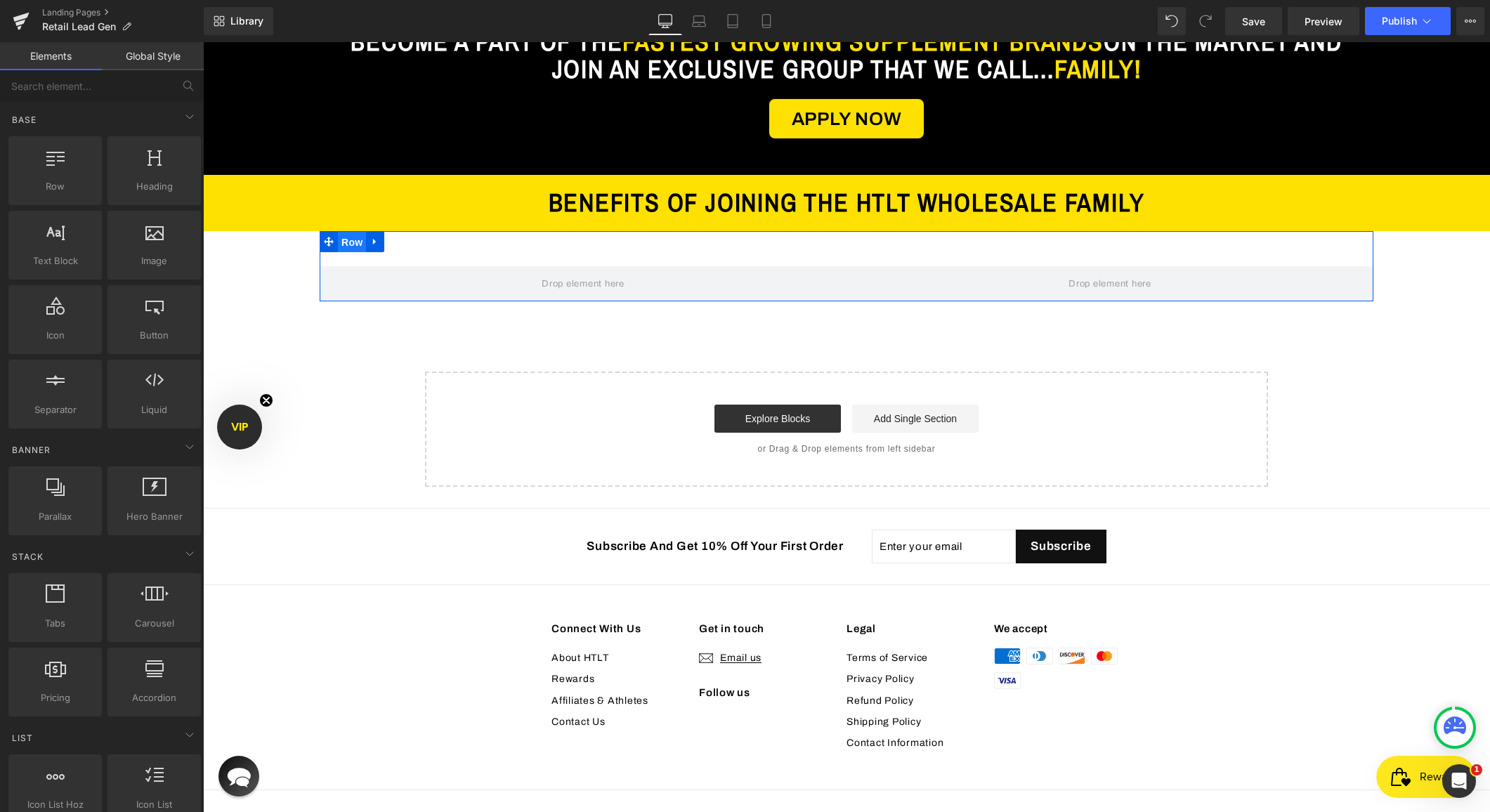
click at [354, 242] on span "Row" at bounding box center [351, 242] width 28 height 21
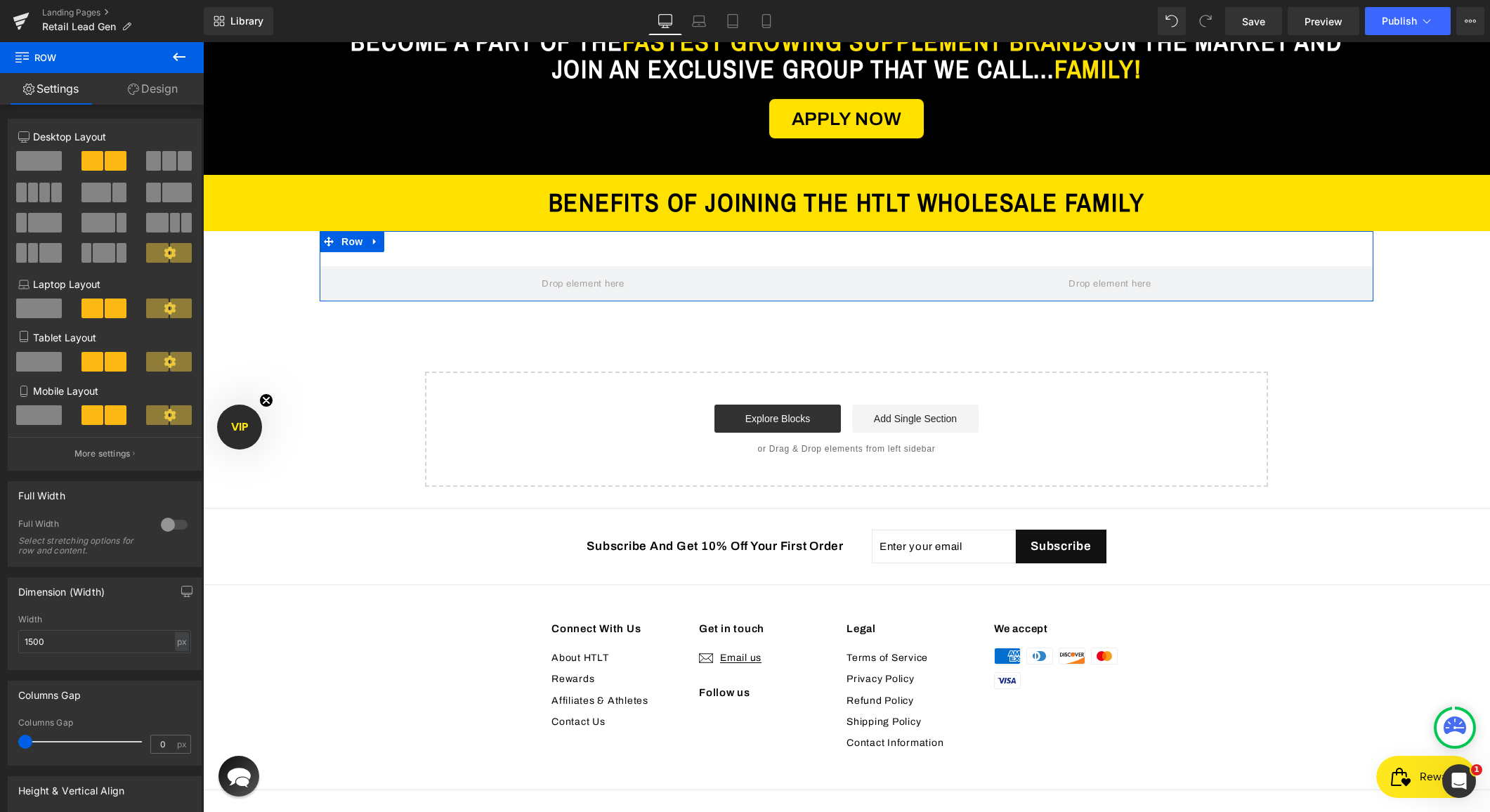
click at [156, 166] on button at bounding box center [169, 160] width 47 height 20
click at [374, 242] on icon at bounding box center [374, 241] width 3 height 7
click at [395, 243] on icon at bounding box center [393, 241] width 10 height 10
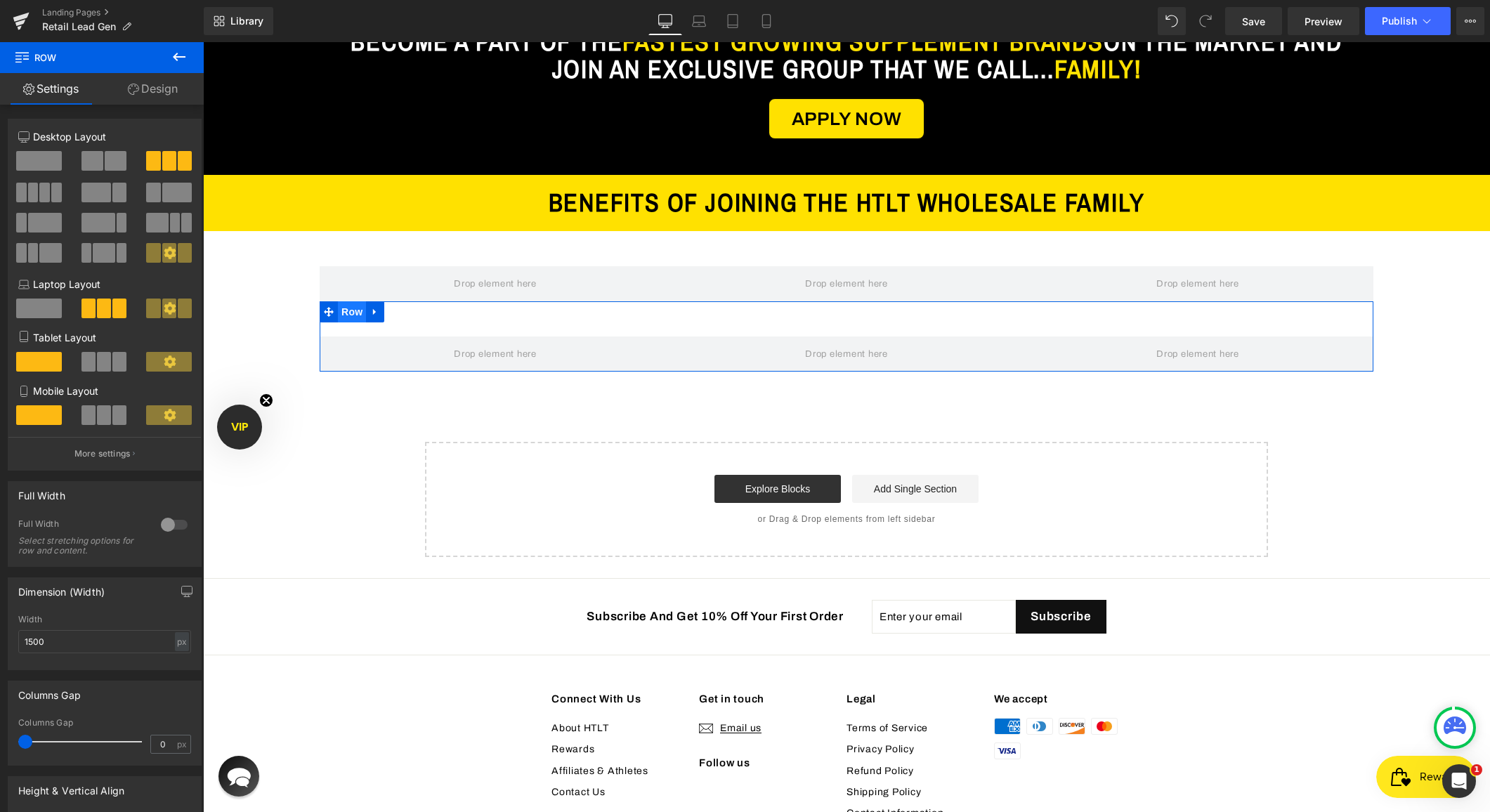
click at [353, 314] on span "Row" at bounding box center [351, 312] width 28 height 21
click at [135, 92] on icon at bounding box center [134, 90] width 11 height 11
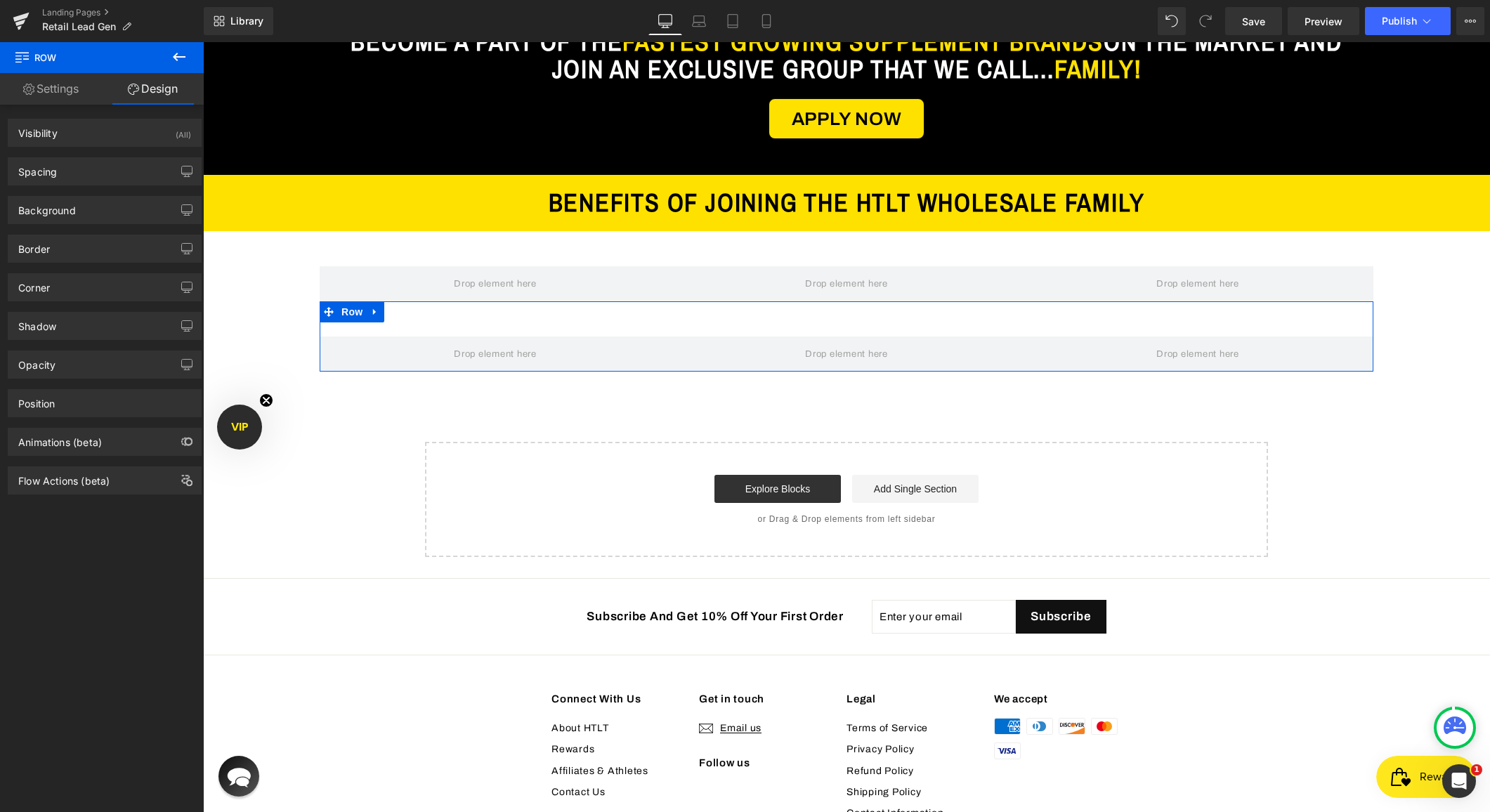
type input "0"
type input "50"
type input "0"
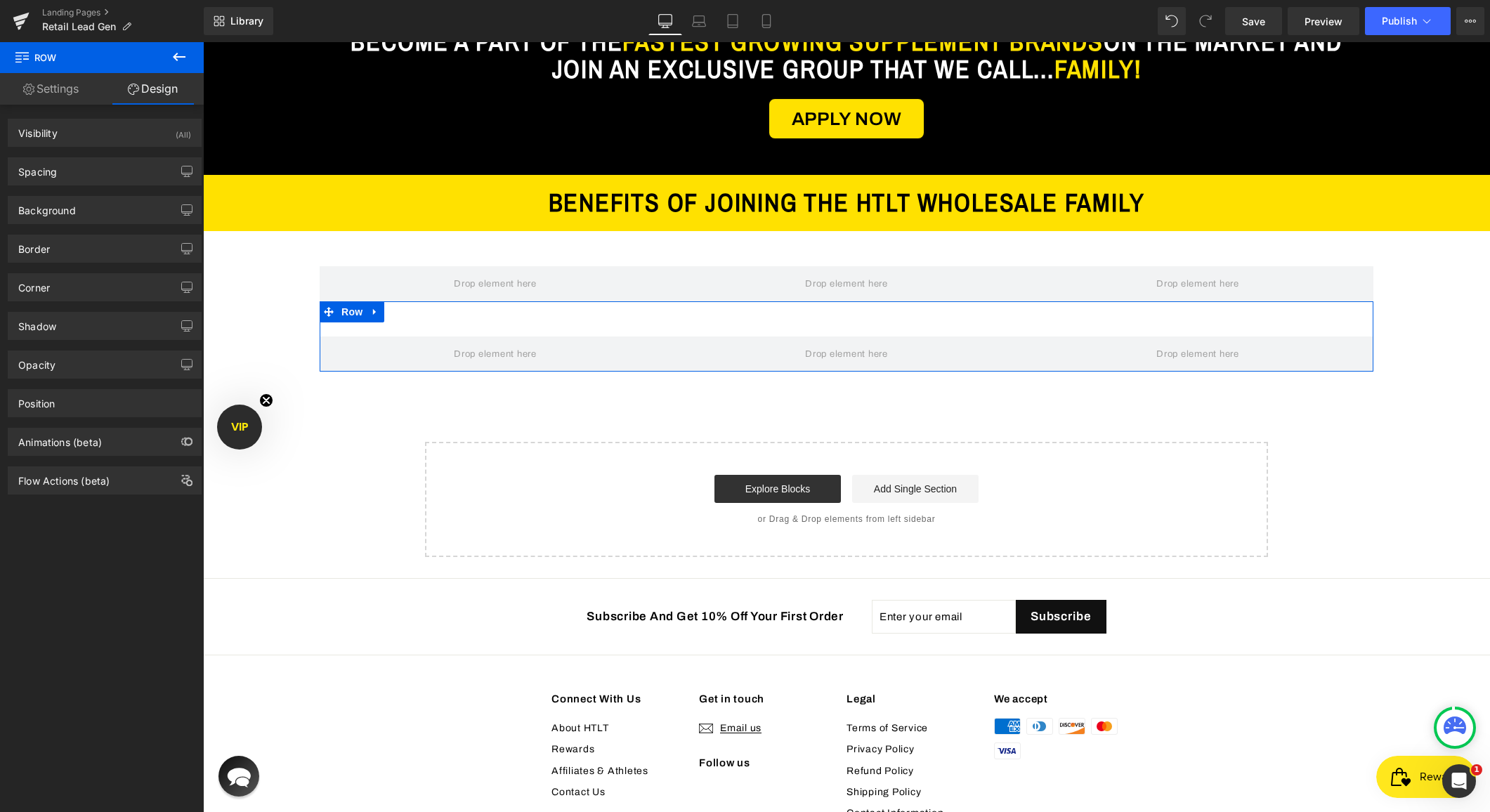
type input "0"
click at [68, 169] on div "Spacing" at bounding box center [105, 172] width 193 height 27
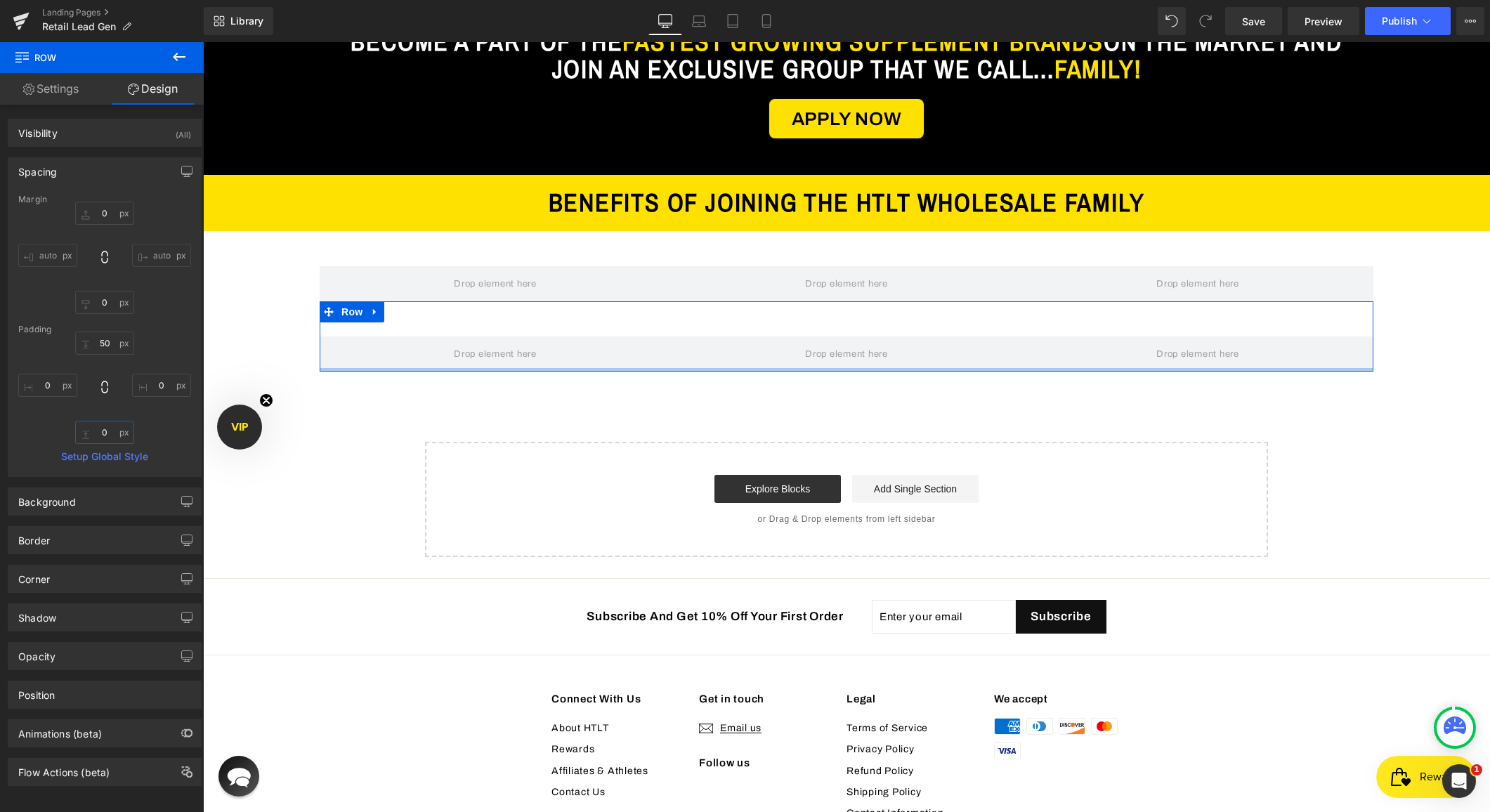
click at [92, 437] on input "0" at bounding box center [105, 432] width 59 height 23
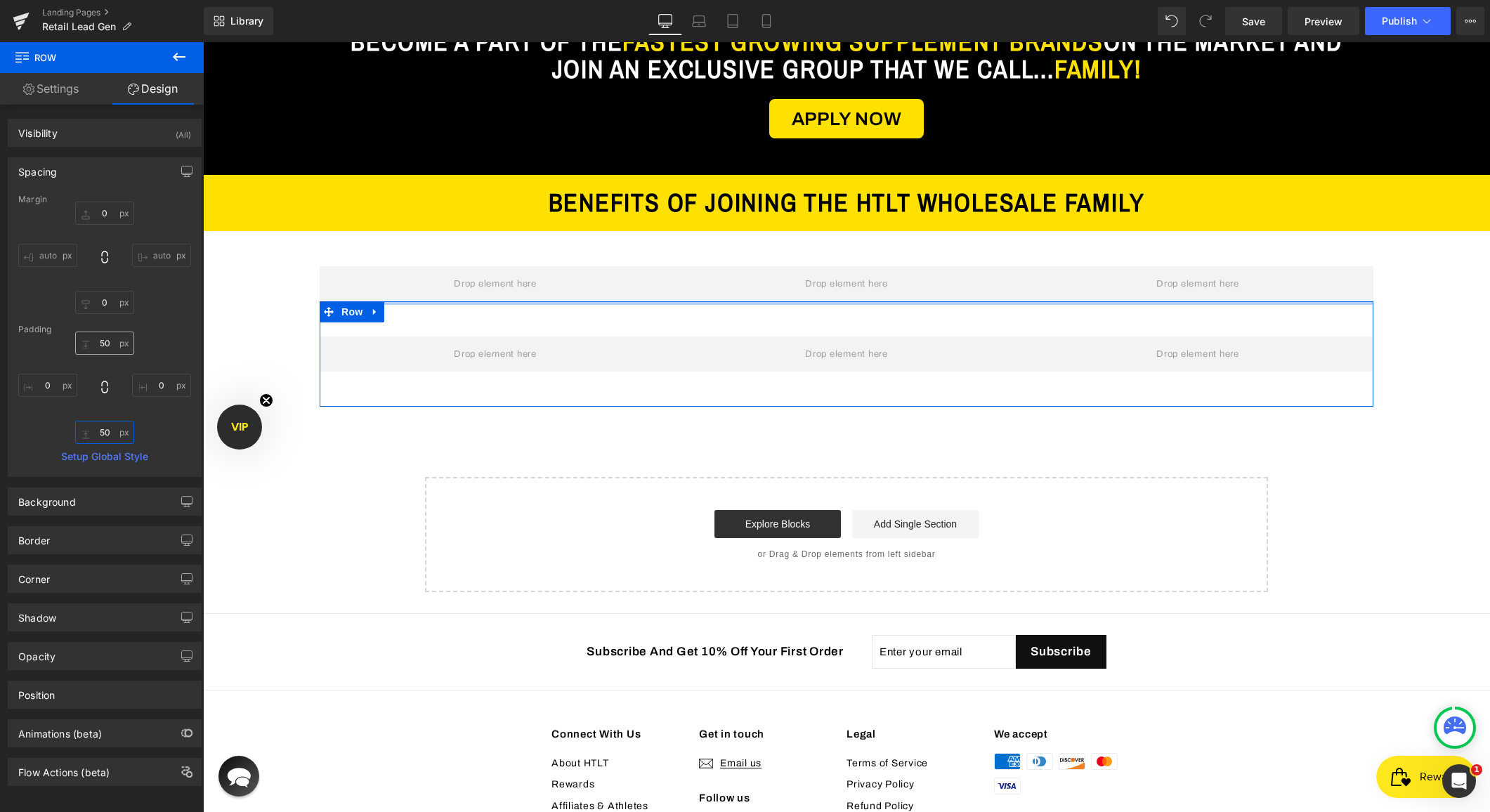
type input "50"
click at [102, 343] on input "50" at bounding box center [105, 343] width 59 height 23
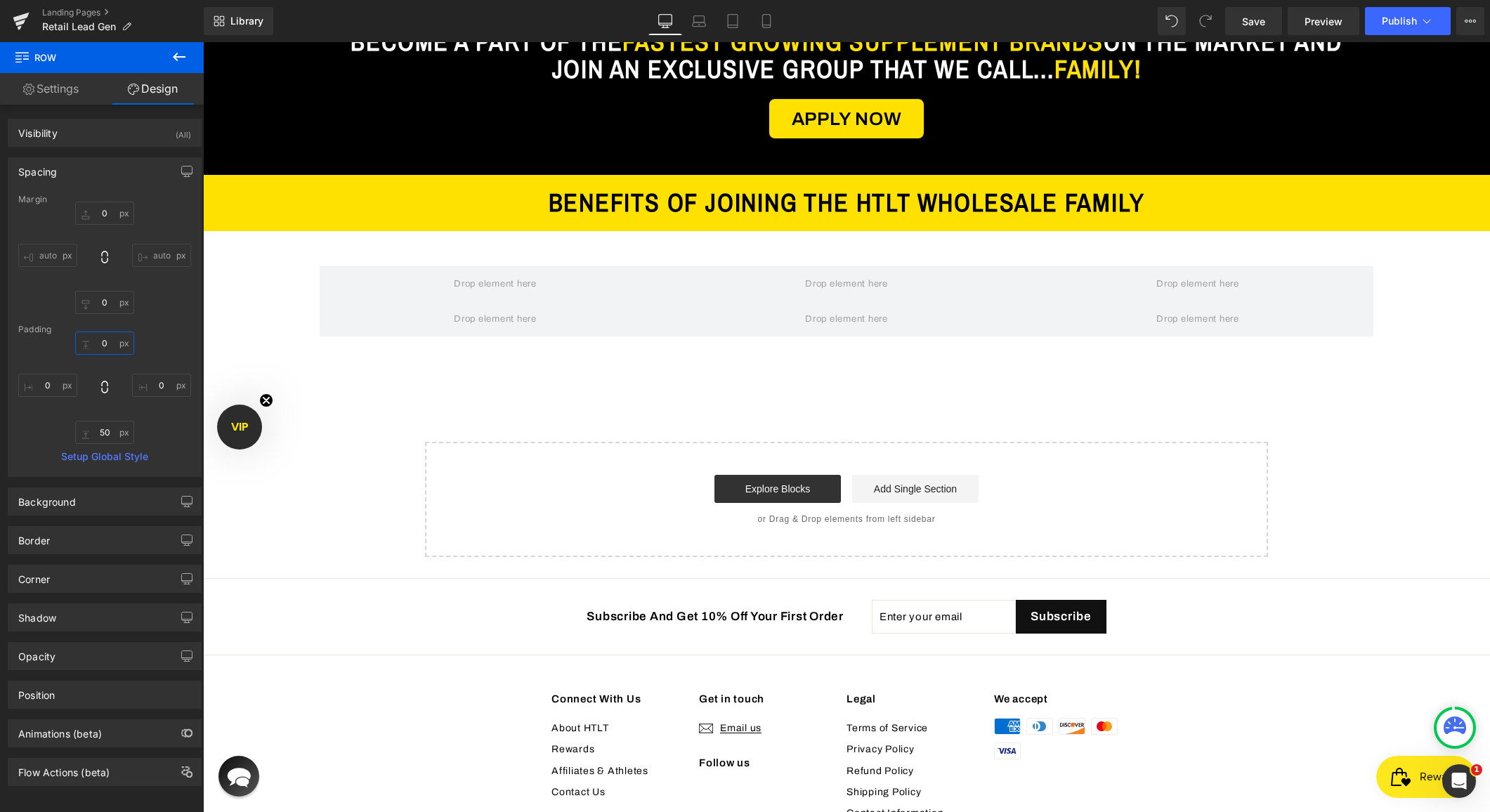
type input "0"
click at [182, 57] on icon at bounding box center [178, 56] width 12 height 9
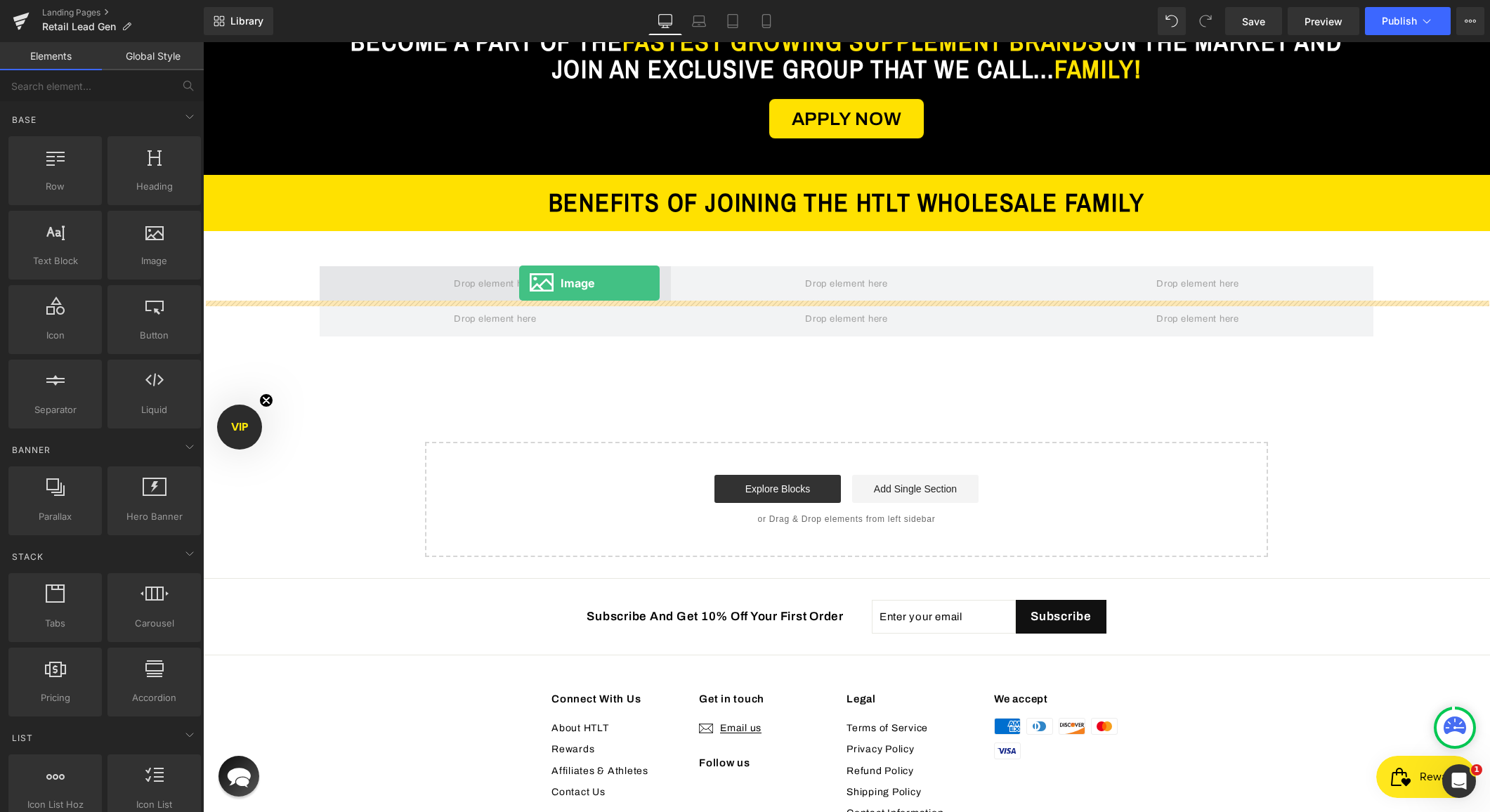
drag, startPoint x: 351, startPoint y: 294, endPoint x: 519, endPoint y: 283, distance: 168.4
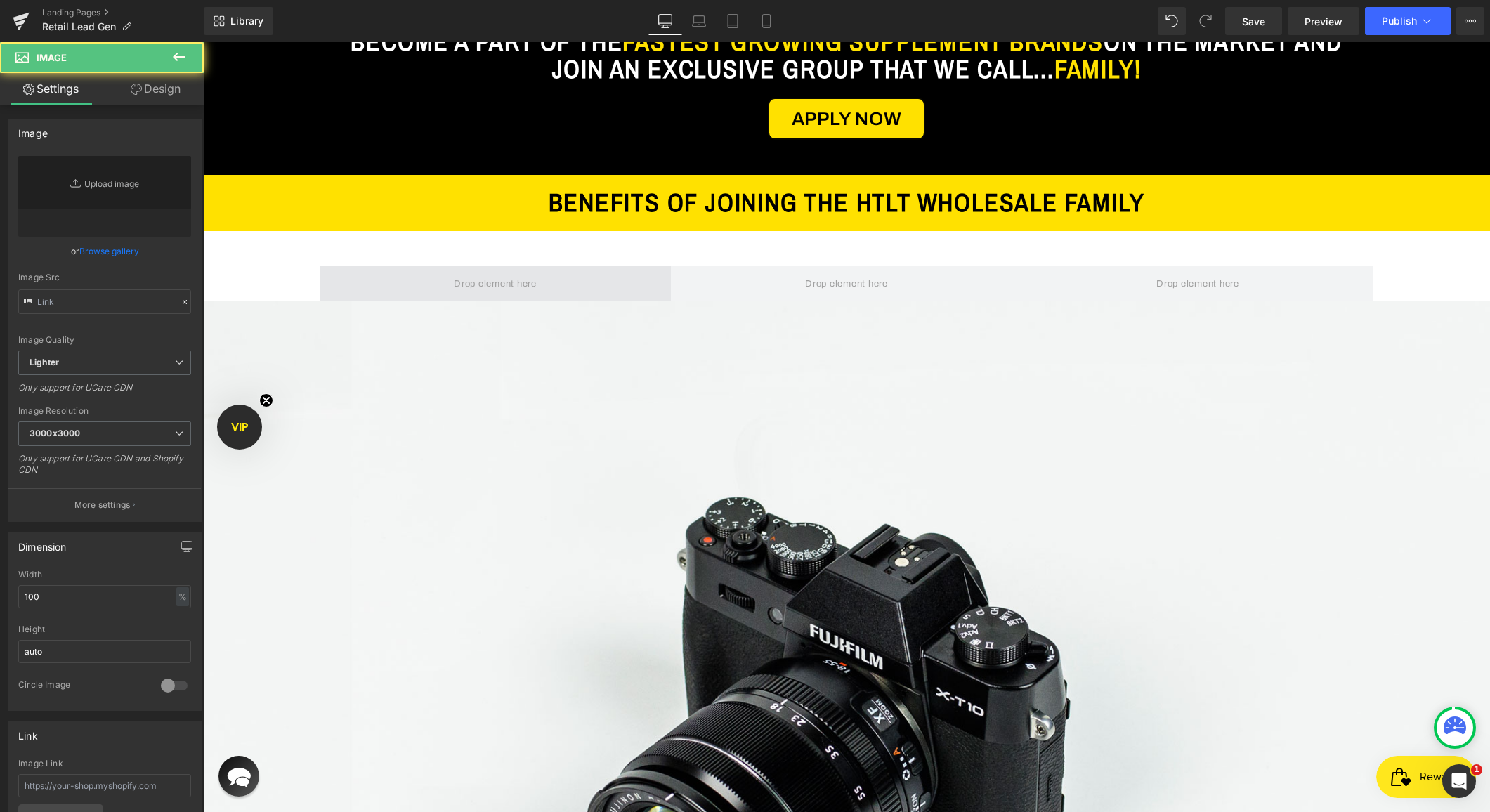
type input "//d1um8515vdn9kb.cloudfront.net/images/parallax.jpg"
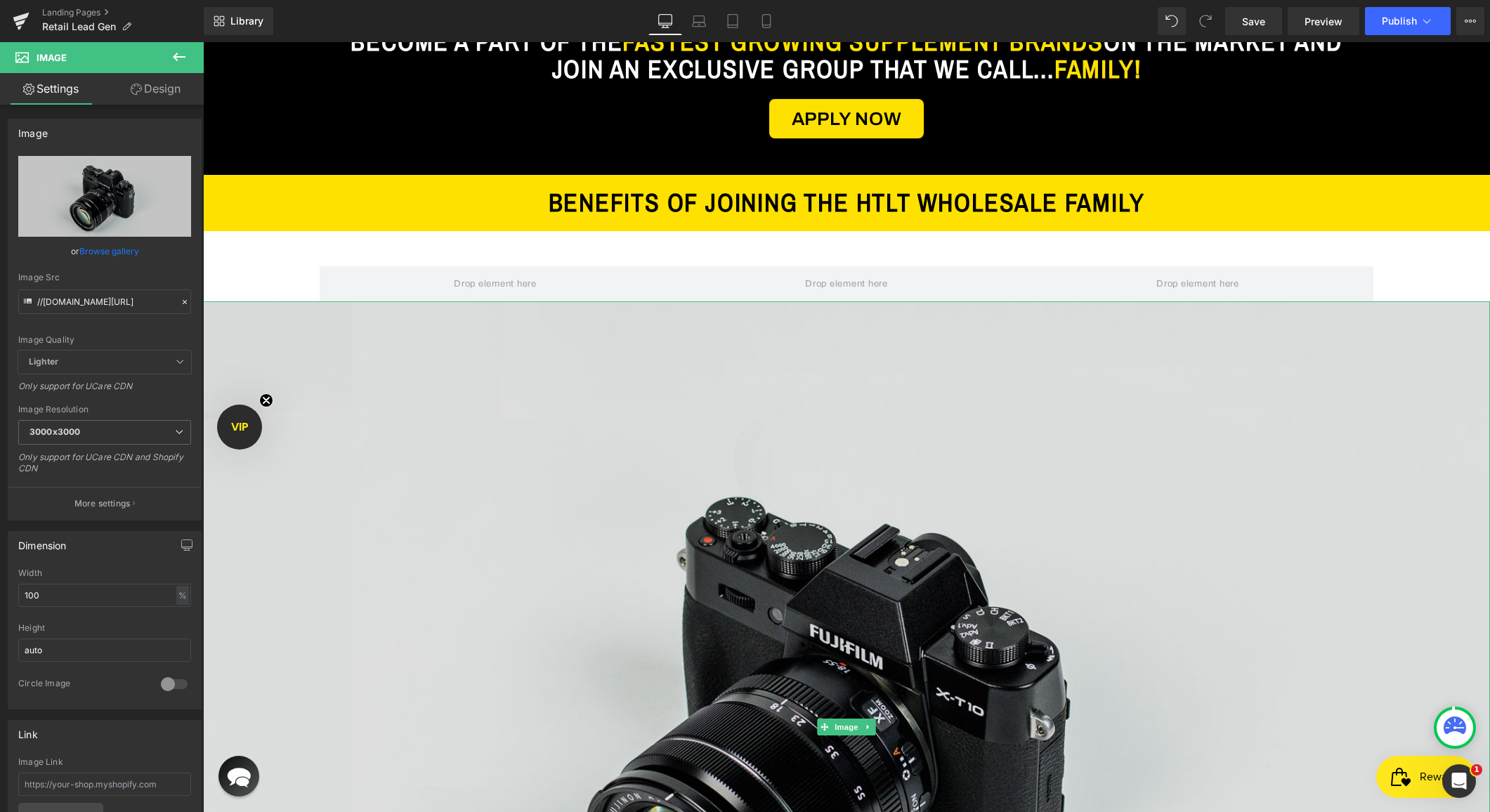
drag, startPoint x: 936, startPoint y: 416, endPoint x: 872, endPoint y: 407, distance: 64.6
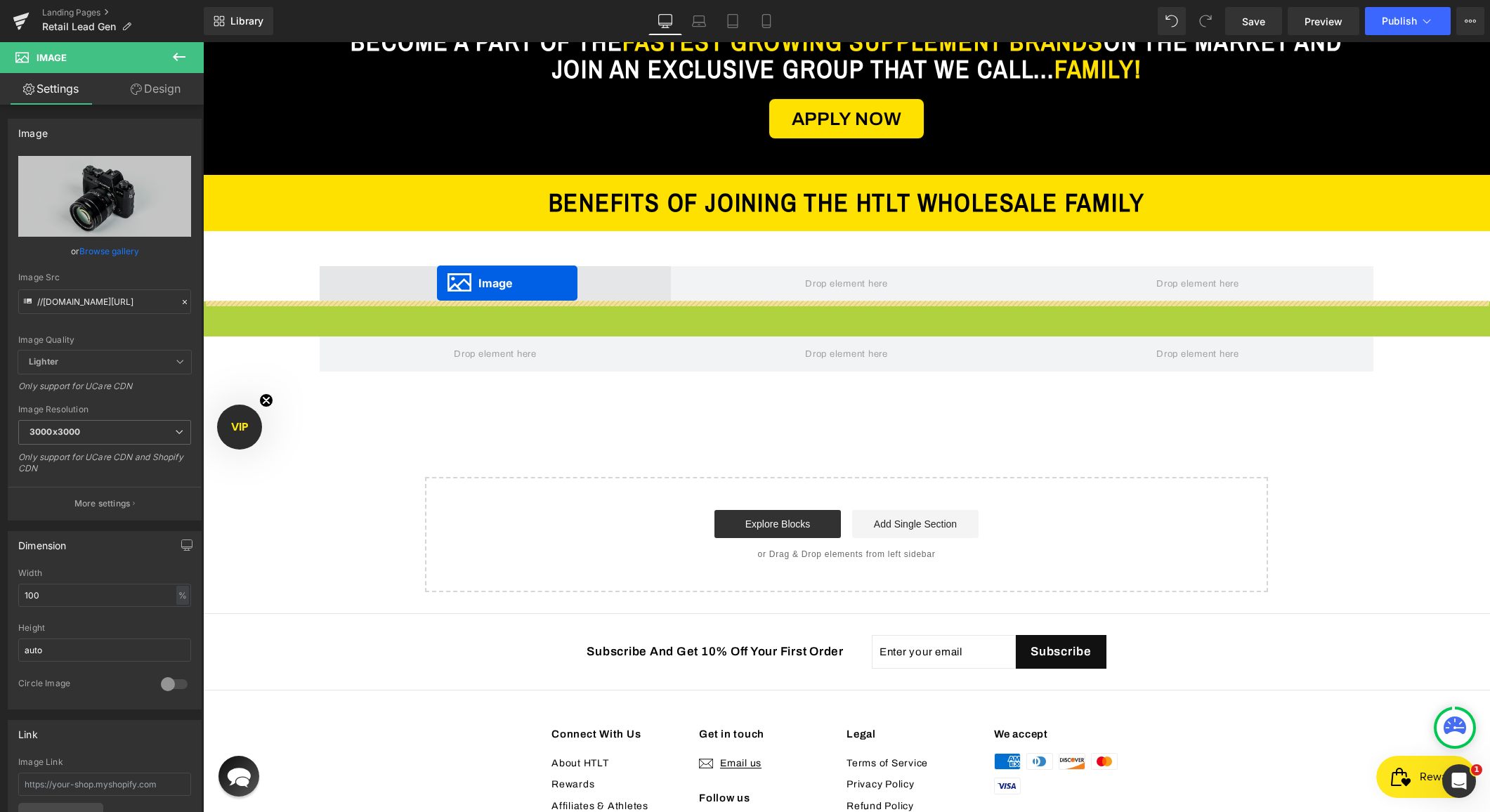
drag, startPoint x: 822, startPoint y: 727, endPoint x: 437, endPoint y: 283, distance: 587.7
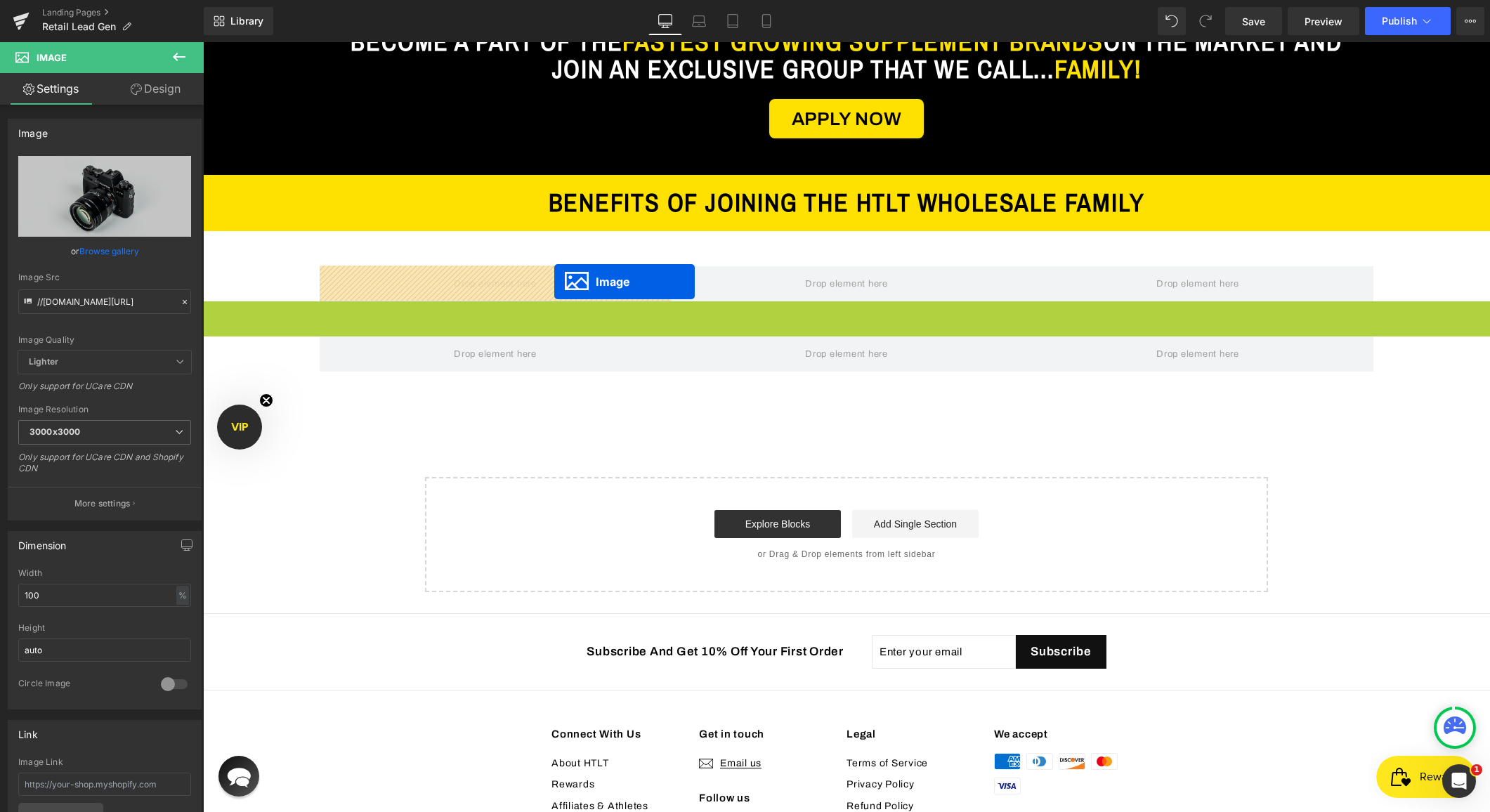
drag, startPoint x: 826, startPoint y: 722, endPoint x: 555, endPoint y: 281, distance: 517.6
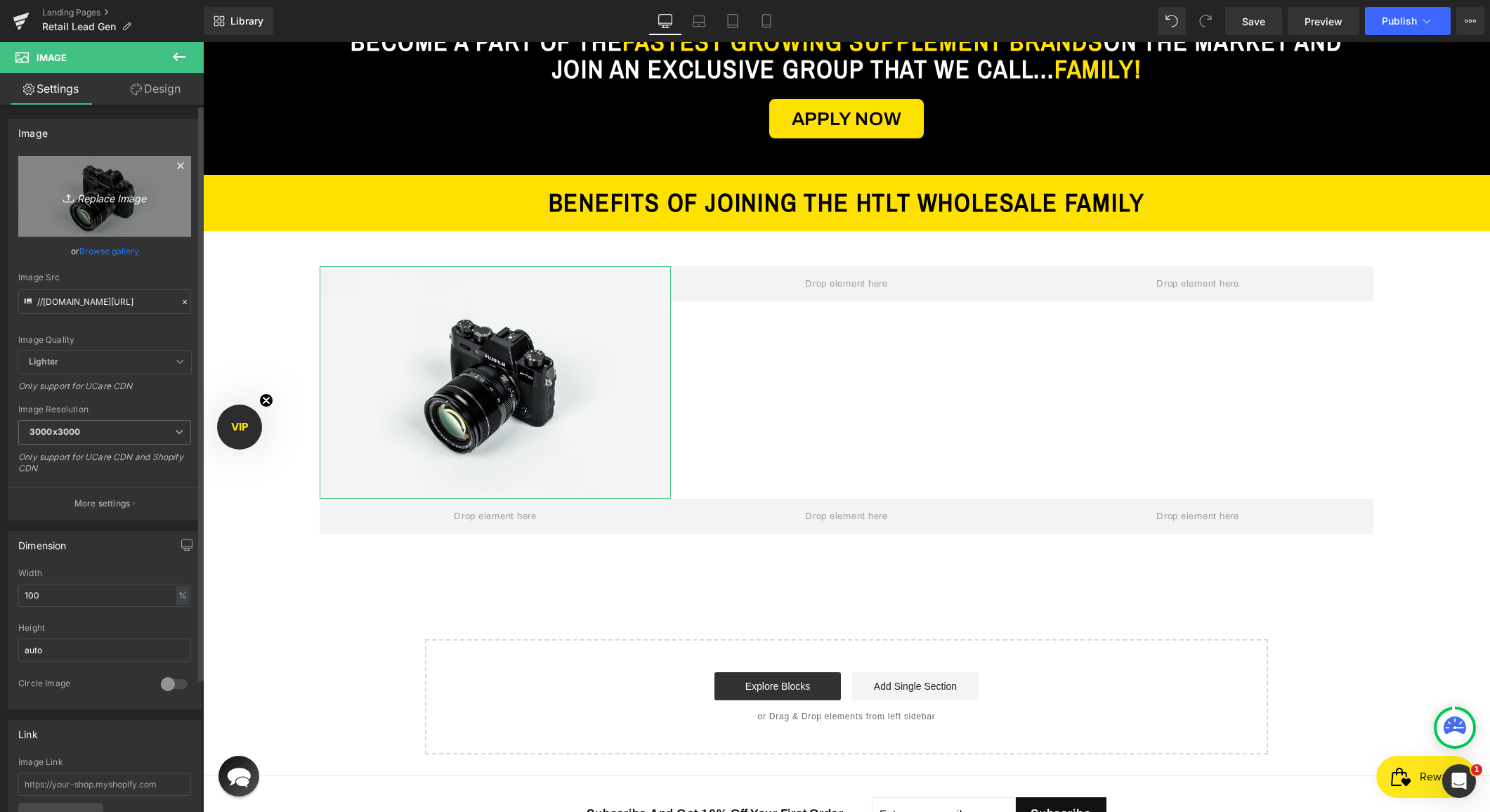
click at [114, 201] on icon "Replace Image" at bounding box center [105, 197] width 113 height 17
click at [178, 166] on icon at bounding box center [180, 165] width 7 height 7
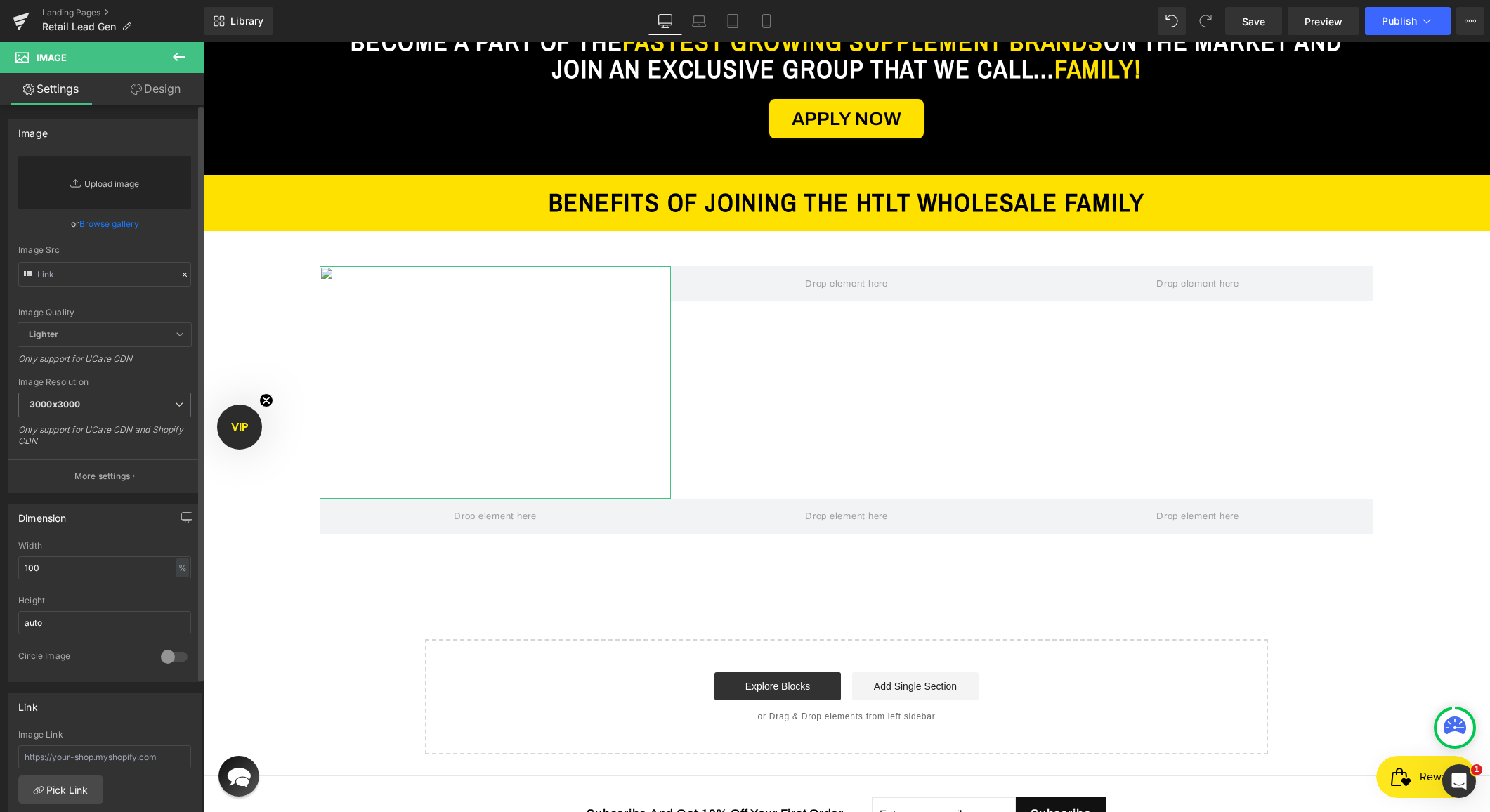
click at [135, 183] on link "Replace Image" at bounding box center [104, 182] width 173 height 53
type input "C:\fakepath\2fdaf2b7-9299-4cc2-b945-eace8e9af06f.png"
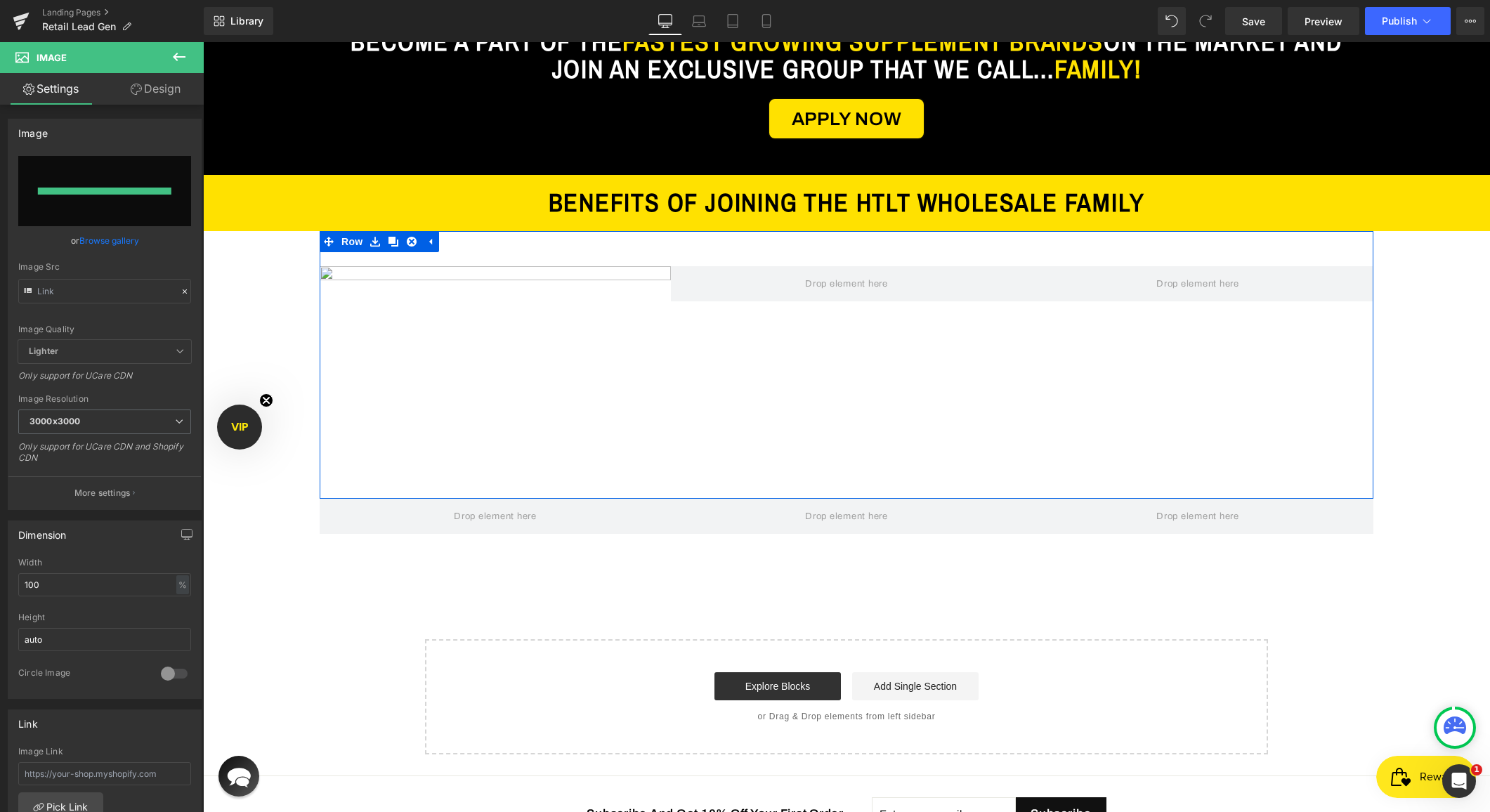
type input "https://ucarecdn.com/1cdf8606-b607-494d-aa2e-72b92408a077/-/format/auto/-/previ…"
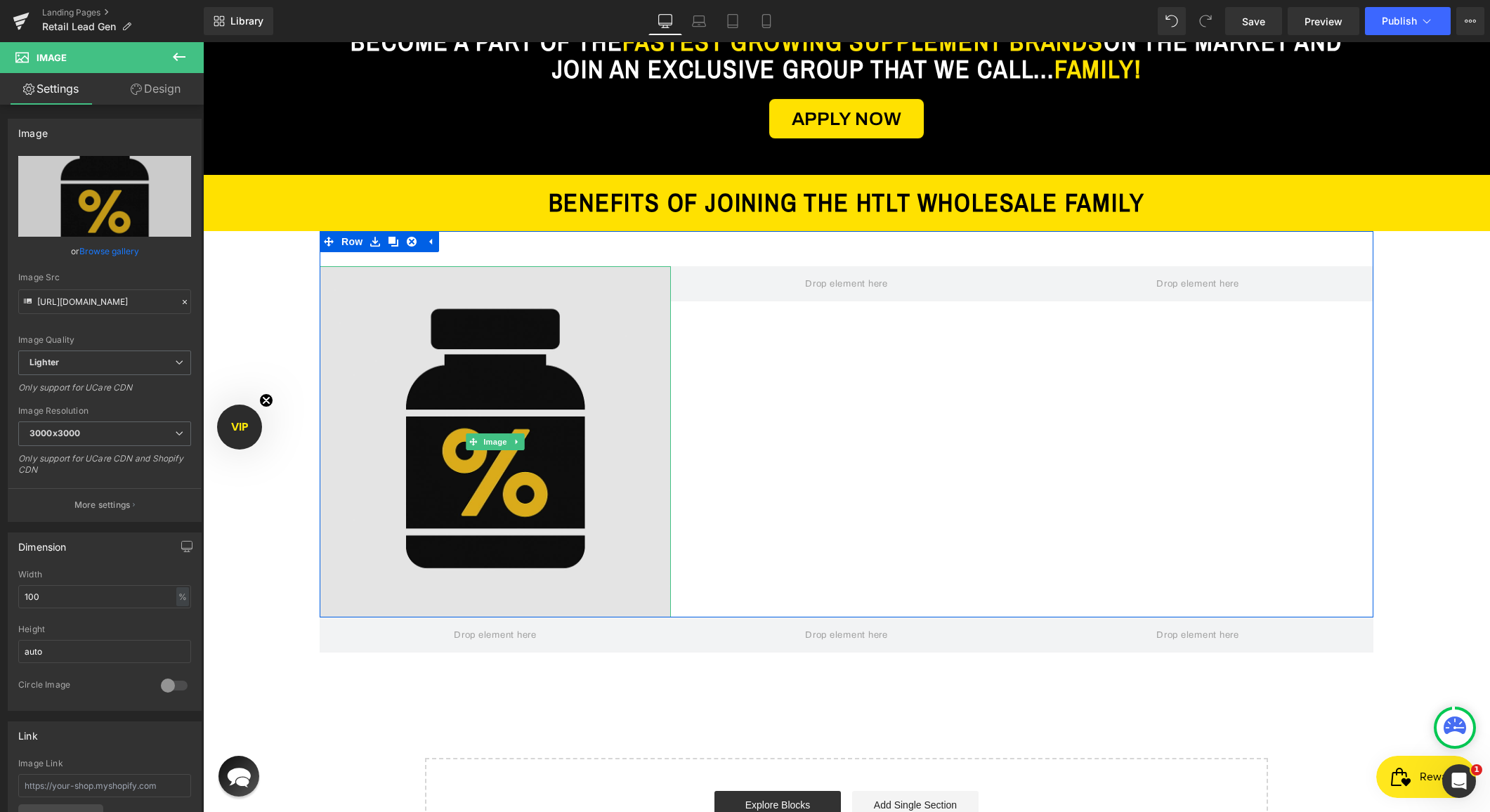
click at [520, 411] on img at bounding box center [495, 442] width 351 height 351
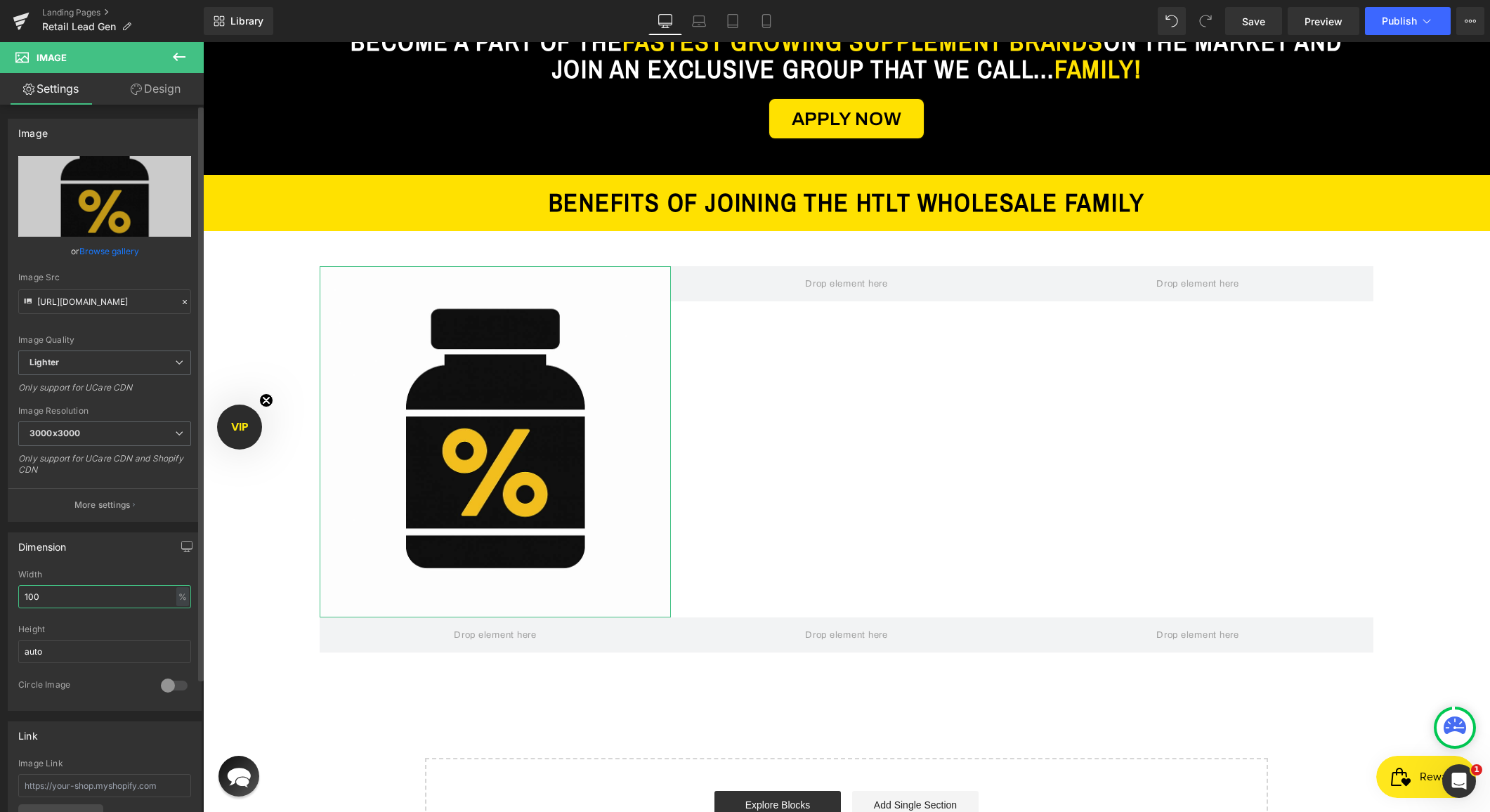
click at [56, 606] on input "100" at bounding box center [104, 596] width 173 height 23
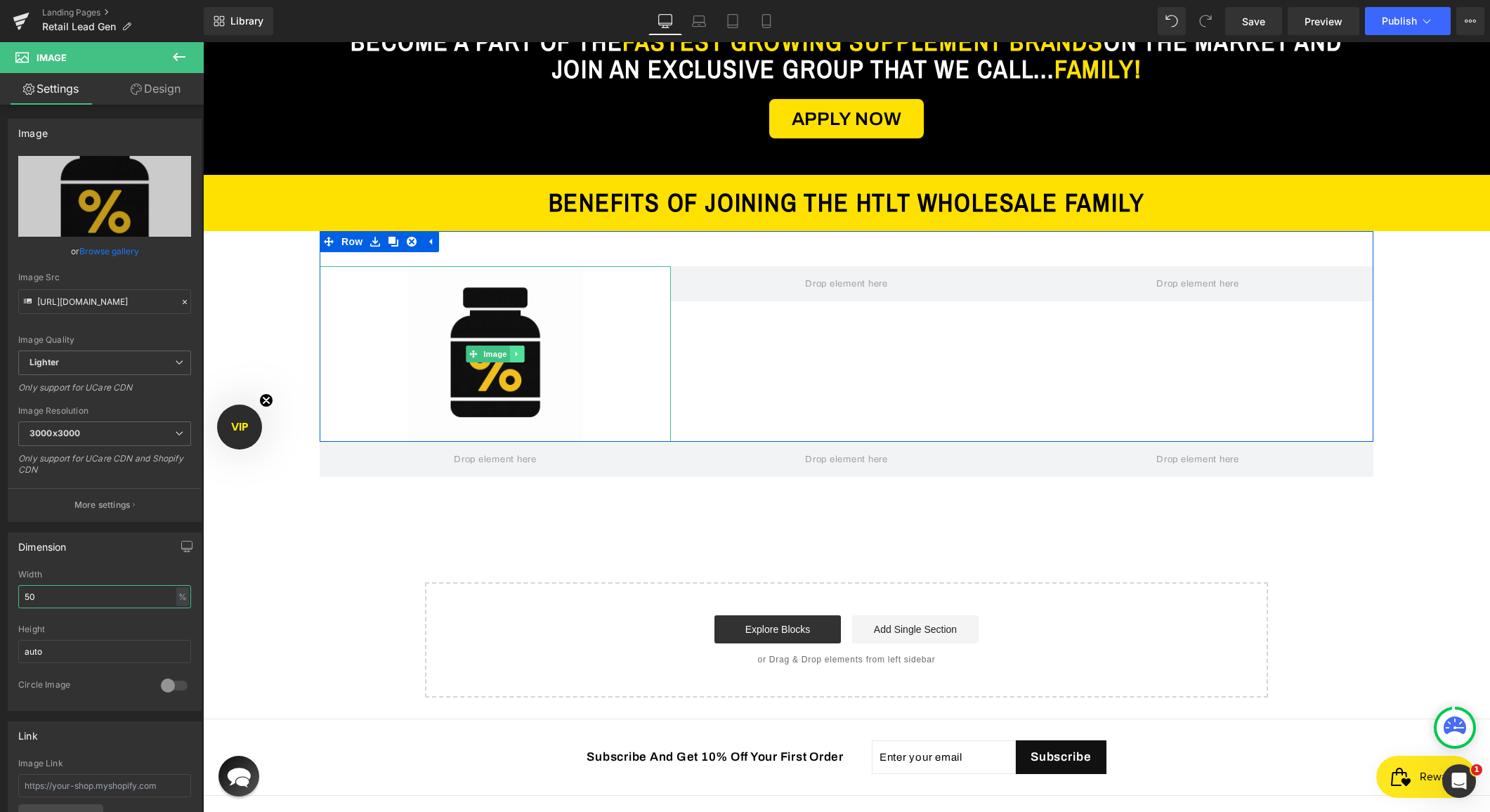
type input "50"
click at [516, 358] on link at bounding box center [516, 354] width 14 height 17
click at [513, 355] on icon at bounding box center [510, 354] width 8 height 9
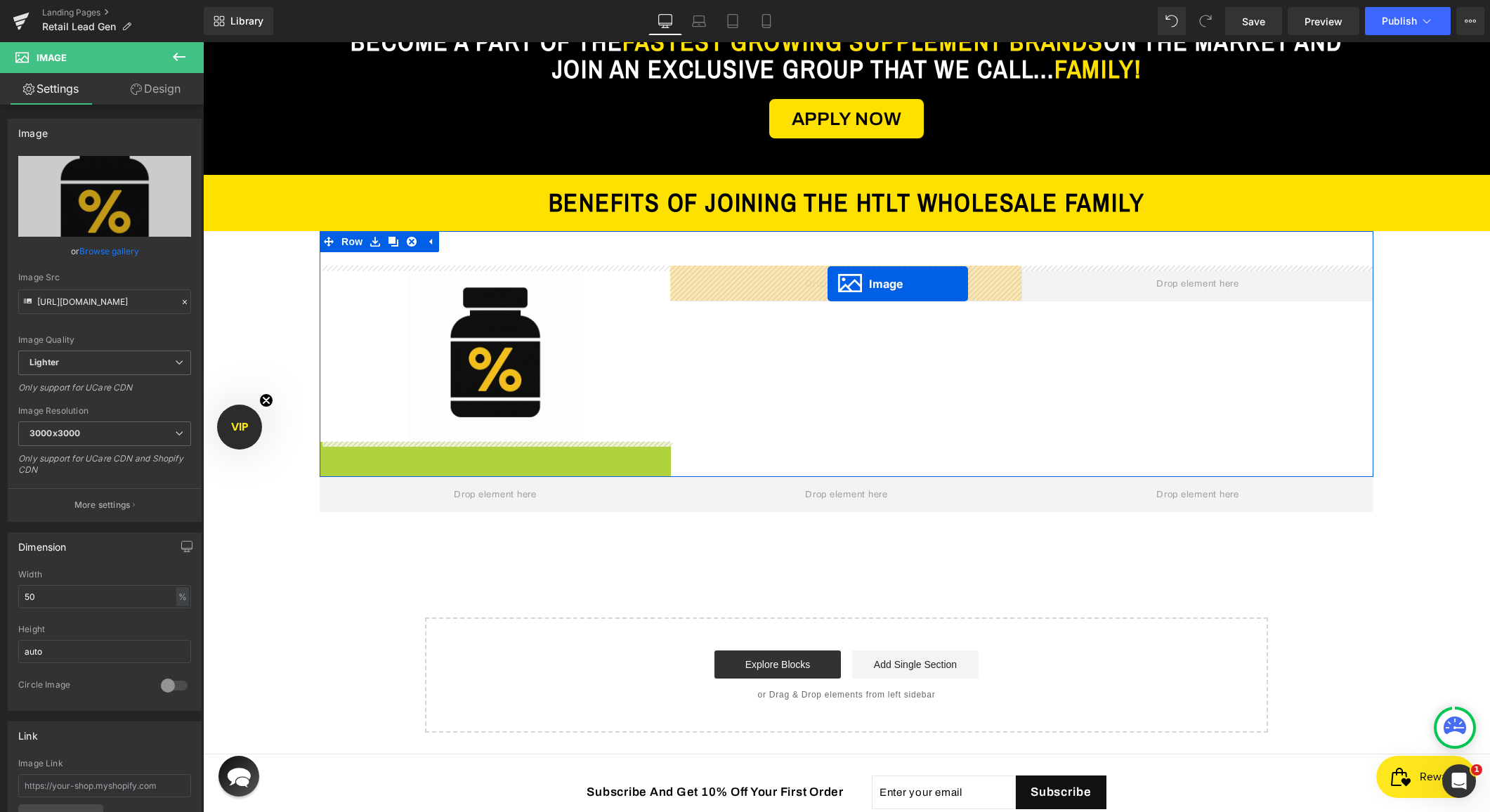
drag, startPoint x: 472, startPoint y: 528, endPoint x: 828, endPoint y: 283, distance: 432.2
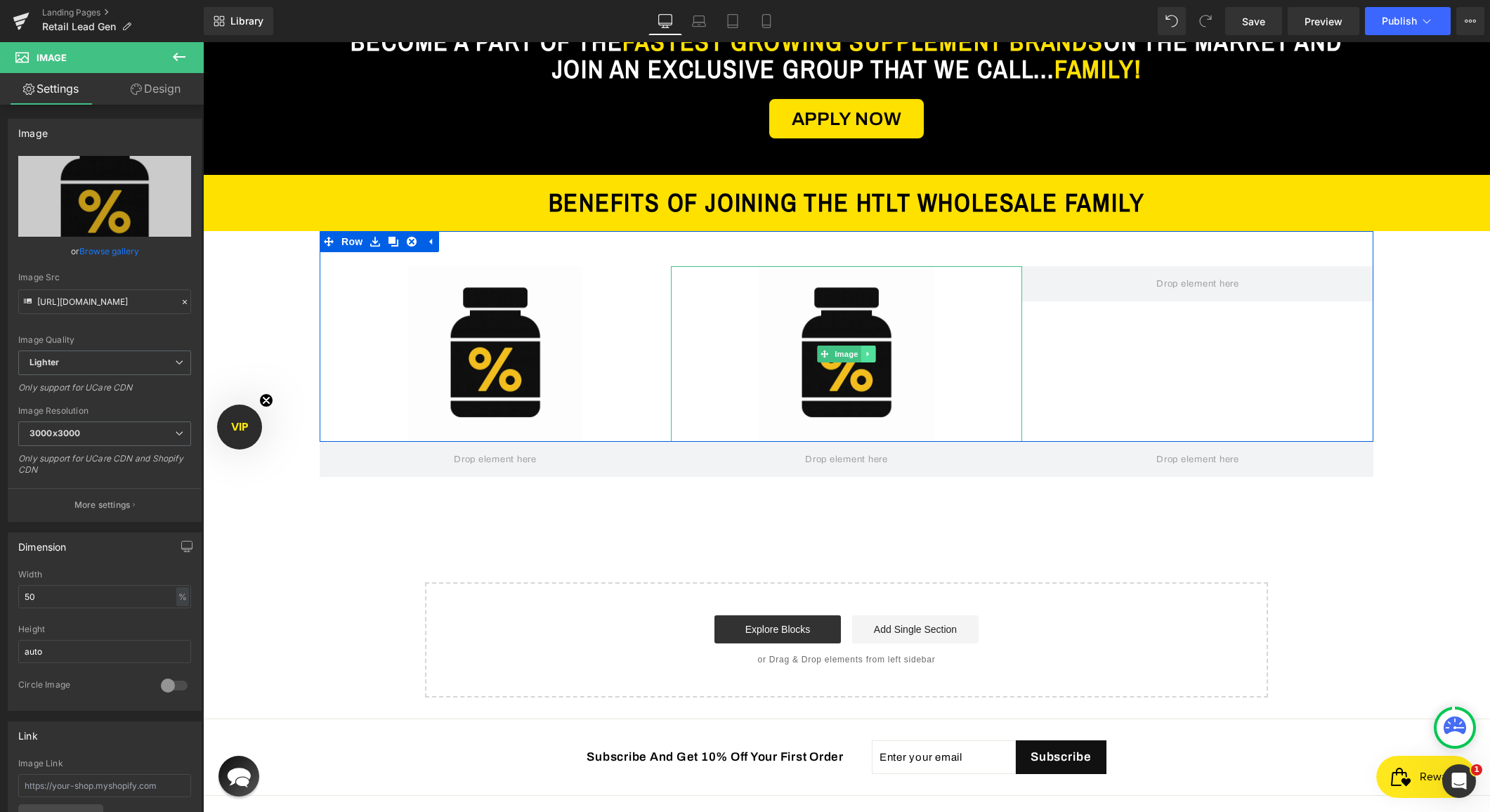
click at [869, 350] on icon at bounding box center [869, 354] width 8 height 9
click at [861, 355] on icon at bounding box center [861, 354] width 8 height 8
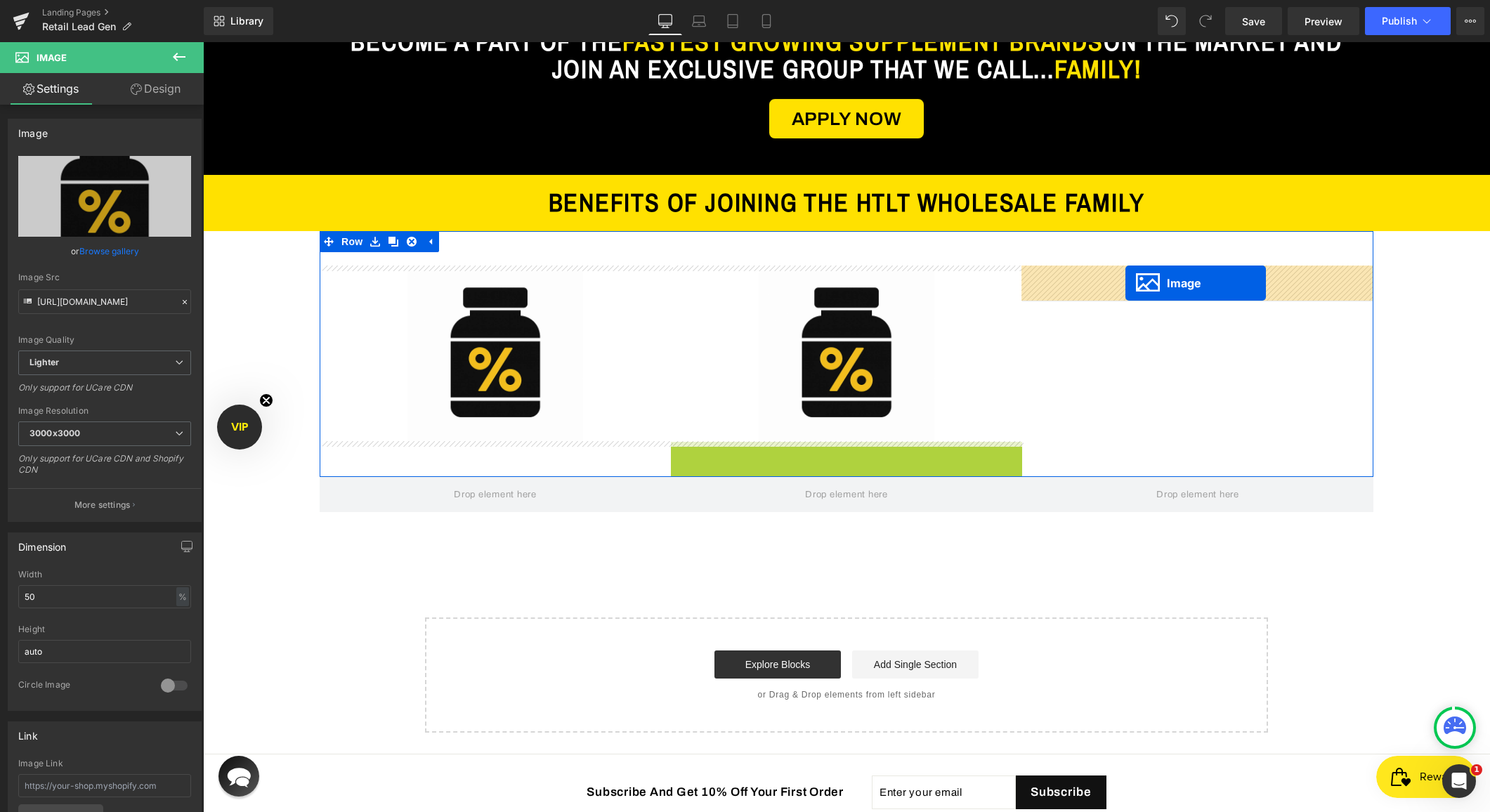
drag, startPoint x: 823, startPoint y: 526, endPoint x: 1125, endPoint y: 283, distance: 387.6
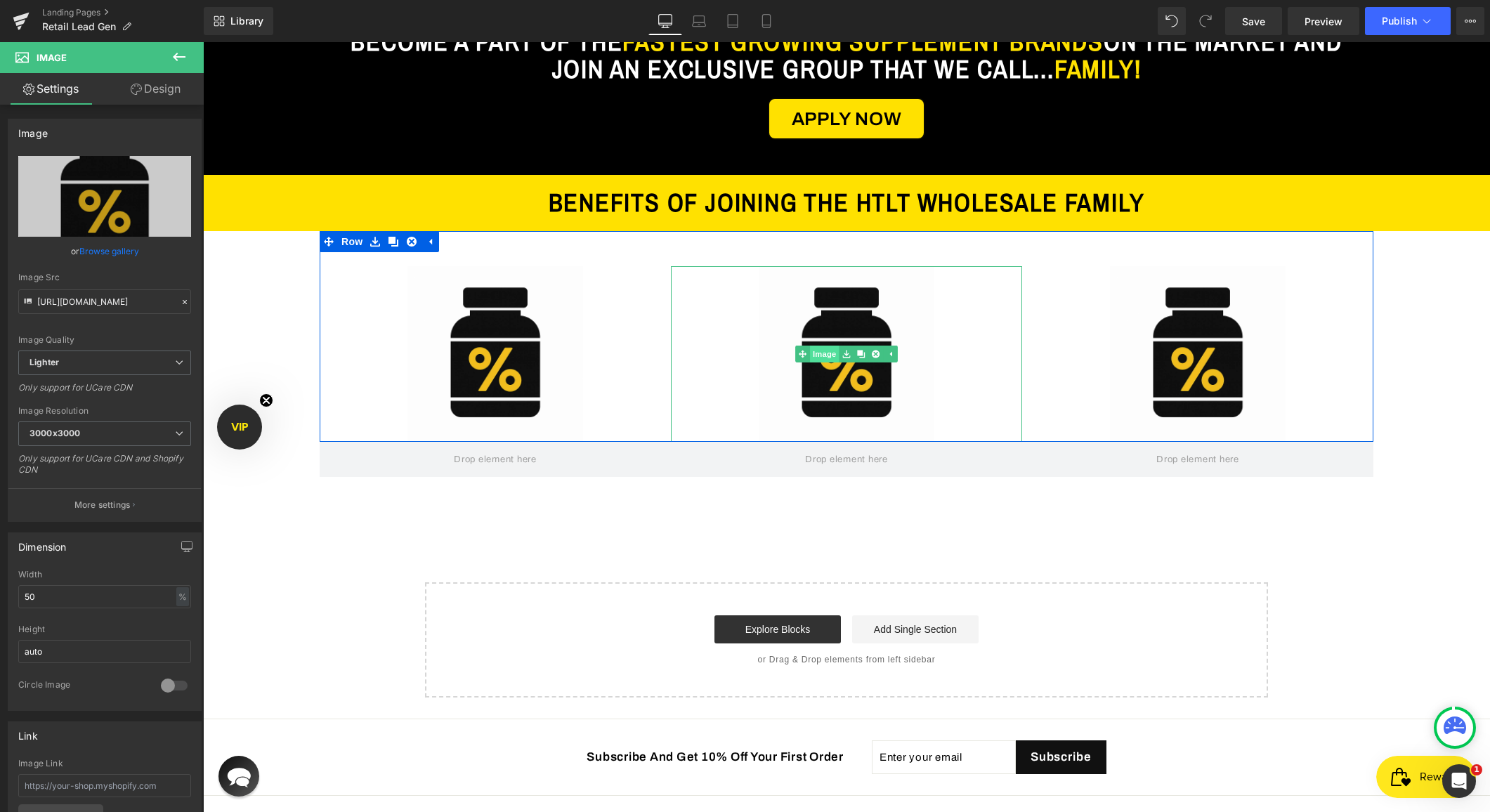
click at [819, 354] on link "Image" at bounding box center [817, 354] width 44 height 17
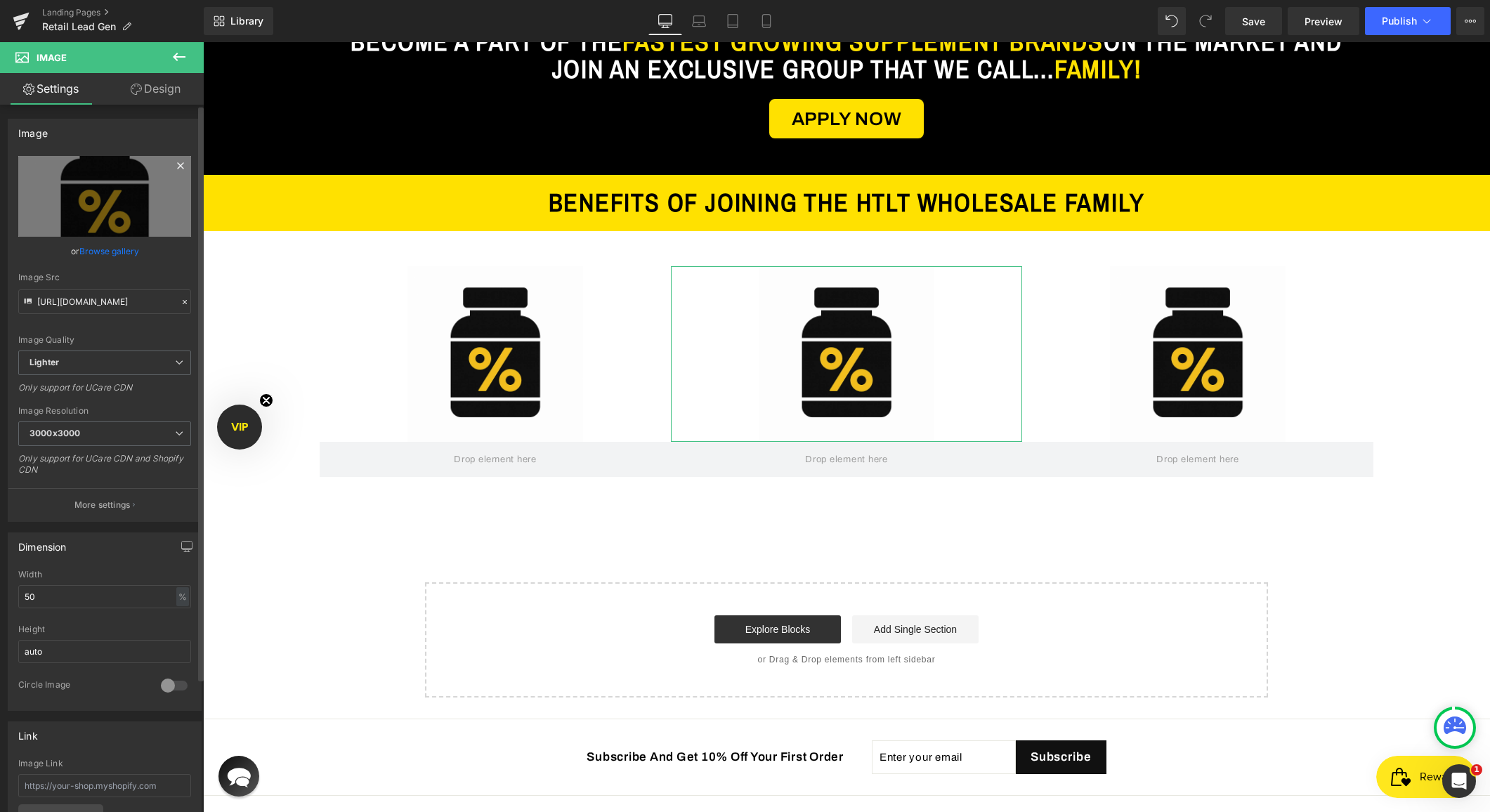
click at [178, 164] on icon at bounding box center [180, 165] width 7 height 7
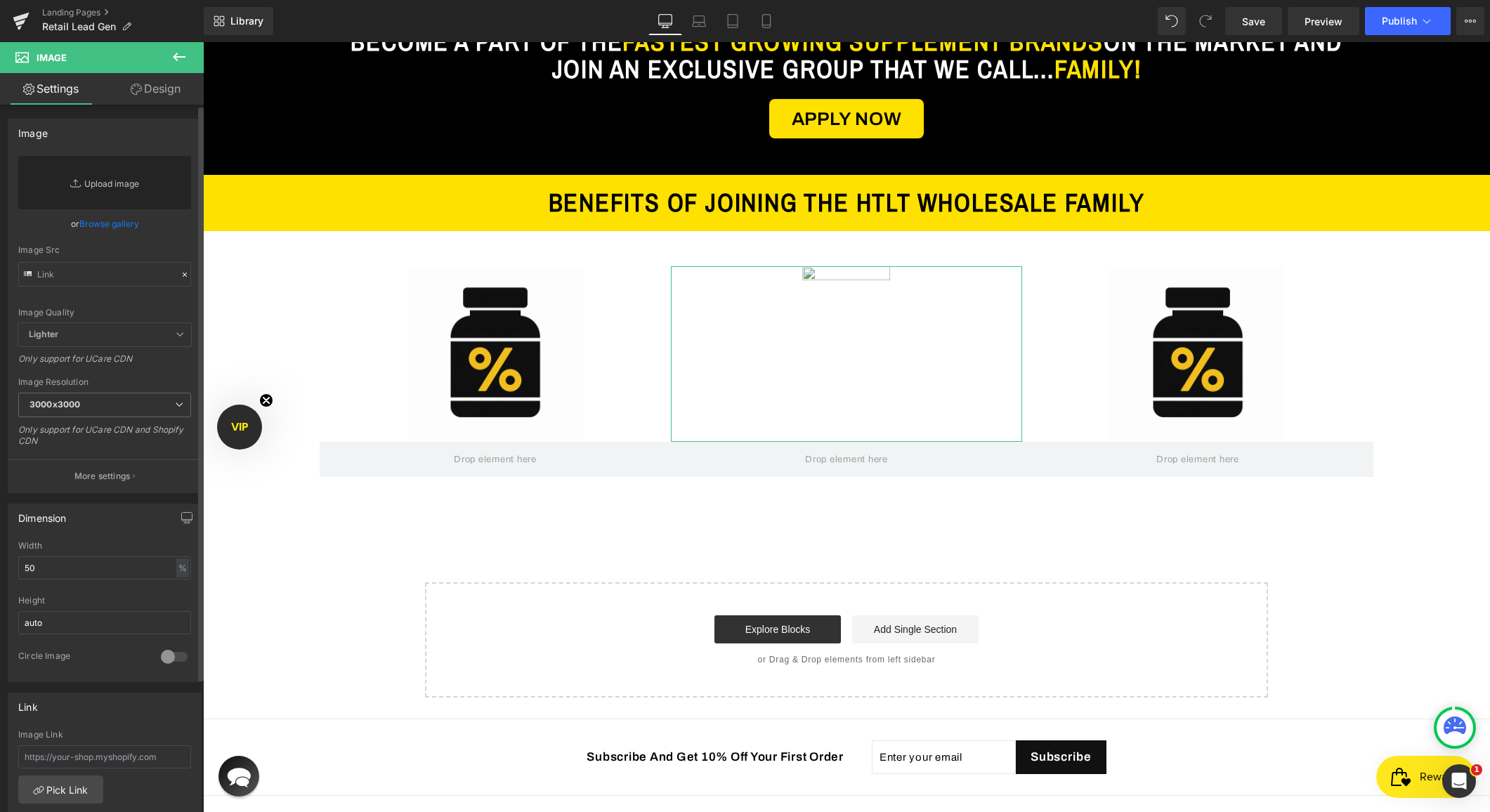
click at [119, 183] on link "Replace Image" at bounding box center [104, 182] width 173 height 53
type input "C:\fakepath\b96f4e59-1cf5-46d2-a1f9-dc2d44d36658.png"
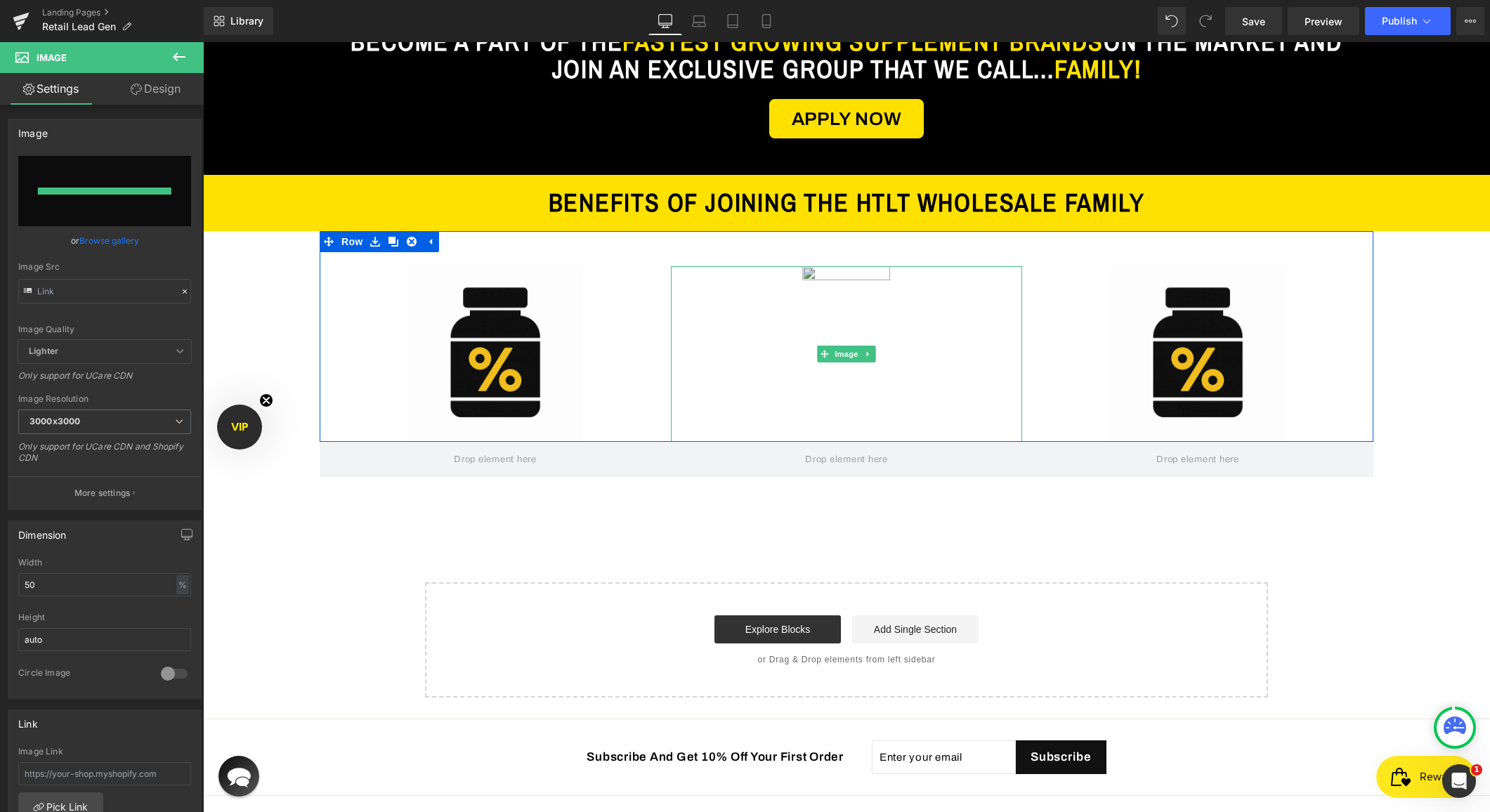
type input "https://ucarecdn.com/ff5a294d-b563-4182-8484-54f184fcb514/-/format/auto/-/previ…"
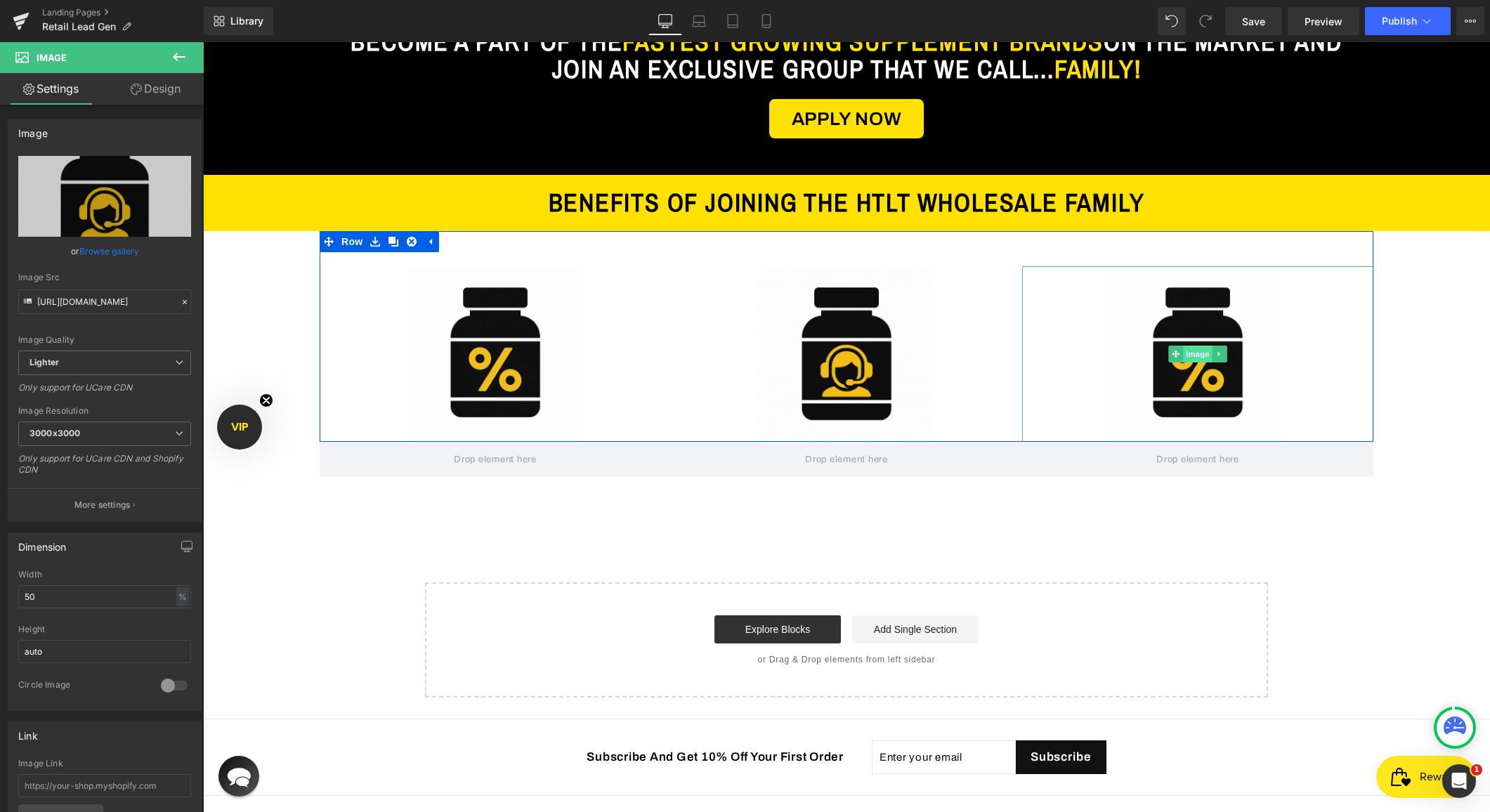
click at [1193, 350] on span "Image" at bounding box center [1198, 354] width 30 height 17
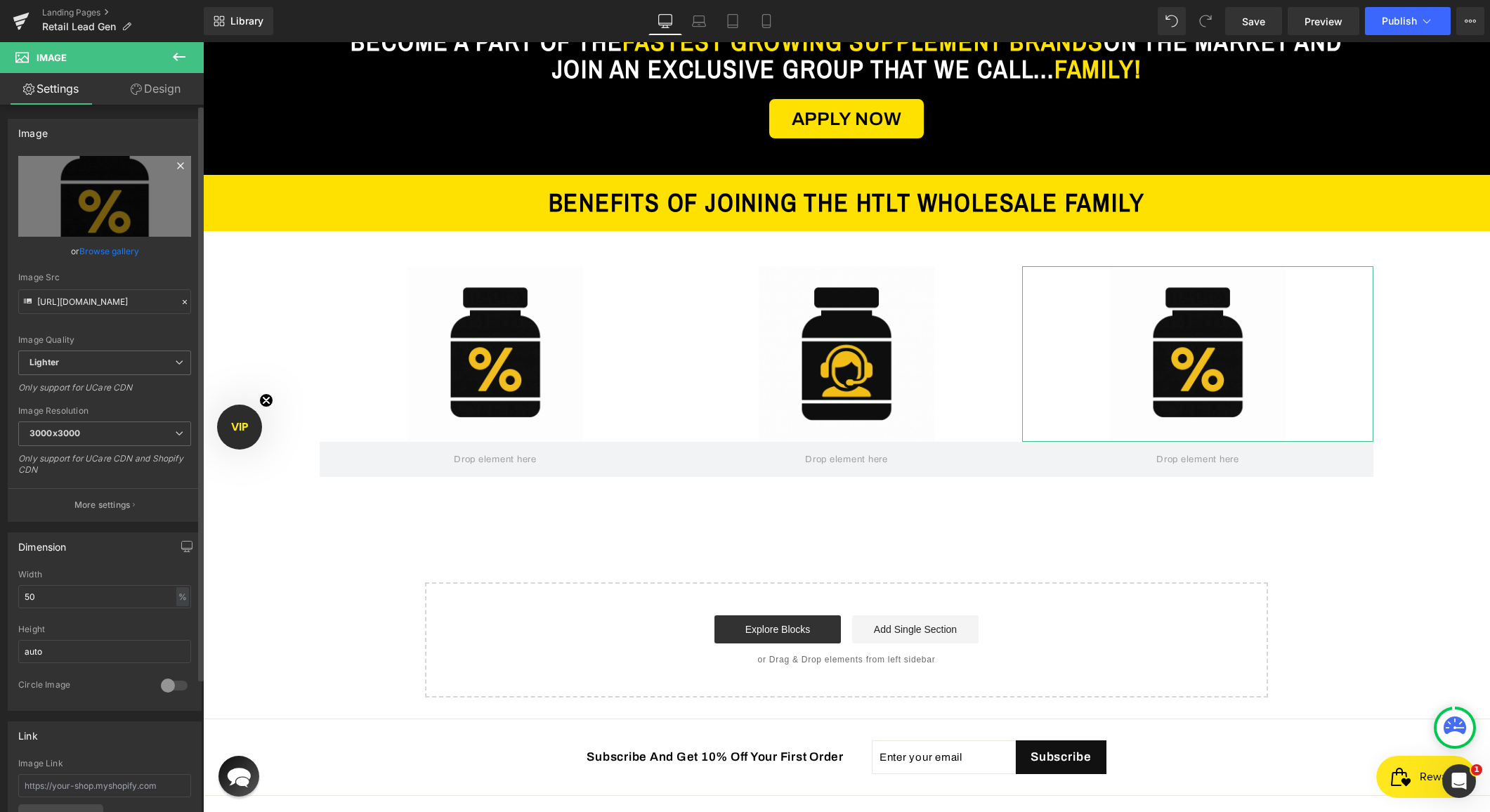
click at [178, 166] on icon at bounding box center [180, 166] width 17 height 17
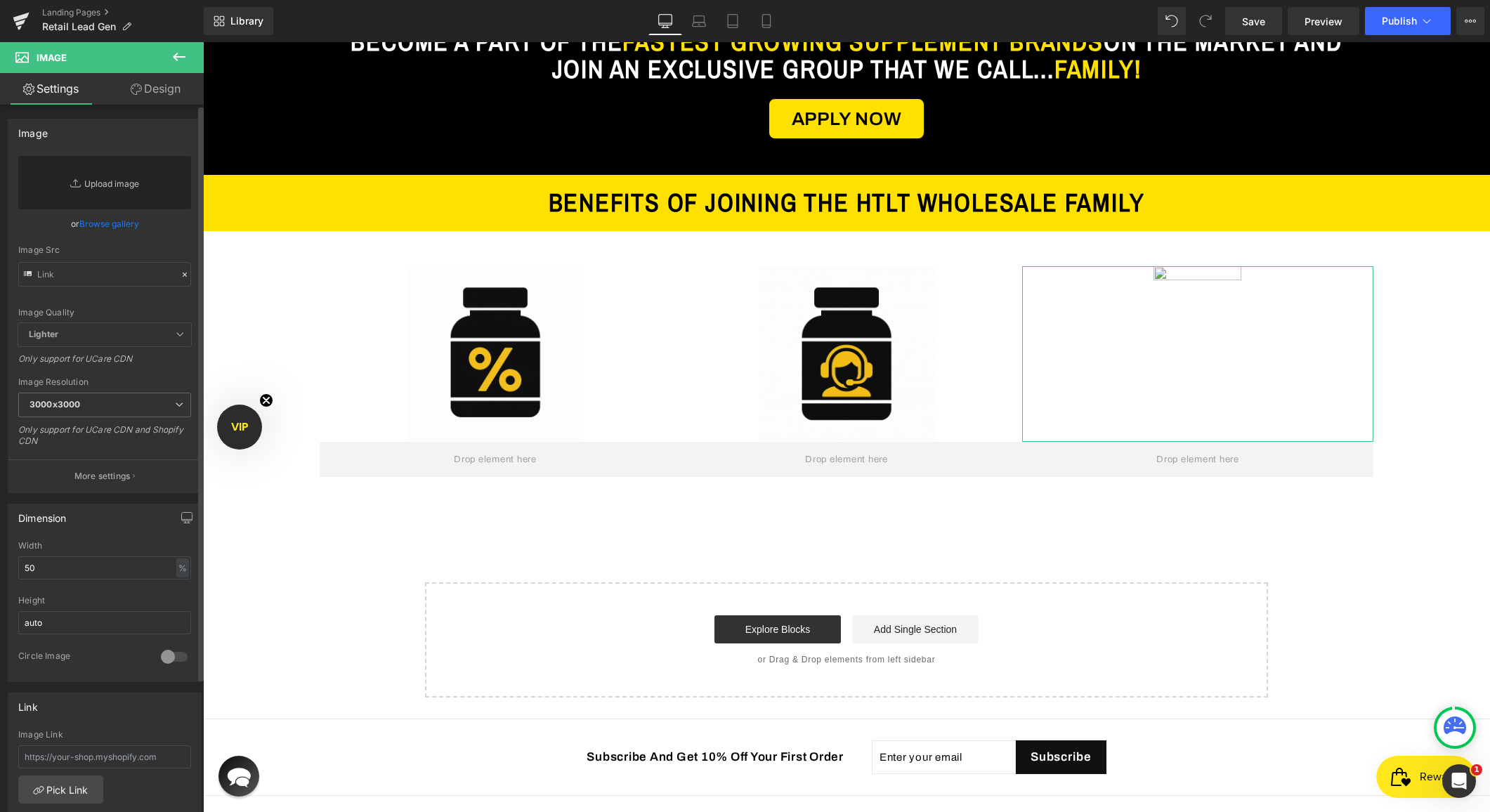
click at [111, 177] on link "Replace Image" at bounding box center [104, 182] width 173 height 53
type input "C:\fakepath\b9866fcc-ab41-4d6c-ac10-26d8c2be83f0.png"
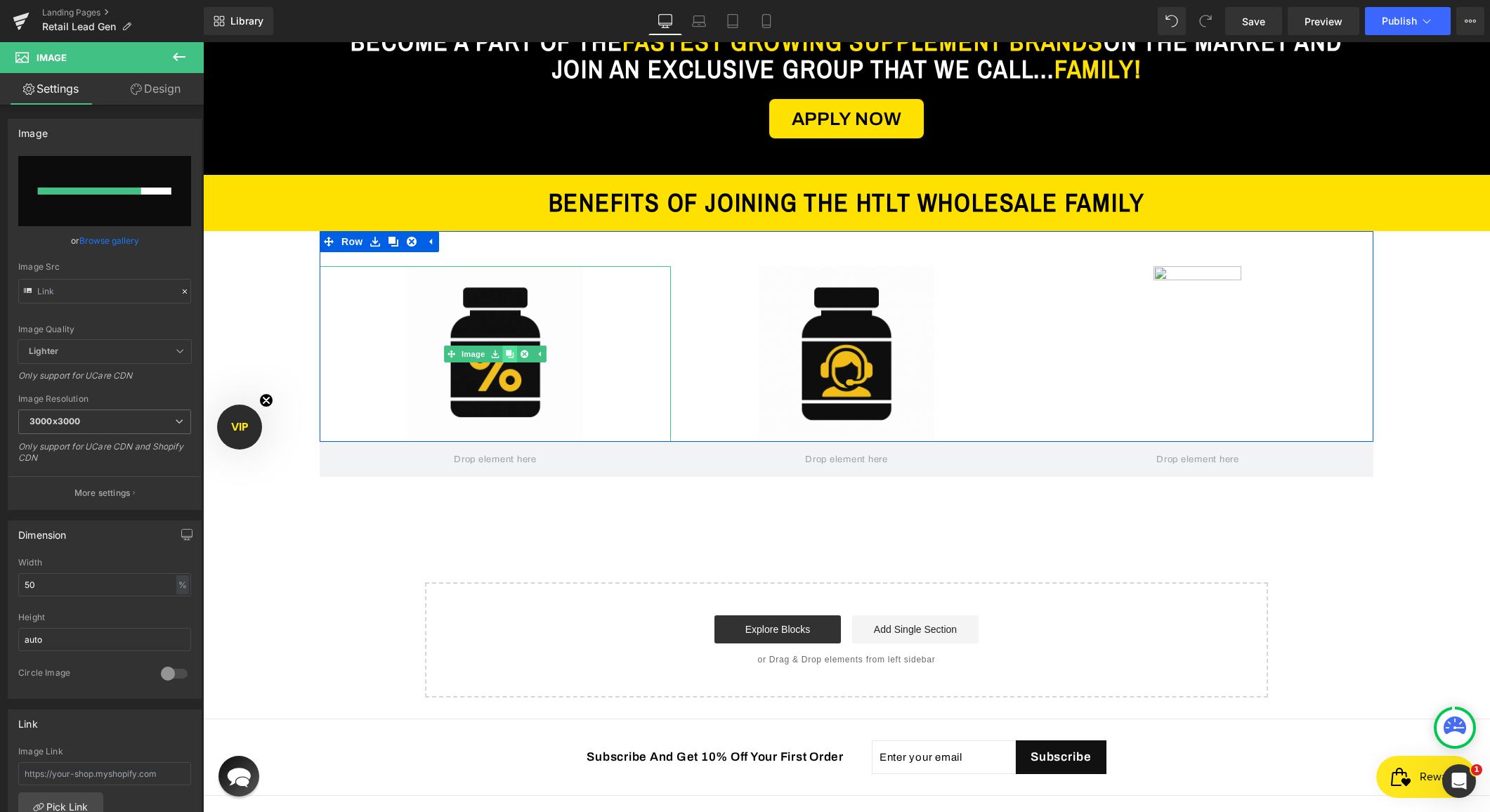
click at [507, 355] on icon at bounding box center [510, 354] width 8 height 8
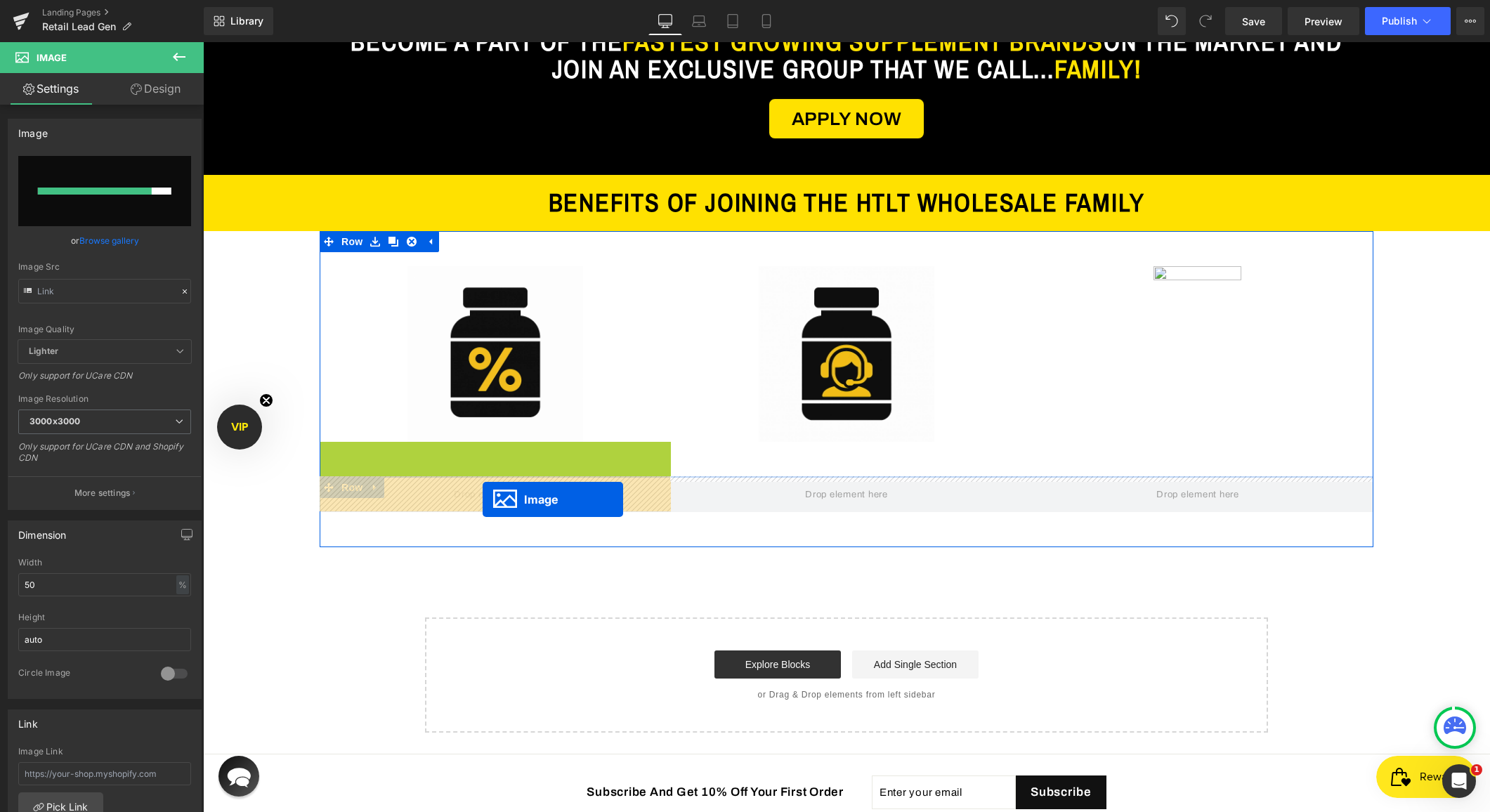
drag, startPoint x: 472, startPoint y: 531, endPoint x: 483, endPoint y: 499, distance: 33.8
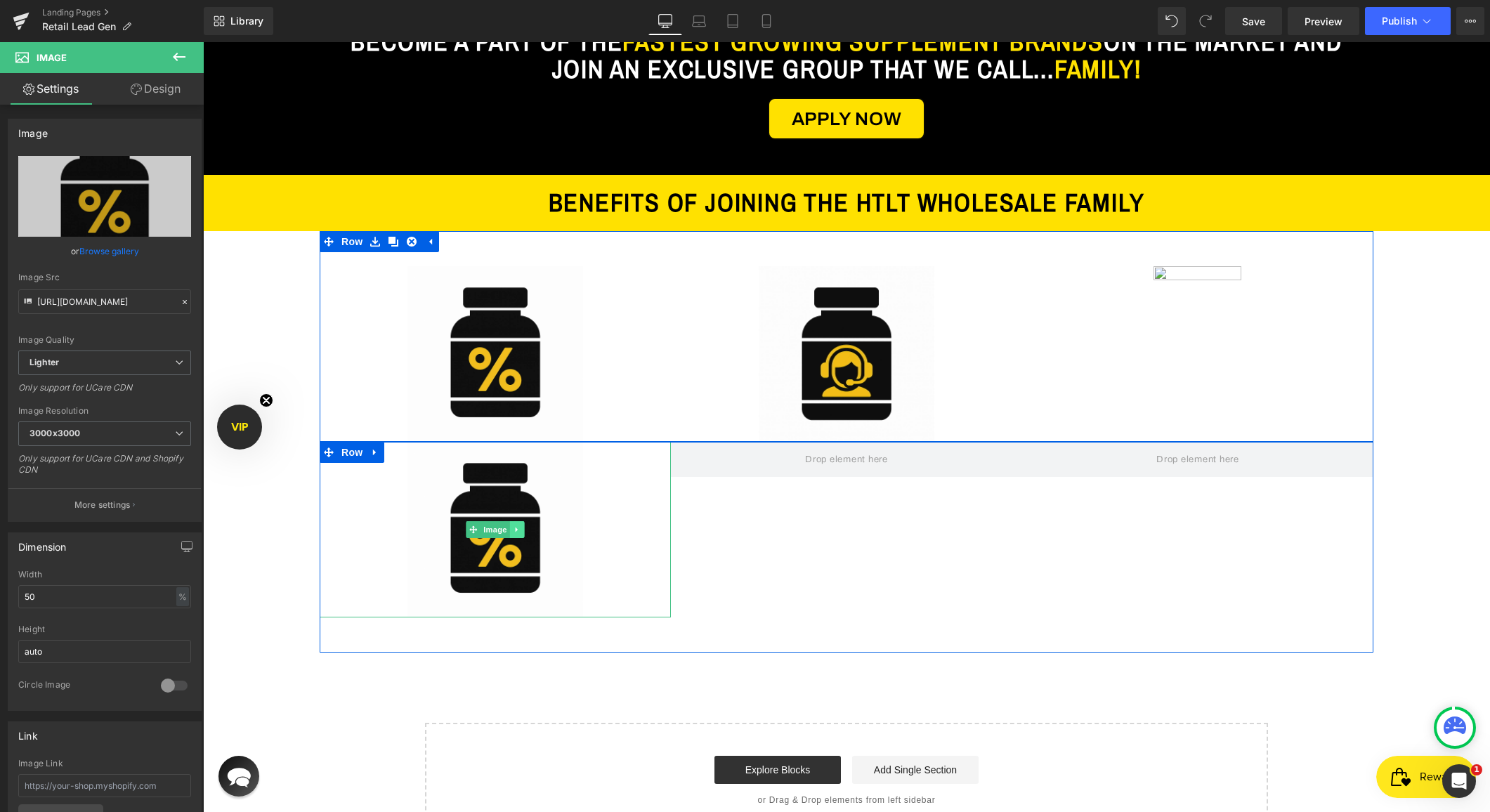
click at [519, 529] on icon at bounding box center [517, 530] width 8 height 9
click at [512, 532] on icon at bounding box center [510, 530] width 8 height 8
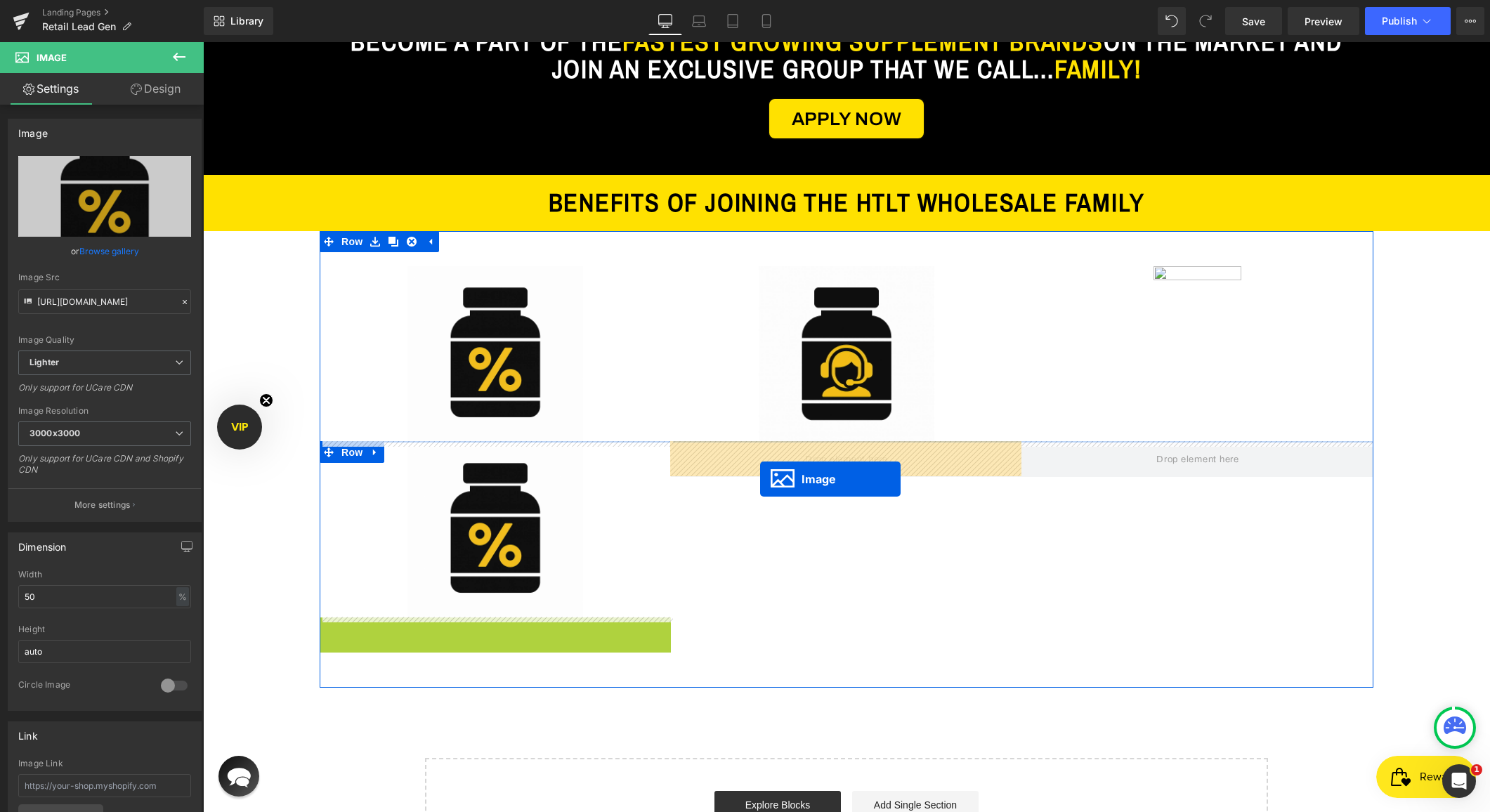
drag, startPoint x: 472, startPoint y: 699, endPoint x: 760, endPoint y: 479, distance: 362.4
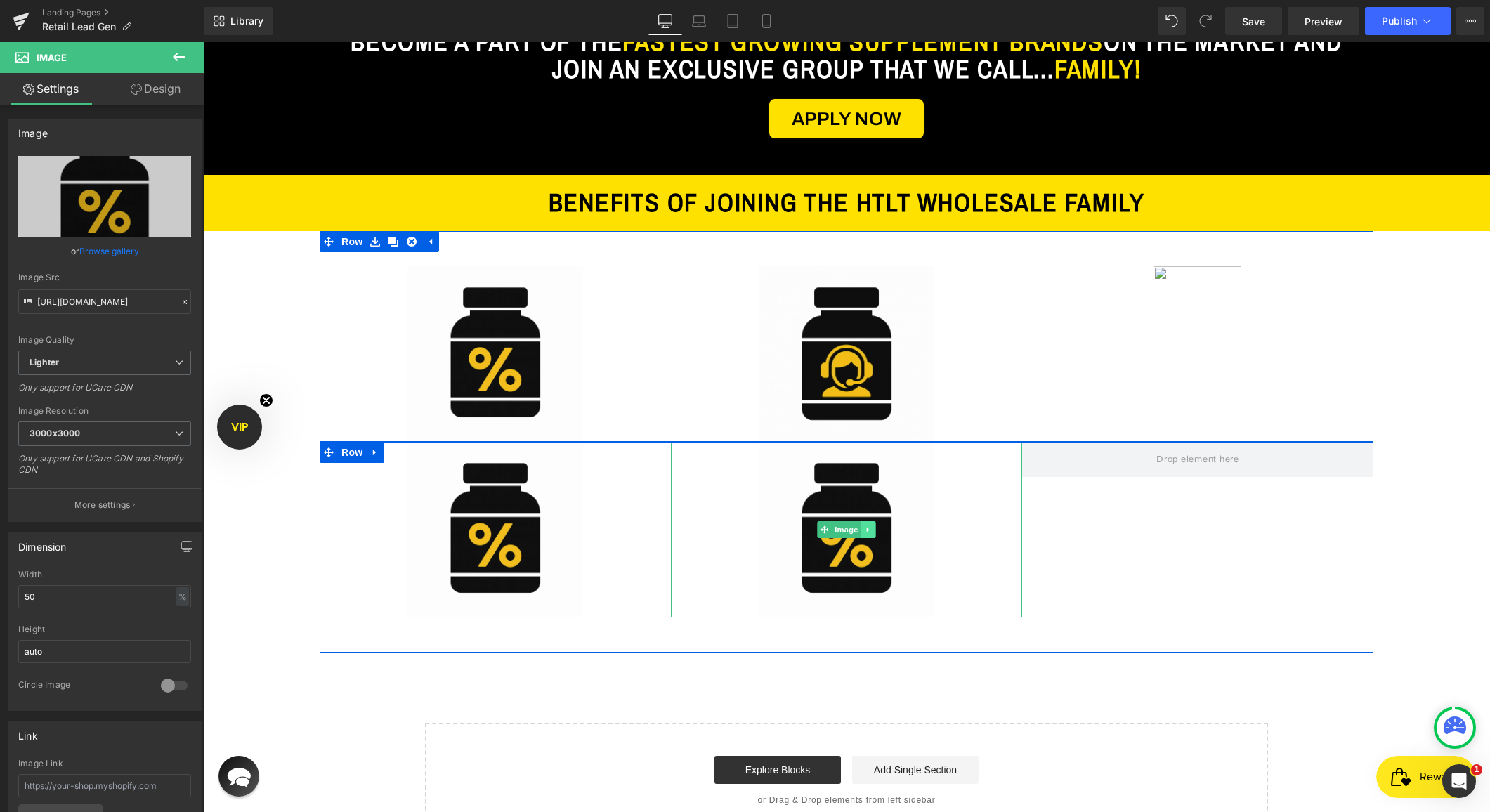
click at [865, 531] on icon at bounding box center [869, 530] width 8 height 9
click at [861, 532] on icon at bounding box center [861, 530] width 8 height 8
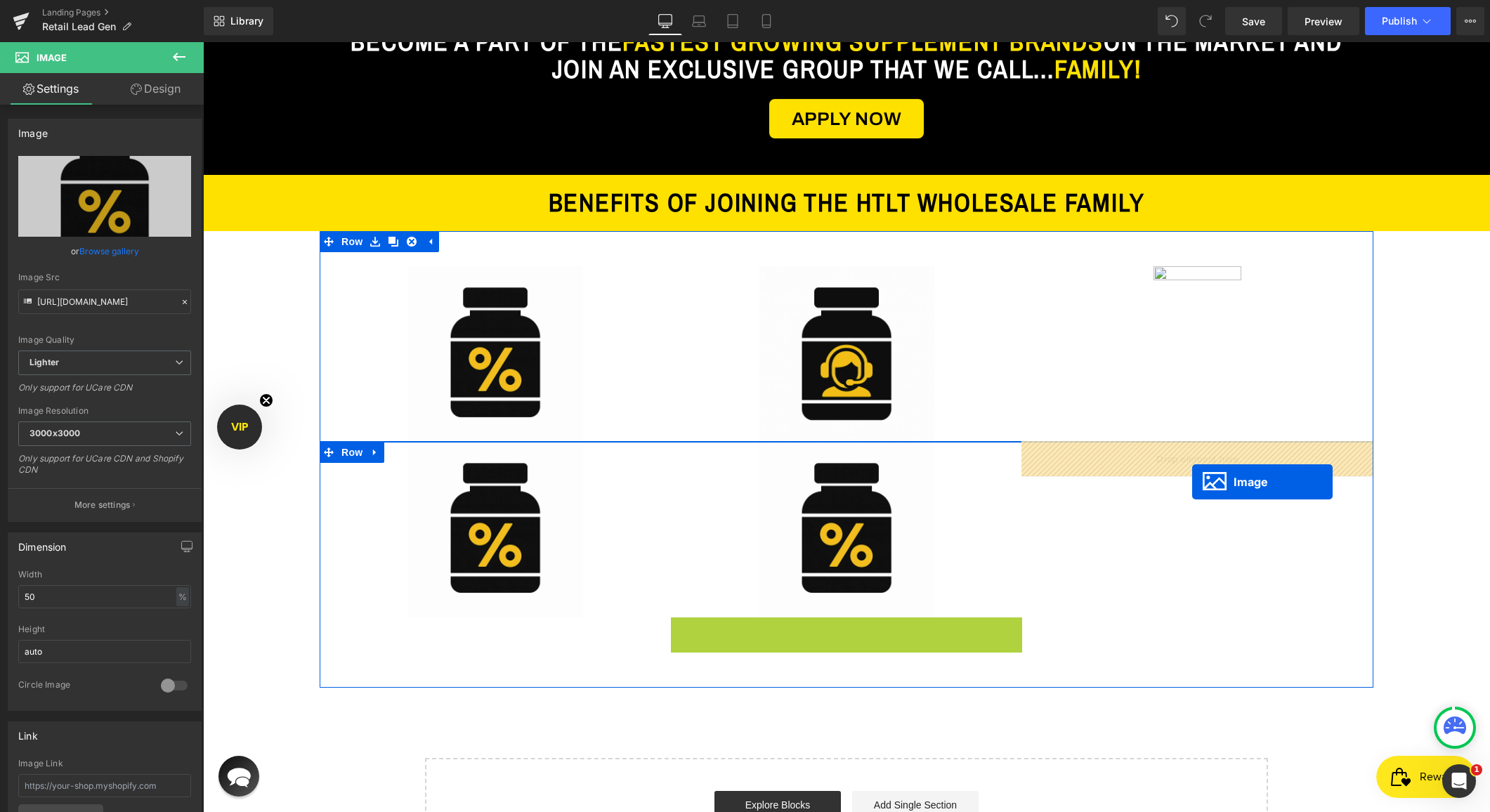
drag, startPoint x: 824, startPoint y: 708, endPoint x: 1192, endPoint y: 482, distance: 431.9
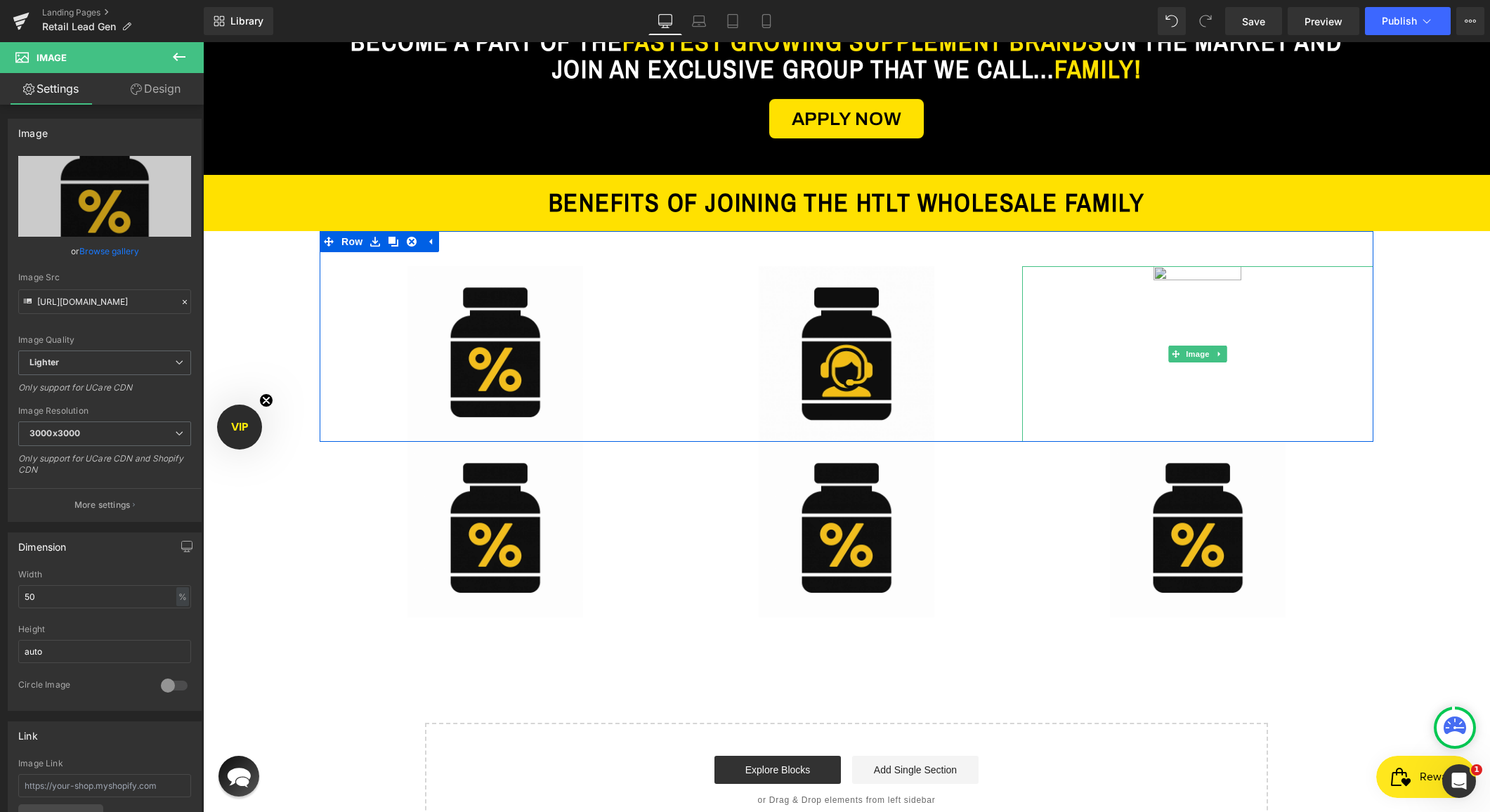
click at [1177, 281] on img at bounding box center [1198, 354] width 176 height 176
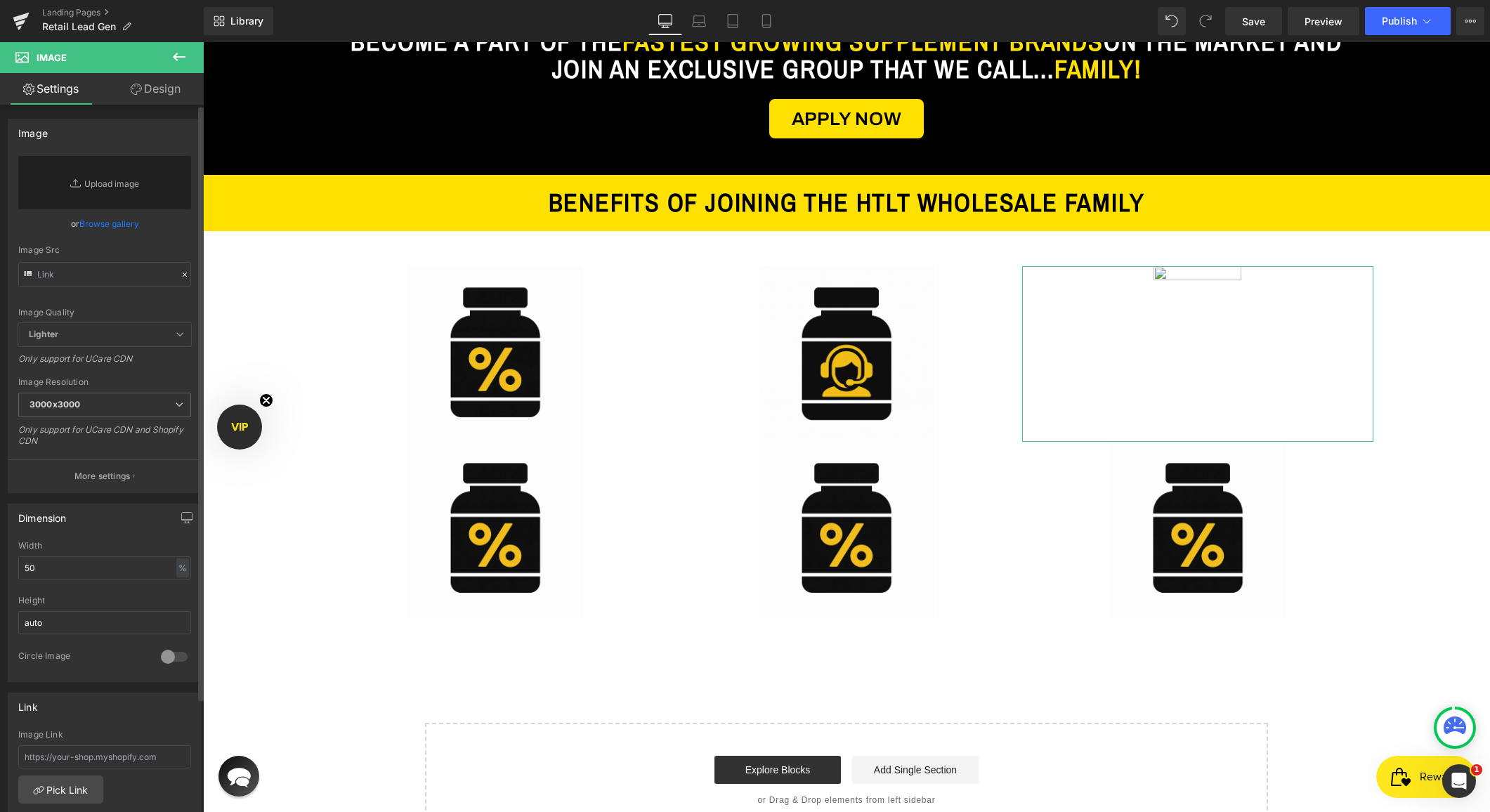
click at [114, 218] on link "Browse gallery" at bounding box center [109, 224] width 60 height 25
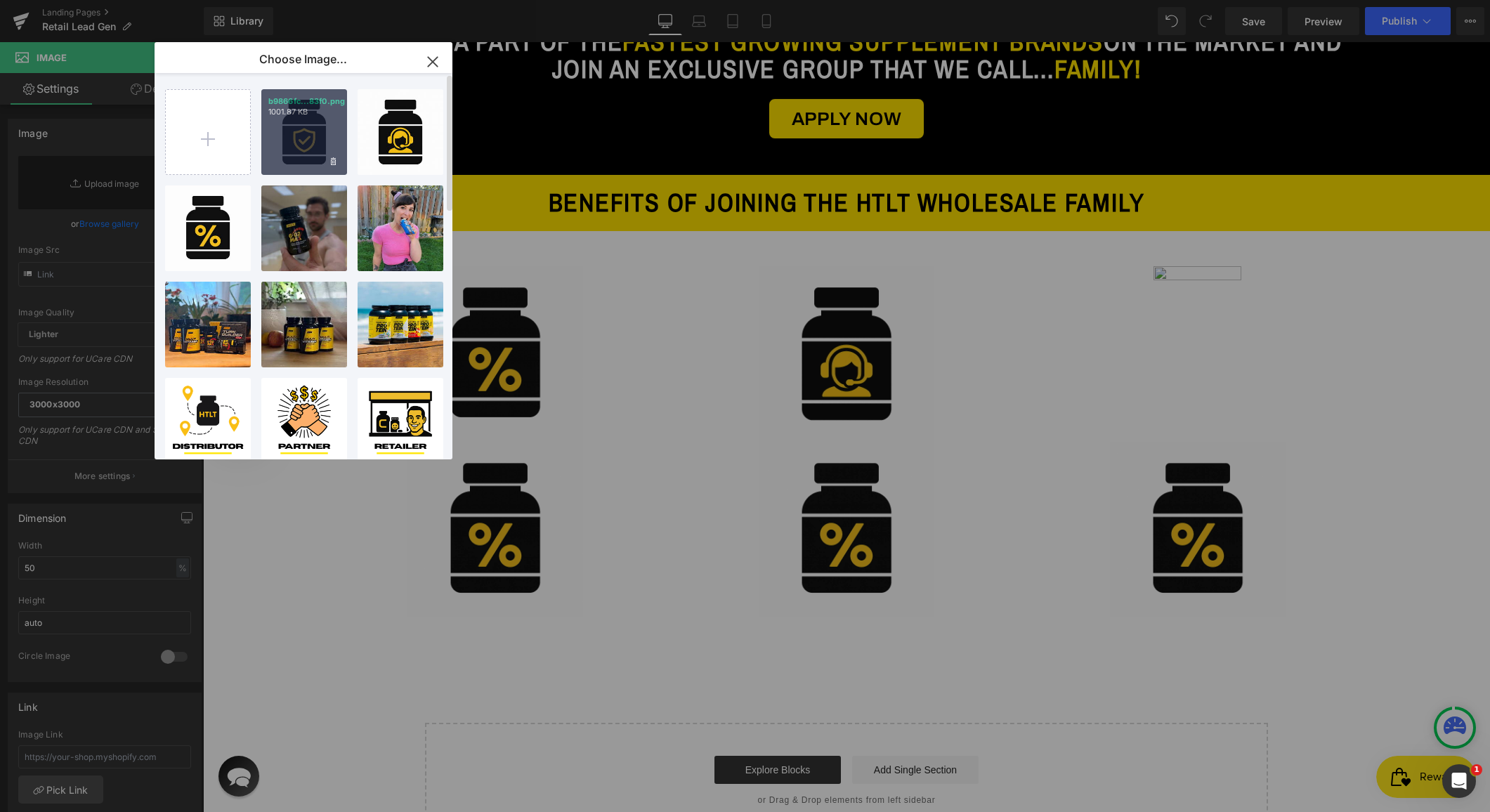
click at [289, 143] on div "b9866fc...83f0.png 1001.87 KB" at bounding box center [304, 132] width 86 height 86
type input "https://ucarecdn.com/930ca6fe-fc48-4d8c-b50f-d84dd1ab74dc/-/format/auto/-/previ…"
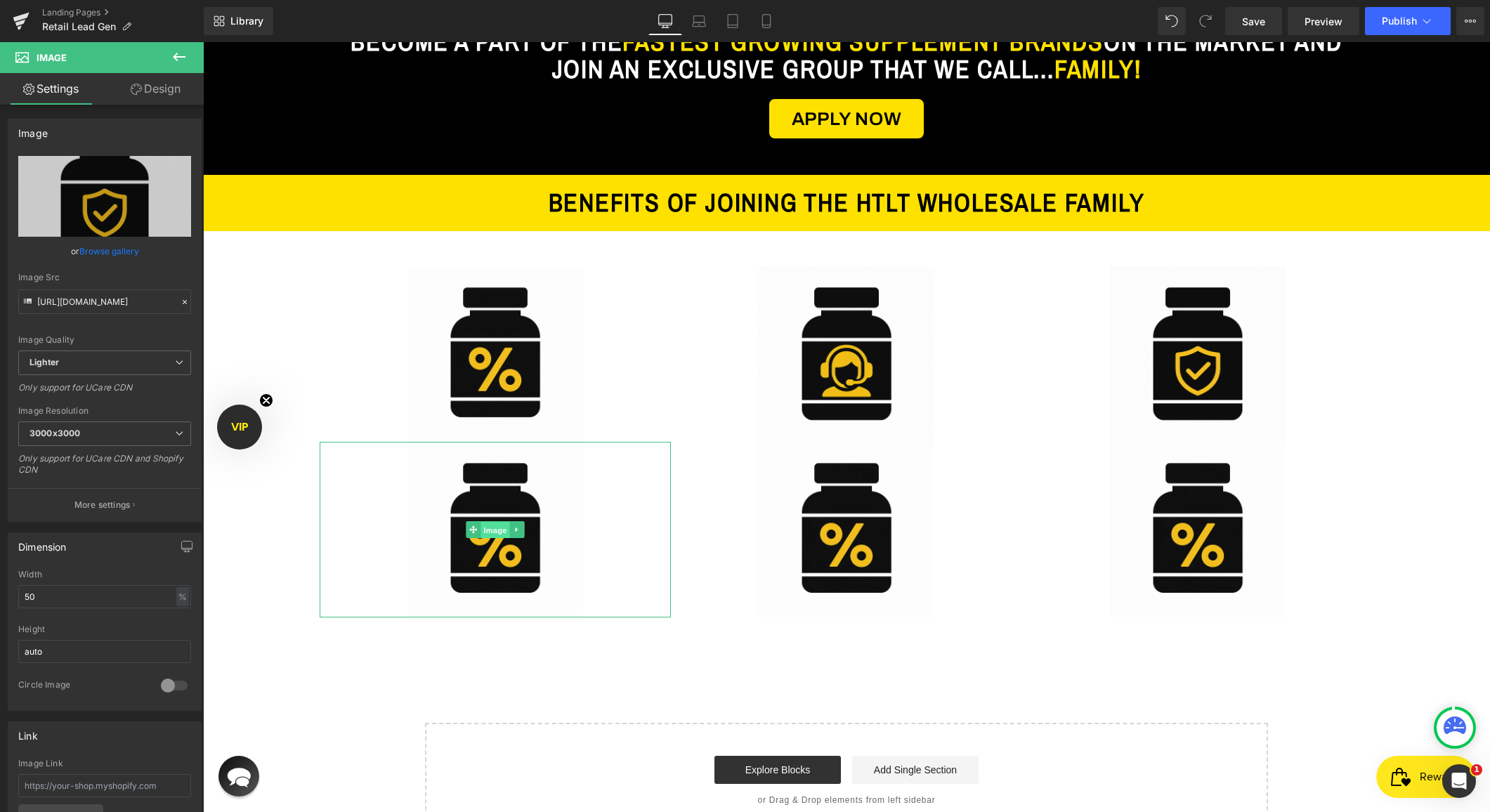
click at [478, 529] on link "Image" at bounding box center [488, 530] width 44 height 17
click at [114, 199] on icon "Replace Image" at bounding box center [105, 197] width 113 height 17
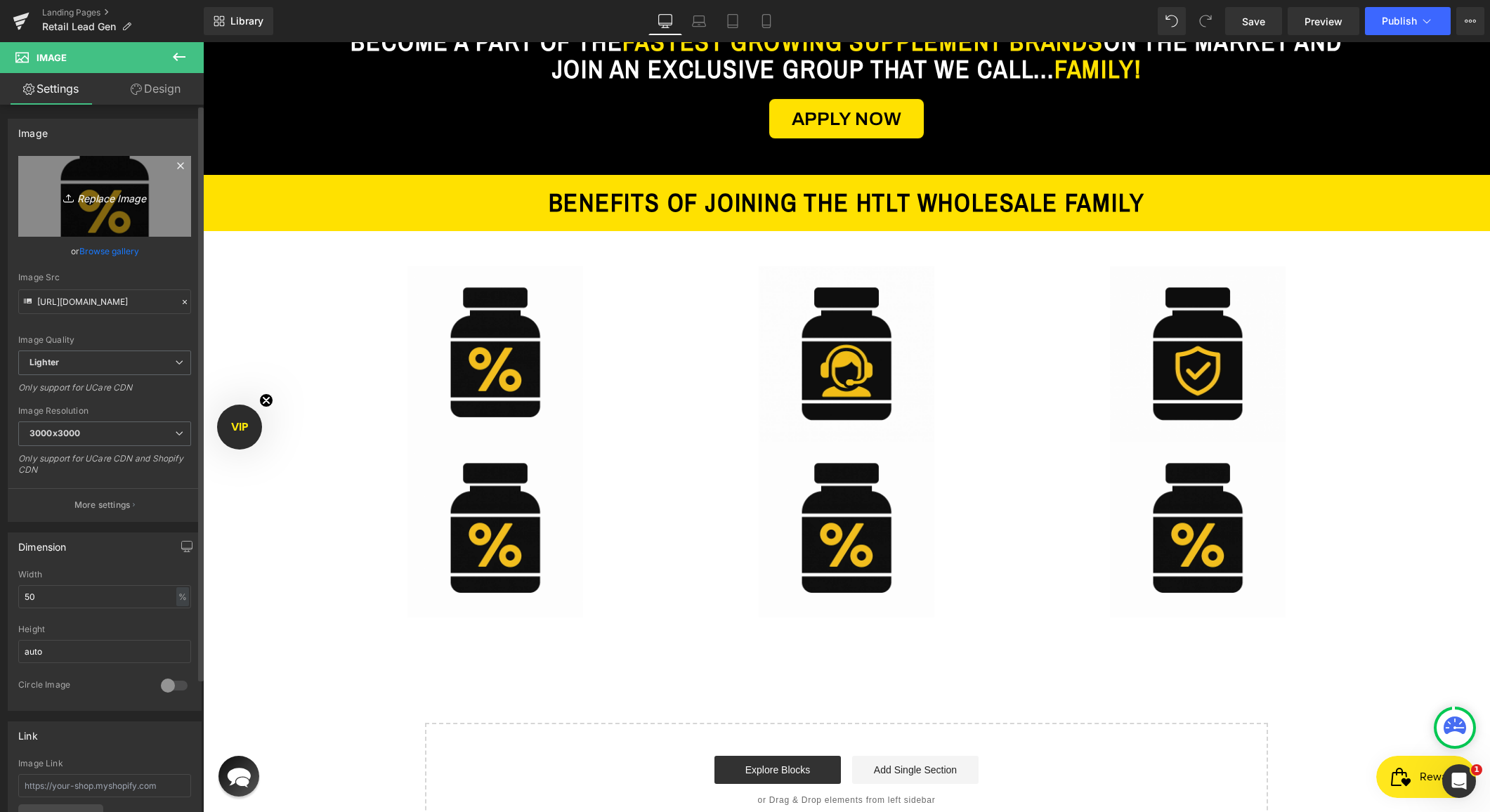
type input "C:\fakepath\c4c6fd9d-4662-49ce-b683-6effb1e08fc3.png"
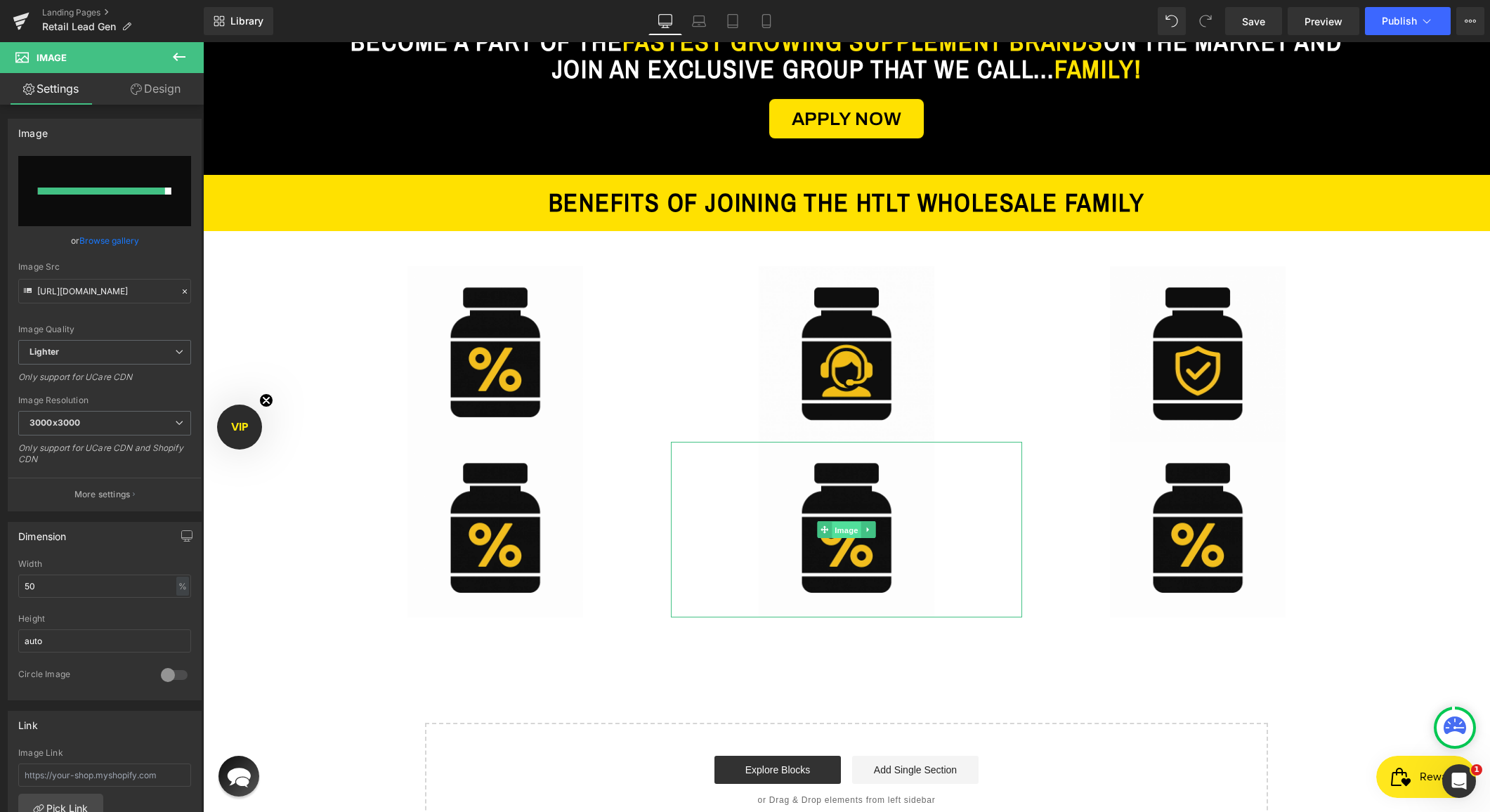
click at [824, 531] on link "Image" at bounding box center [839, 530] width 44 height 17
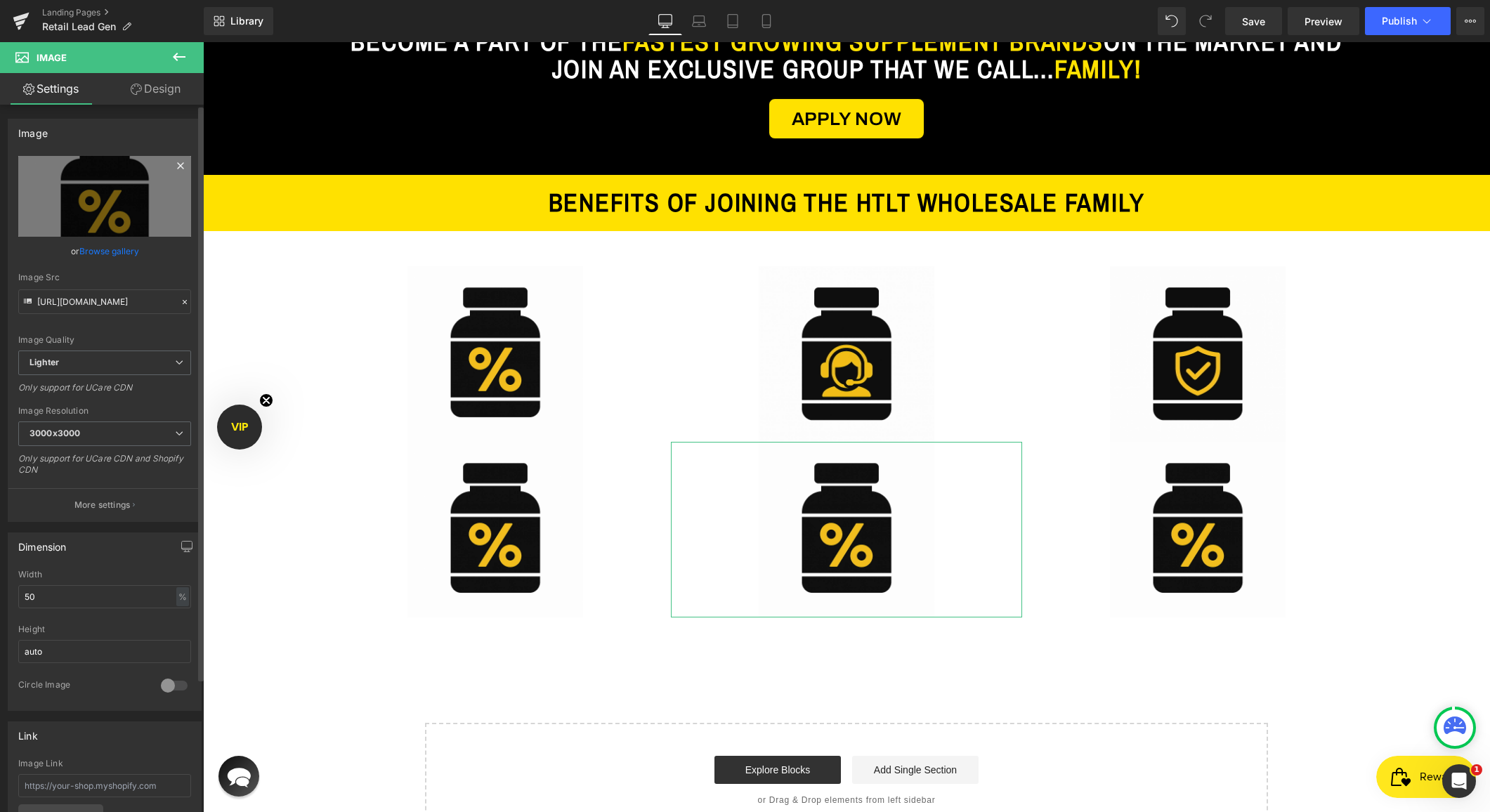
click at [172, 165] on icon at bounding box center [180, 166] width 17 height 17
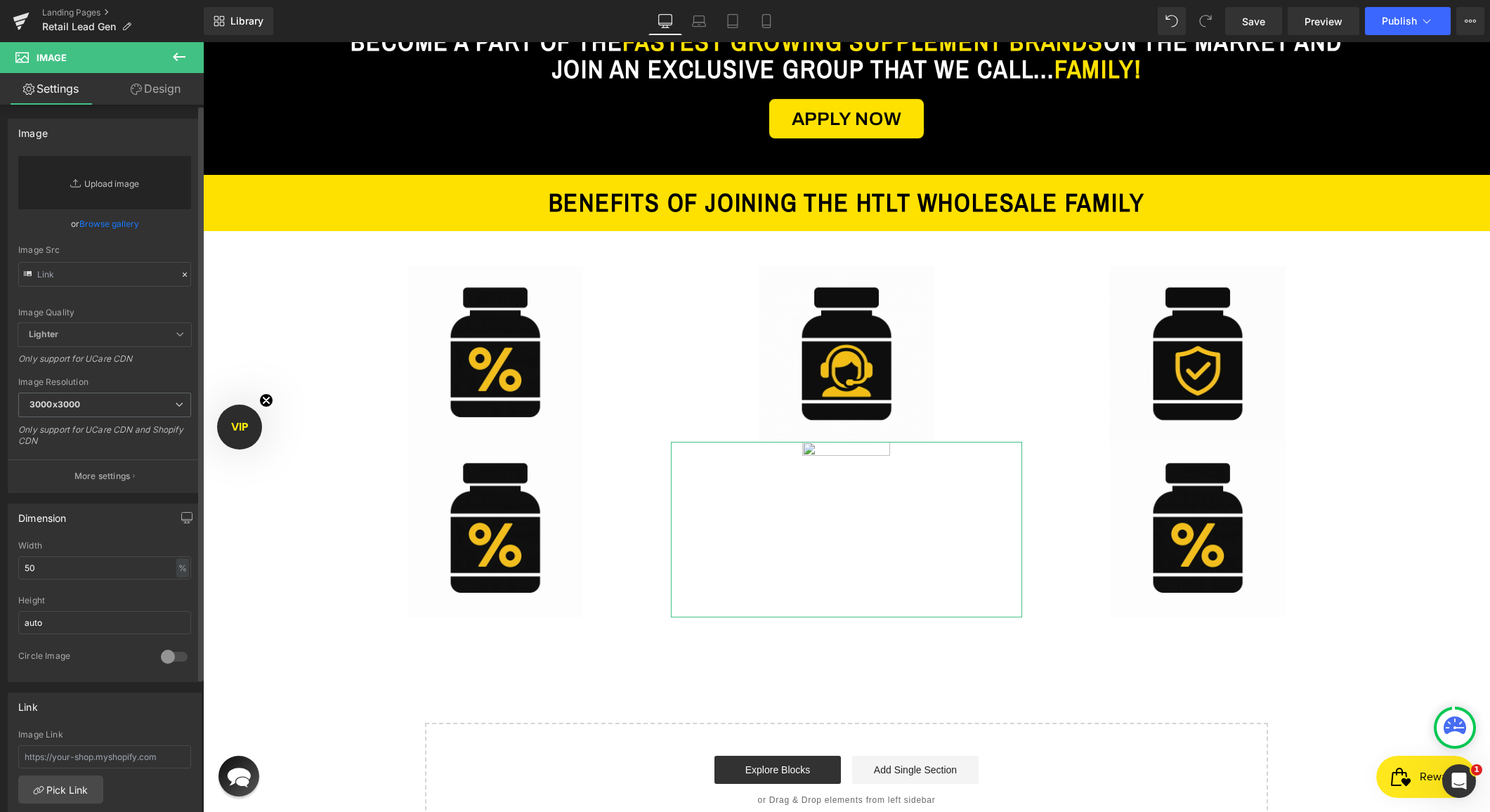
click at [124, 188] on link "Replace Image" at bounding box center [104, 182] width 173 height 53
type input "C:\fakepath\2991f471-5bea-47d4-9743-b7dd8b2124b8.png"
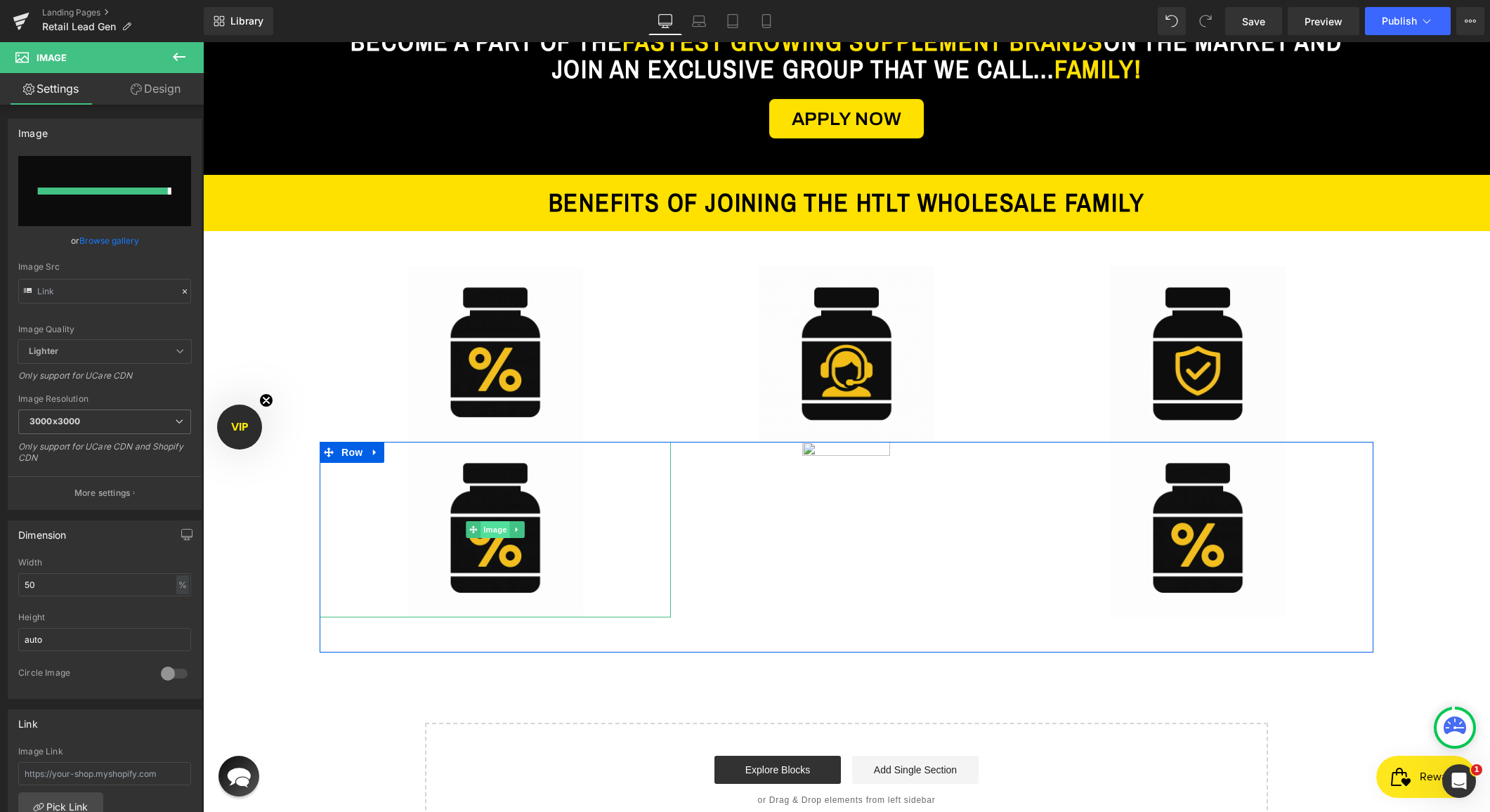
type input "https://ucarecdn.com/955ddf9f-0afb-4ac9-9d06-9aced7f13e2f/-/format/auto/-/previ…"
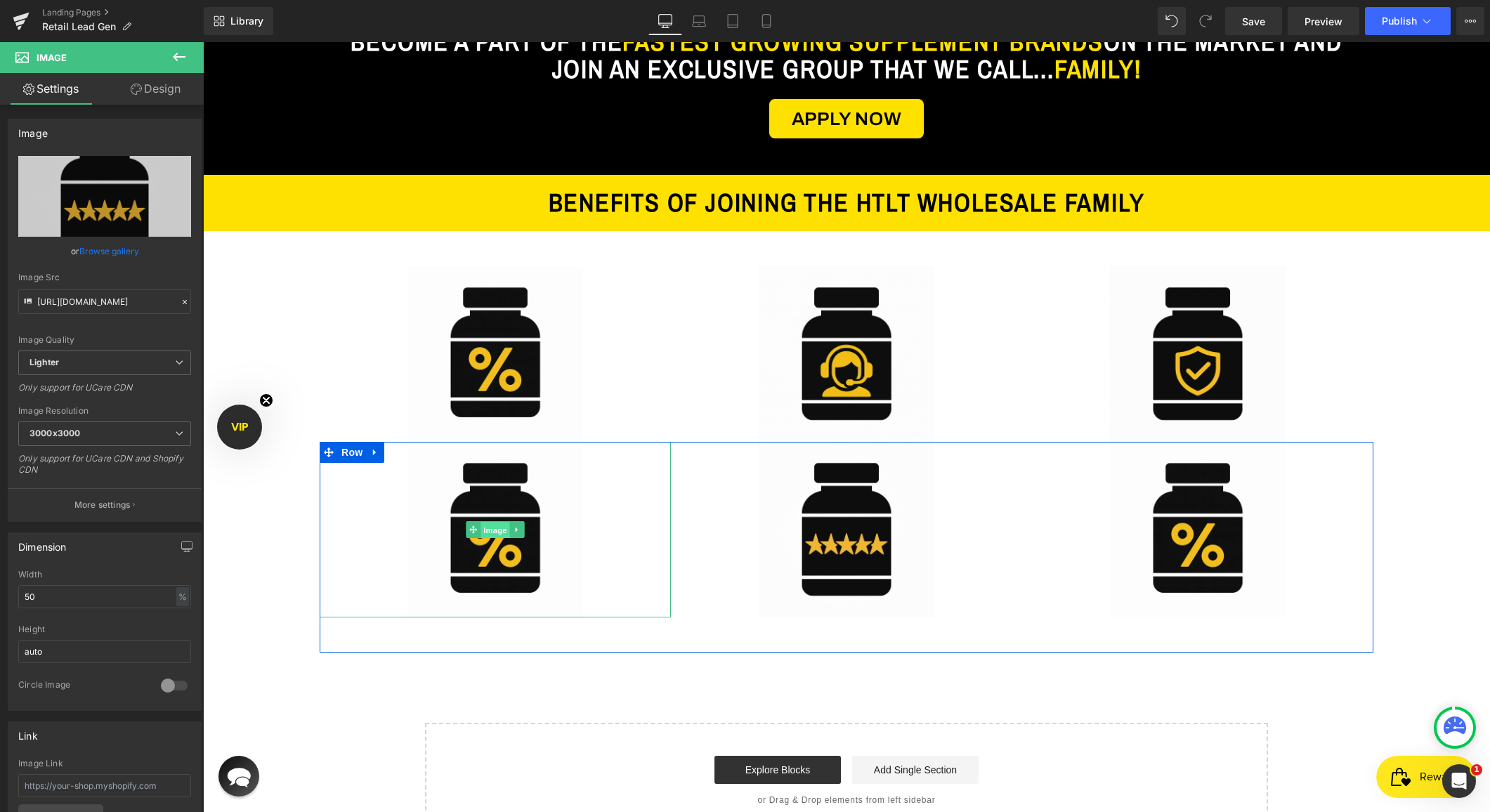
click at [493, 533] on span "Image" at bounding box center [495, 530] width 30 height 17
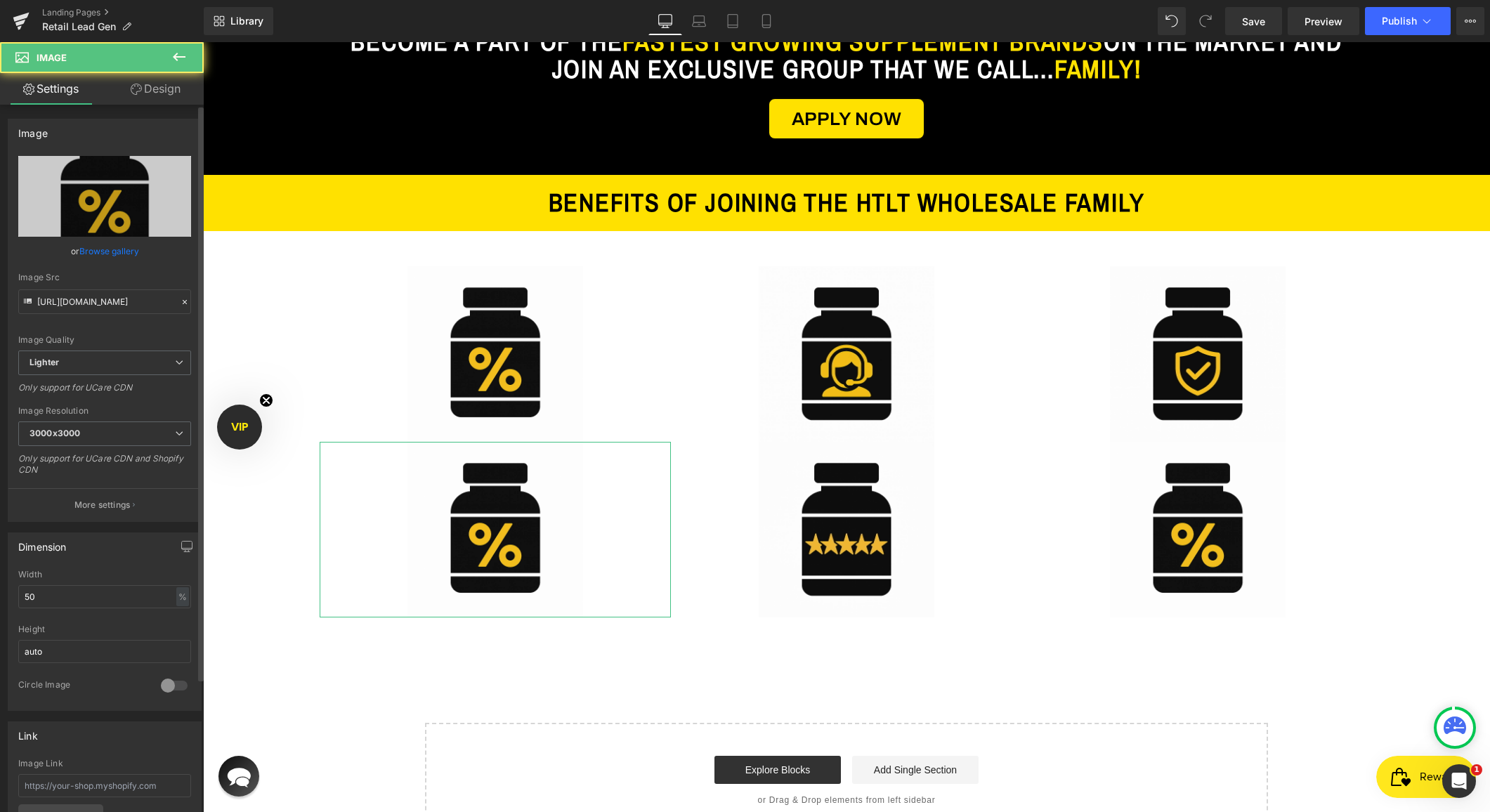
click at [118, 242] on link "Browse gallery" at bounding box center [109, 251] width 60 height 25
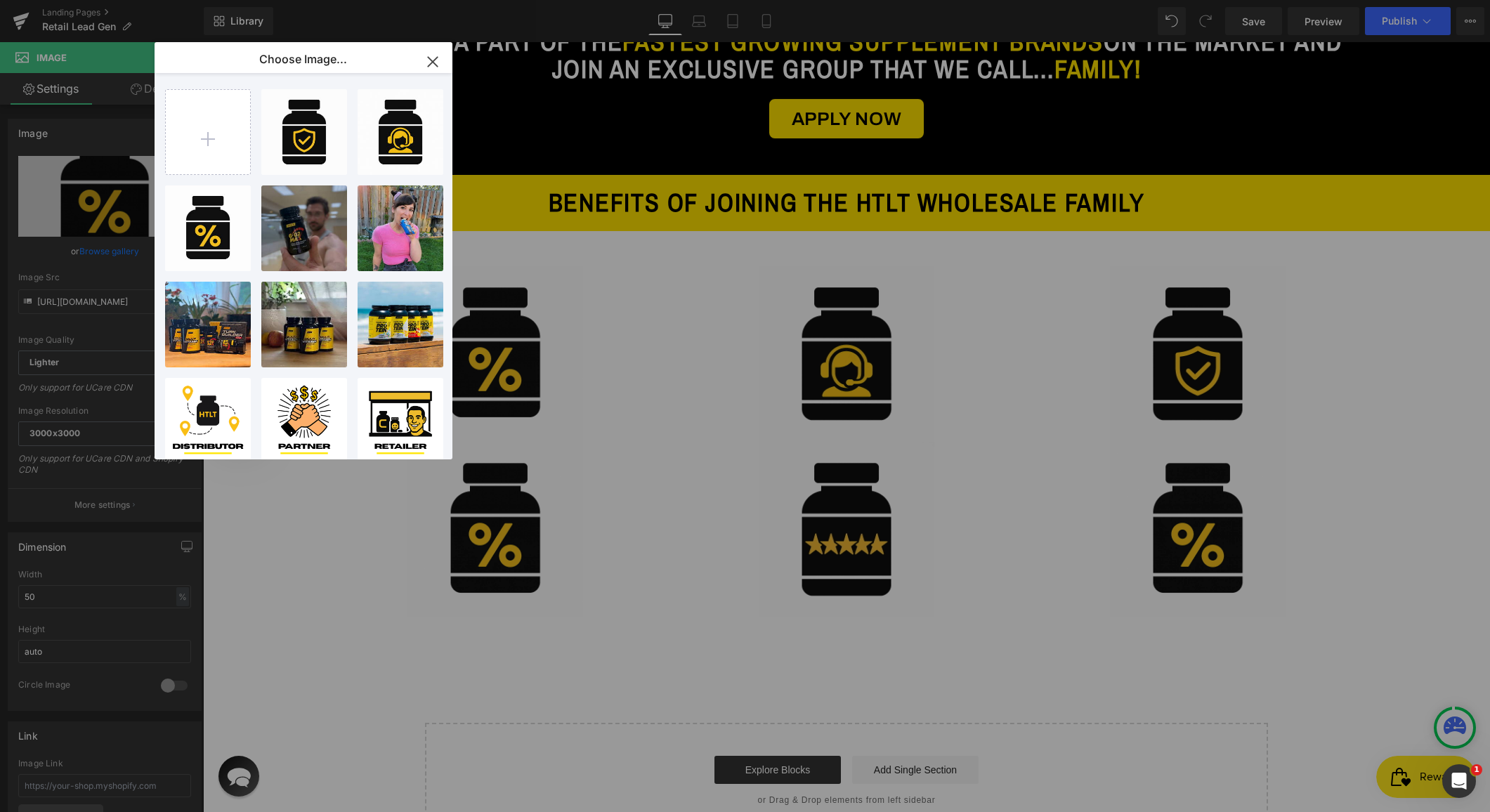
click at [431, 62] on icon "button" at bounding box center [432, 62] width 10 height 10
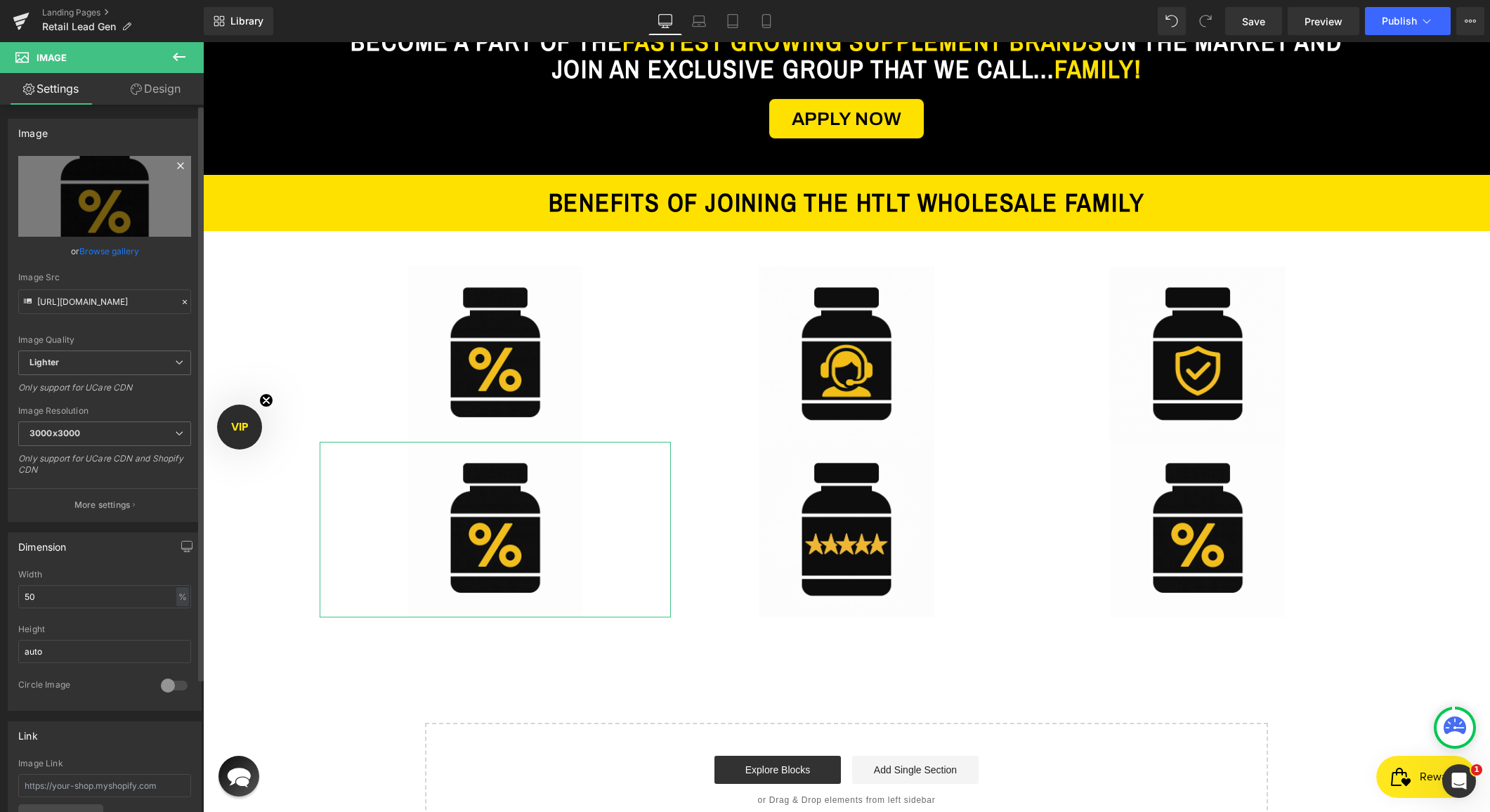
click at [172, 167] on icon at bounding box center [180, 166] width 17 height 17
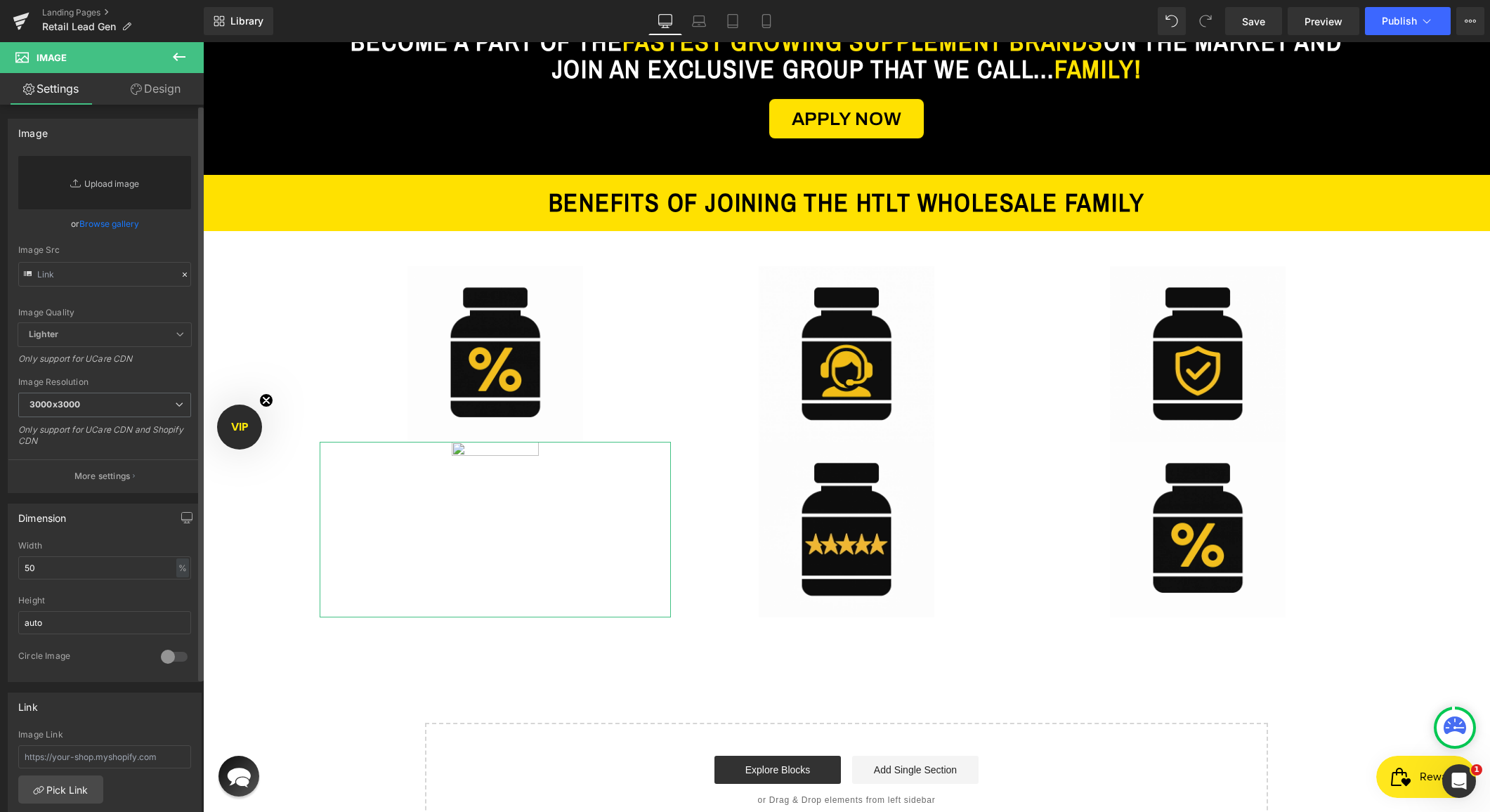
click at [115, 175] on link "Replace Image" at bounding box center [104, 182] width 173 height 53
type input "C:\fakepath\c4c6fd9d-4662-49ce-b683-6effb1e08fc3.png"
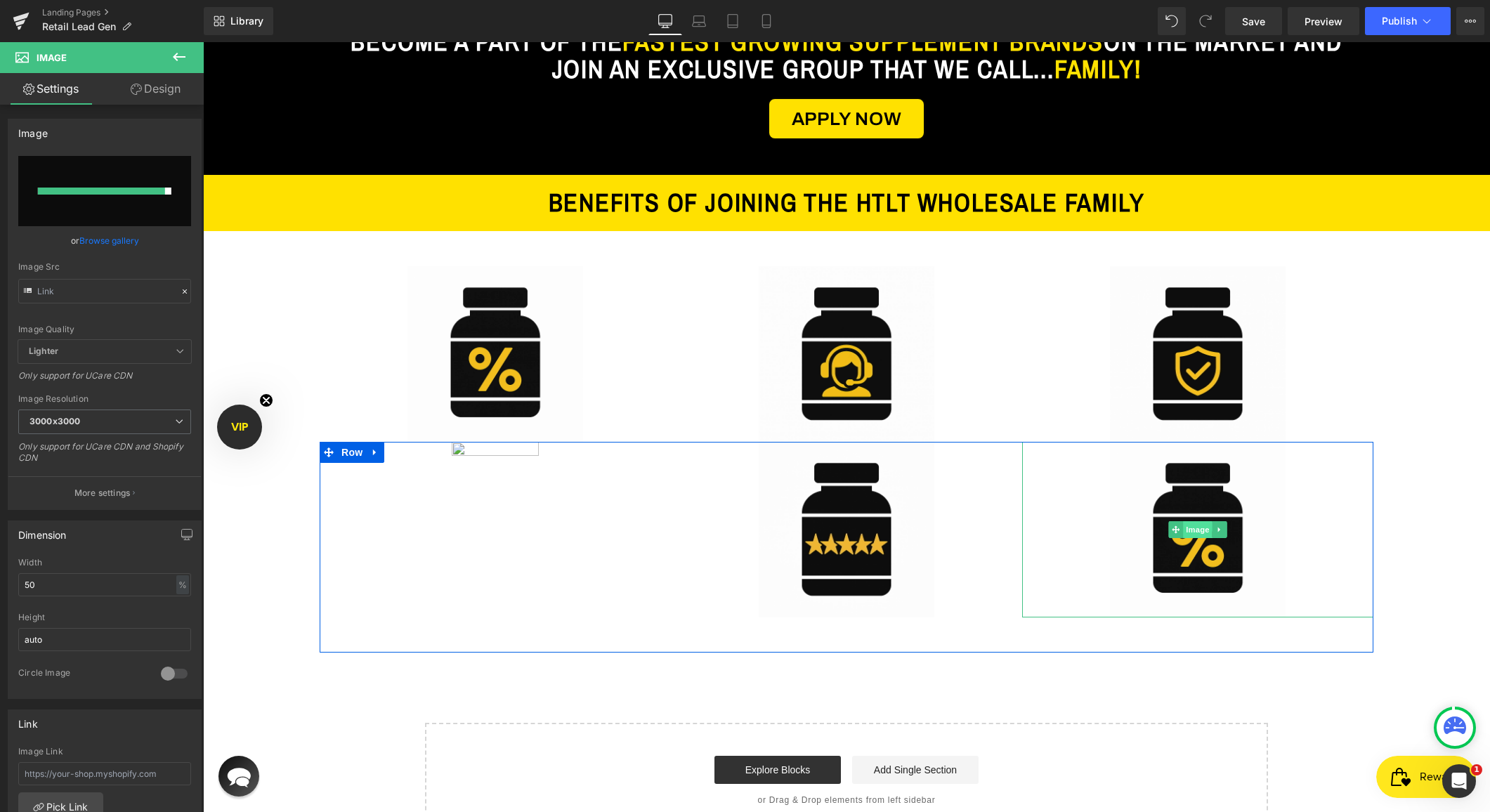
click at [1200, 524] on span "Image" at bounding box center [1198, 530] width 30 height 17
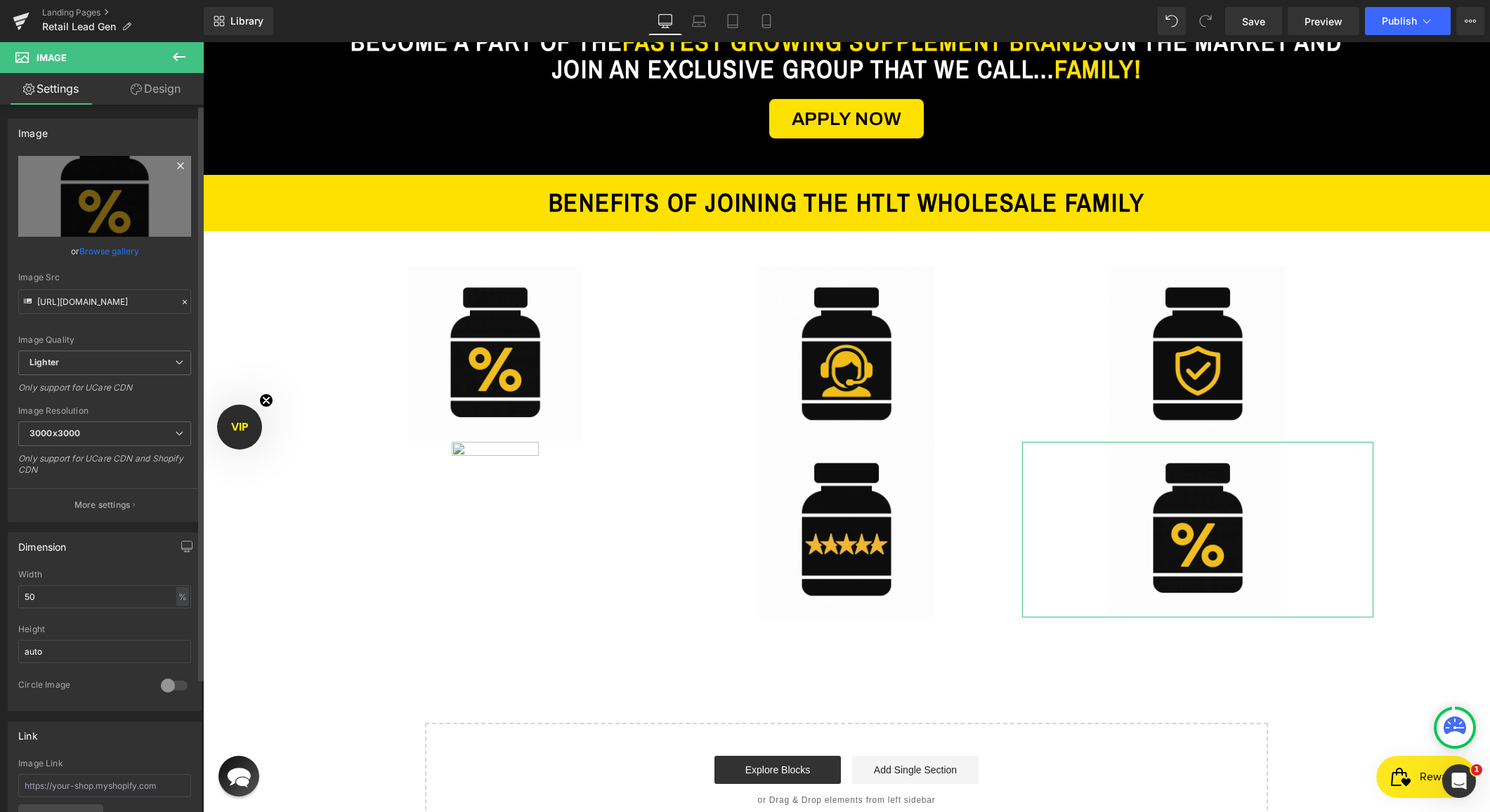
click at [172, 166] on icon at bounding box center [180, 166] width 17 height 17
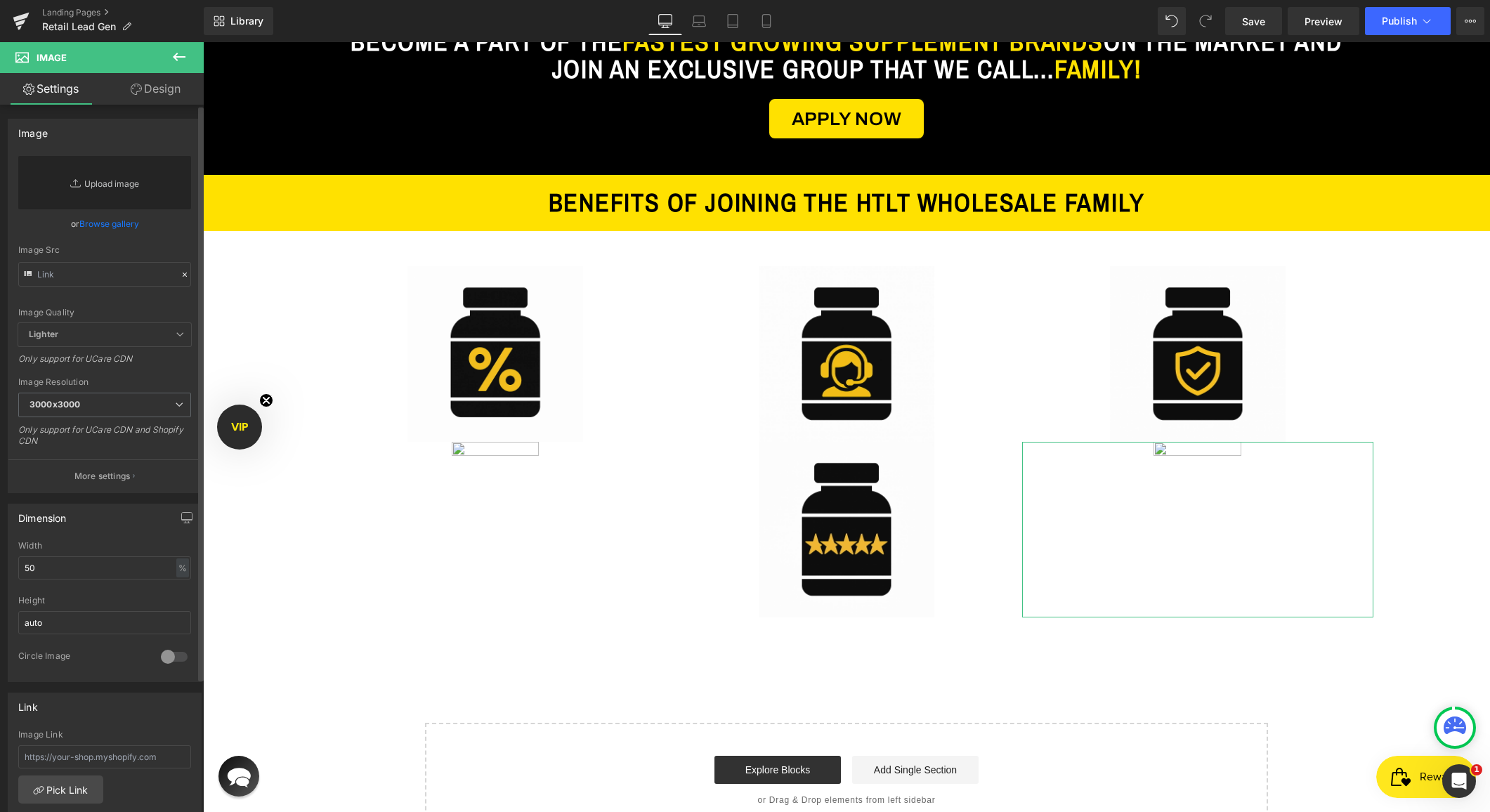
click at [111, 200] on link "Replace Image" at bounding box center [104, 182] width 173 height 53
type input "C:\fakepath\e5e4aeb9-f92b-45a0-9b45-0d7c08451a74.png"
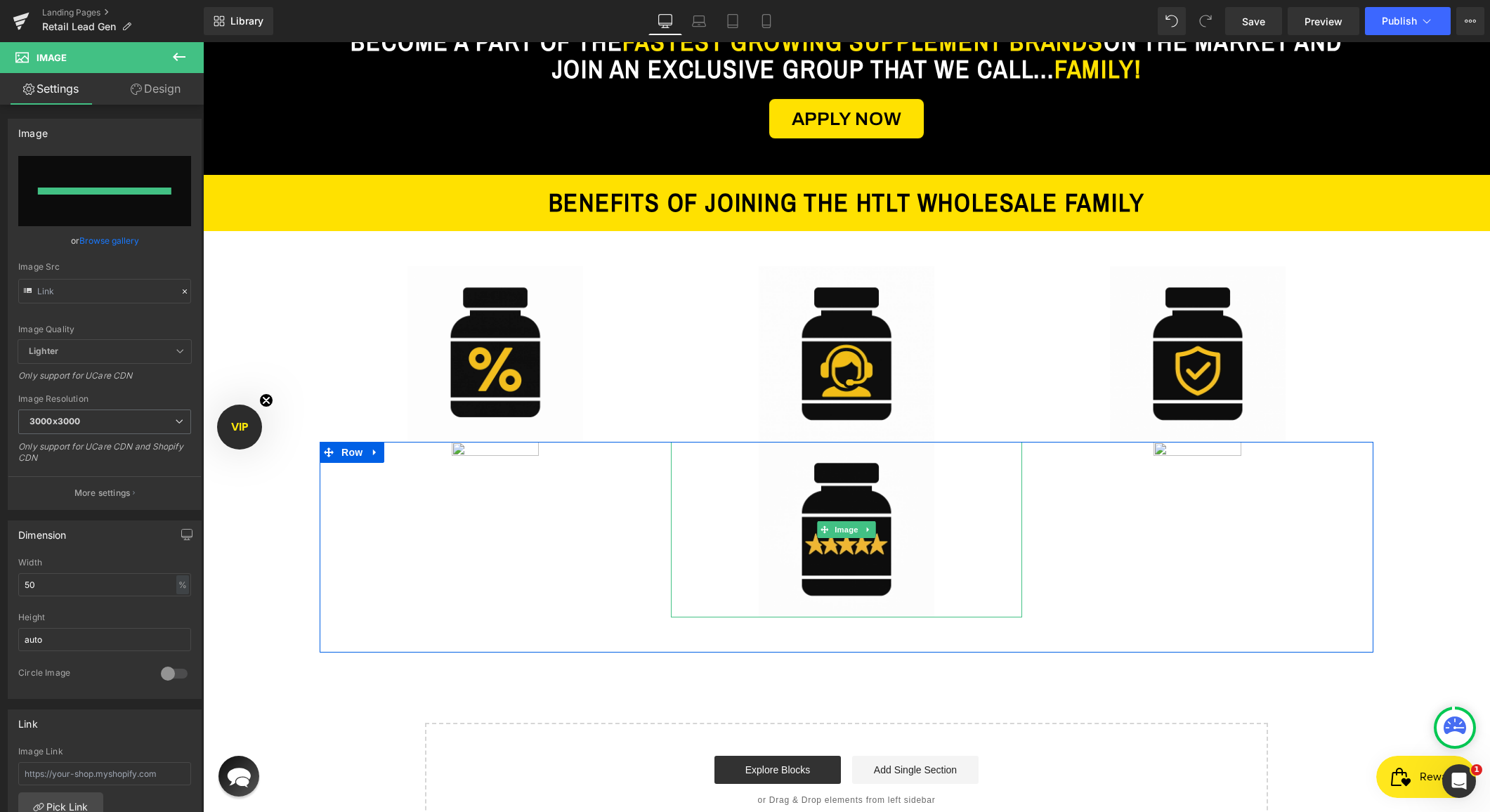
type input "https://ucarecdn.com/0add946b-1c9b-403d-aa67-0bef814823d8/-/format/auto/-/previ…"
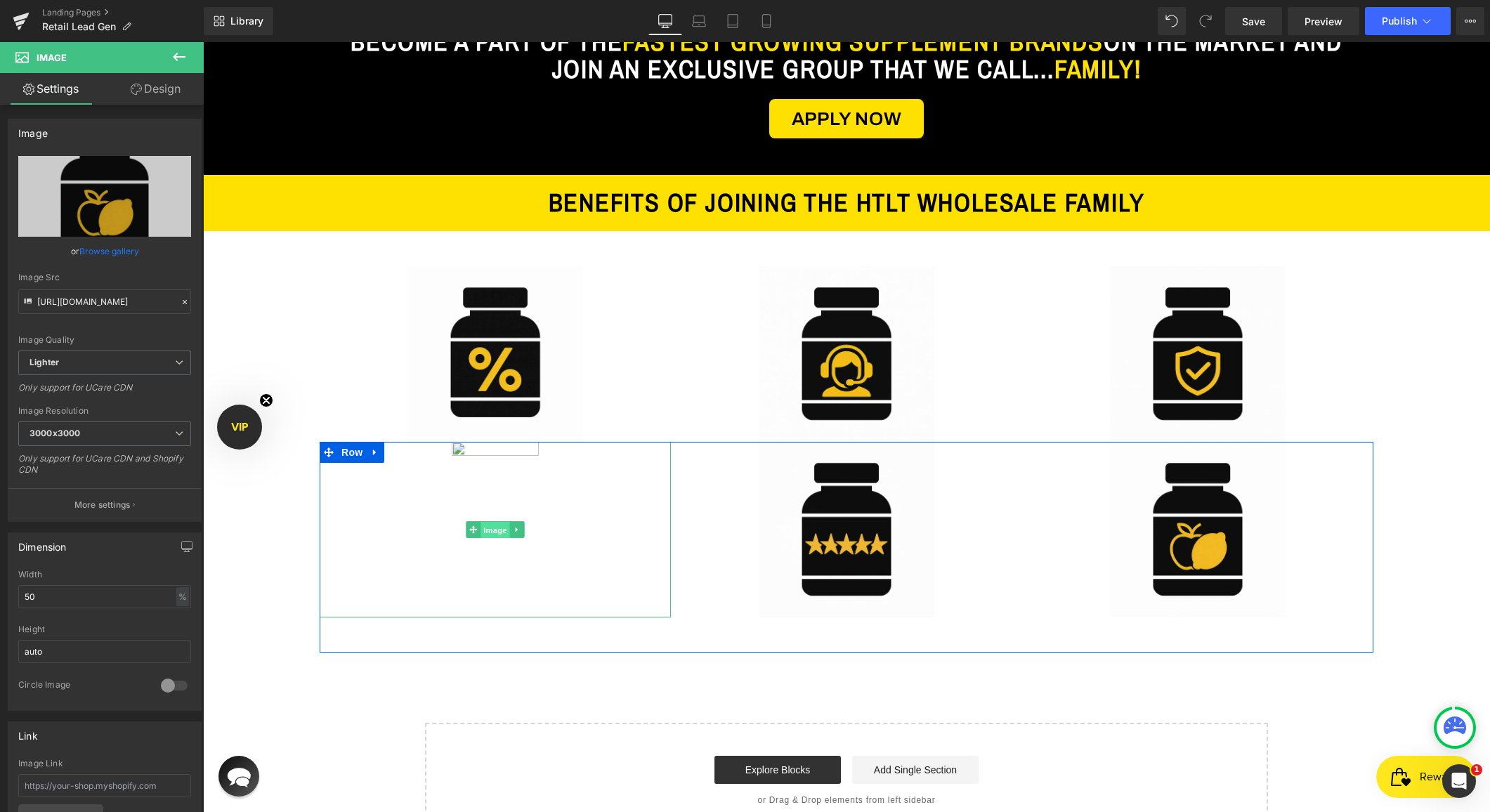
click at [496, 531] on span "Image" at bounding box center [495, 530] width 30 height 17
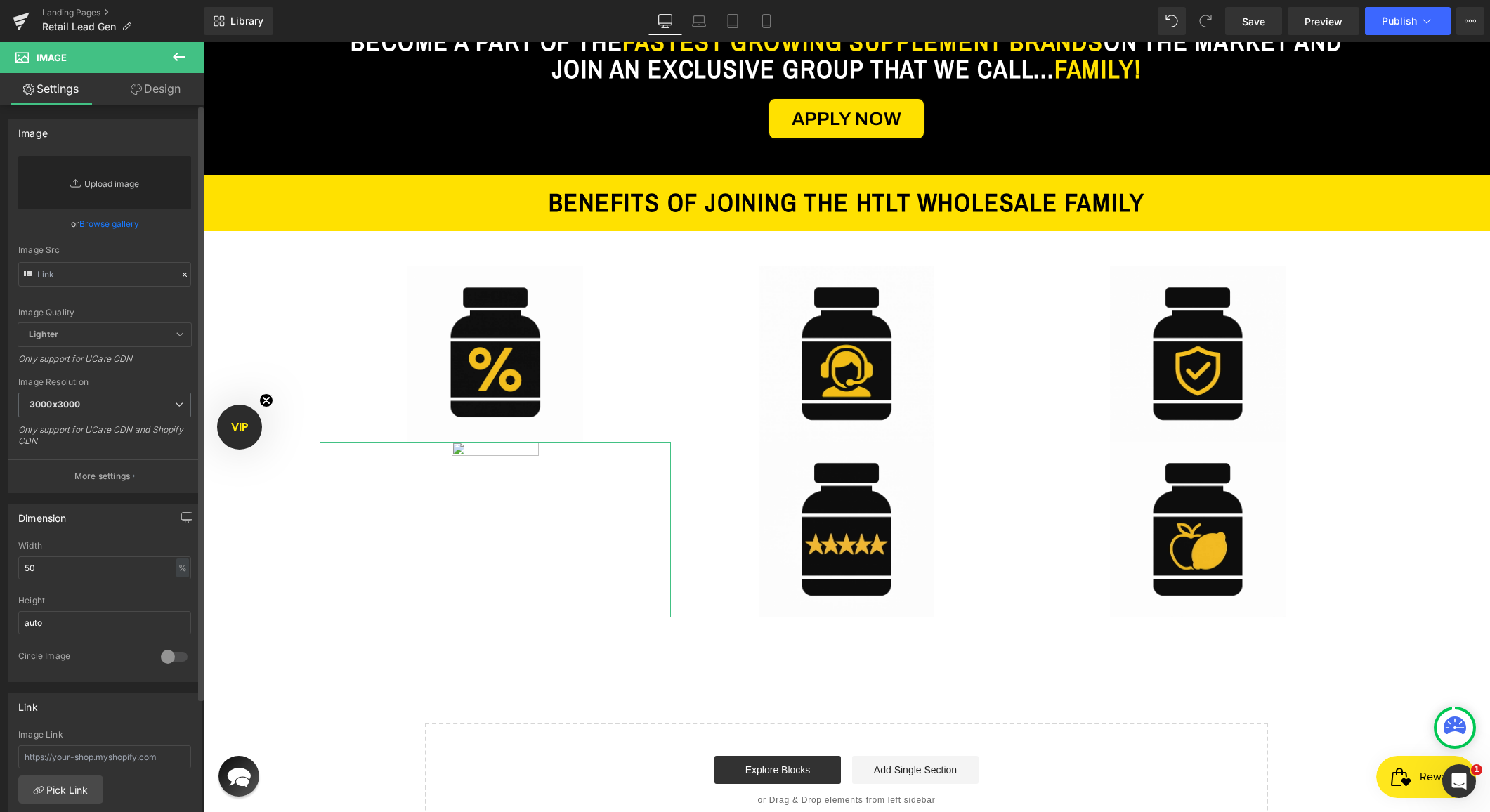
click at [142, 182] on link "Replace Image" at bounding box center [104, 182] width 173 height 53
type input "C:\fakepath\c4c6fd9d-4662-49ce-b683-6effb1e08fc3.png"
